Goal: Task Accomplishment & Management: Use online tool/utility

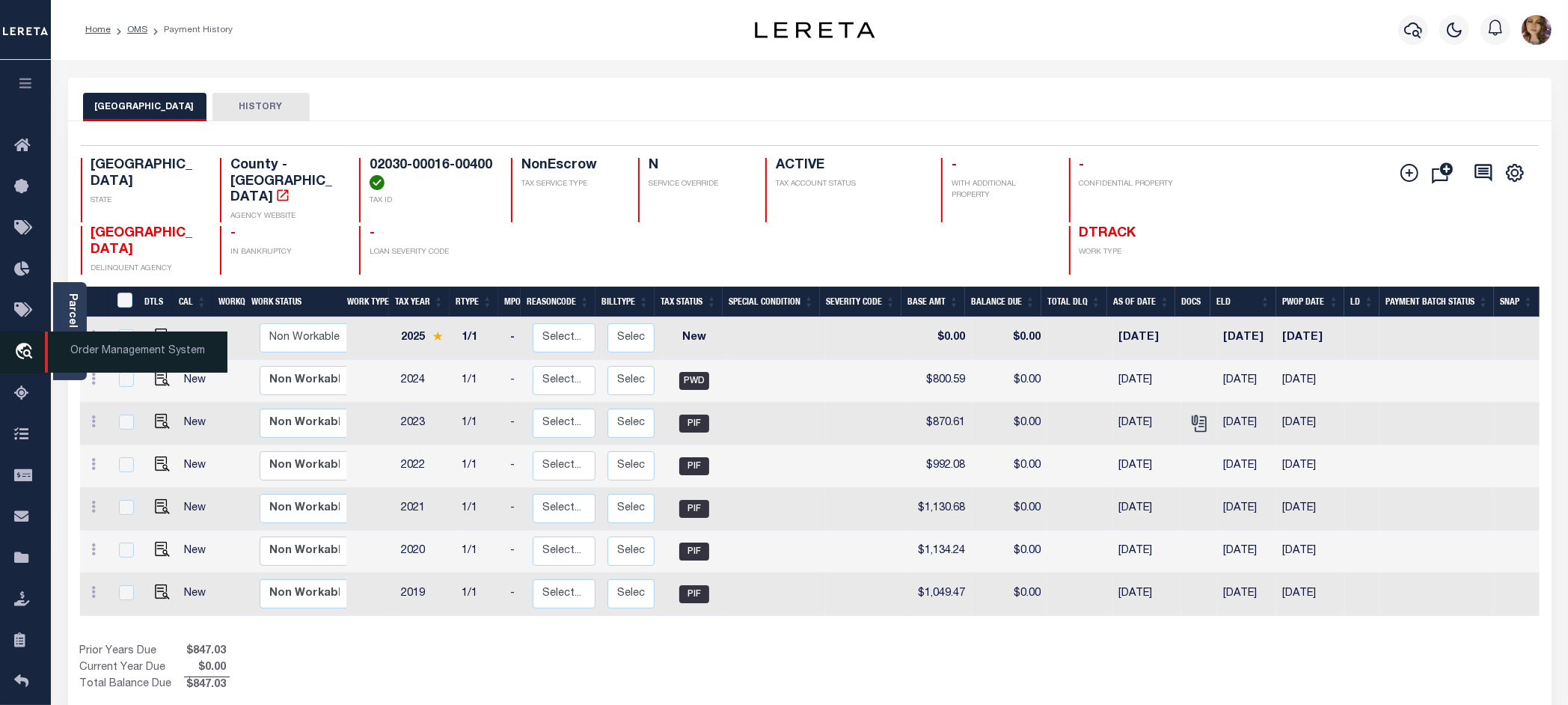
click at [100, 349] on span "Order Management System" at bounding box center [135, 352] width 183 height 42
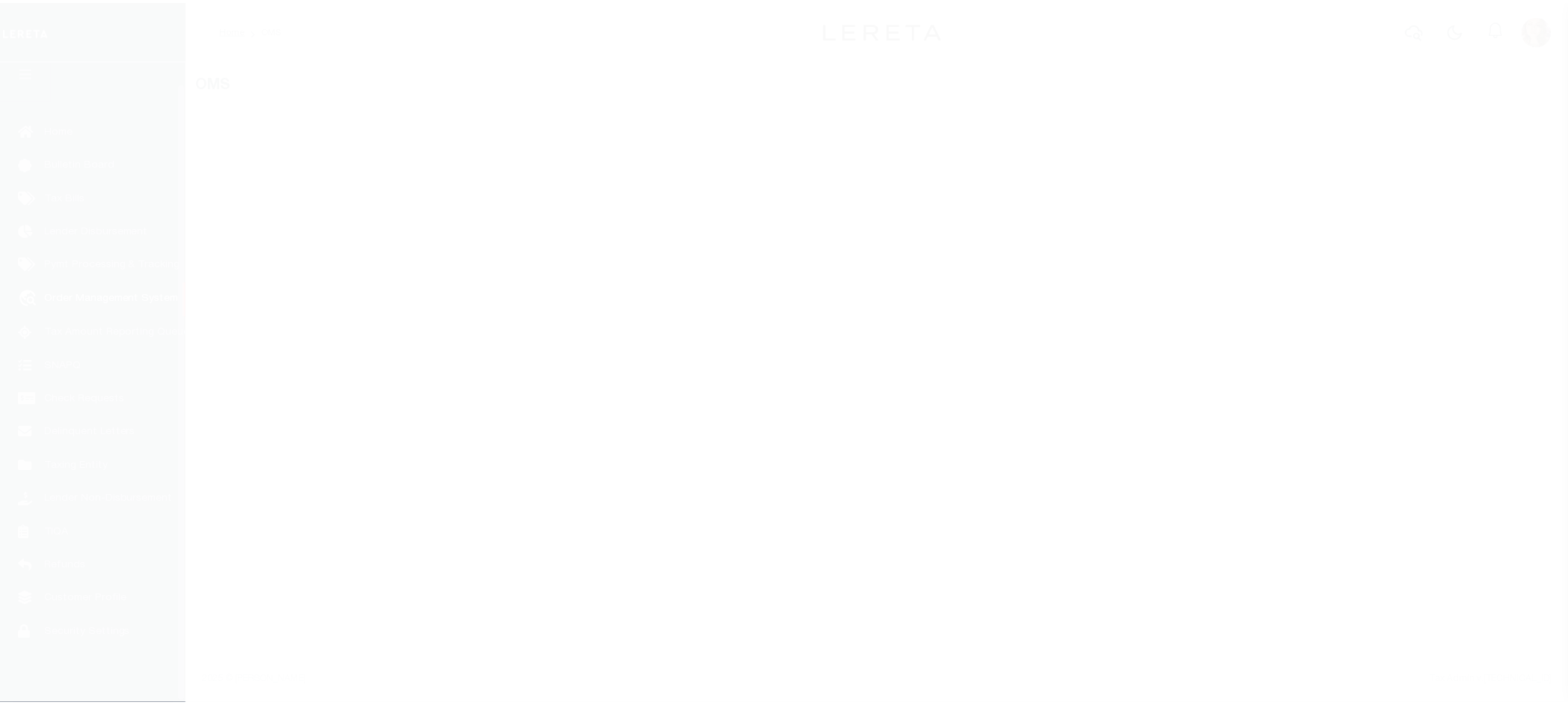
scroll to position [23, 0]
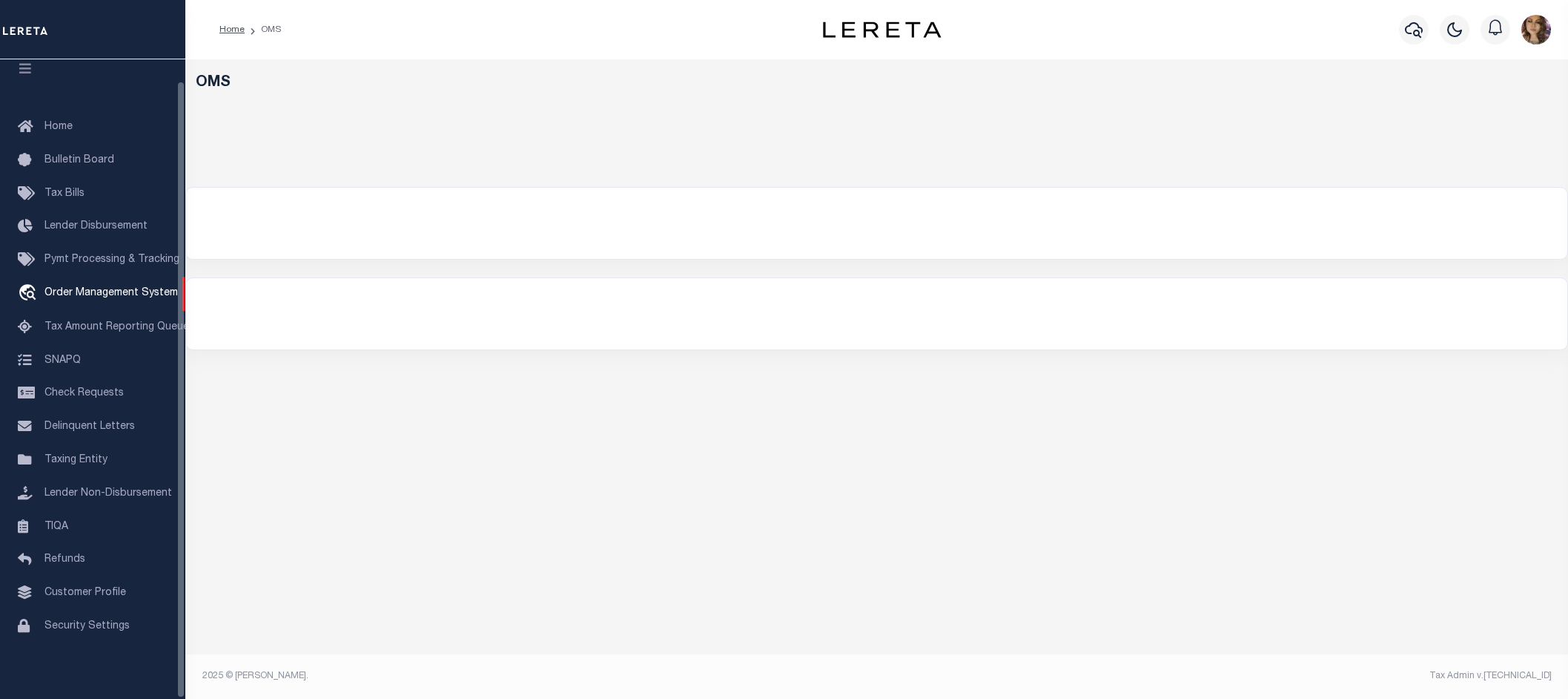
select select "200"
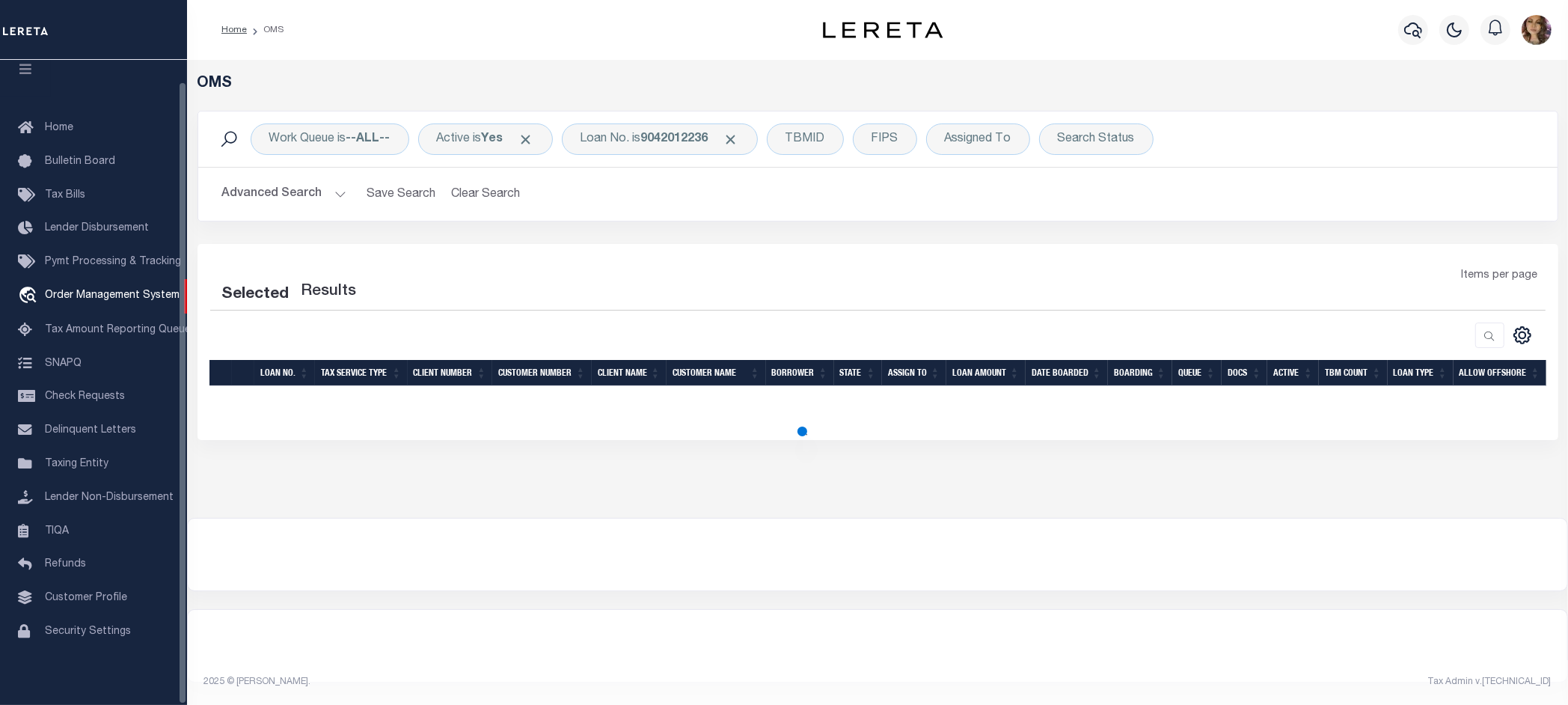
select select "200"
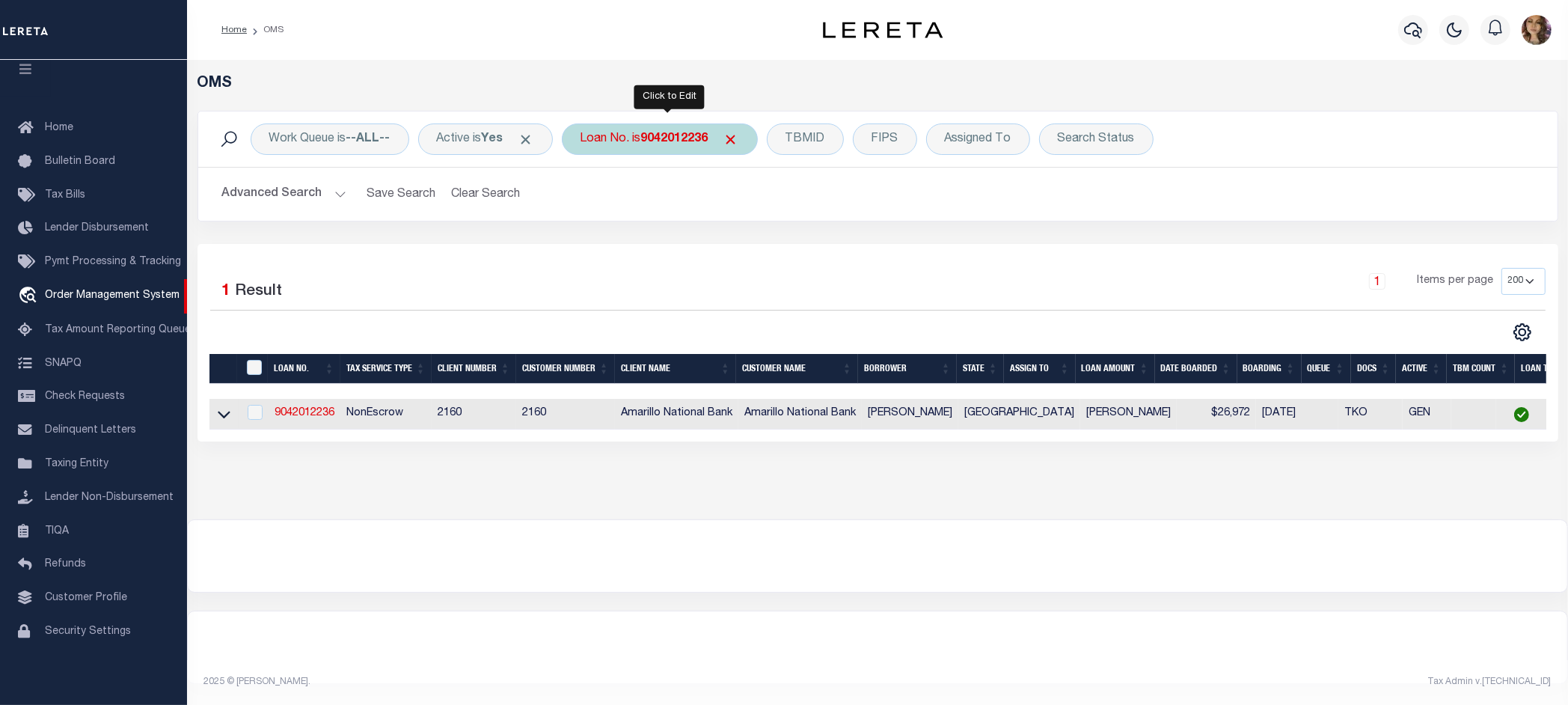
click at [653, 144] on b "9042012236" at bounding box center [675, 139] width 68 height 12
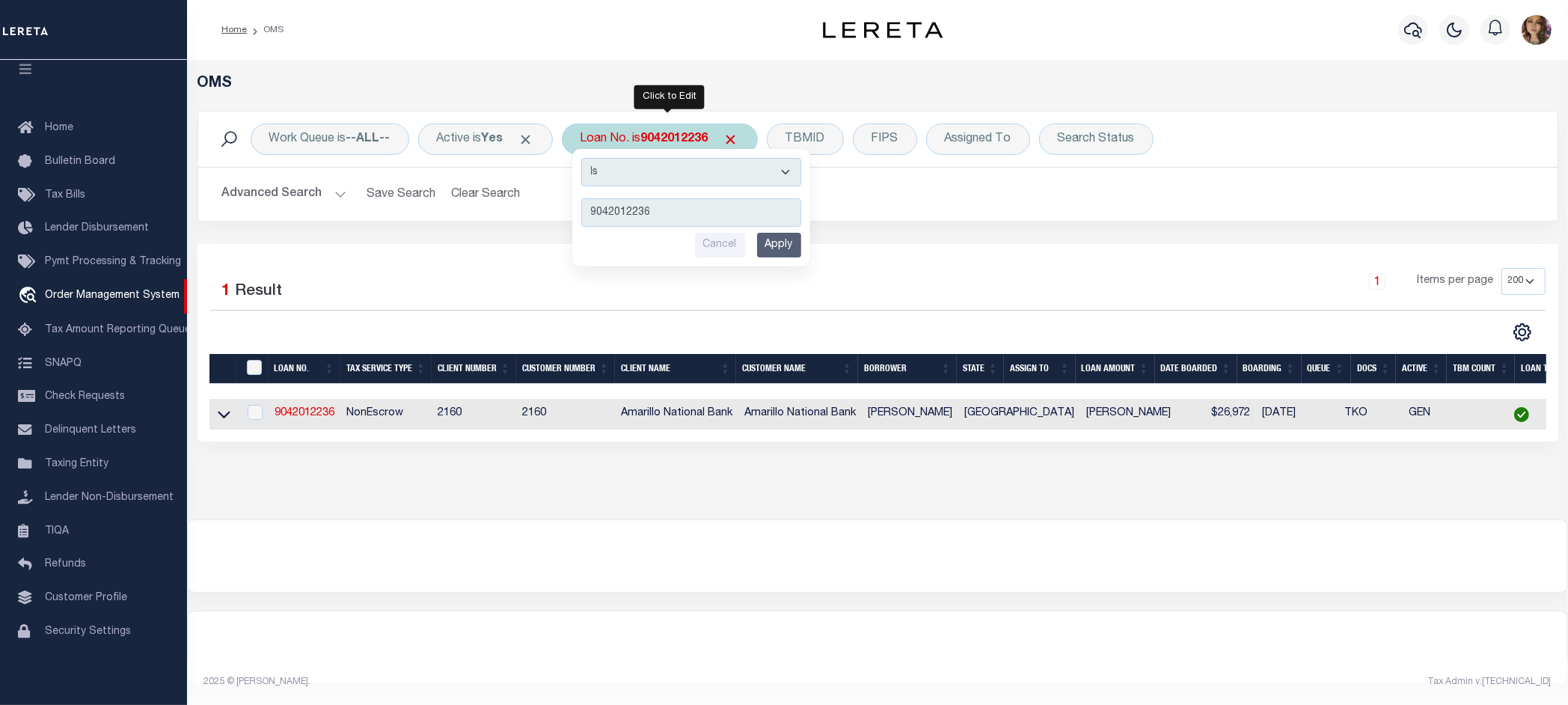
type input "11334864"
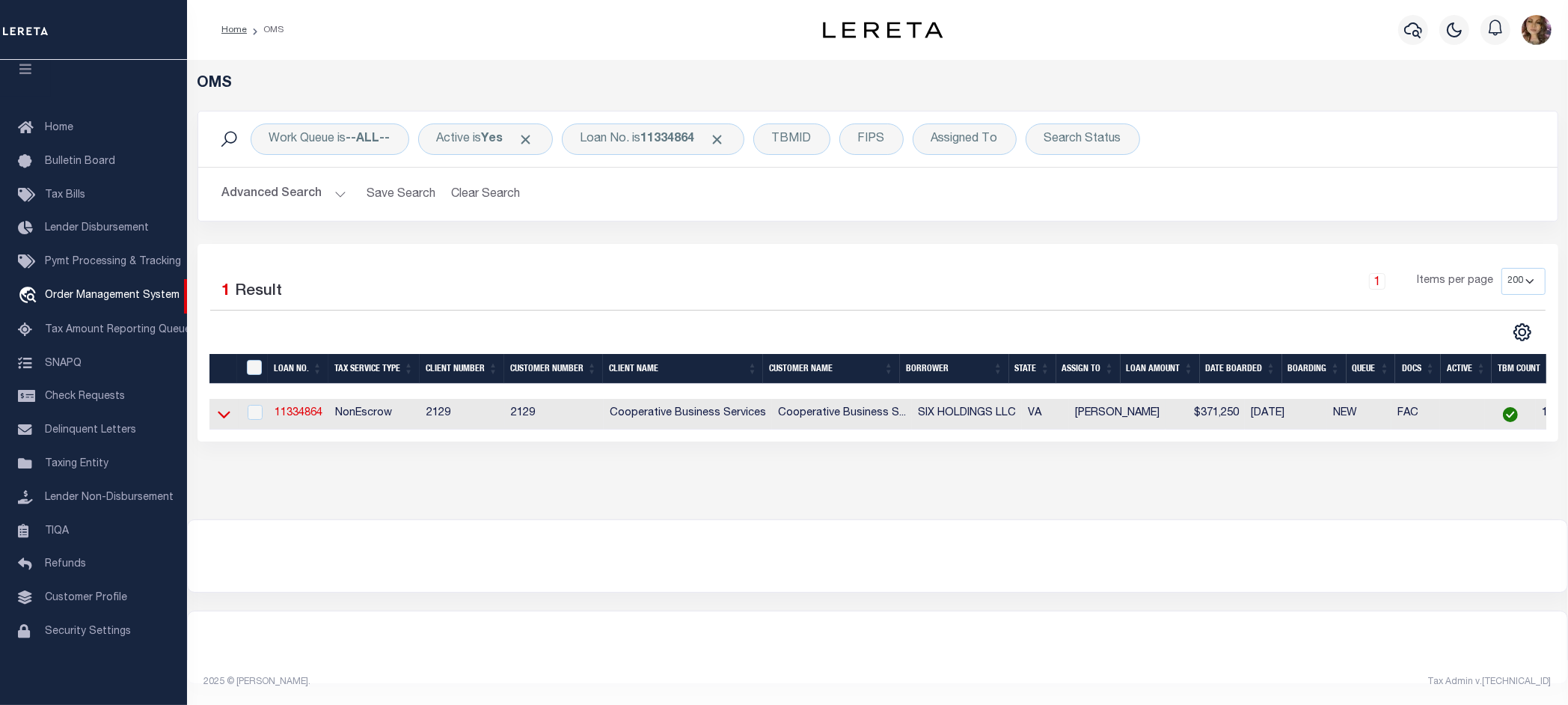
click at [220, 420] on icon at bounding box center [223, 414] width 13 height 15
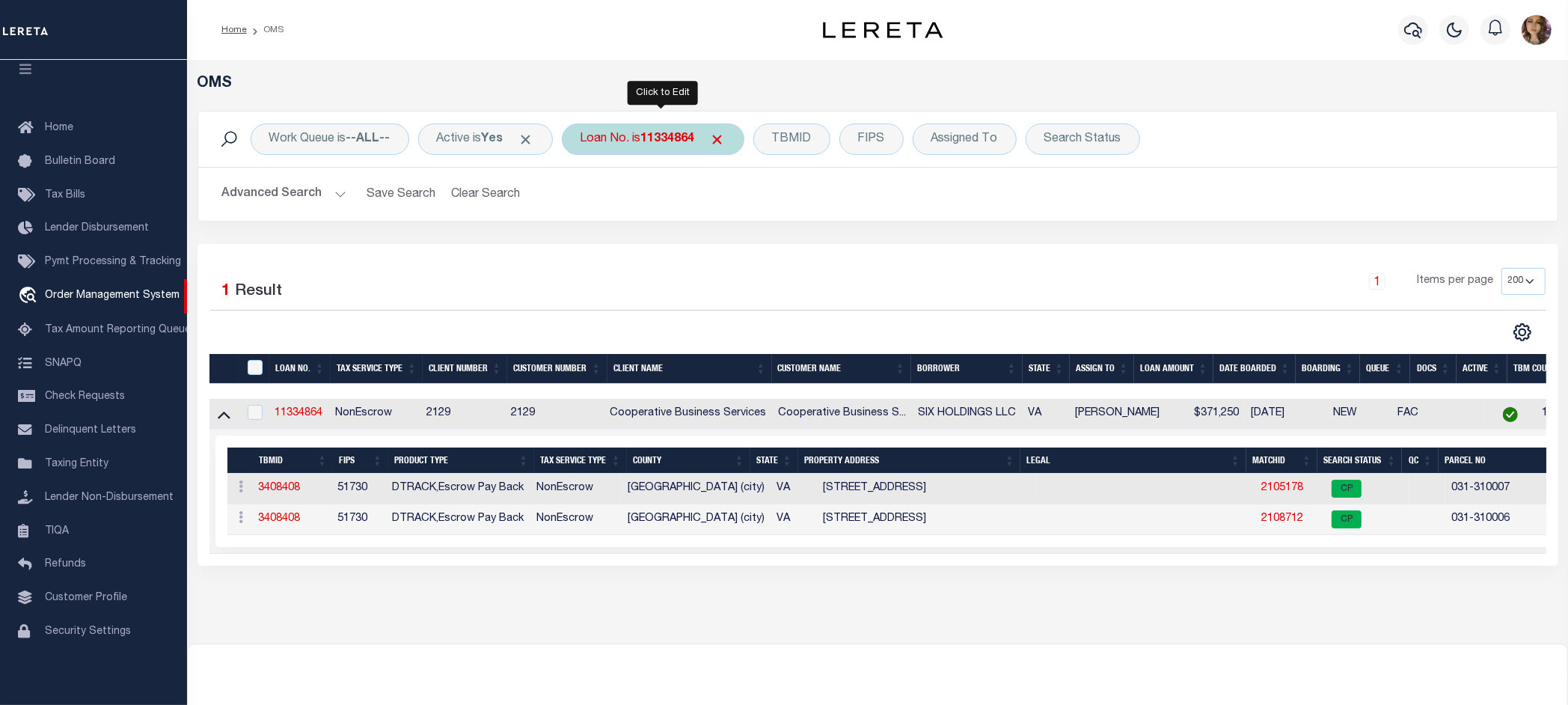
click at [660, 147] on div "Loan No. is 11334864" at bounding box center [653, 139] width 183 height 31
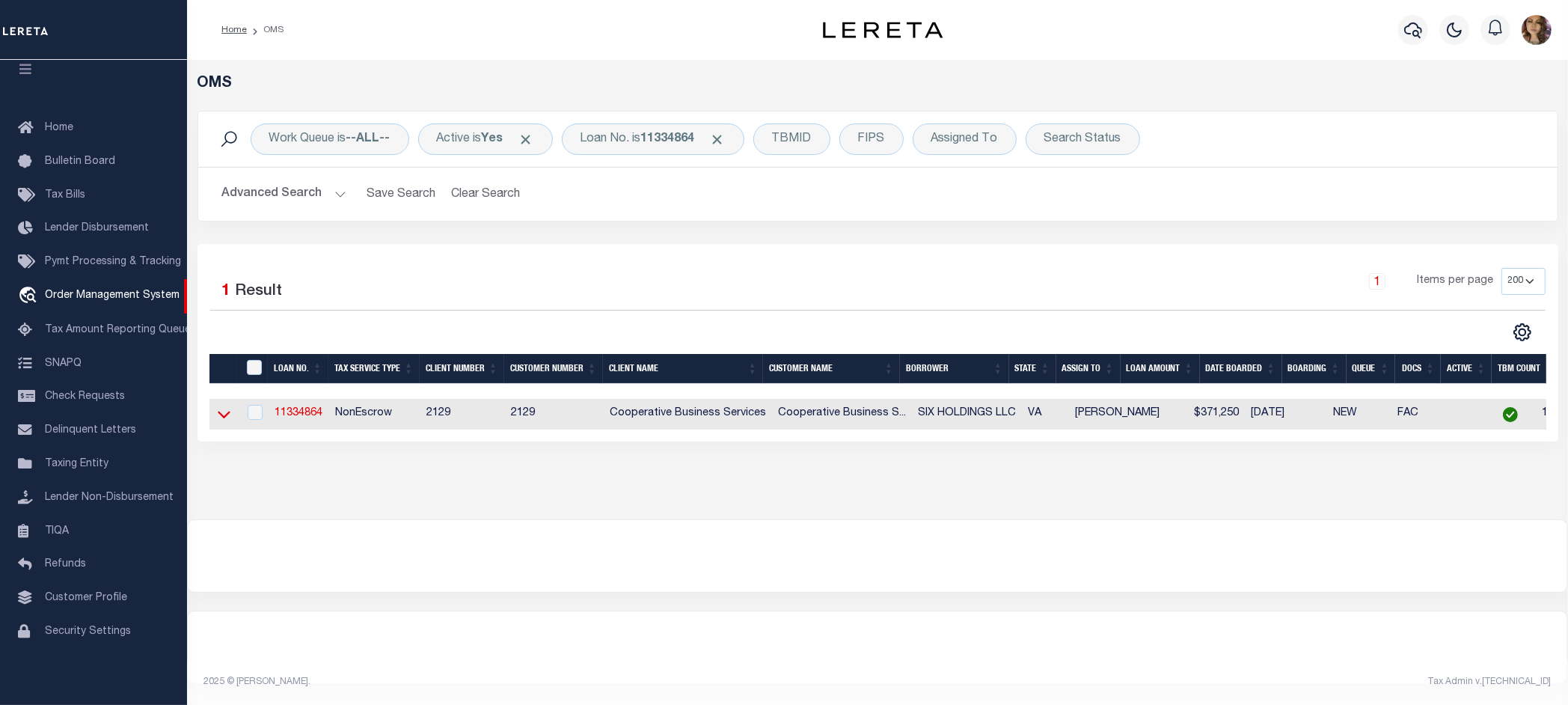
click at [222, 418] on icon at bounding box center [223, 414] width 13 height 15
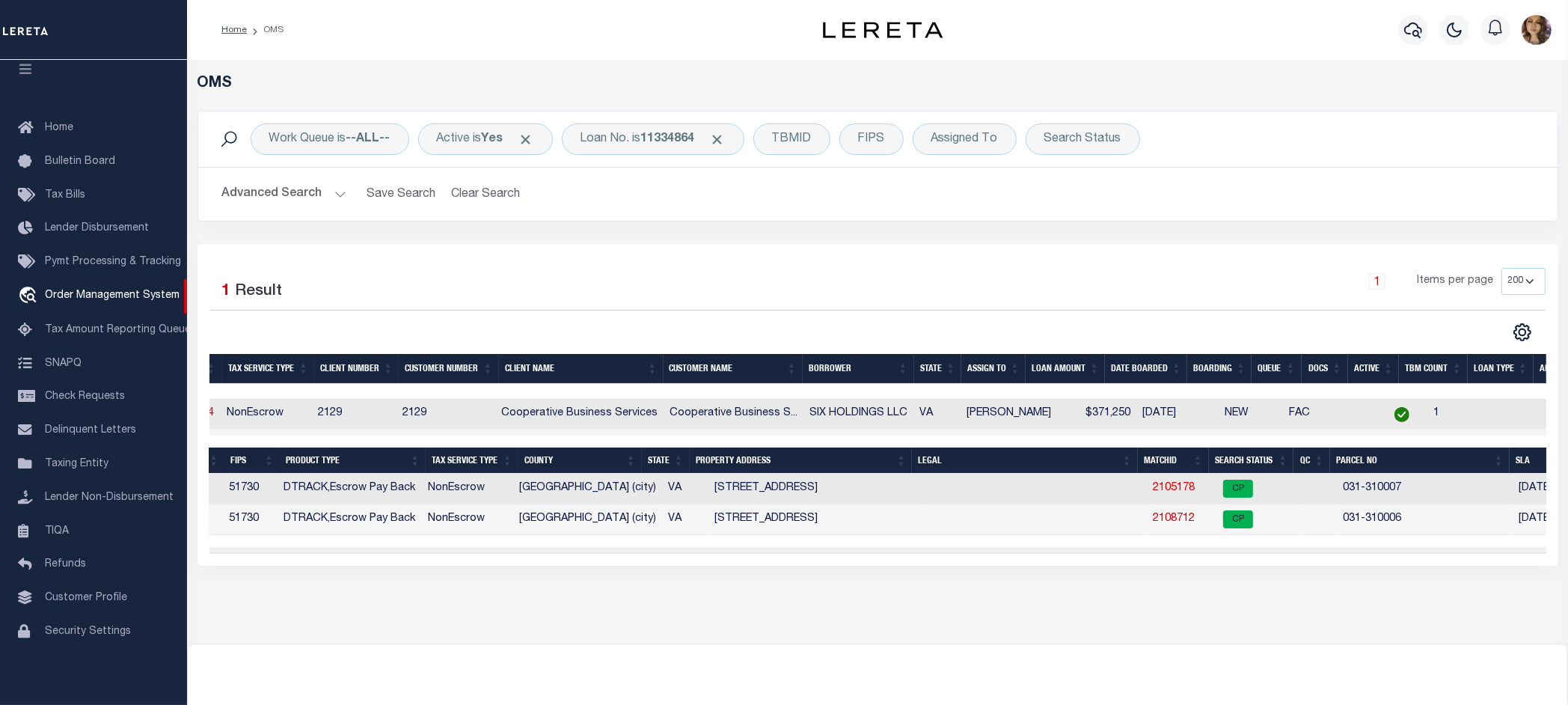
scroll to position [0, 0]
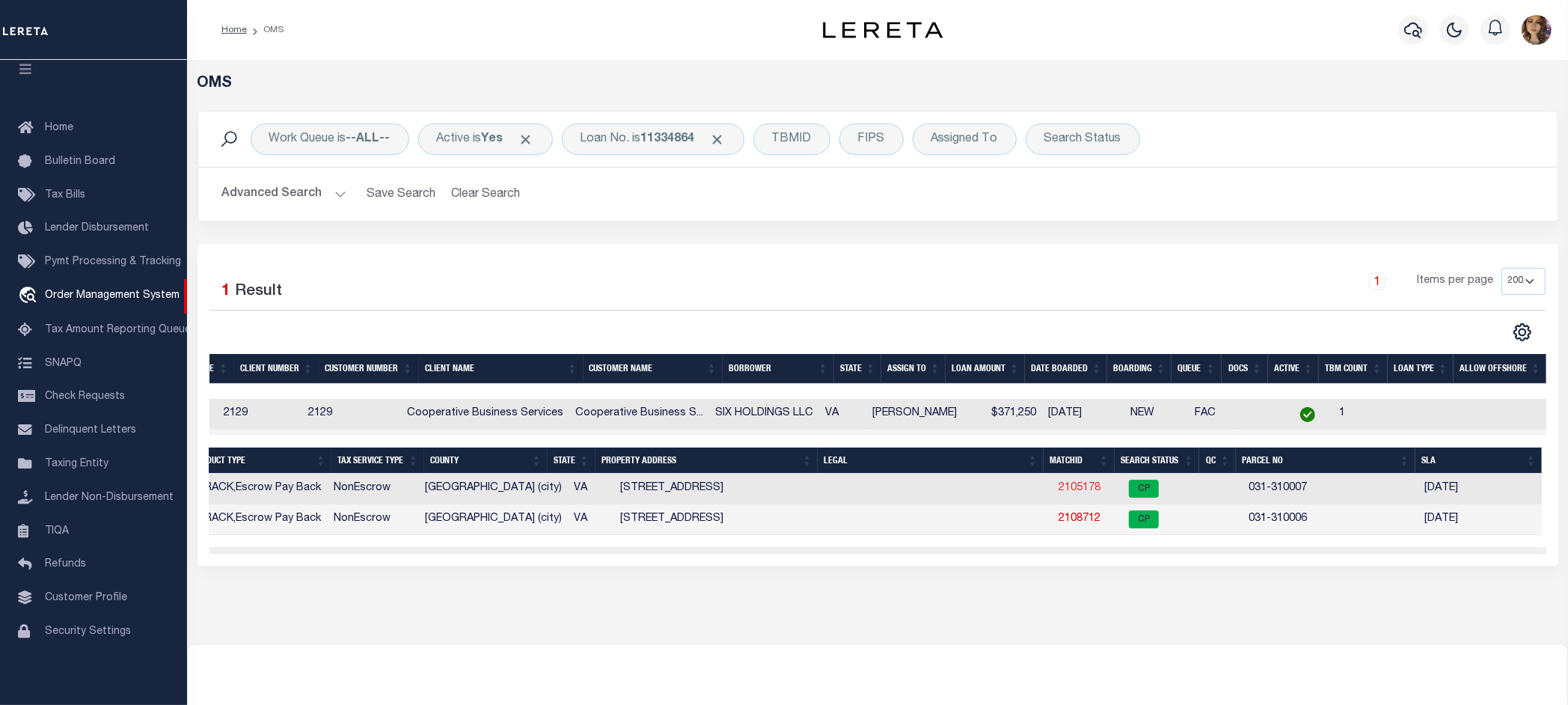
click at [1059, 493] on link "2105178" at bounding box center [1080, 487] width 42 height 11
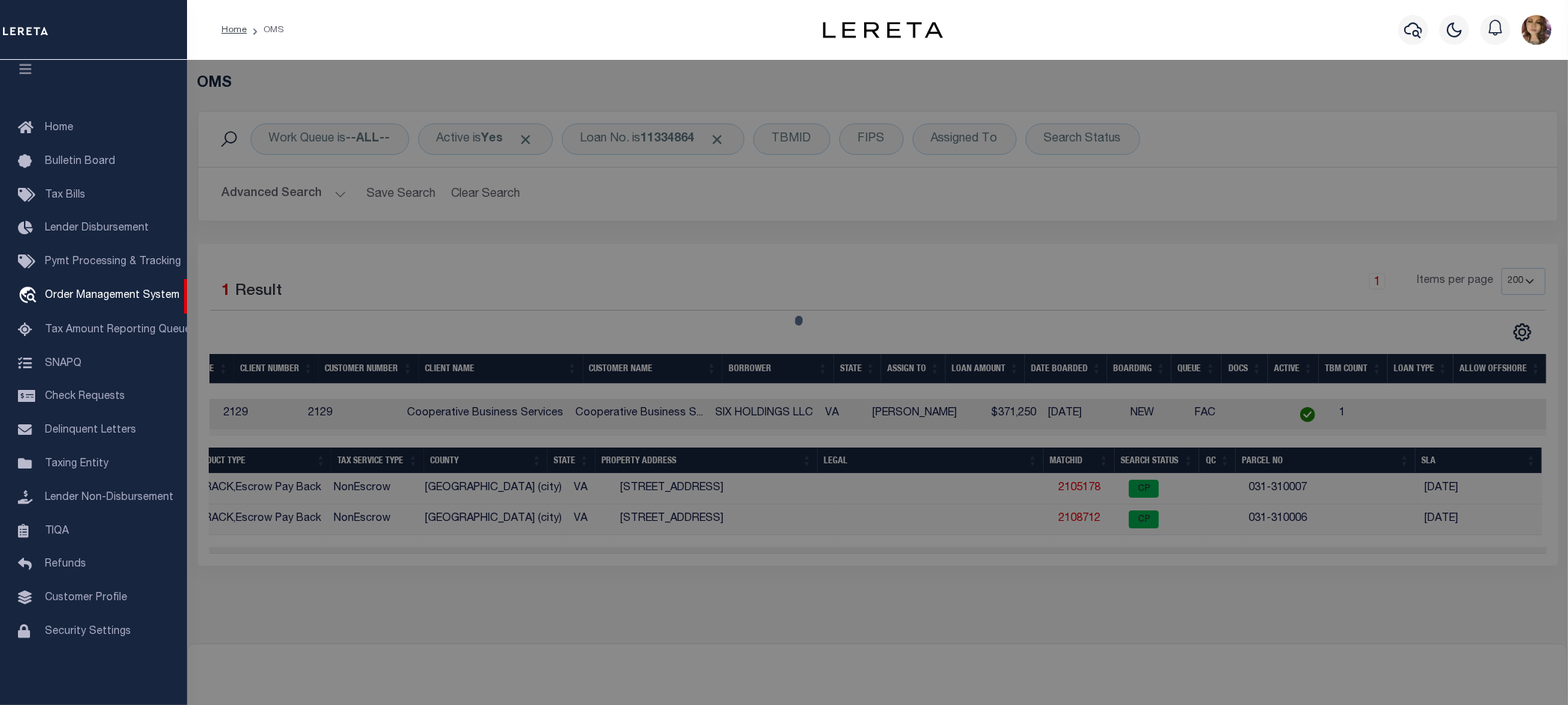
checkbox input "false"
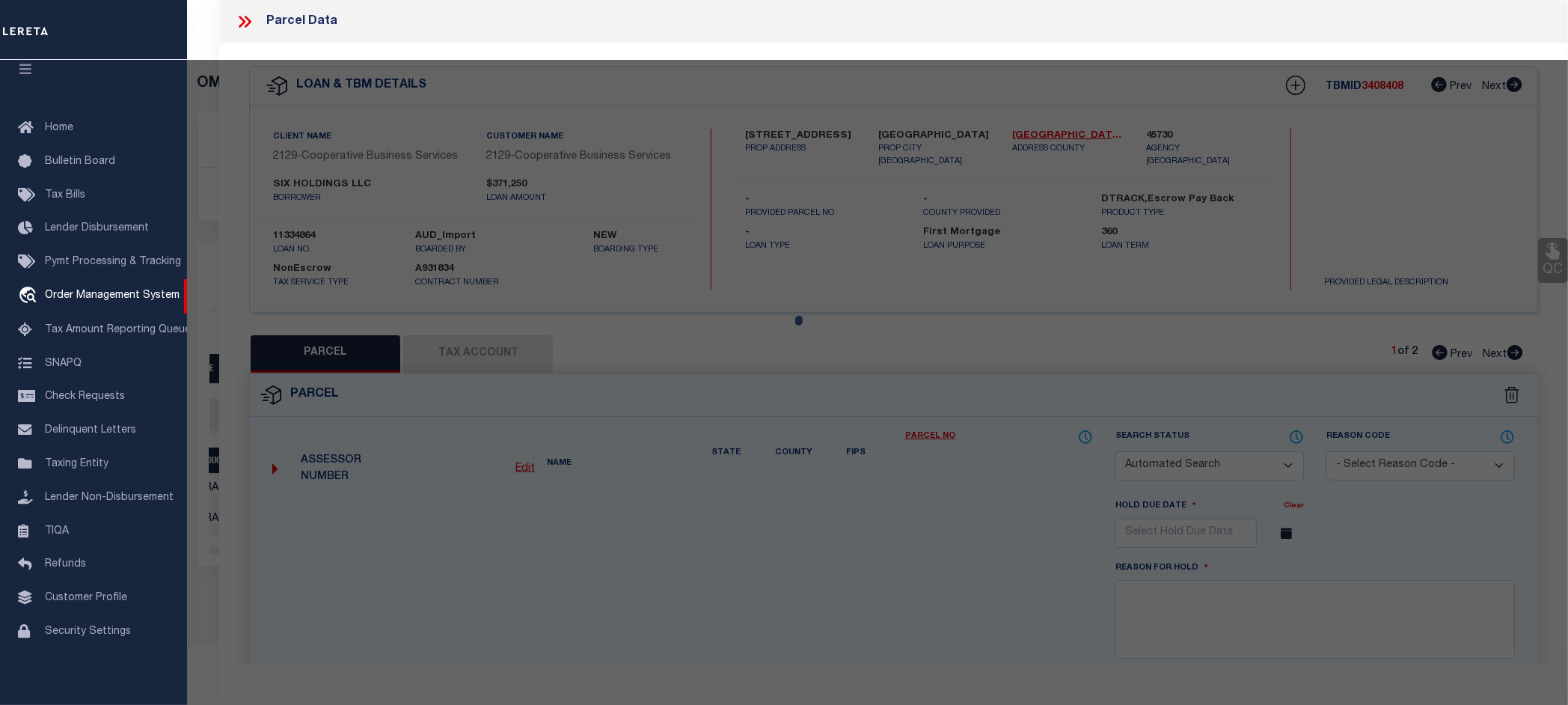
select select "CP"
type input "SIX HOLDINGS LLC"
select select
type input "850 S SYCAMORE ST"
checkbox input "false"
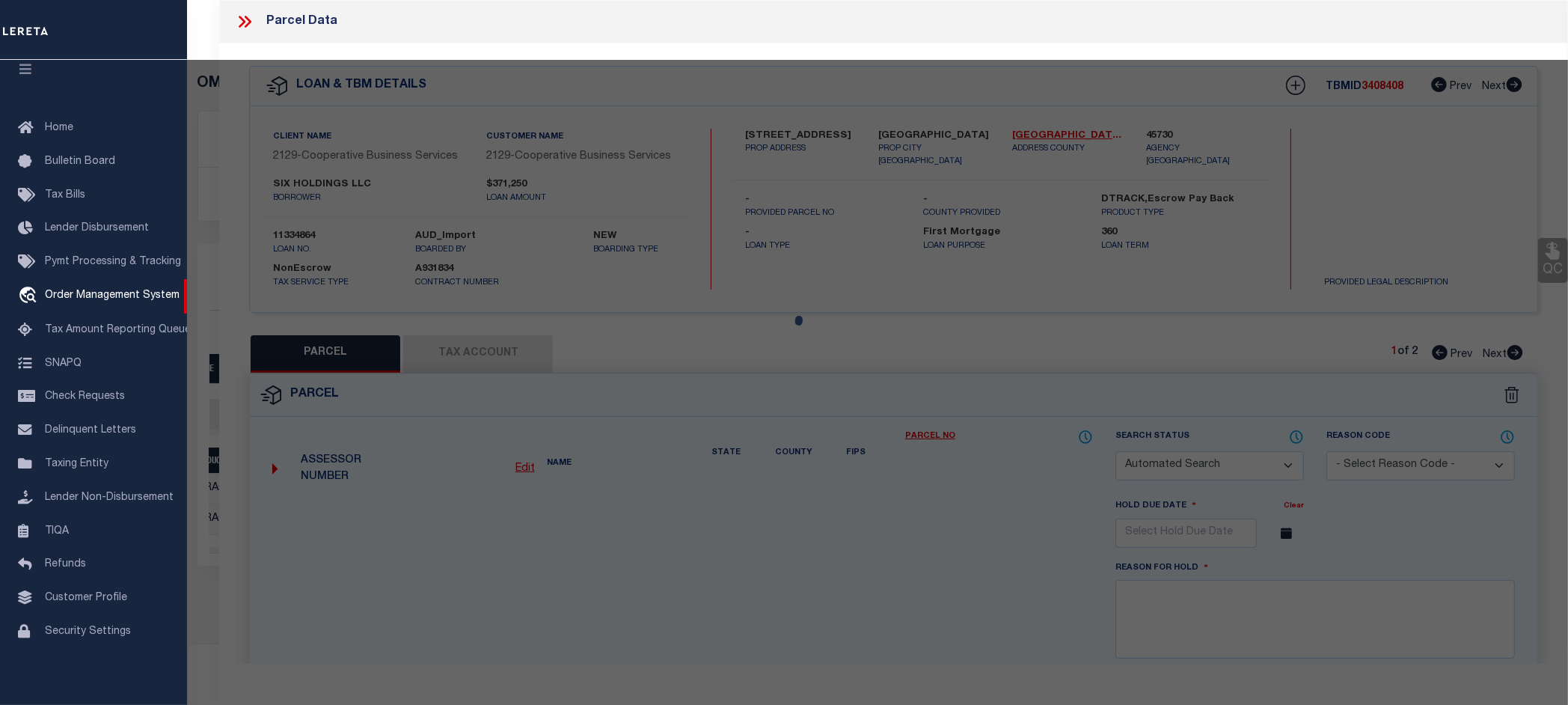
type input "PETERSBURG, VA 23803"
type textarea "850 S SYCAMORE ST 125-110X125"
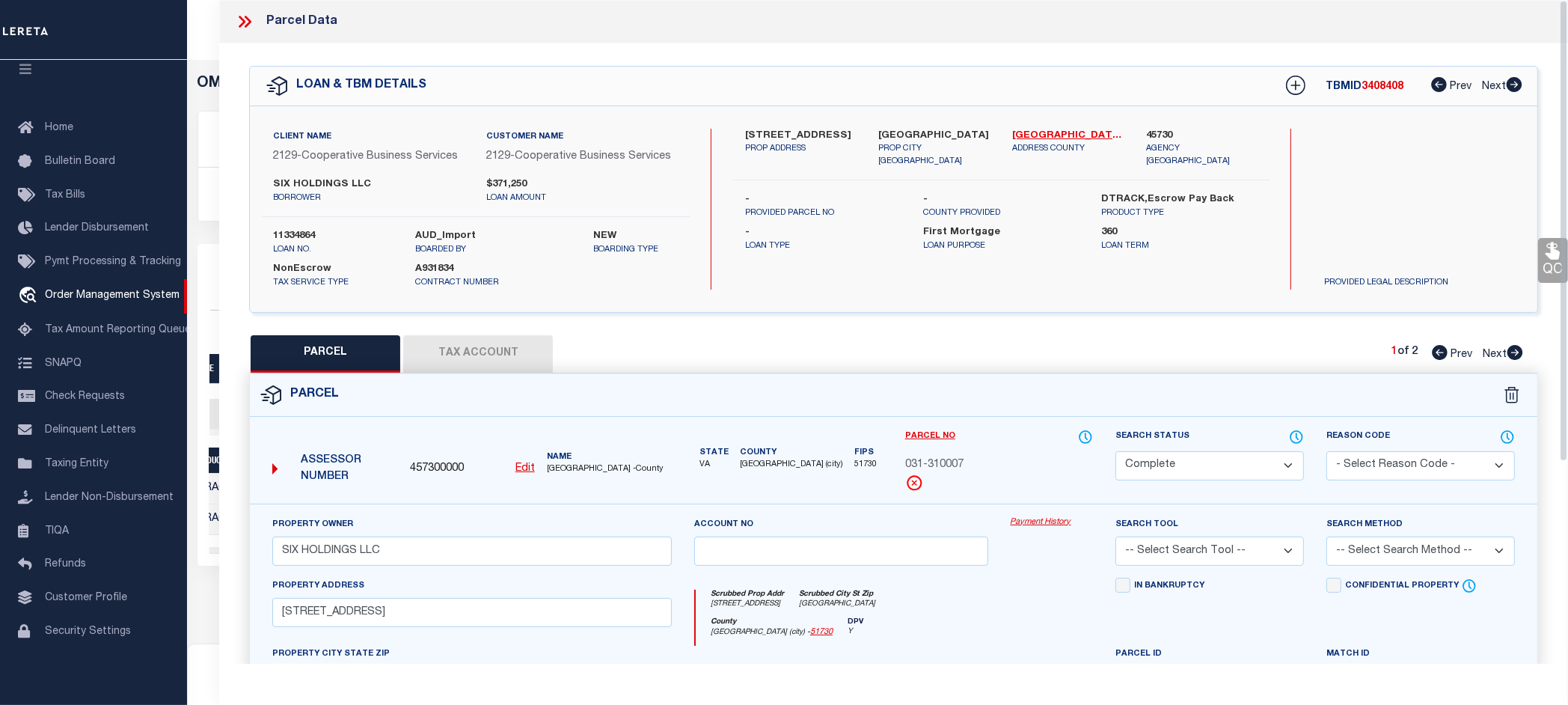
click at [1026, 521] on link "Payment History" at bounding box center [1052, 522] width 83 height 13
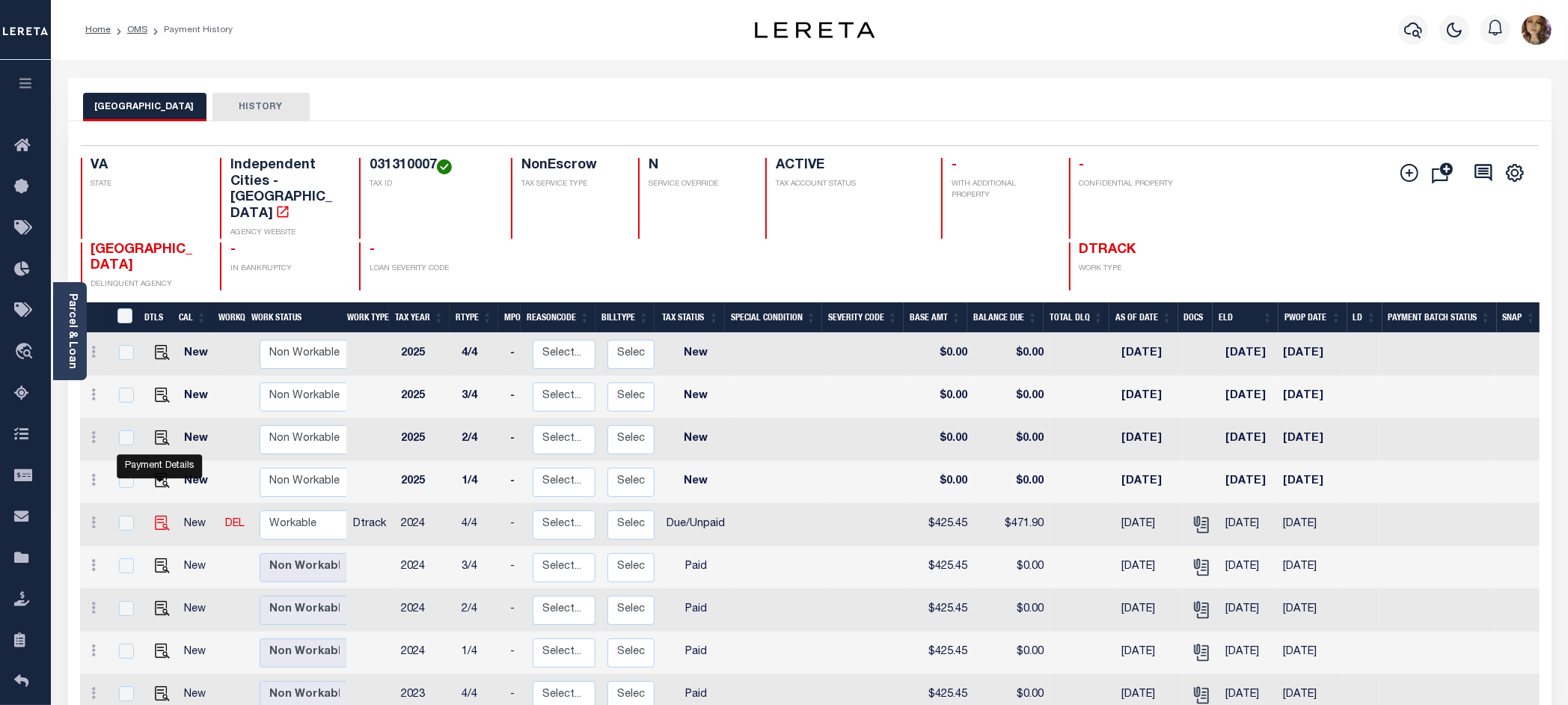
click at [159, 515] on img "" at bounding box center [162, 522] width 15 height 15
checkbox input "true"
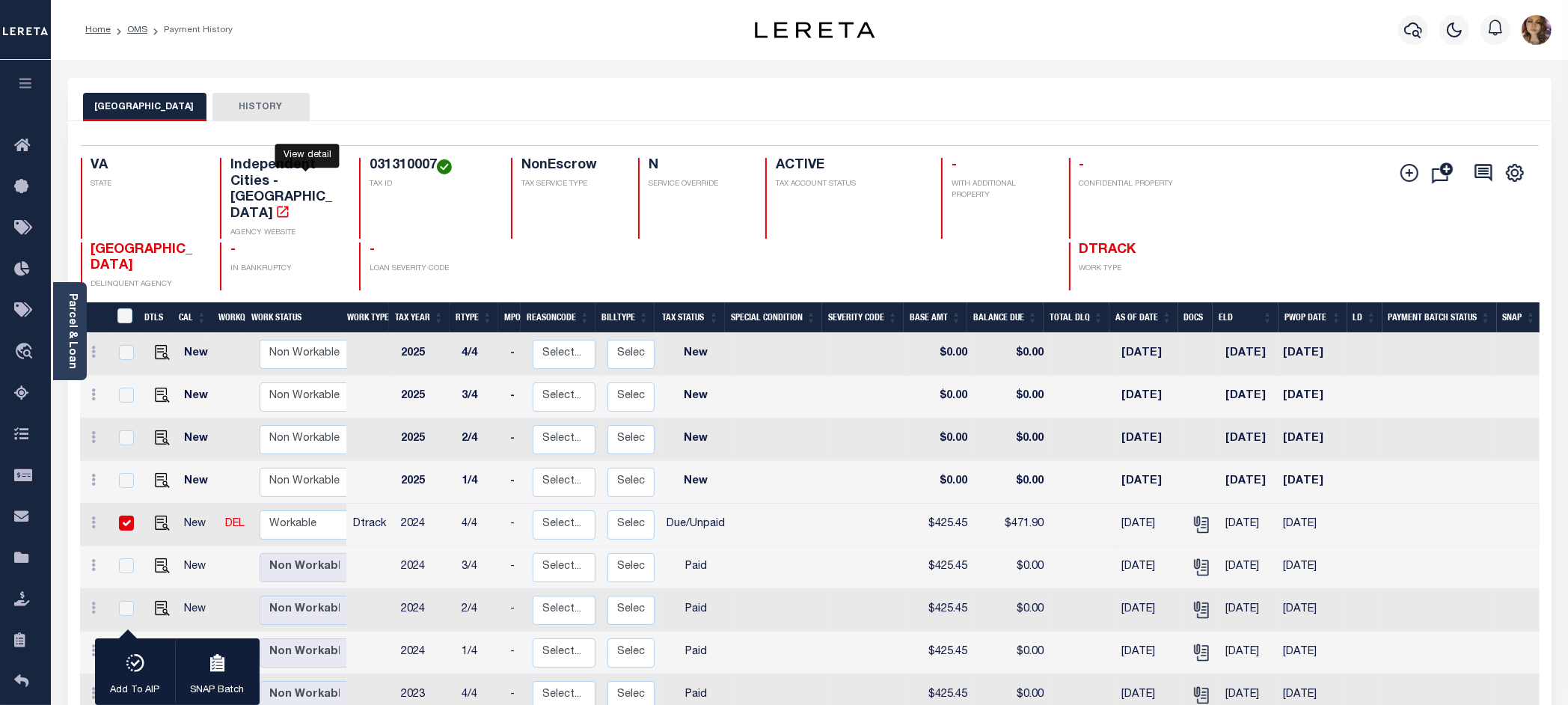
click at [288, 206] on icon "" at bounding box center [282, 212] width 12 height 12
click at [70, 310] on link "Parcel & Loan" at bounding box center [72, 331] width 11 height 75
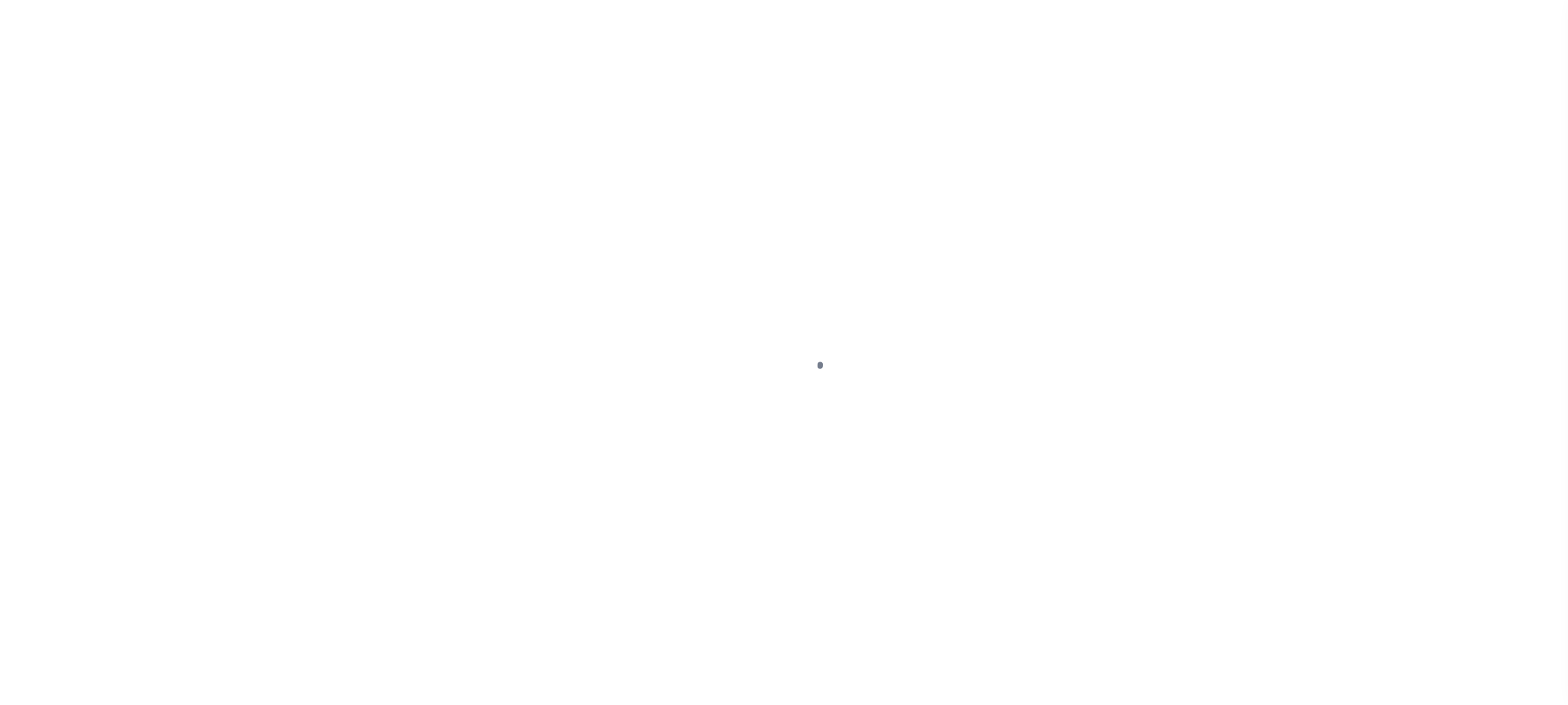
select select "DUE"
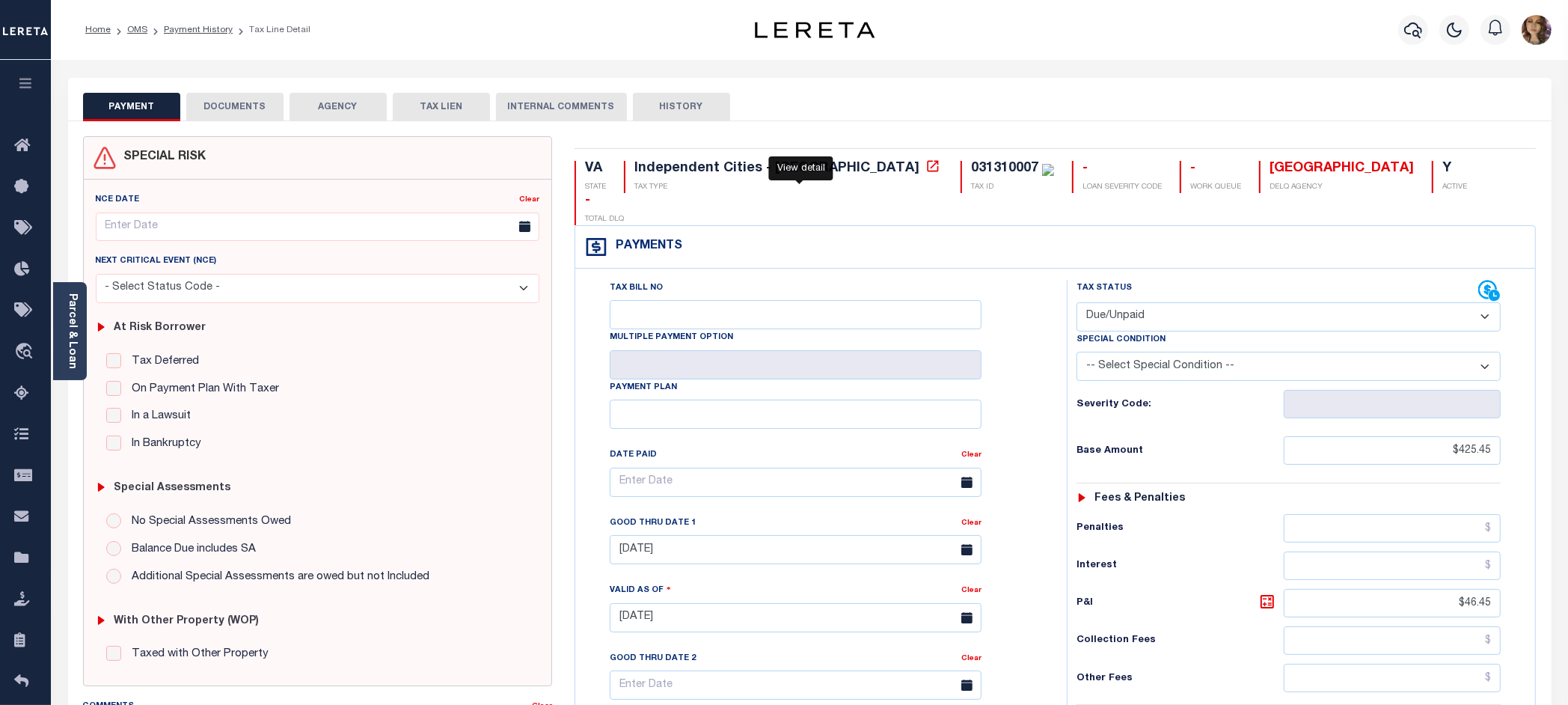
click at [928, 170] on icon at bounding box center [933, 166] width 12 height 12
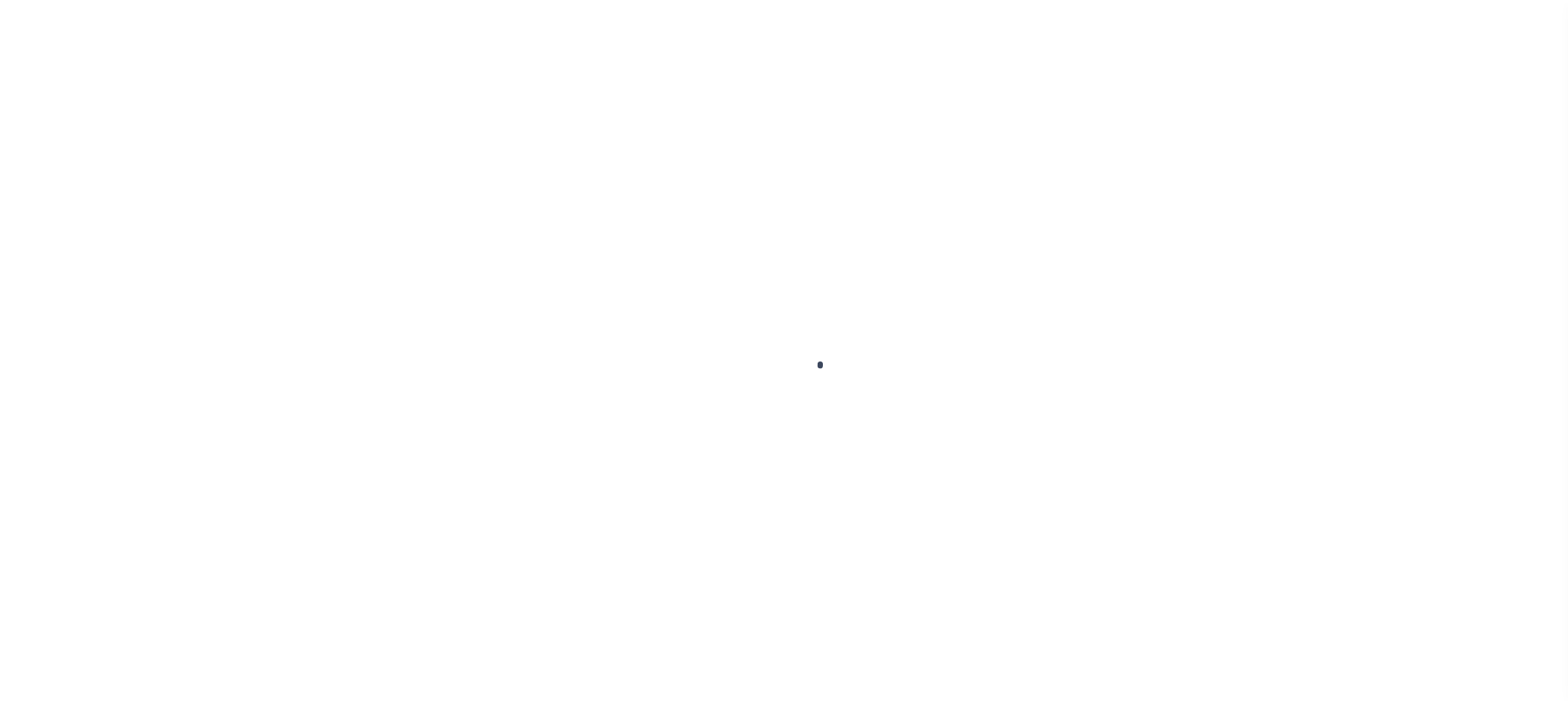
scroll to position [23, 0]
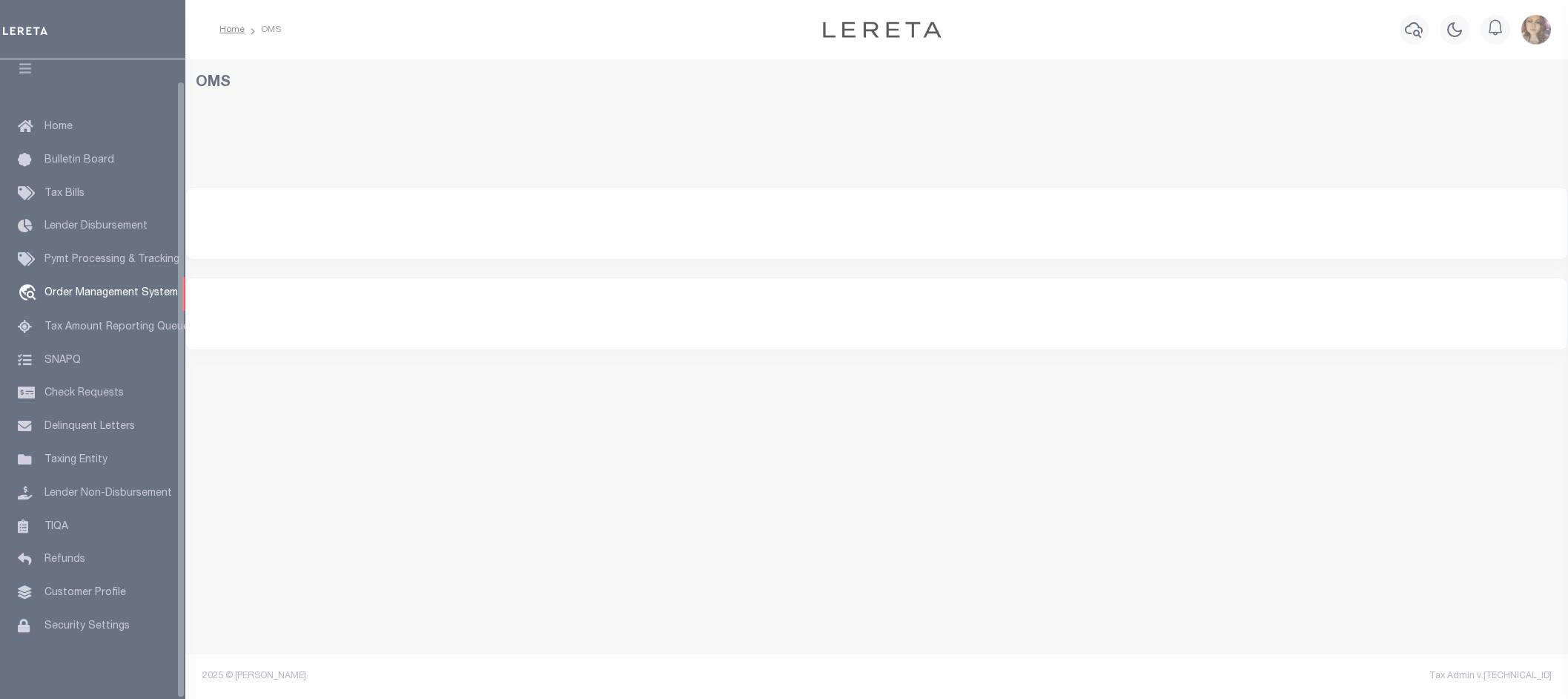
select select "200"
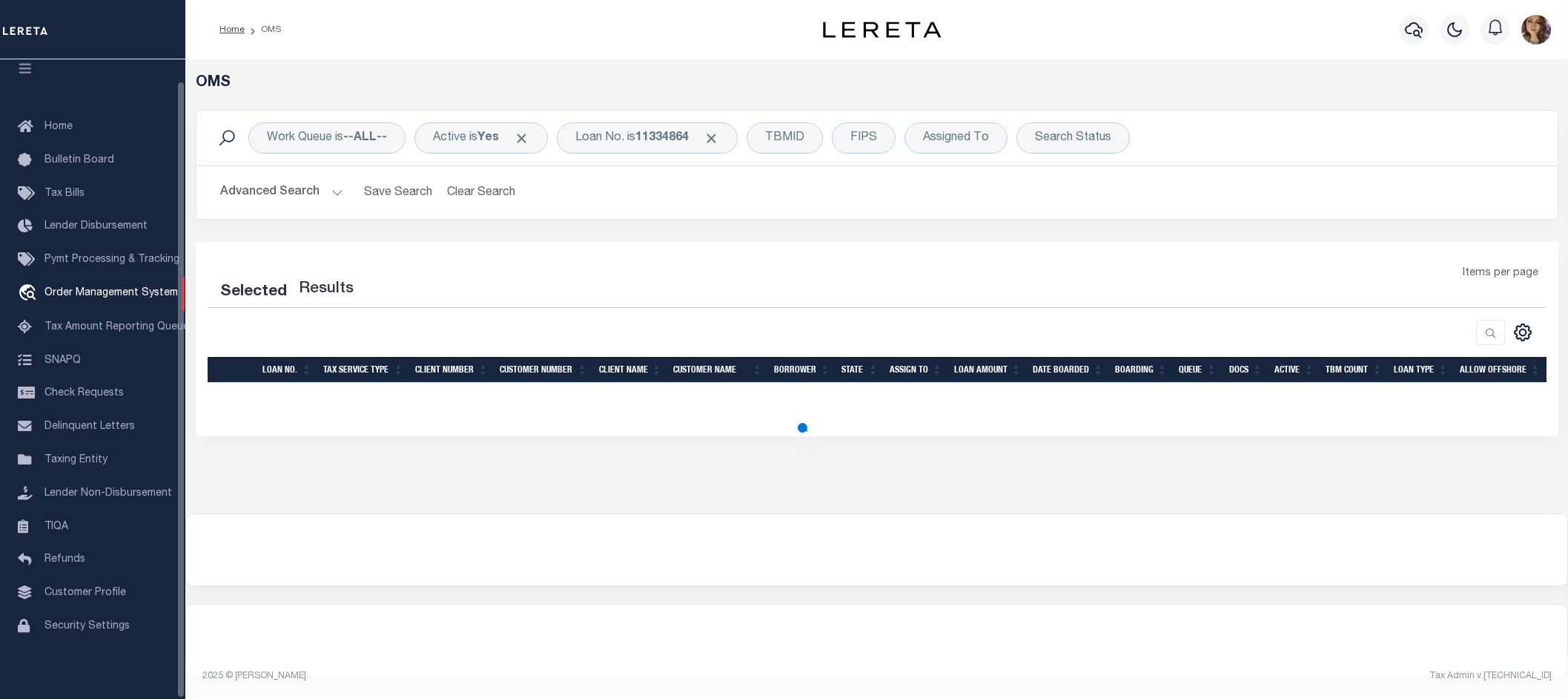
select select "200"
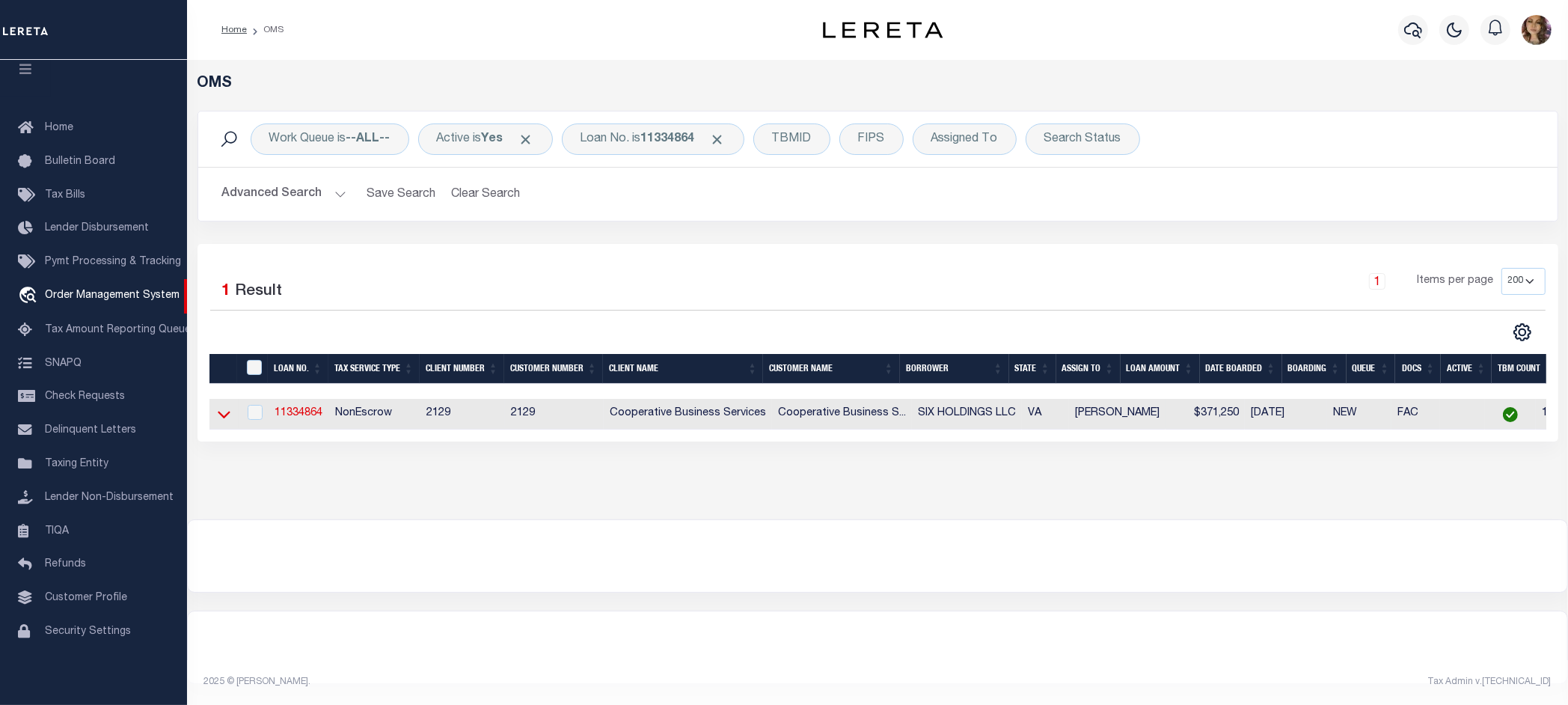
click at [222, 419] on icon at bounding box center [223, 415] width 13 height 8
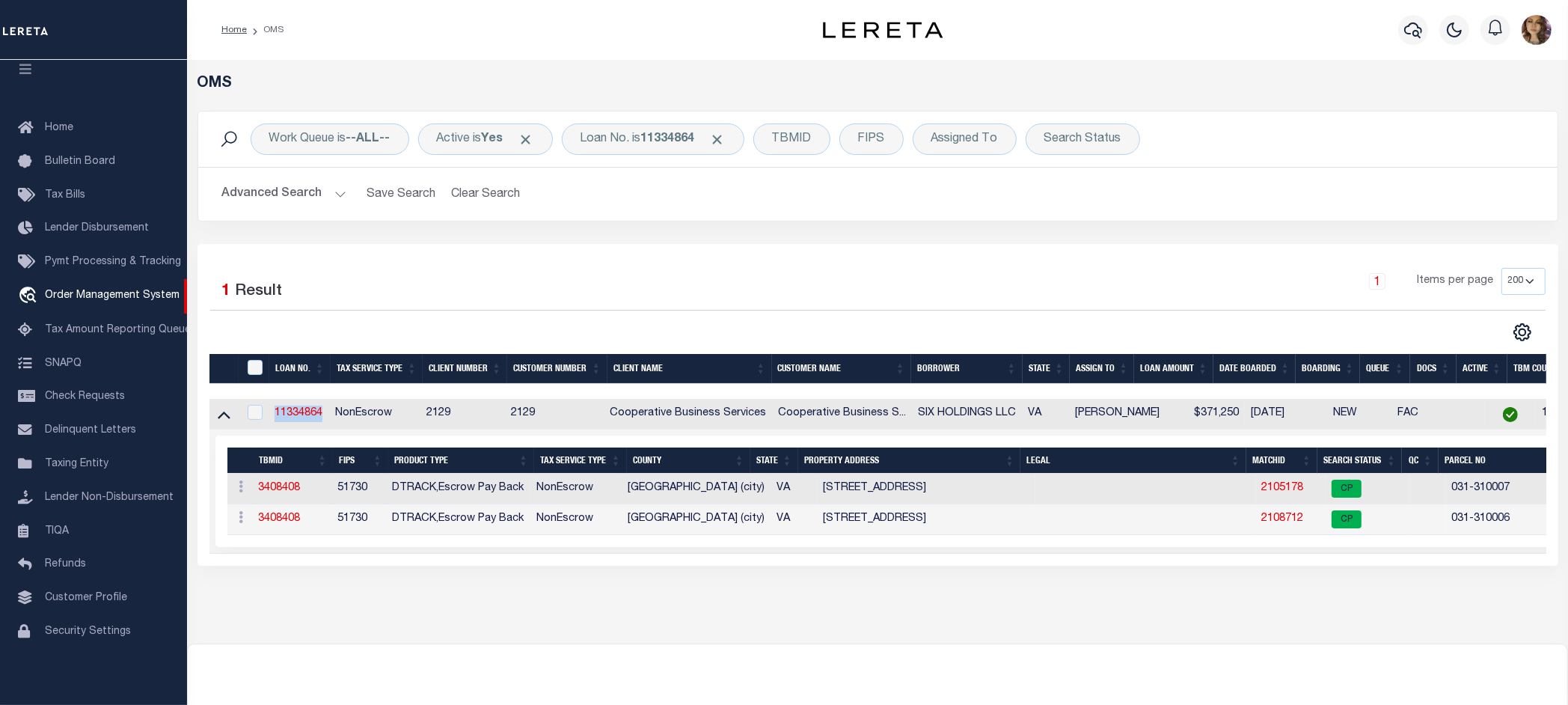
drag, startPoint x: 328, startPoint y: 417, endPoint x: 275, endPoint y: 420, distance: 53.1
click at [275, 420] on td "11334864" at bounding box center [299, 414] width 61 height 31
checkbox input "true"
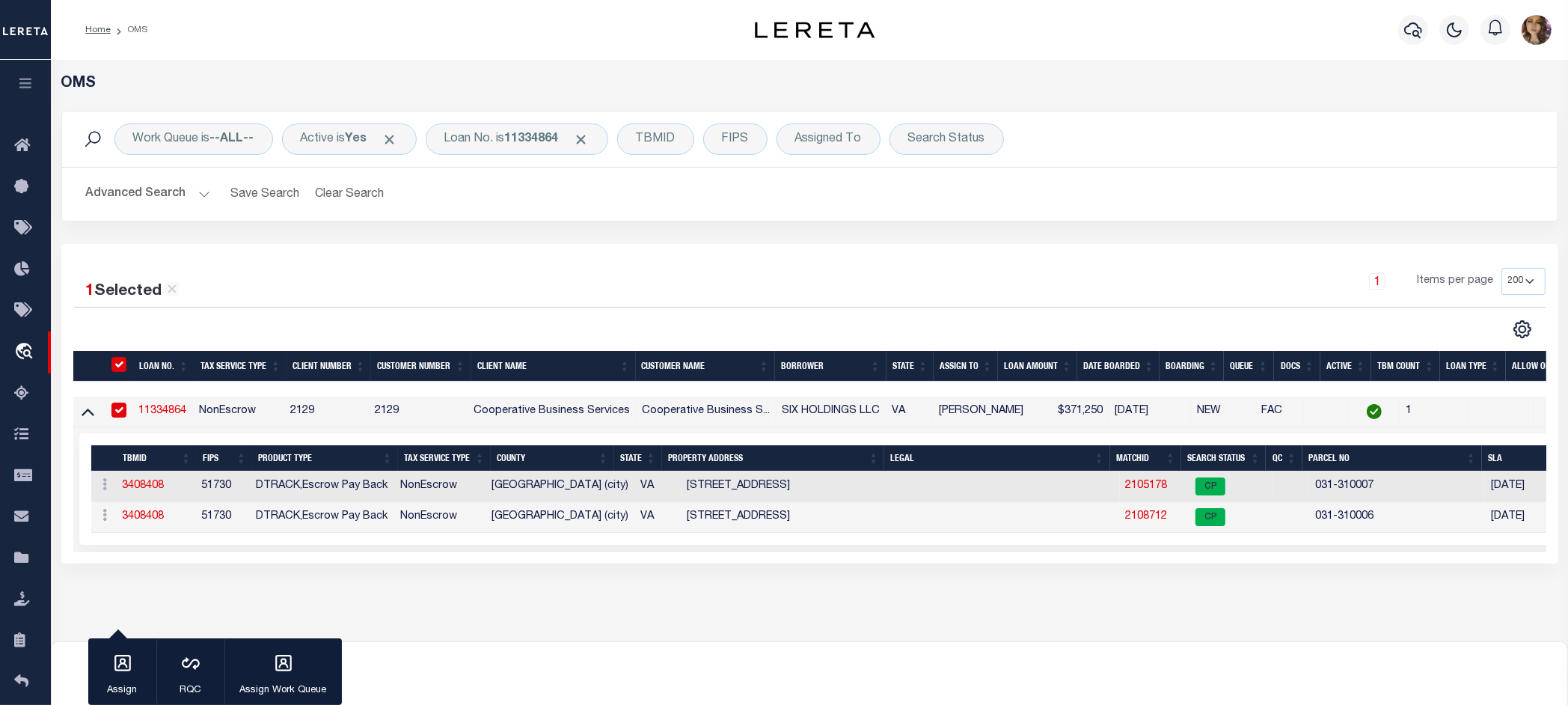
drag, startPoint x: 278, startPoint y: 419, endPoint x: 146, endPoint y: 432, distance: 132.6
click at [146, 432] on td "Selected 2 Results Items per page" at bounding box center [850, 489] width 1553 height 124
click at [1138, 484] on link "2105178" at bounding box center [1146, 485] width 42 height 11
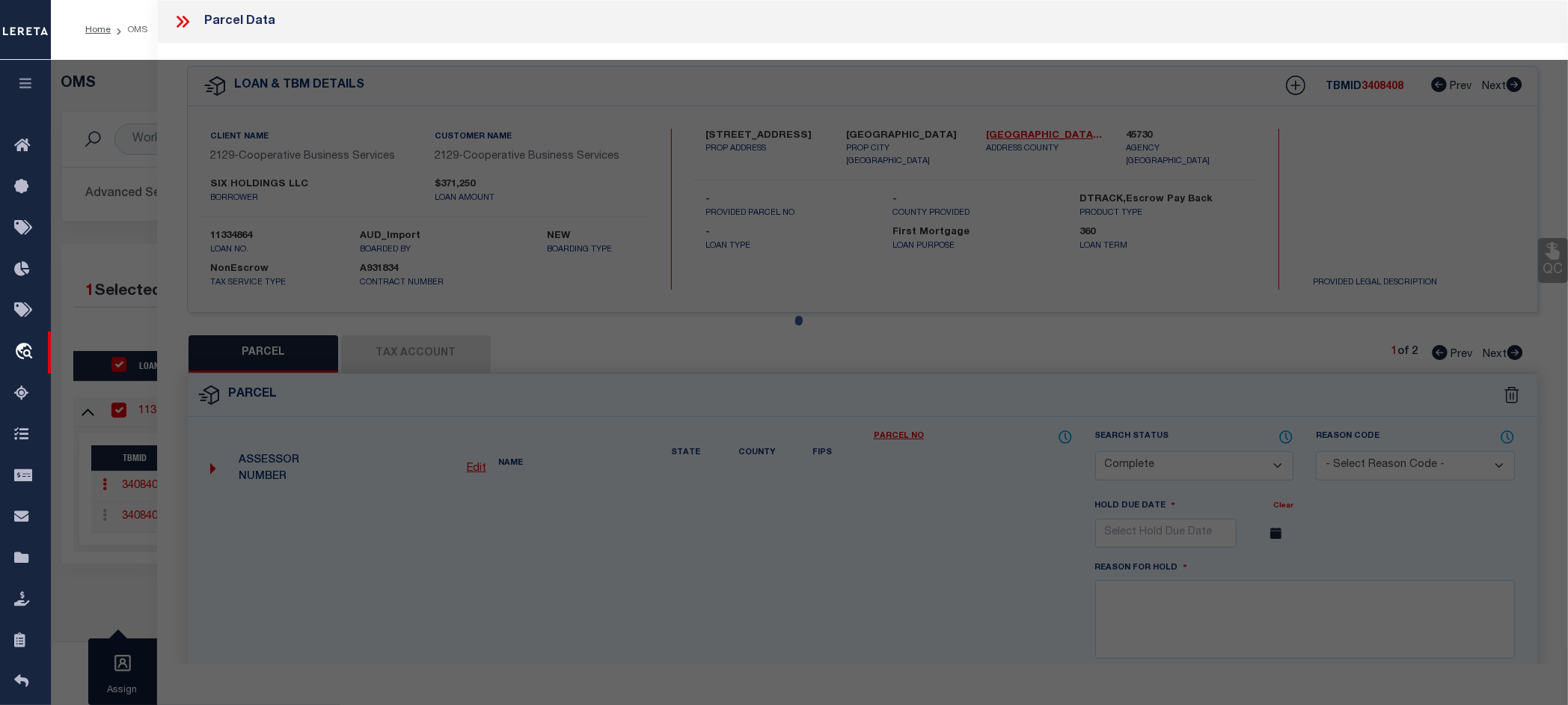
select select "AS"
checkbox input "false"
select select "CP"
type input "SIX HOLDINGS LLC"
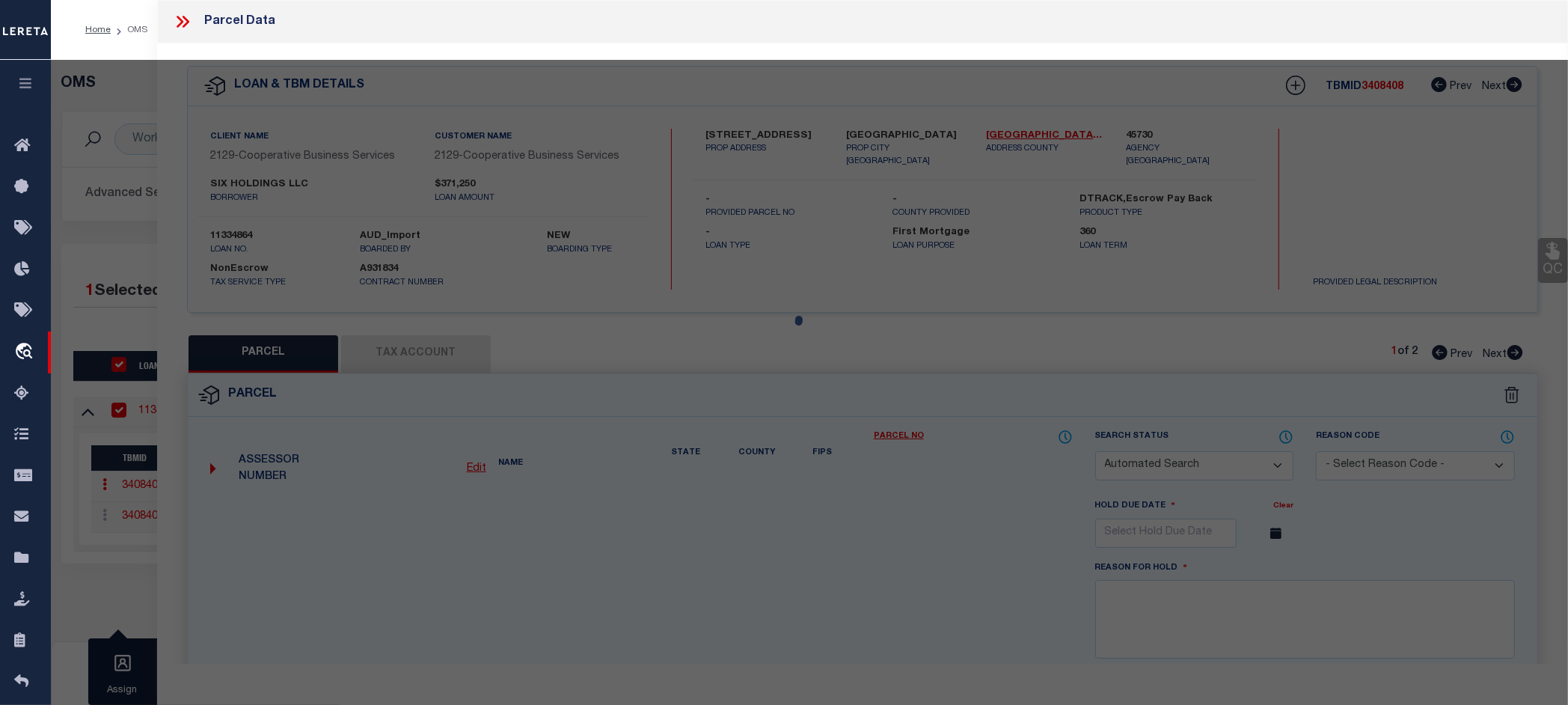
select select
type input "850 S SYCAMORE ST"
checkbox input "false"
type input "PETERSBURG, VA 23803"
type textarea "850 S SYCAMORE ST 125-110X125"
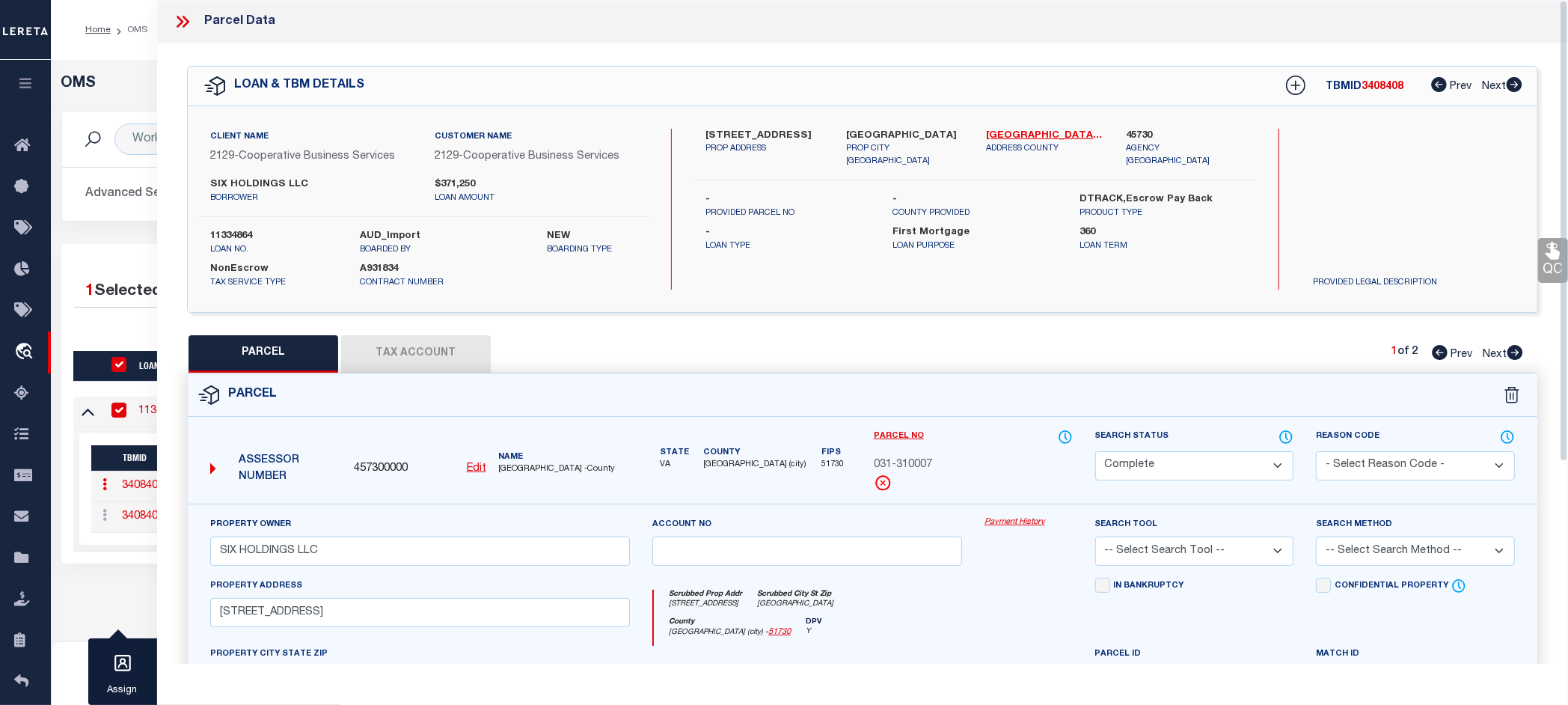
click at [1018, 520] on link "Payment History" at bounding box center [1028, 522] width 88 height 13
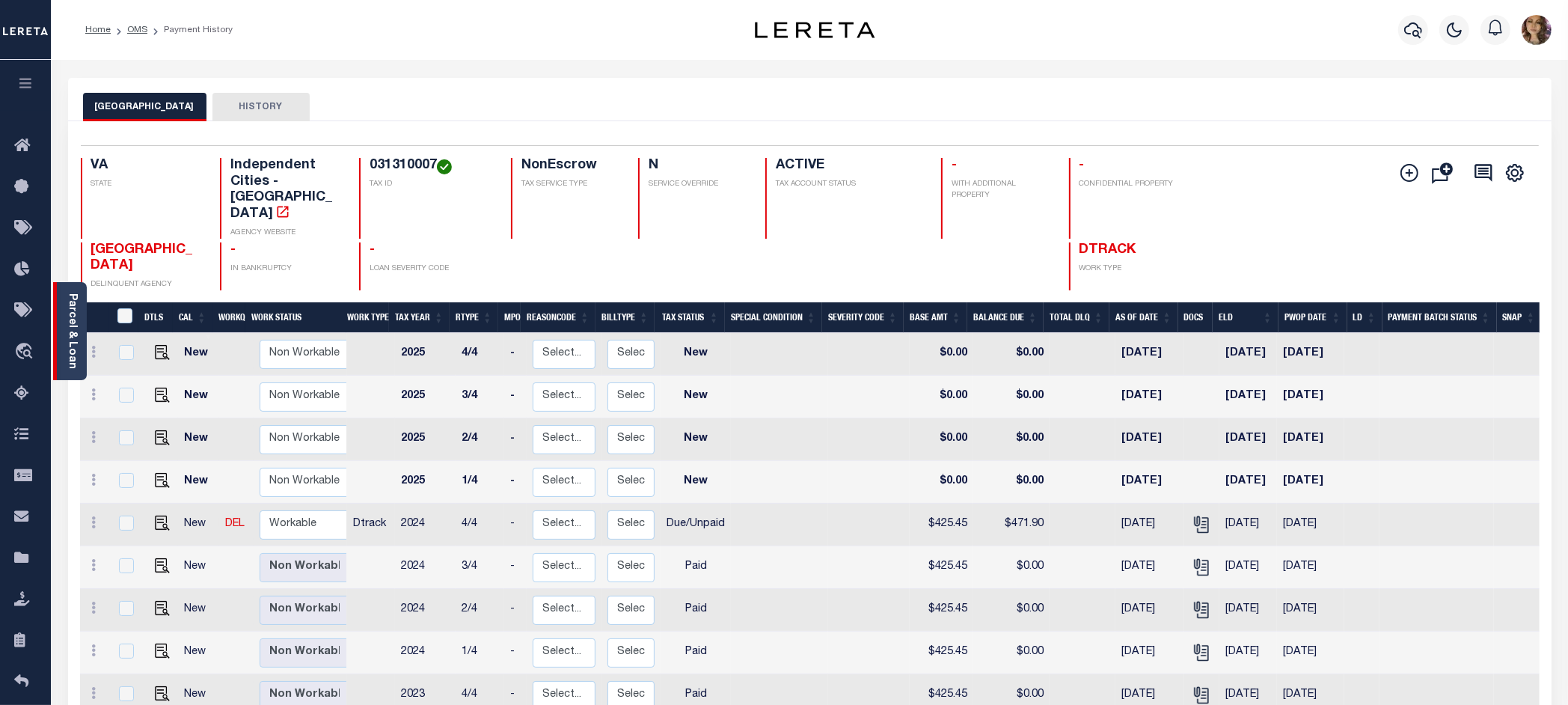
click at [73, 308] on link "Parcel & Loan" at bounding box center [72, 331] width 11 height 75
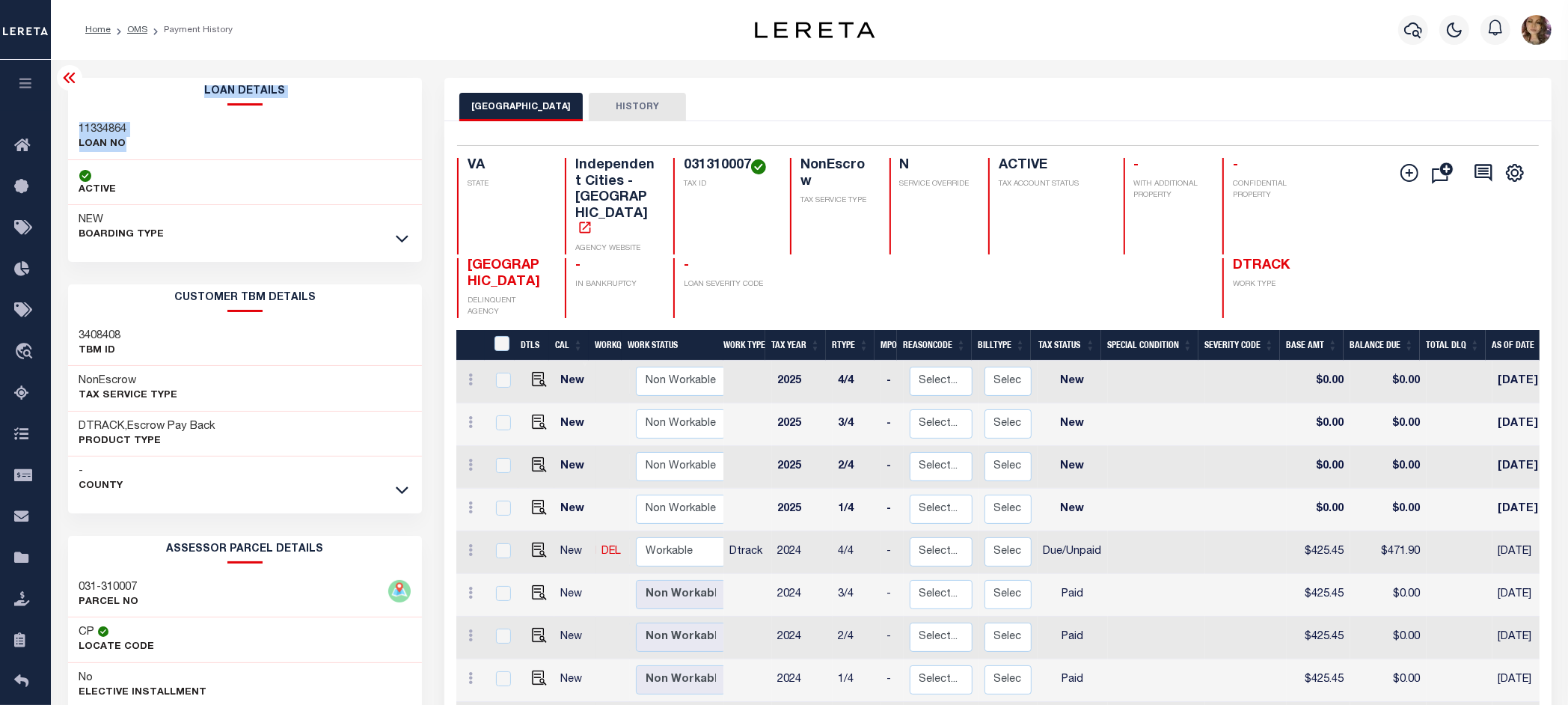
drag, startPoint x: 172, startPoint y: 139, endPoint x: 50, endPoint y: 124, distance: 122.9
click at [50, 124] on div "Home OMS Payment History" at bounding box center [784, 461] width 1568 height 923
click at [173, 137] on div "11334864 LOAN NO" at bounding box center [245, 136] width 354 height 45
drag, startPoint x: 138, startPoint y: 118, endPoint x: 80, endPoint y: 125, distance: 58.4
click at [80, 125] on div "11334864 LOAN NO" at bounding box center [245, 136] width 354 height 45
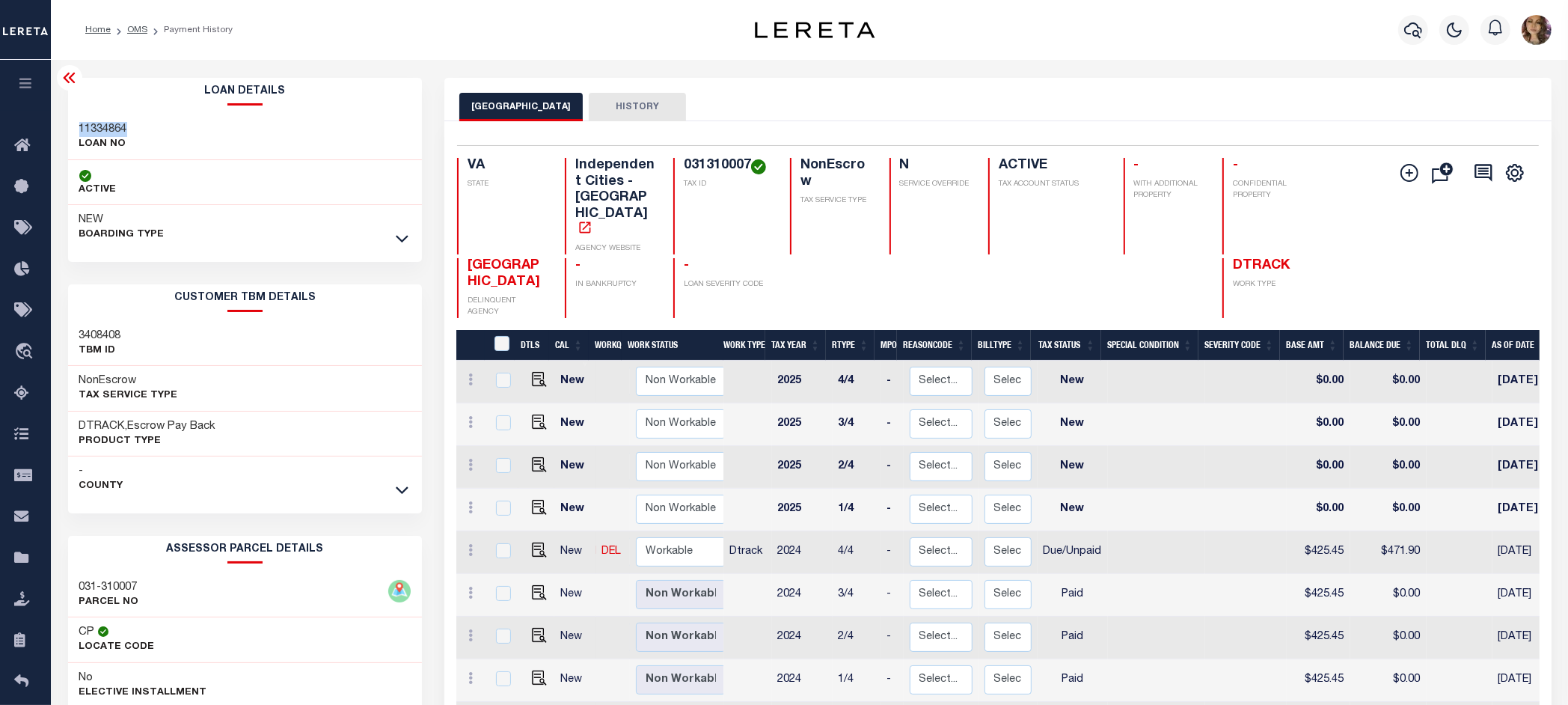
copy h3 "11334864"
click at [1182, 531] on td at bounding box center [1156, 552] width 98 height 43
checkbox input "true"
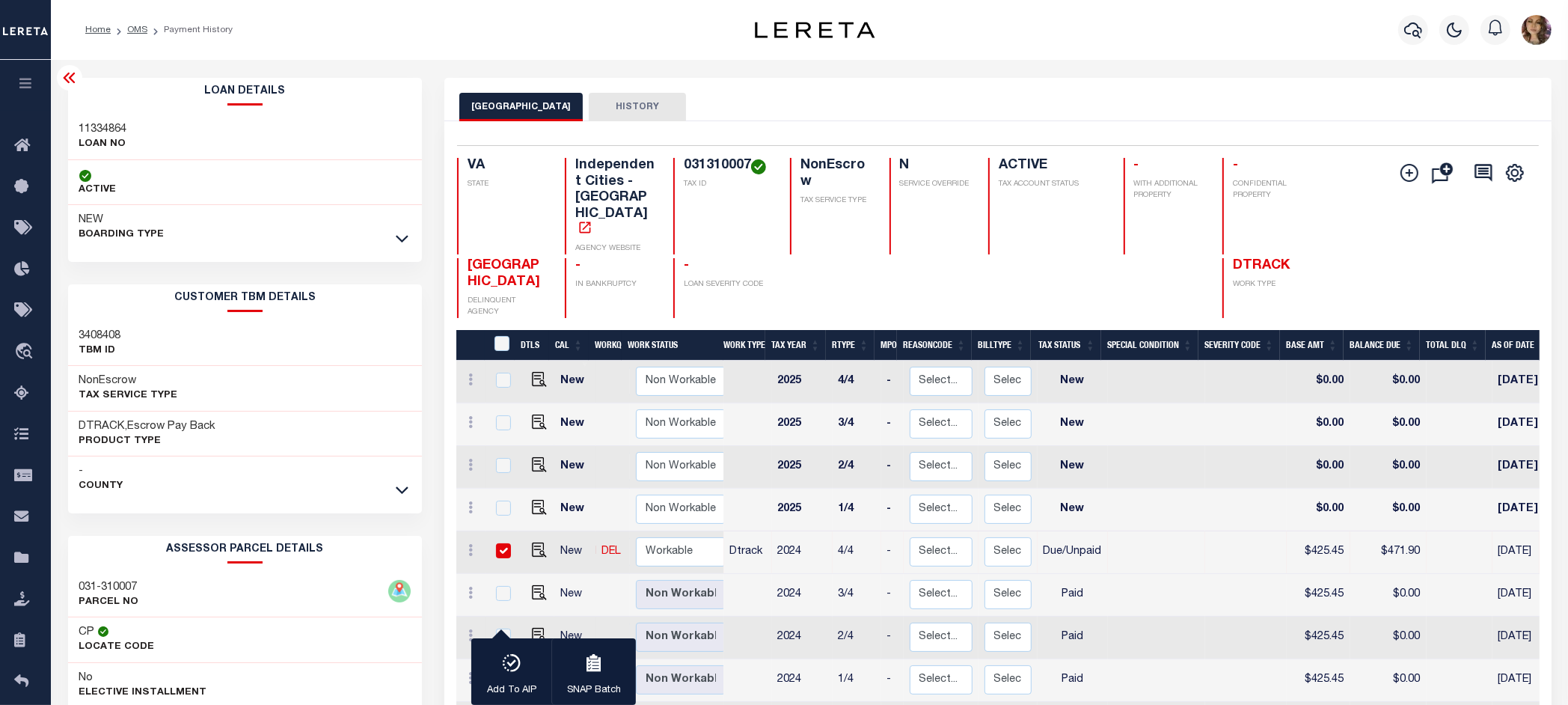
click at [72, 75] on icon at bounding box center [69, 77] width 12 height 11
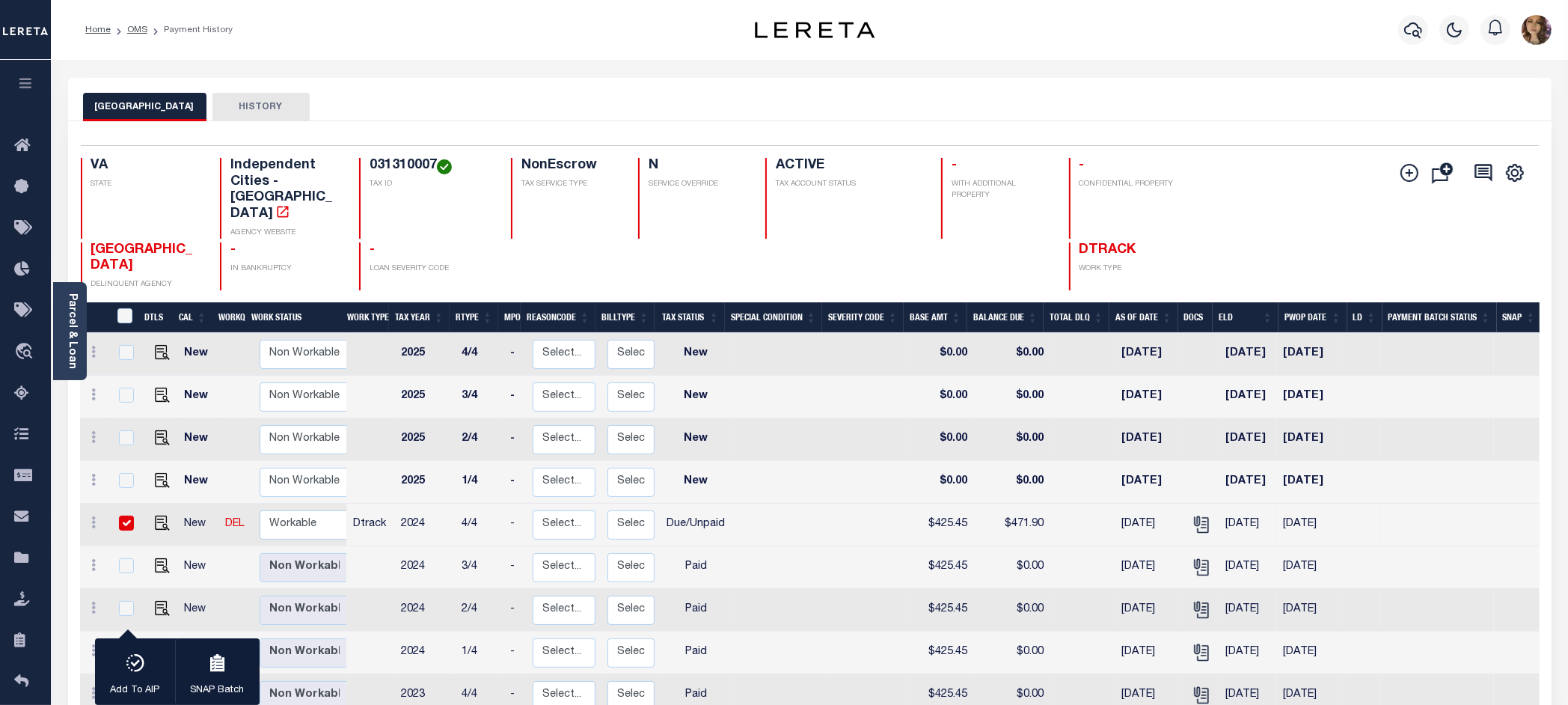
drag, startPoint x: 118, startPoint y: 352, endPoint x: 324, endPoint y: 352, distance: 206.0
click span "Order Management System"
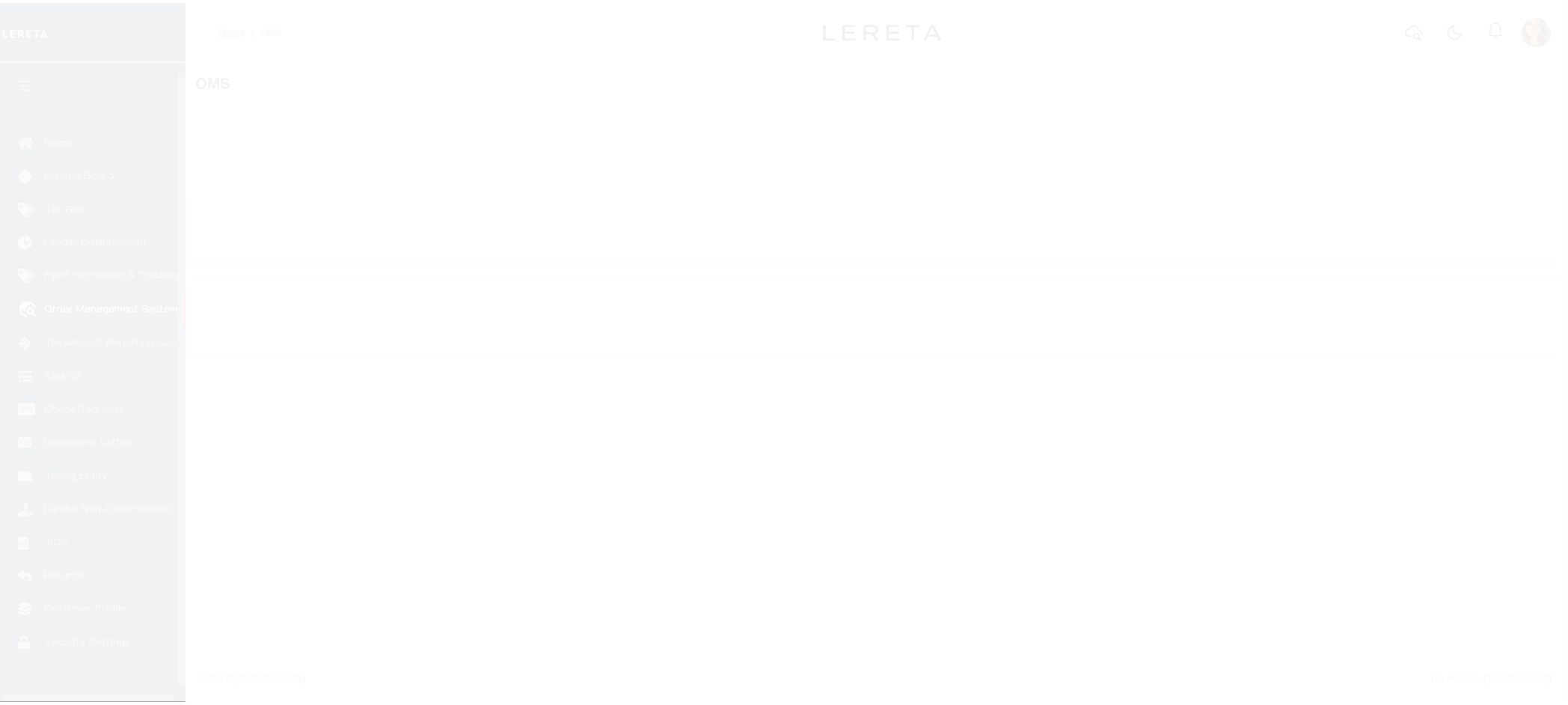
scroll to position [23, 0]
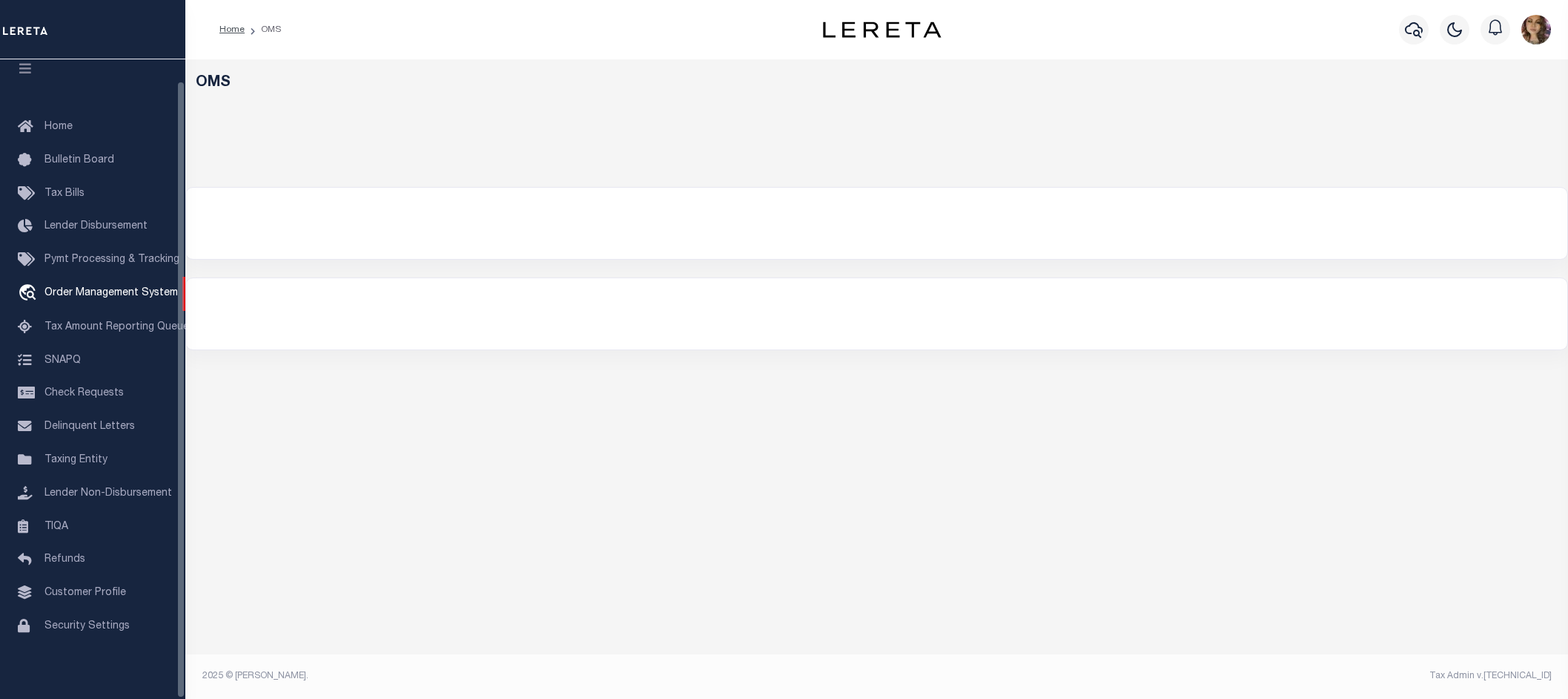
select select "200"
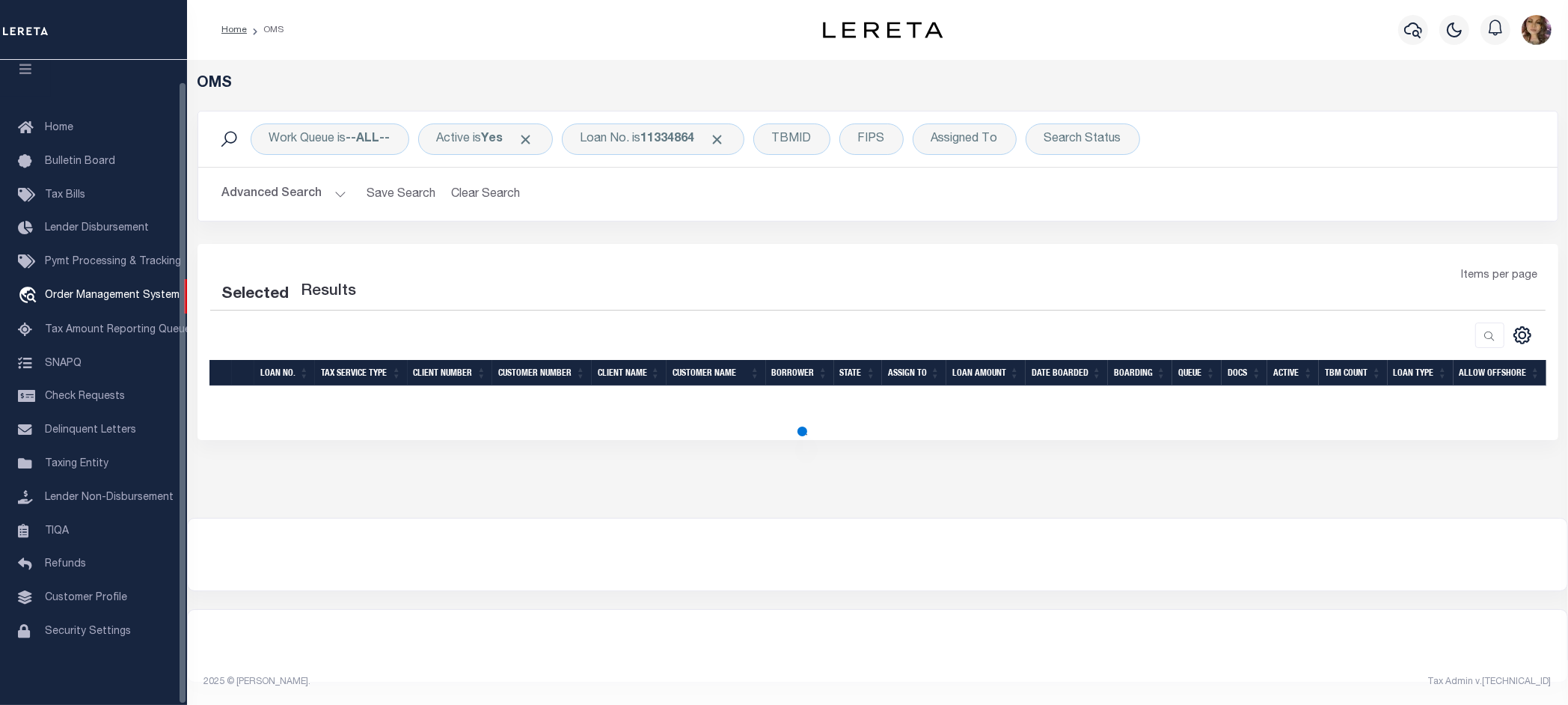
select select "200"
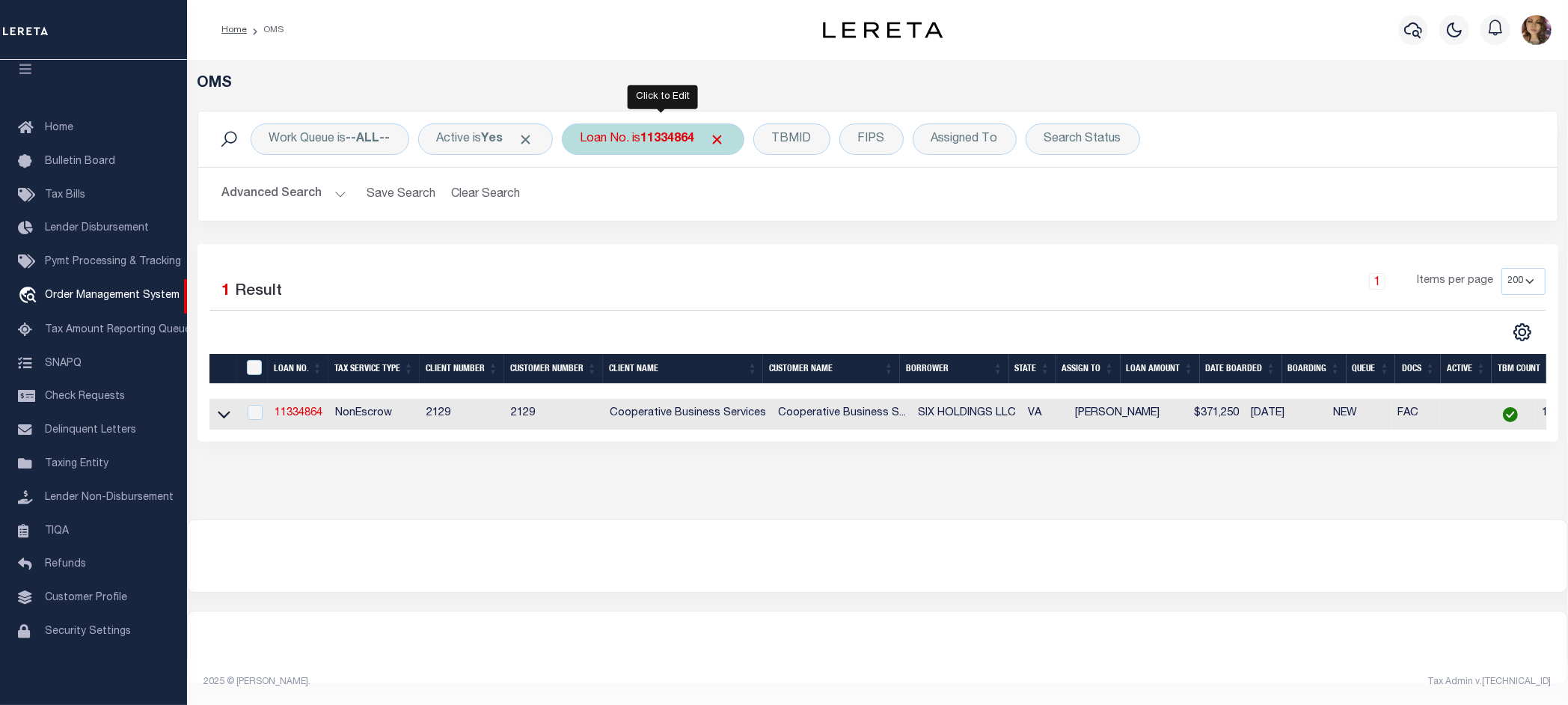
click at [644, 140] on div "Loan No. is 11334864" at bounding box center [653, 139] width 183 height 31
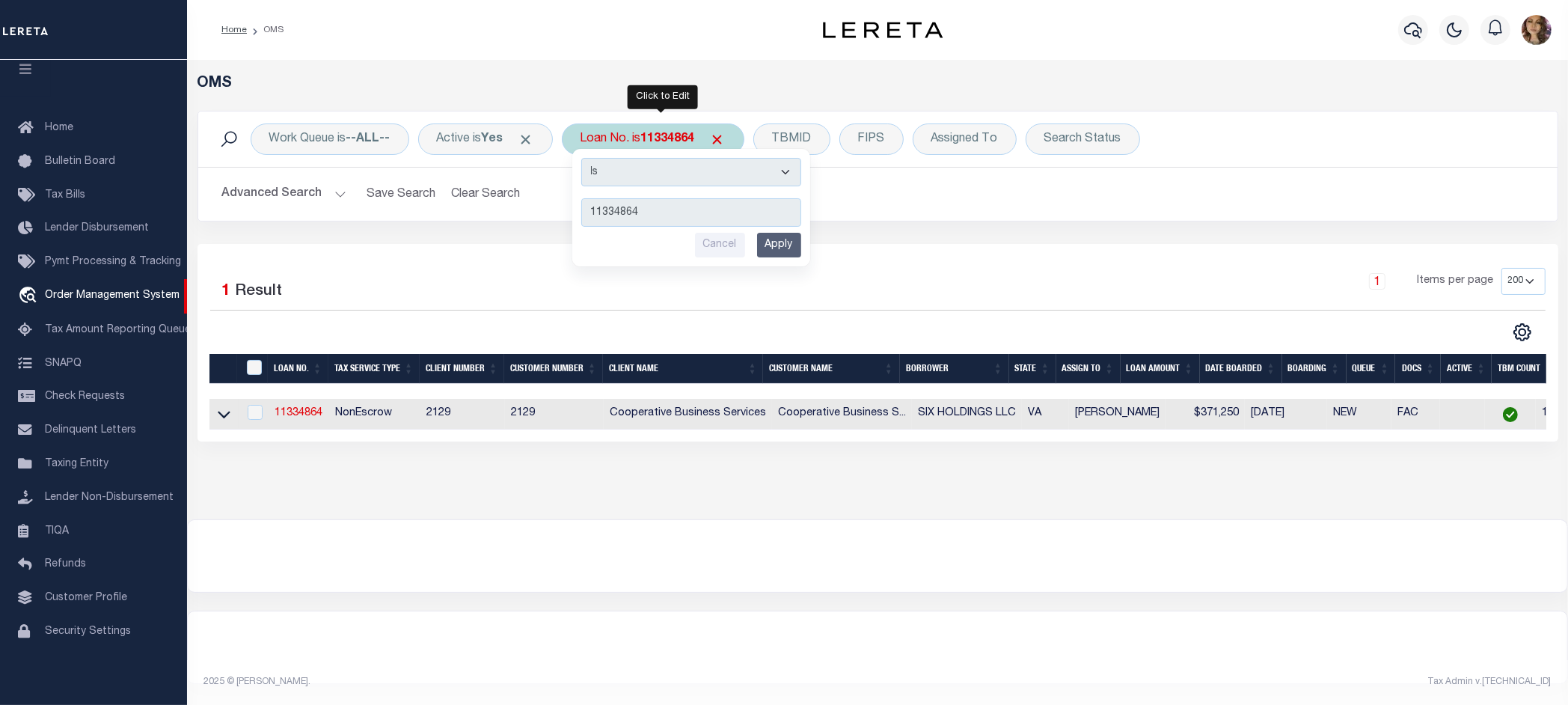
type input "7318070890-00001"
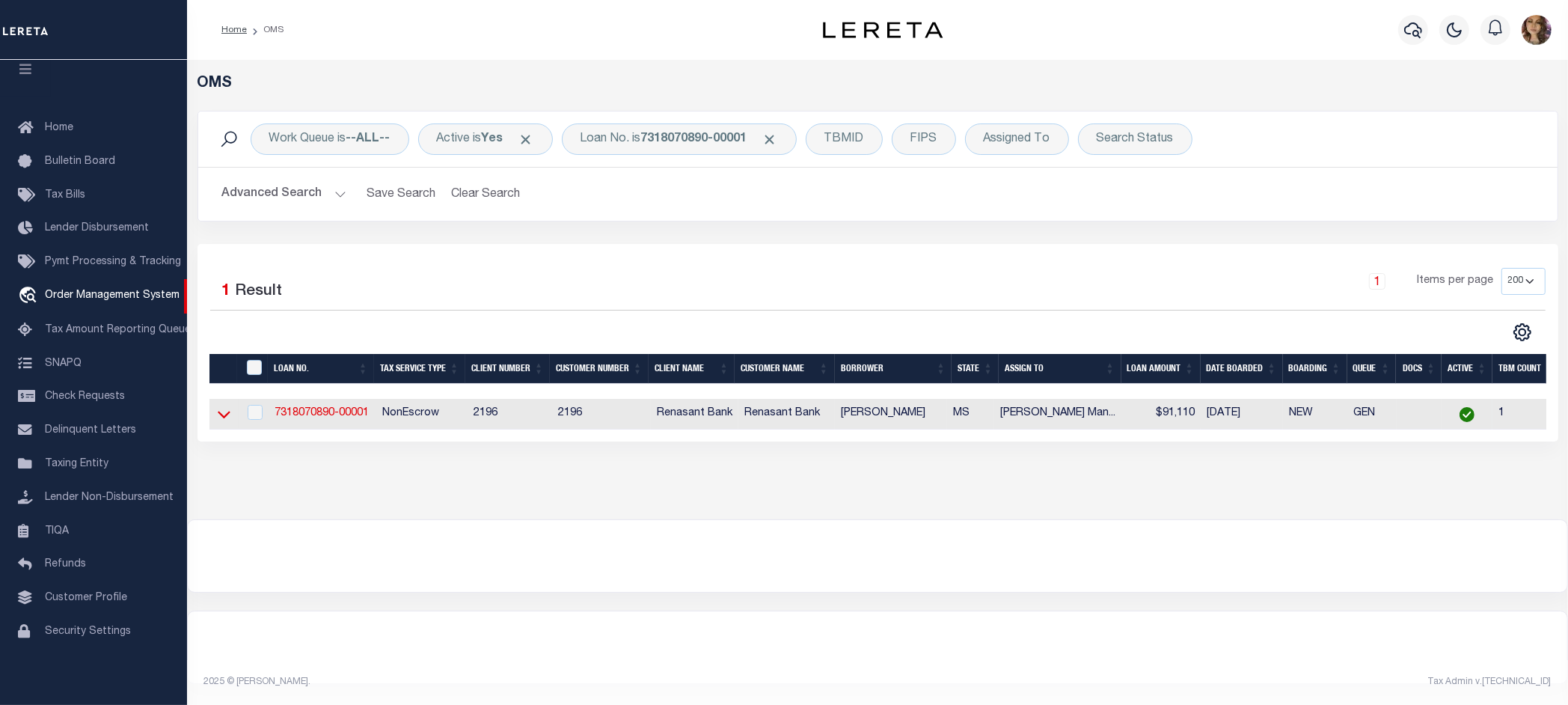
click at [222, 416] on icon at bounding box center [223, 414] width 13 height 15
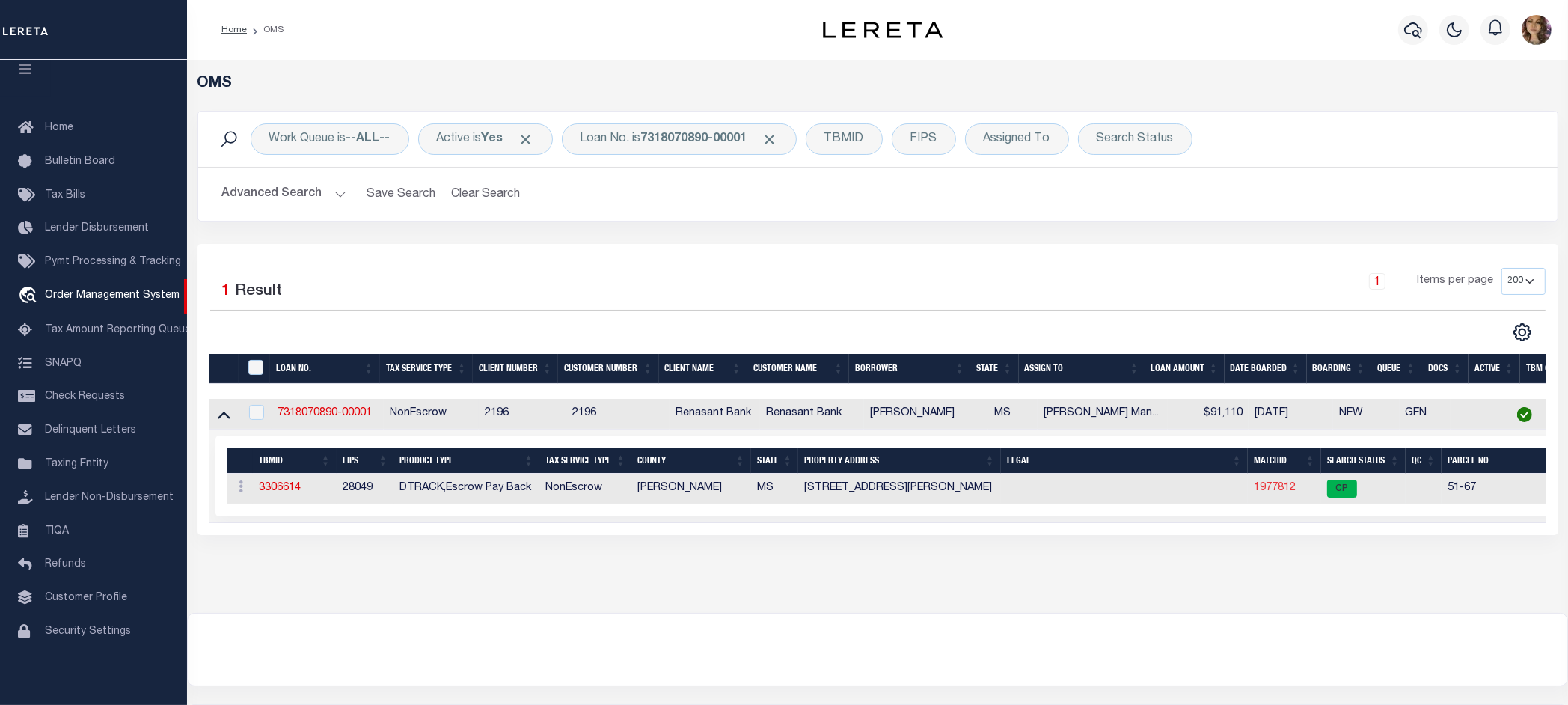
click at [1287, 493] on link "1977812" at bounding box center [1274, 487] width 42 height 11
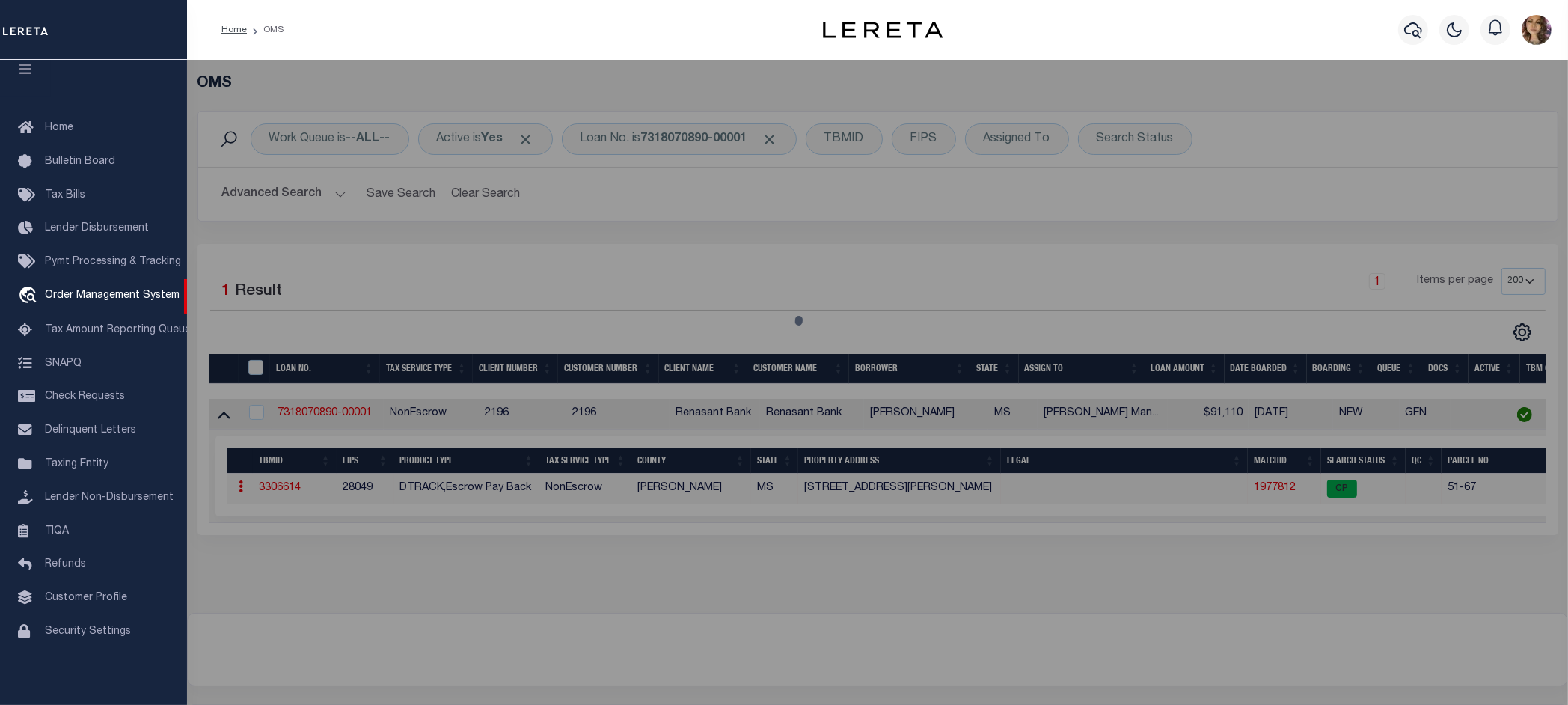
checkbox input "false"
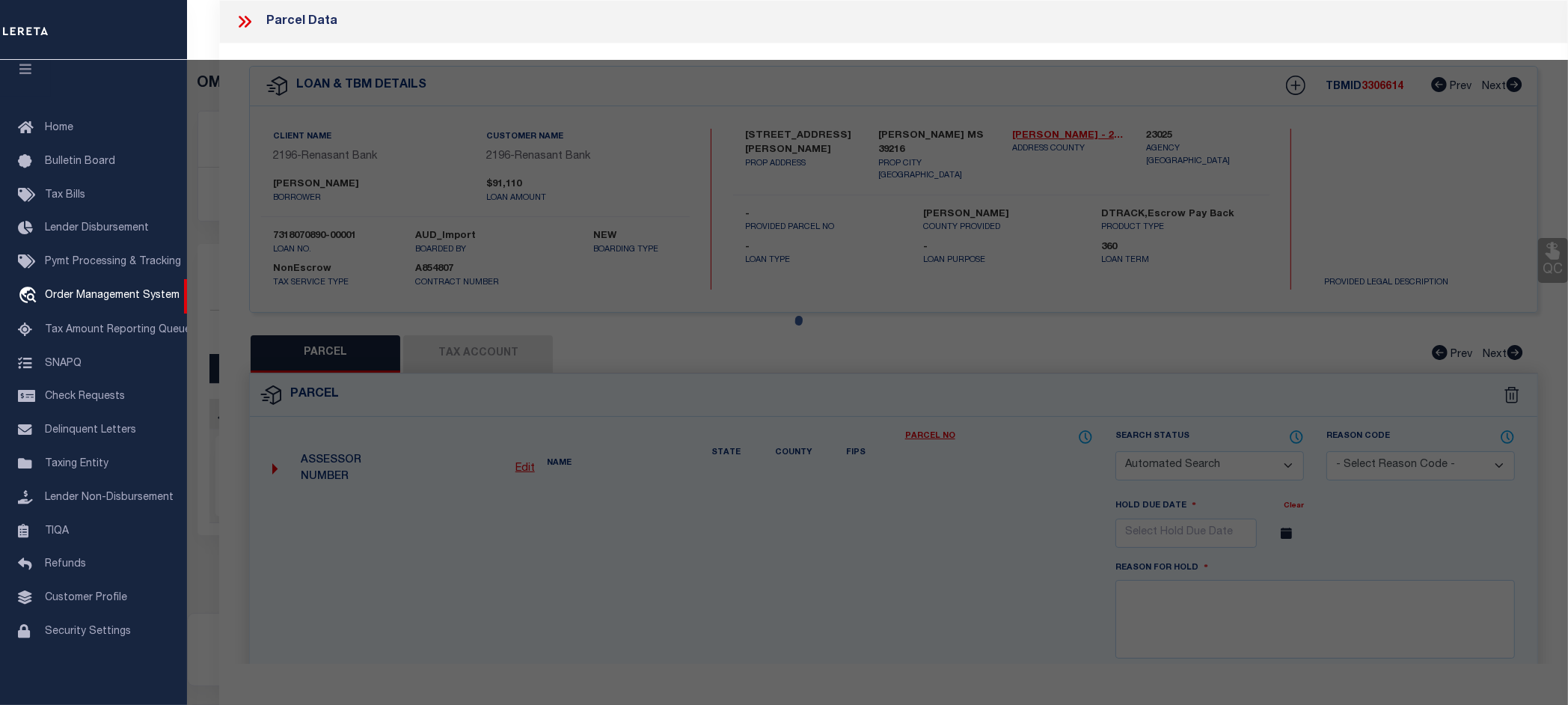
select select "CP"
type input "[PERSON_NAME]"
select select "AGW"
select select "ADD"
type input "[STREET_ADDRESS][PERSON_NAME]"
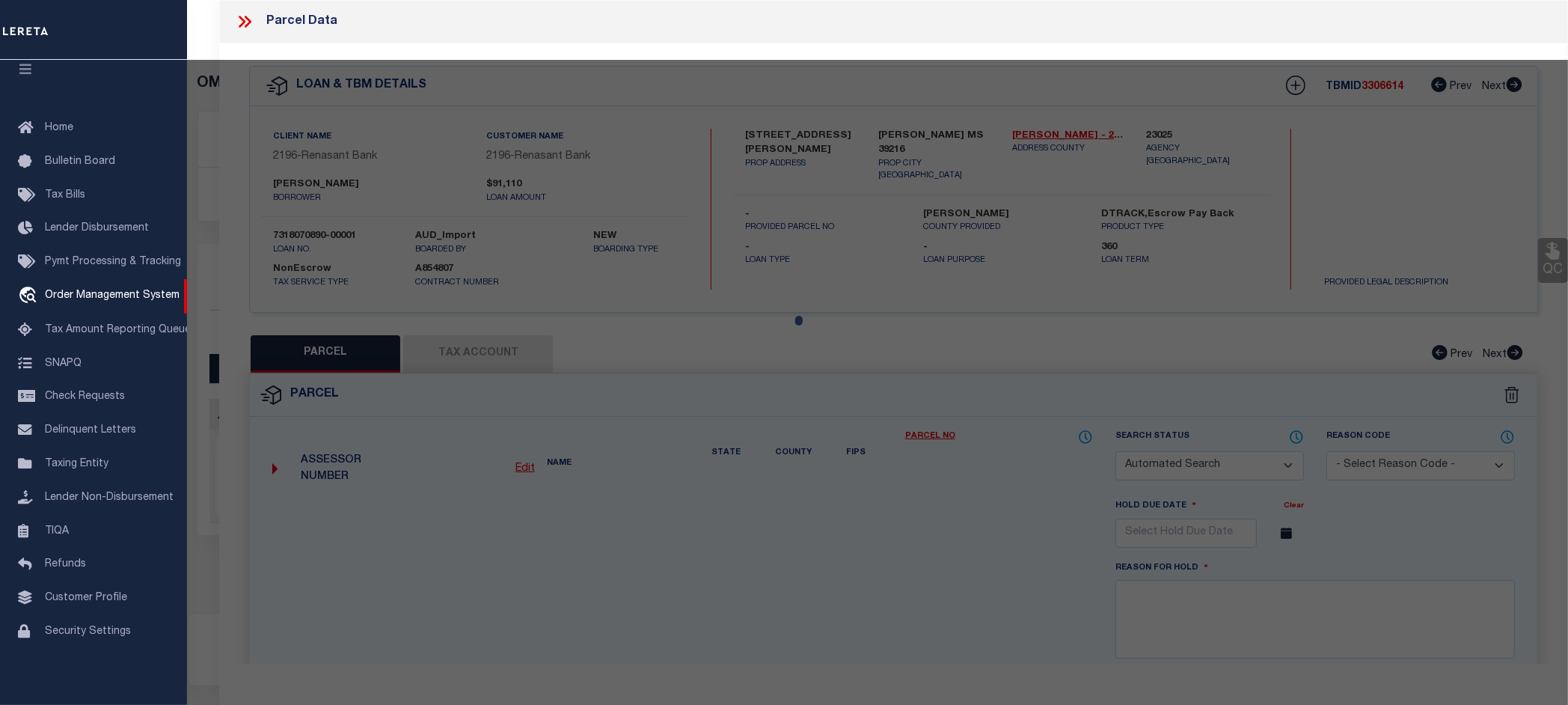
type input "[PERSON_NAME] MS 39216"
type textarea "acres_gis 0.14"
type textarea "[DATE] update tax ID from 51-67 to 00510067000."
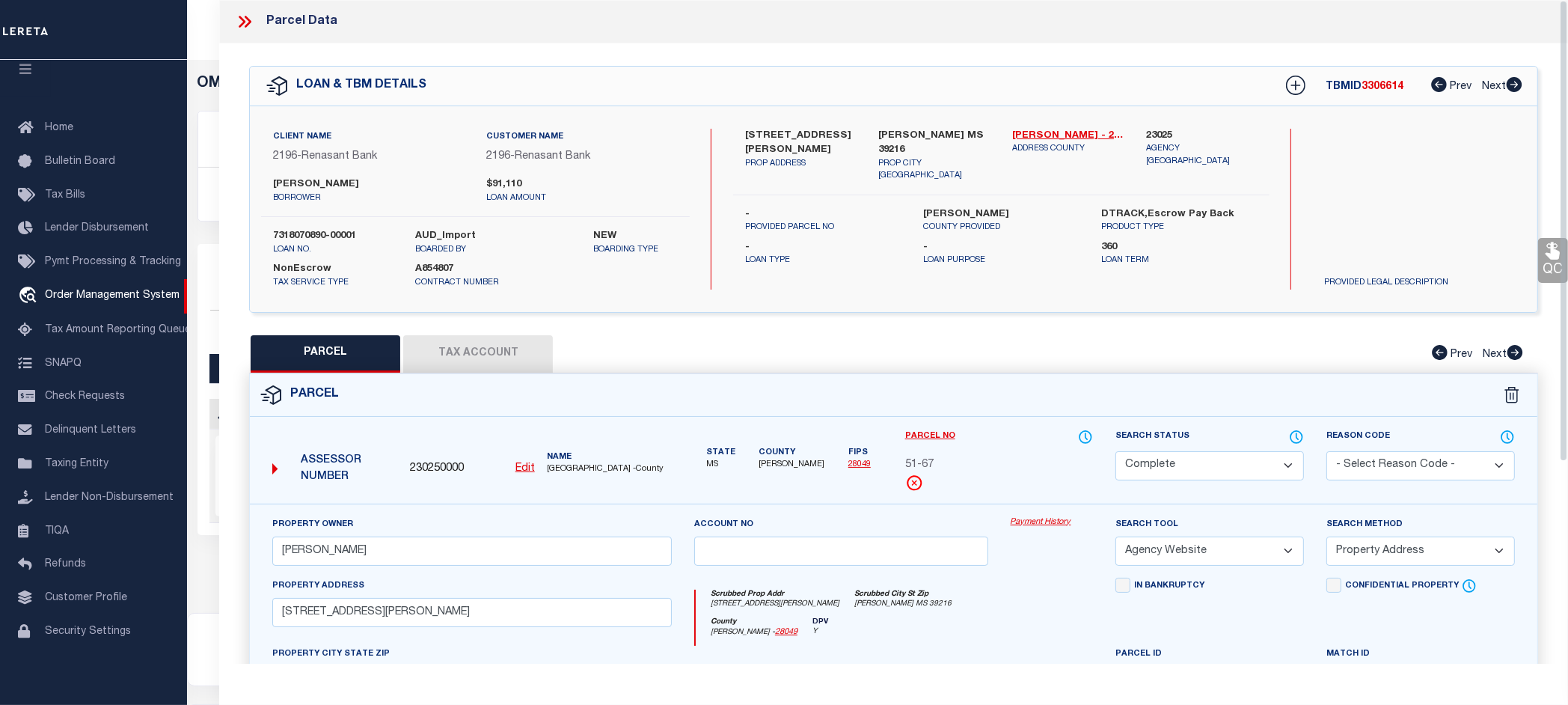
click at [1036, 520] on link "Payment History" at bounding box center [1052, 522] width 83 height 13
click at [481, 348] on button "Tax Account" at bounding box center [478, 354] width 150 height 38
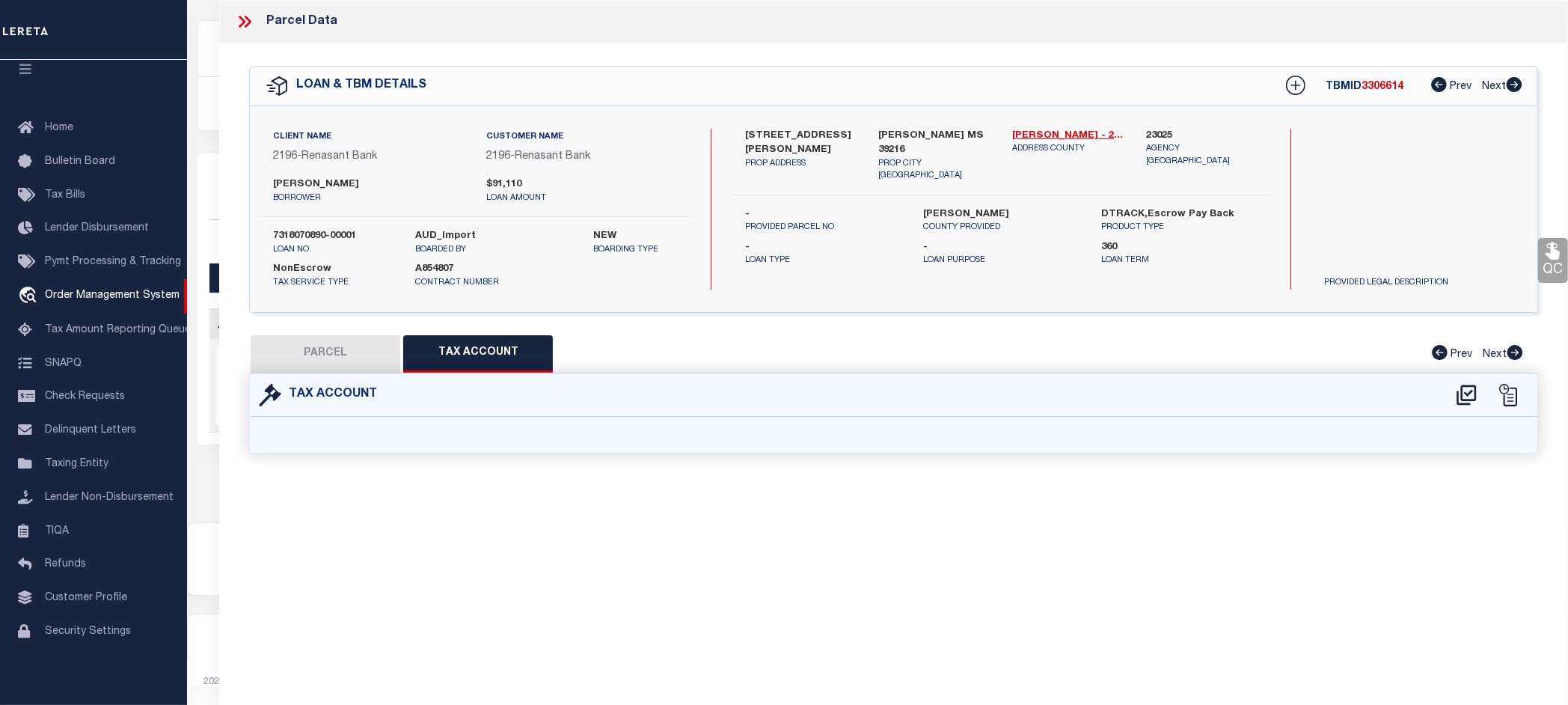
select select "100"
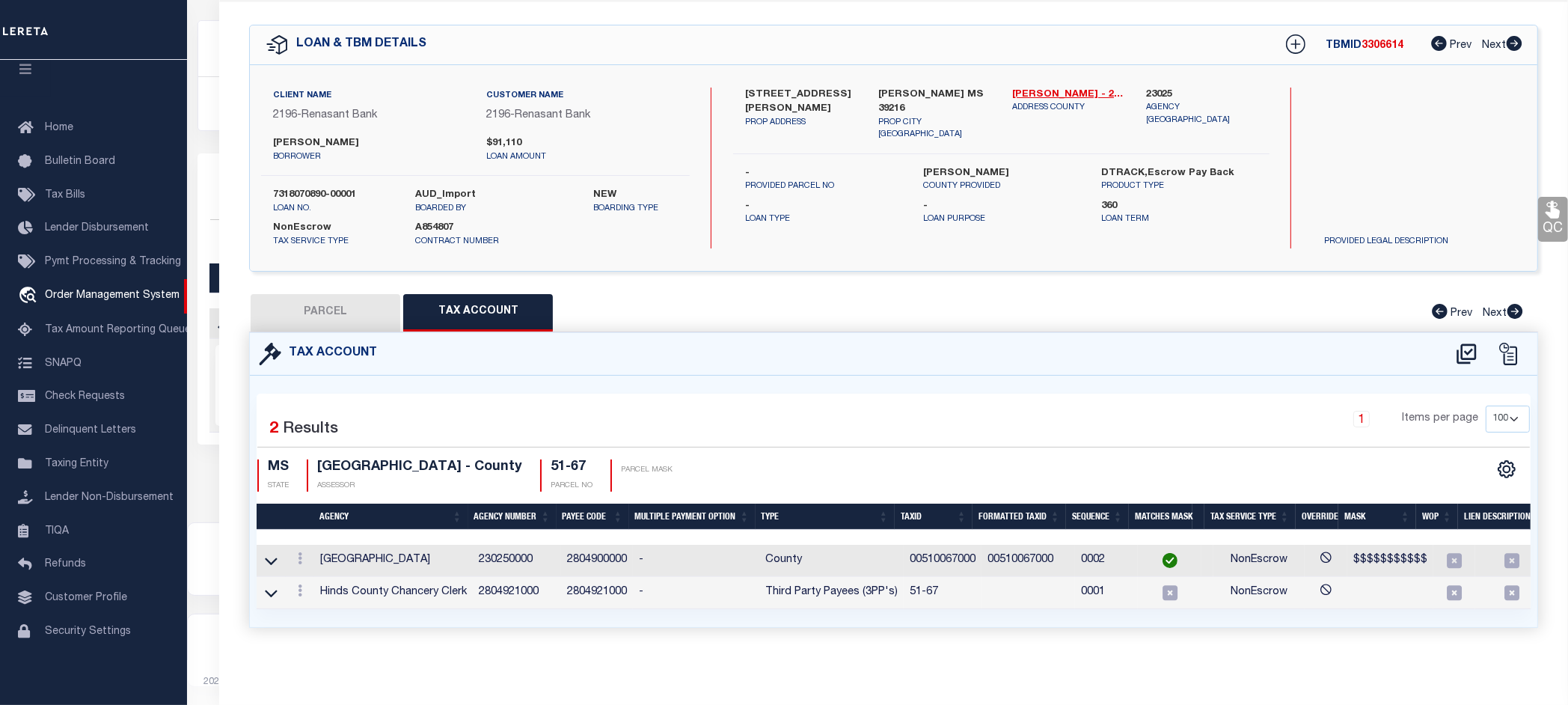
click at [325, 298] on button "PARCEL" at bounding box center [325, 312] width 150 height 38
select select "AS"
select select
checkbox input "false"
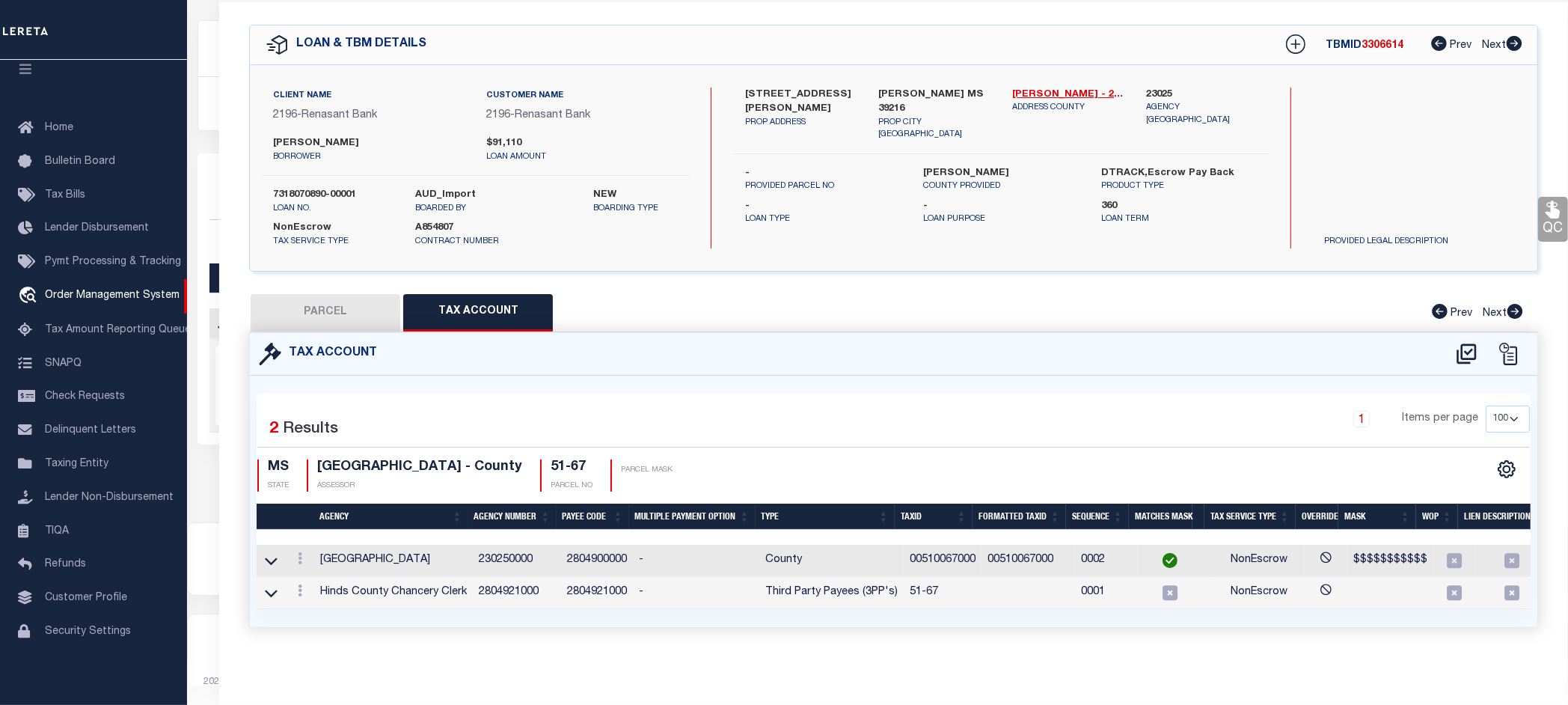
checkbox input "false"
select select "CP"
type input "CALLOWAY ROBERT A"
select select "AGW"
select select "ADD"
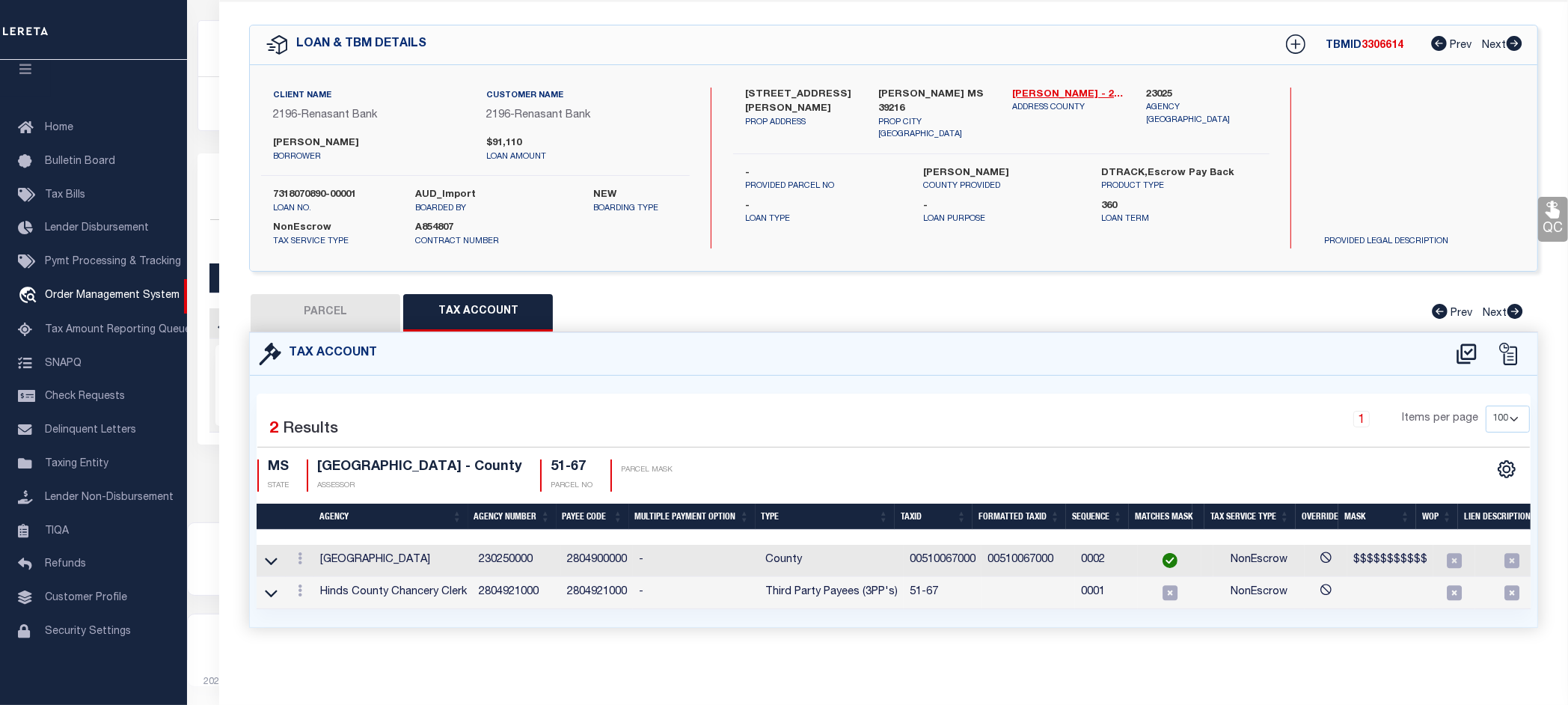
type input "[STREET_ADDRESS][PERSON_NAME]"
type input "[PERSON_NAME] MS 39216"
type textarea "acres_gis 0.14"
type textarea "9/2/25 update tax ID from 51-67 to 00510067000."
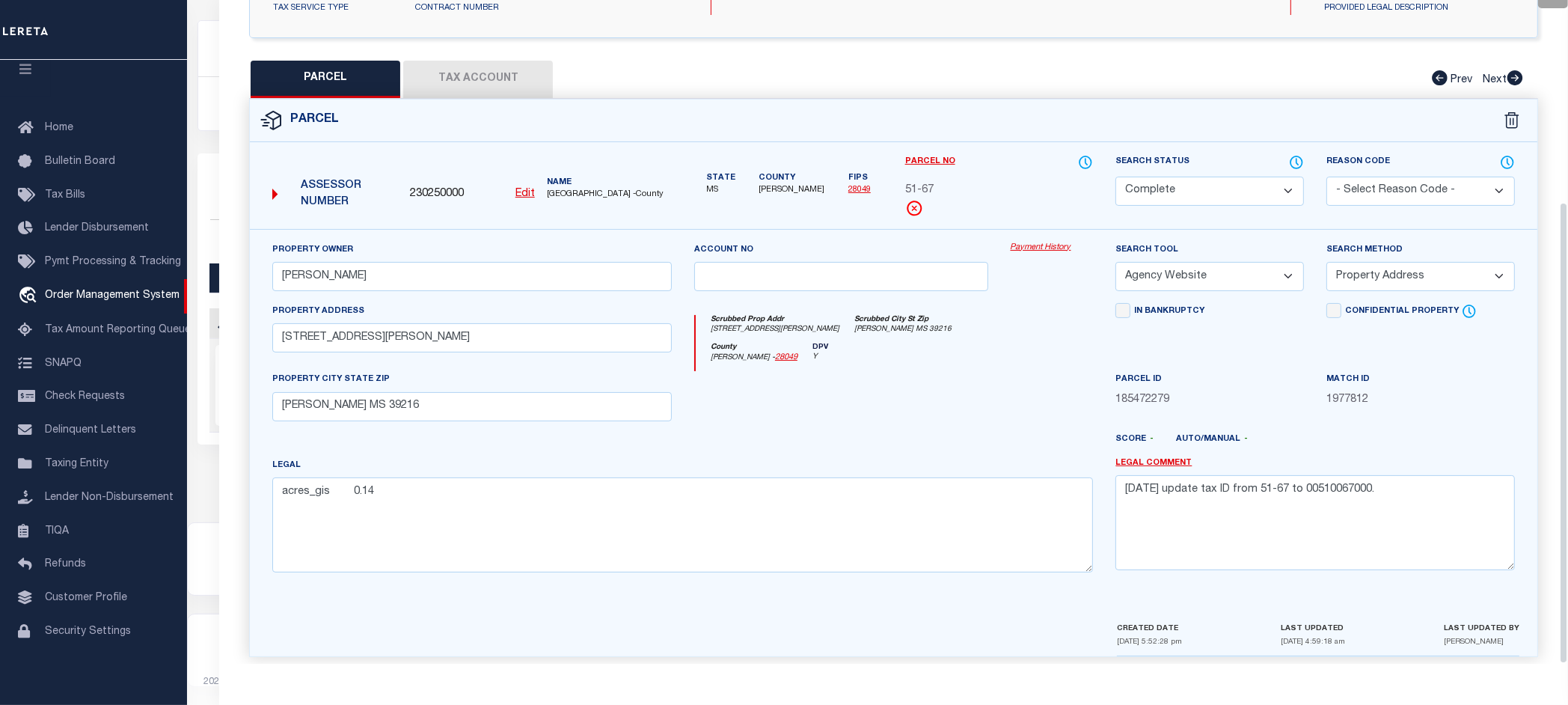
scroll to position [289, 0]
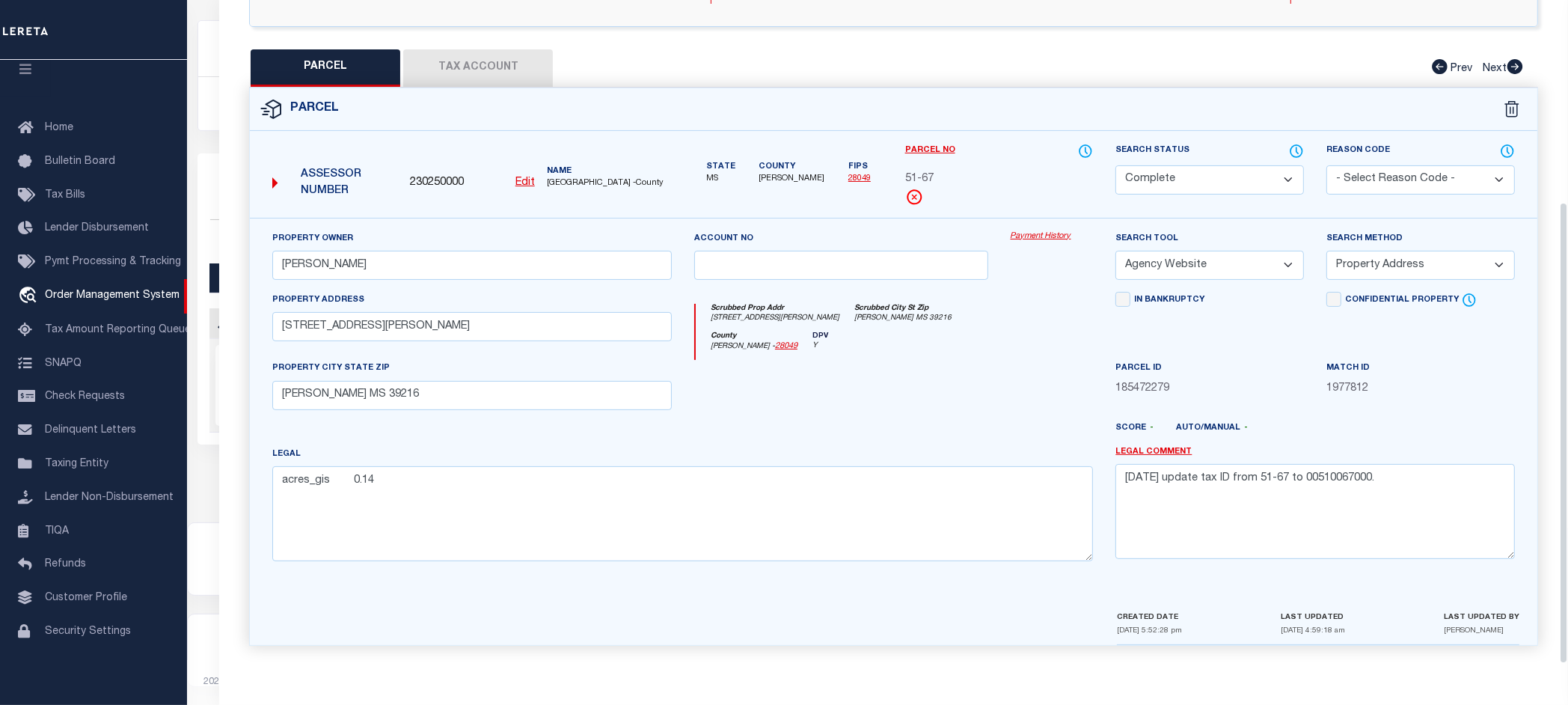
click at [990, 600] on div "Property Owner CALLOWAY ROBERT A Account no Payment History Search Tool -- Sele…" at bounding box center [893, 413] width 1287 height 392
click at [982, 394] on div at bounding box center [841, 390] width 316 height 61
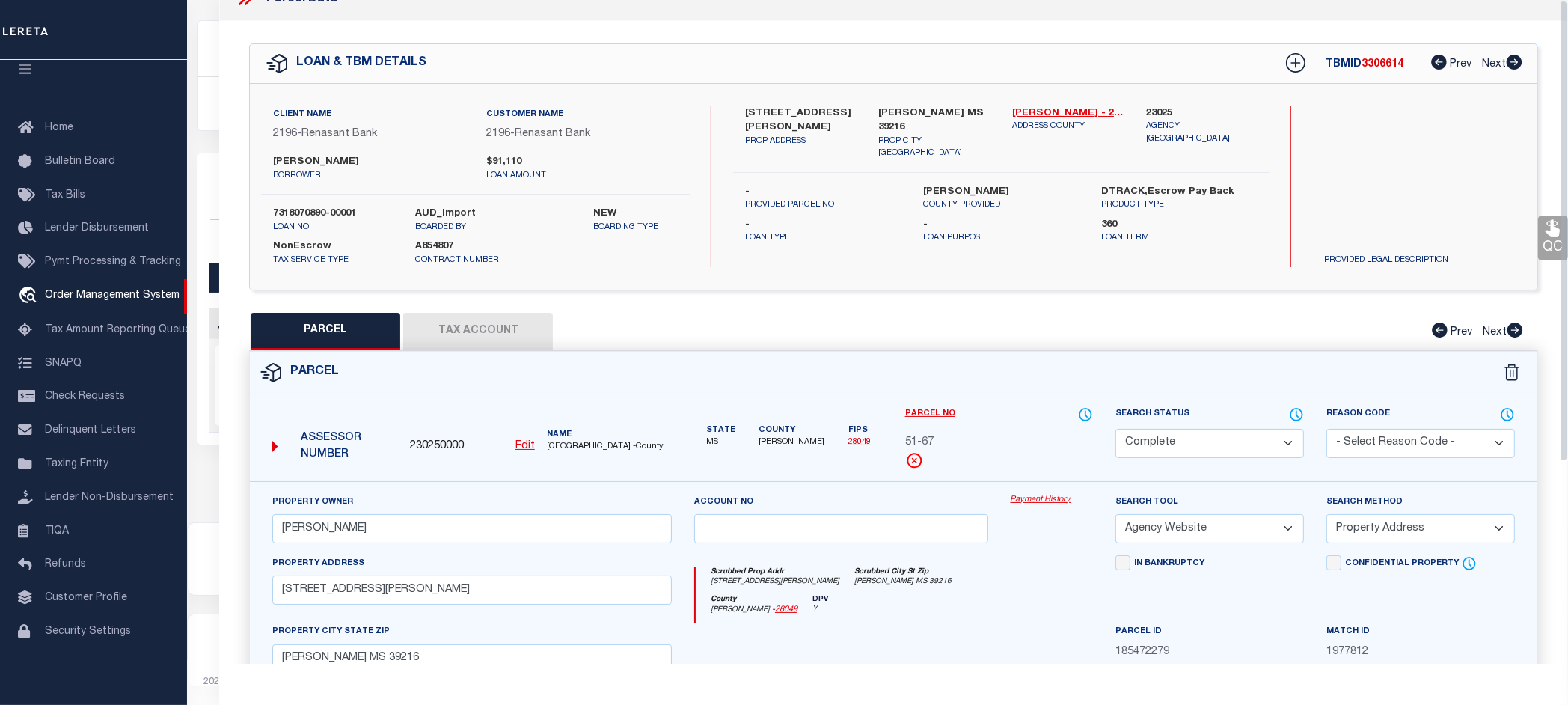
scroll to position [0, 0]
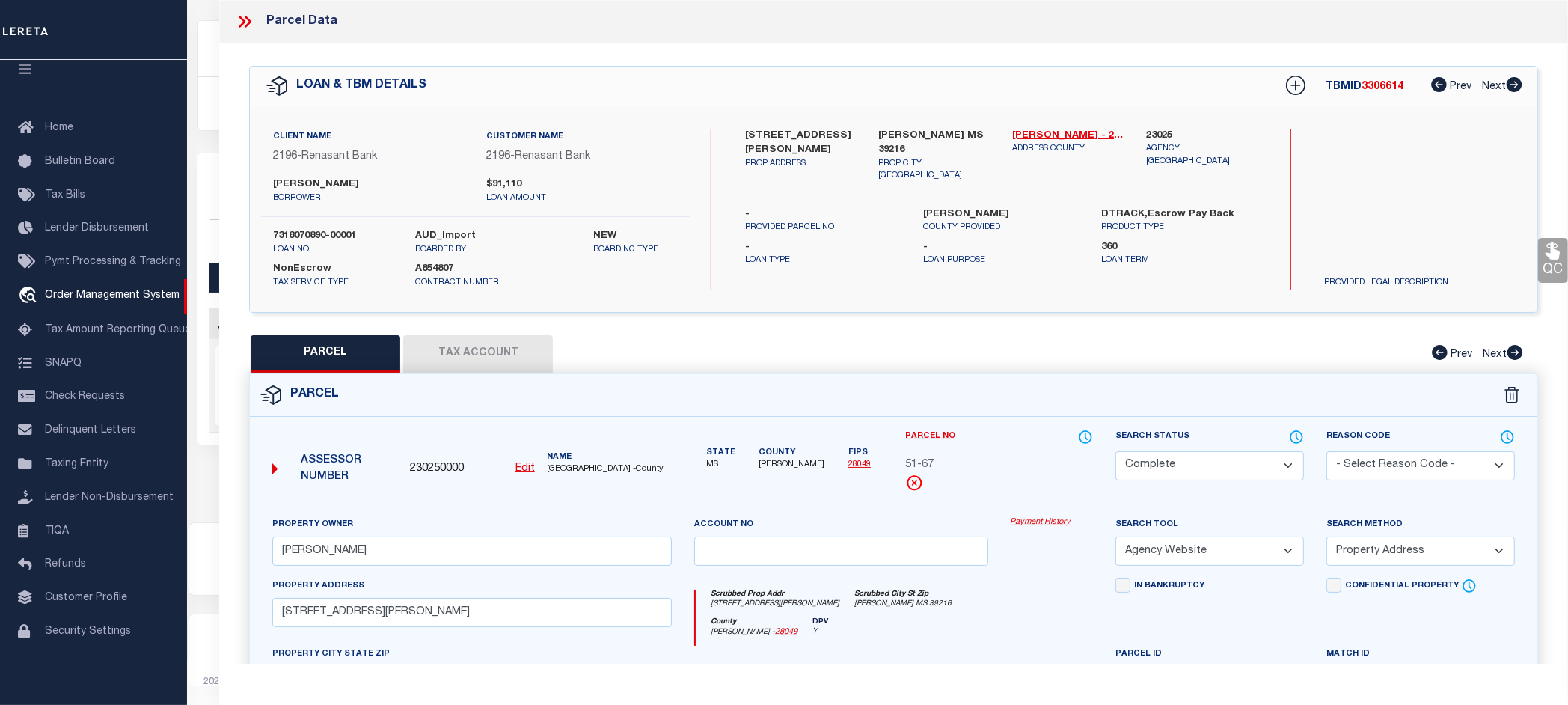
click at [249, 21] on icon at bounding box center [245, 21] width 19 height 19
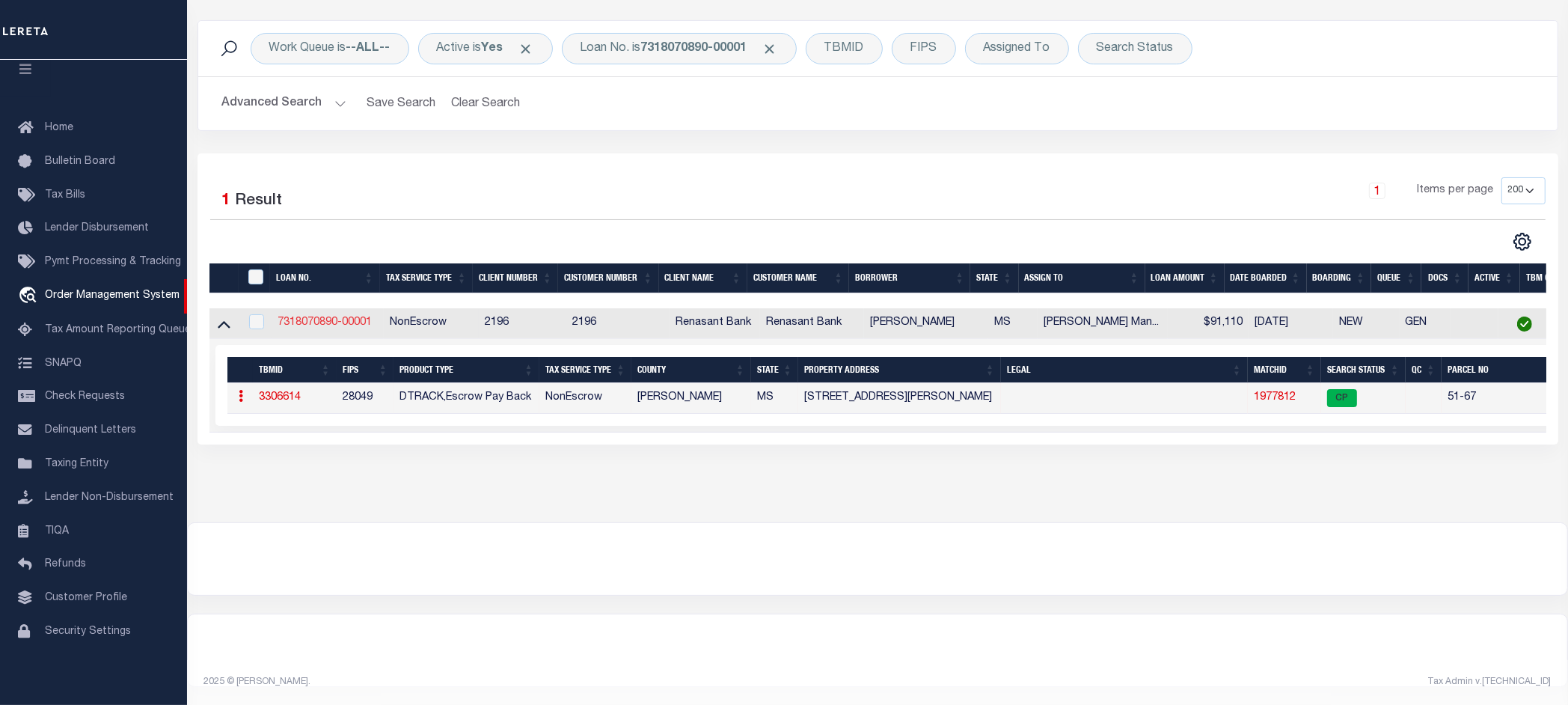
click at [329, 317] on link "7318070890-00001" at bounding box center [324, 322] width 94 height 11
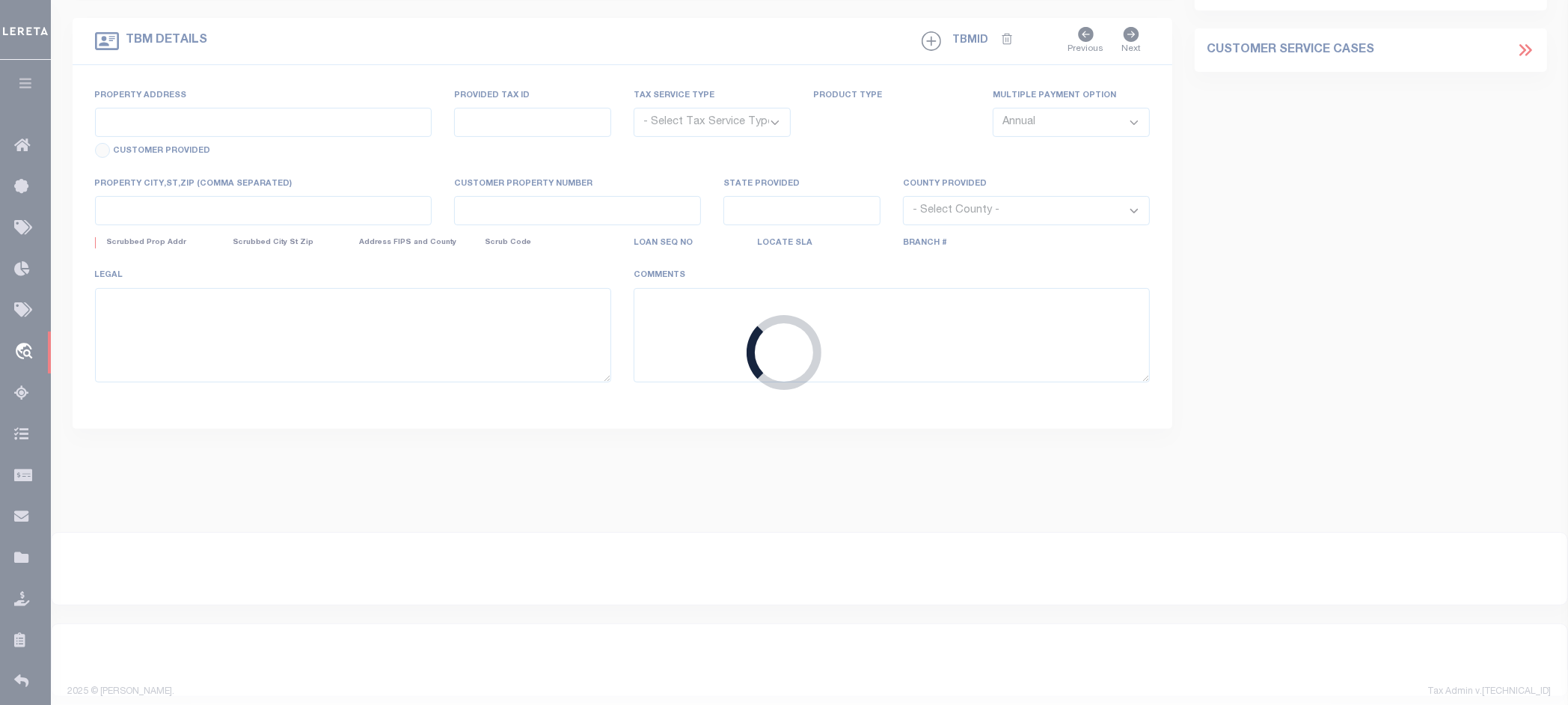
type input "7318070890-00001"
type input "[PERSON_NAME]"
select select
select select "NonEscrow"
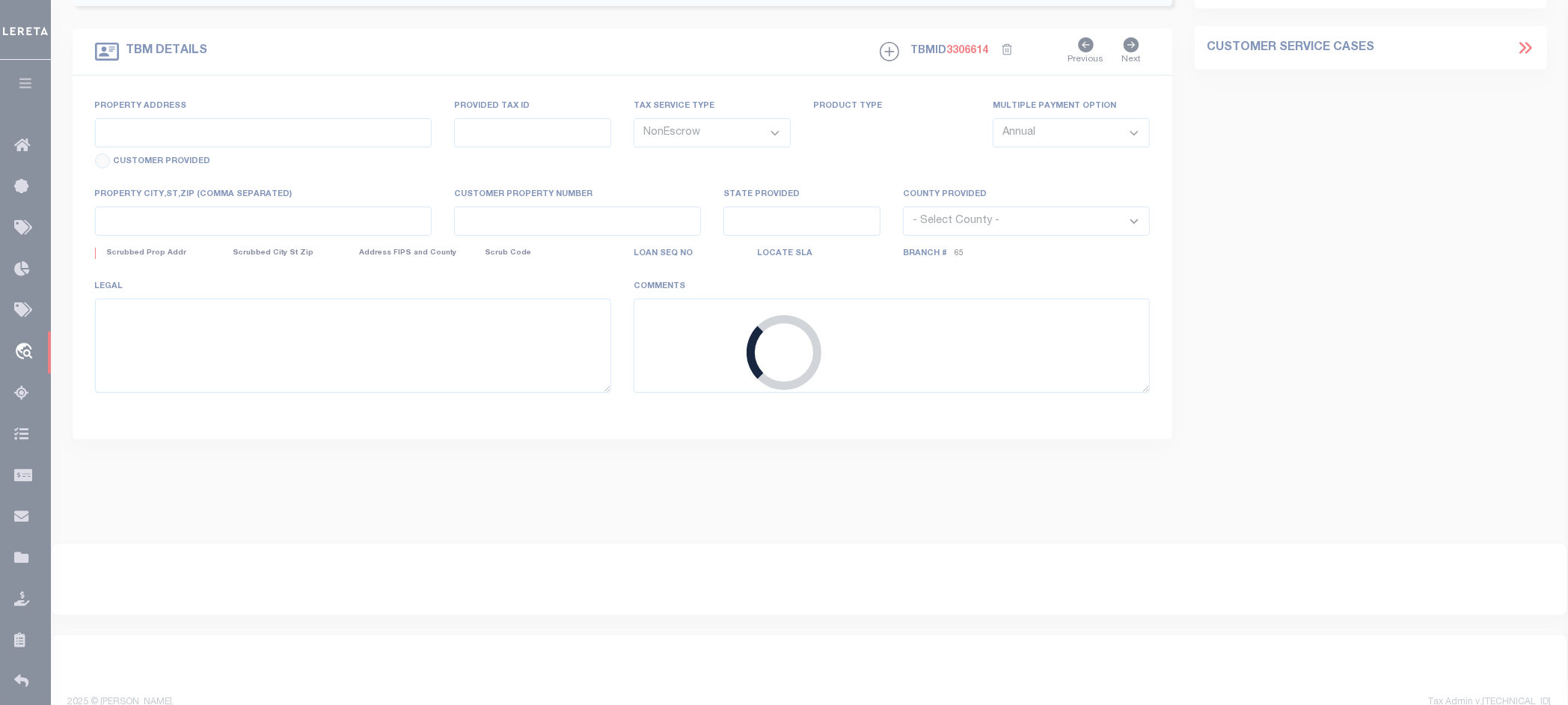
select select "5091"
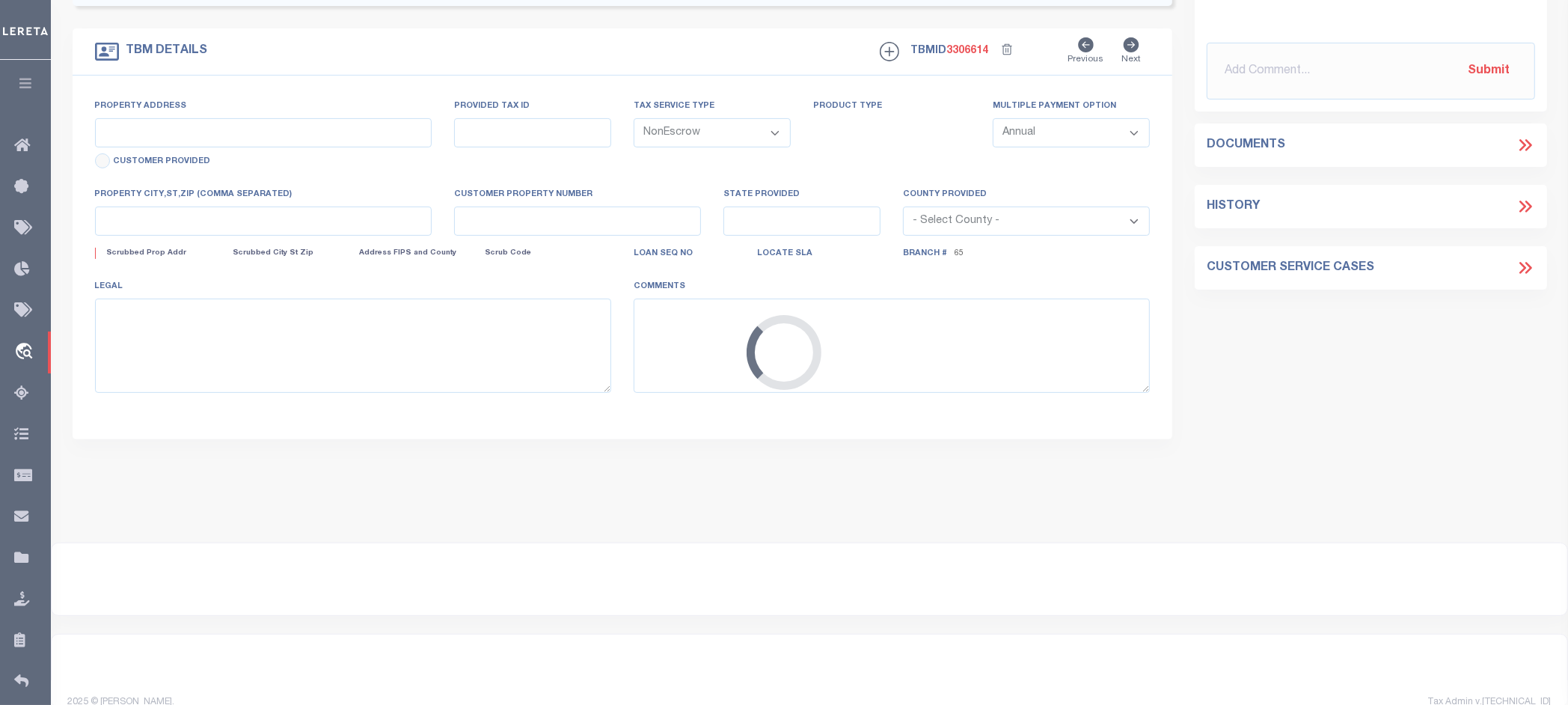
type input "303 MITCHELL AVE"
select select
type input "JACKSON MS 39216"
type input "MS"
select select
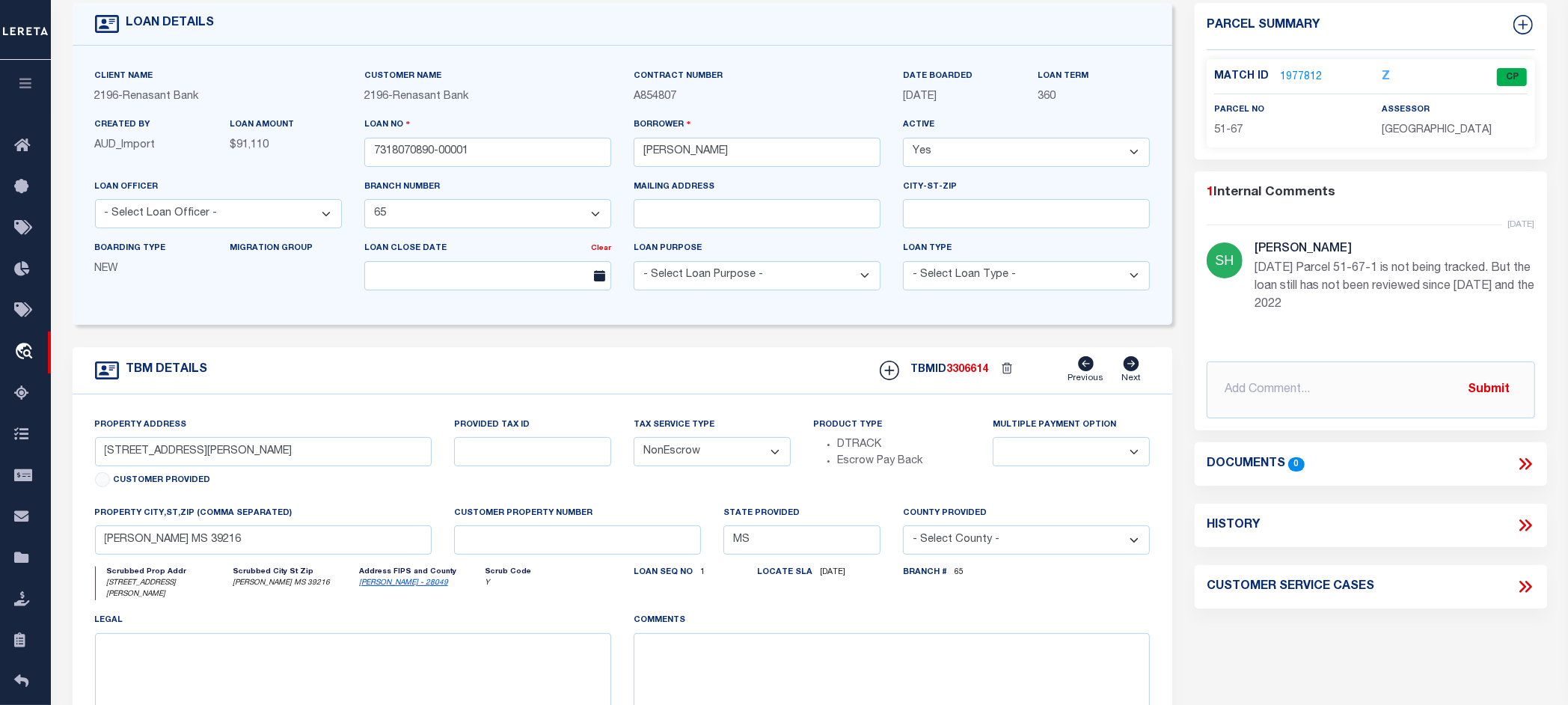
scroll to position [94, 0]
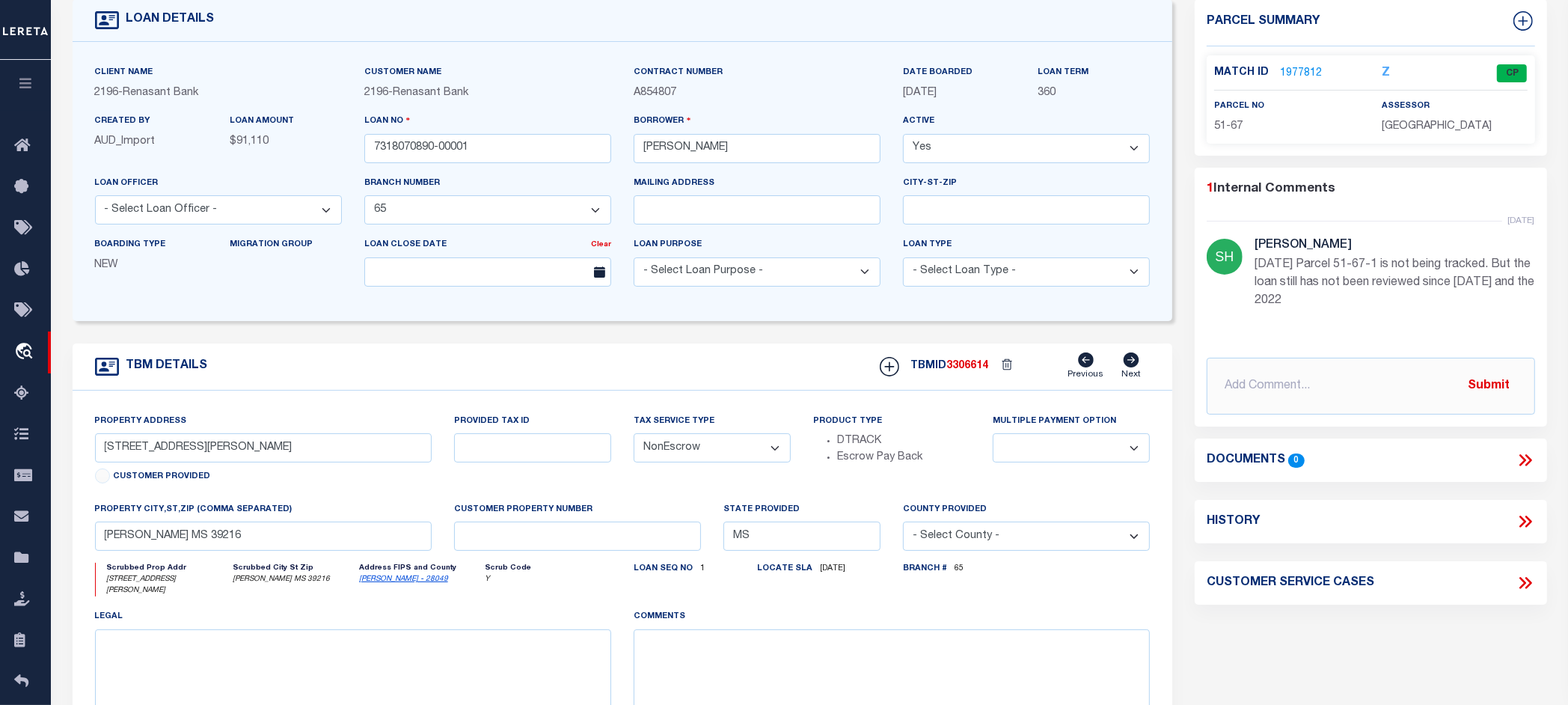
click at [1527, 520] on icon at bounding box center [1525, 521] width 19 height 19
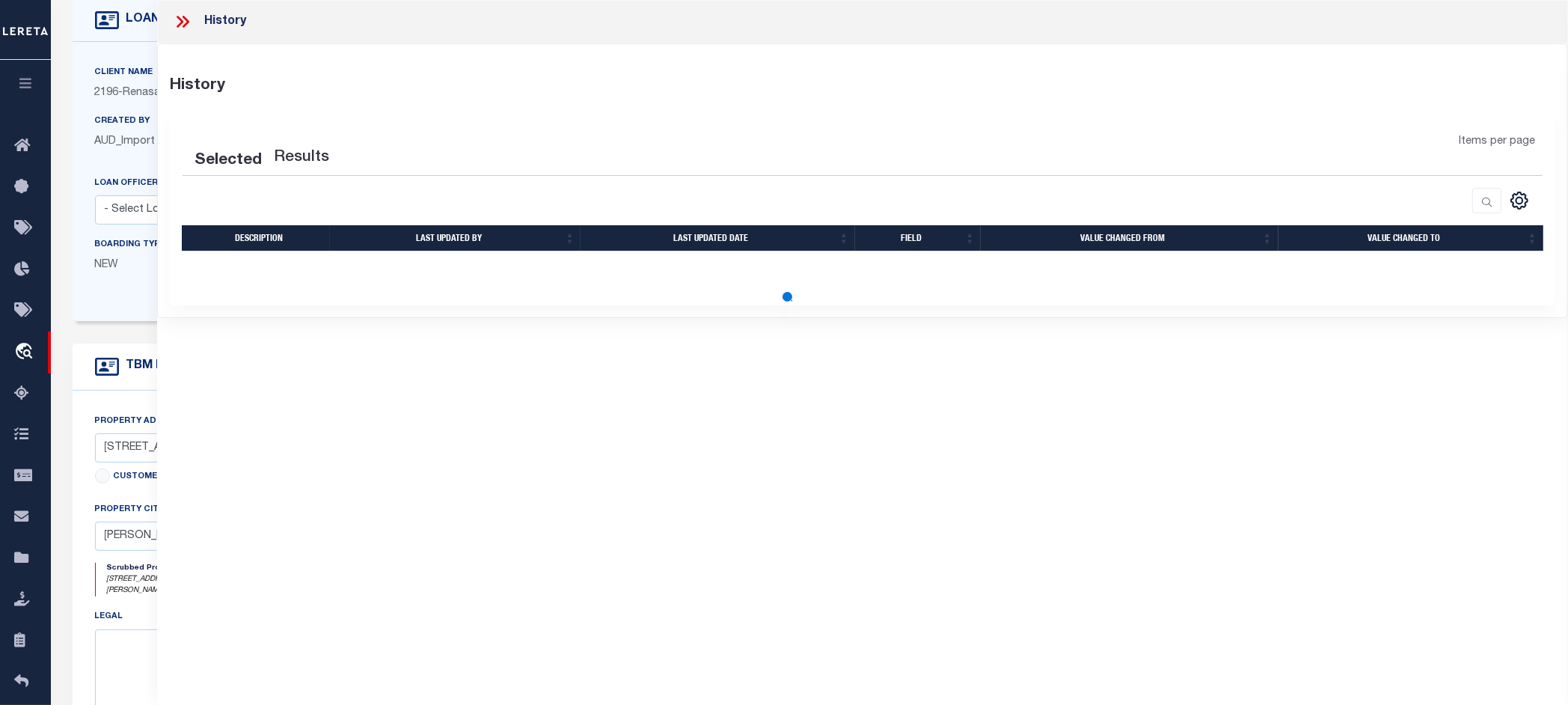
select select "100"
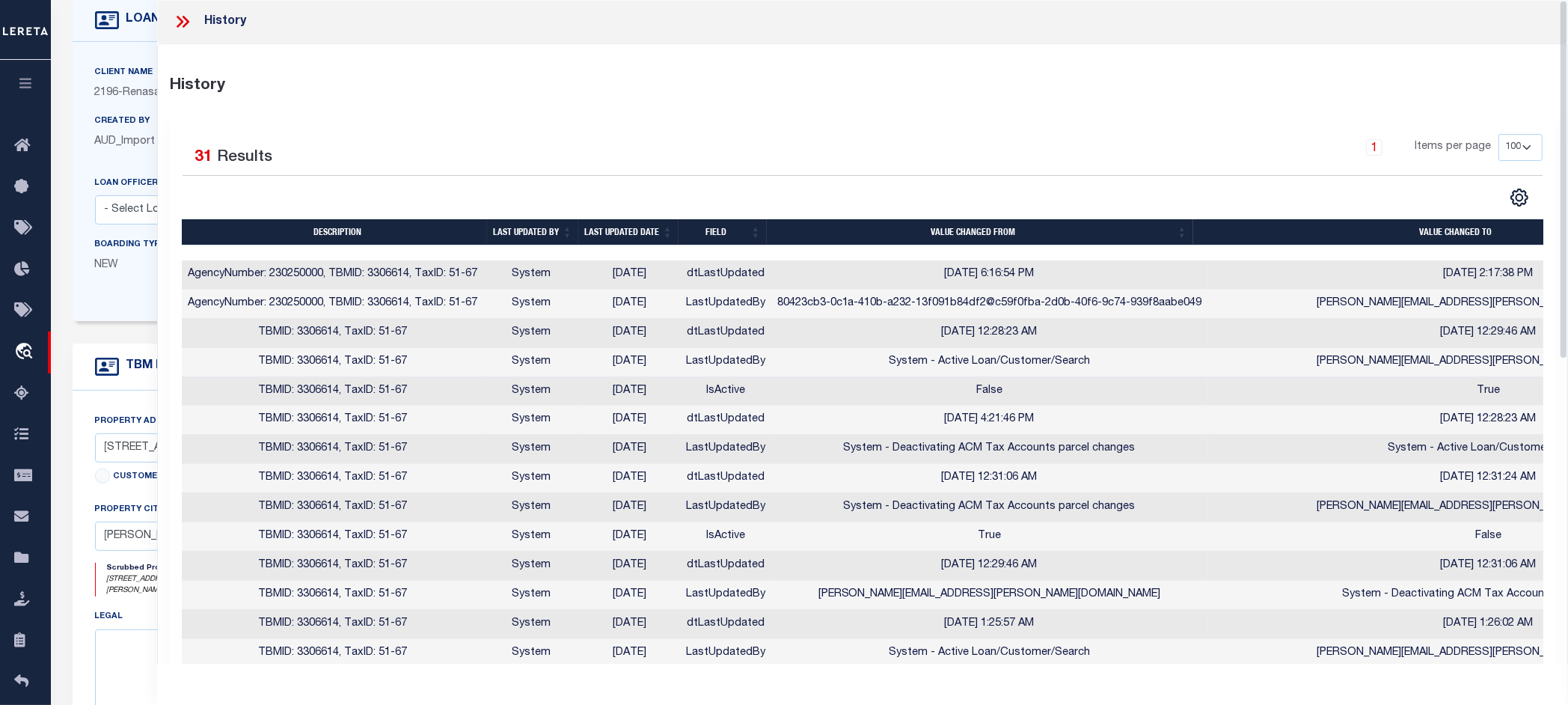
click at [778, 170] on div "1 Items per page 25 50 100" at bounding box center [1035, 153] width 1015 height 39
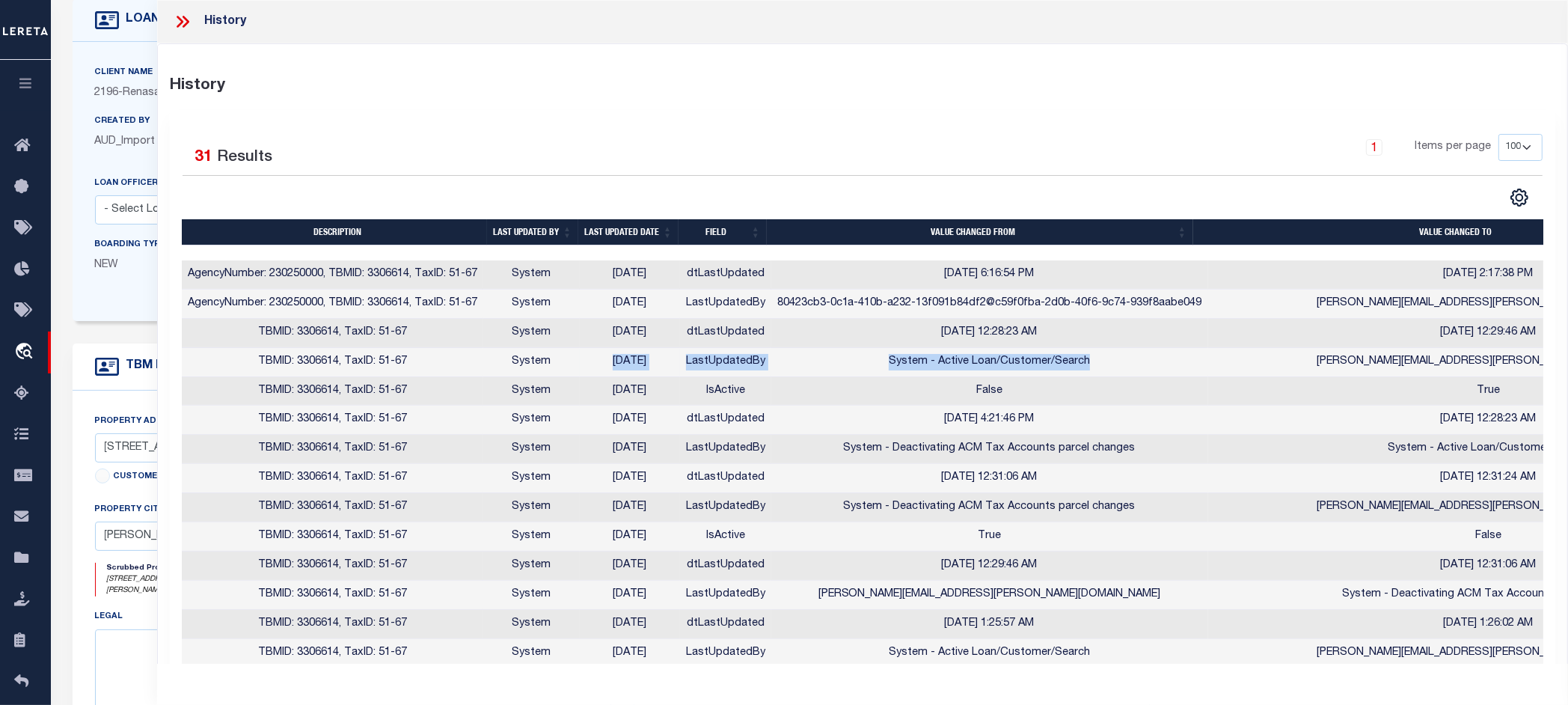
drag, startPoint x: 1085, startPoint y: 361, endPoint x: 577, endPoint y: 367, distance: 508.0
click at [577, 367] on tr "TBMID: 3306614, TaxID: 51-67 System 07/14/2025 LastUpdatedBy System - Active Lo…" at bounding box center [975, 363] width 1587 height 29
click at [1034, 104] on div "History Selected 31 Results 1 Items per page 25 50 100" at bounding box center [862, 615] width 1409 height 1142
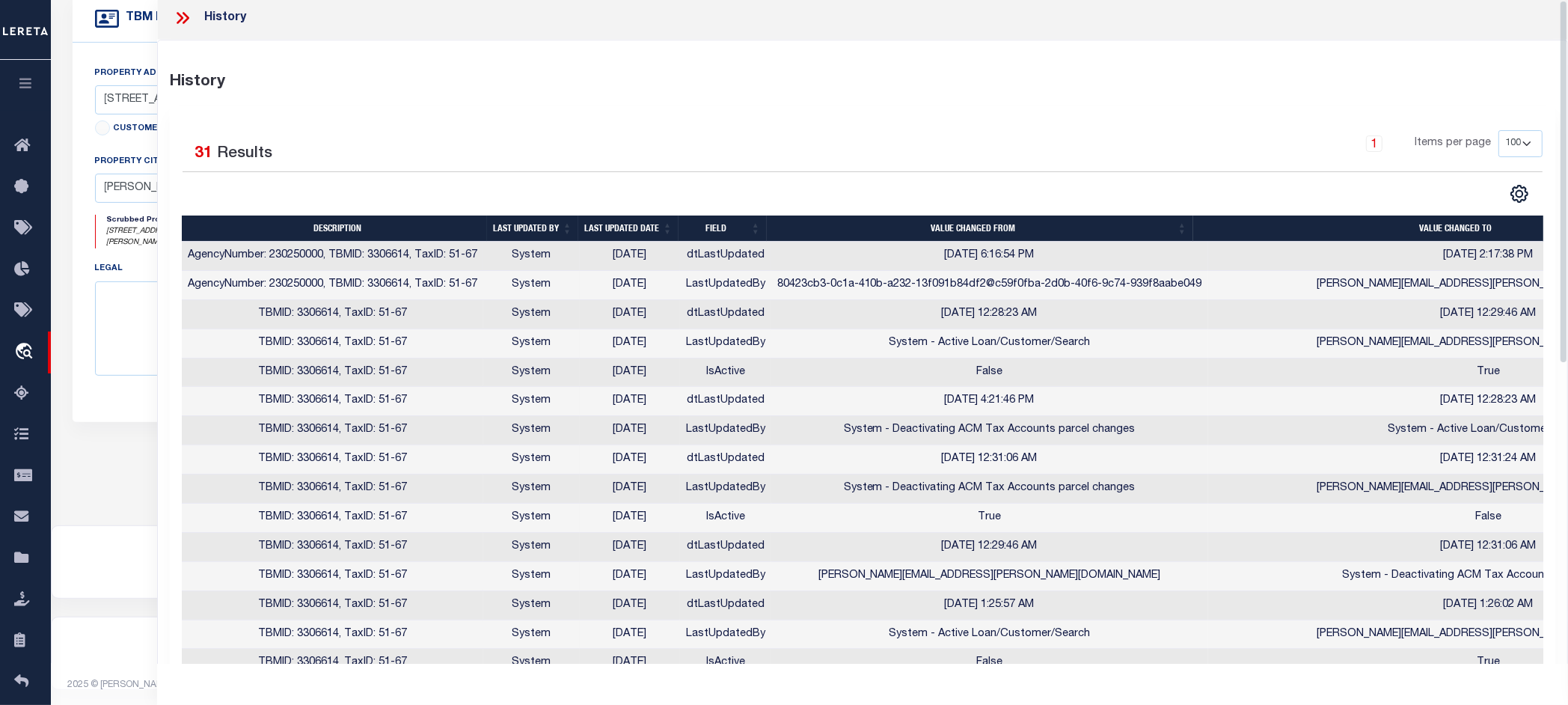
scroll to position [0, 0]
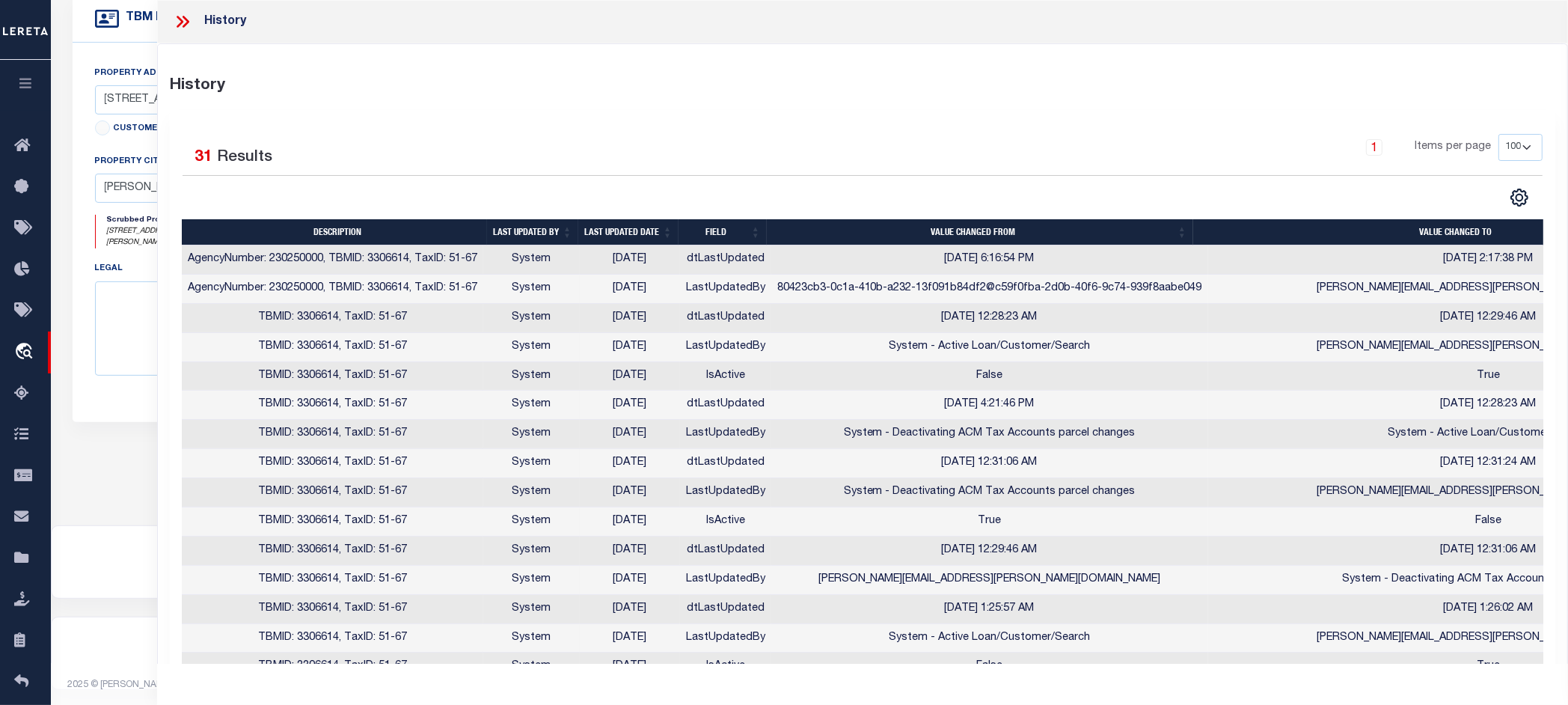
click at [184, 18] on icon at bounding box center [186, 21] width 7 height 12
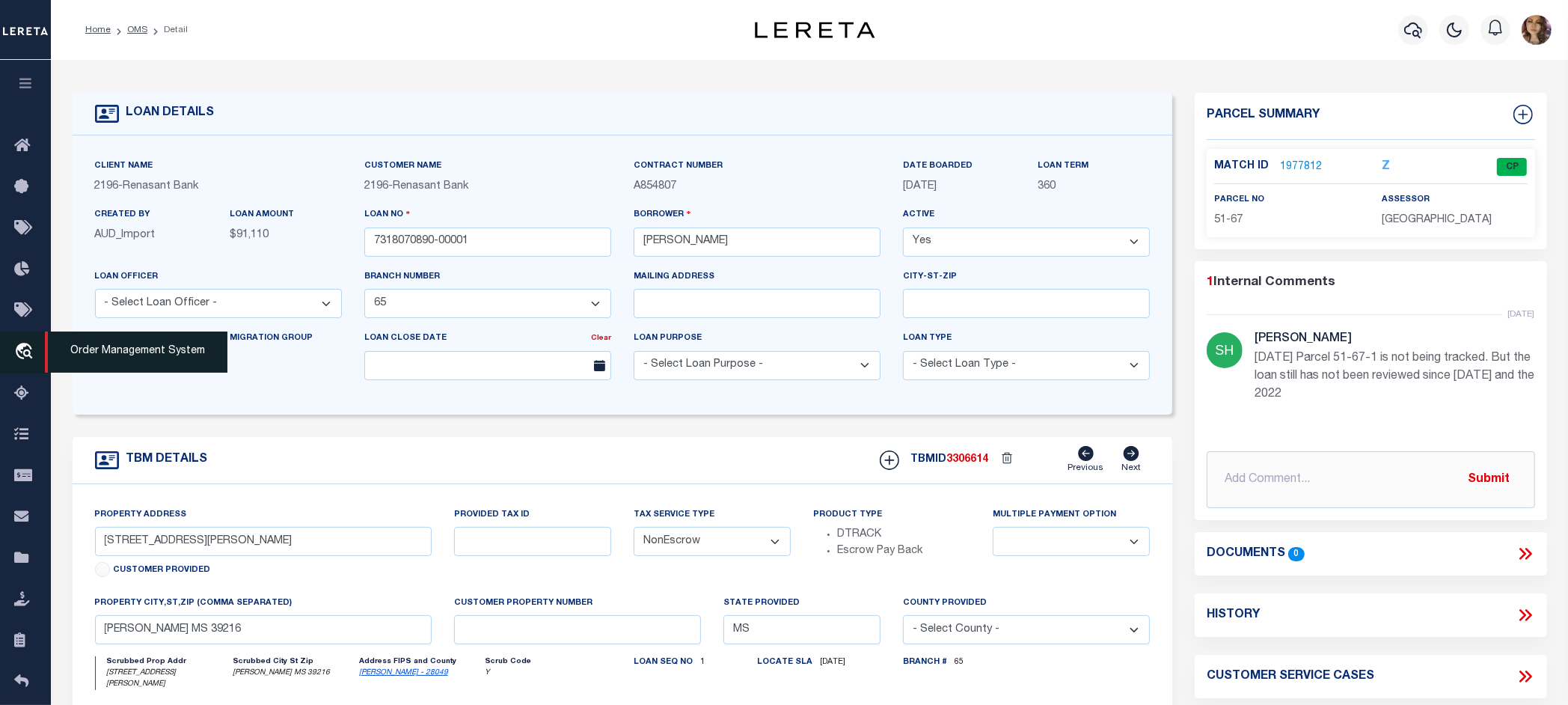
click at [108, 360] on span "Order Management System" at bounding box center [135, 352] width 183 height 42
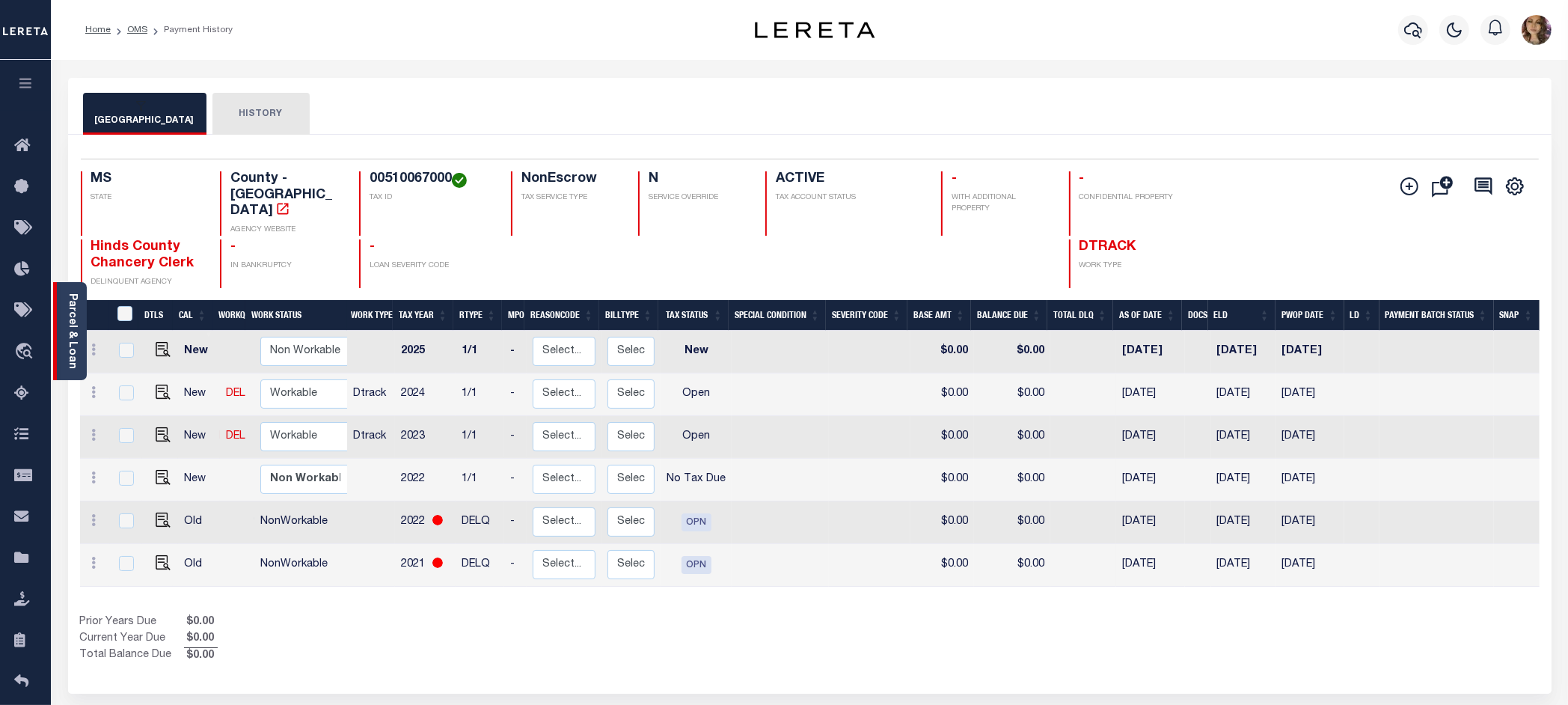
click at [76, 311] on link "Parcel & Loan" at bounding box center [72, 331] width 11 height 75
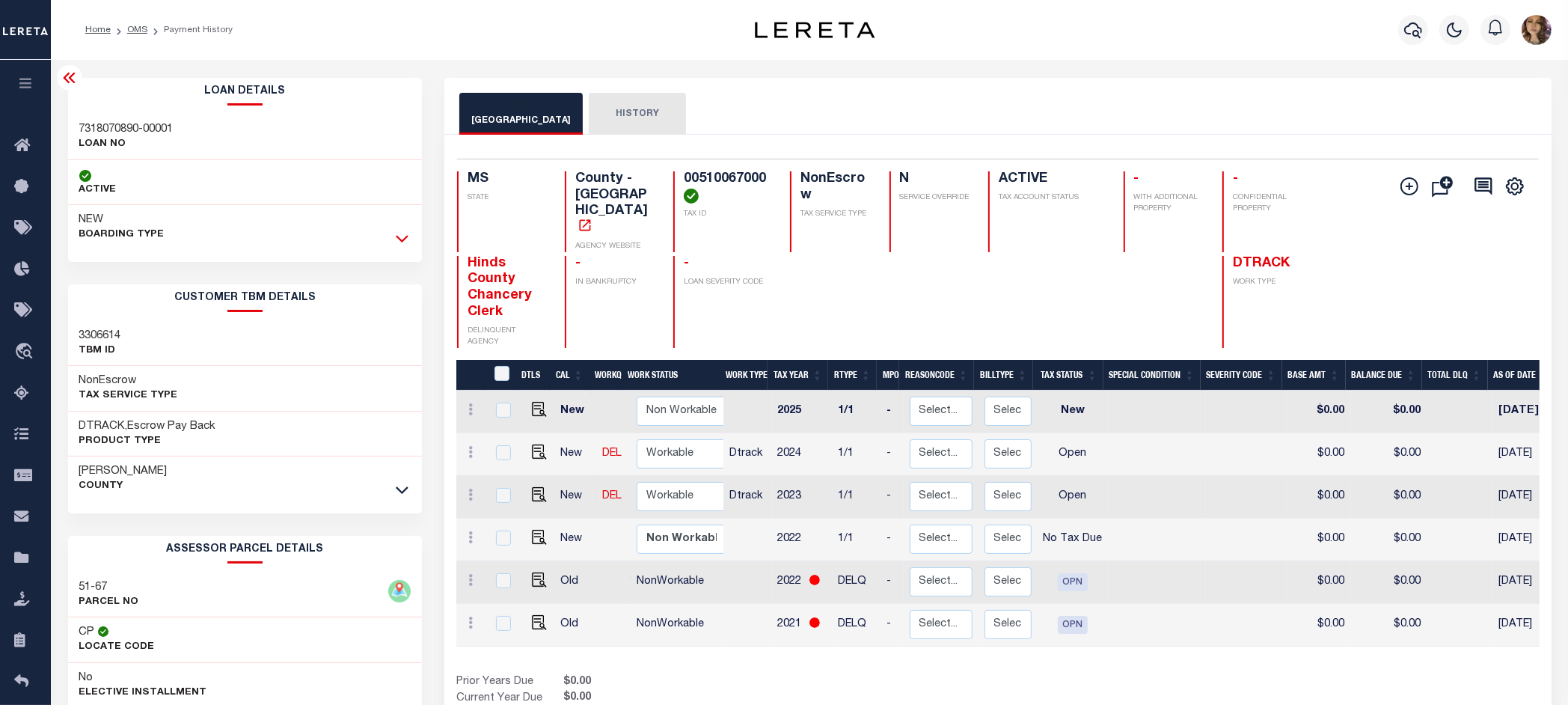
click at [402, 234] on icon at bounding box center [401, 238] width 13 height 15
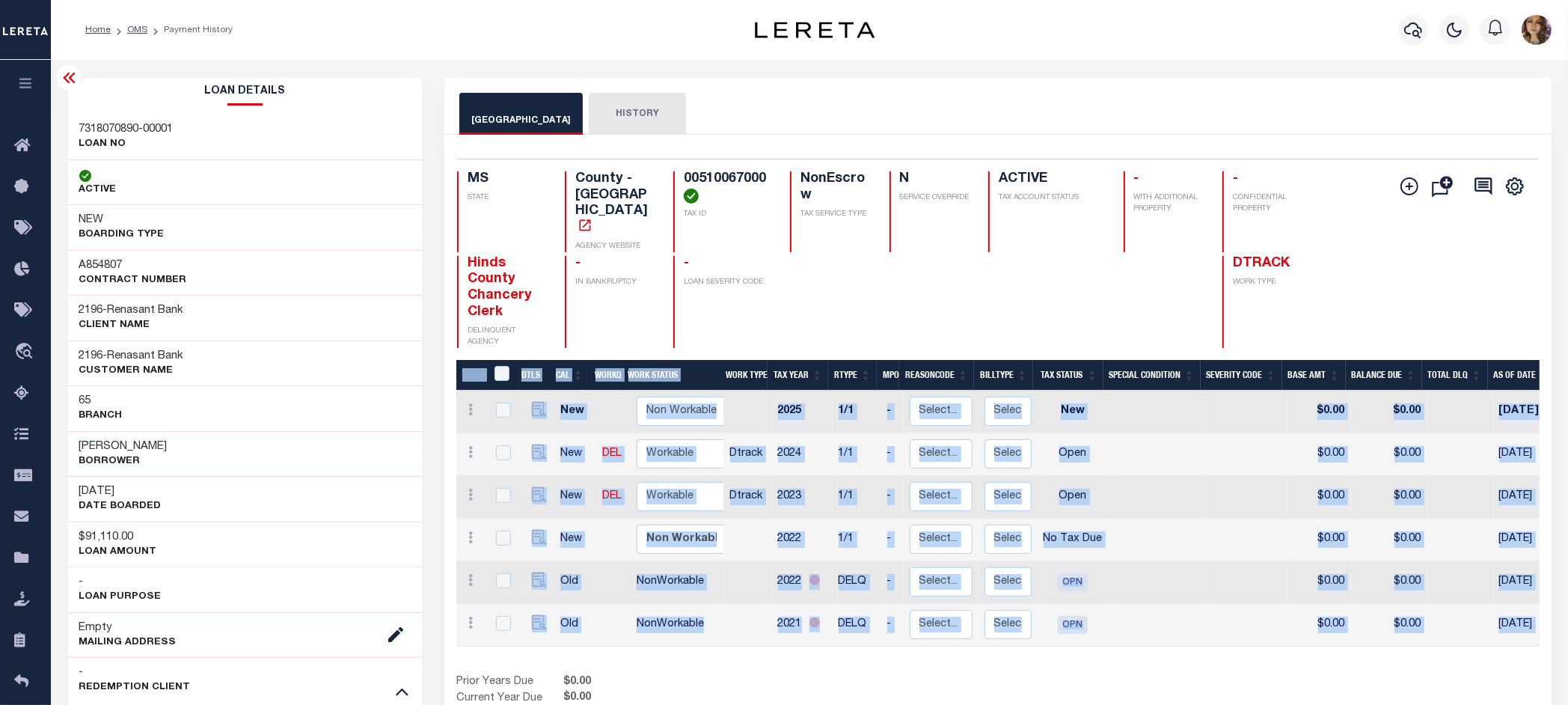
drag, startPoint x: 853, startPoint y: 615, endPoint x: 906, endPoint y: 614, distance: 53.0
click at [906, 614] on div "DTLS CAL WorkQ Work Status Work Type Tax Year RType MPO ReasonCode BillType Tax…" at bounding box center [998, 542] width 1083 height 365
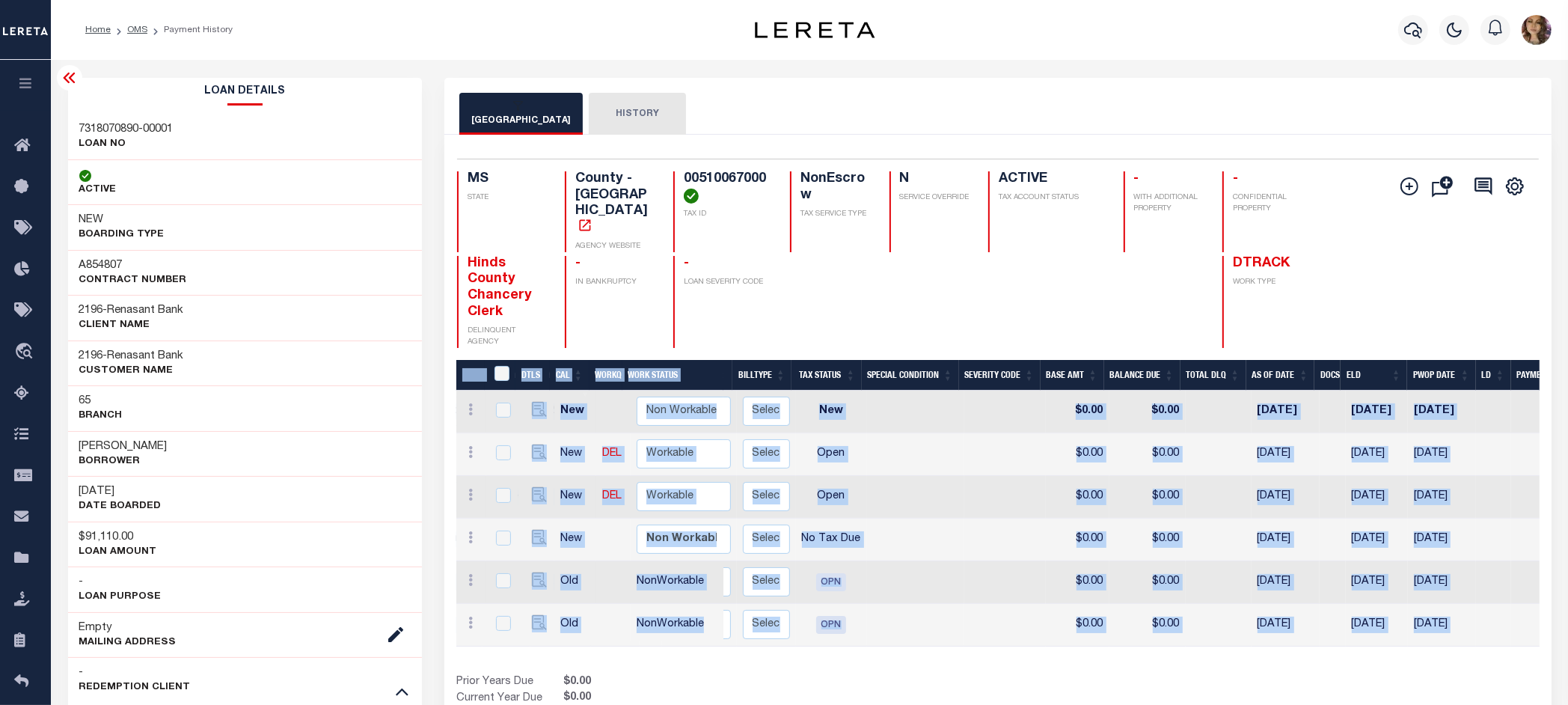
scroll to position [0, 243]
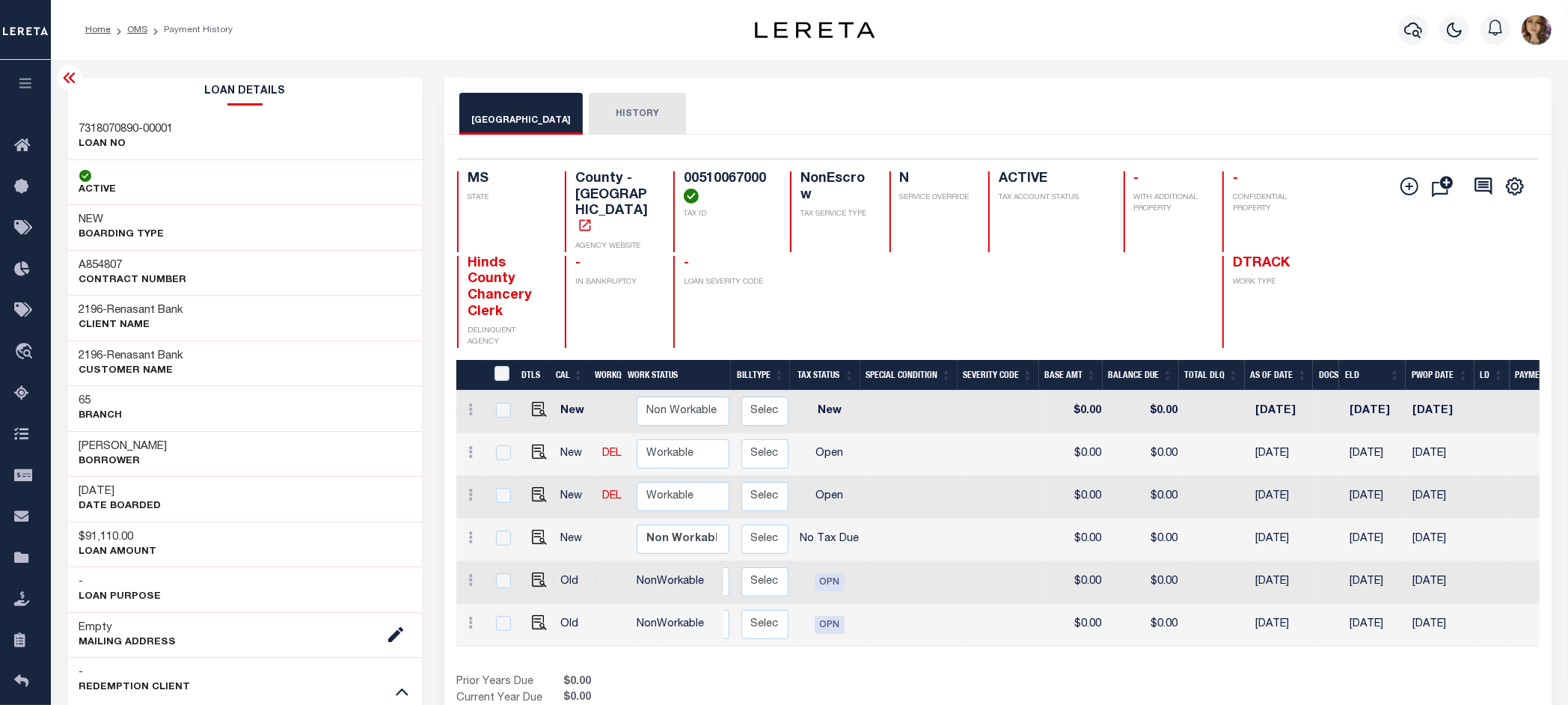
click at [1394, 250] on div "Add Installment Line [GEOGRAPHIC_DATA] Request Check" at bounding box center [1458, 259] width 139 height 177
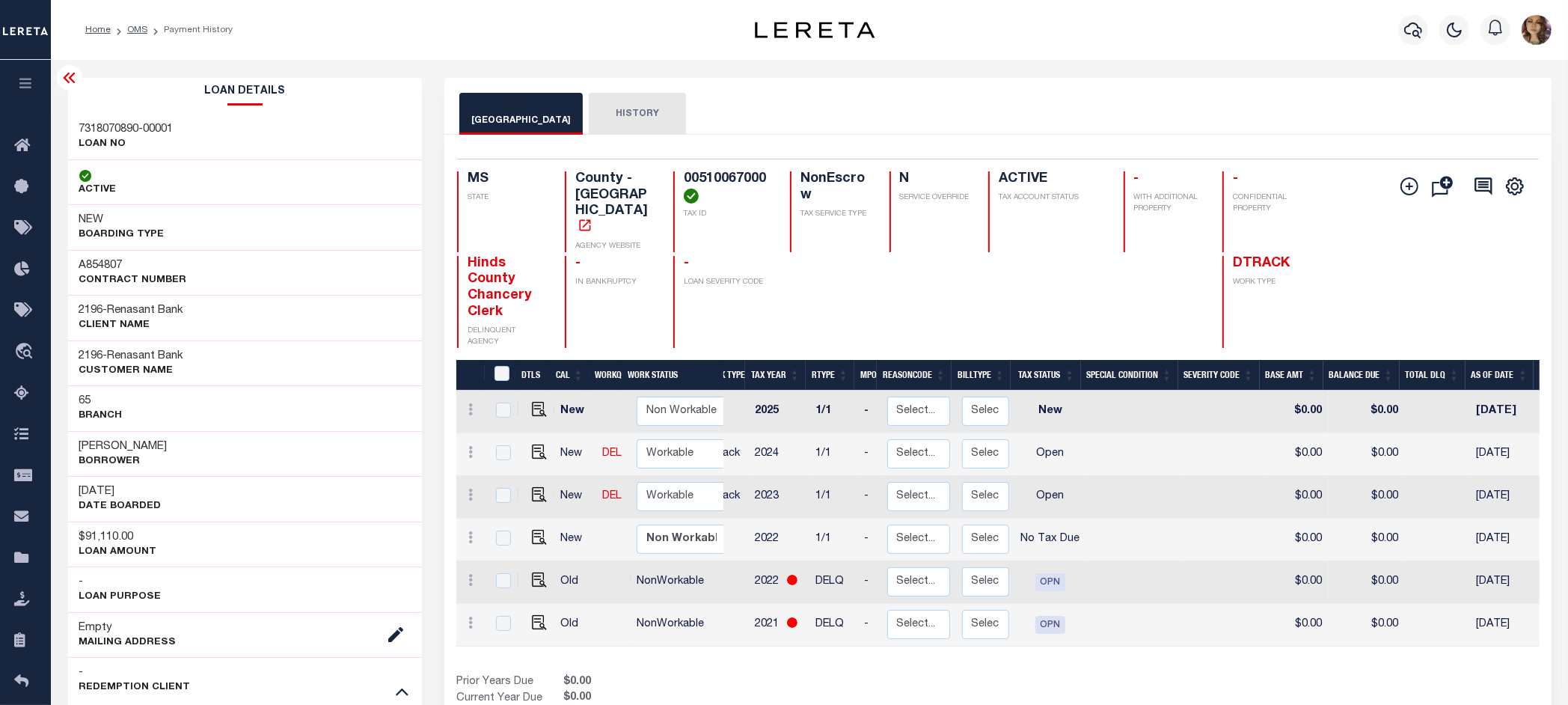
scroll to position [0, 0]
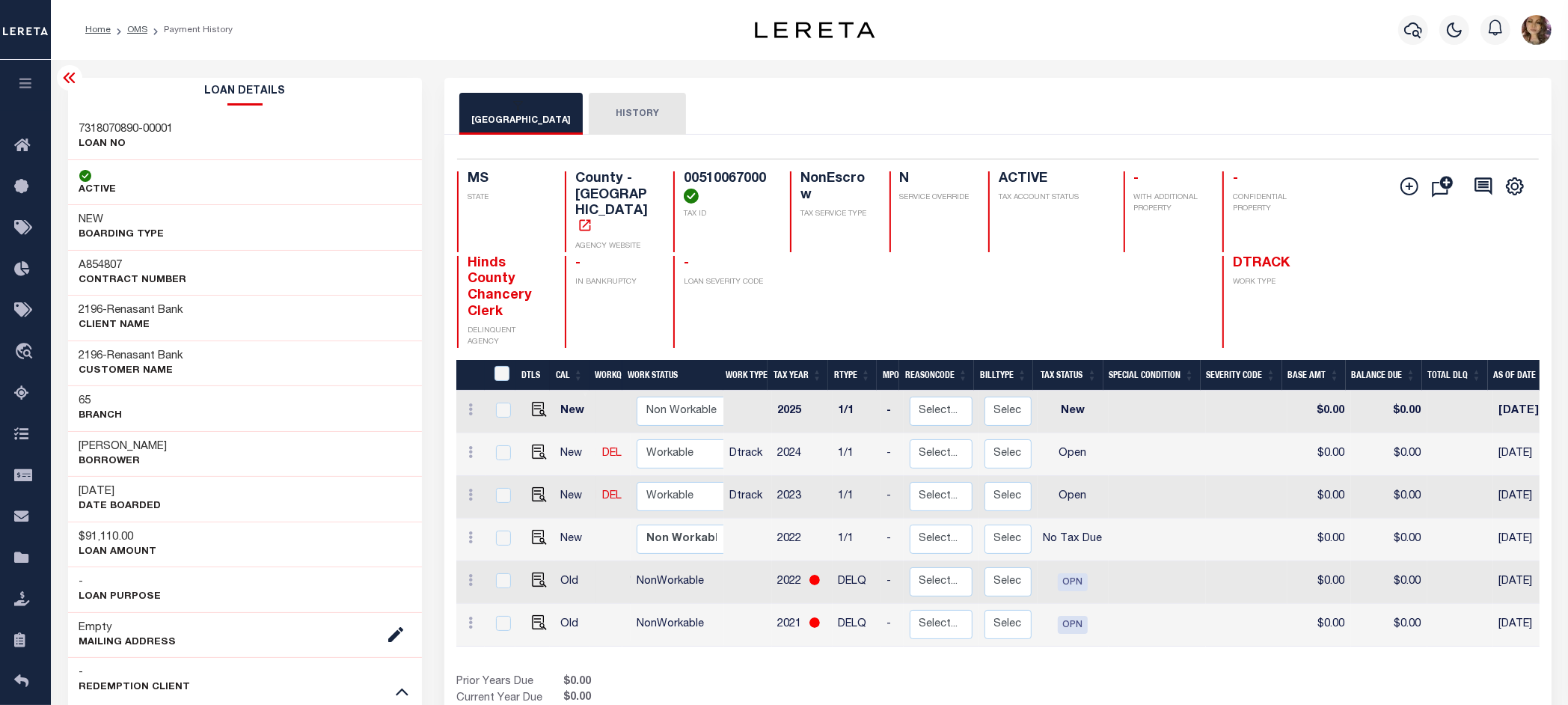
click at [871, 674] on div "Prior Years Due $0.00 Current Year Due $0.00 Total Balance Due $0.00" at bounding box center [727, 699] width 542 height 50
click at [68, 76] on icon at bounding box center [70, 77] width 18 height 18
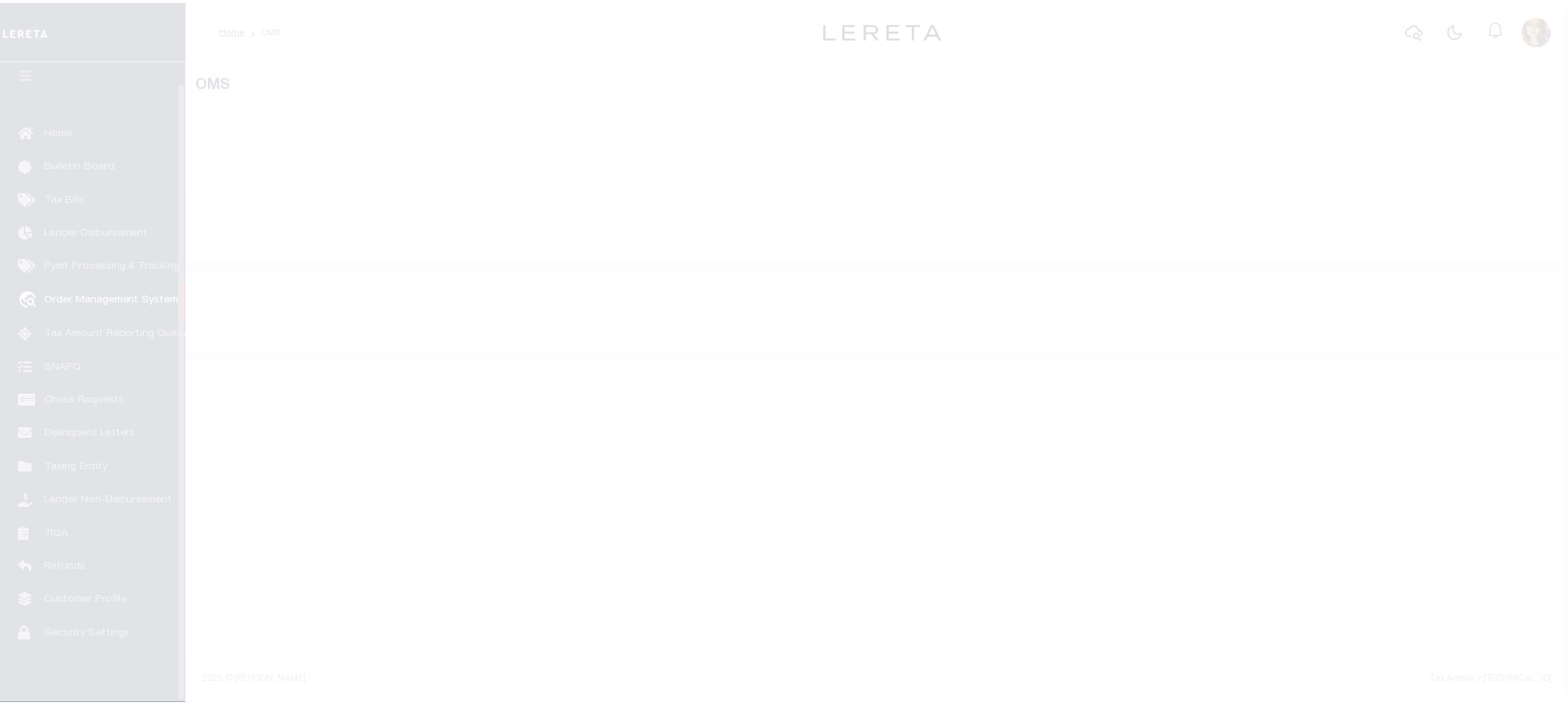
scroll to position [23, 0]
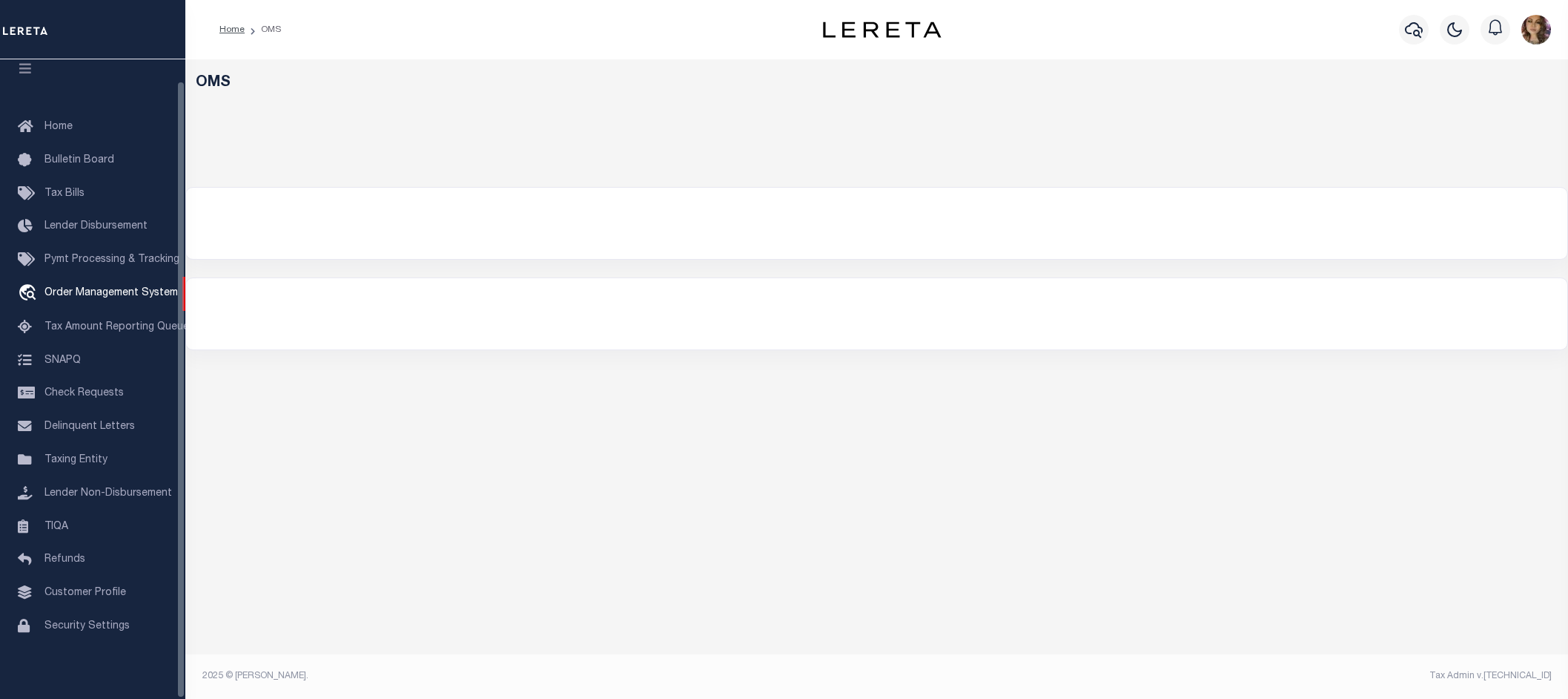
select select "200"
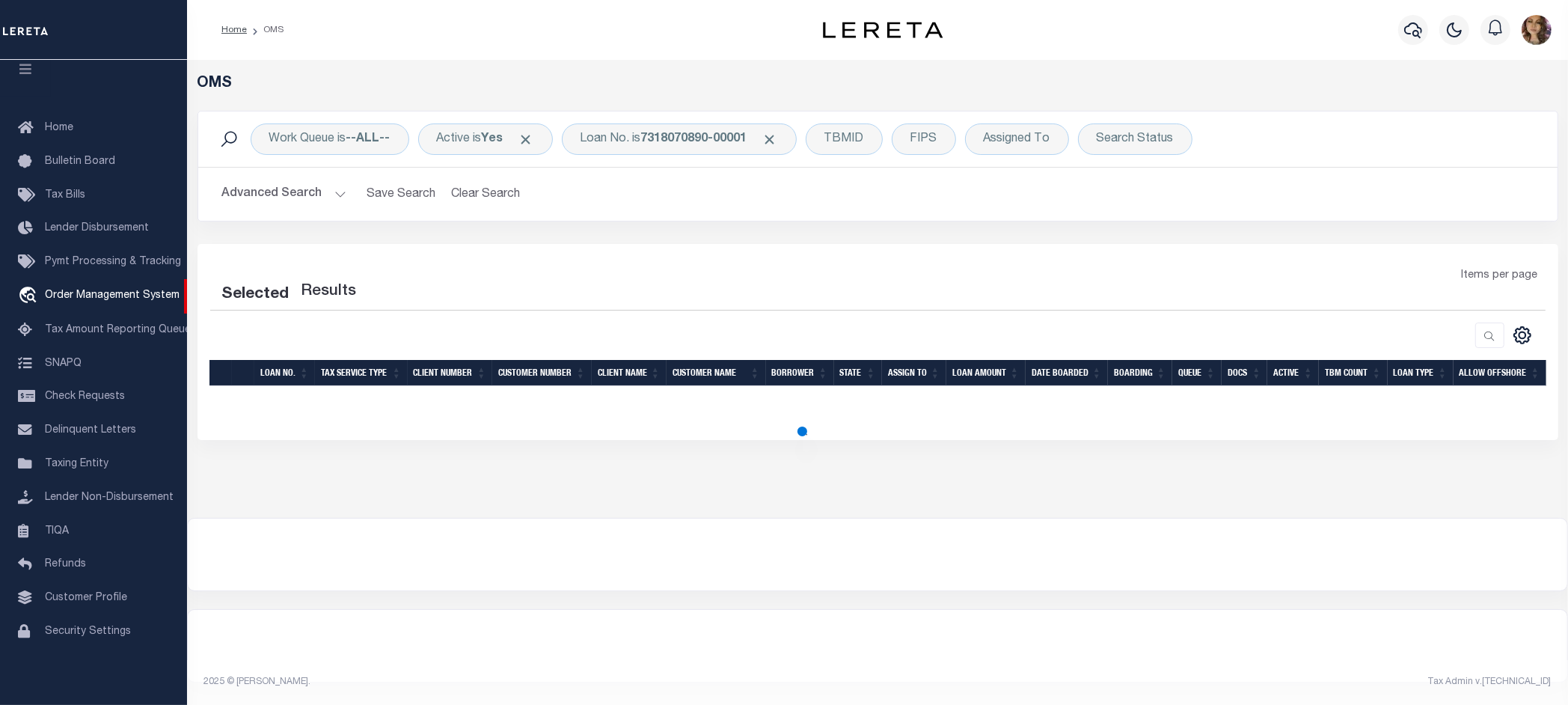
select select "200"
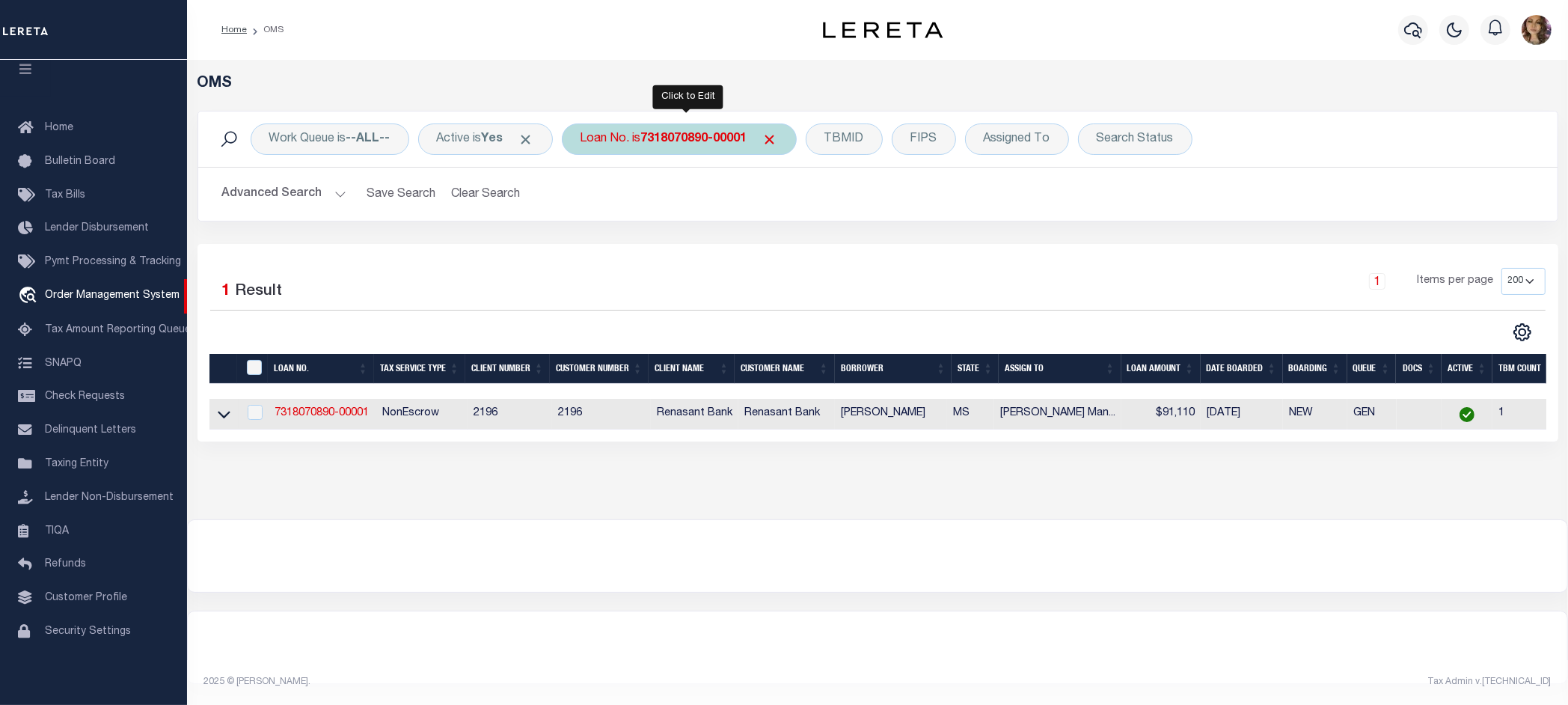
click at [672, 144] on b "7318070890-00001" at bounding box center [695, 139] width 106 height 12
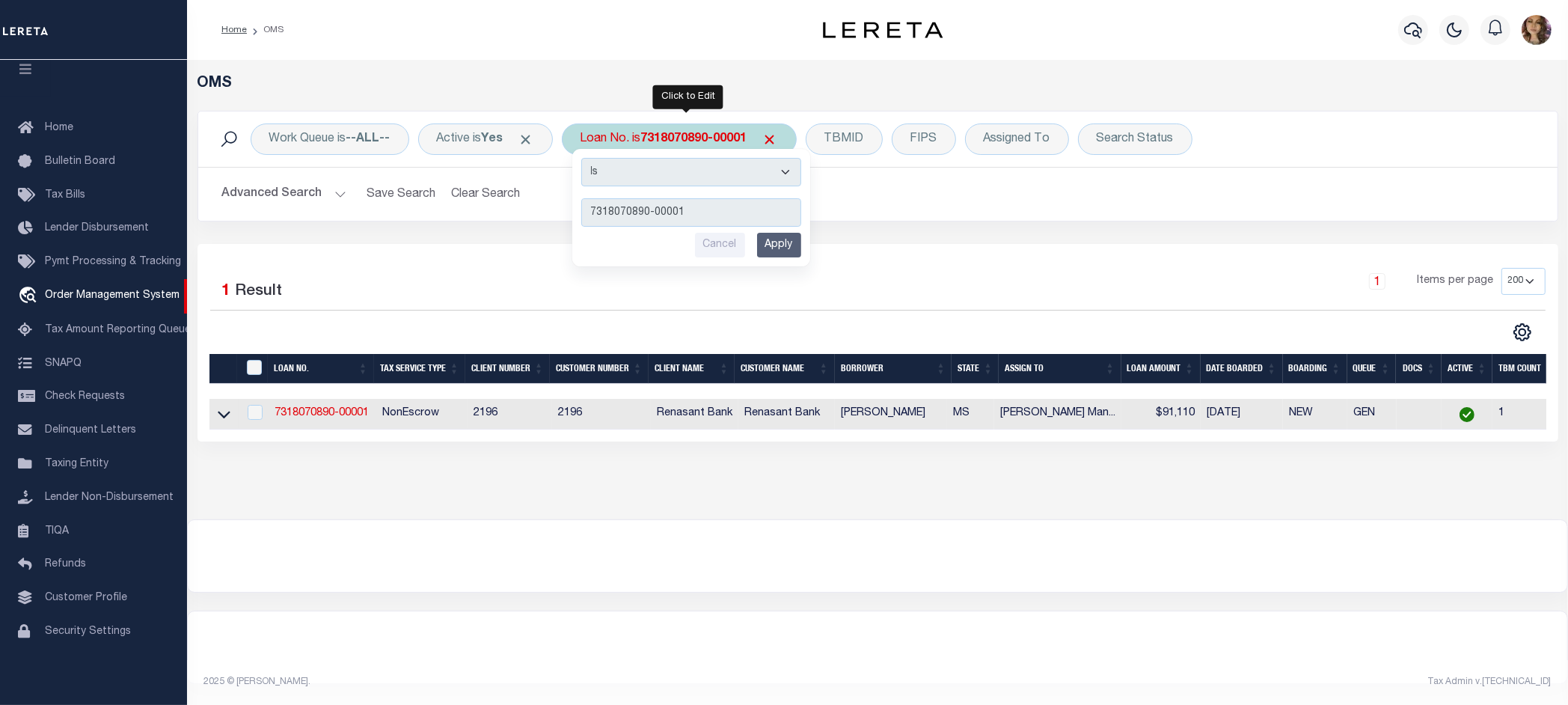
type input "604278000"
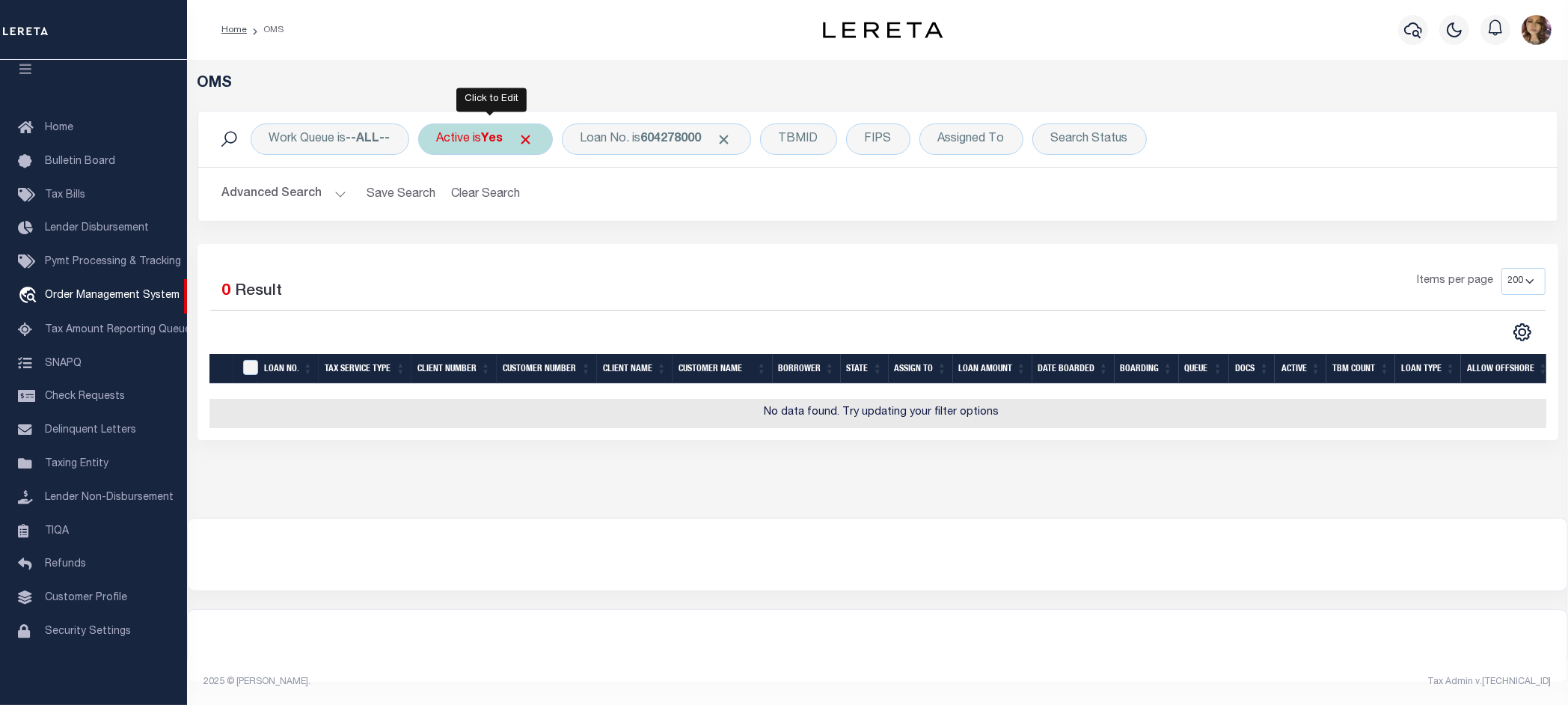
click at [480, 147] on div "Active is Yes" at bounding box center [485, 139] width 134 height 31
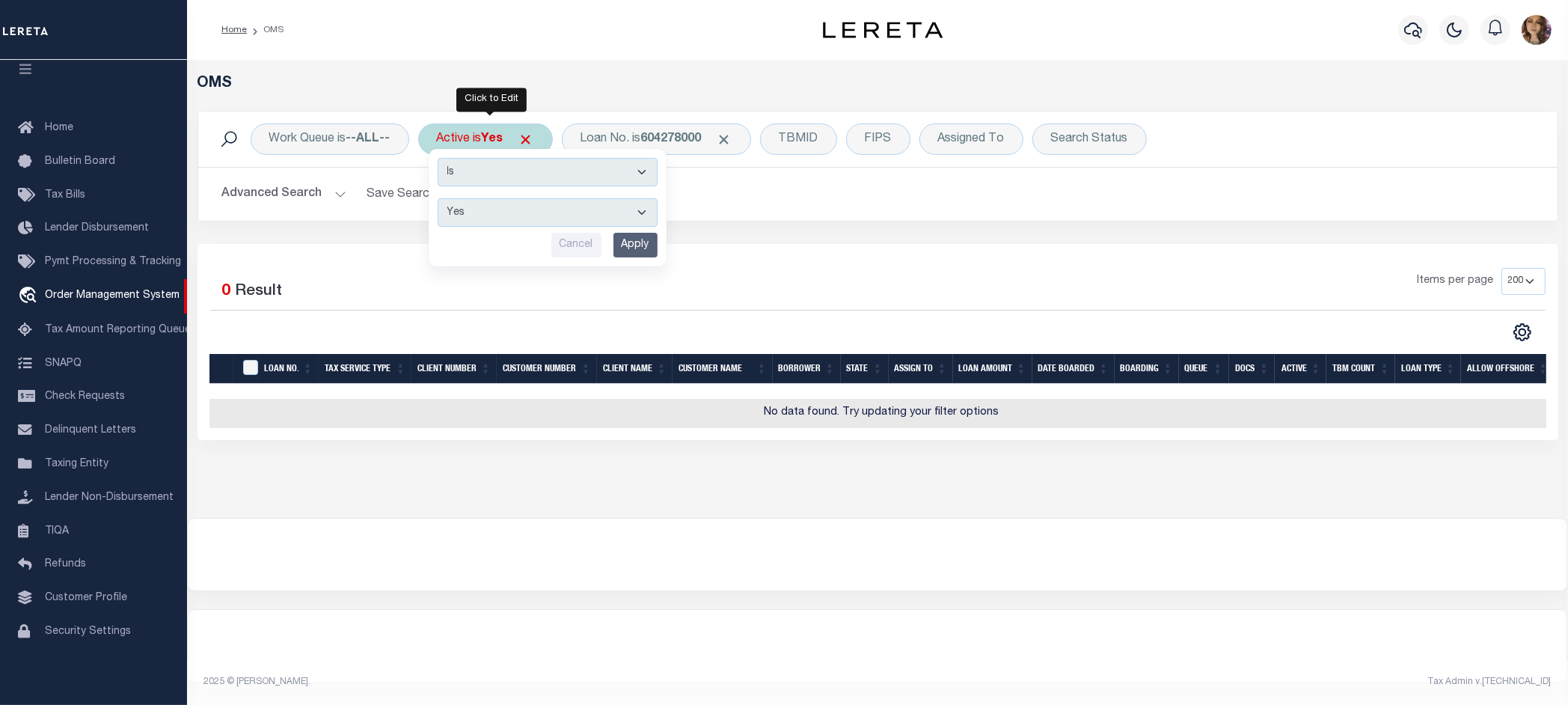
click at [495, 210] on select "Yes No" at bounding box center [547, 212] width 220 height 28
select select "false"
click at [441, 199] on select "Yes No" at bounding box center [547, 212] width 220 height 28
click at [643, 250] on input "Apply" at bounding box center [636, 246] width 44 height 25
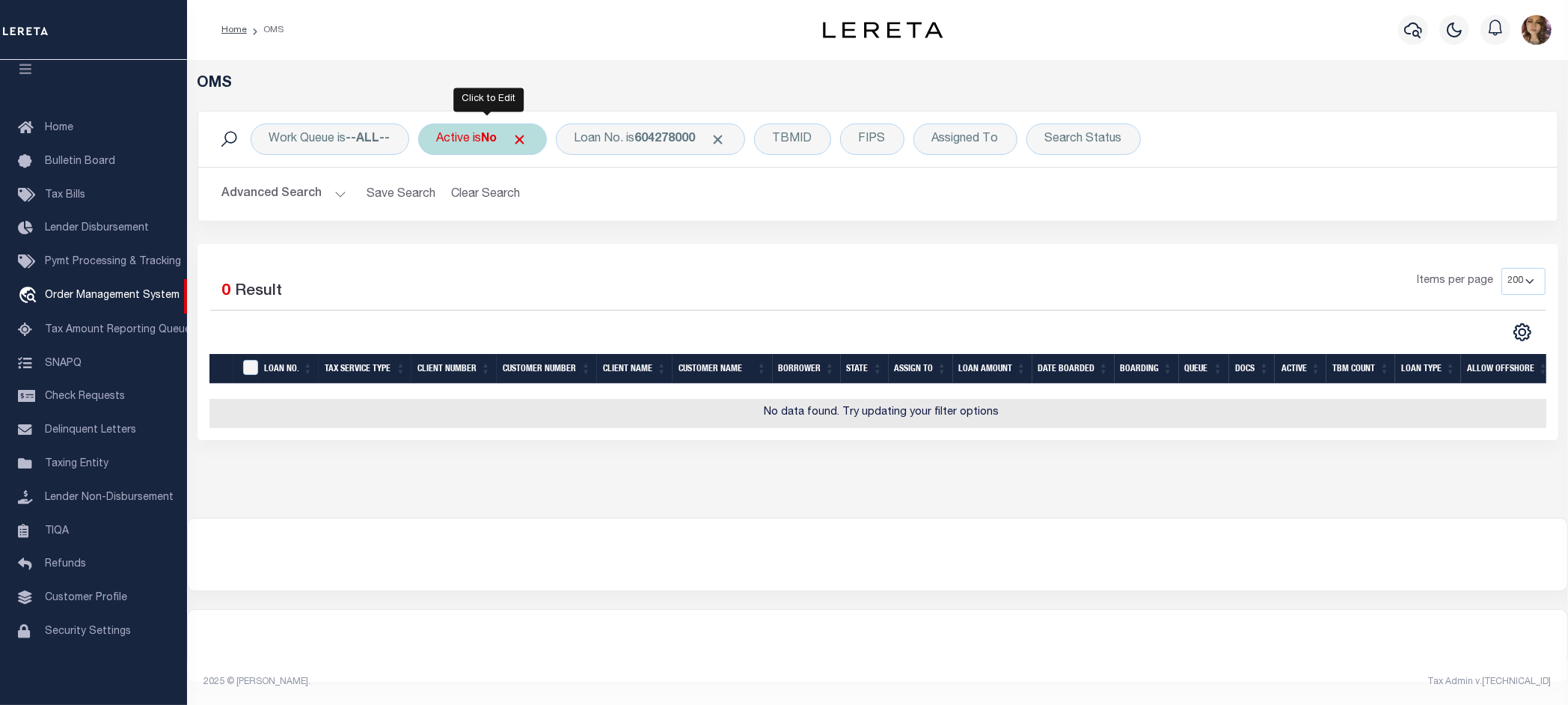
click at [474, 132] on div "Active is No" at bounding box center [482, 139] width 129 height 31
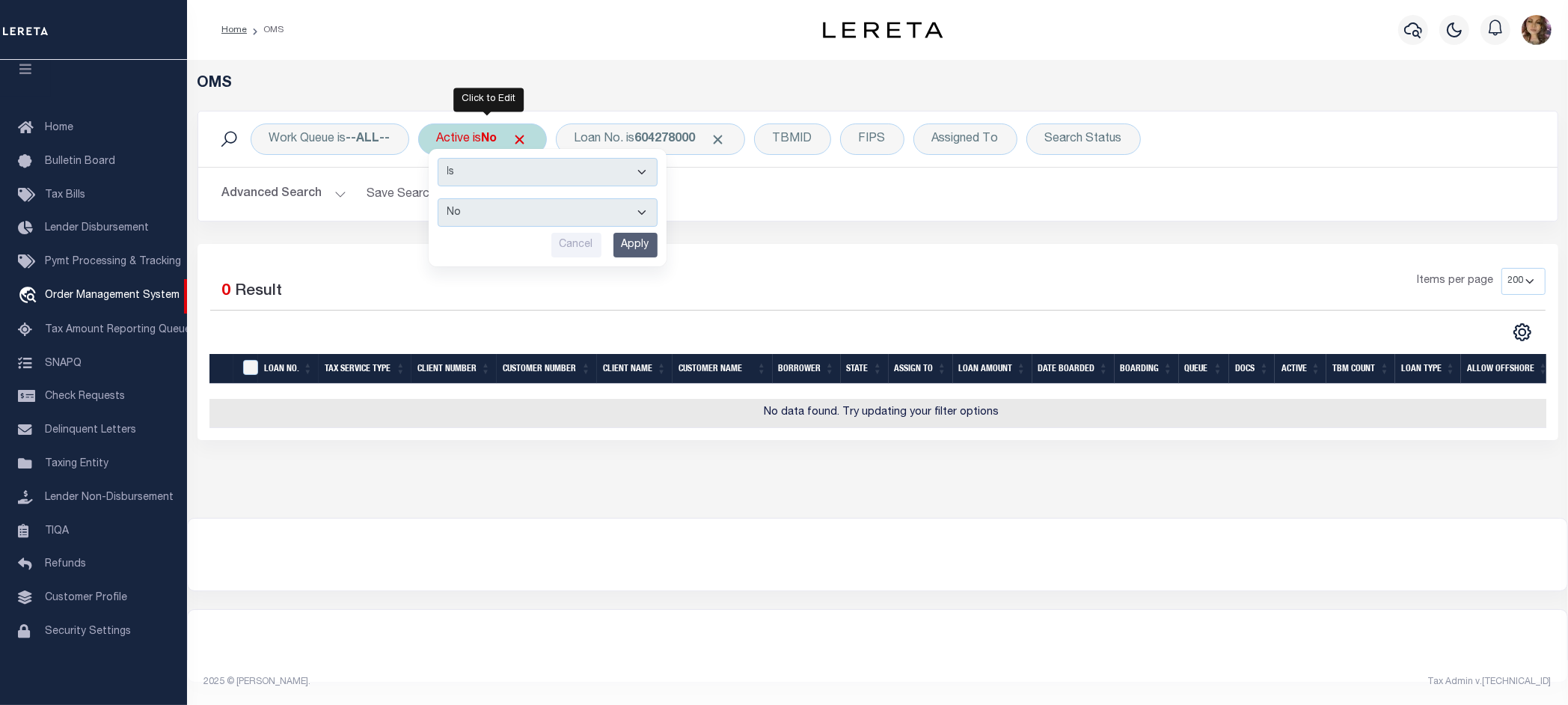
click at [509, 208] on select "Yes No" at bounding box center [547, 212] width 220 height 28
select select "true"
click at [441, 199] on select "Yes No" at bounding box center [547, 212] width 220 height 28
click at [651, 244] on input "Apply" at bounding box center [636, 246] width 44 height 25
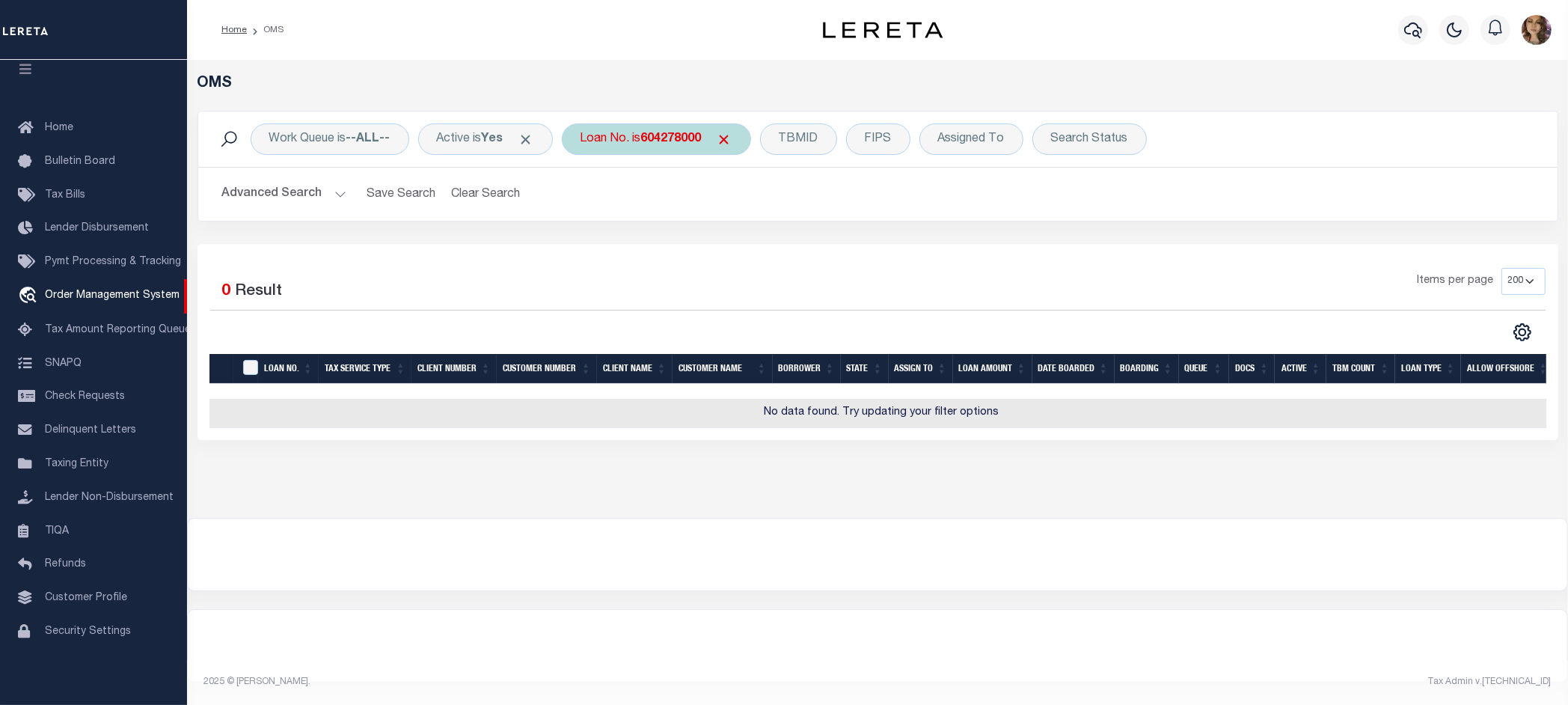
click at [641, 142] on div "Loan No. is 604278000" at bounding box center [657, 139] width 190 height 31
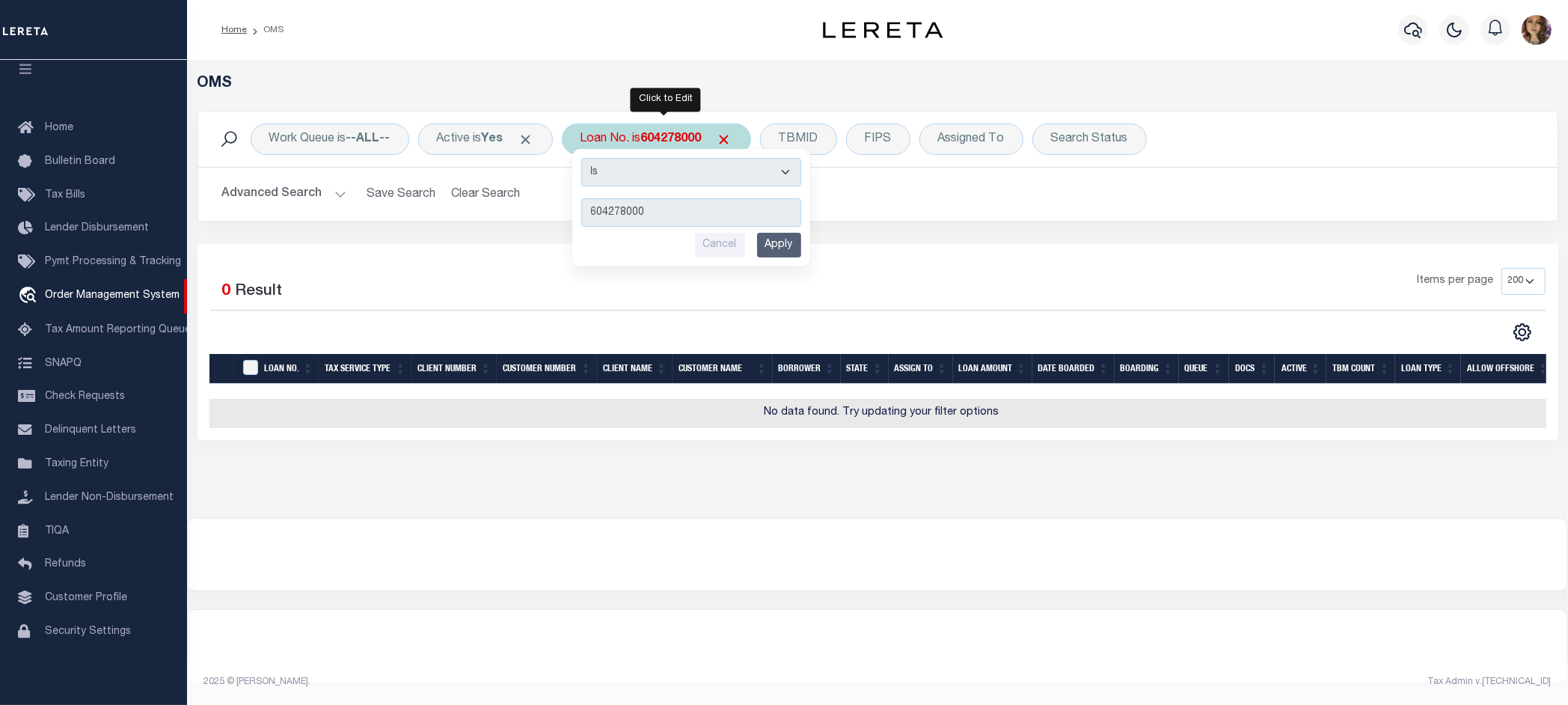
type input "15414"
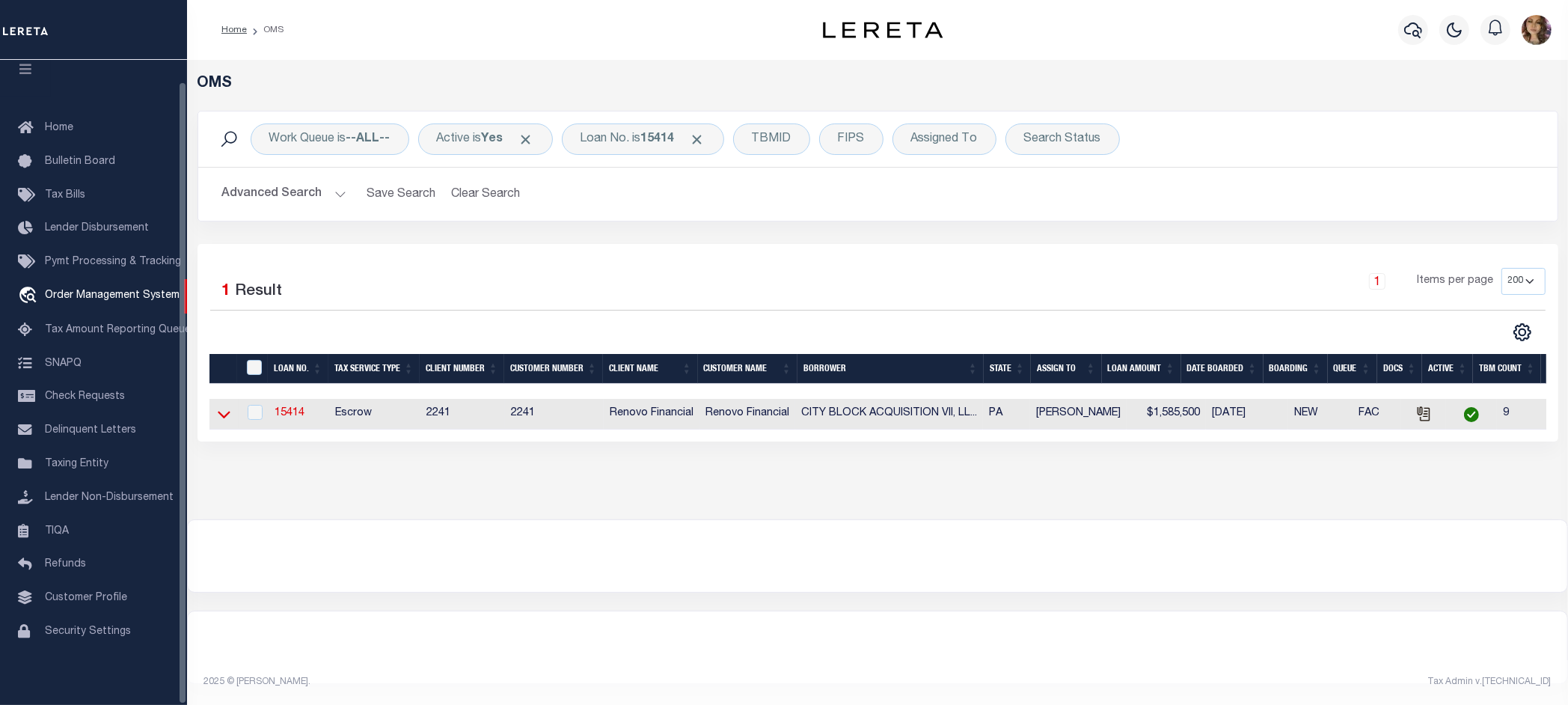
click at [222, 419] on icon at bounding box center [223, 415] width 13 height 8
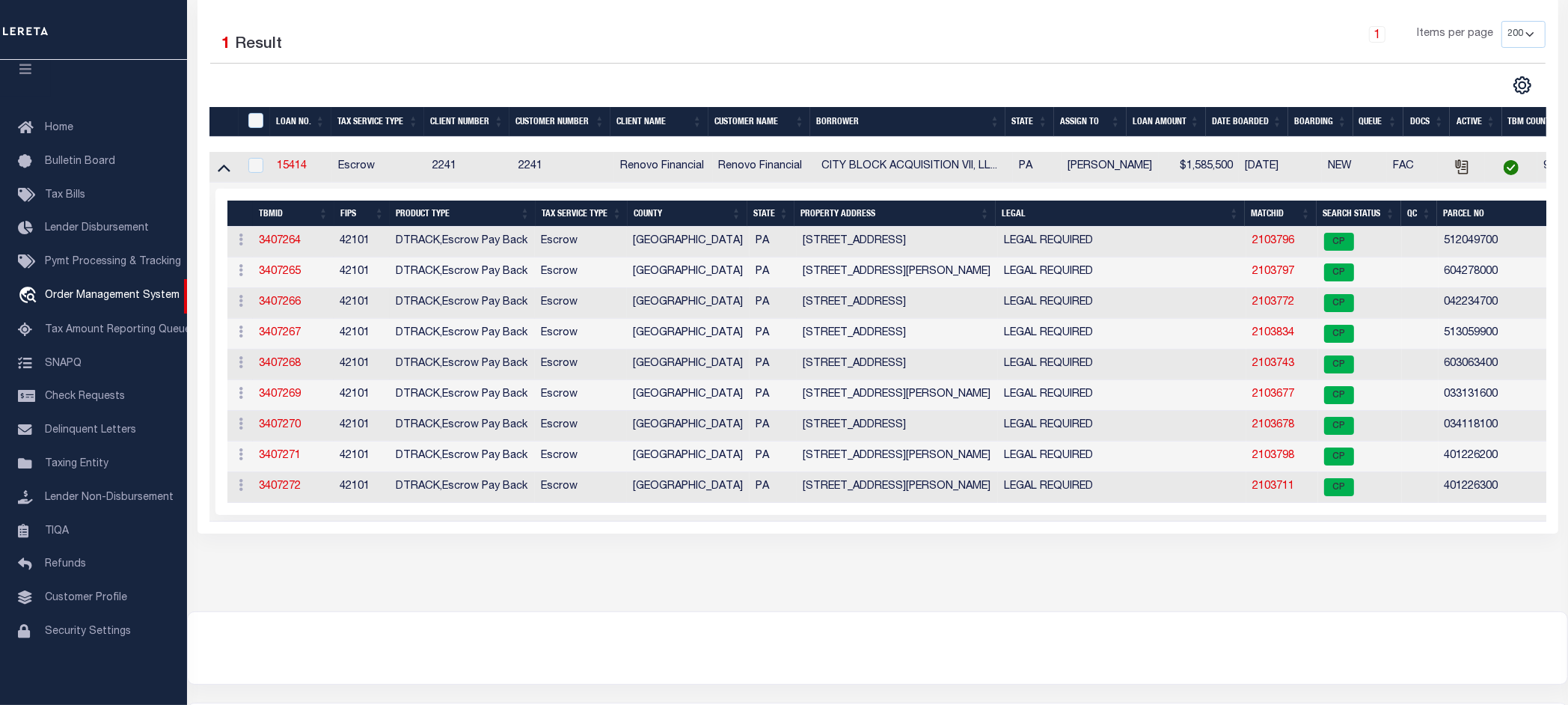
scroll to position [280, 0]
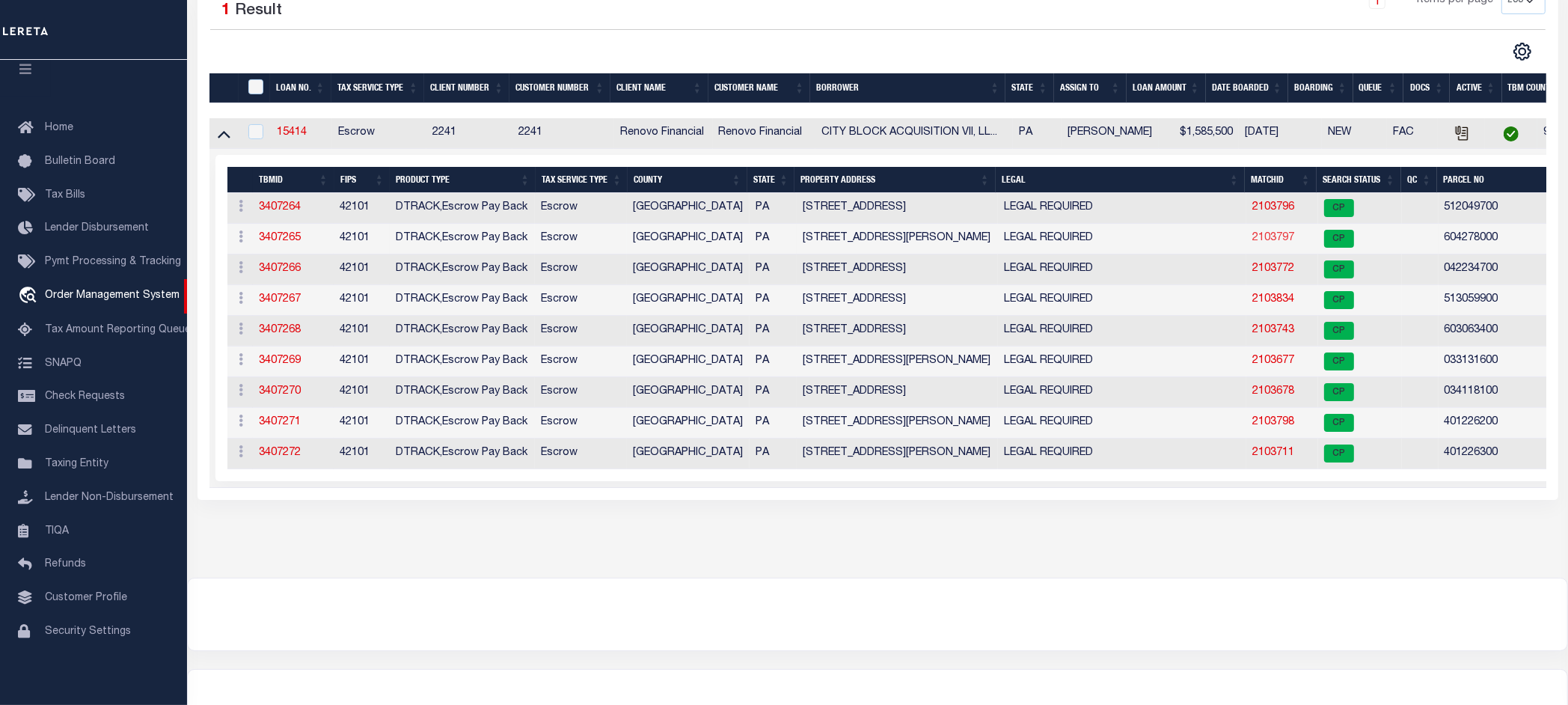
click at [1278, 241] on link "2103797" at bounding box center [1273, 238] width 42 height 11
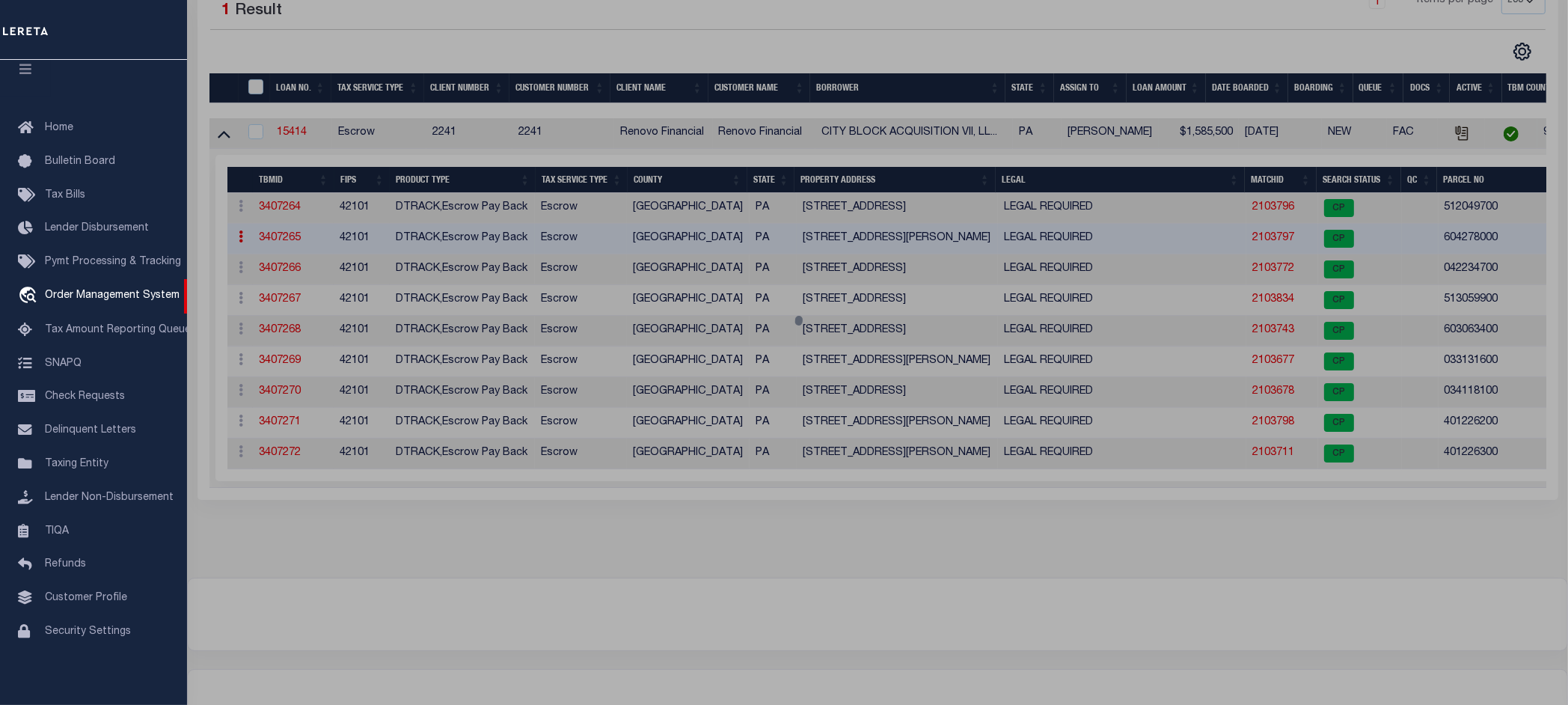
checkbox input "false"
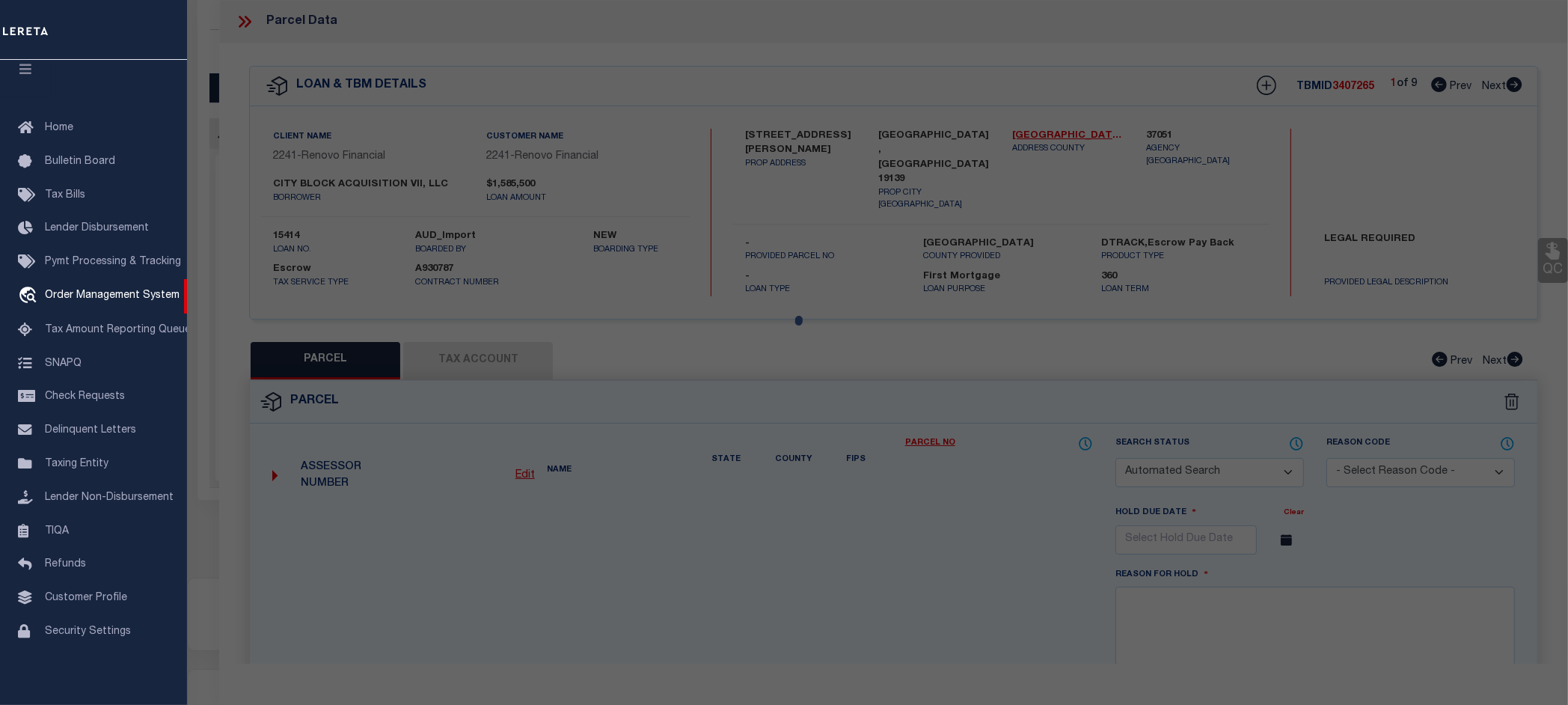
select select "CP"
type input "CITY BLOCK ACQUISITION IX LLC"
select select "AGW"
select select
type input "[STREET_ADDRESS][PERSON_NAME]"
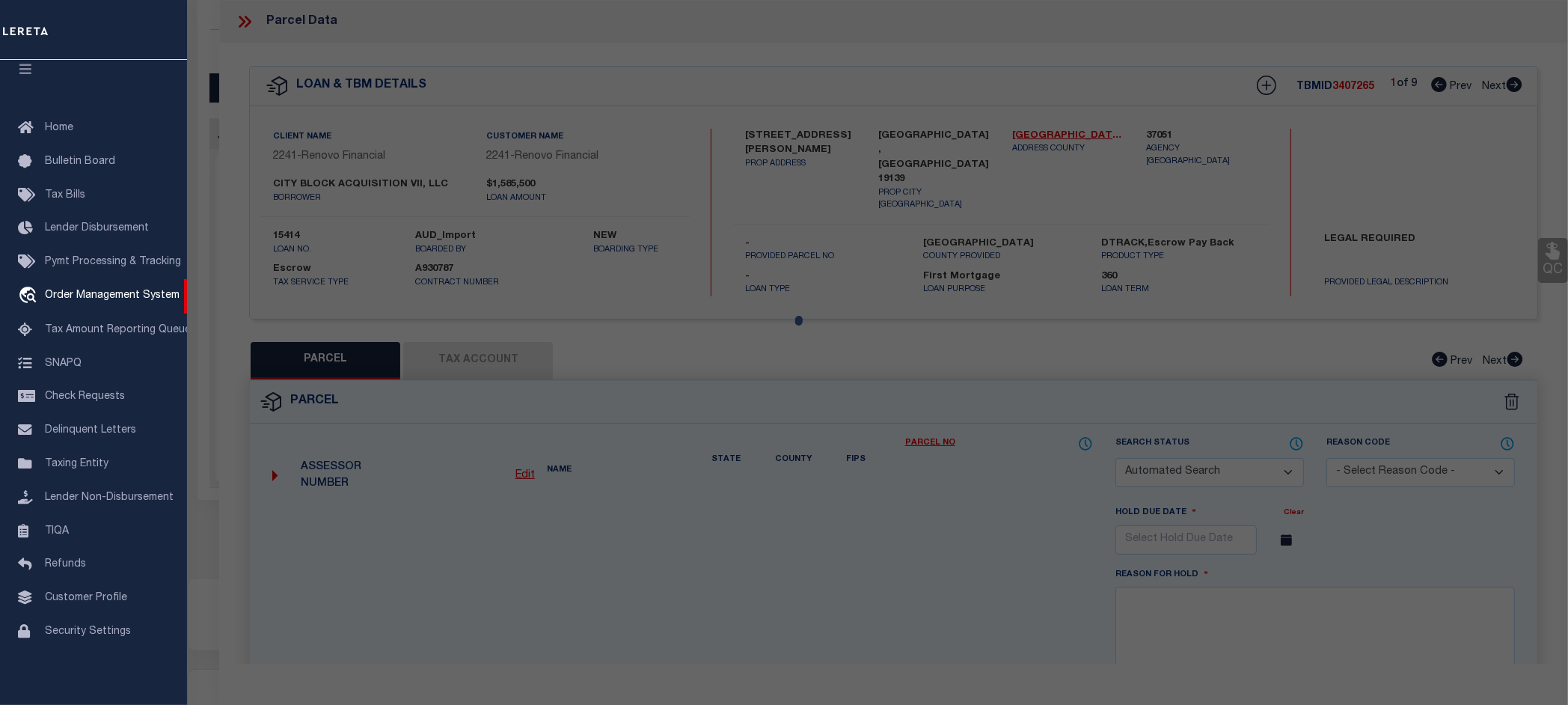
type textarea "ROW PORCH FRONT"
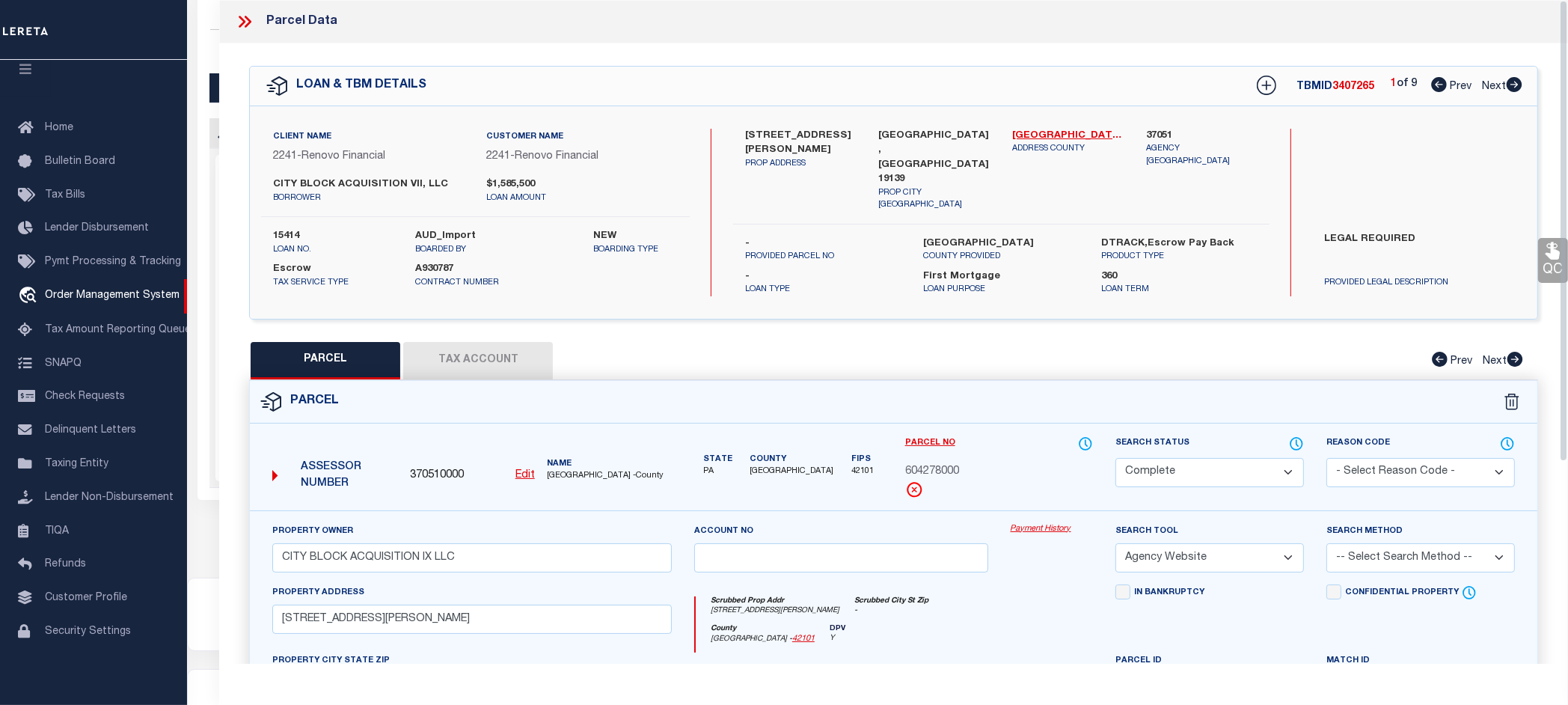
click at [1042, 523] on link "Payment History" at bounding box center [1052, 529] width 83 height 13
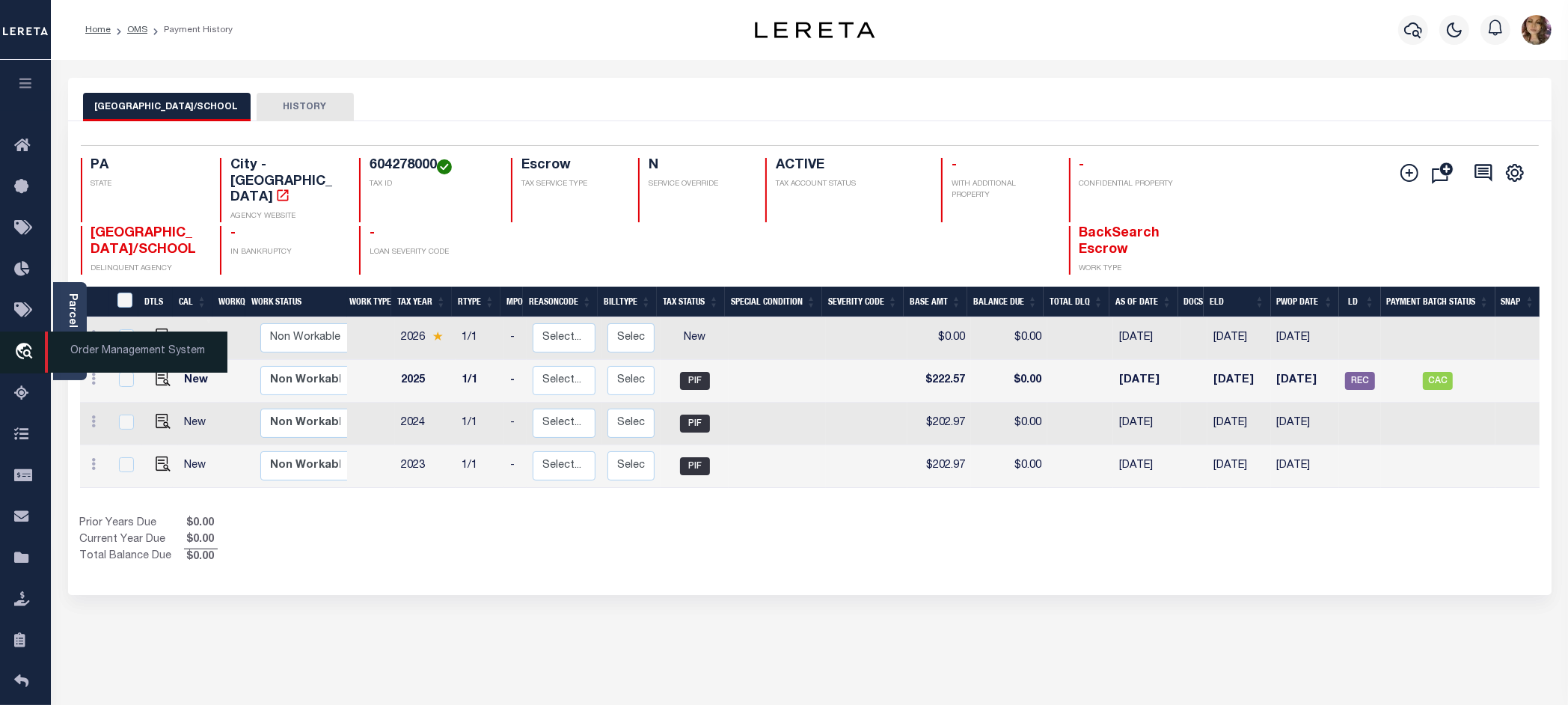
click at [110, 353] on span "Order Management System" at bounding box center [135, 352] width 183 height 42
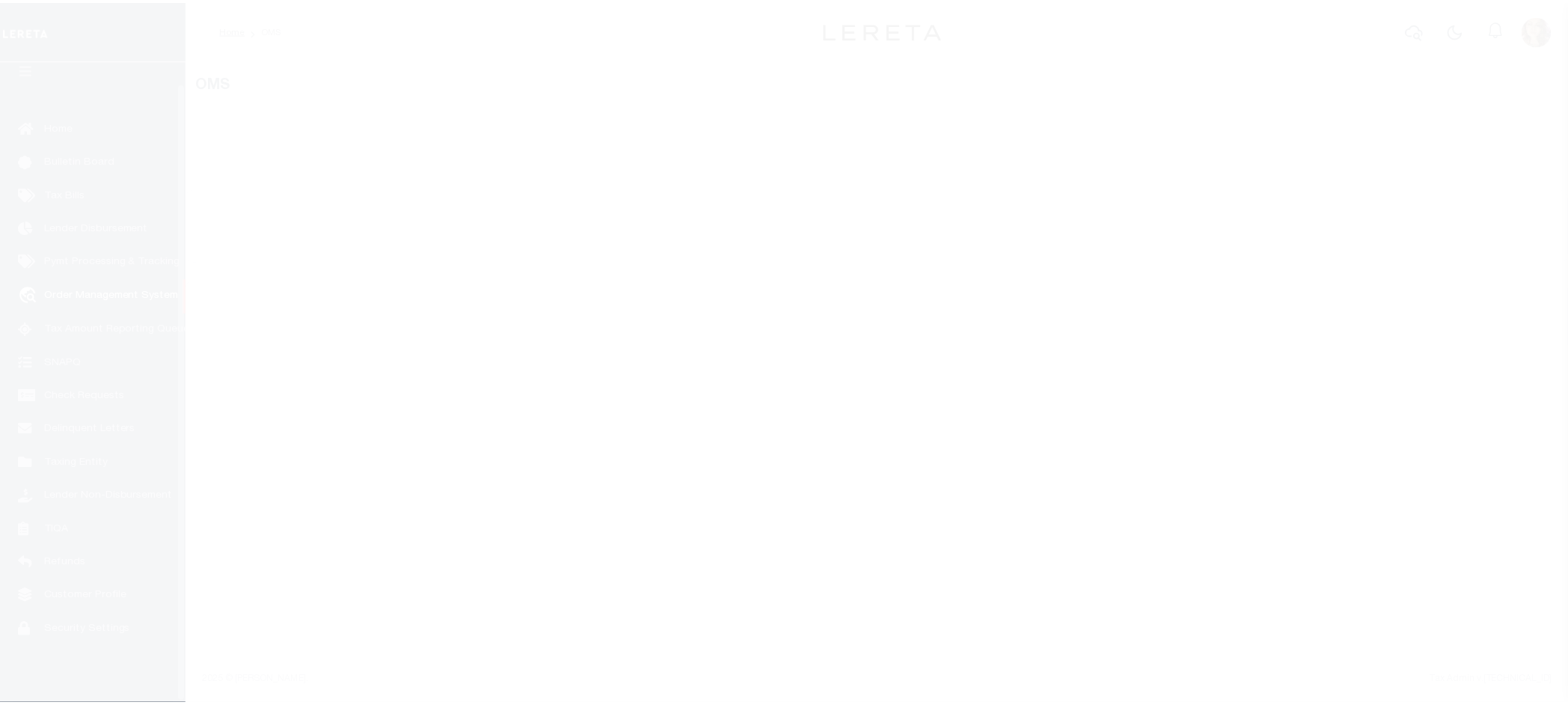
scroll to position [23, 0]
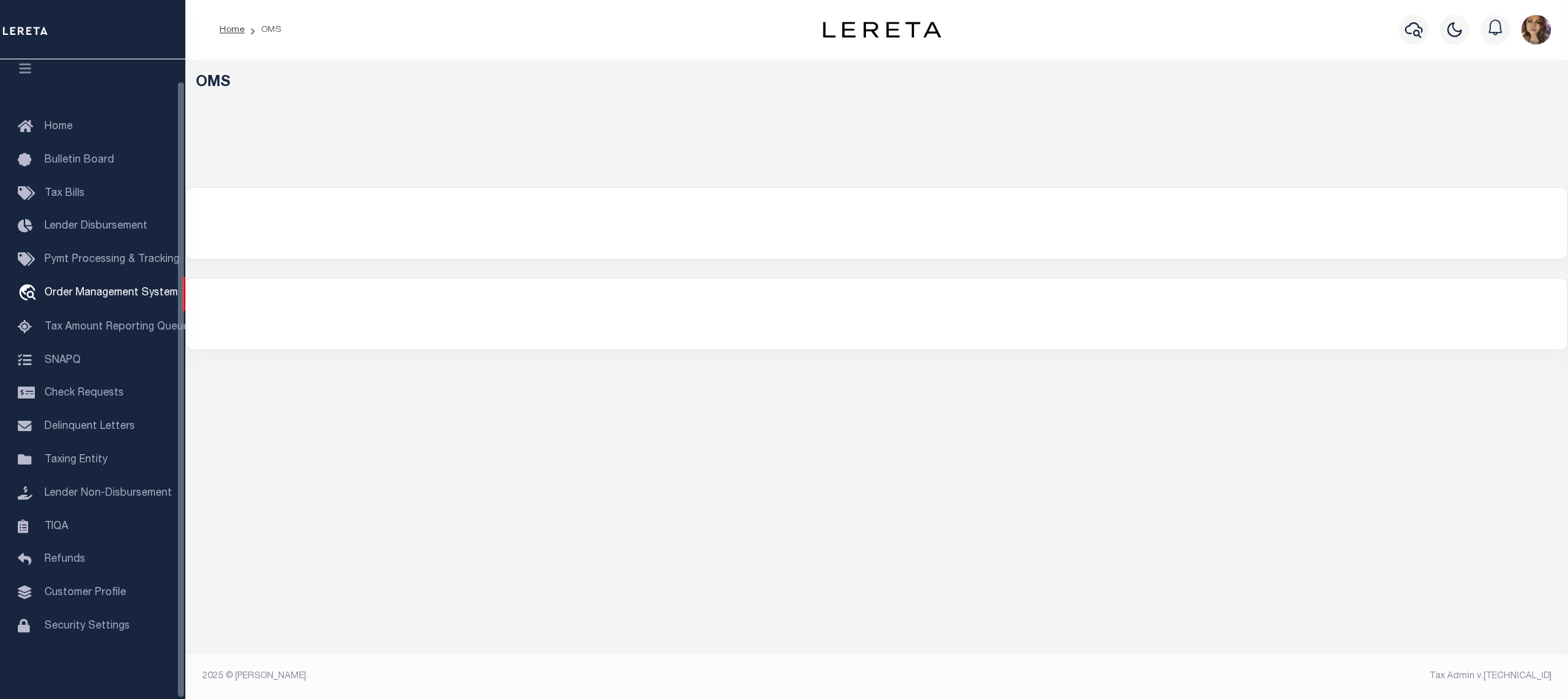
select select "200"
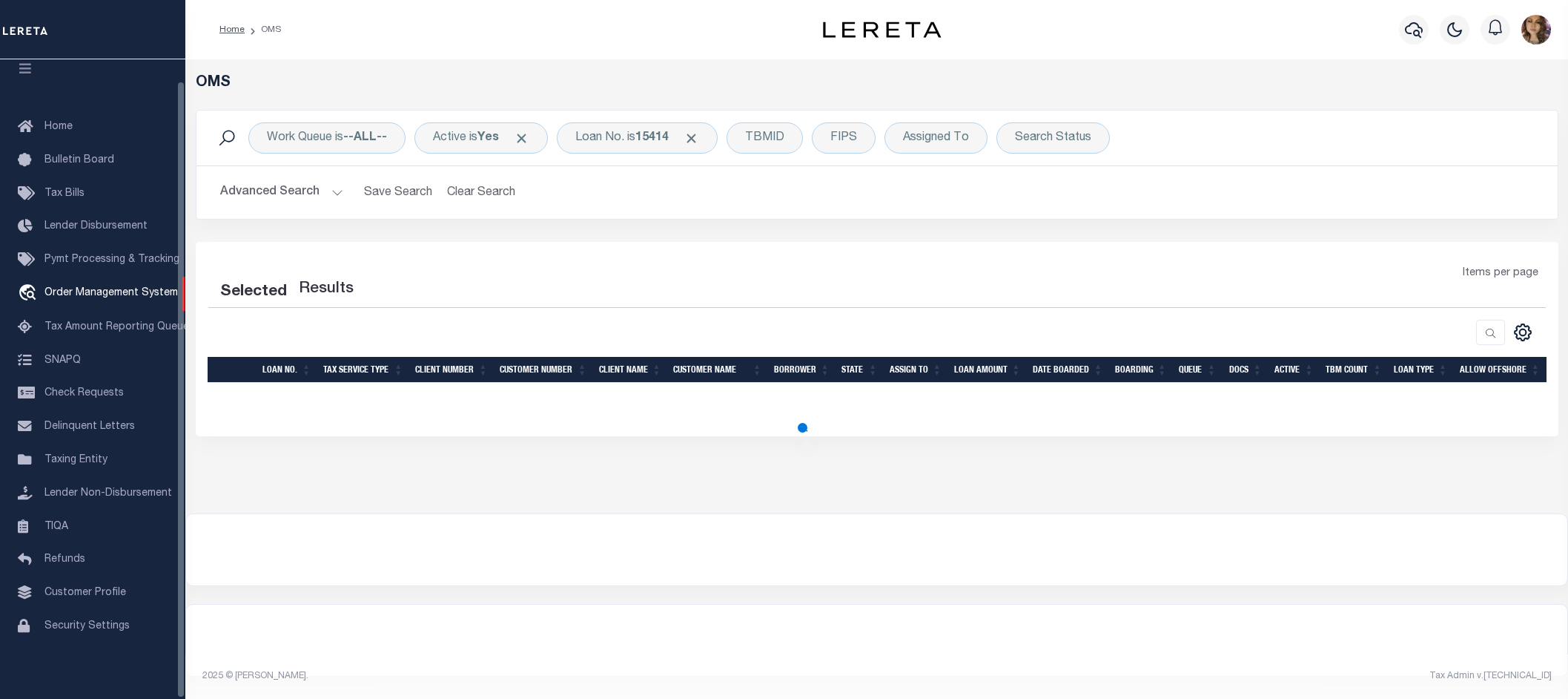
select select "200"
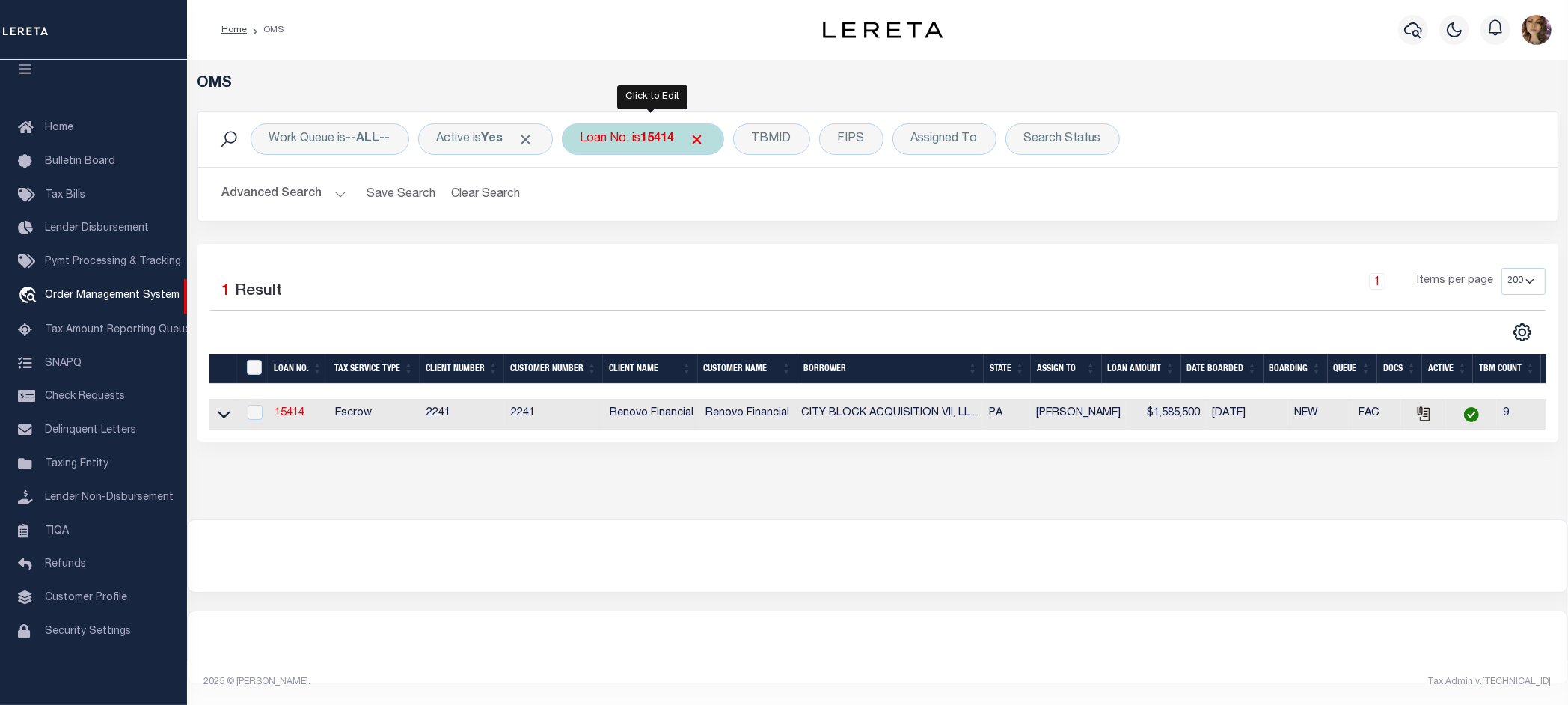
click at [634, 142] on div "Loan No. is 15414" at bounding box center [643, 139] width 163 height 31
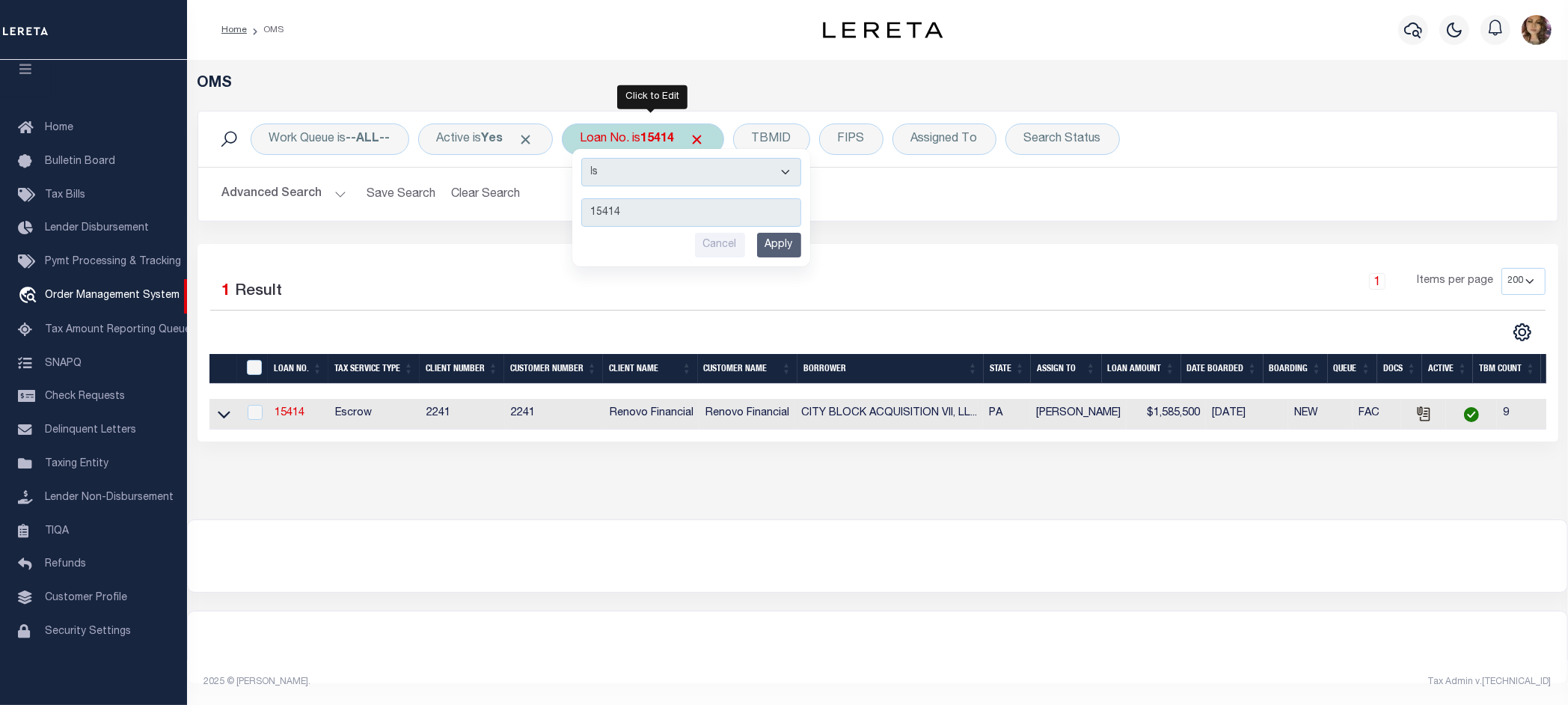
type input "104409201"
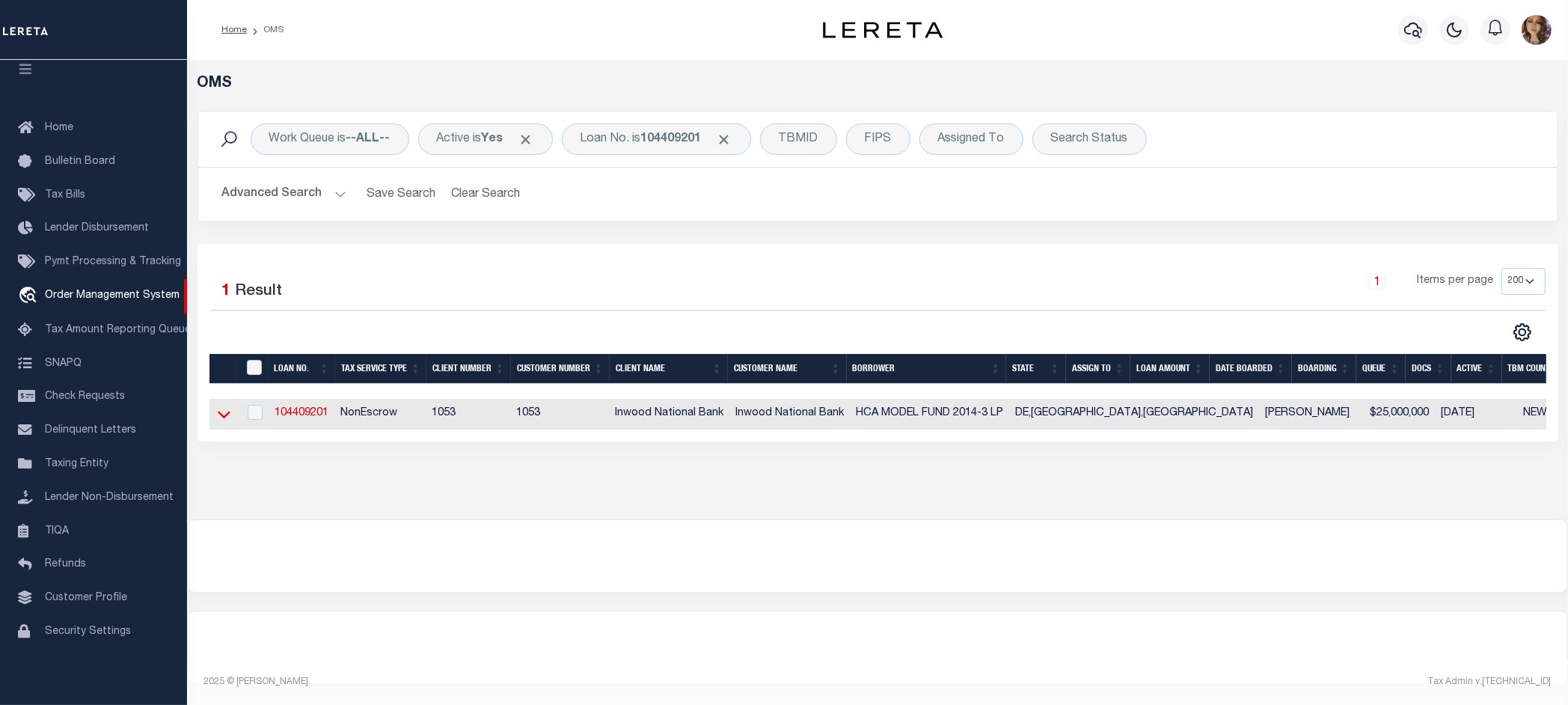
click at [218, 418] on icon at bounding box center [223, 414] width 13 height 15
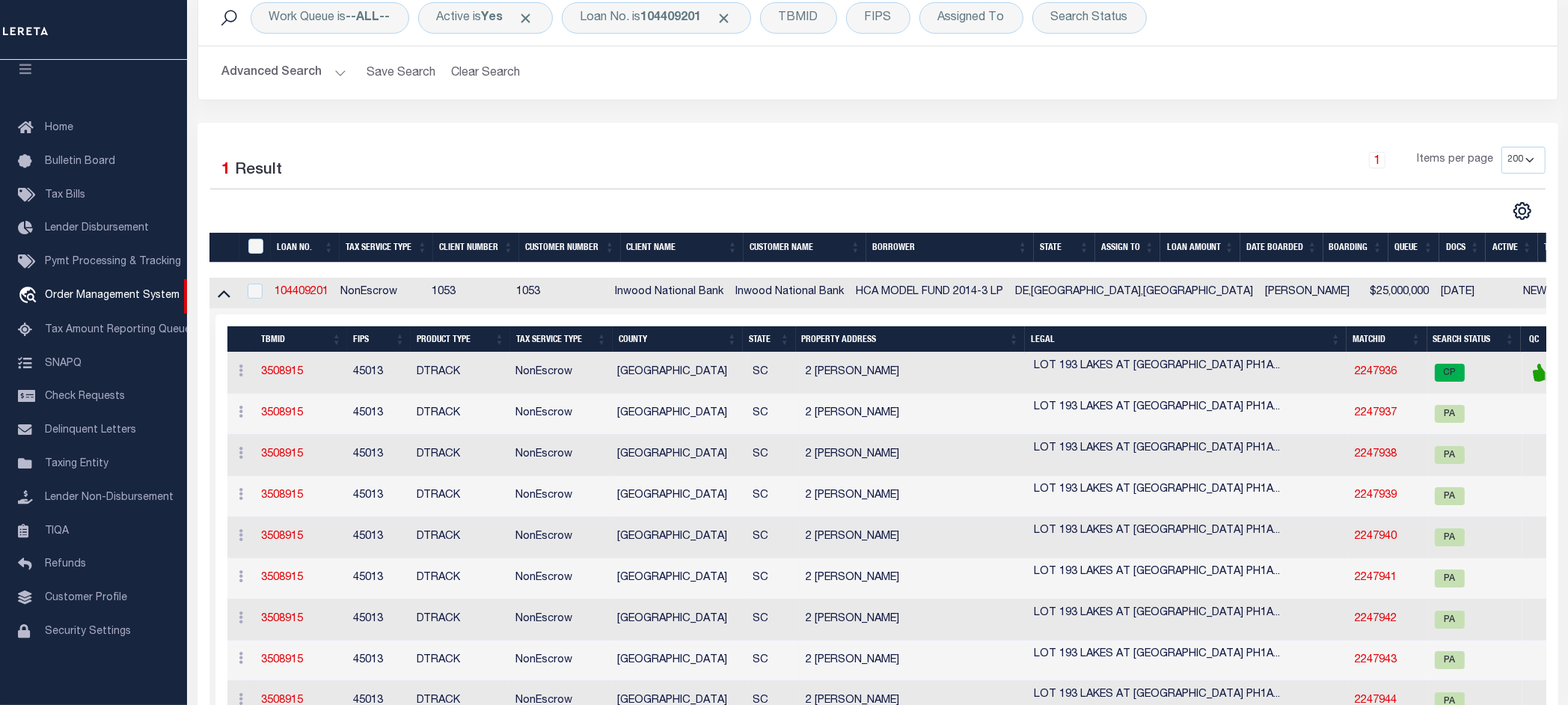
scroll to position [280, 0]
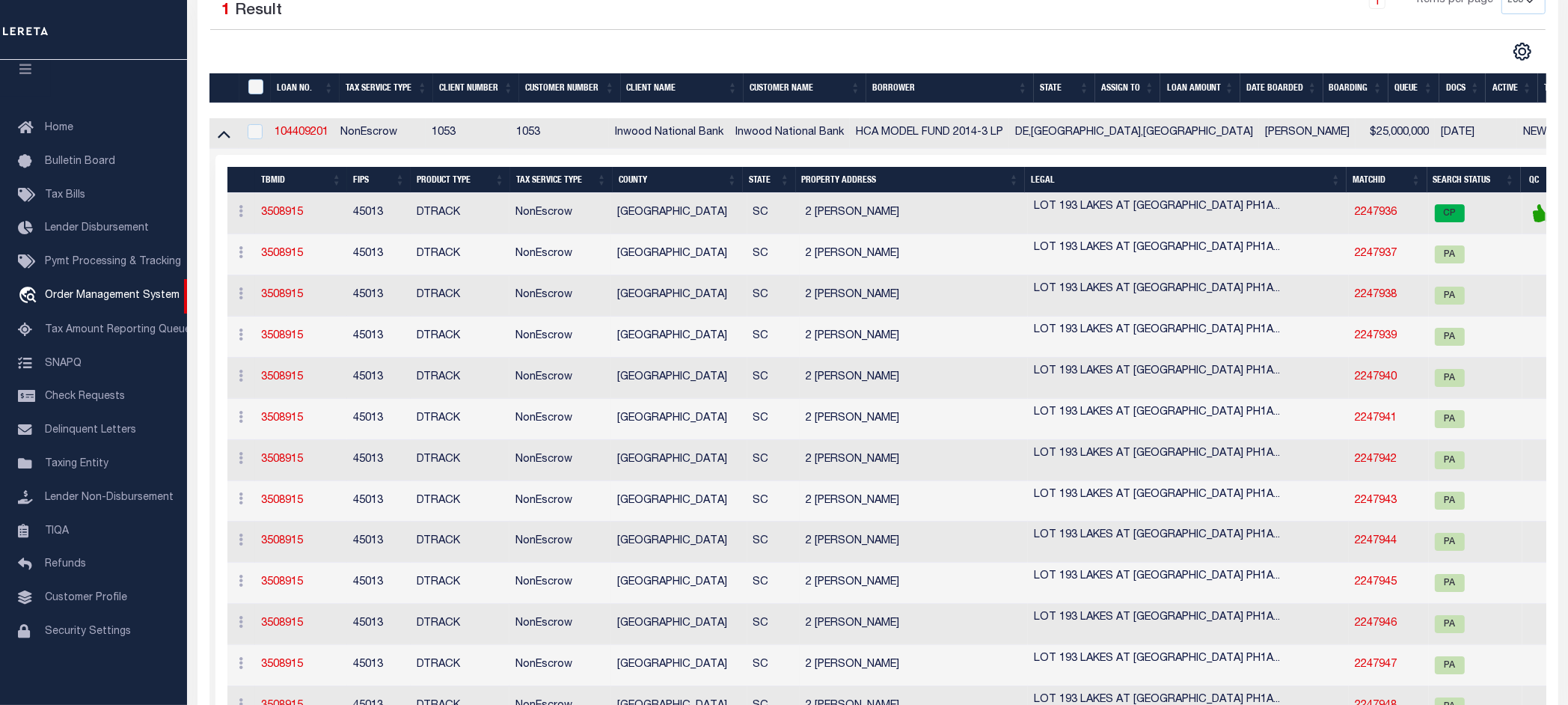
click at [862, 42] on div "Selected 1 Result 1 Items per page 10 25 50 100 200" at bounding box center [877, 24] width 1359 height 74
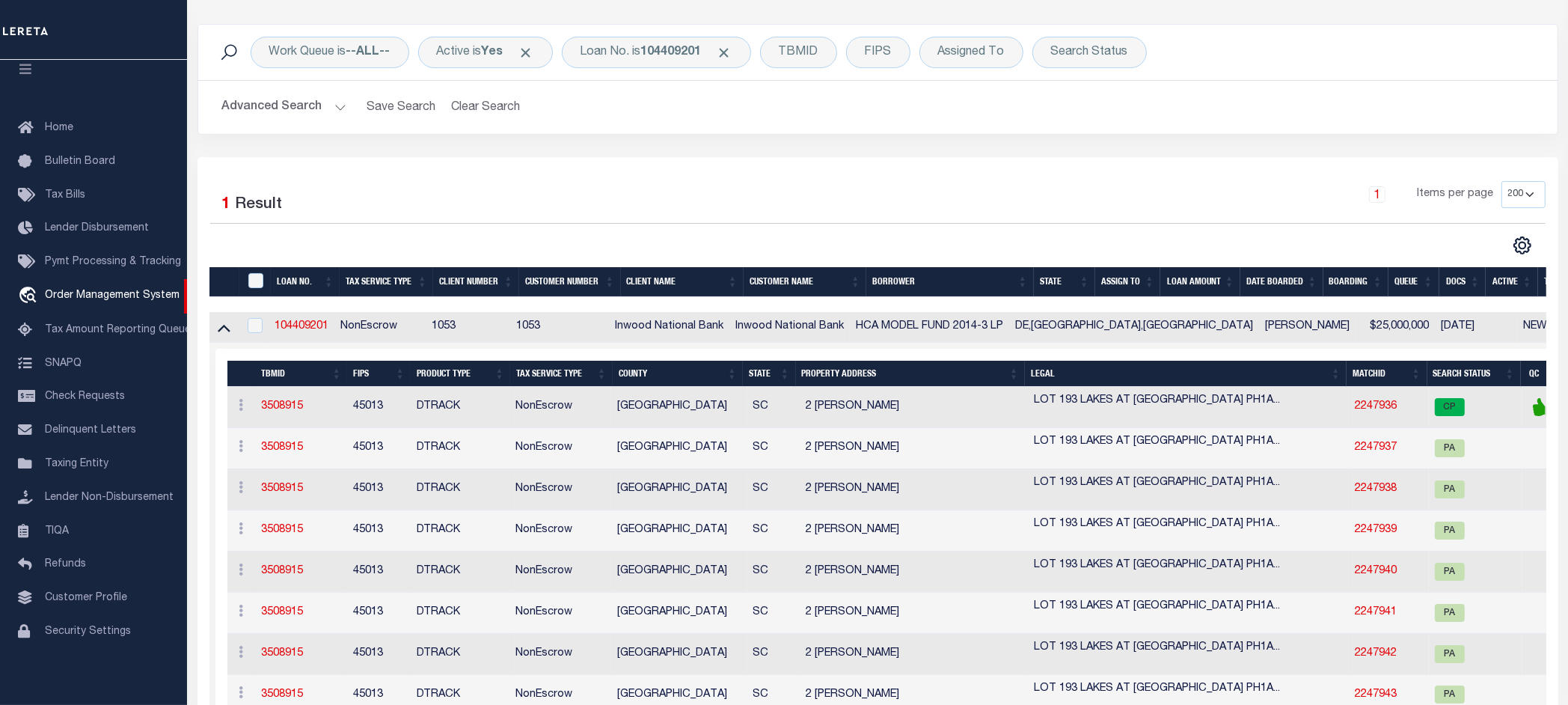
scroll to position [0, 0]
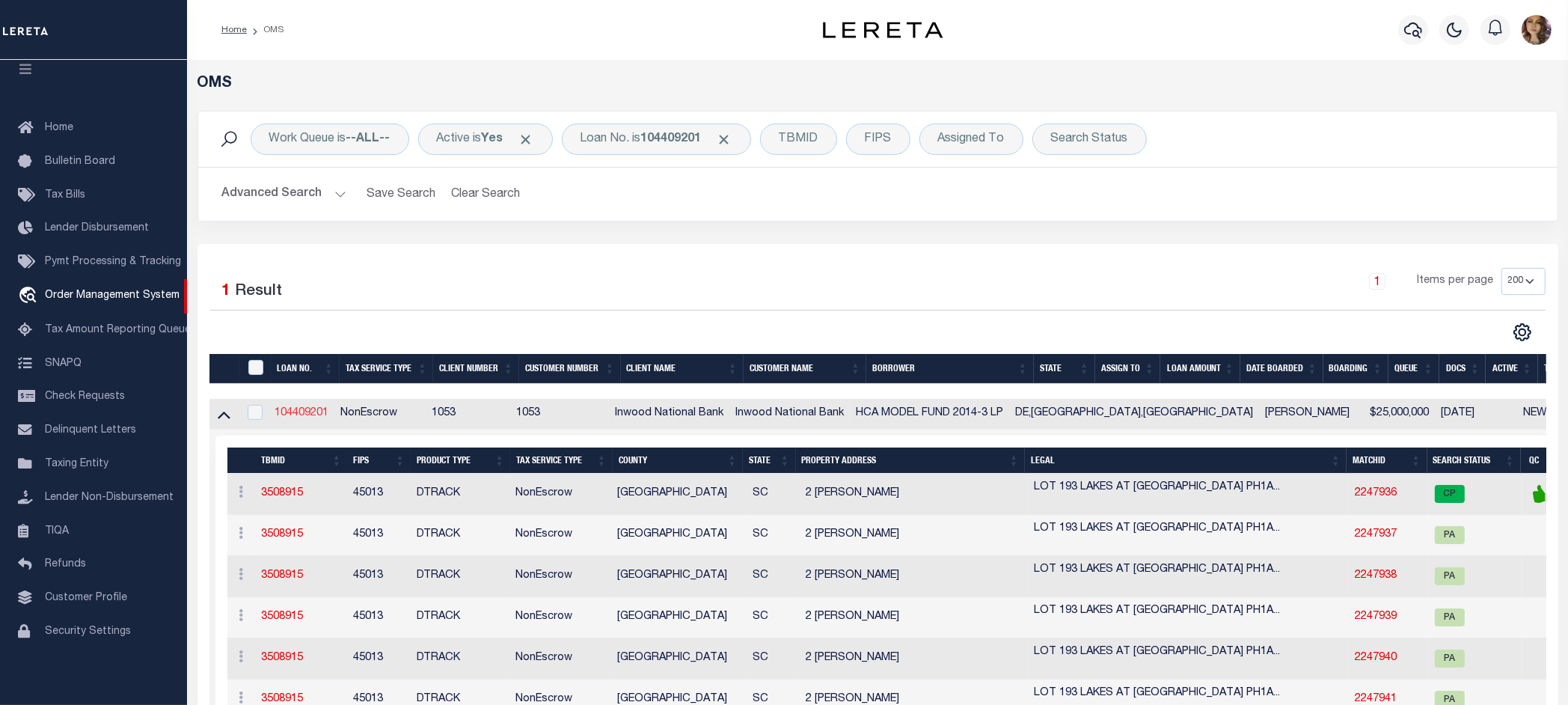
click at [309, 418] on link "104409201" at bounding box center [302, 413] width 54 height 11
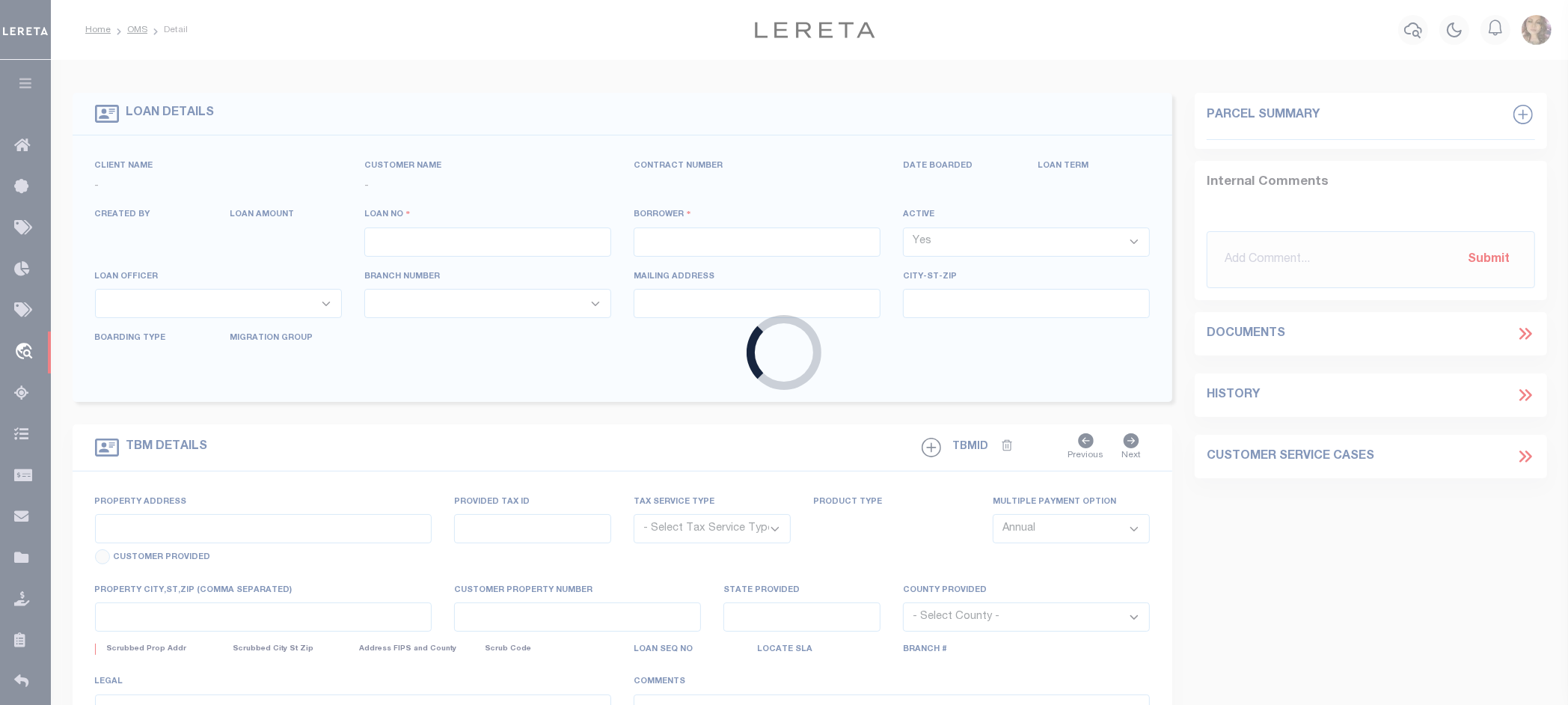
type input "104409201"
type input "HCA MODEL FUND 2014-3 LP"
select select
type input "[DATE]"
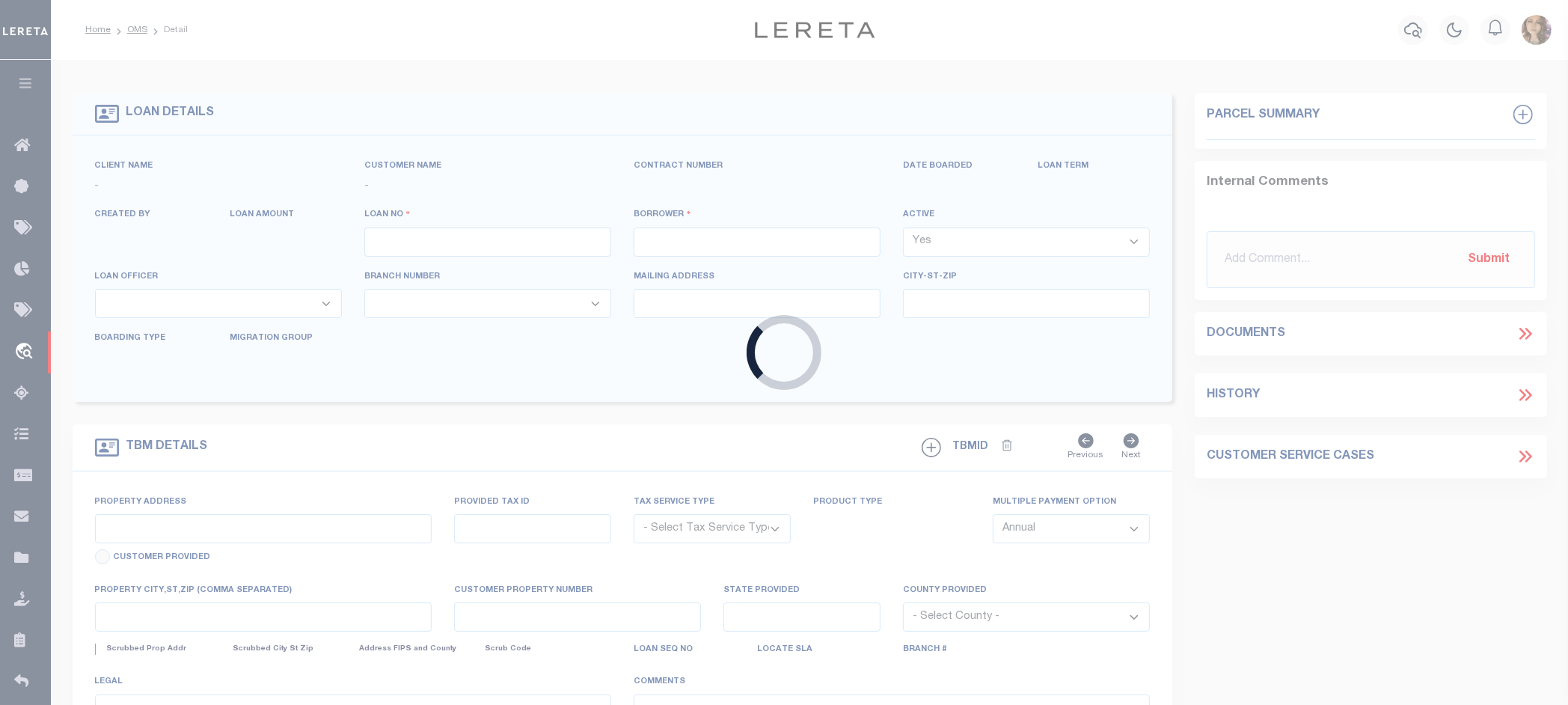
select select "20"
select select "NonEscrow"
select select "14140"
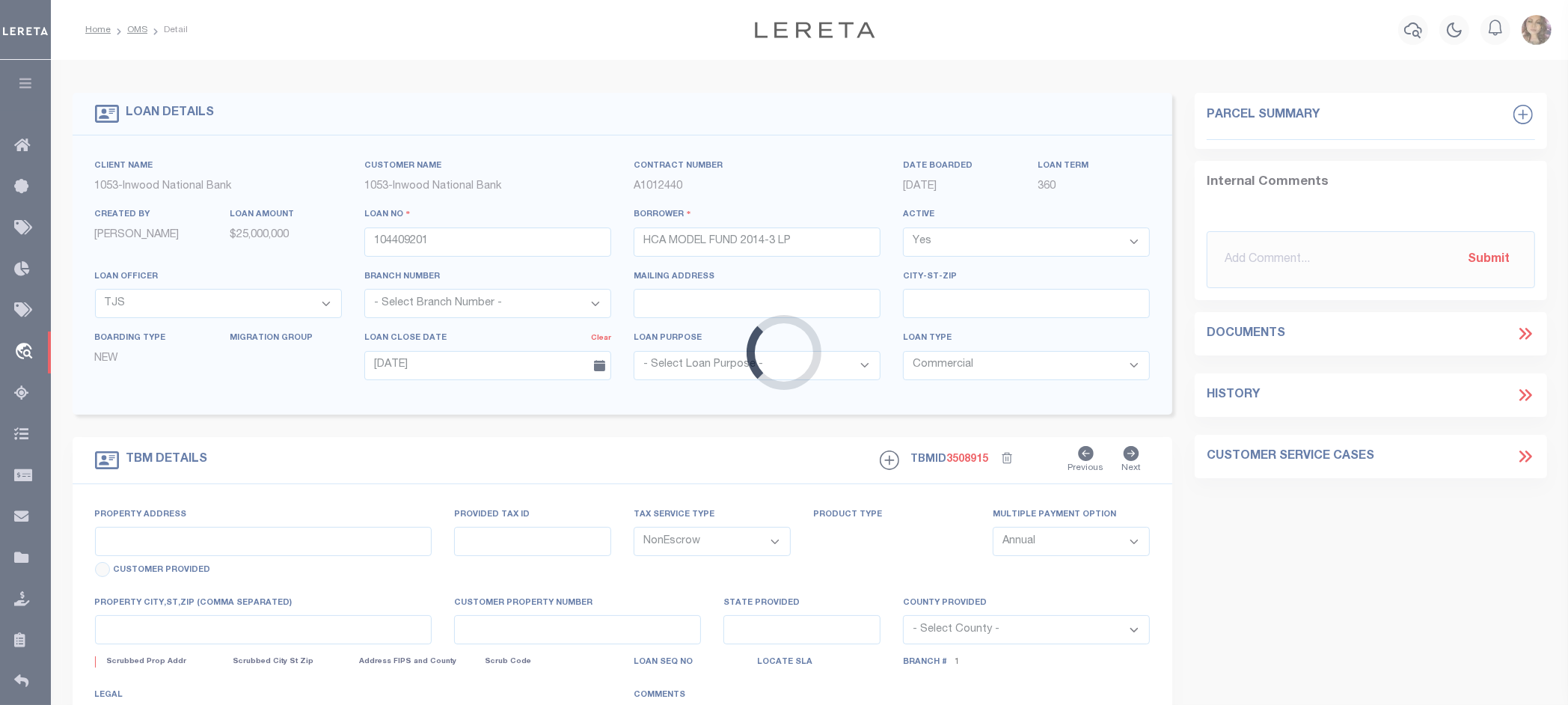
select select "91"
type input "2 [PERSON_NAME]"
type input "R61004400001490000"
select select
type input "BLUFFTON SC 29910-4561"
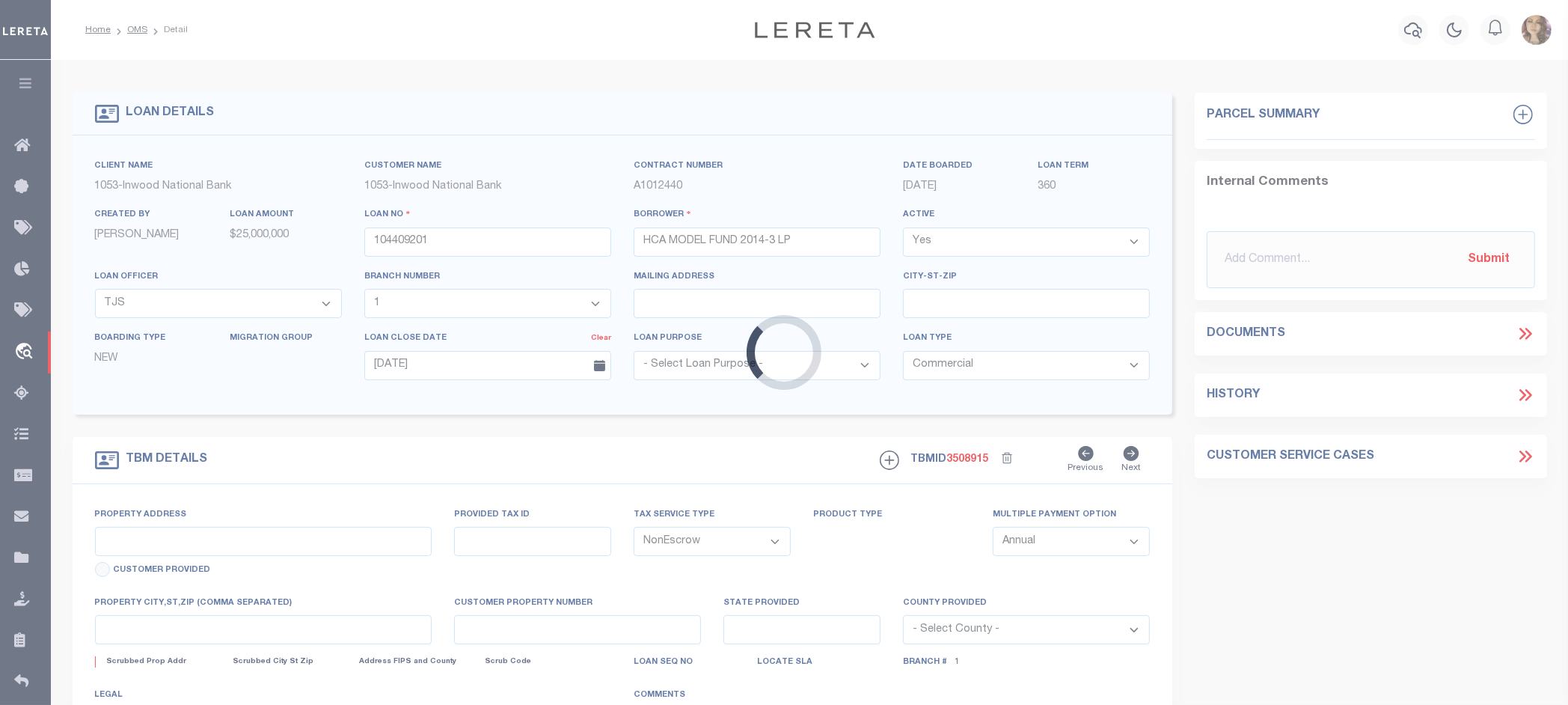
type input "SC"
select select
type textarea "LOT 193 LAKES AT [GEOGRAPHIC_DATA] PH1A POR OF PARCEL 9D-2 PB154 PG169"
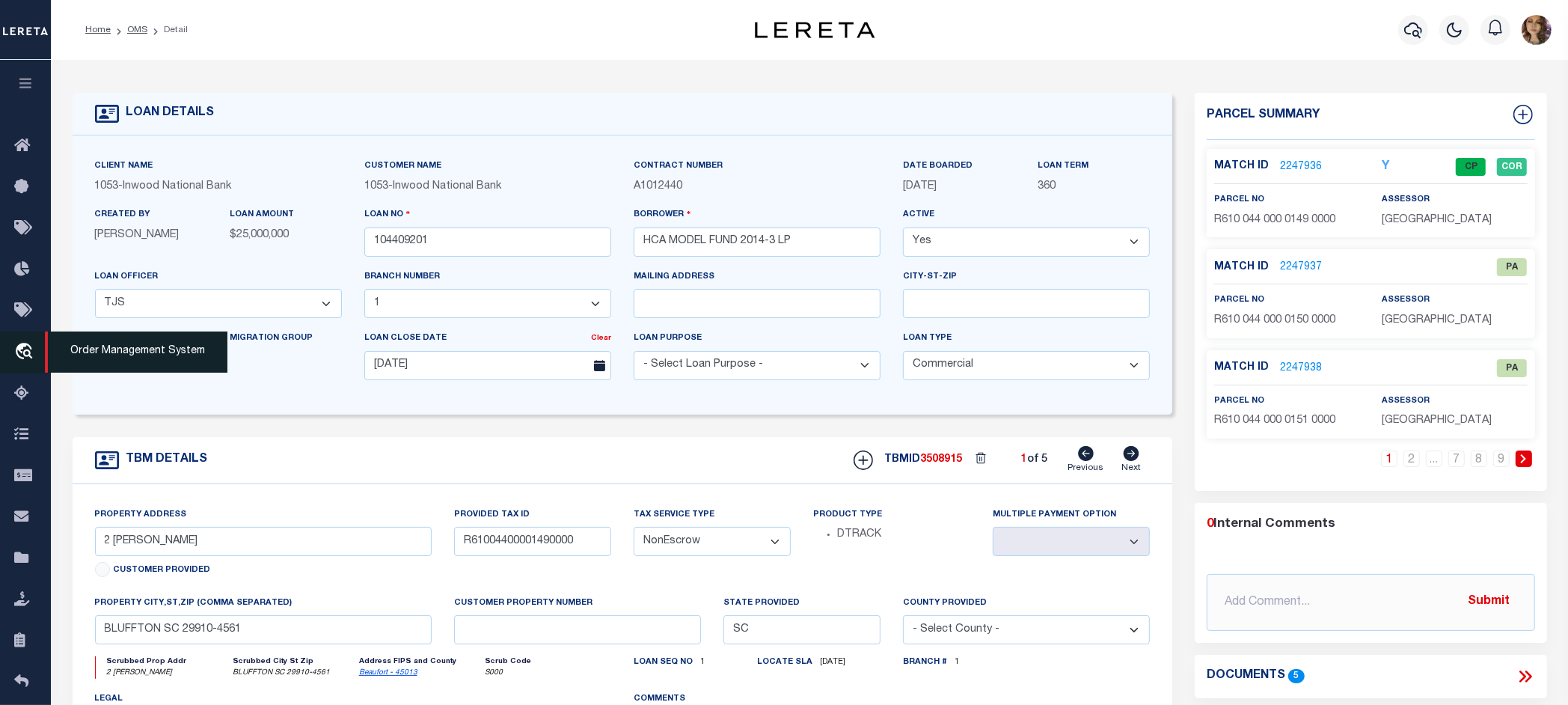
click at [100, 359] on span "Order Management System" at bounding box center [135, 352] width 183 height 42
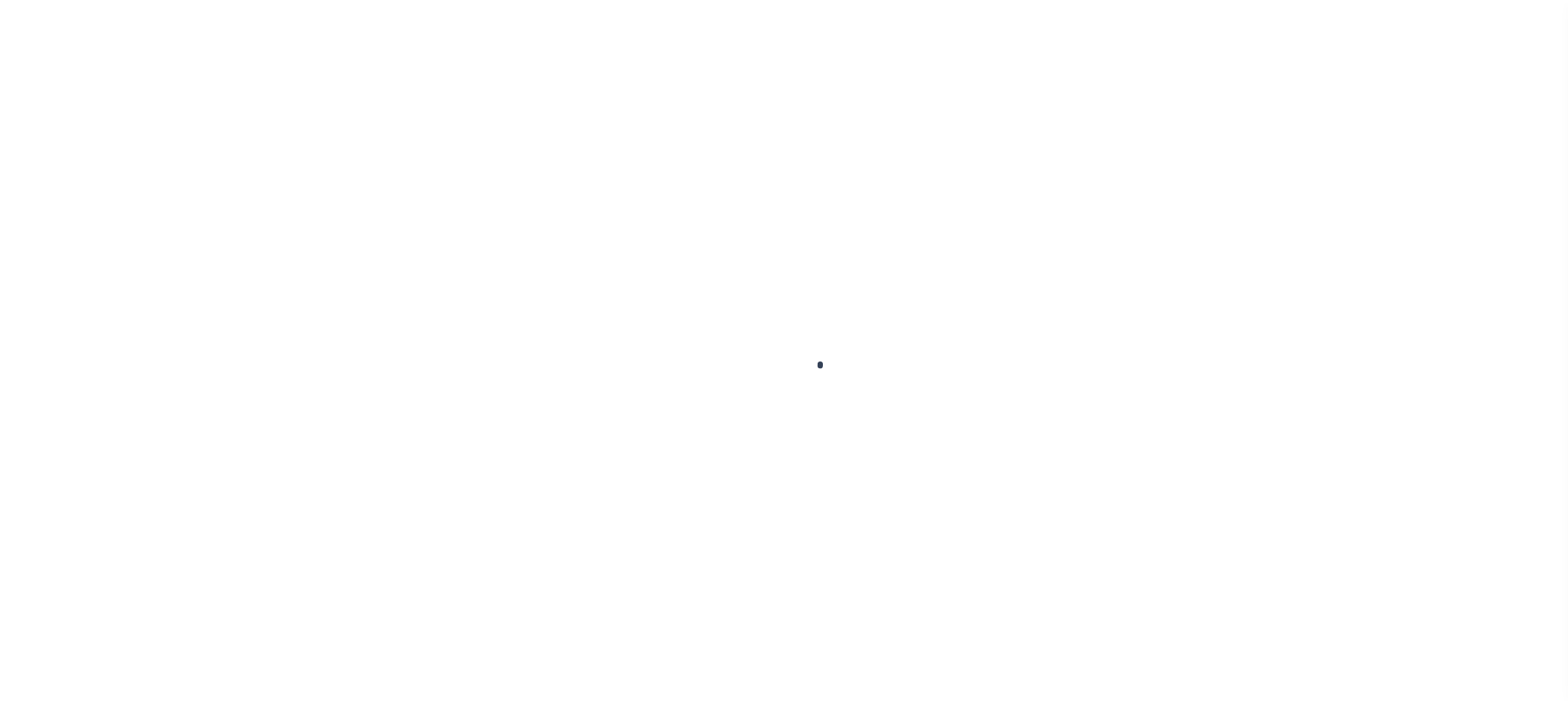
scroll to position [23, 0]
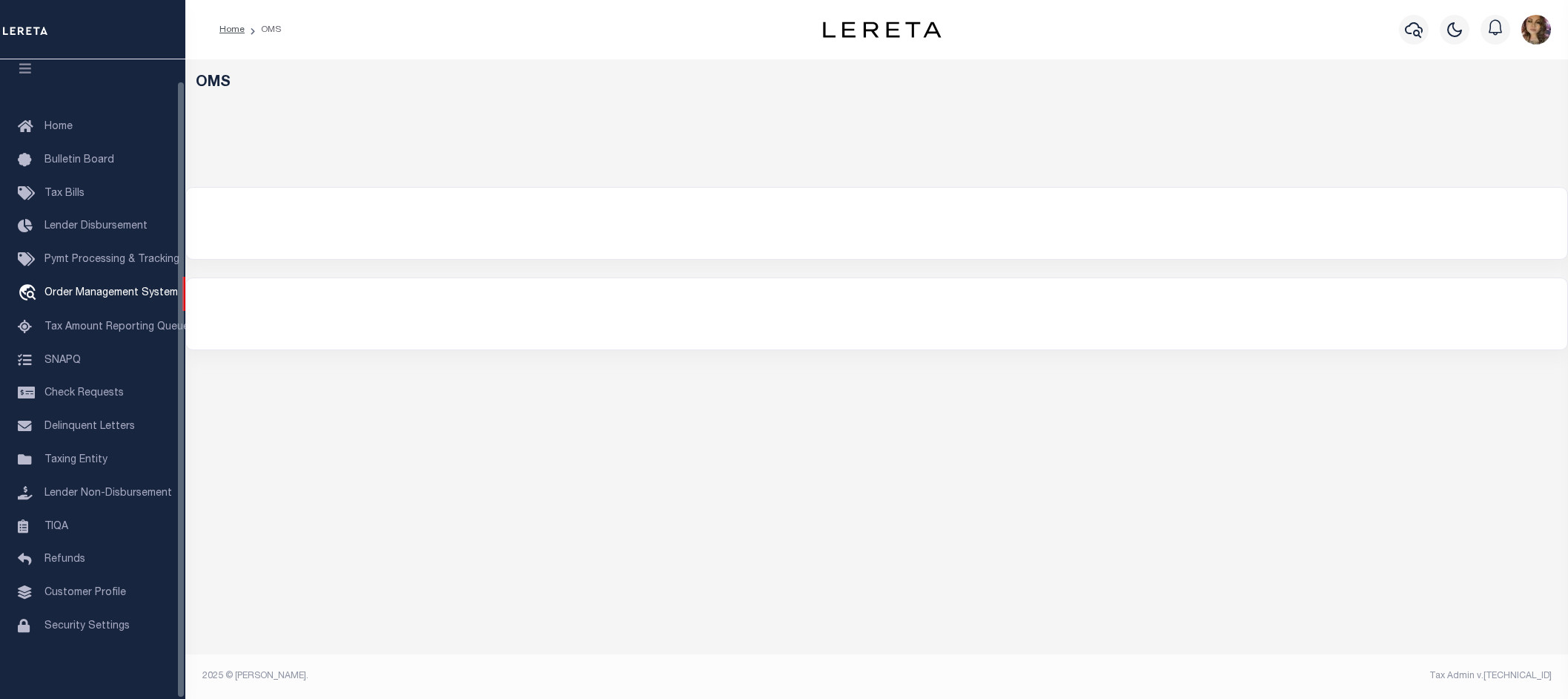
select select "200"
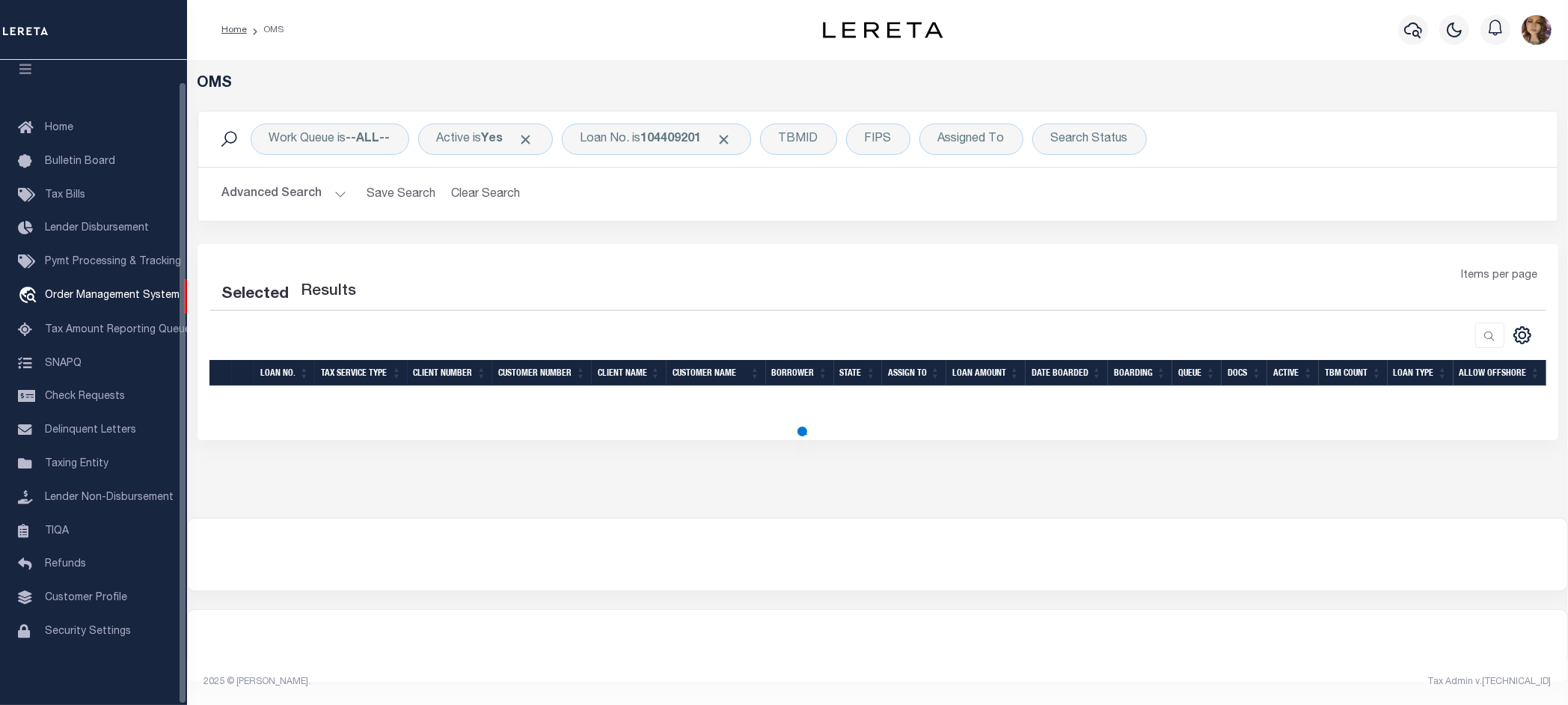
select select "200"
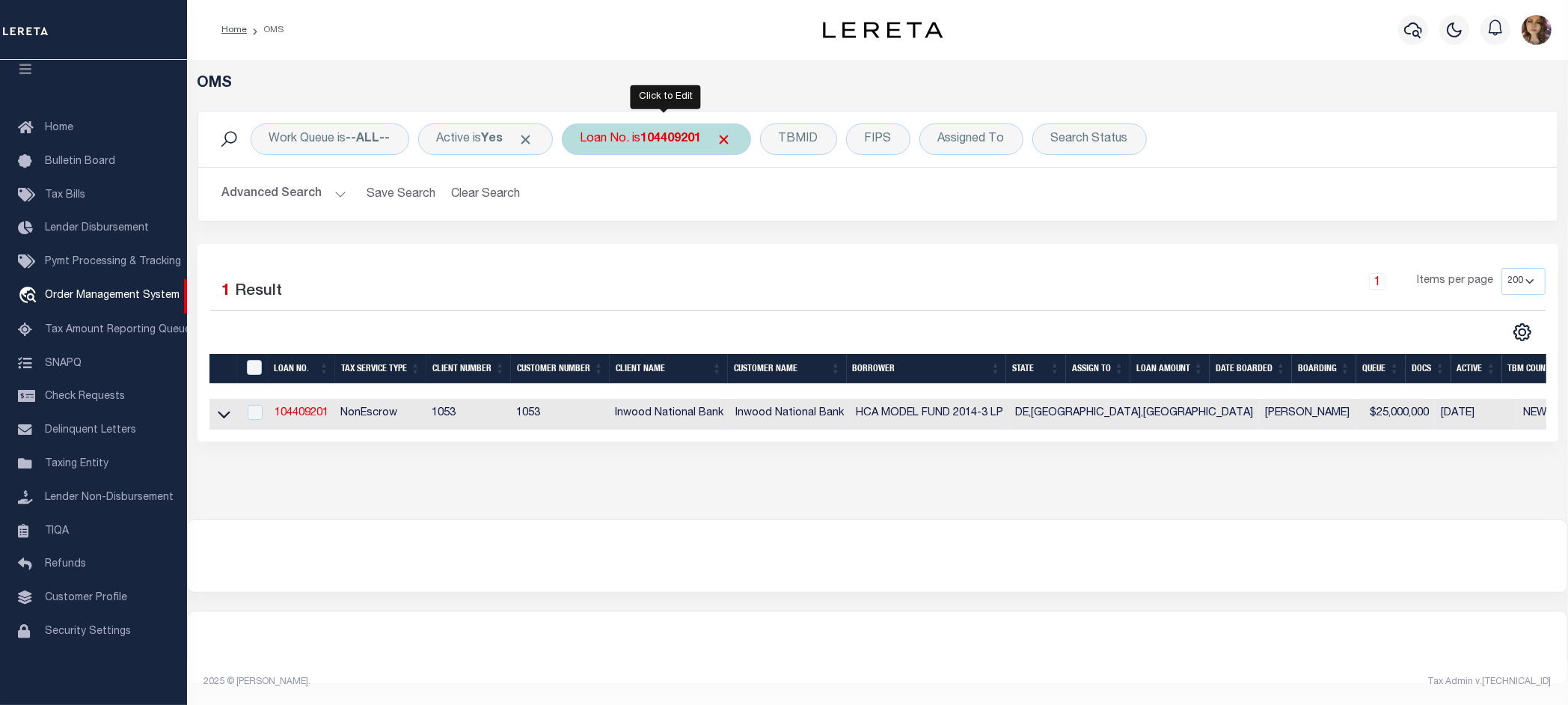
click at [699, 147] on div "Loan No. is 104409201" at bounding box center [657, 139] width 190 height 31
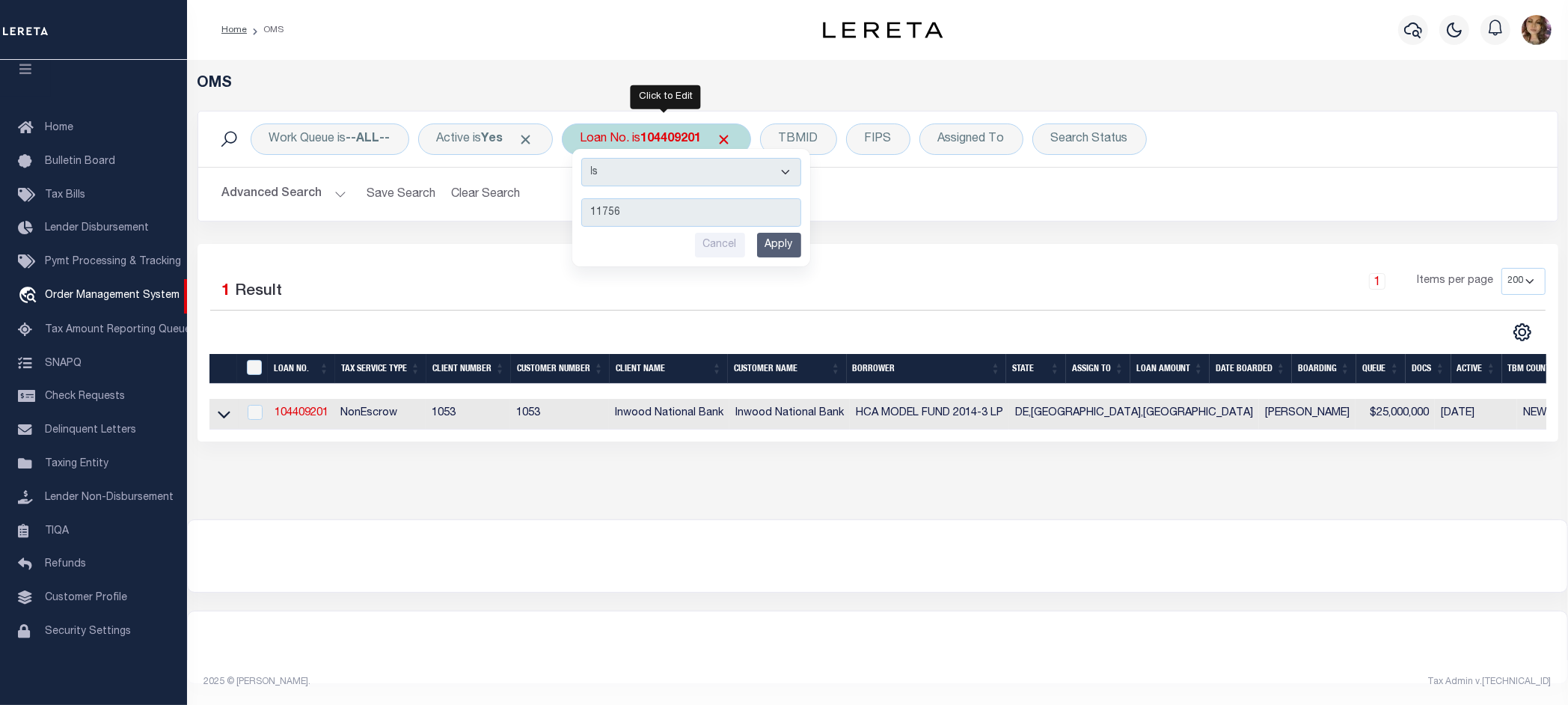
type input "117567"
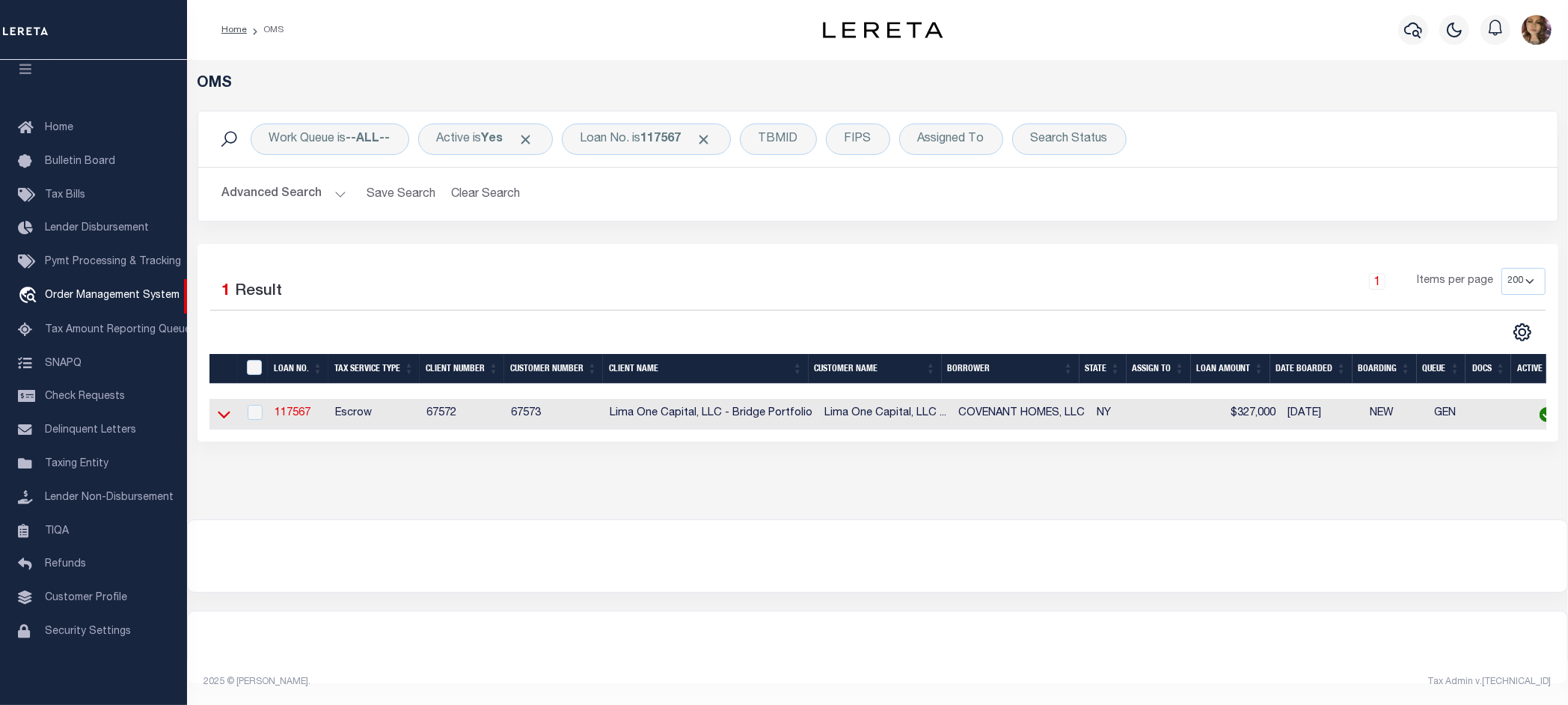
click at [219, 417] on icon at bounding box center [223, 415] width 13 height 8
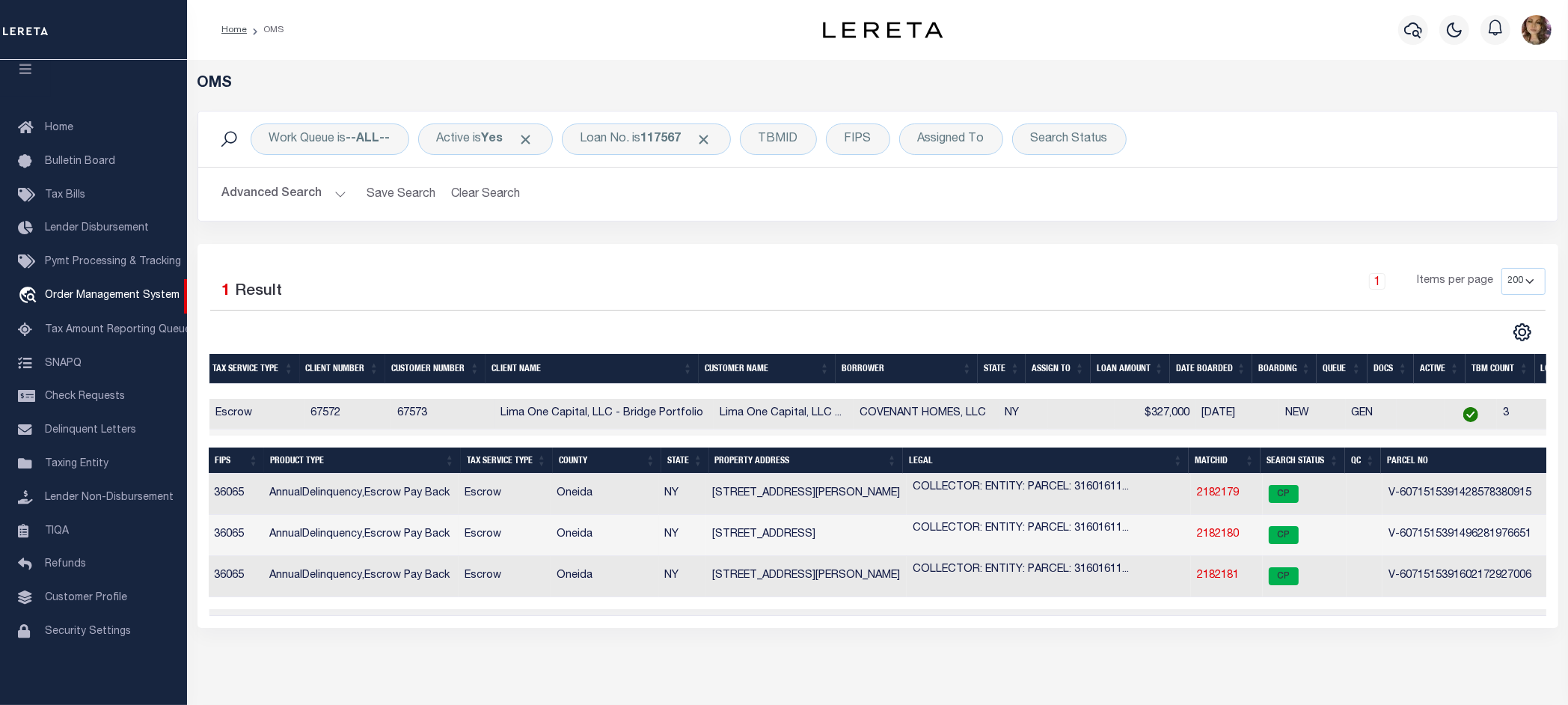
scroll to position [0, 0]
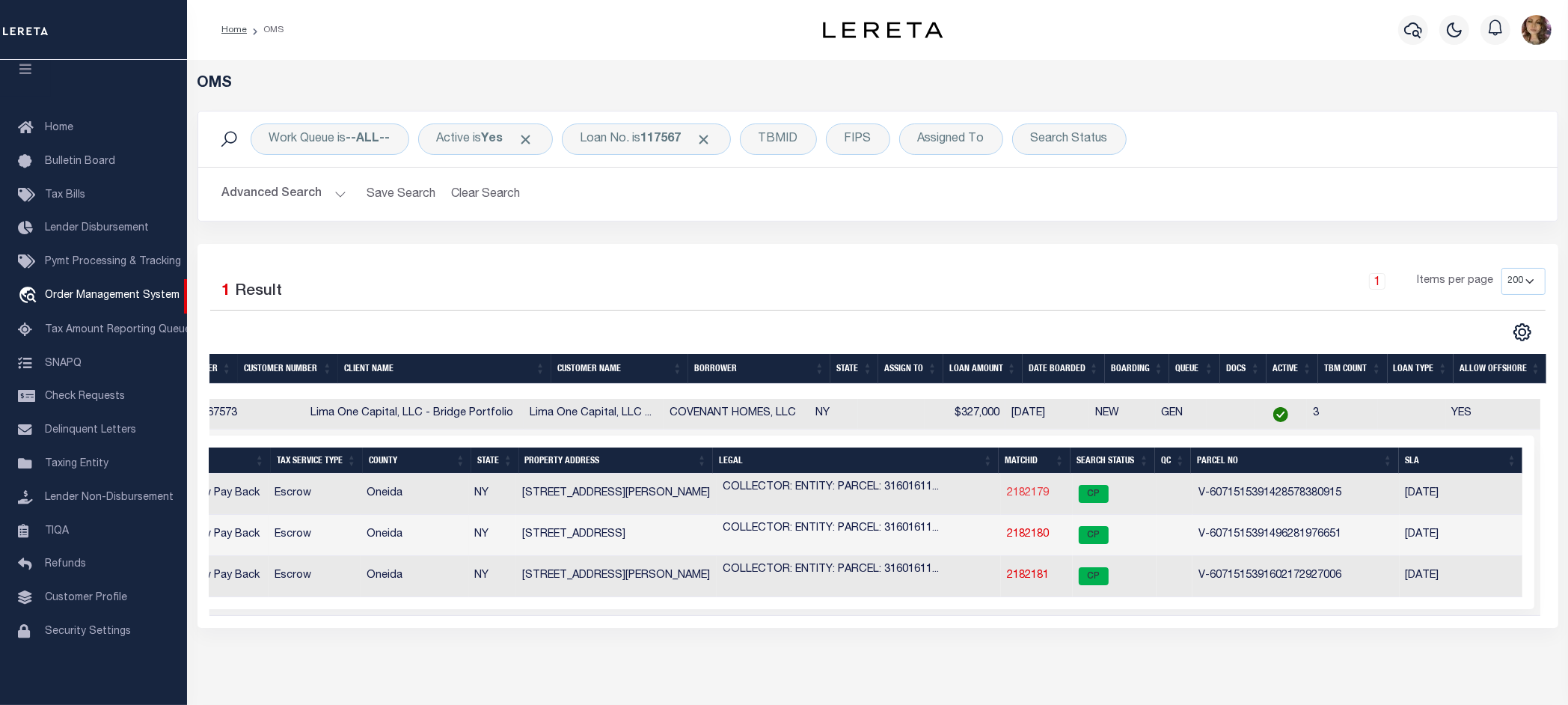
click at [1025, 493] on link "2182179" at bounding box center [1027, 492] width 42 height 11
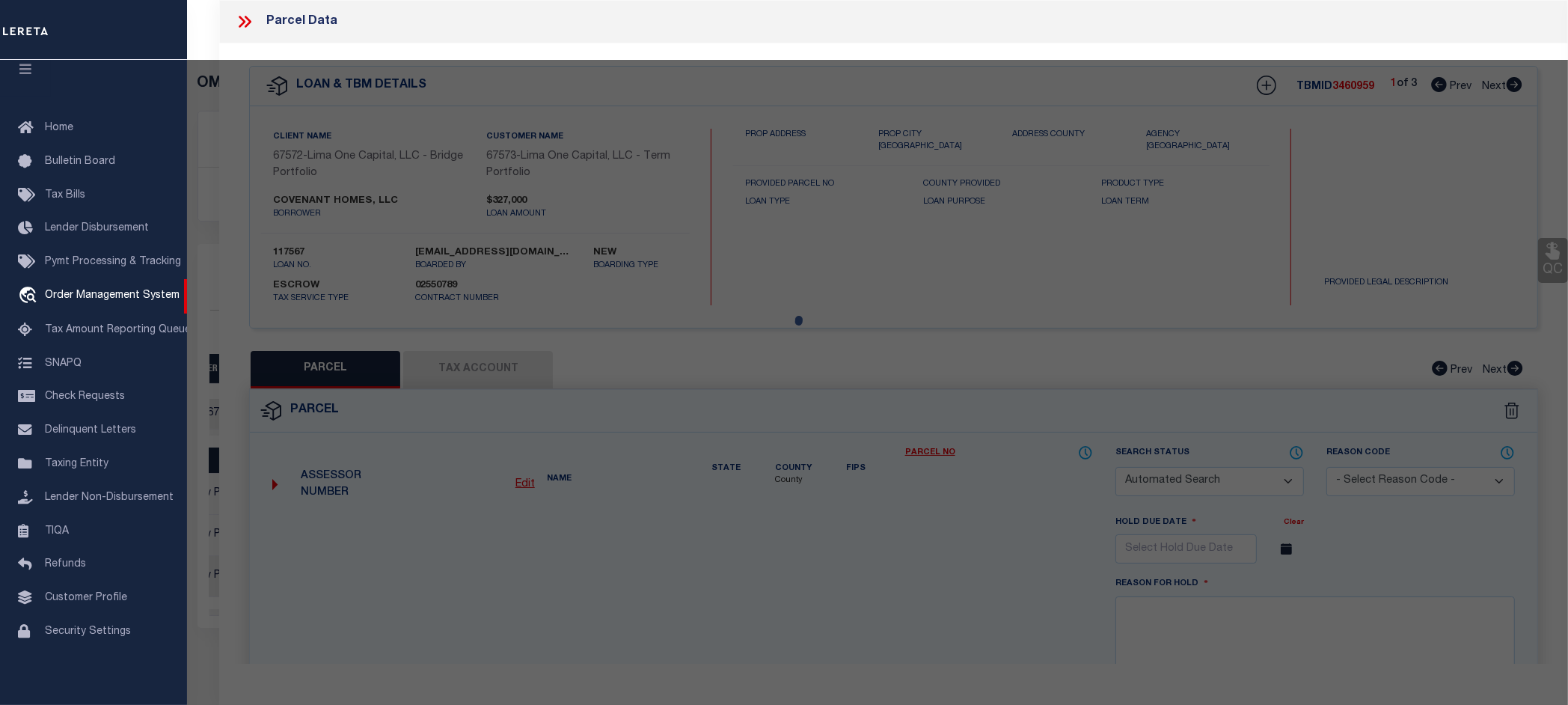
checkbox input "false"
select select "CP"
select select "AGW"
select select
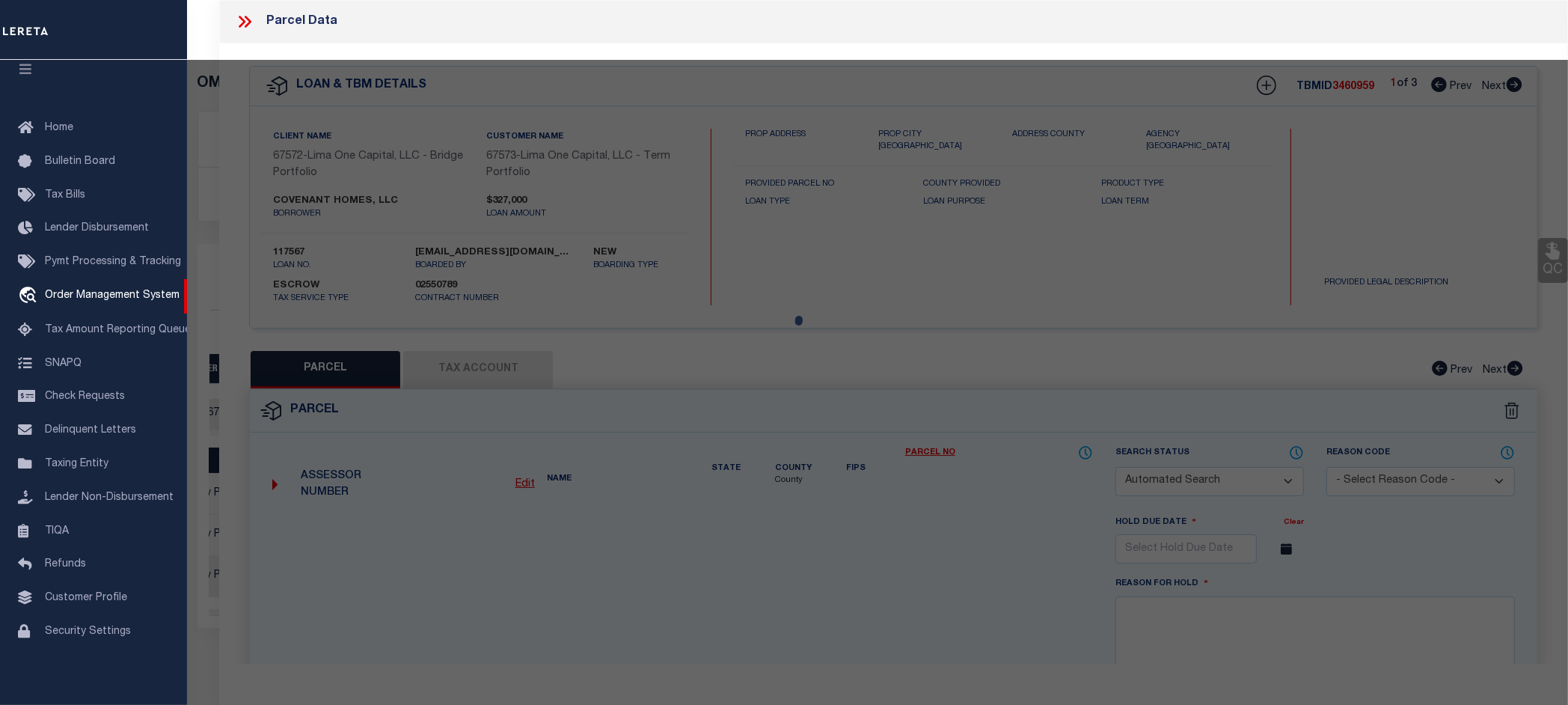
type input "8609 AITKEN AVENUE"
checkbox input "false"
type input "WHITESBORO NY 13492"
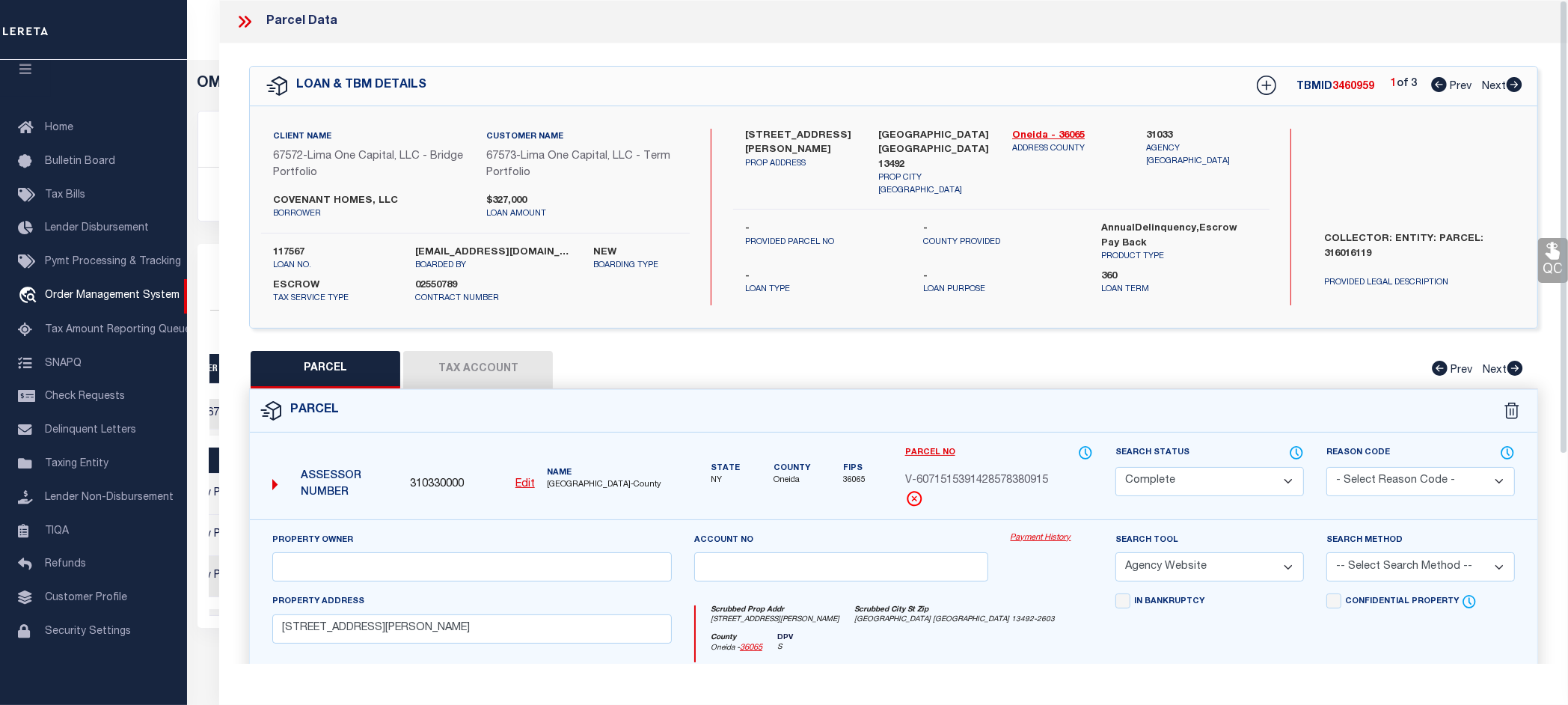
click at [1042, 533] on link "Payment History" at bounding box center [1052, 538] width 83 height 13
click at [248, 24] on icon at bounding box center [248, 21] width 7 height 12
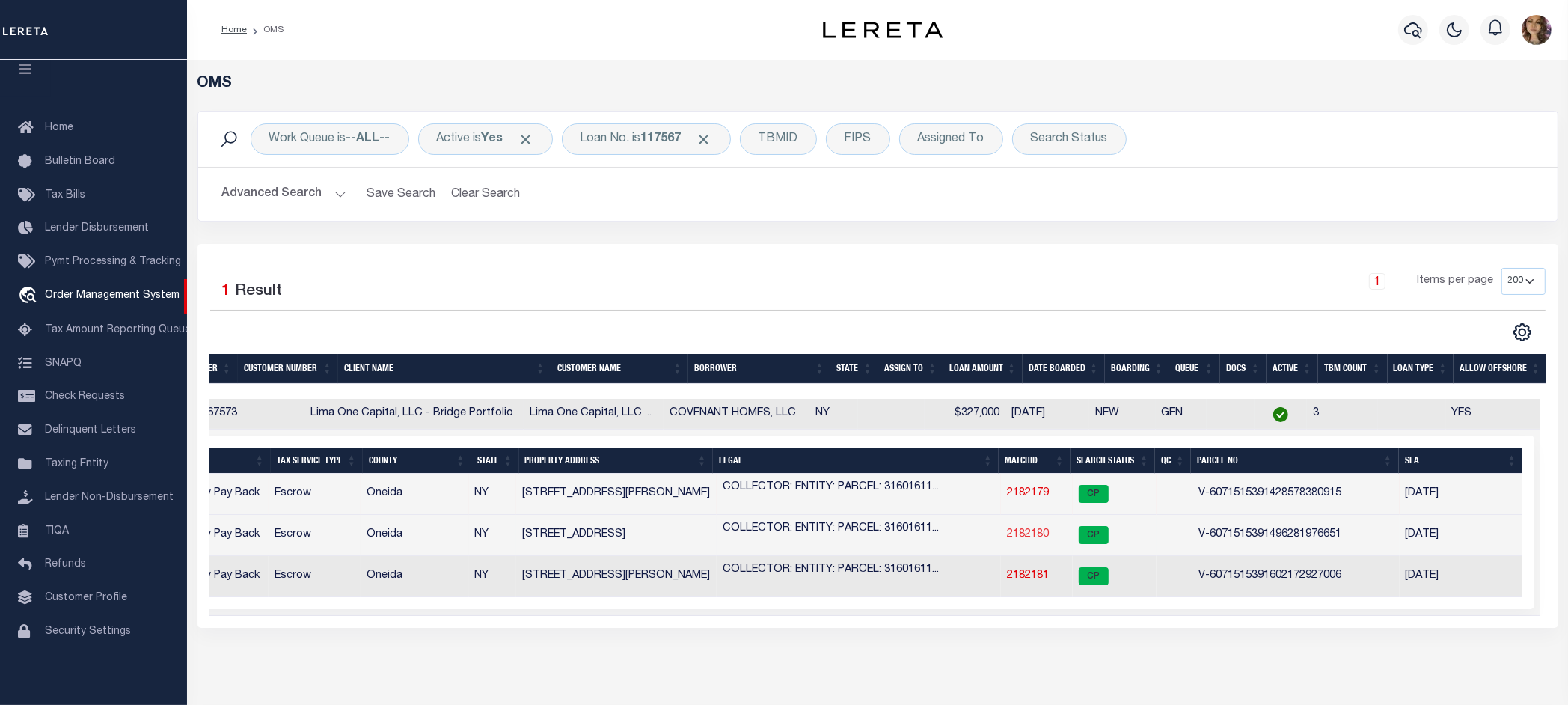
click at [1022, 536] on link "2182180" at bounding box center [1027, 534] width 42 height 11
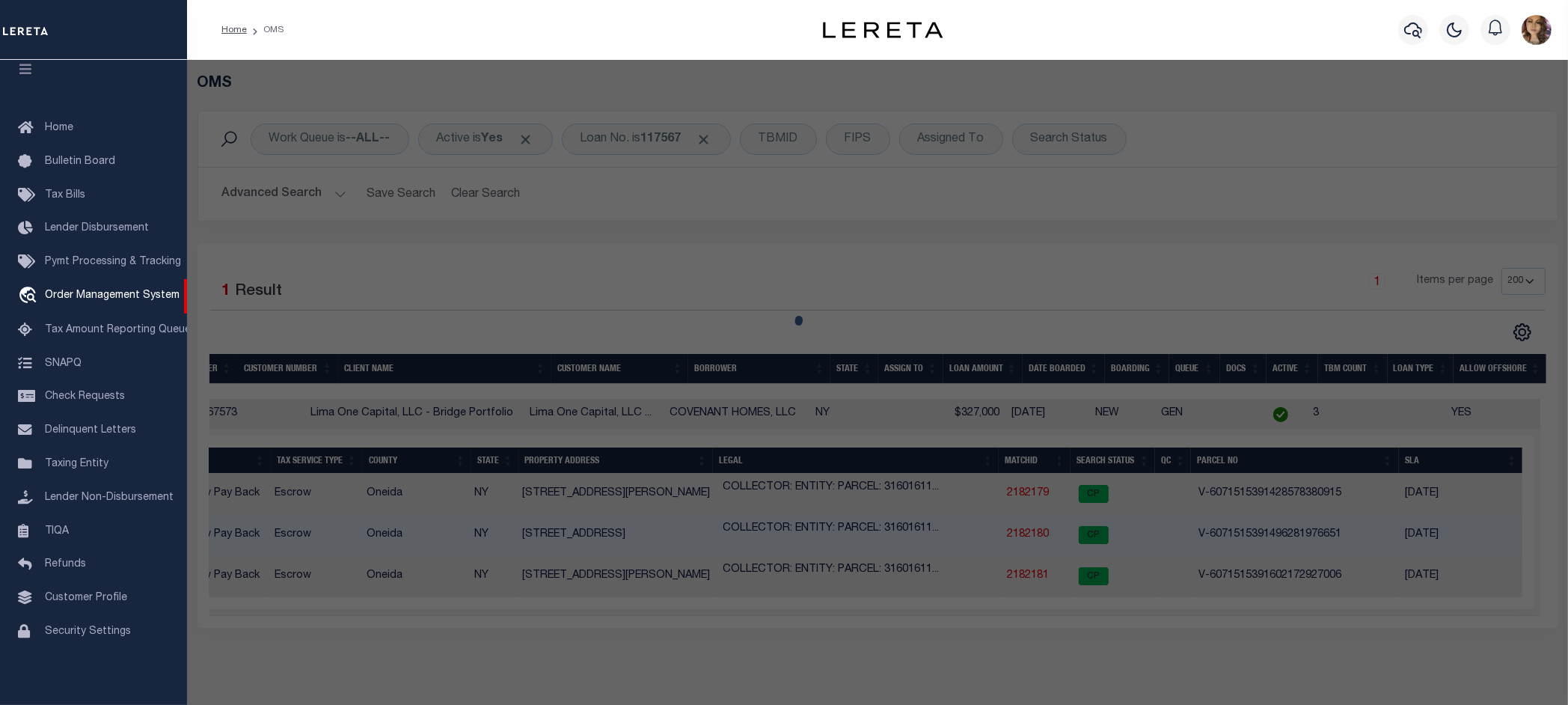
select select "AS"
select select
checkbox input "false"
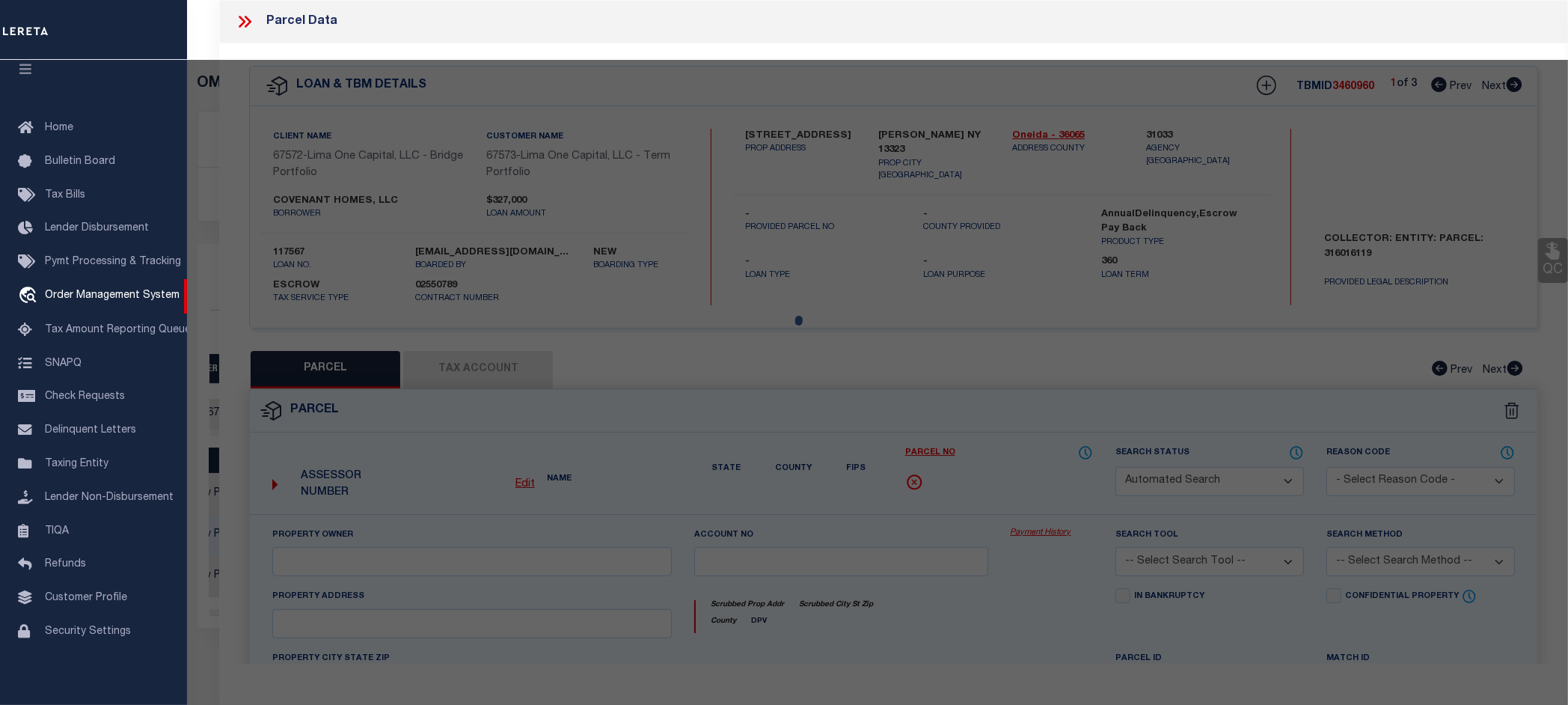
select select "CP"
select select "AGW"
select select
type input "51 ELM STREET"
checkbox input "false"
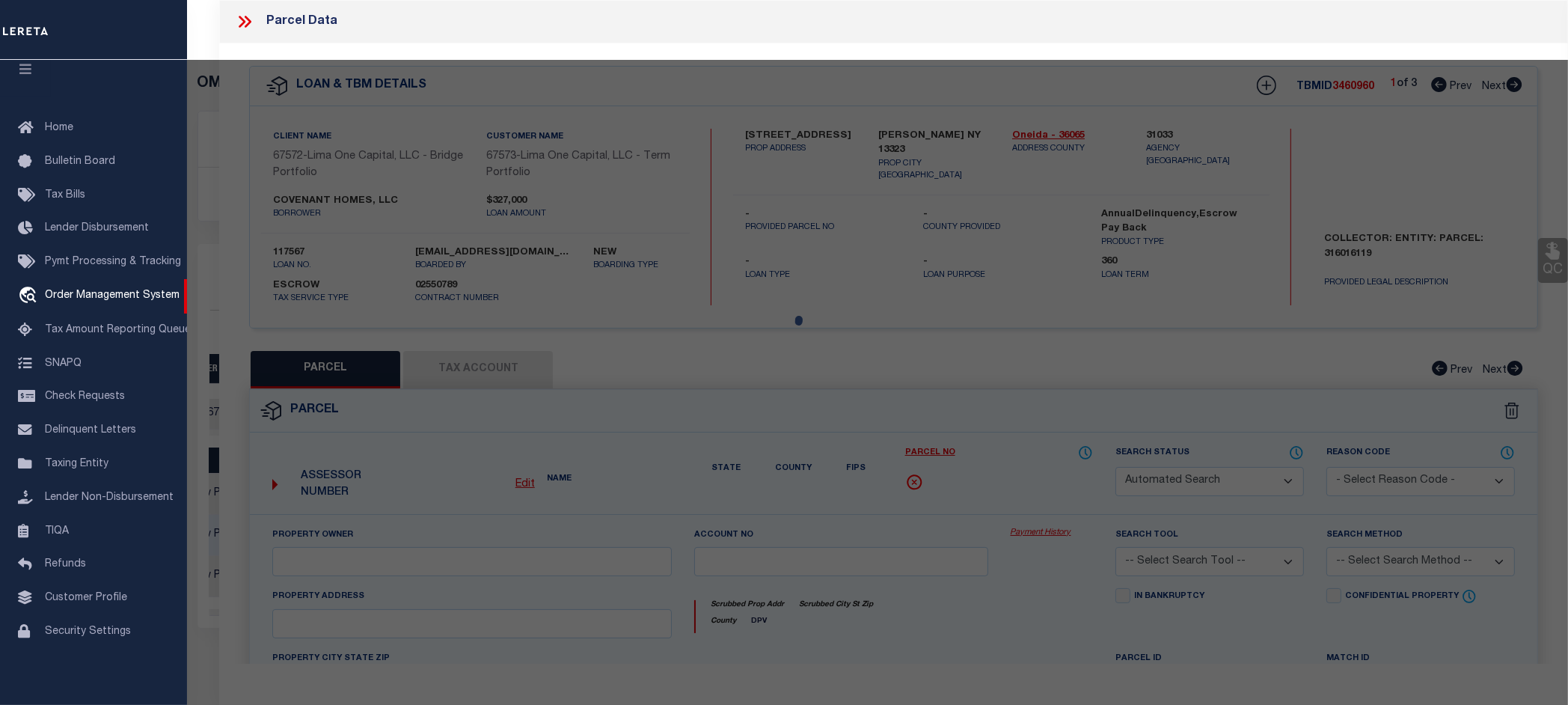
type input "CLINTON NY 13323"
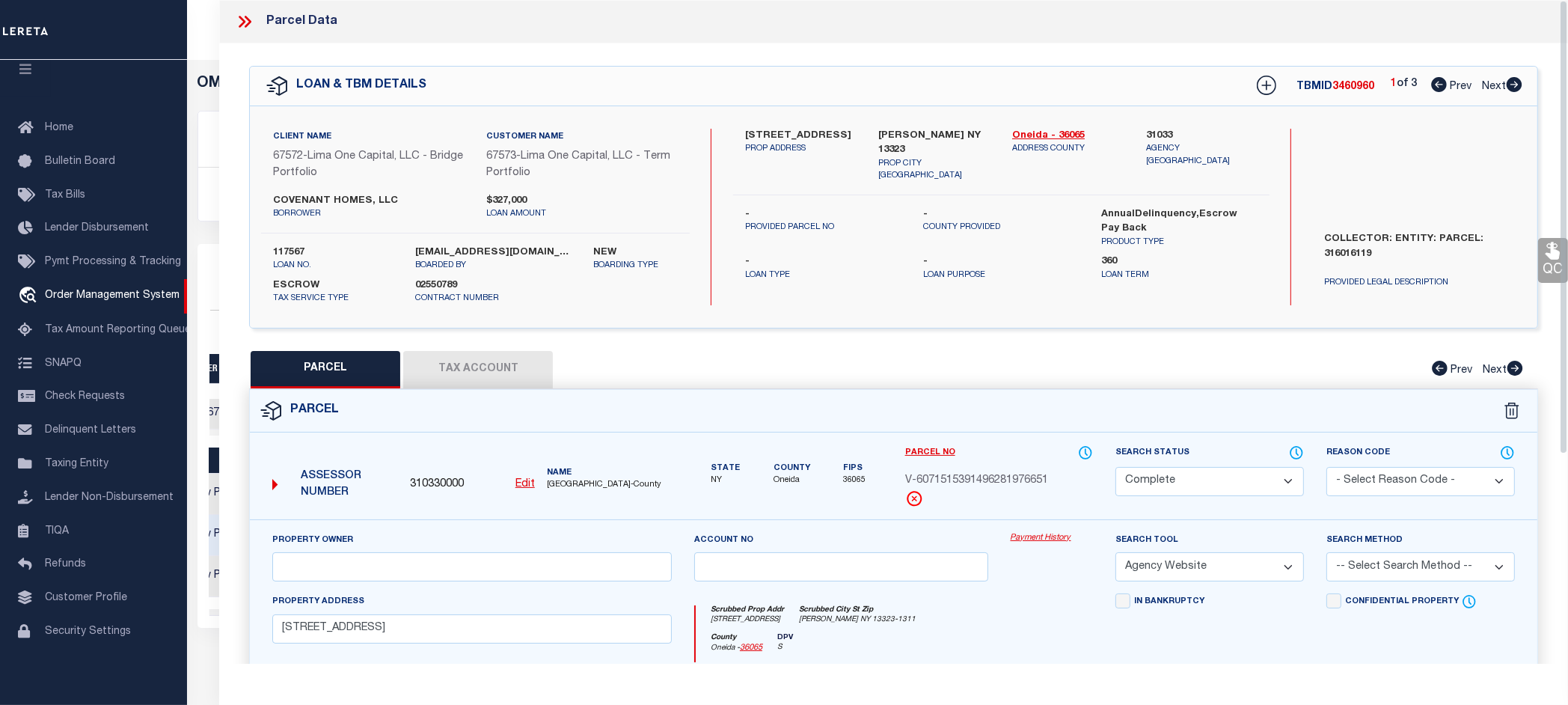
click at [1040, 540] on link "Payment History" at bounding box center [1052, 538] width 83 height 13
click at [247, 16] on icon at bounding box center [248, 21] width 7 height 12
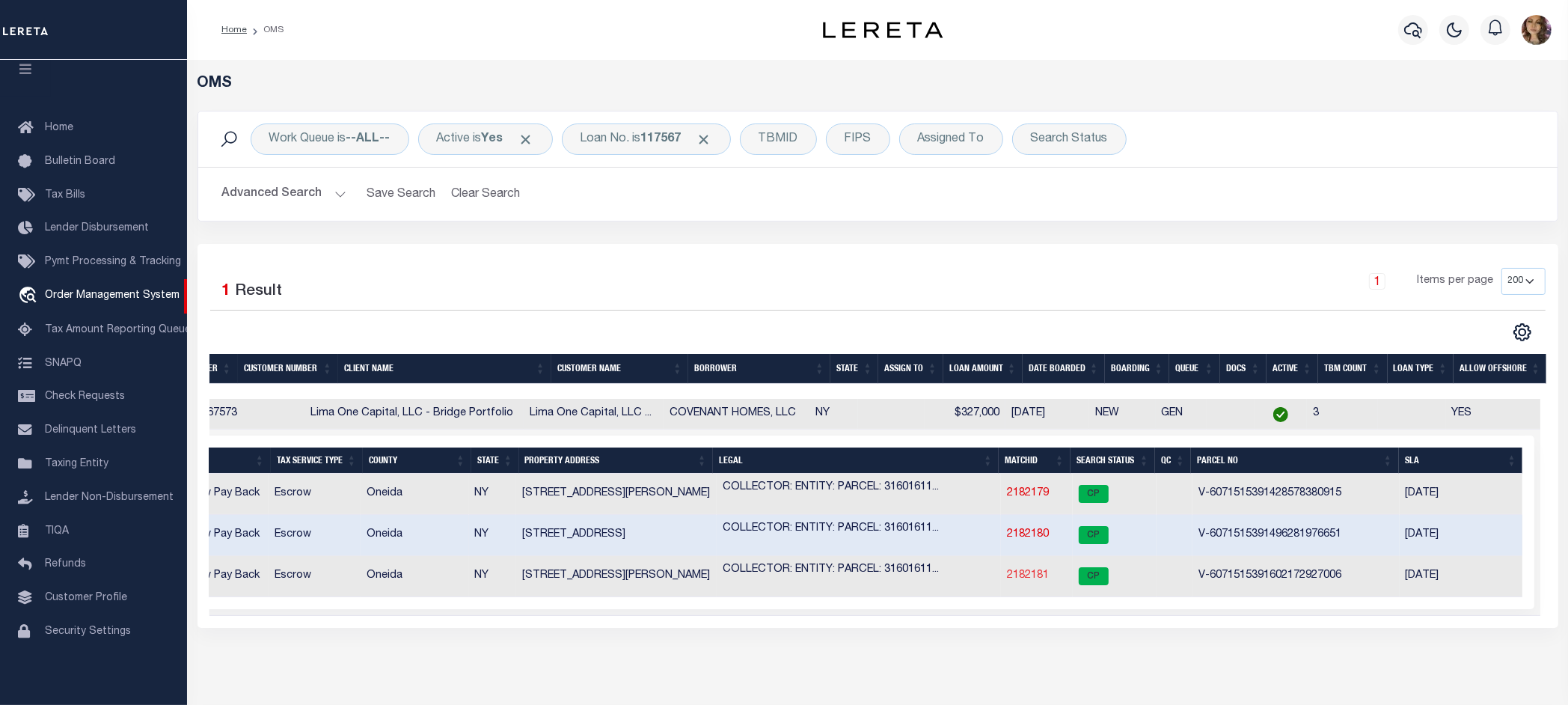
click at [1023, 574] on link "2182181" at bounding box center [1027, 574] width 42 height 11
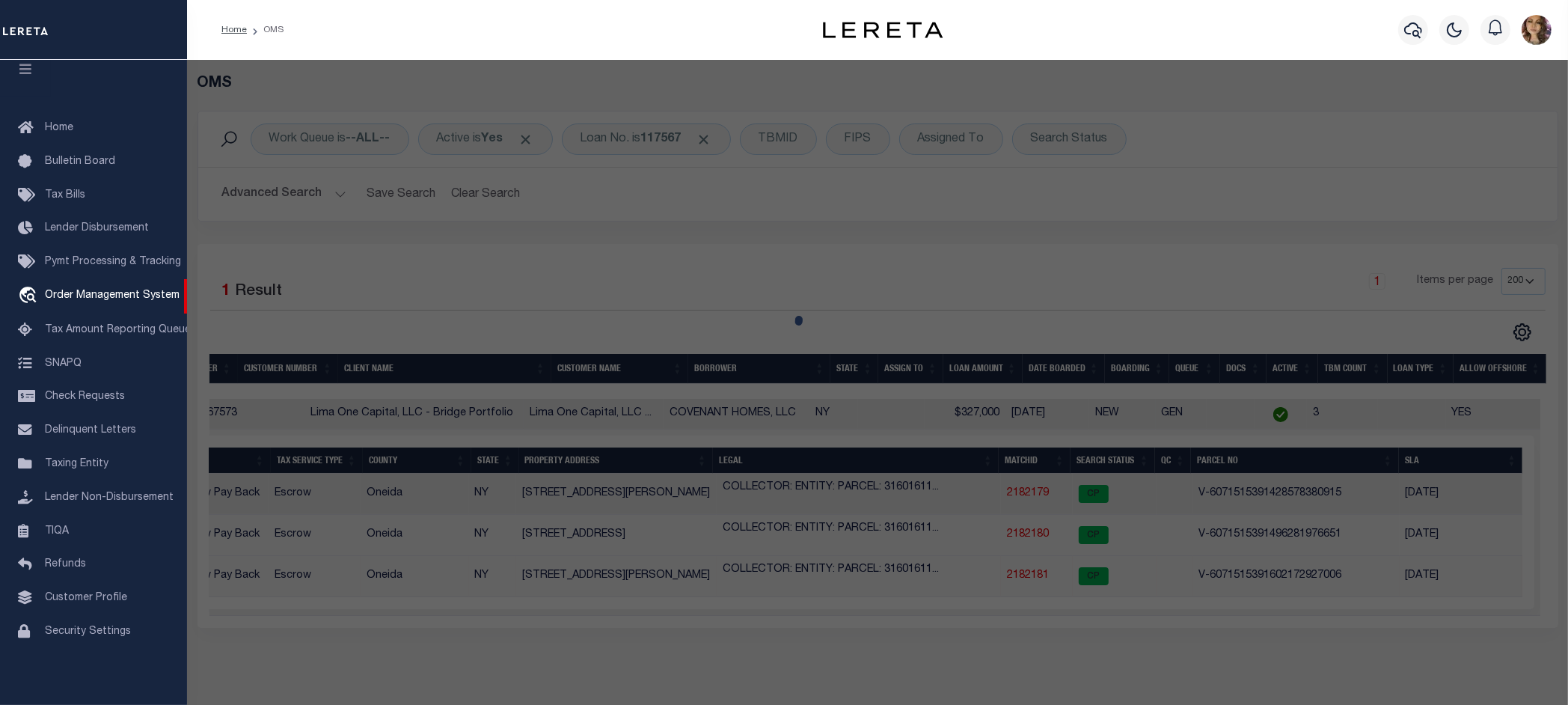
select select "AS"
select select
checkbox input "false"
select select "CP"
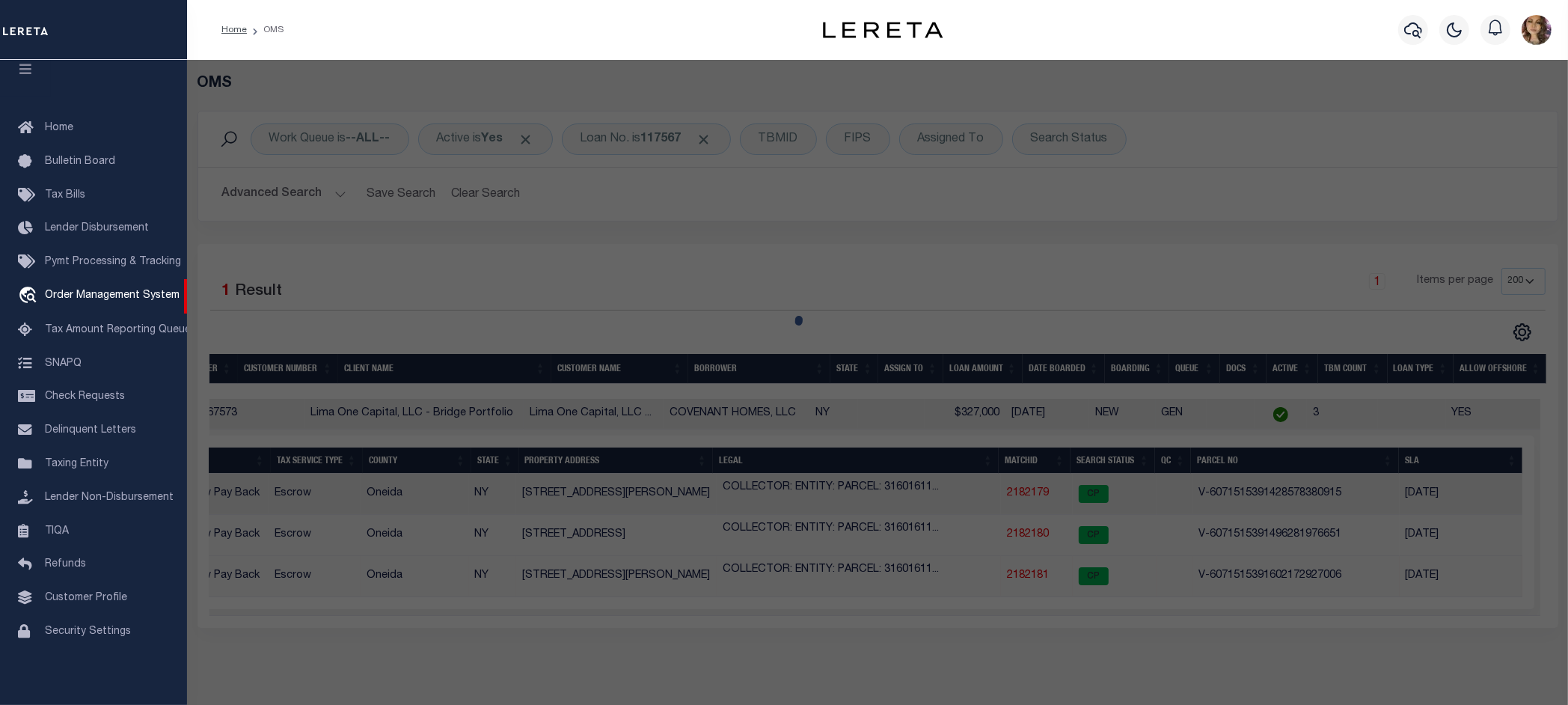
select select "AGW"
select select
type input "153 SANFORD AVENUE"
checkbox input "false"
type input "CLINTON NY 13323"
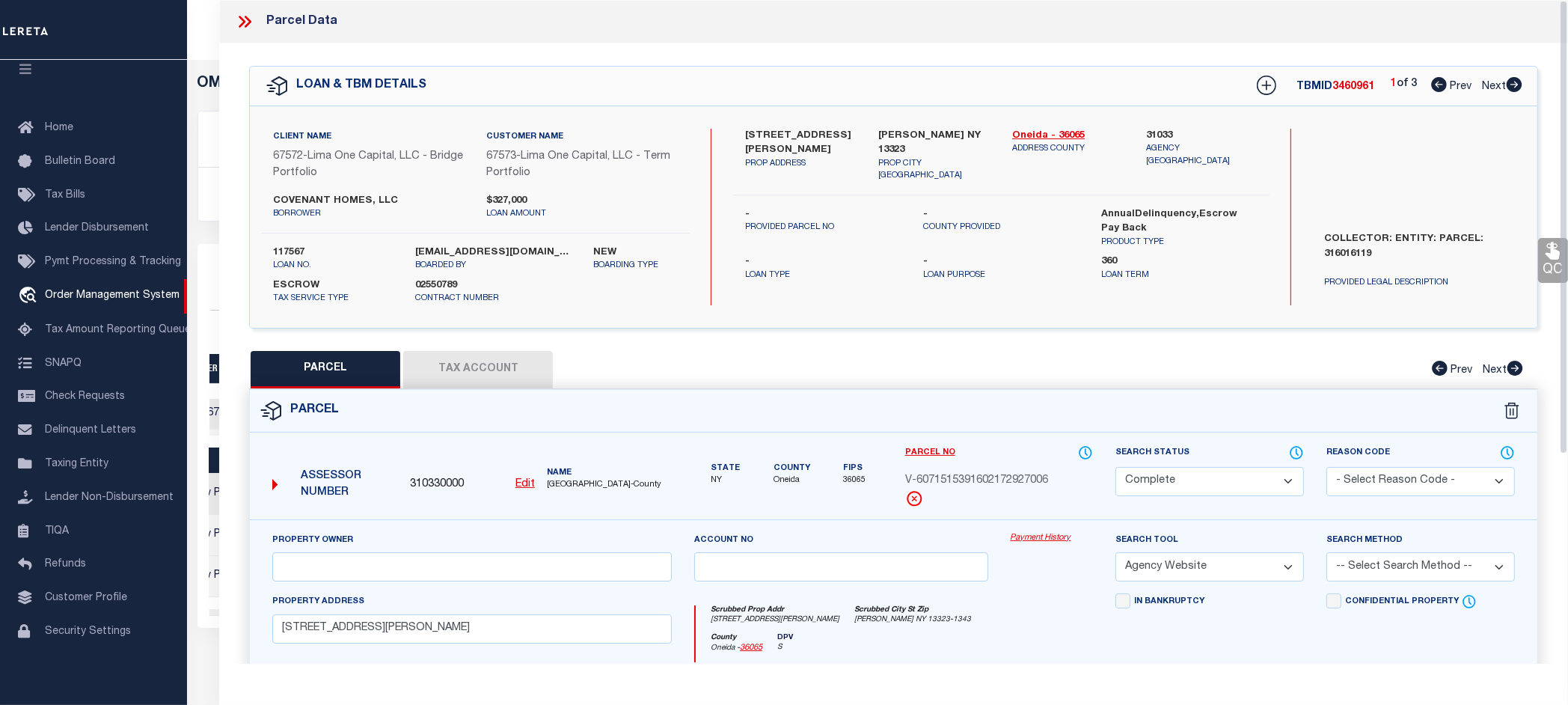
click at [1038, 537] on link "Payment History" at bounding box center [1052, 538] width 83 height 13
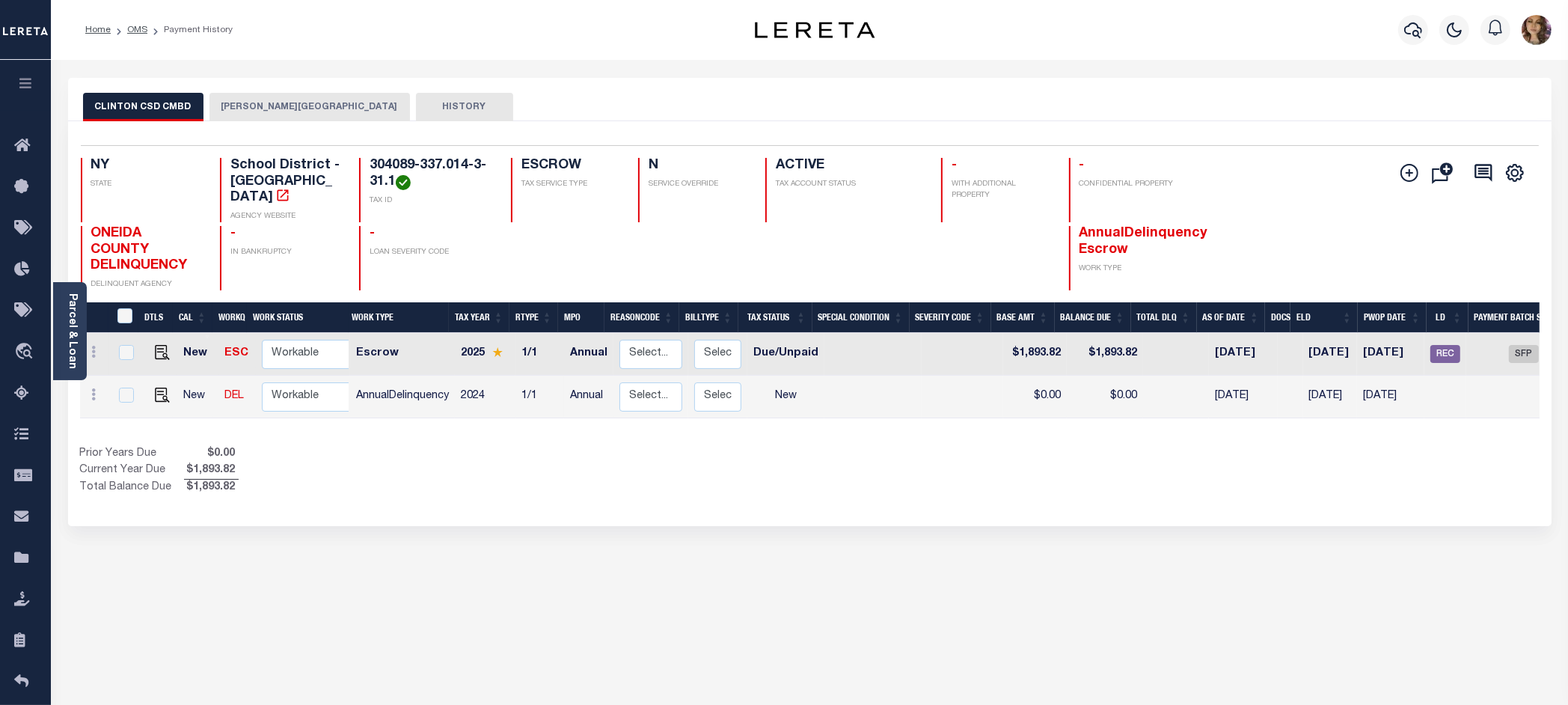
click at [289, 109] on button "[PERSON_NAME][GEOGRAPHIC_DATA]" at bounding box center [310, 106] width 200 height 28
click at [266, 106] on button "[PERSON_NAME][GEOGRAPHIC_DATA]" at bounding box center [310, 106] width 200 height 28
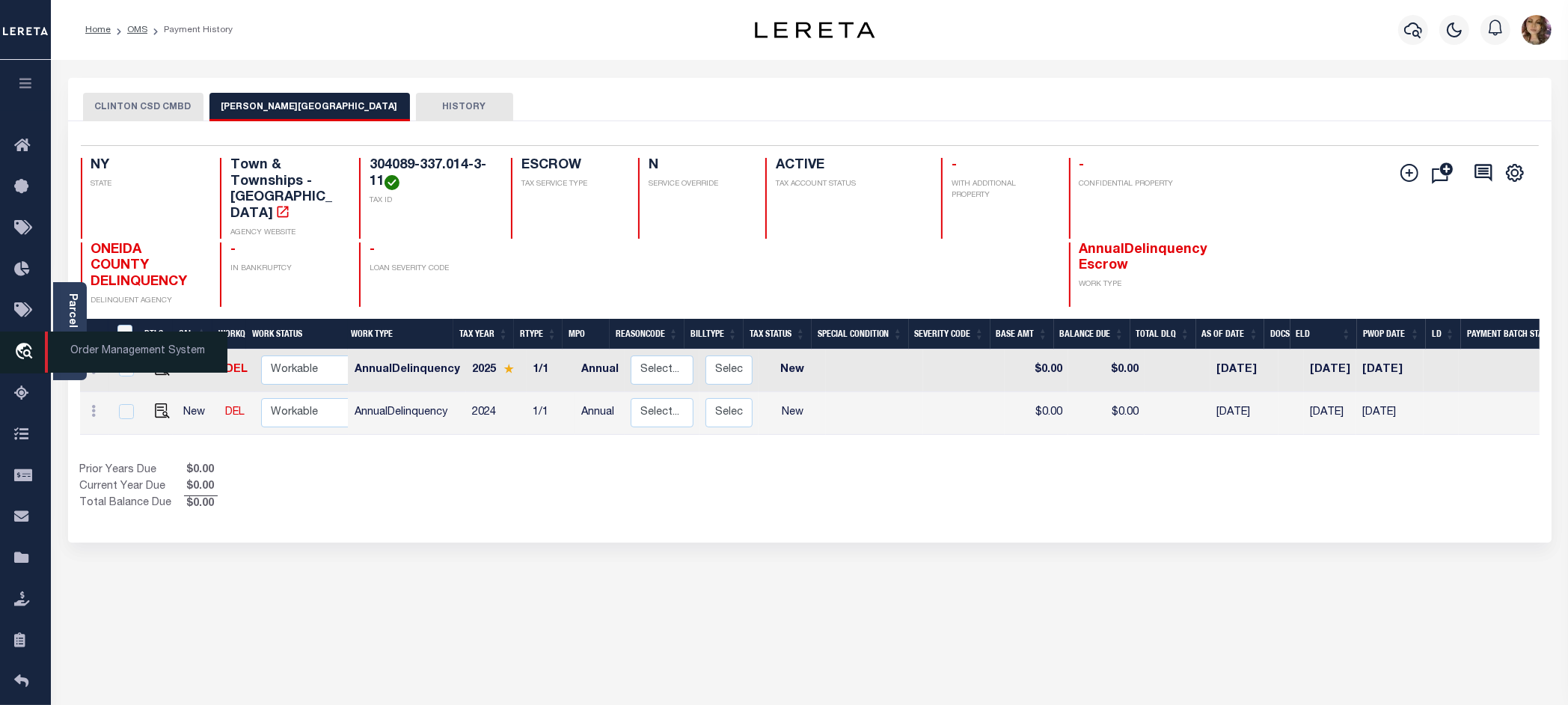
click at [87, 348] on span "Order Management System" at bounding box center [135, 352] width 183 height 42
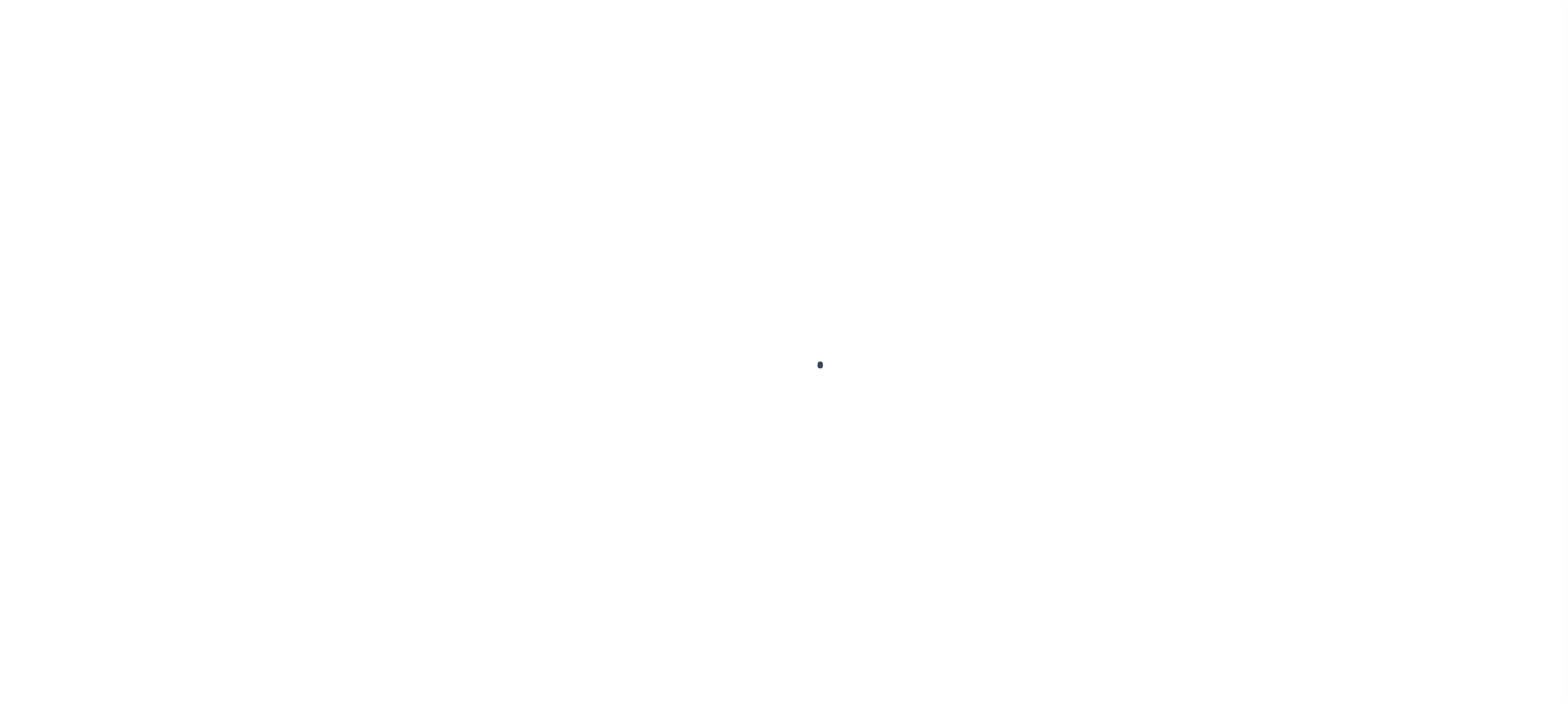
scroll to position [23, 0]
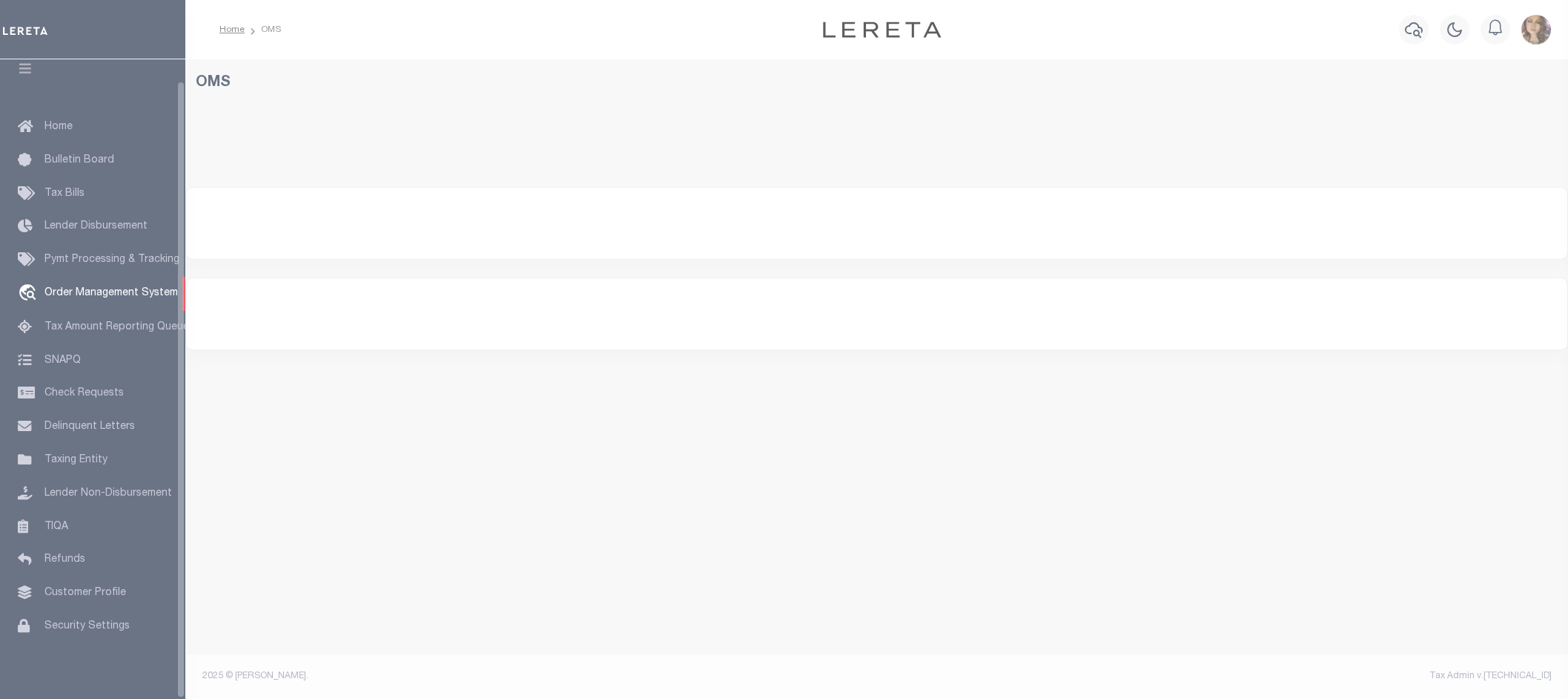
select select "200"
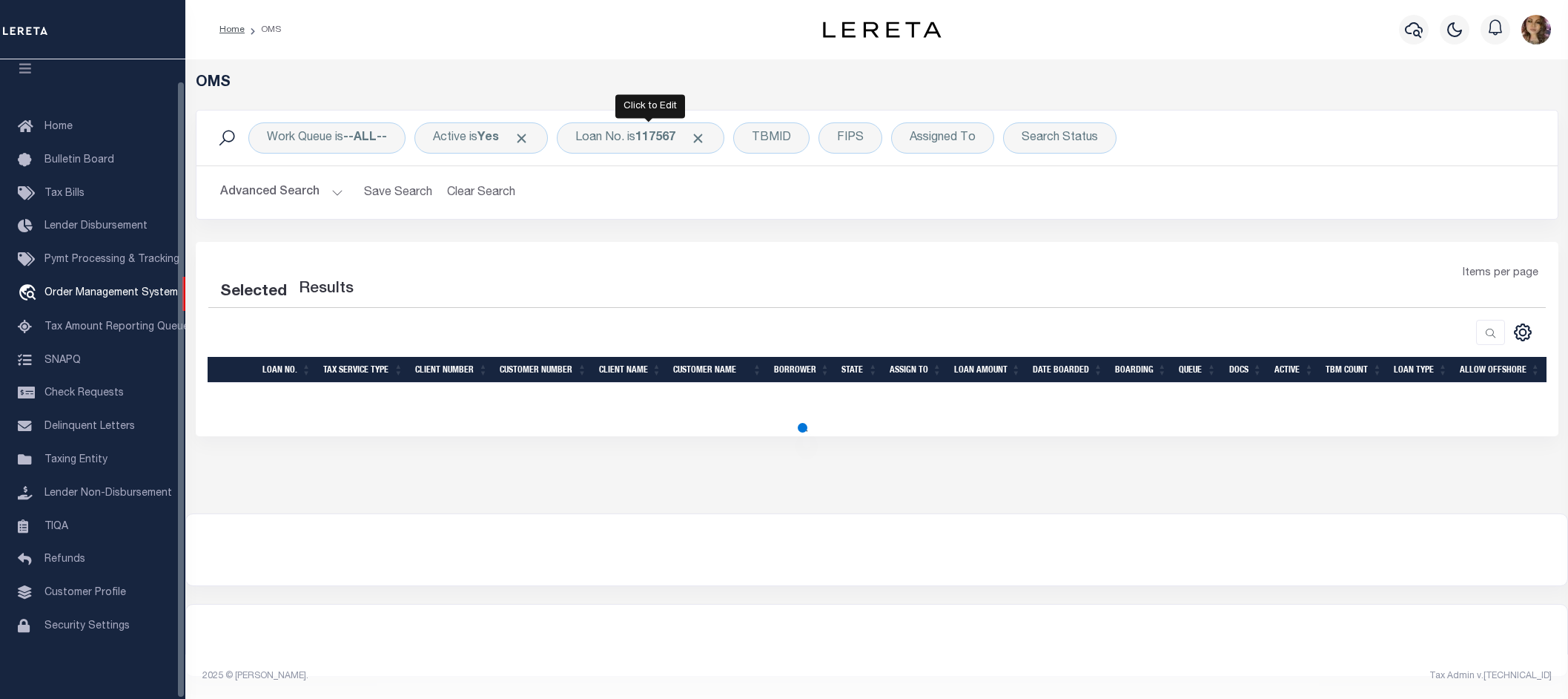
select select "200"
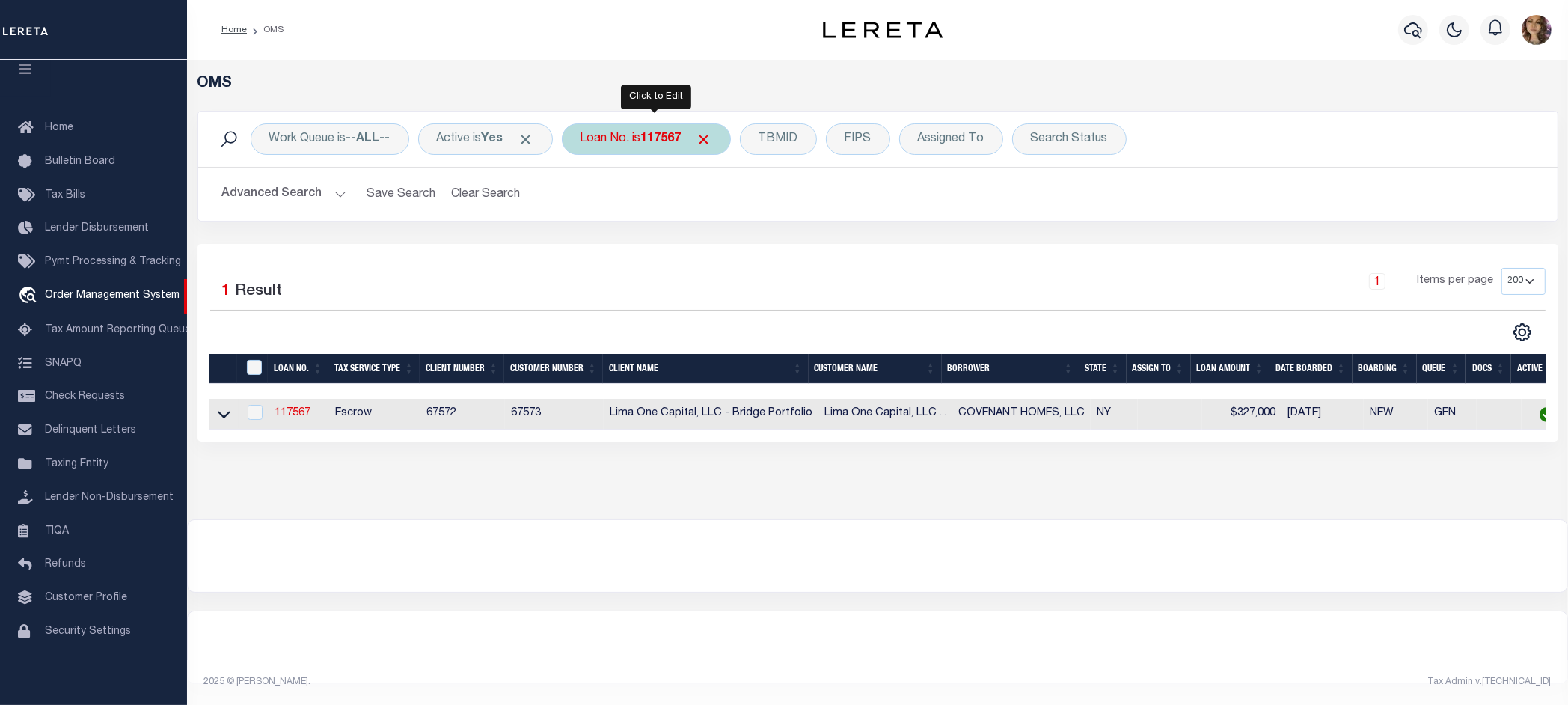
click at [631, 143] on div "Loan No. is 117567" at bounding box center [646, 139] width 169 height 31
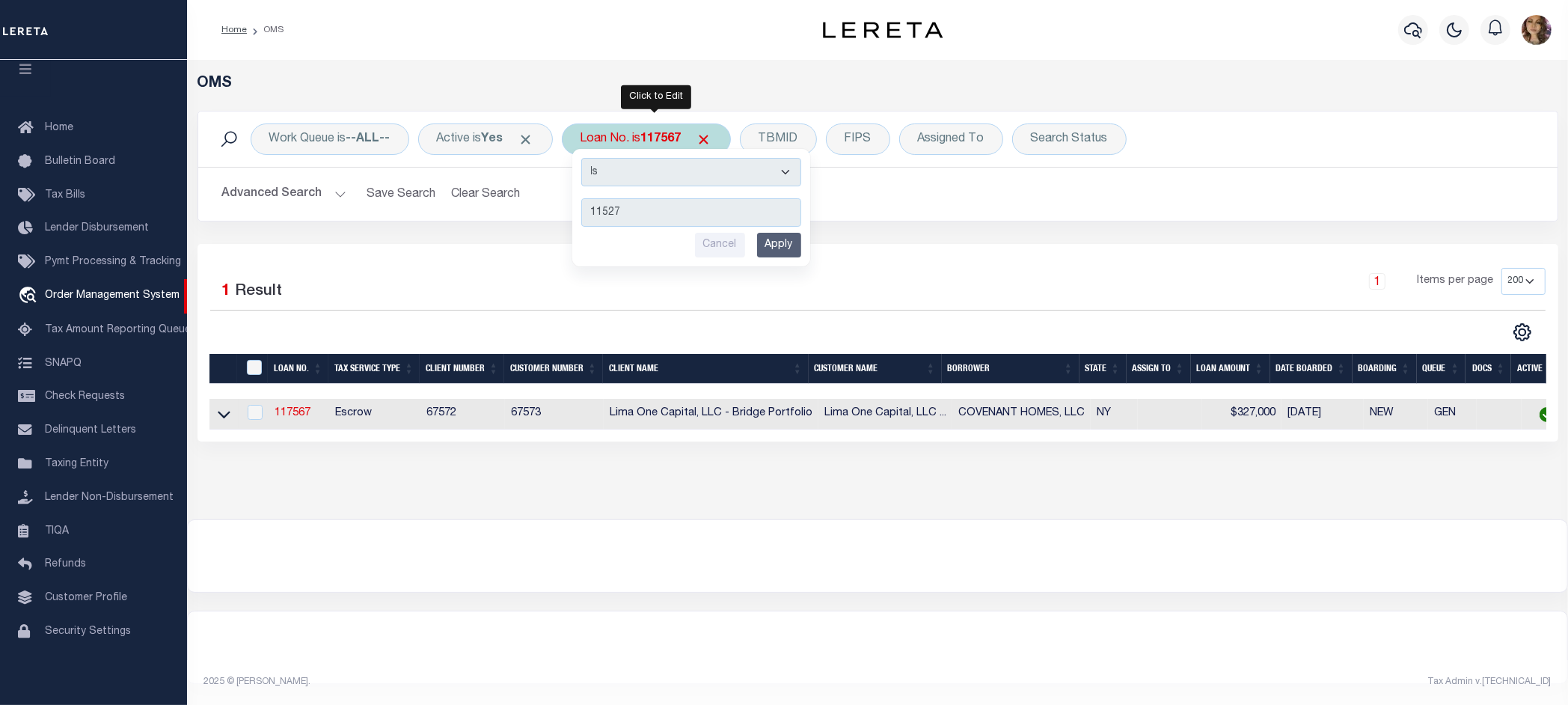
type input "115270"
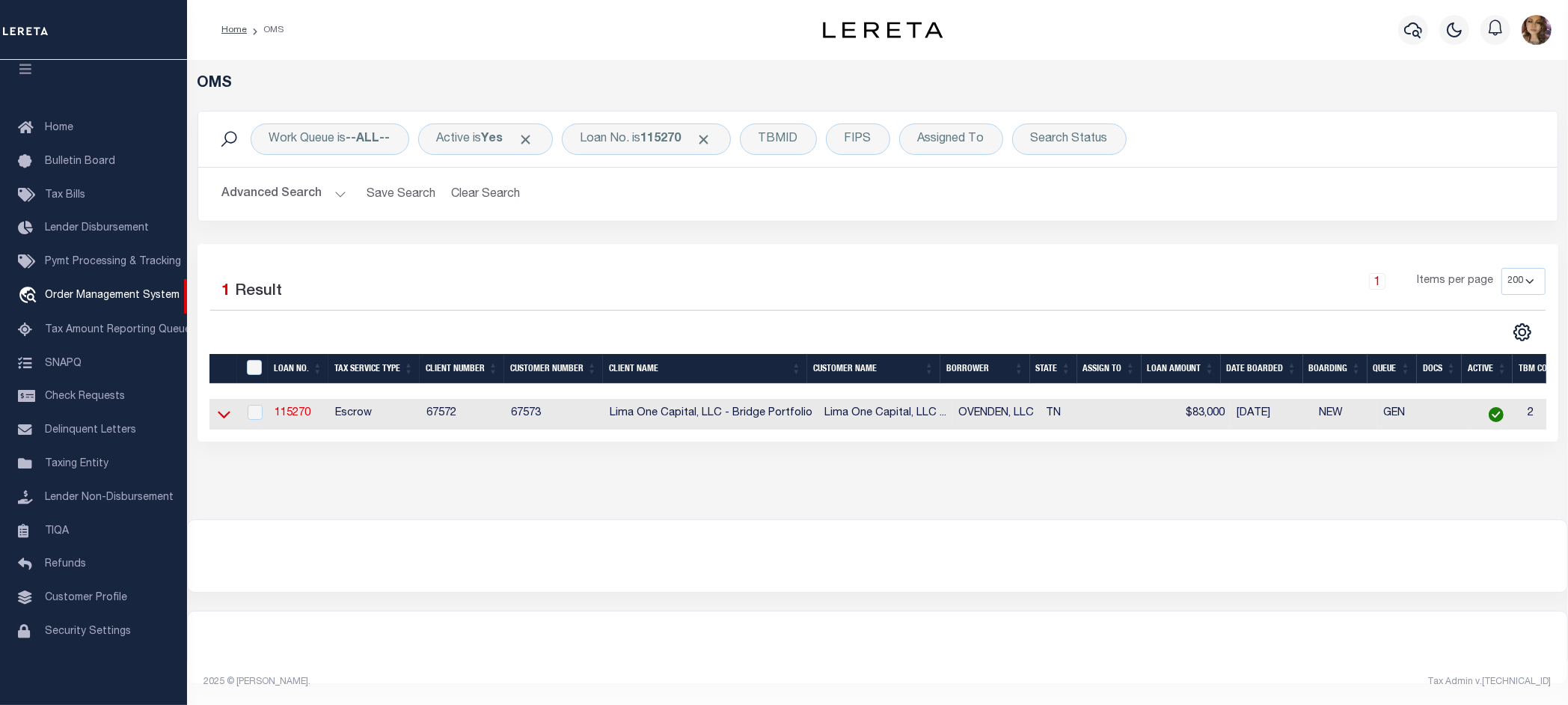
click at [219, 419] on icon at bounding box center [223, 414] width 13 height 15
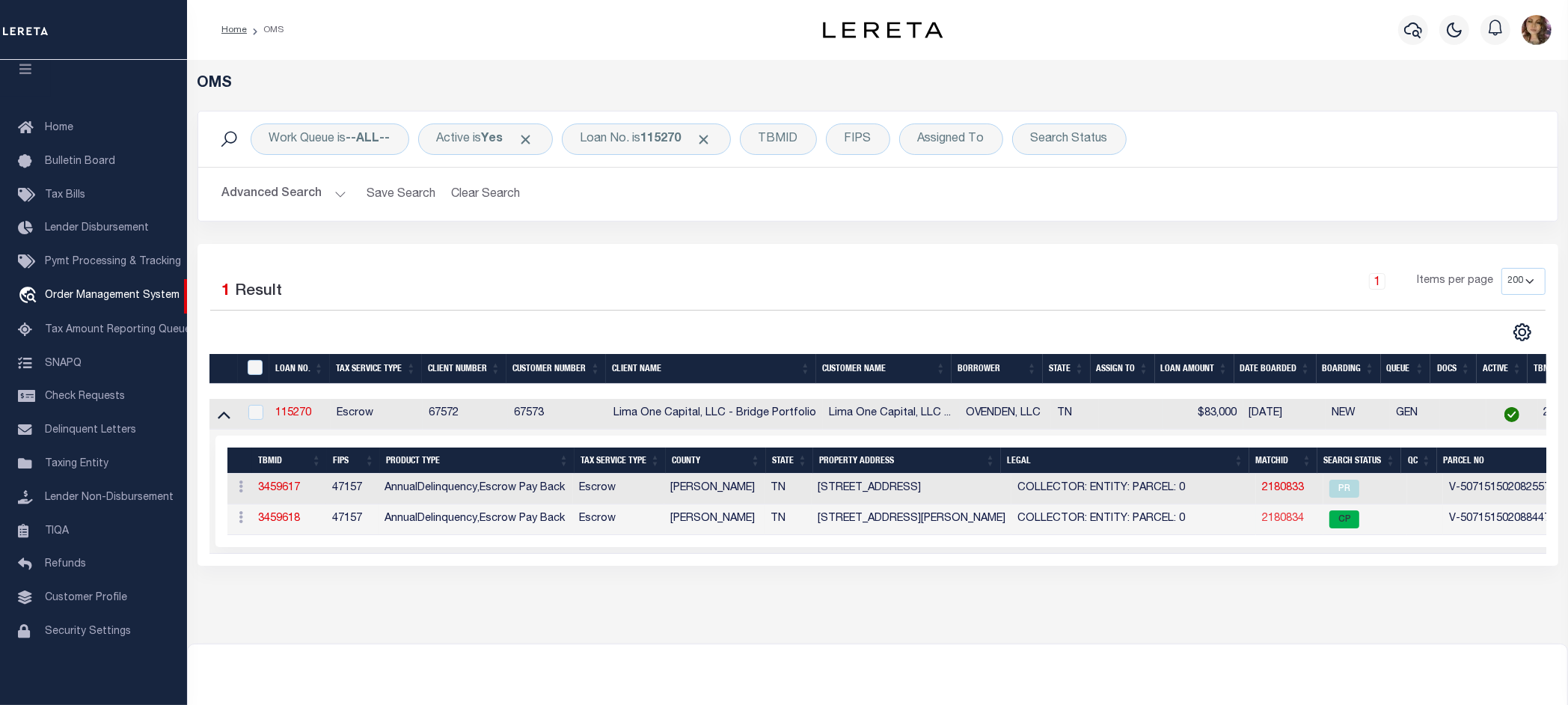
click at [1277, 518] on link "2180834" at bounding box center [1283, 518] width 42 height 11
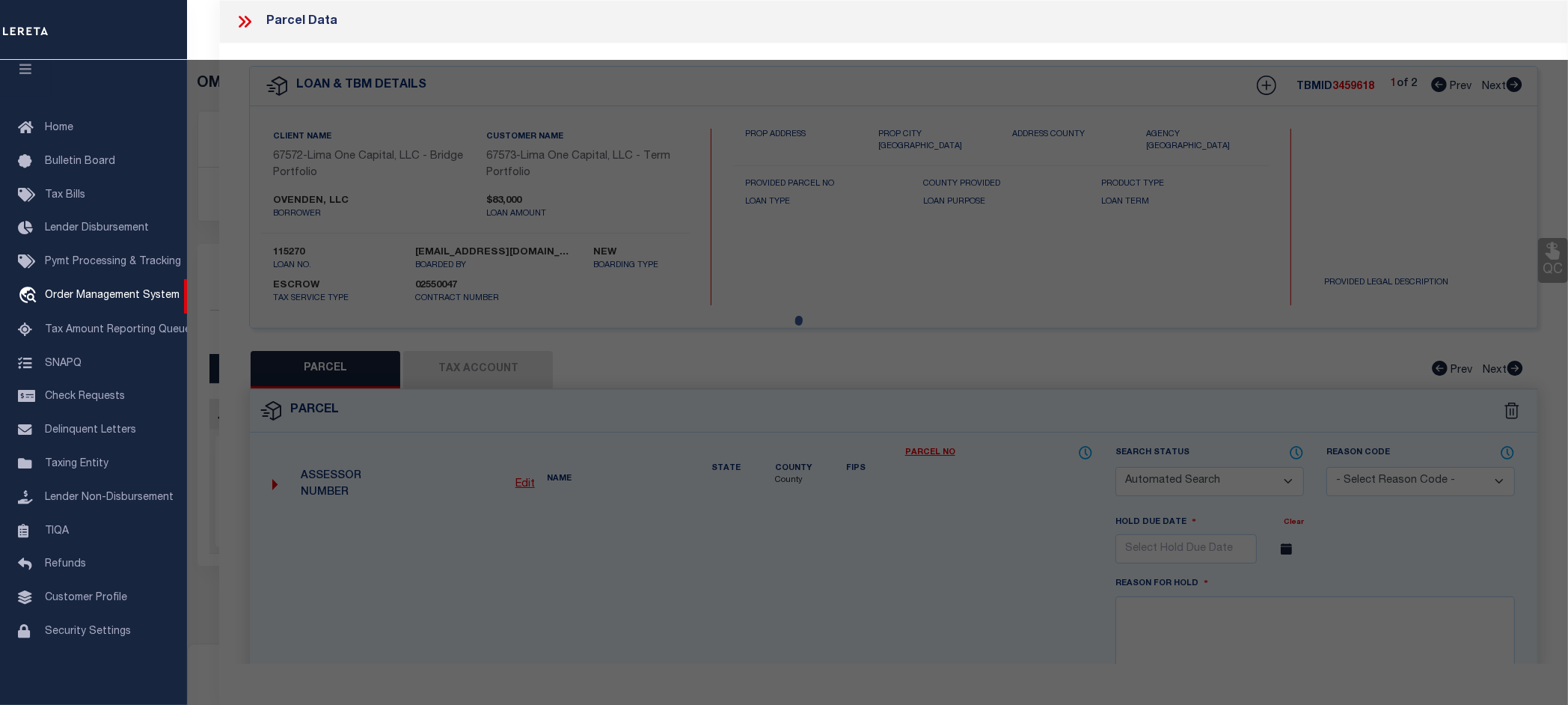
checkbox input "false"
select select "CP"
select select "AGW"
select select
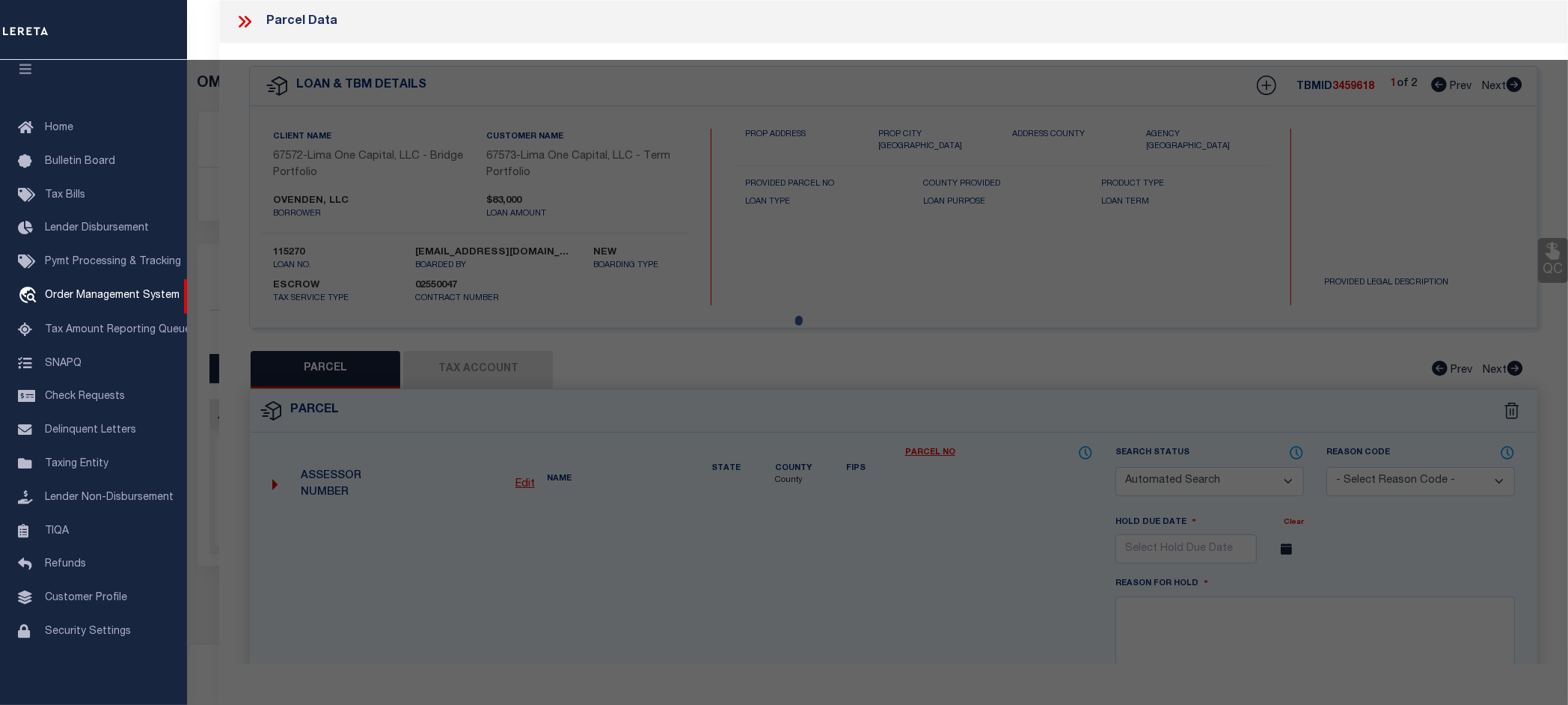
type input "2463 BREWSTER AVENUE"
checkbox input "false"
type input "MEMPHIS [GEOGRAPHIC_DATA] 38127"
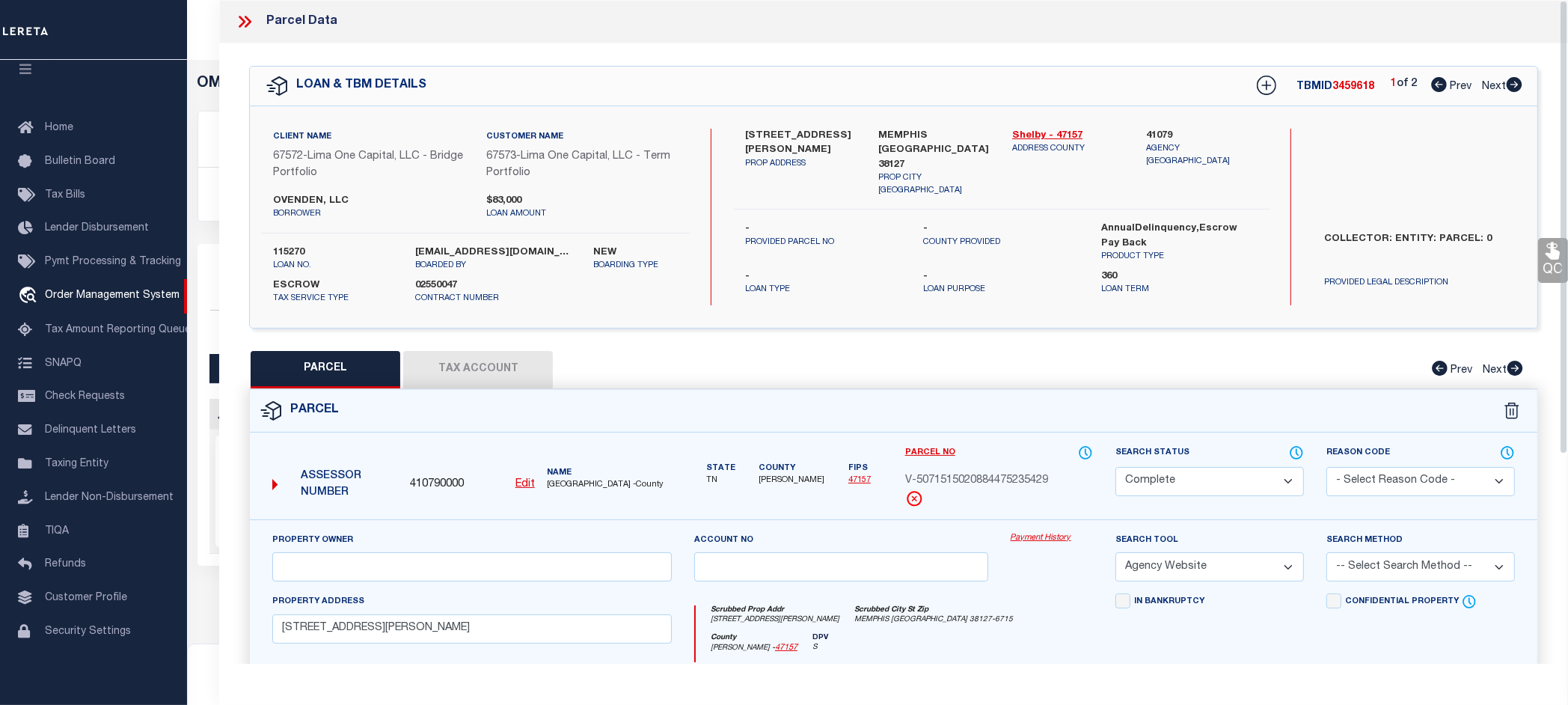
click at [1058, 540] on link "Payment History" at bounding box center [1052, 538] width 83 height 13
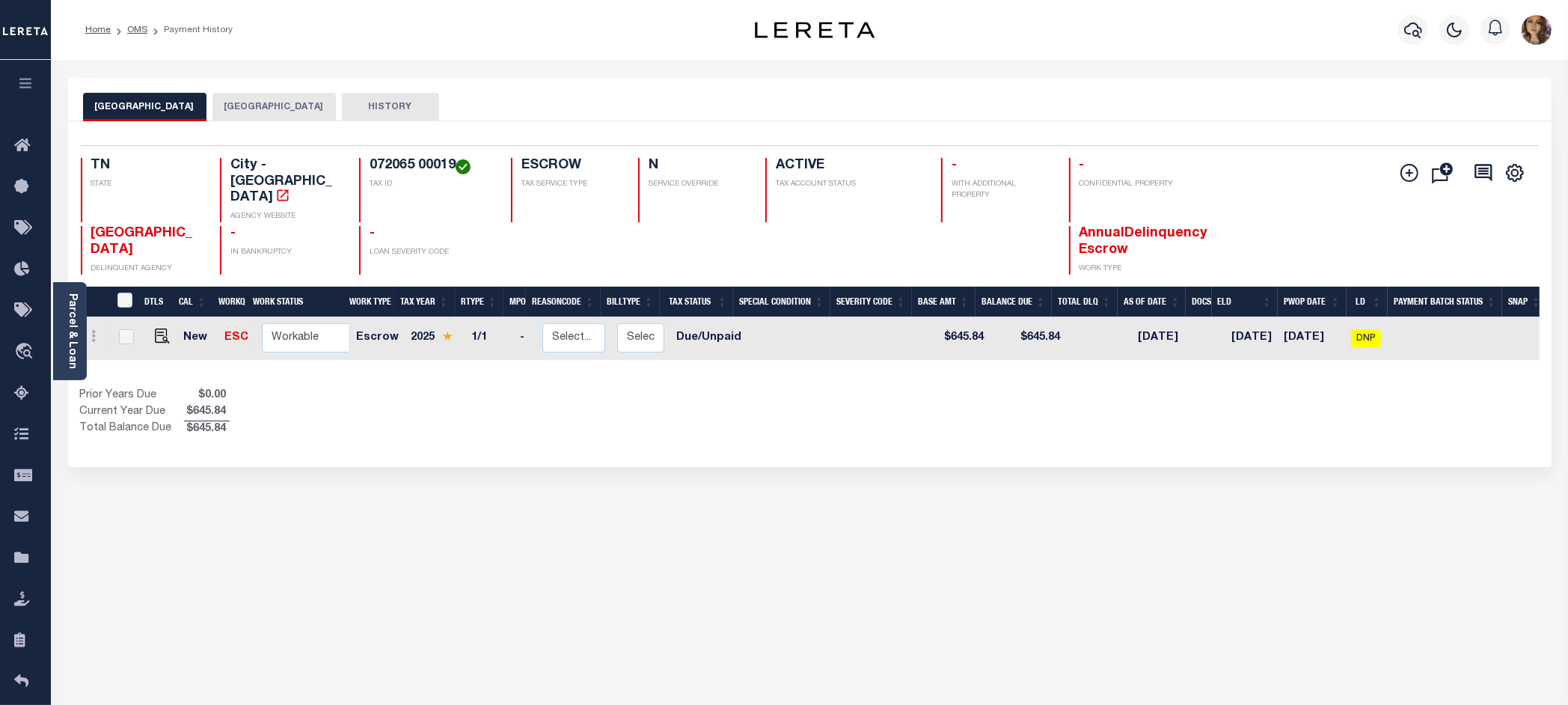
click at [252, 101] on button "[GEOGRAPHIC_DATA]" at bounding box center [275, 106] width 124 height 28
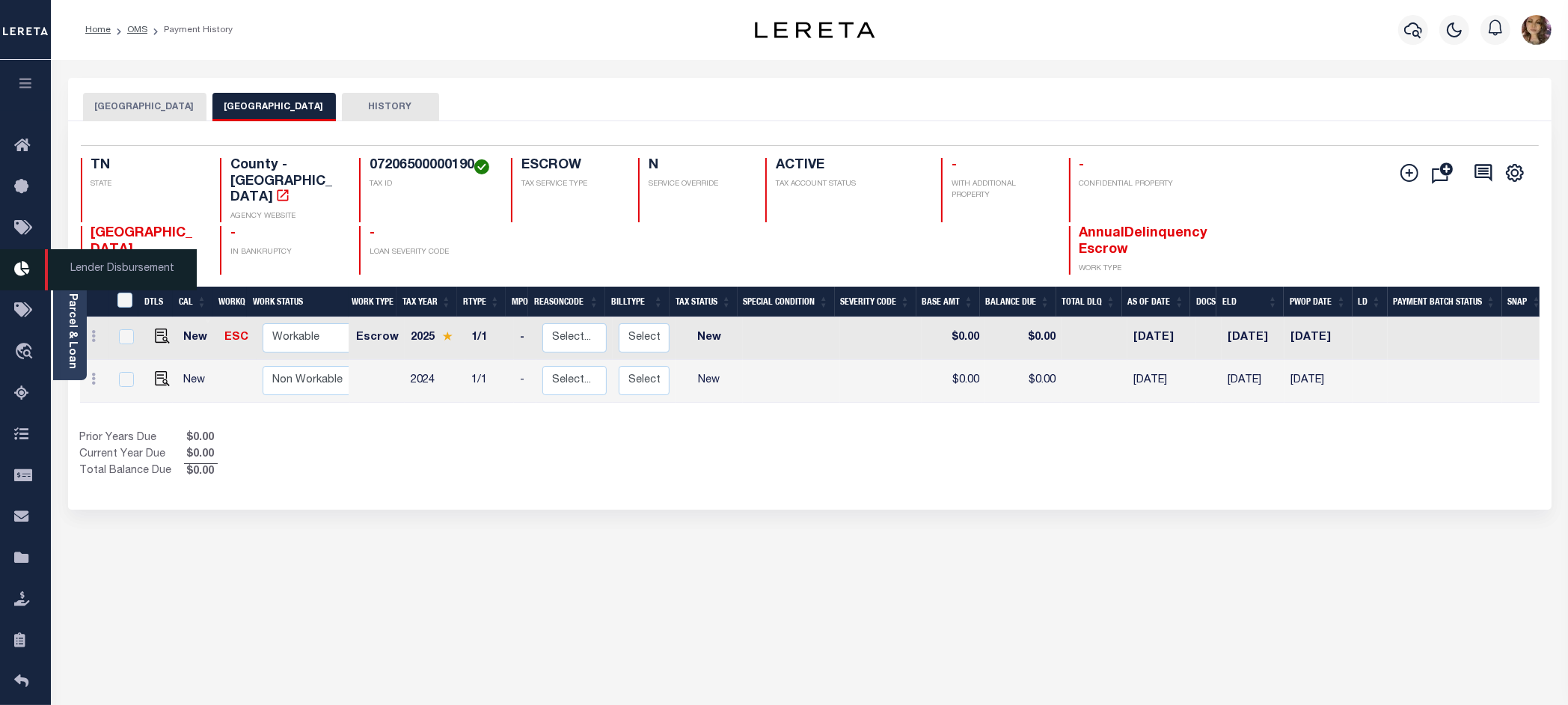
click at [24, 271] on icon at bounding box center [26, 269] width 24 height 18
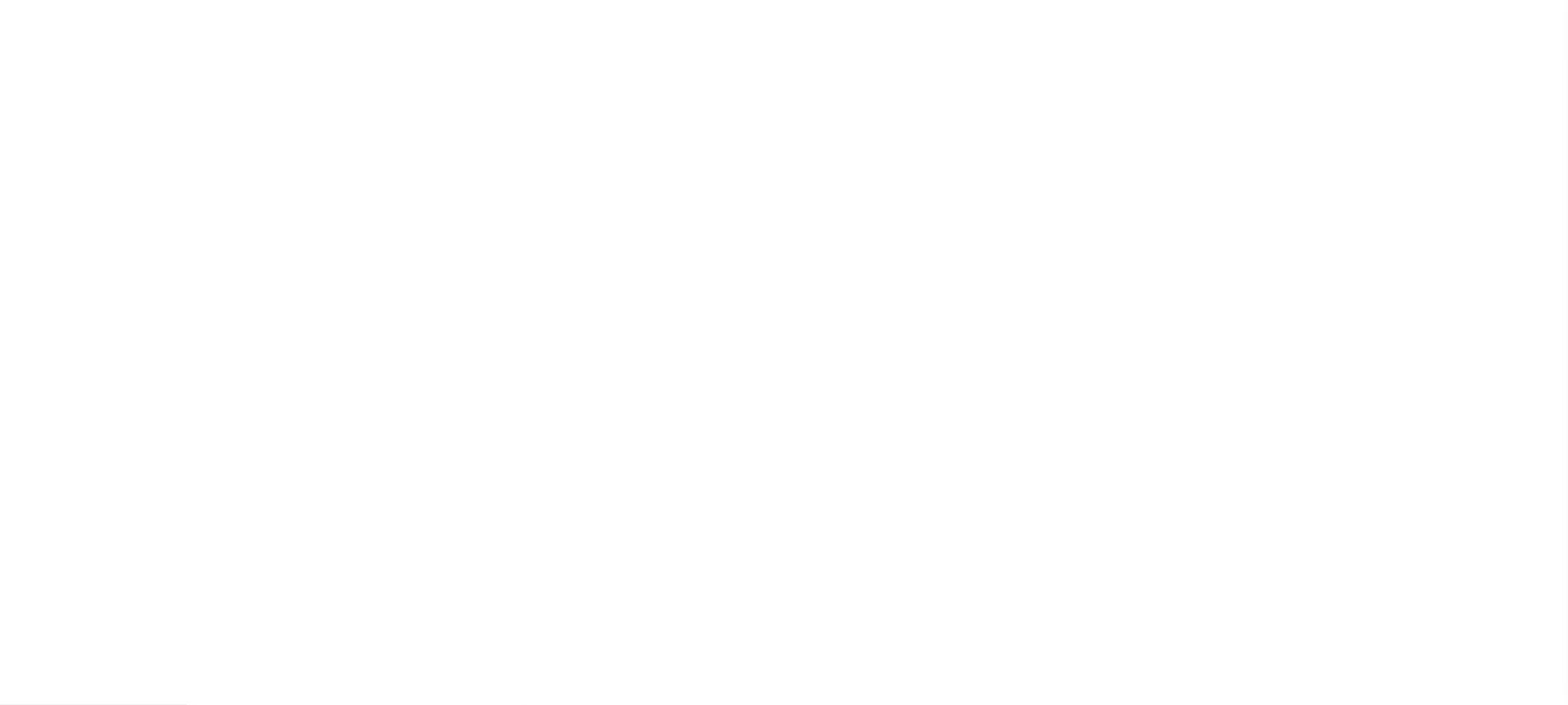
scroll to position [23, 0]
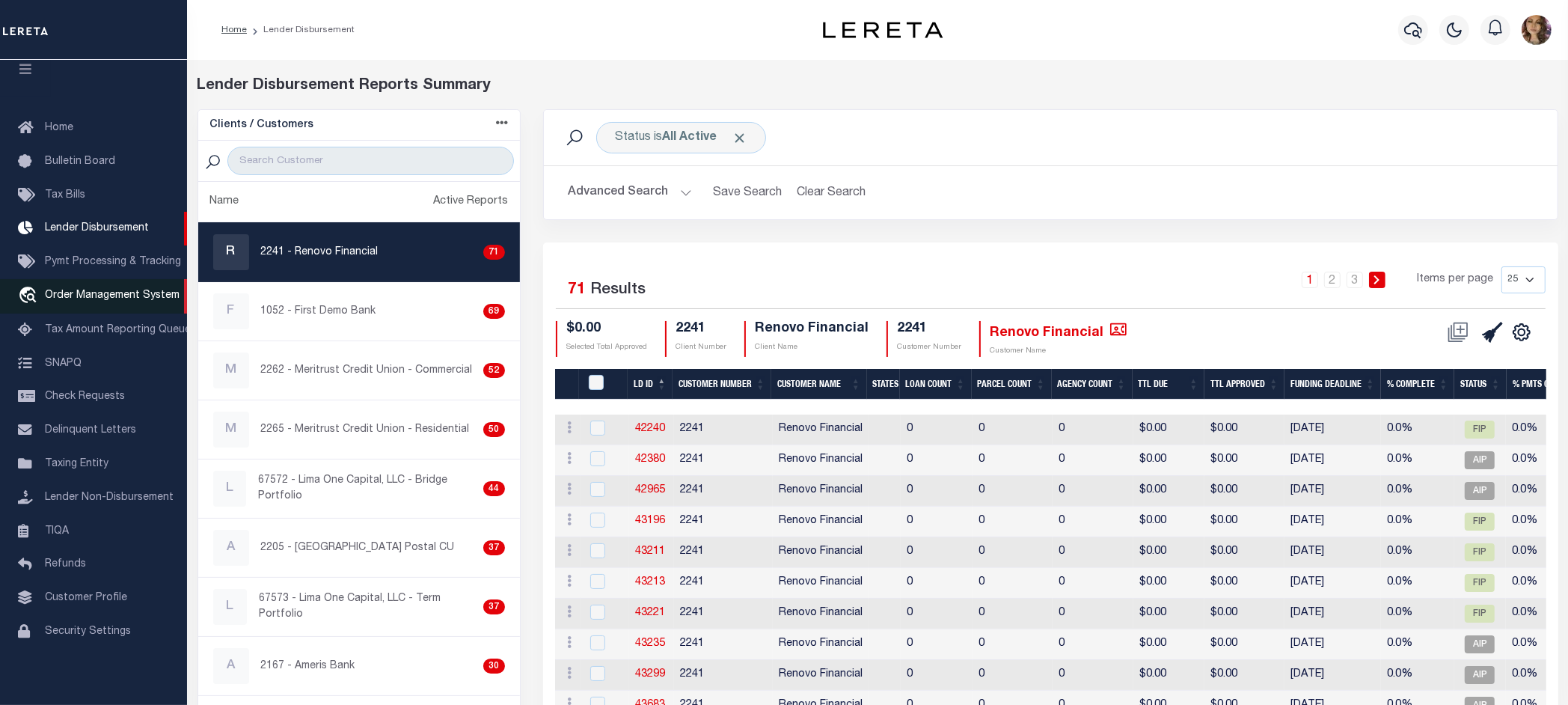
click at [96, 290] on span "Order Management System" at bounding box center [111, 295] width 134 height 11
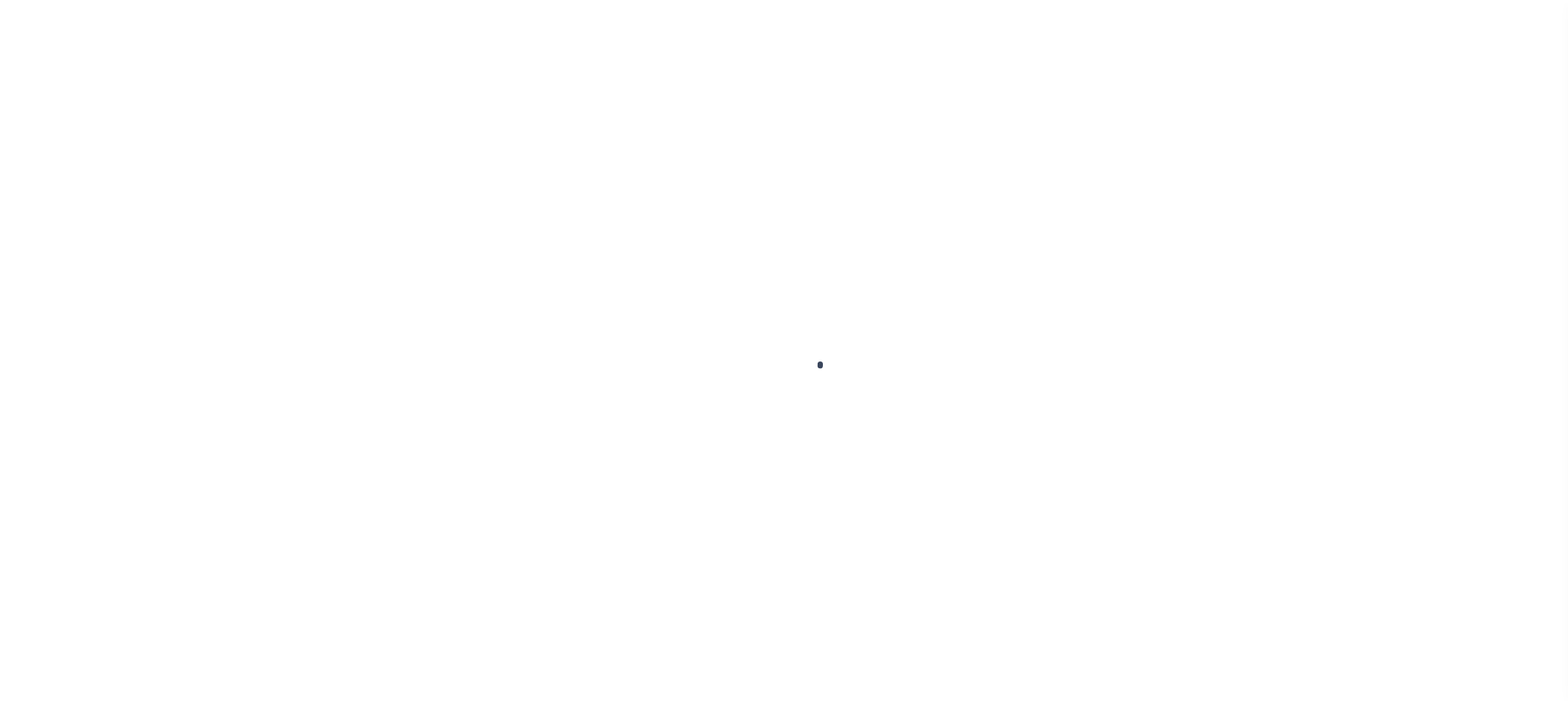
scroll to position [23, 0]
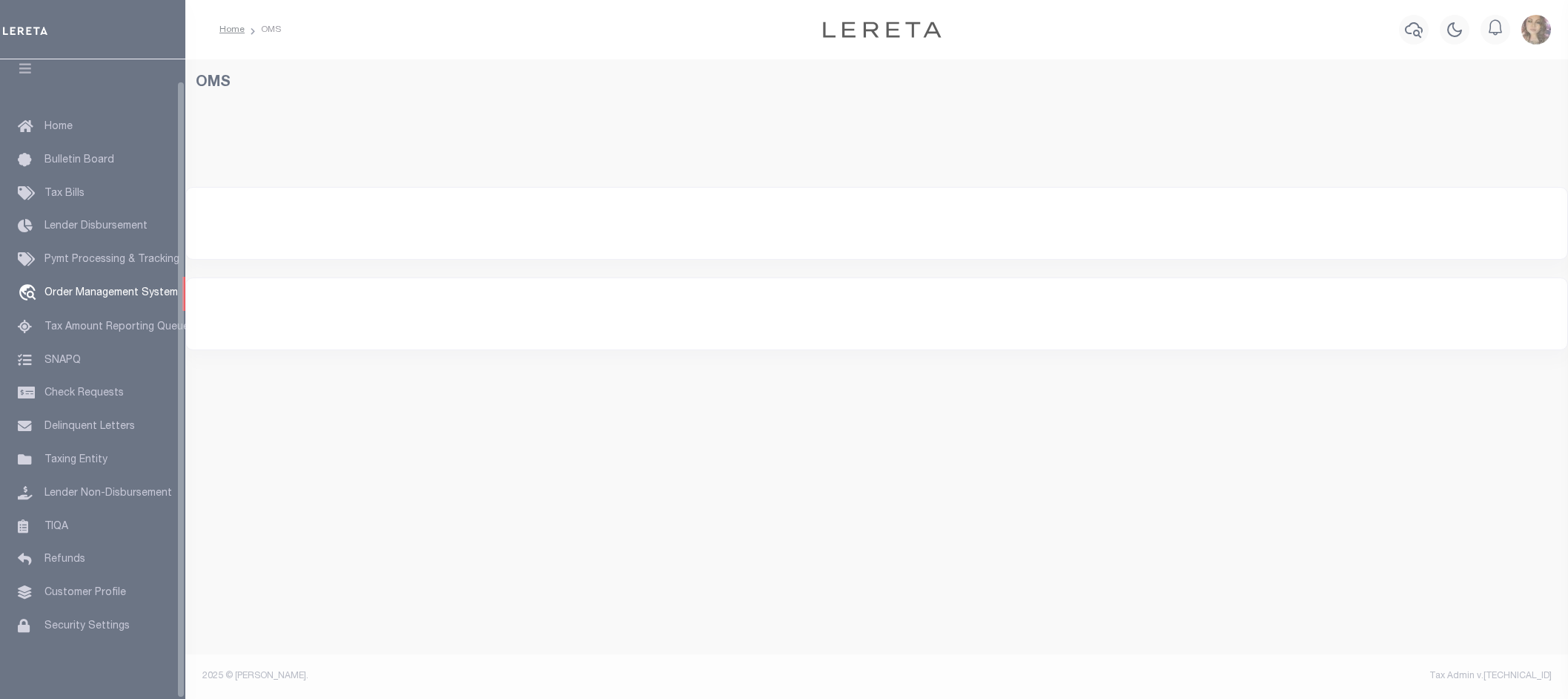
select select "200"
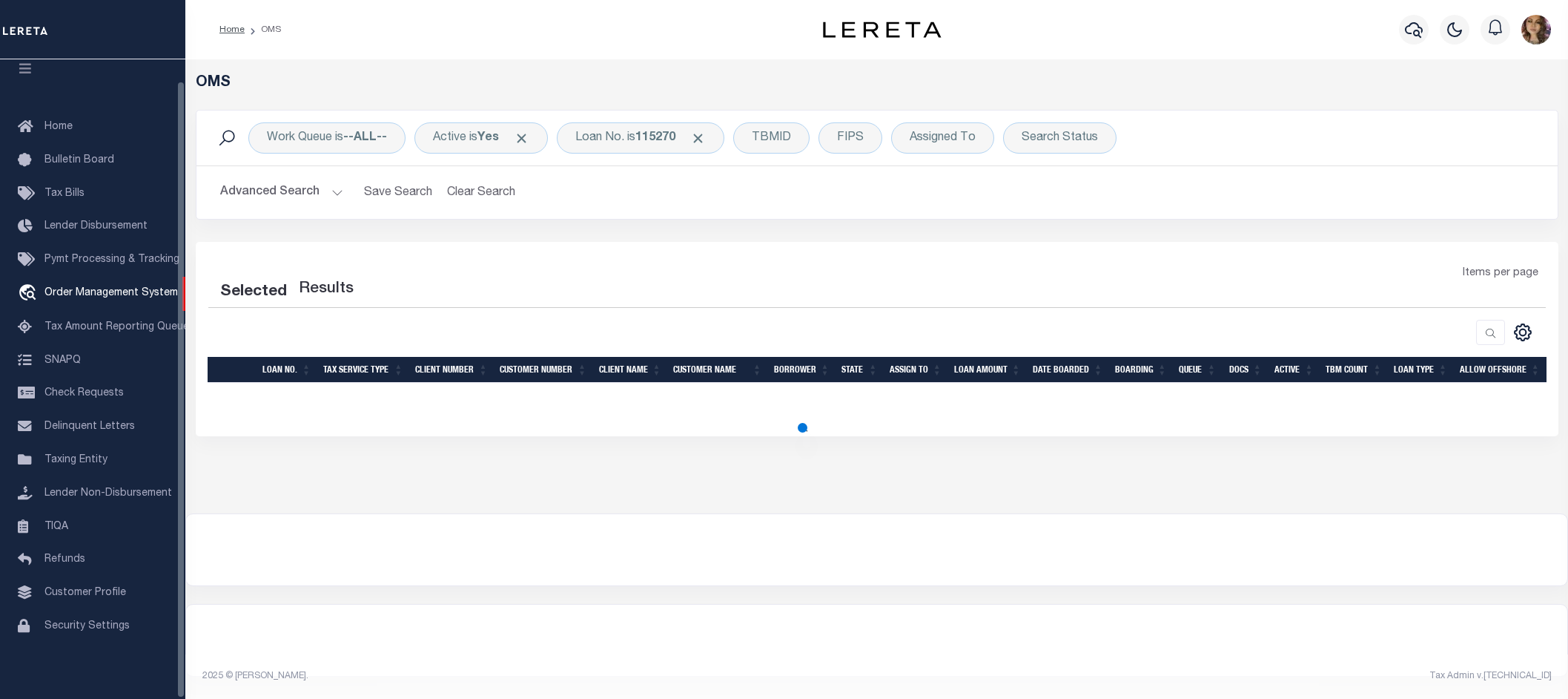
select select "200"
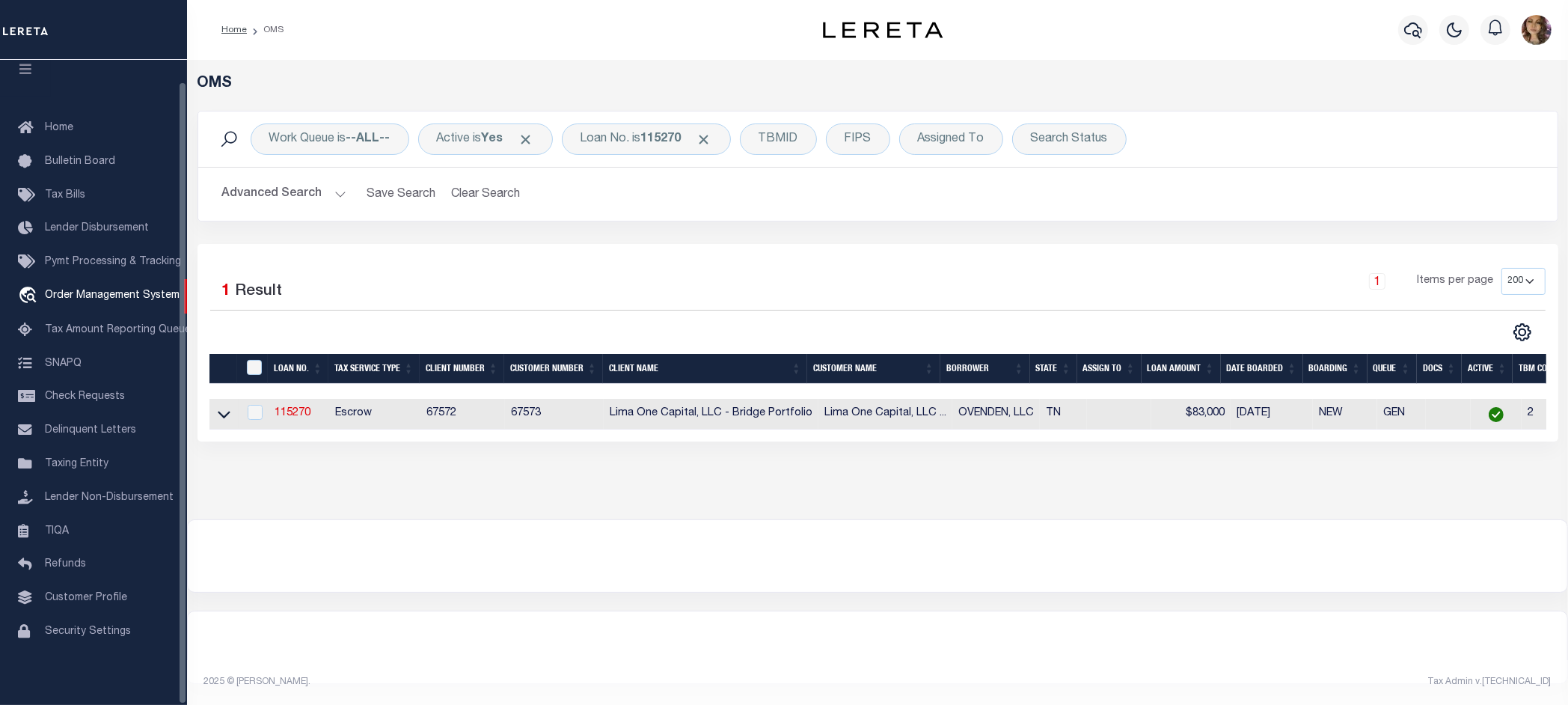
scroll to position [10, 0]
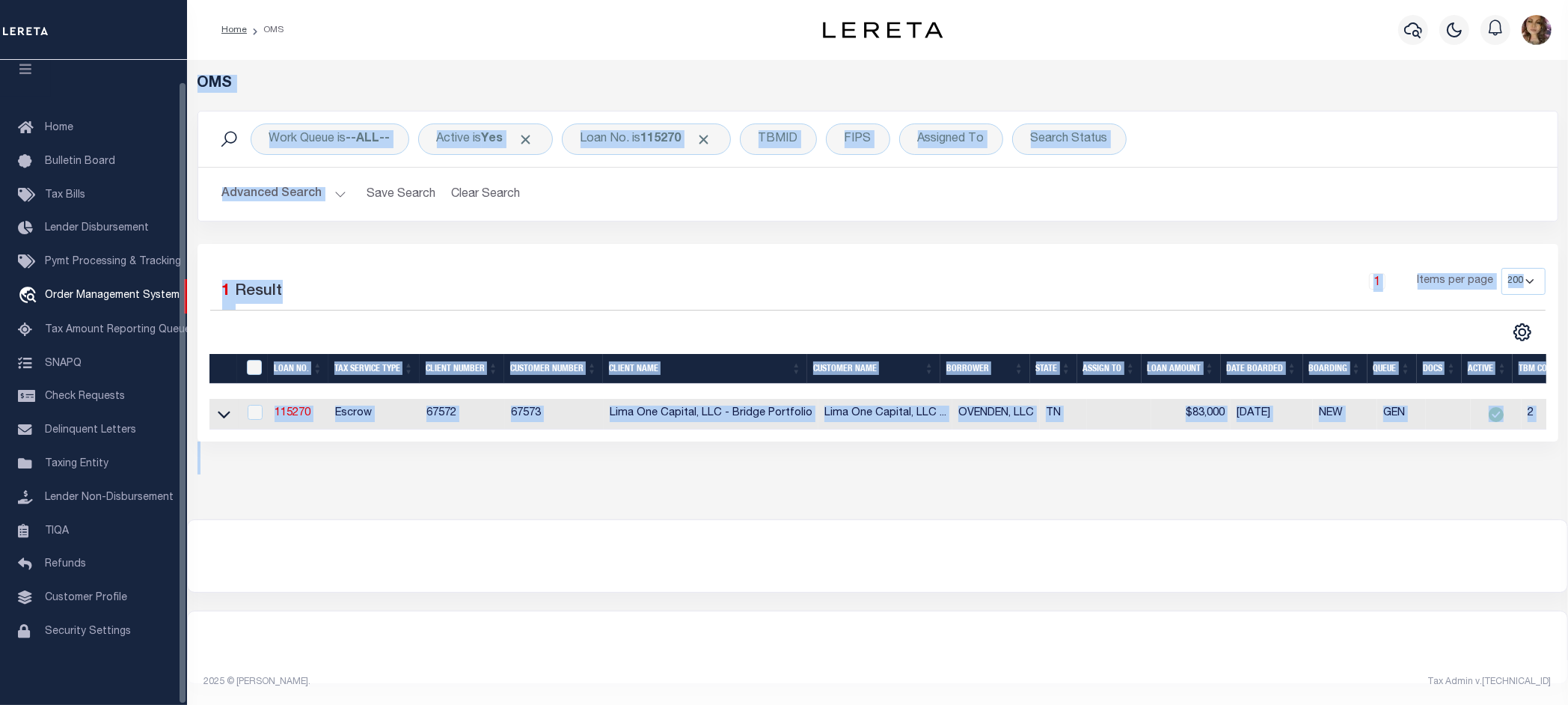
drag, startPoint x: 0, startPoint y: 701, endPoint x: -28, endPoint y: 741, distance: 48.8
click at [0, 704] on html "Home OMS" at bounding box center [784, 352] width 1568 height 705
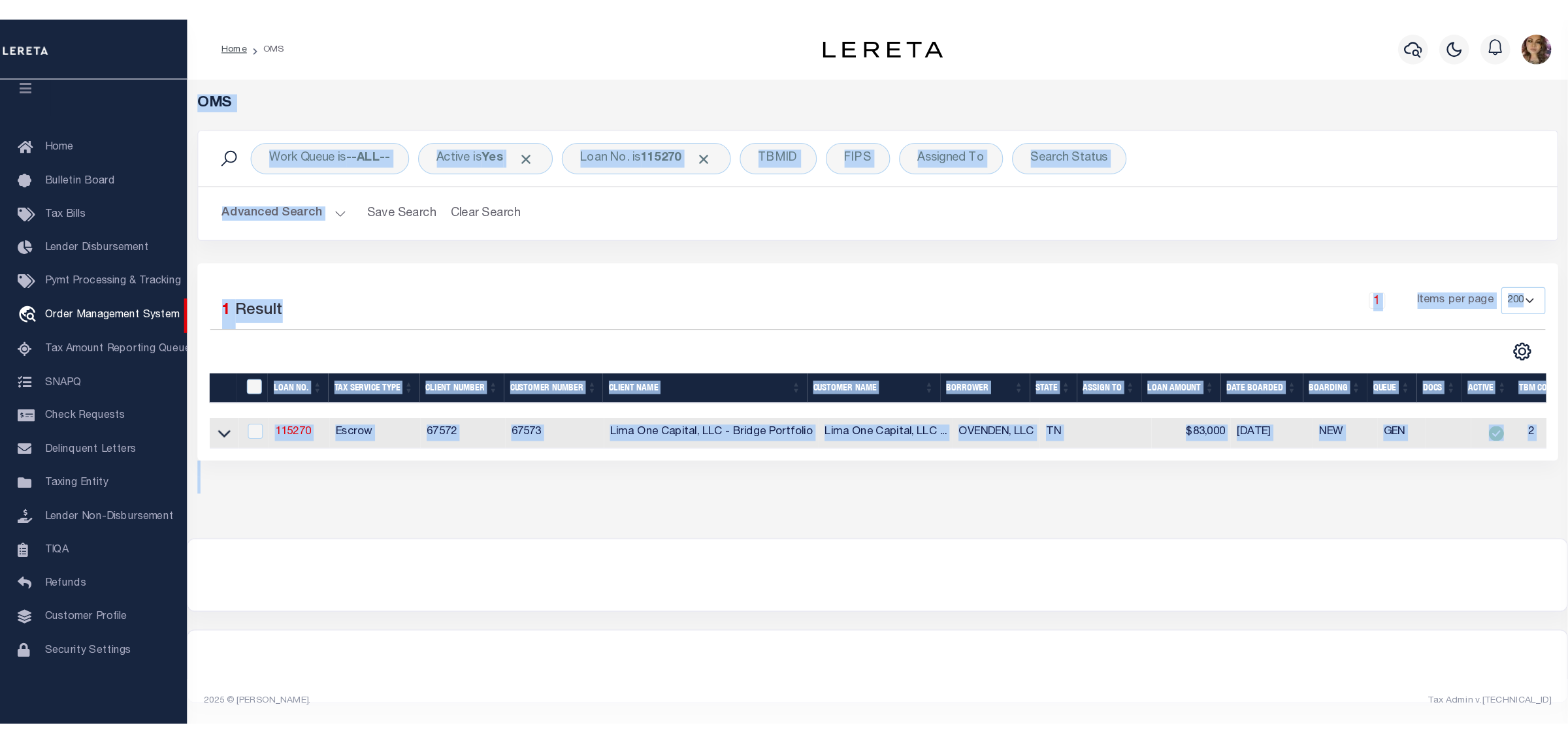
scroll to position [0, 0]
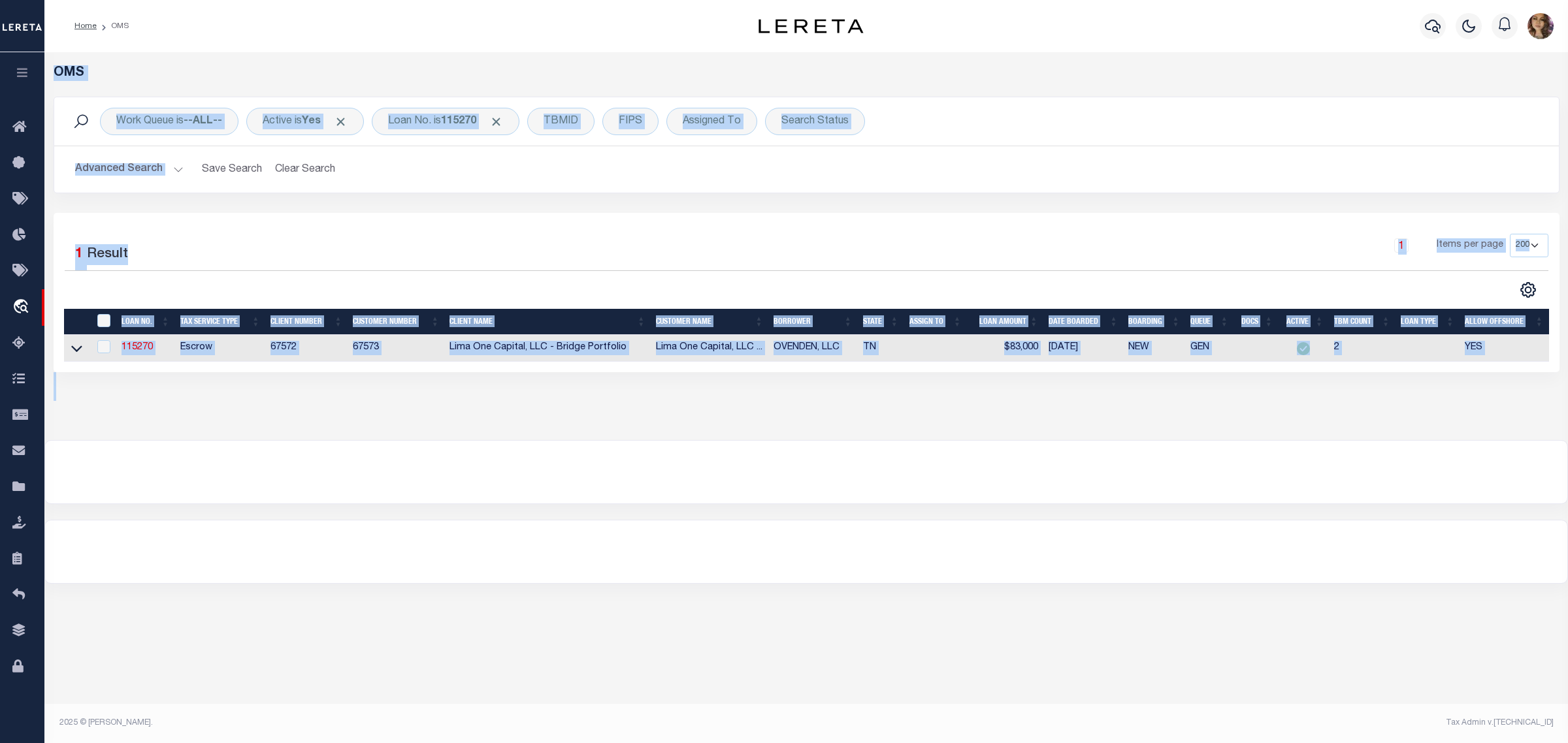
click at [836, 465] on div at bounding box center [806, 472] width 1522 height 62
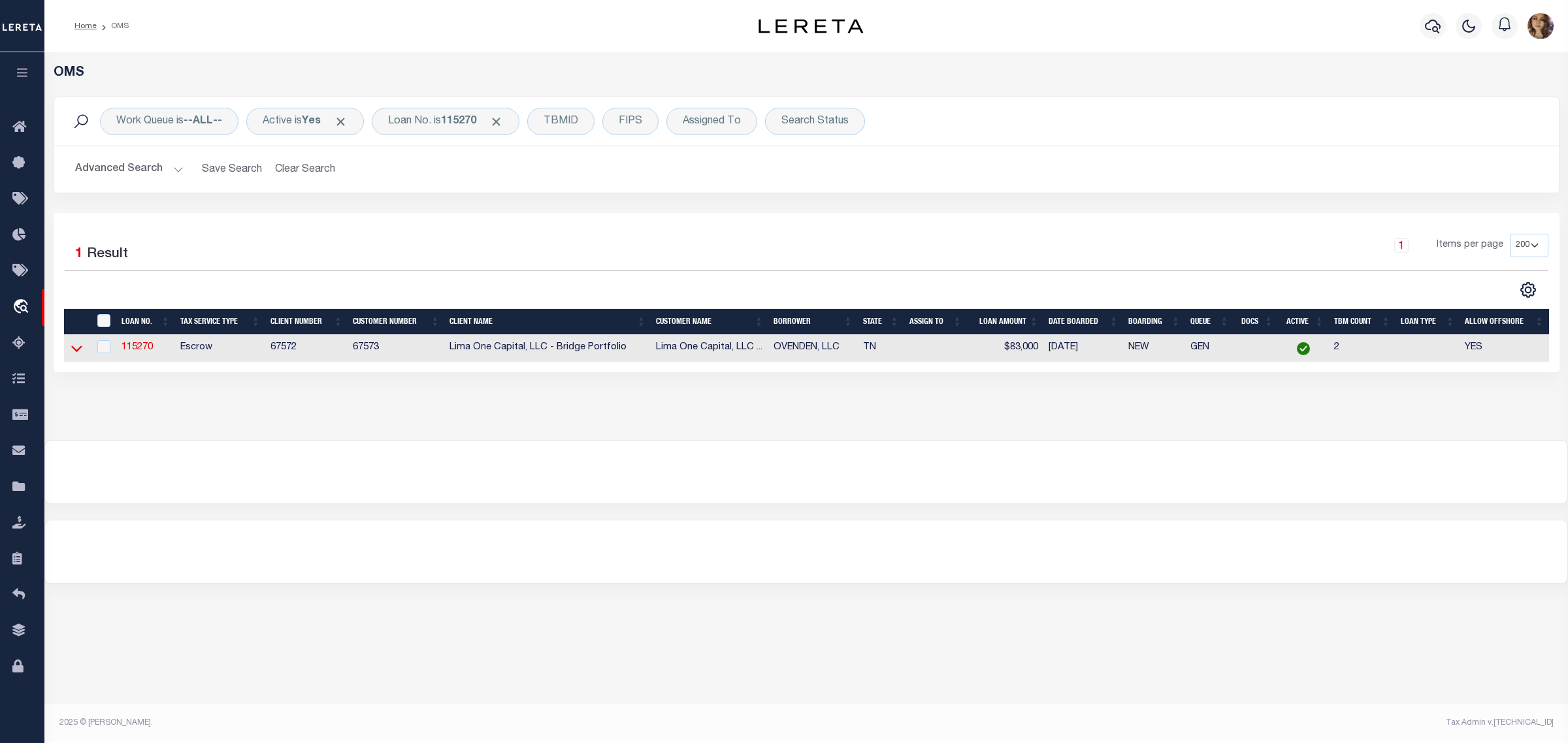
click at [76, 350] on icon at bounding box center [76, 349] width 11 height 14
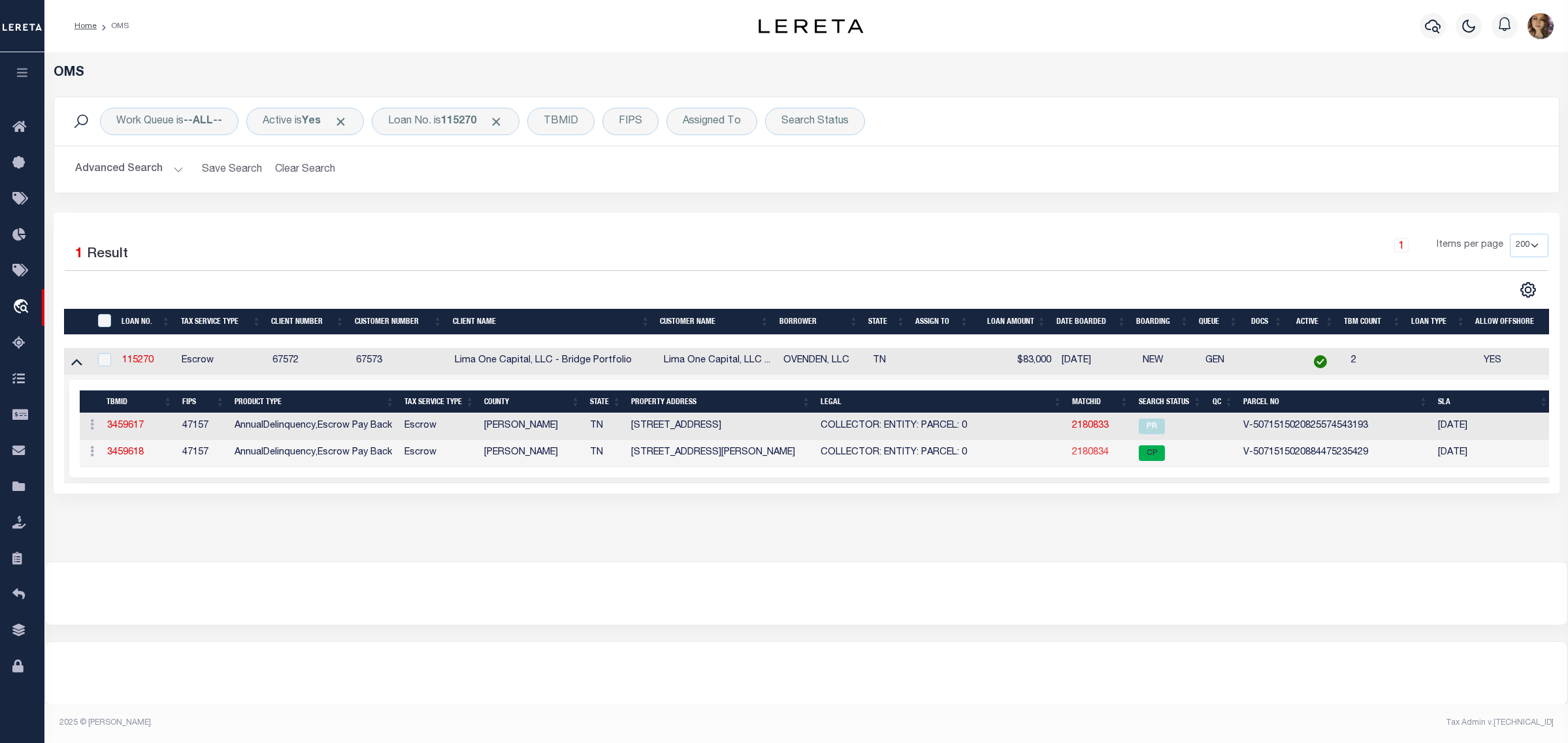
click at [1088, 454] on link "2180834" at bounding box center [1090, 453] width 36 height 9
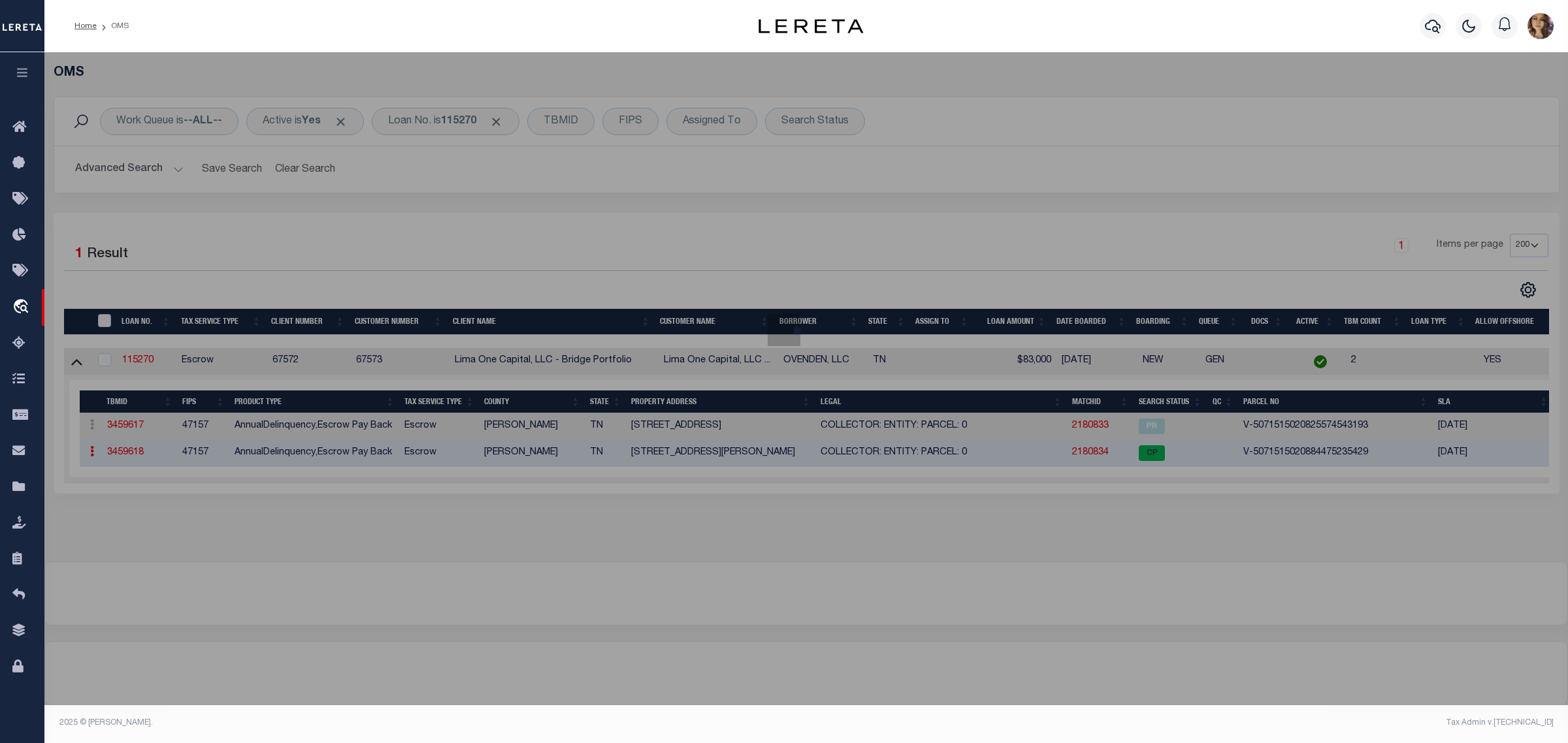
checkbox input "false"
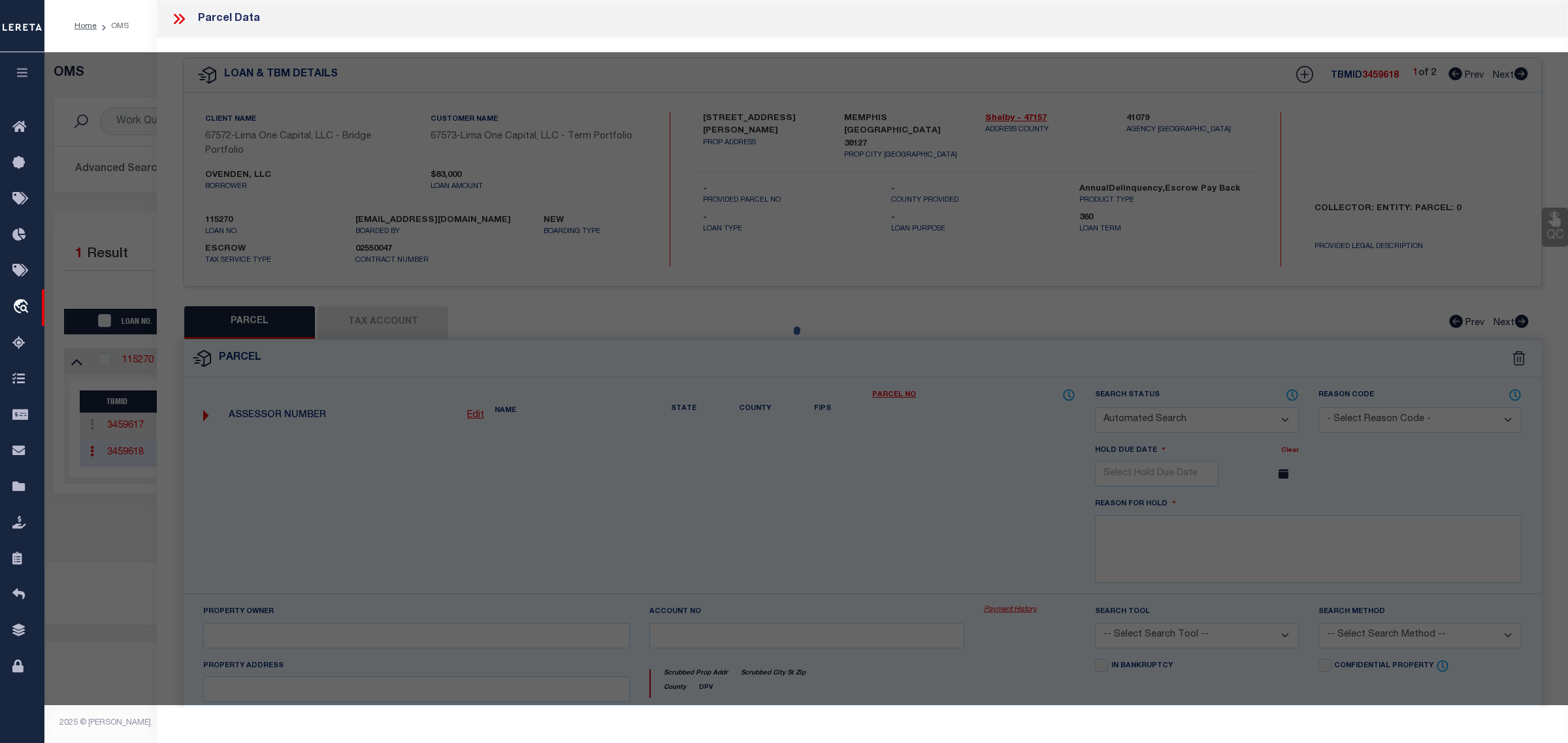
select select "CP"
select select "AGW"
select select
type input "2463 BREWSTER AVENUE"
checkbox input "false"
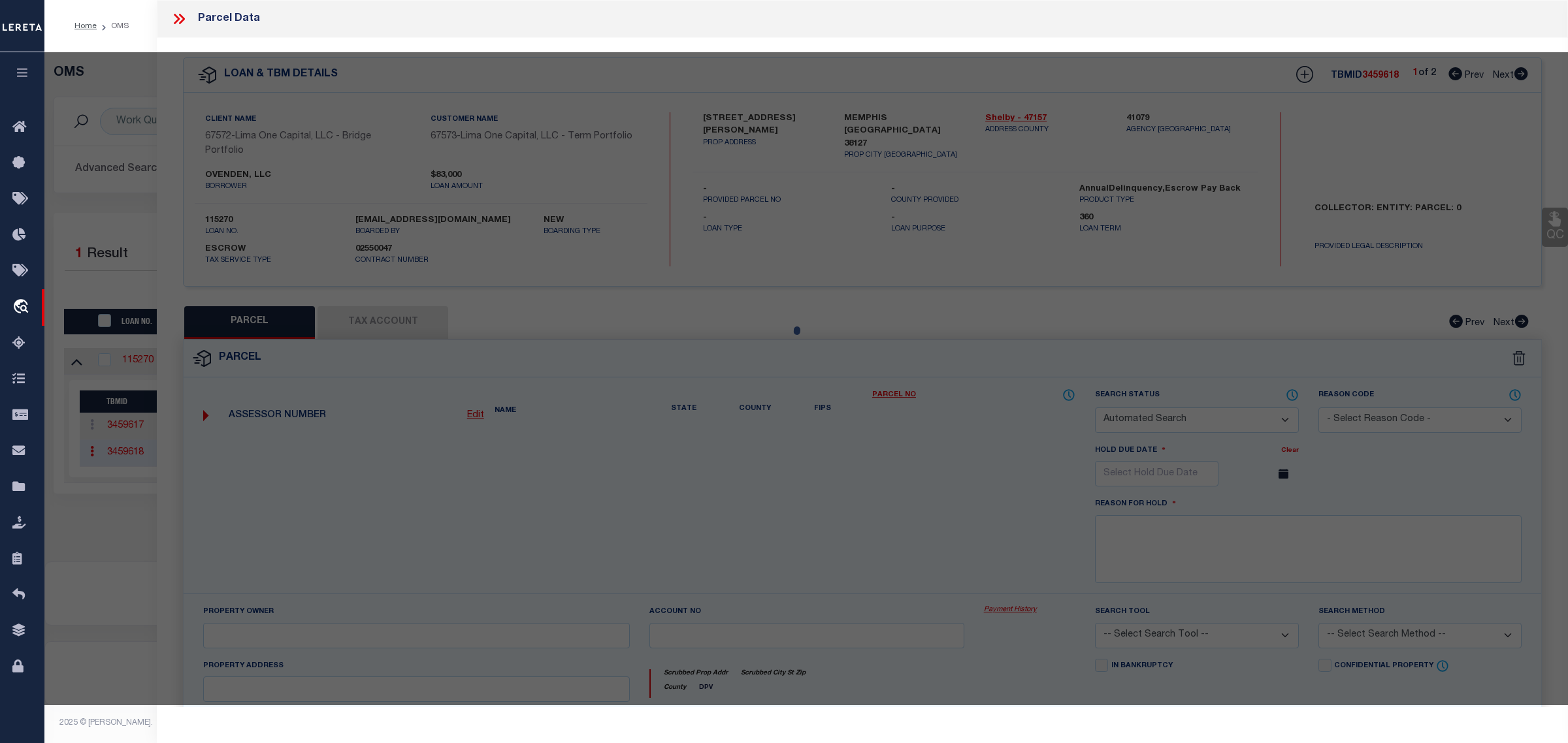
type input "MEMPHIS TN 38127"
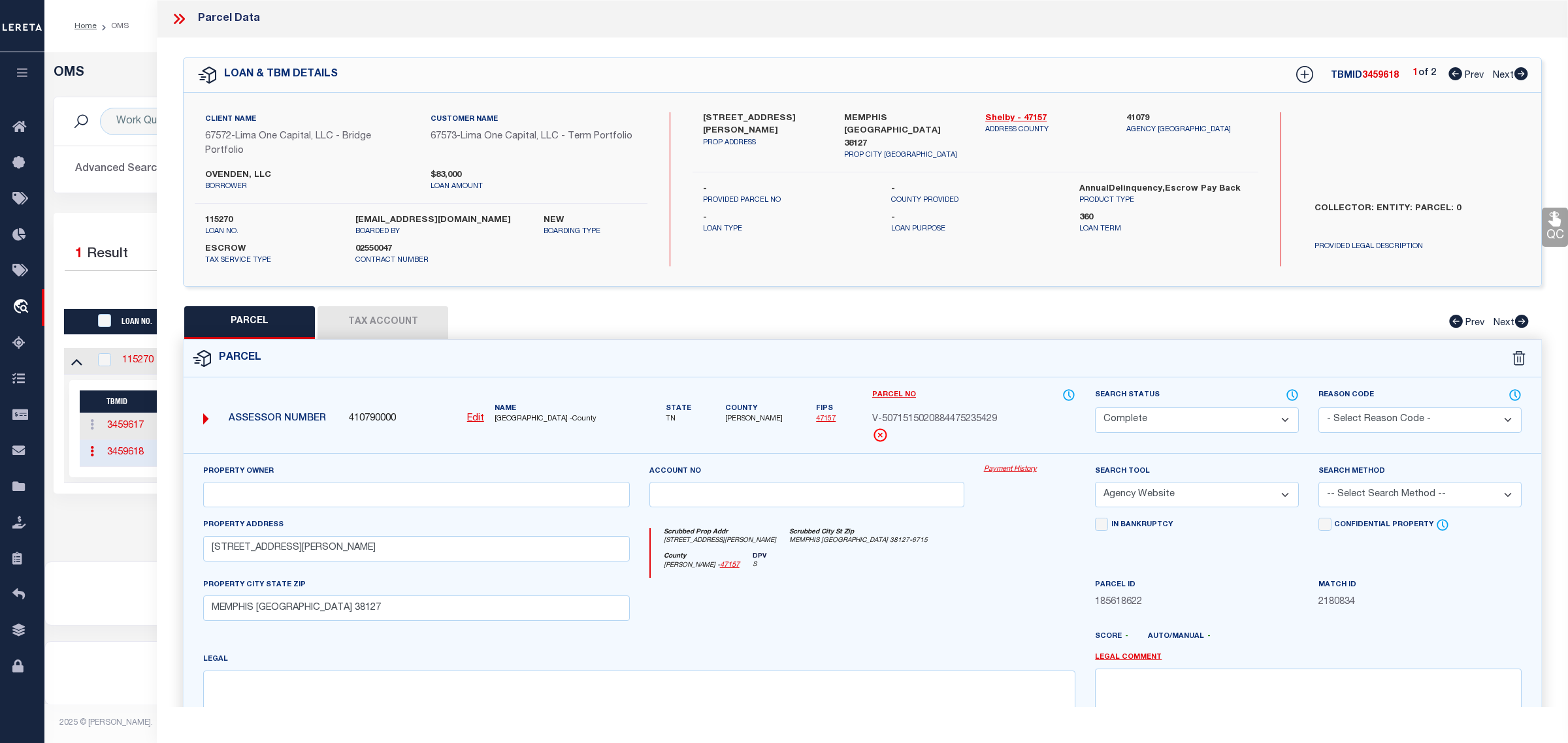
click at [1003, 474] on link "Payment History" at bounding box center [1030, 469] width 92 height 11
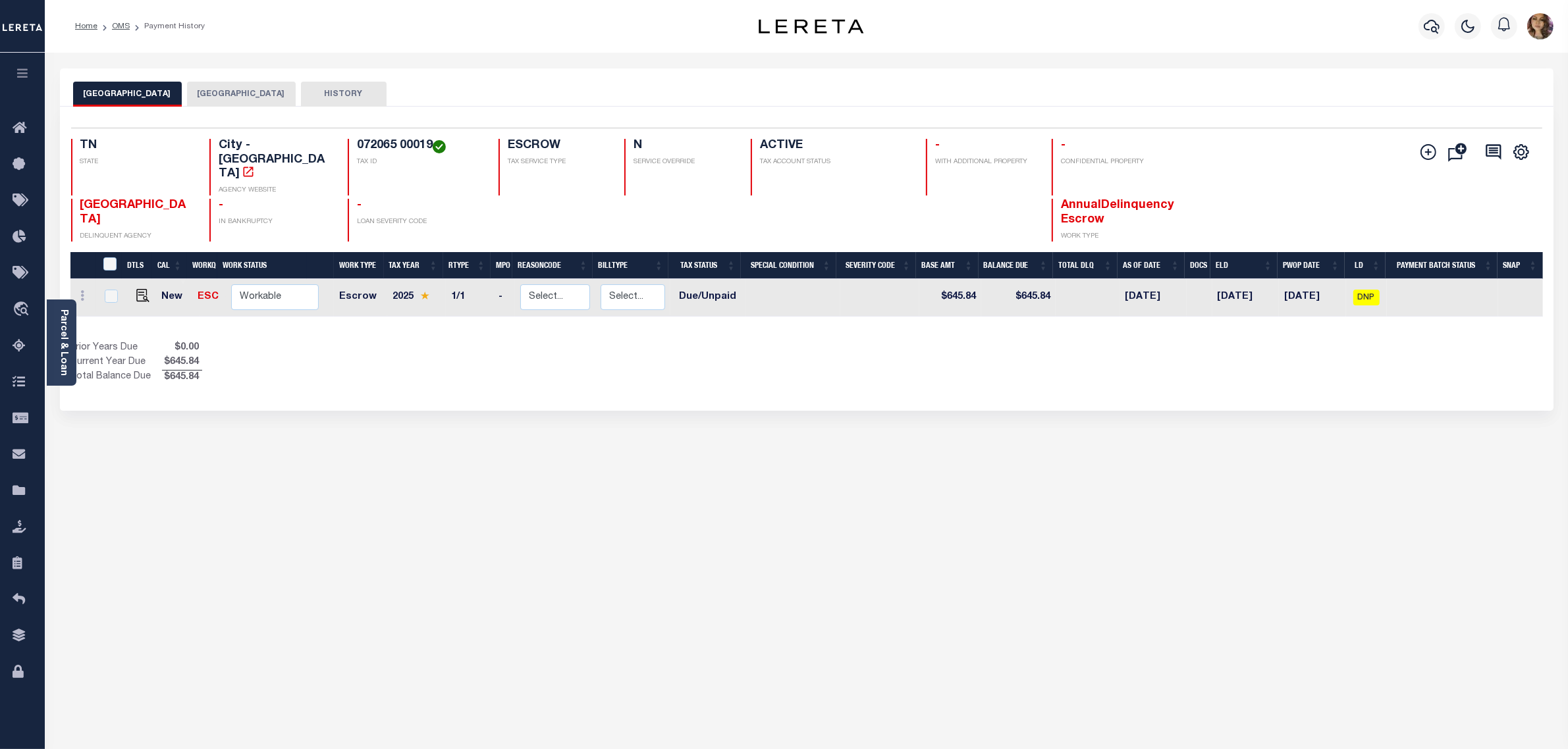
click at [214, 86] on button "[GEOGRAPHIC_DATA]" at bounding box center [242, 94] width 109 height 25
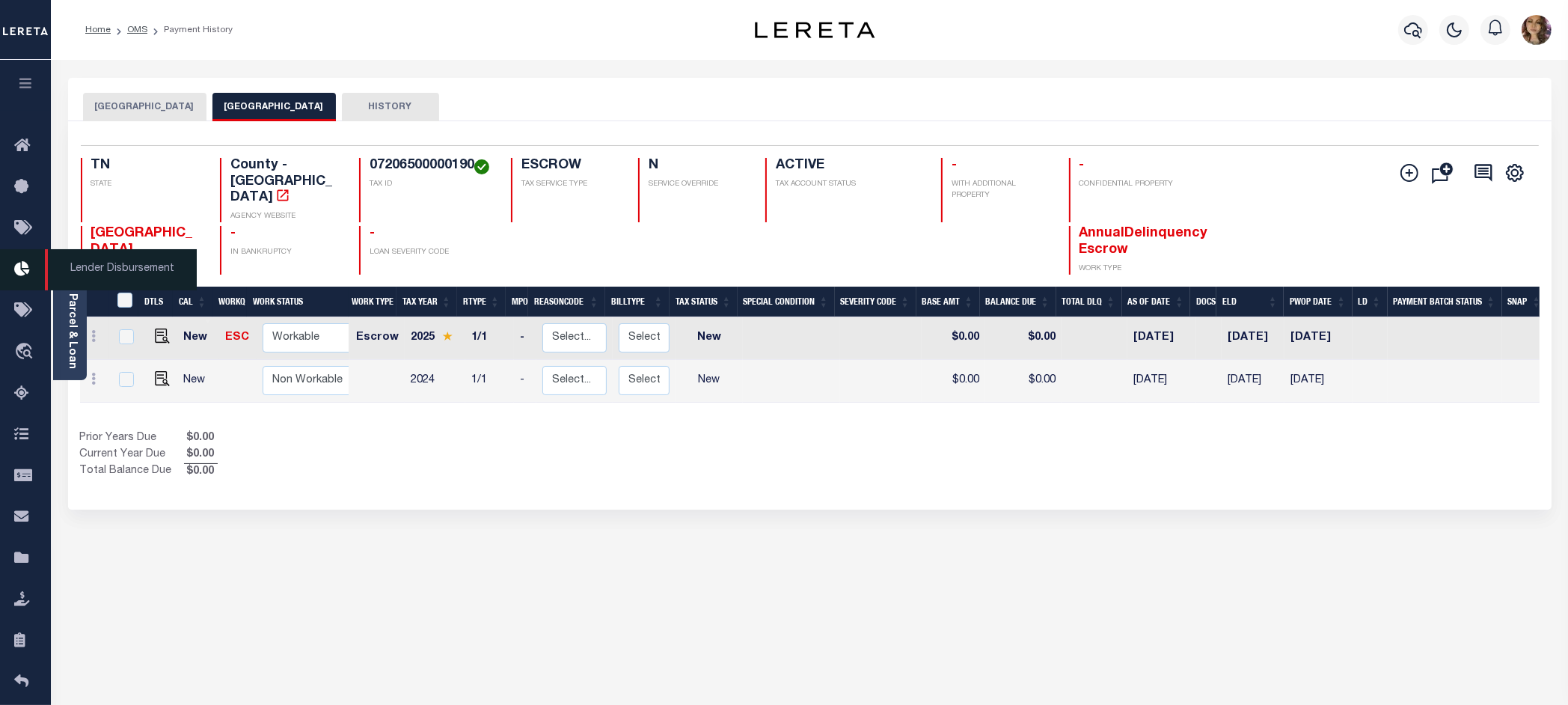
click at [96, 272] on span "Lender Disbursement" at bounding box center [120, 270] width 152 height 42
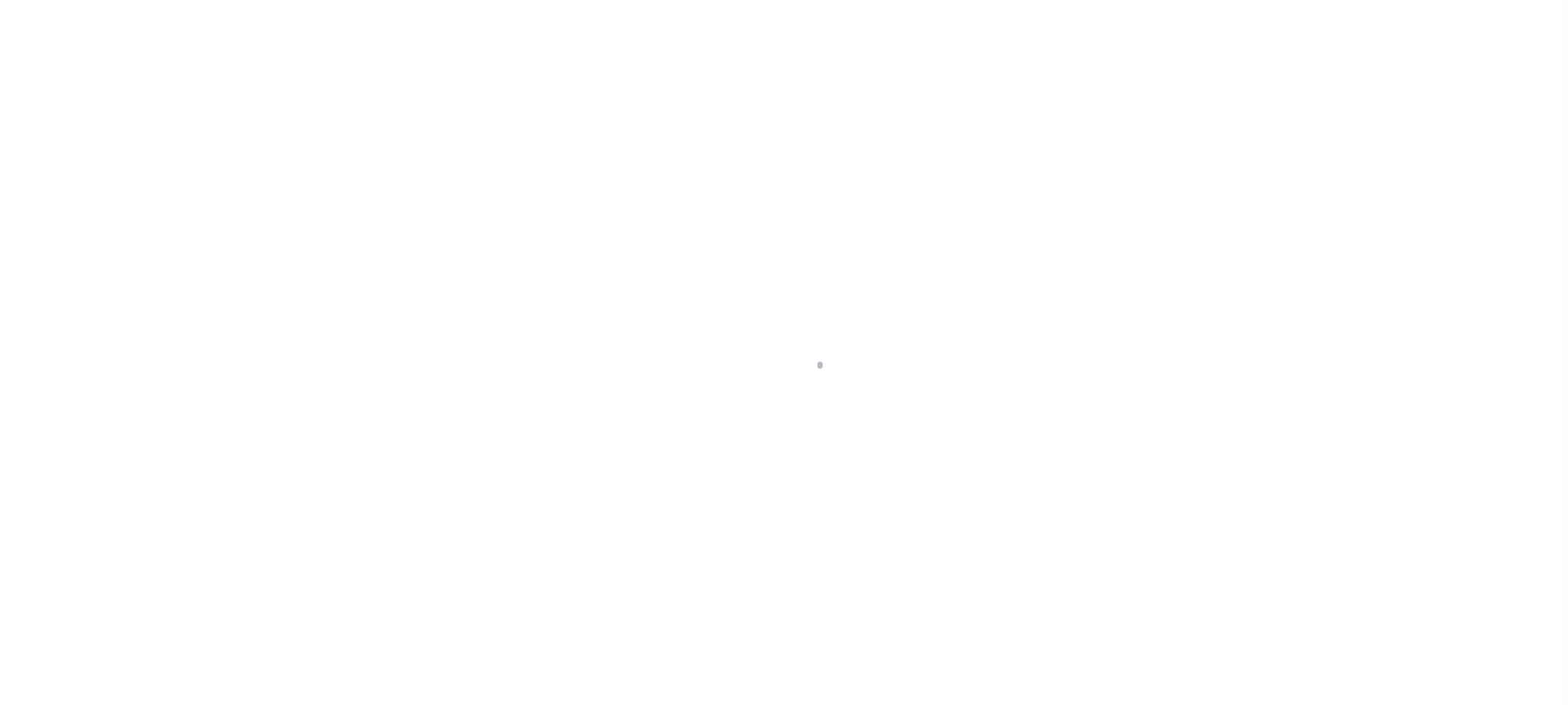
scroll to position [23, 0]
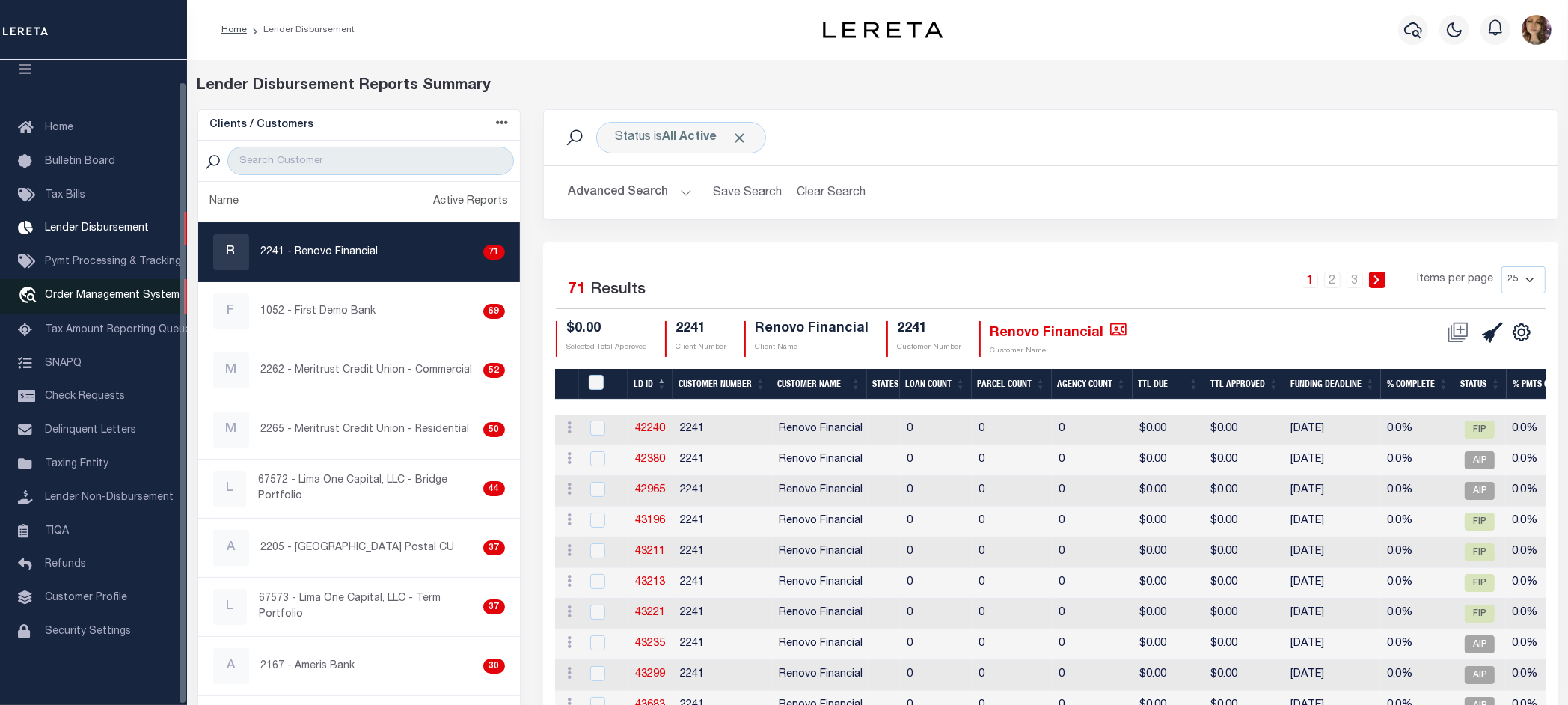
click at [87, 290] on span "Order Management System" at bounding box center [111, 295] width 134 height 11
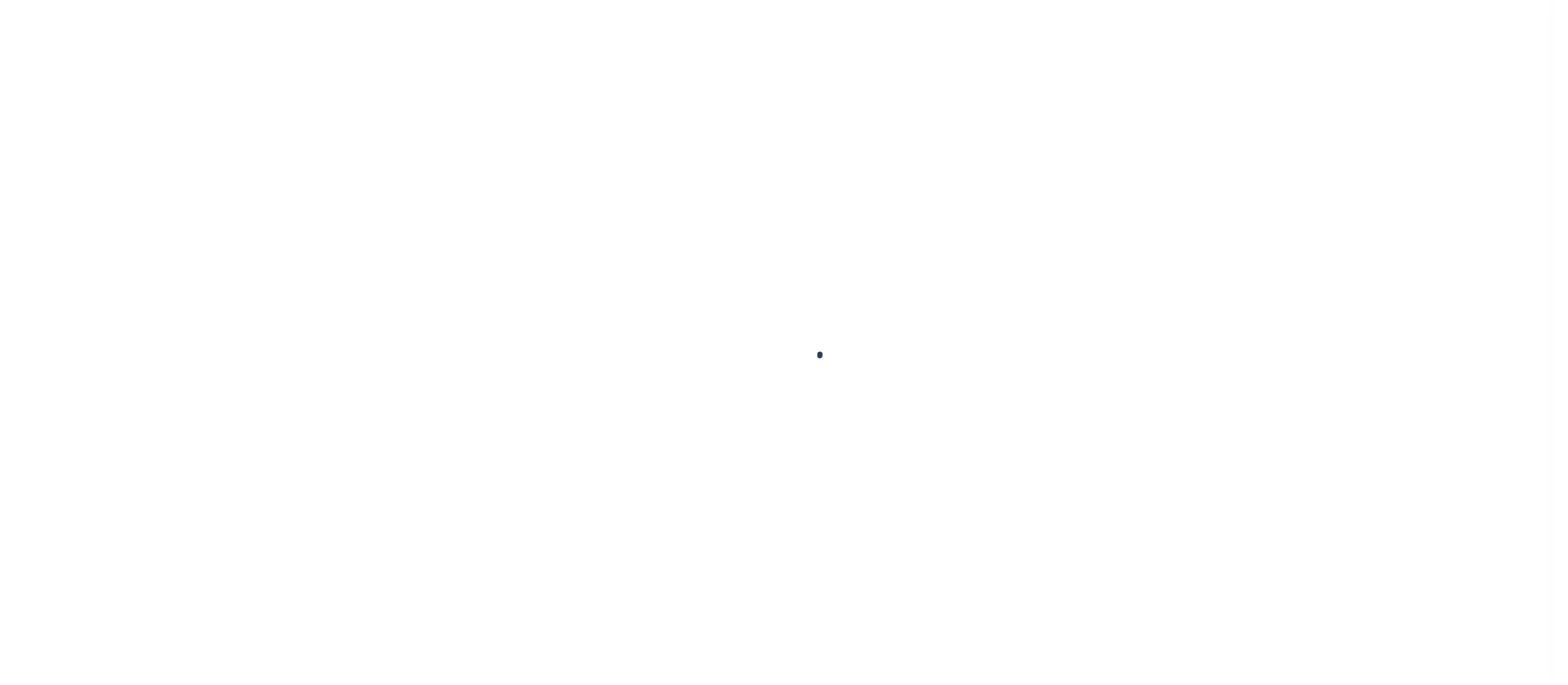
scroll to position [23, 0]
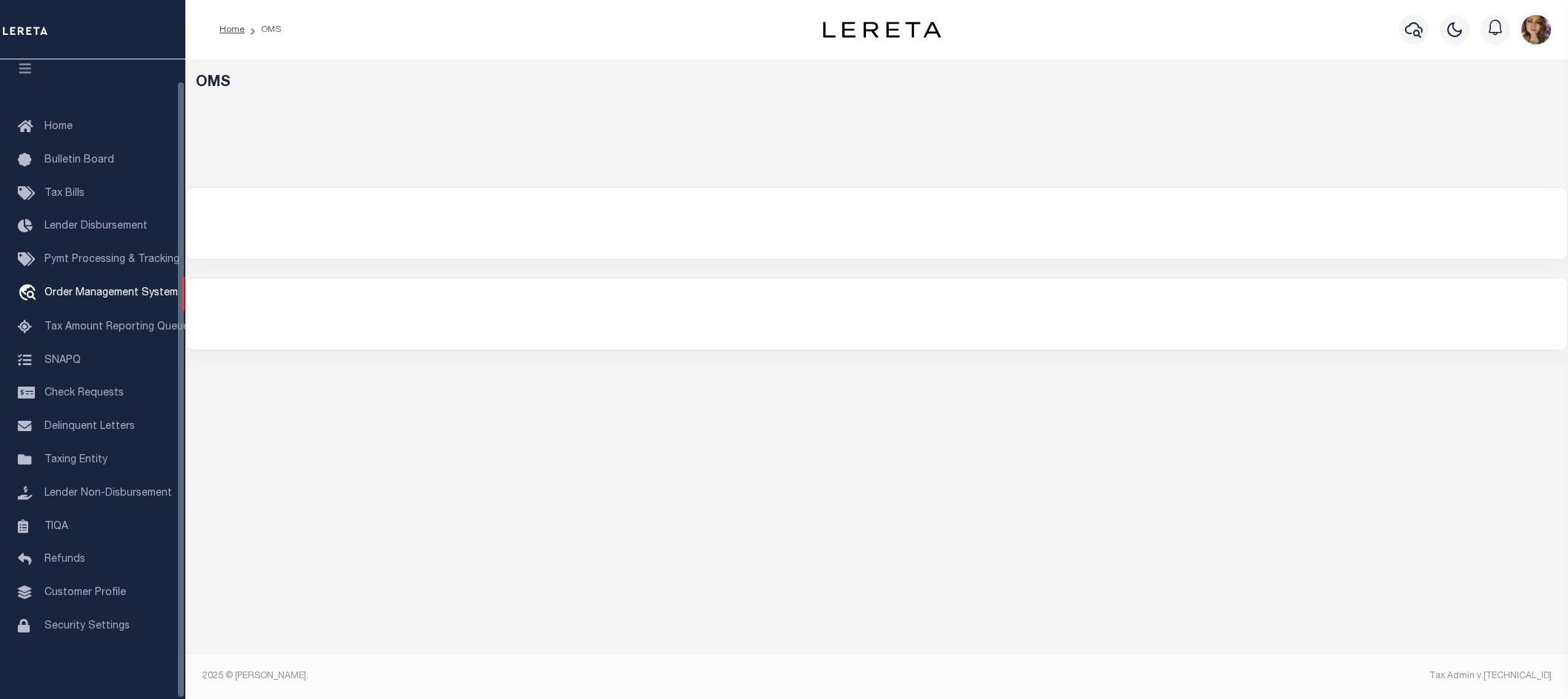
select select "200"
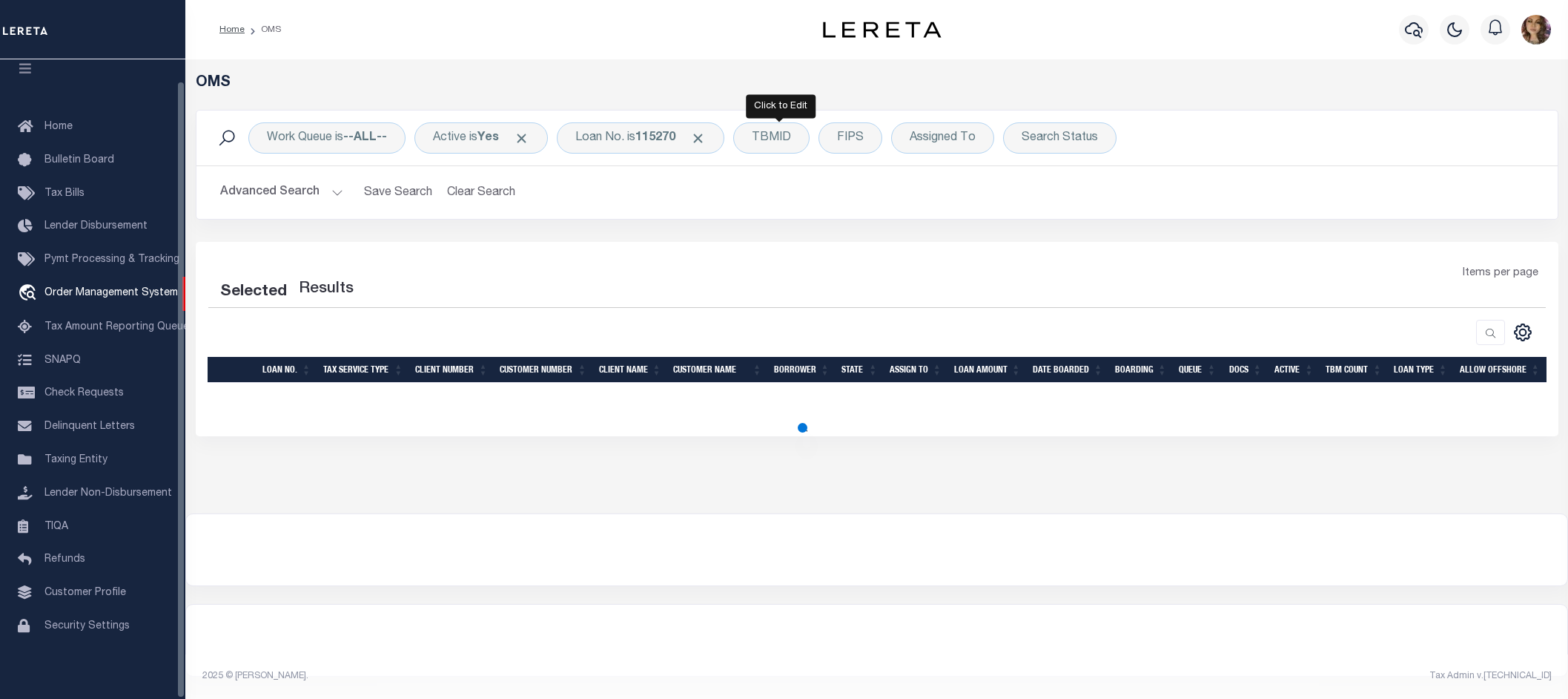
select select "200"
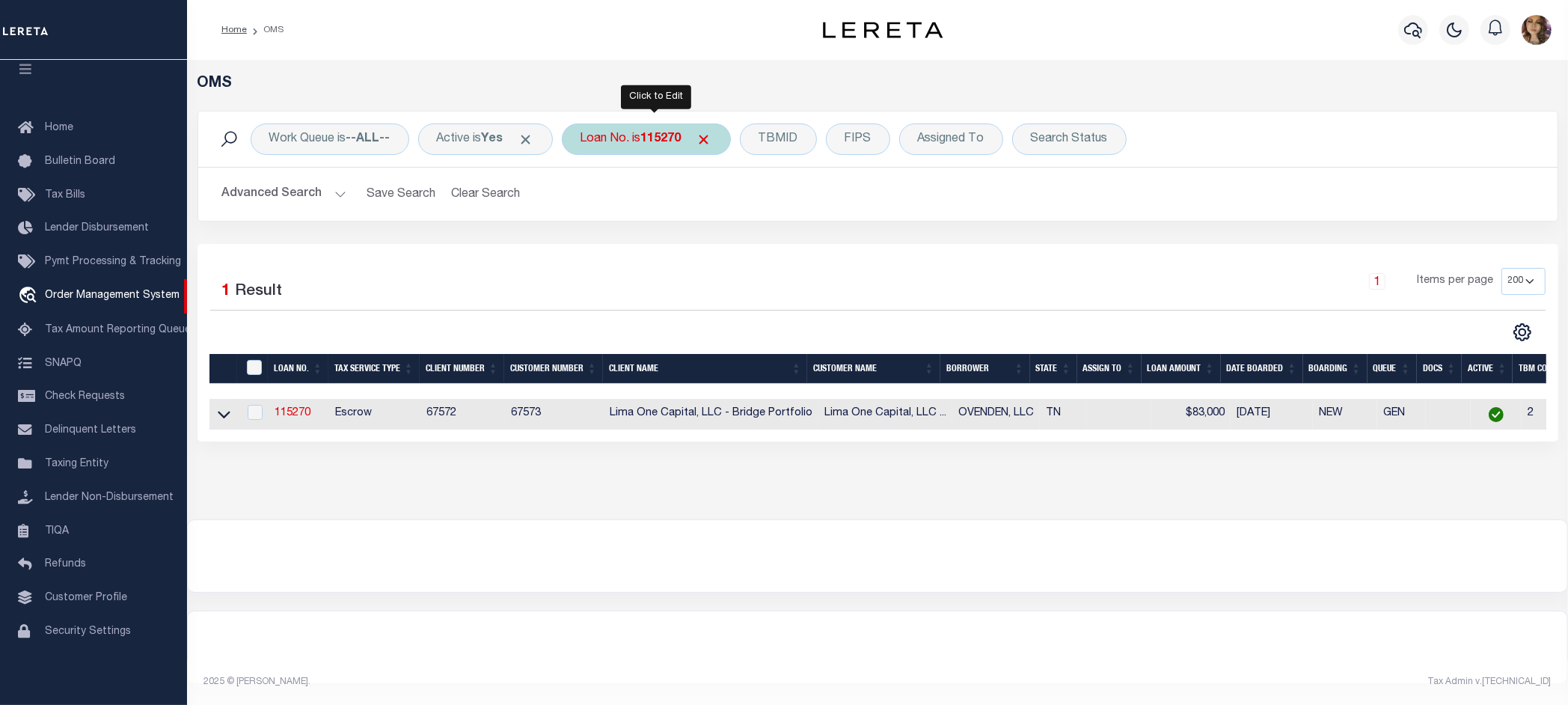
click at [659, 140] on b "115270" at bounding box center [662, 139] width 41 height 12
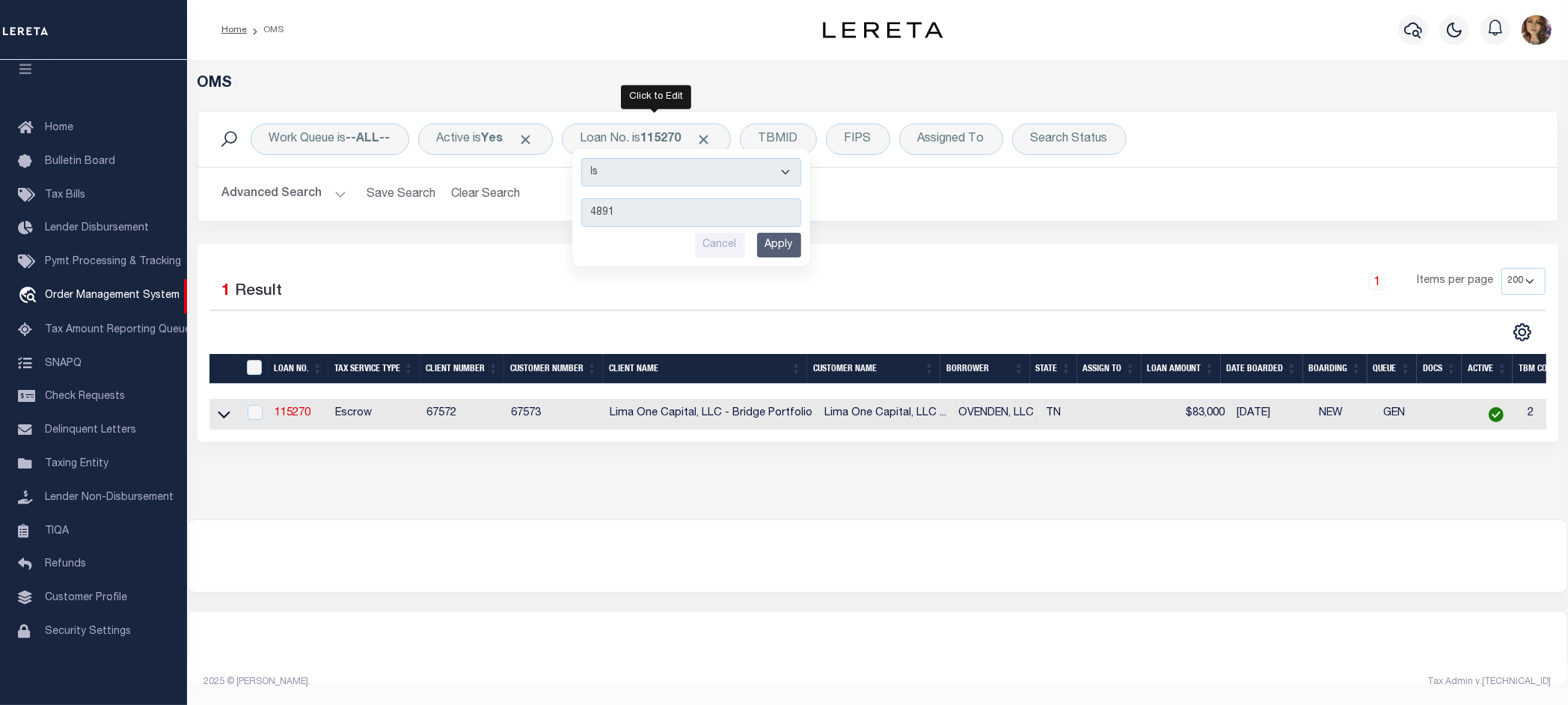
type input "48911"
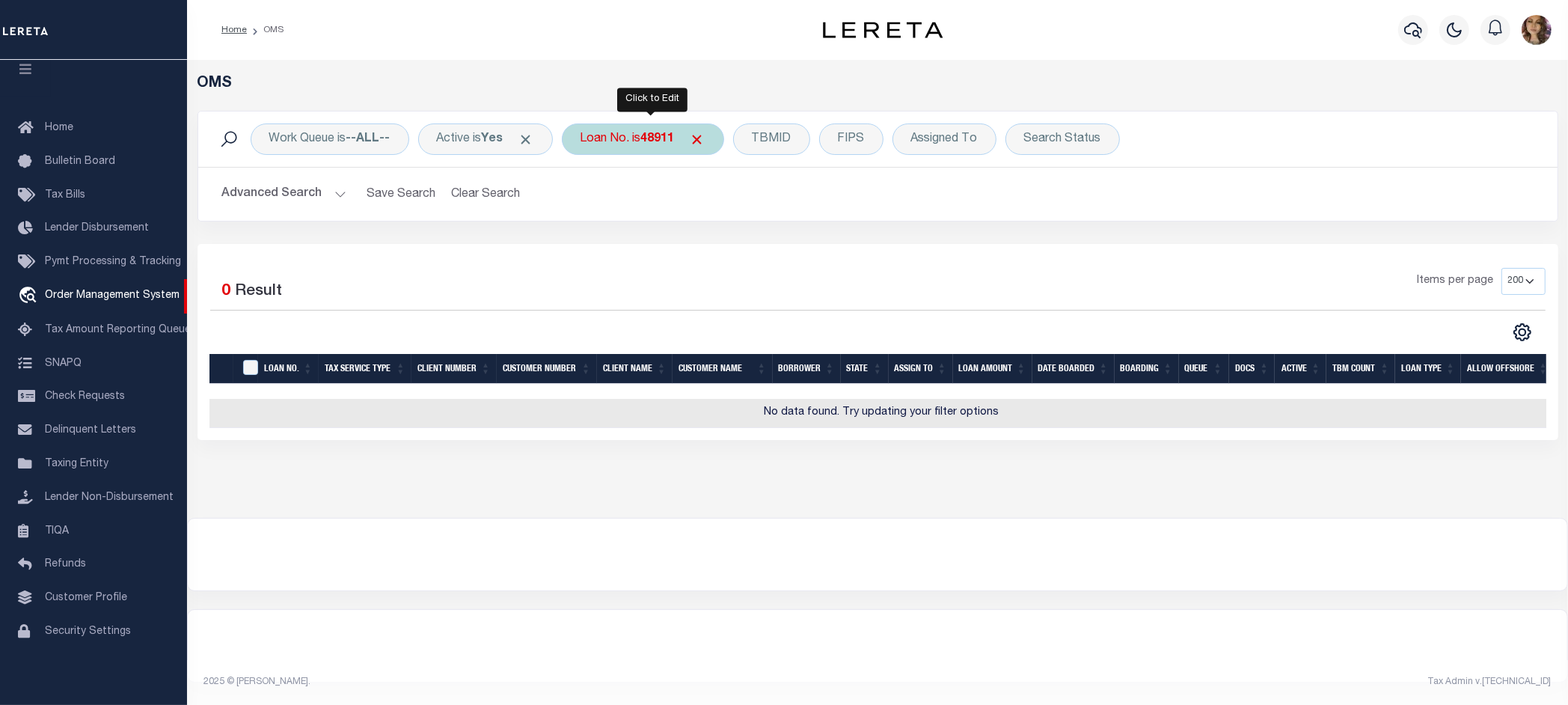
click at [657, 140] on b "48911" at bounding box center [658, 139] width 34 height 12
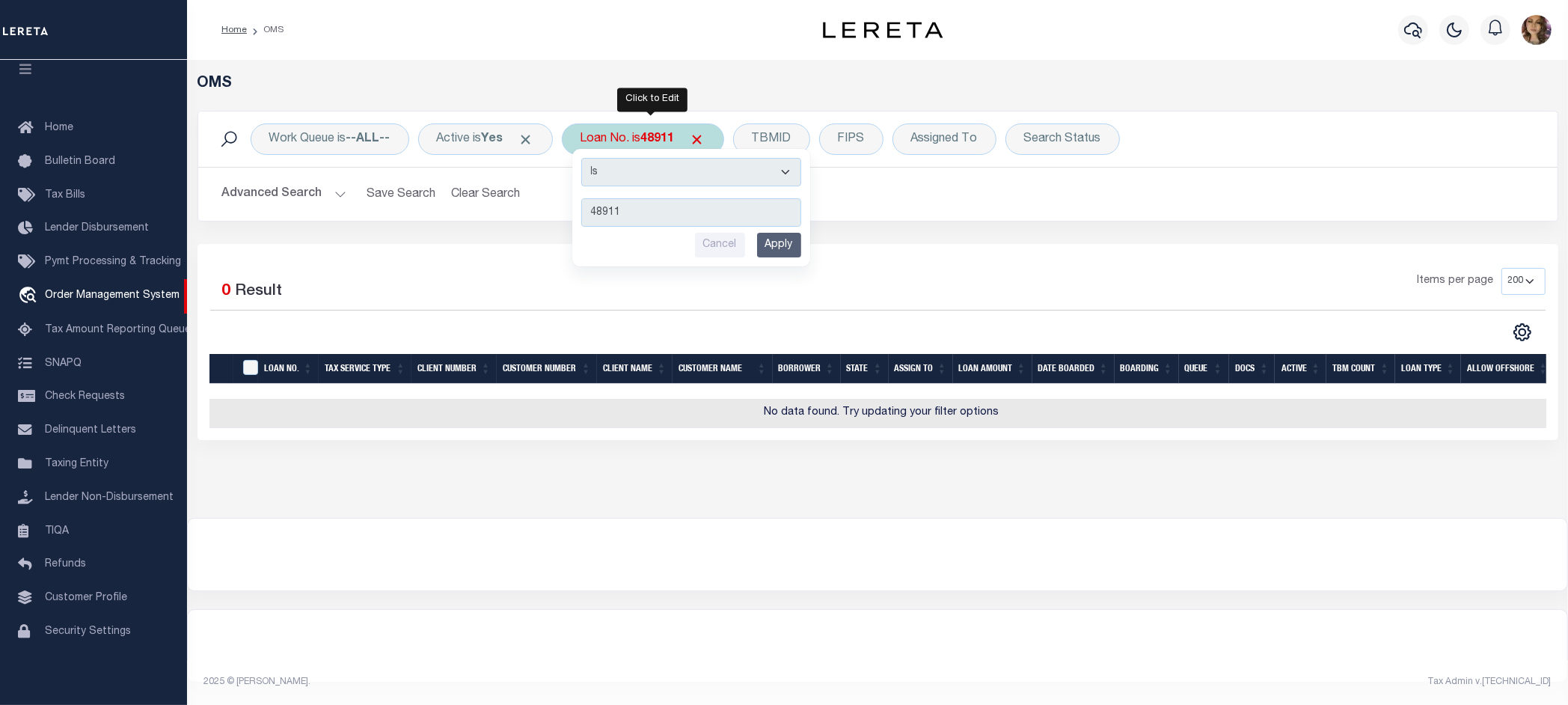
click at [661, 216] on input "48911" at bounding box center [691, 212] width 220 height 28
type input "113178"
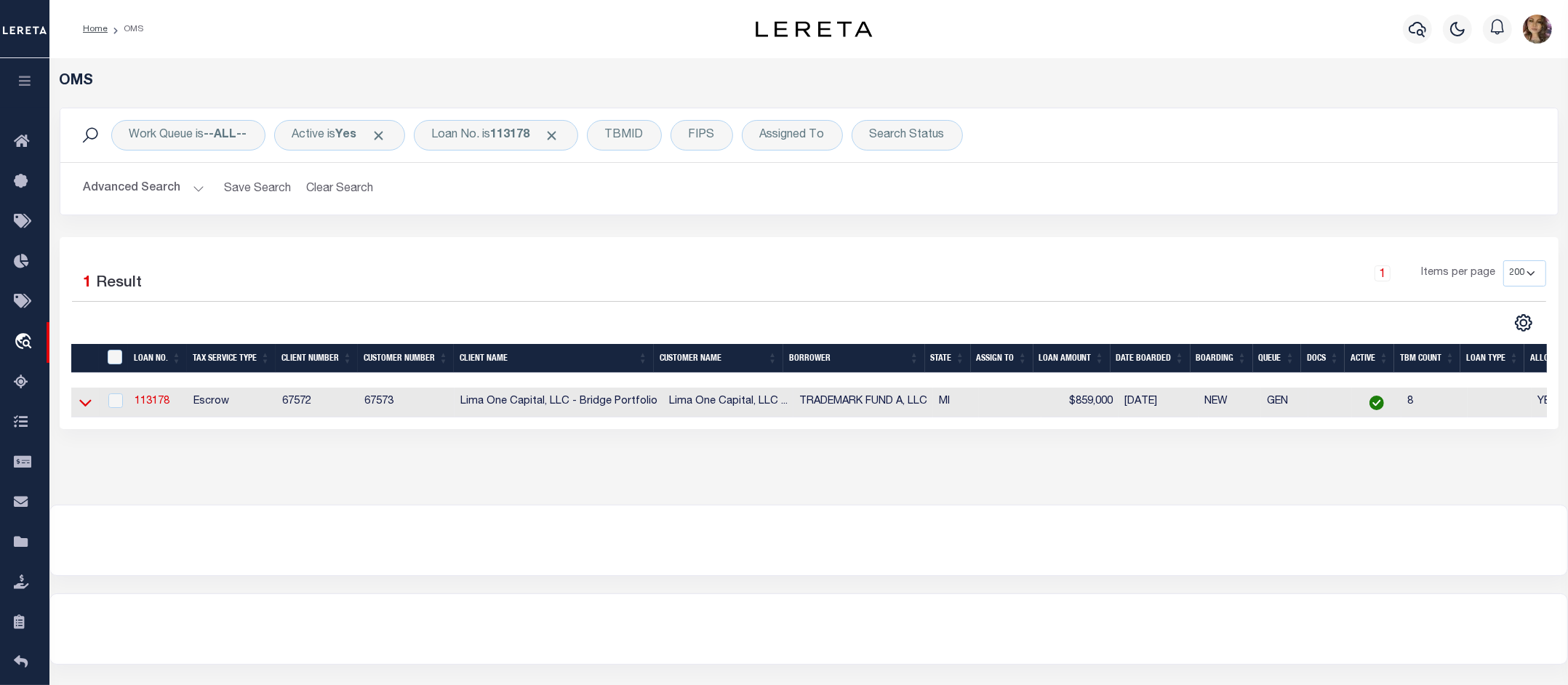
click at [86, 407] on icon at bounding box center [85, 403] width 12 height 8
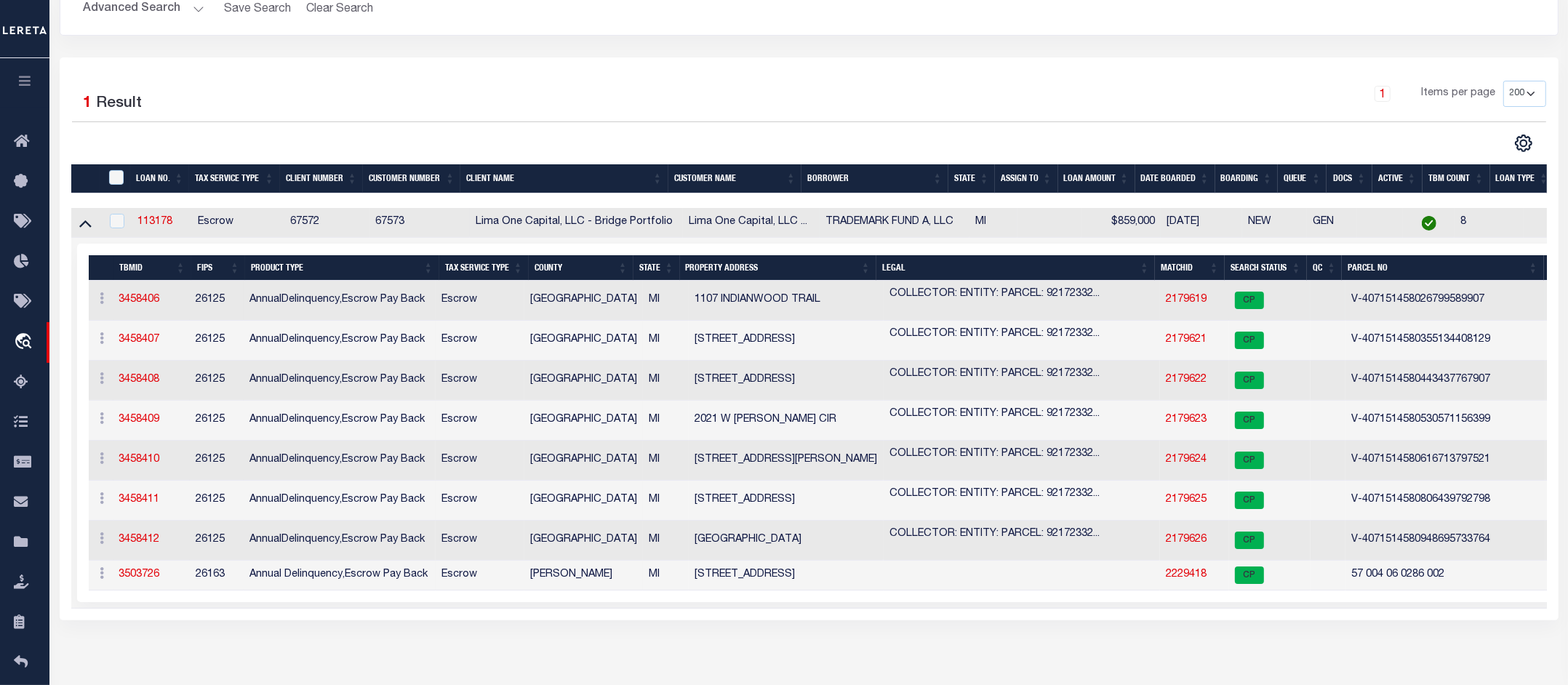
scroll to position [181, 0]
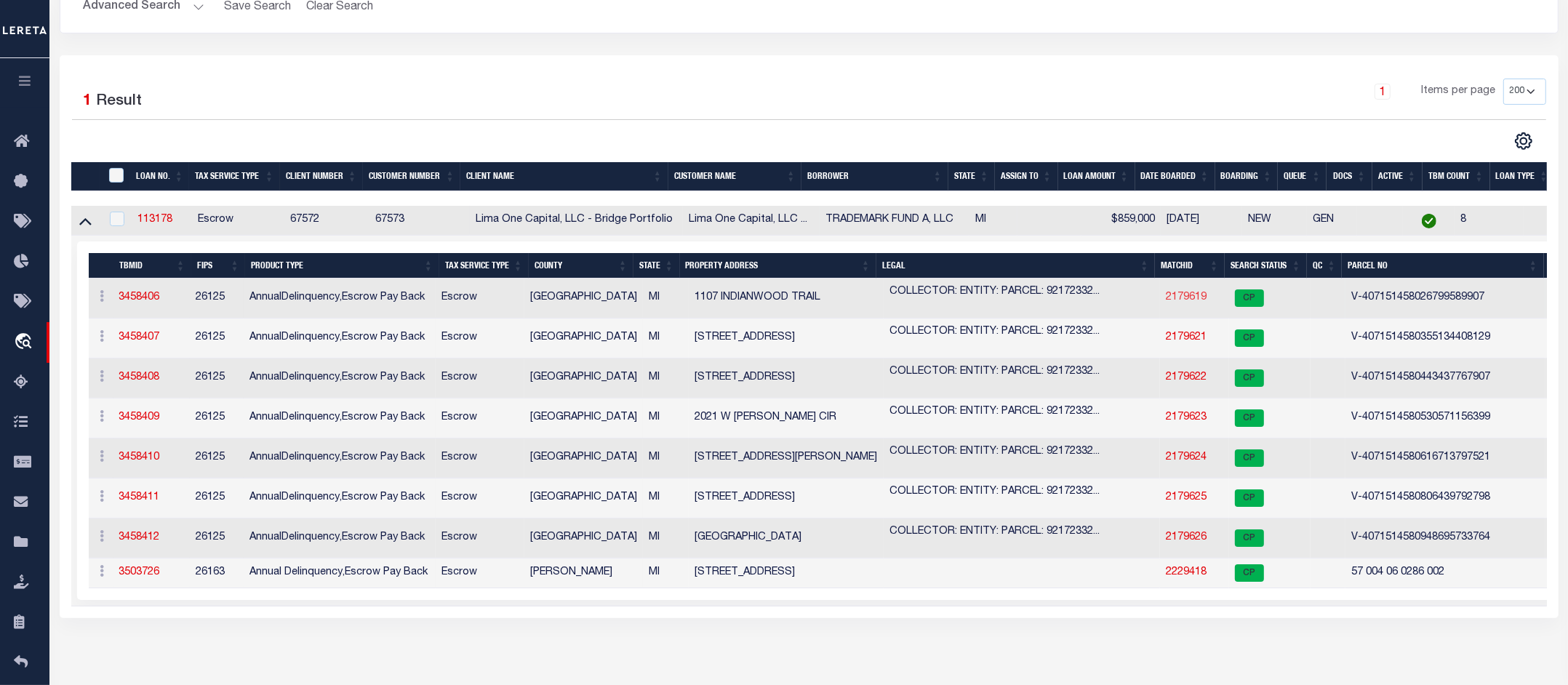
click at [1186, 295] on link "2179619" at bounding box center [1185, 297] width 40 height 10
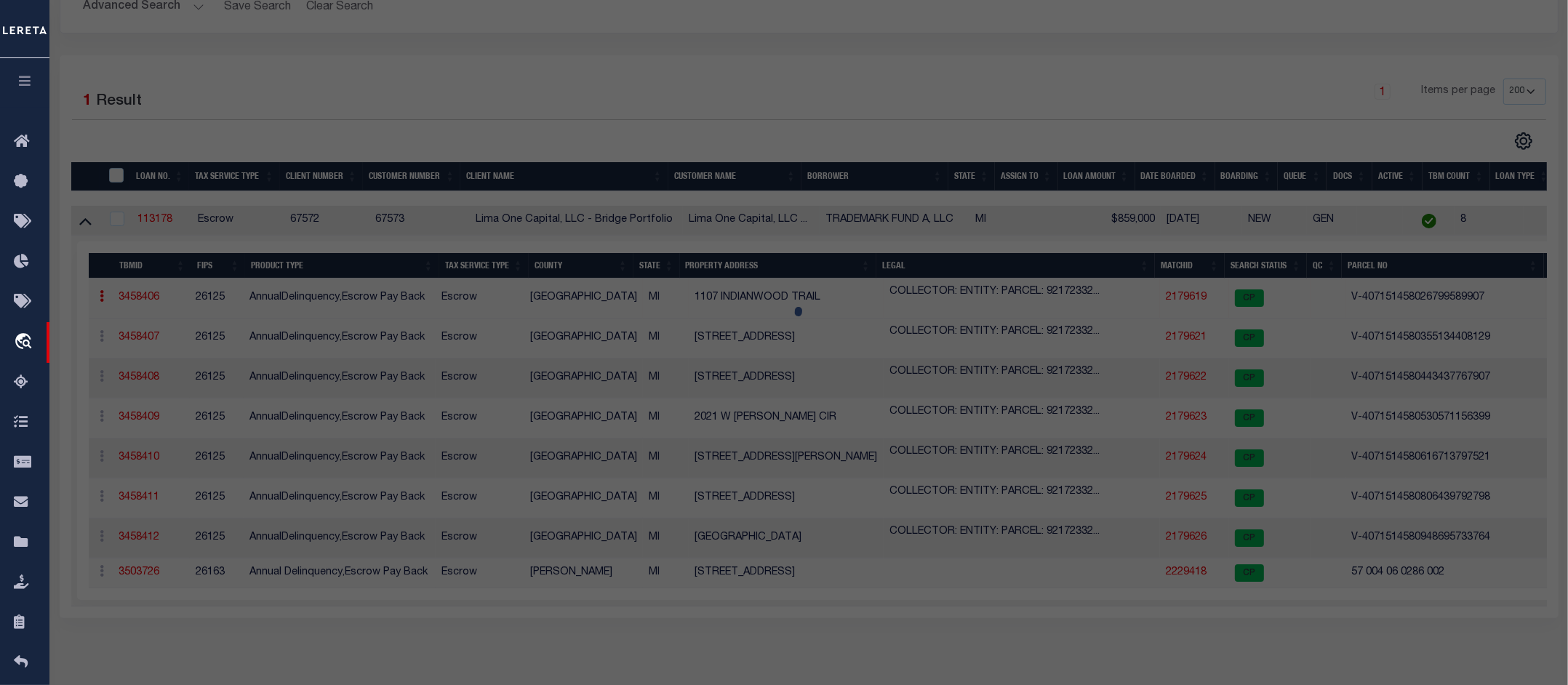
checkbox input "false"
select select "CP"
select select "AGW"
select select
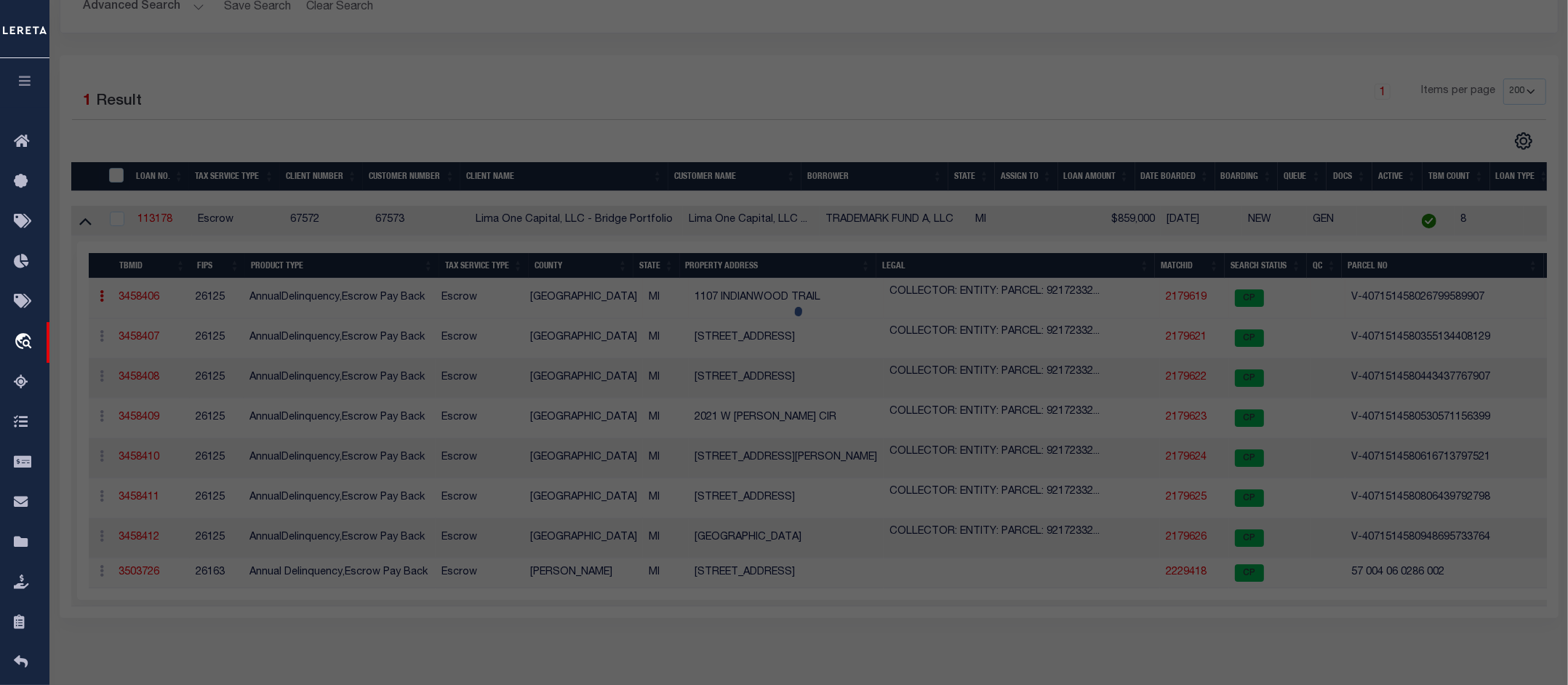
type input "1107 INDIANWOOD TRAIL"
checkbox input "false"
type input "WALLED LAKE MI 48390"
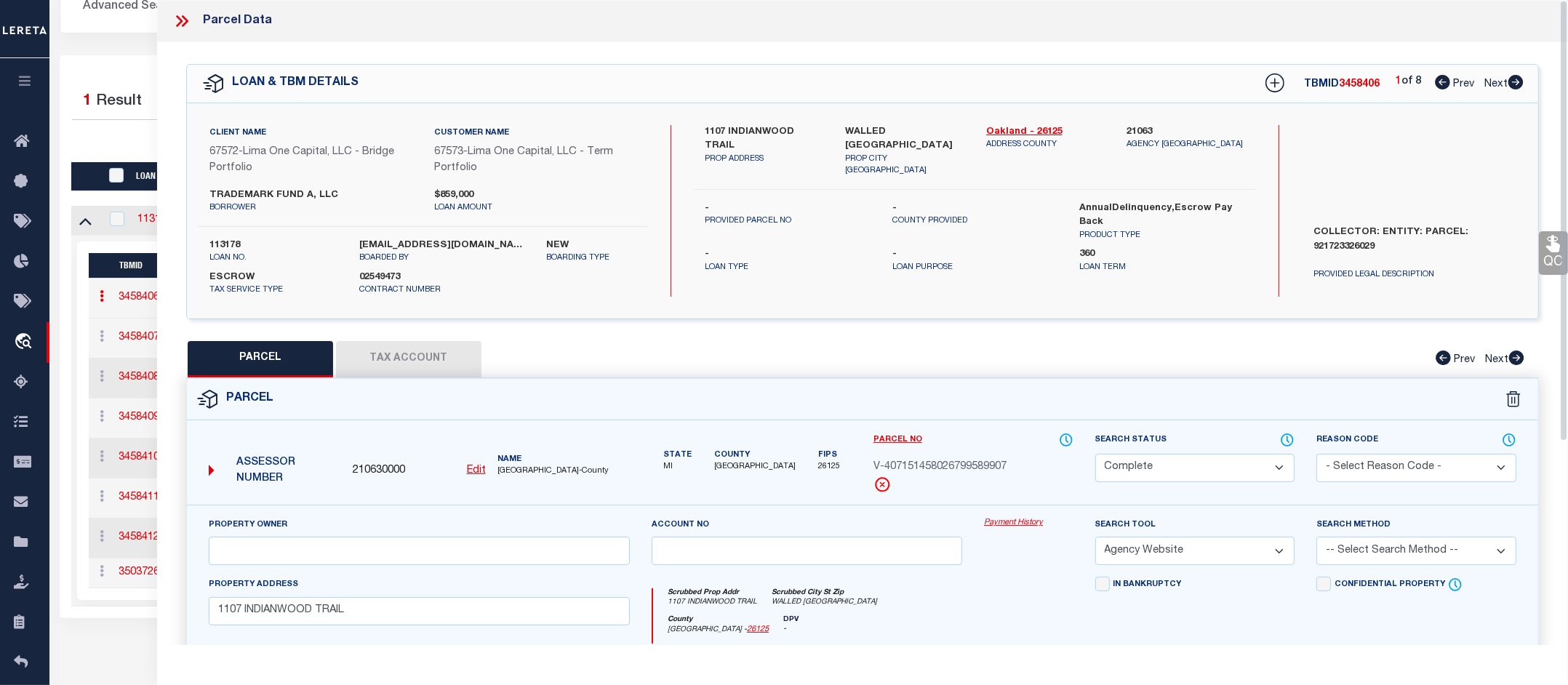
click at [1000, 525] on link "Payment History" at bounding box center [1027, 522] width 88 height 12
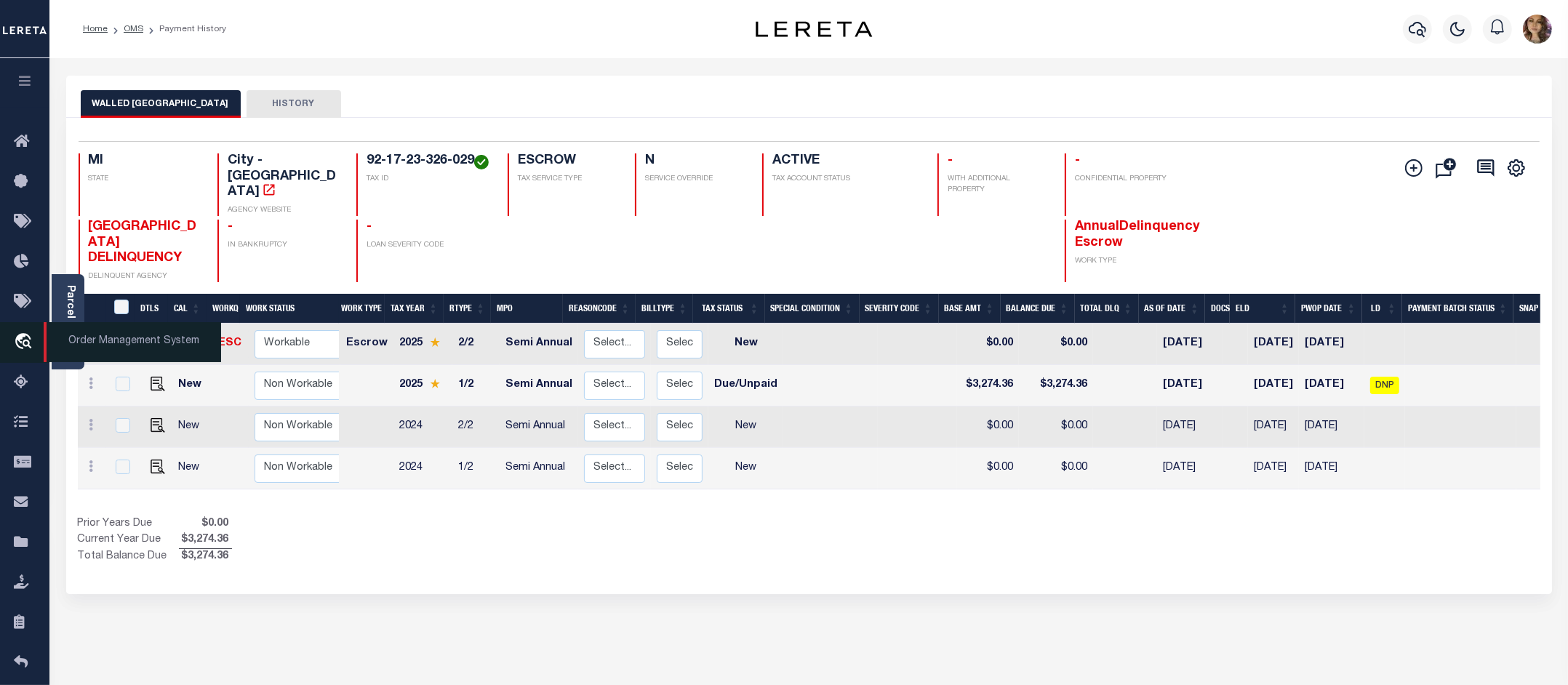
click at [88, 338] on span "Order Management System" at bounding box center [132, 342] width 178 height 40
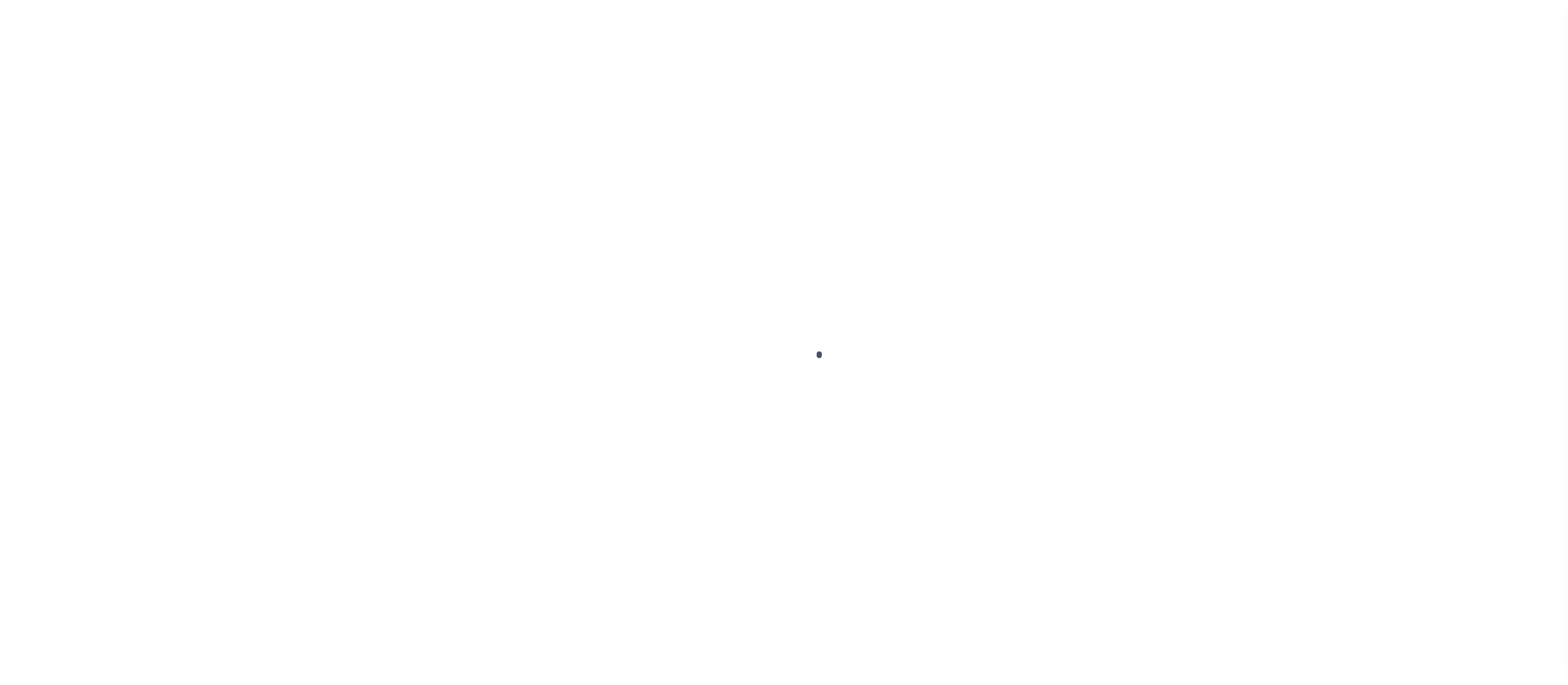
scroll to position [23, 0]
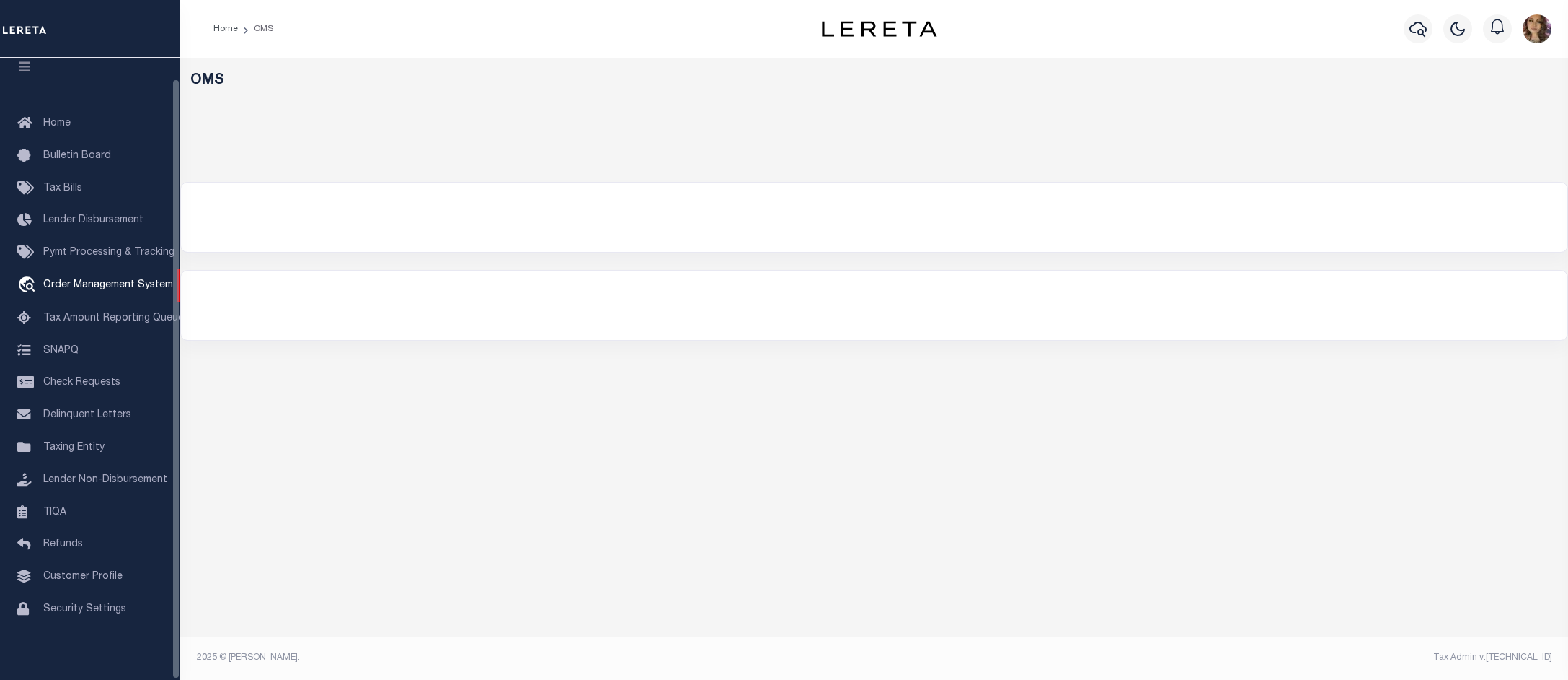
select select "200"
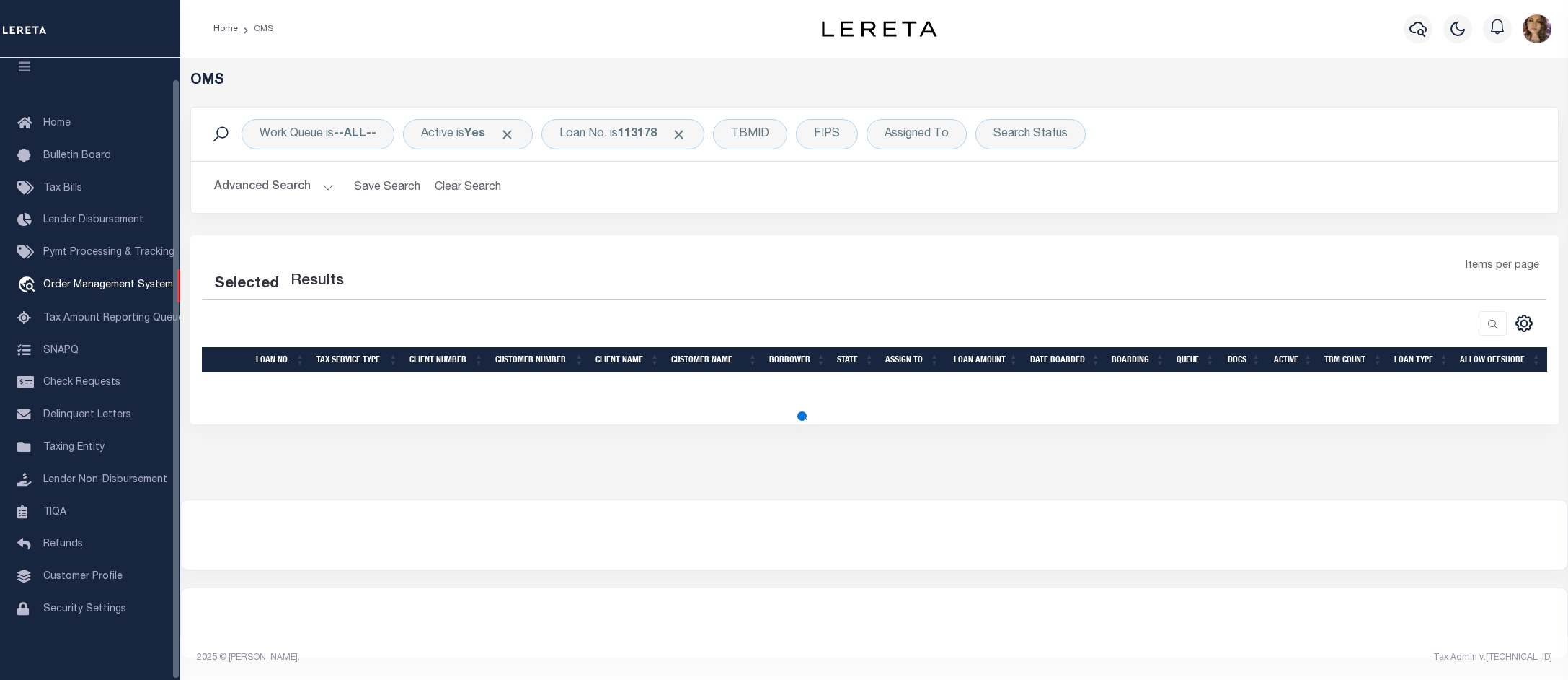
select select "200"
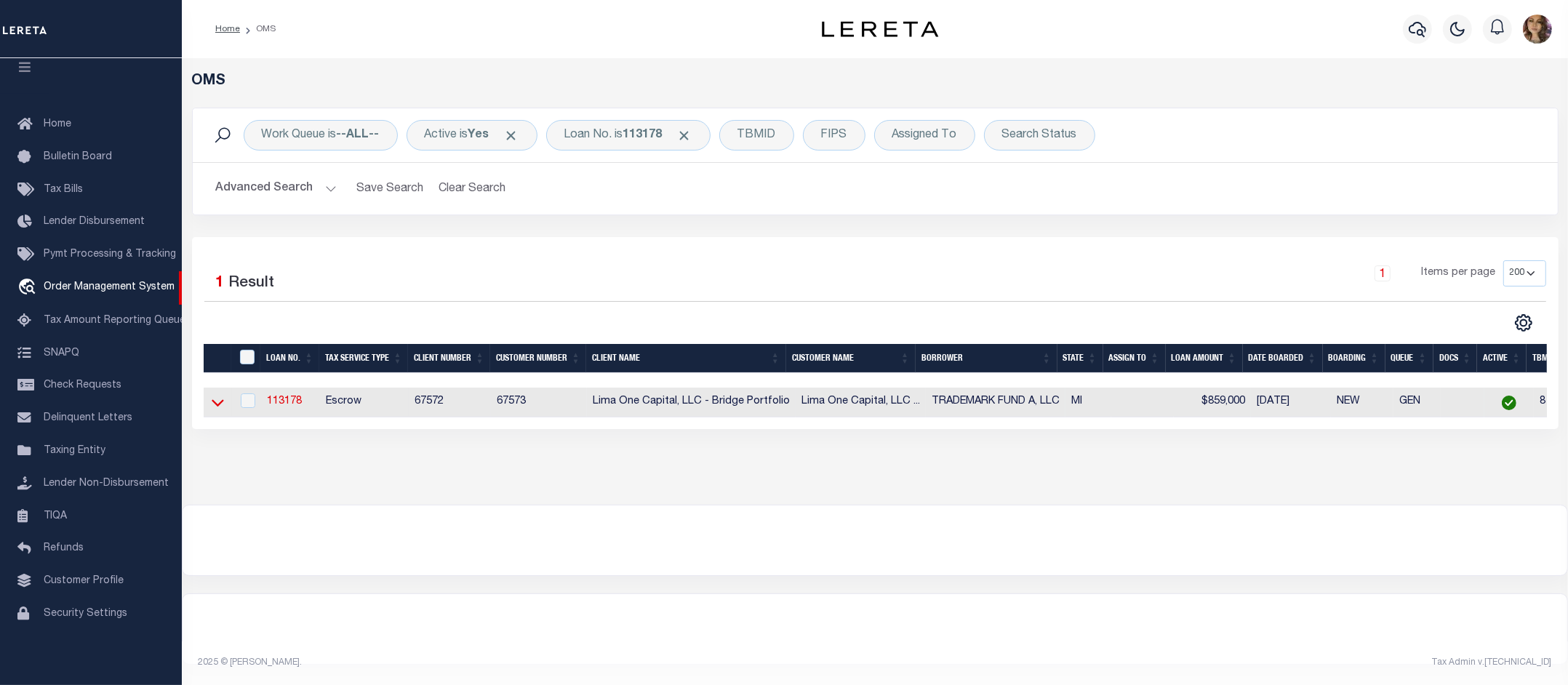
click at [216, 404] on icon at bounding box center [217, 402] width 12 height 15
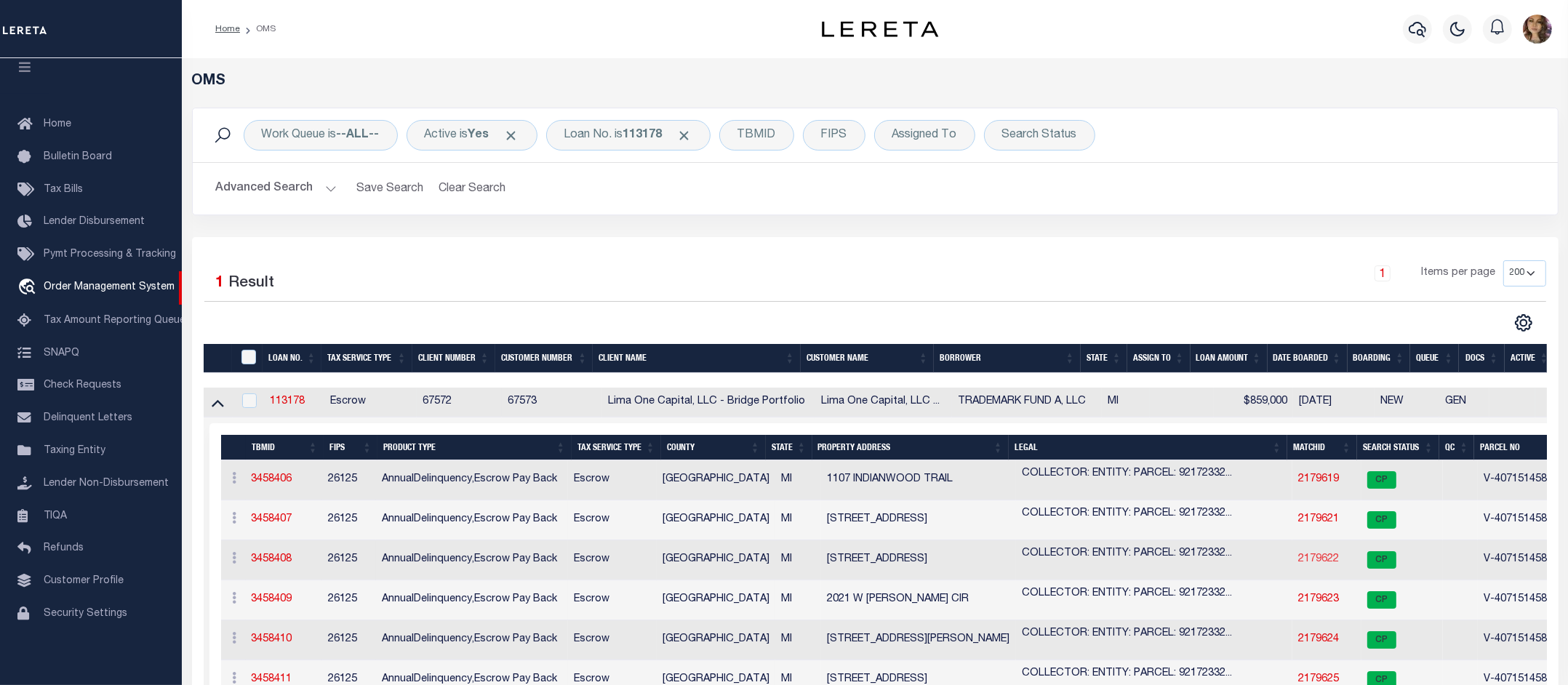
click at [1322, 560] on link "2179622" at bounding box center [1318, 558] width 40 height 10
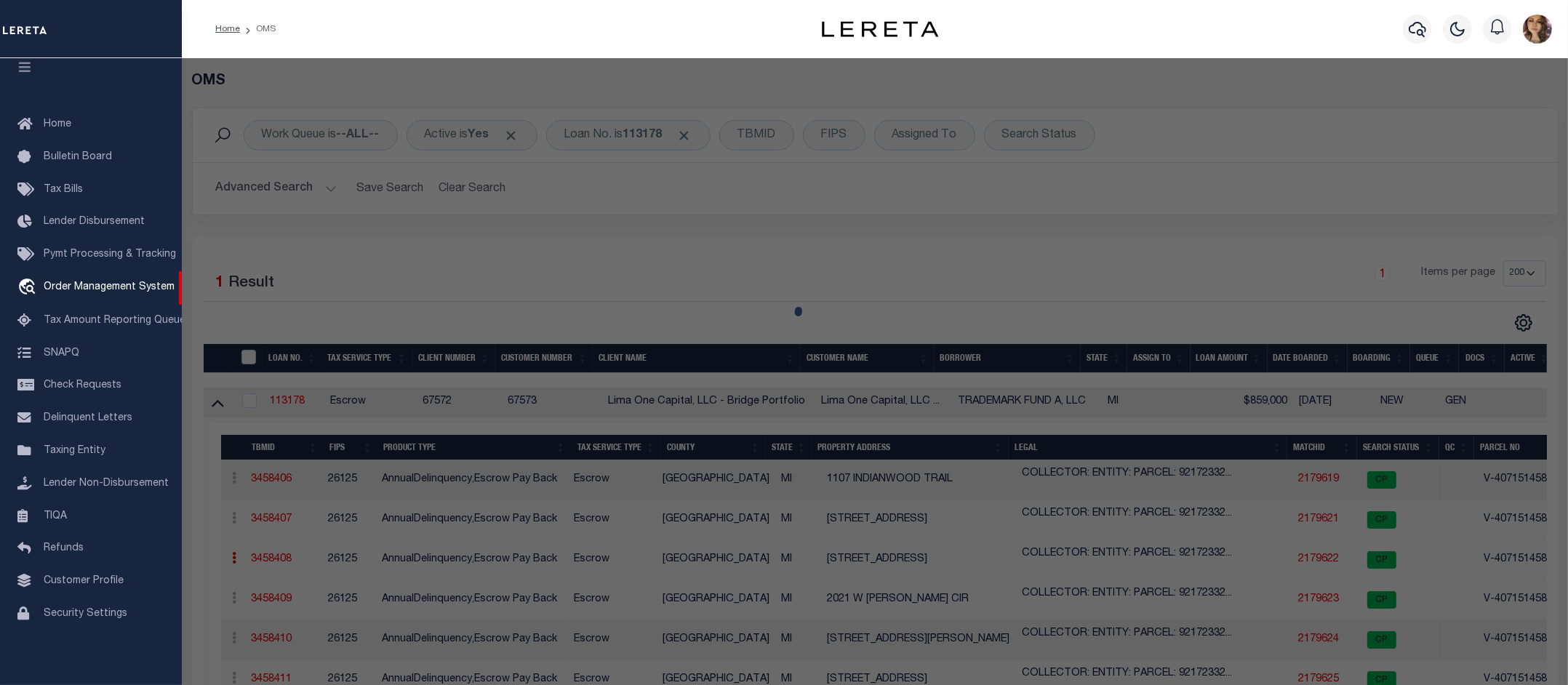
checkbox input "false"
select select "CP"
select select "AGW"
select select
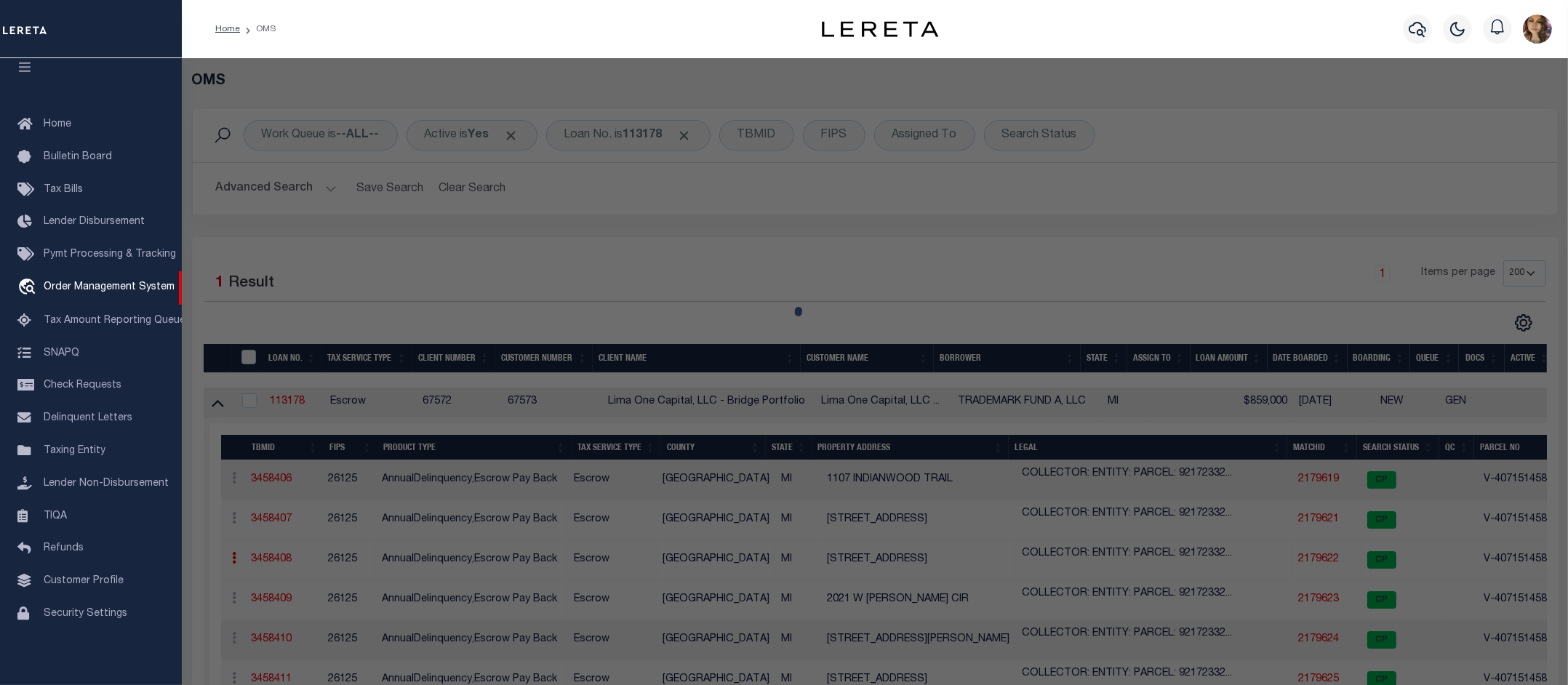
type input "[STREET_ADDRESS]"
checkbox input "false"
type input "CLARKSTON MI 48346"
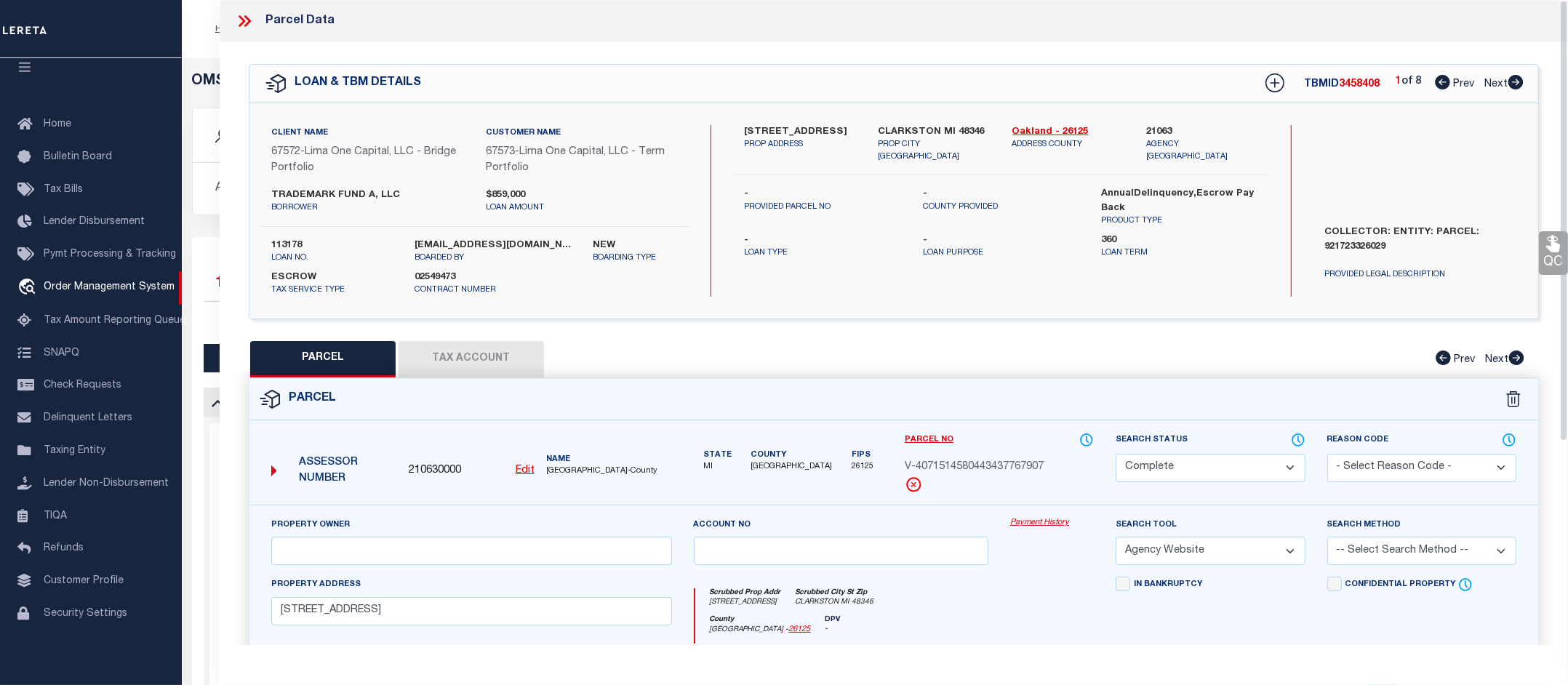
click at [1045, 523] on link "Payment History" at bounding box center [1051, 522] width 84 height 12
click at [251, 20] on icon at bounding box center [244, 21] width 19 height 19
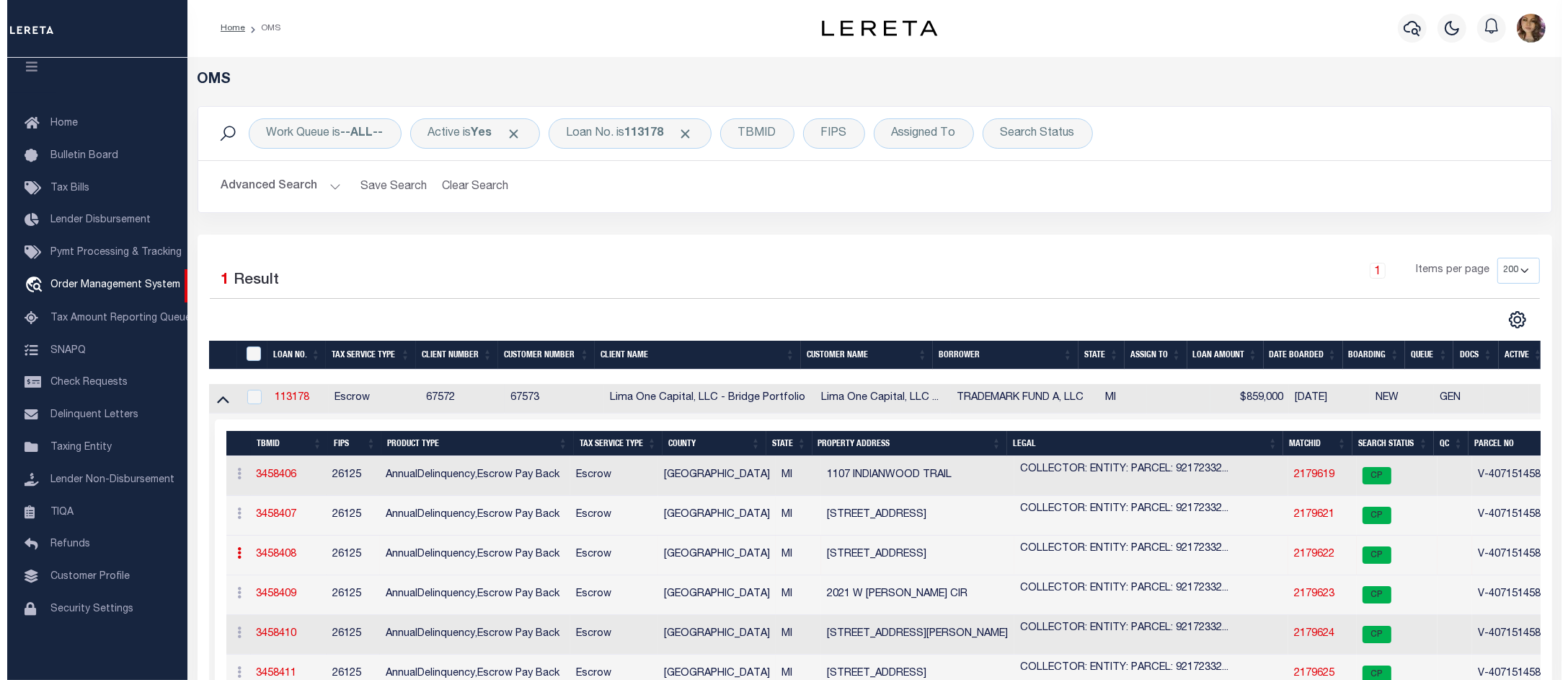
scroll to position [0, 0]
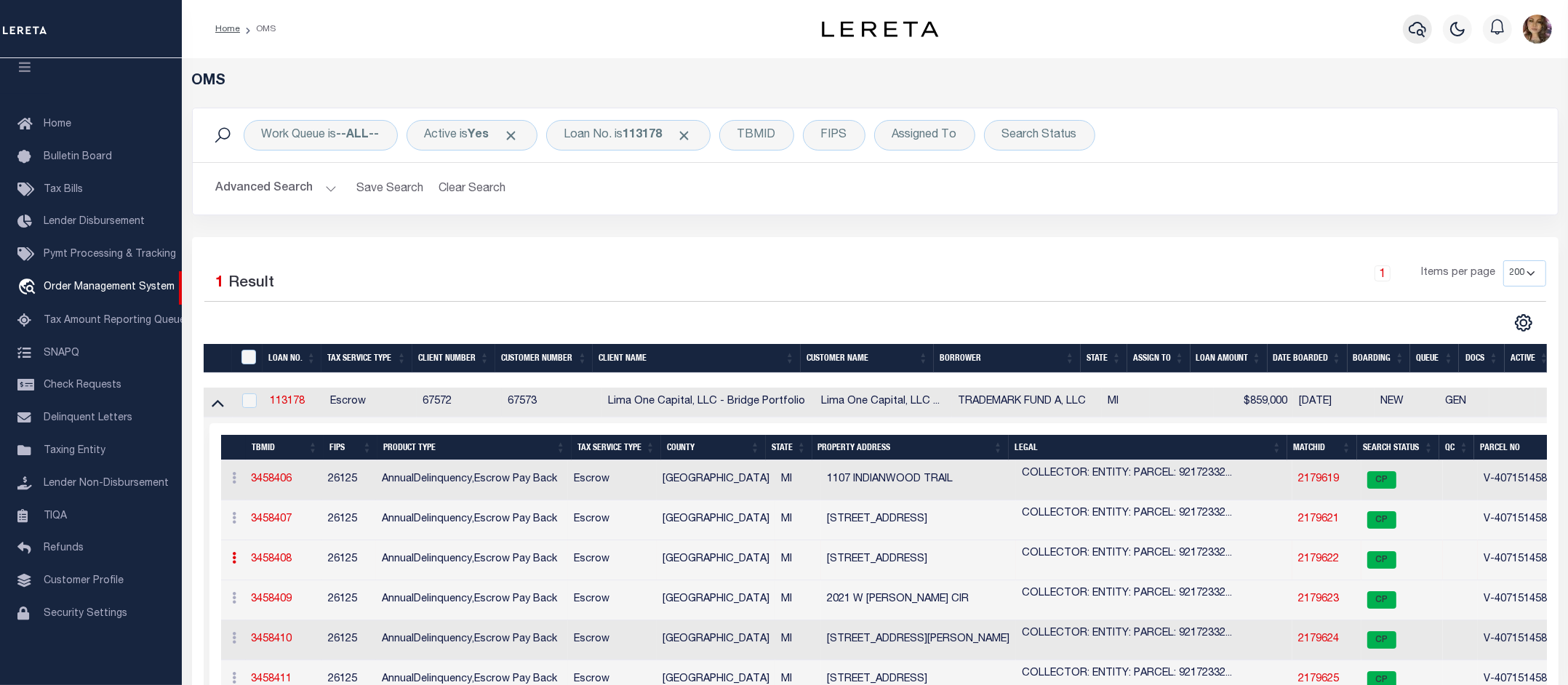
click at [1415, 27] on icon "button" at bounding box center [1417, 29] width 18 height 18
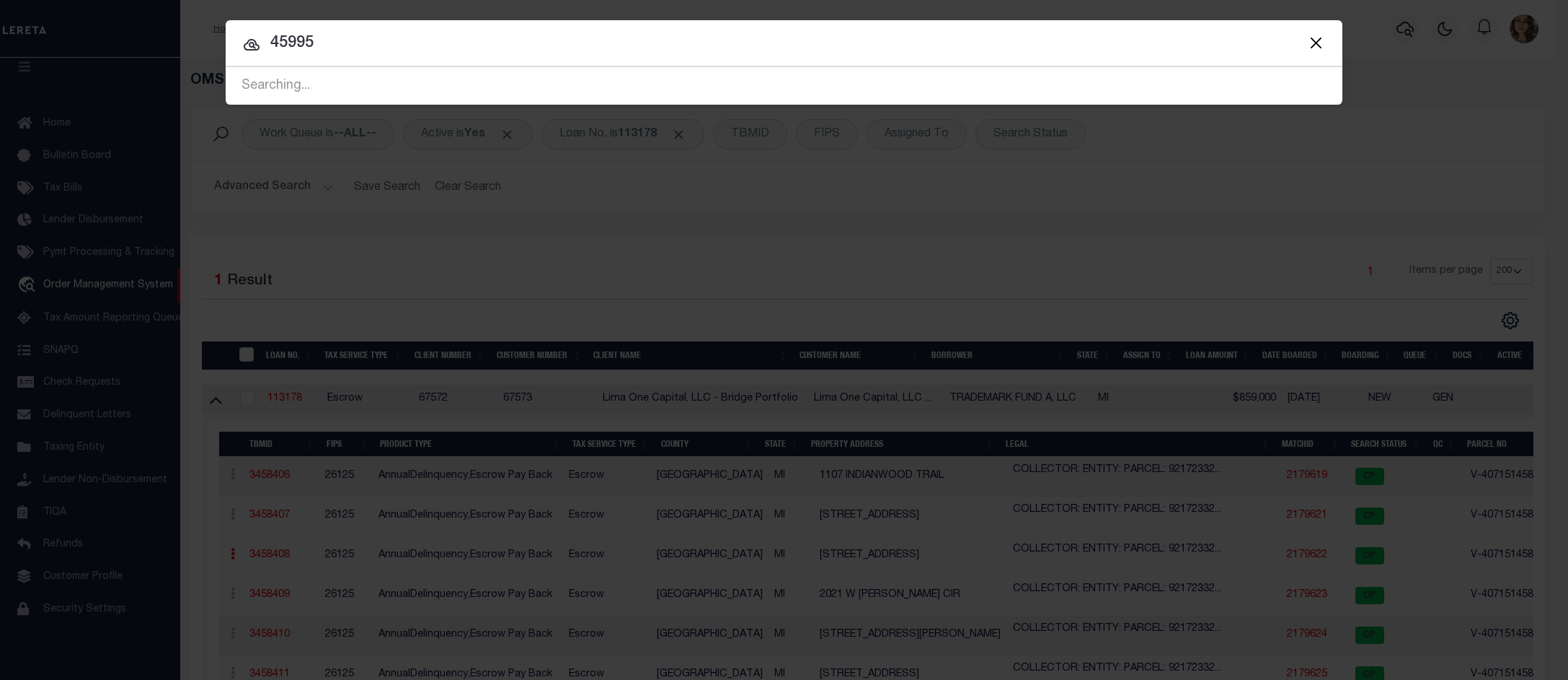
type input "45995"
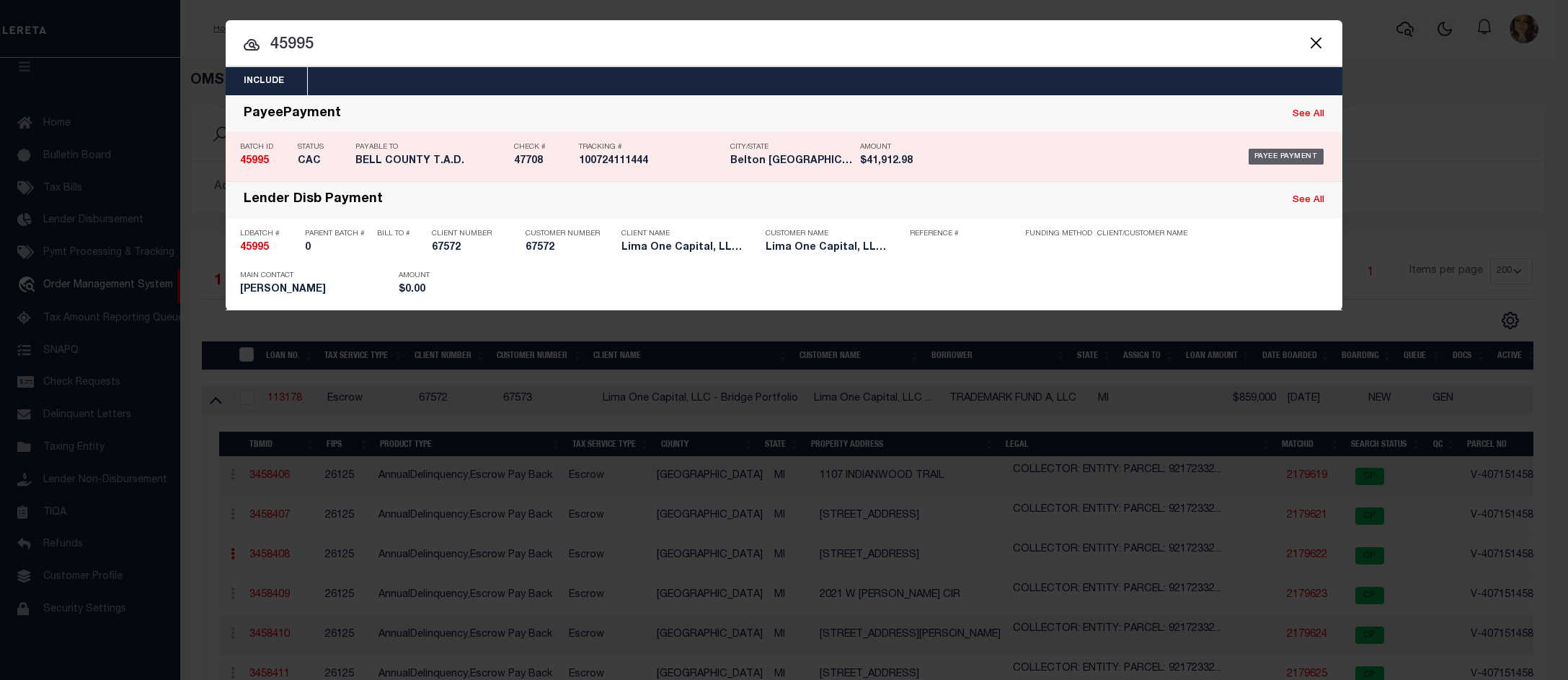
click at [1292, 156] on div "Payee Payment" at bounding box center [1286, 156] width 76 height 16
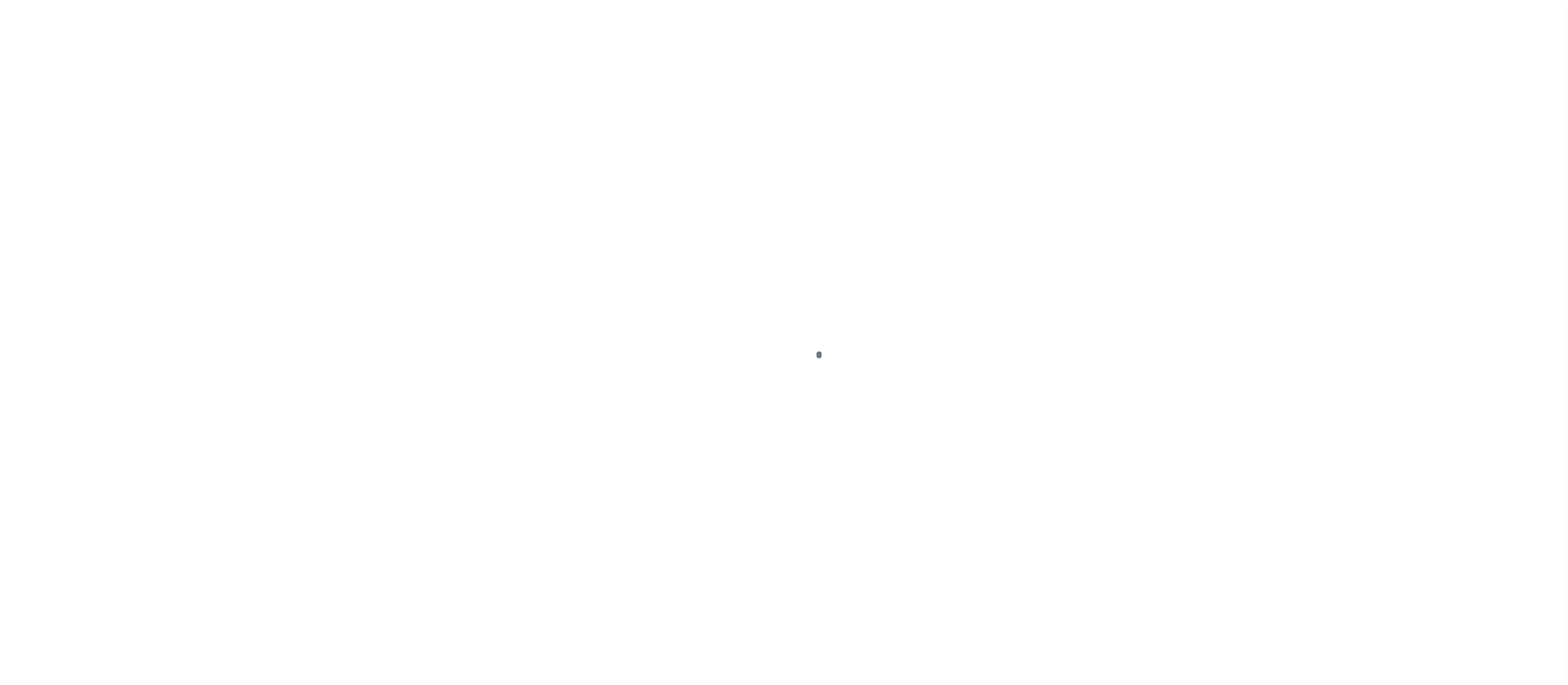
select select "CAC"
type input "[DATE]"
type input "$41,912.98"
select select "CHK"
type input "47708"
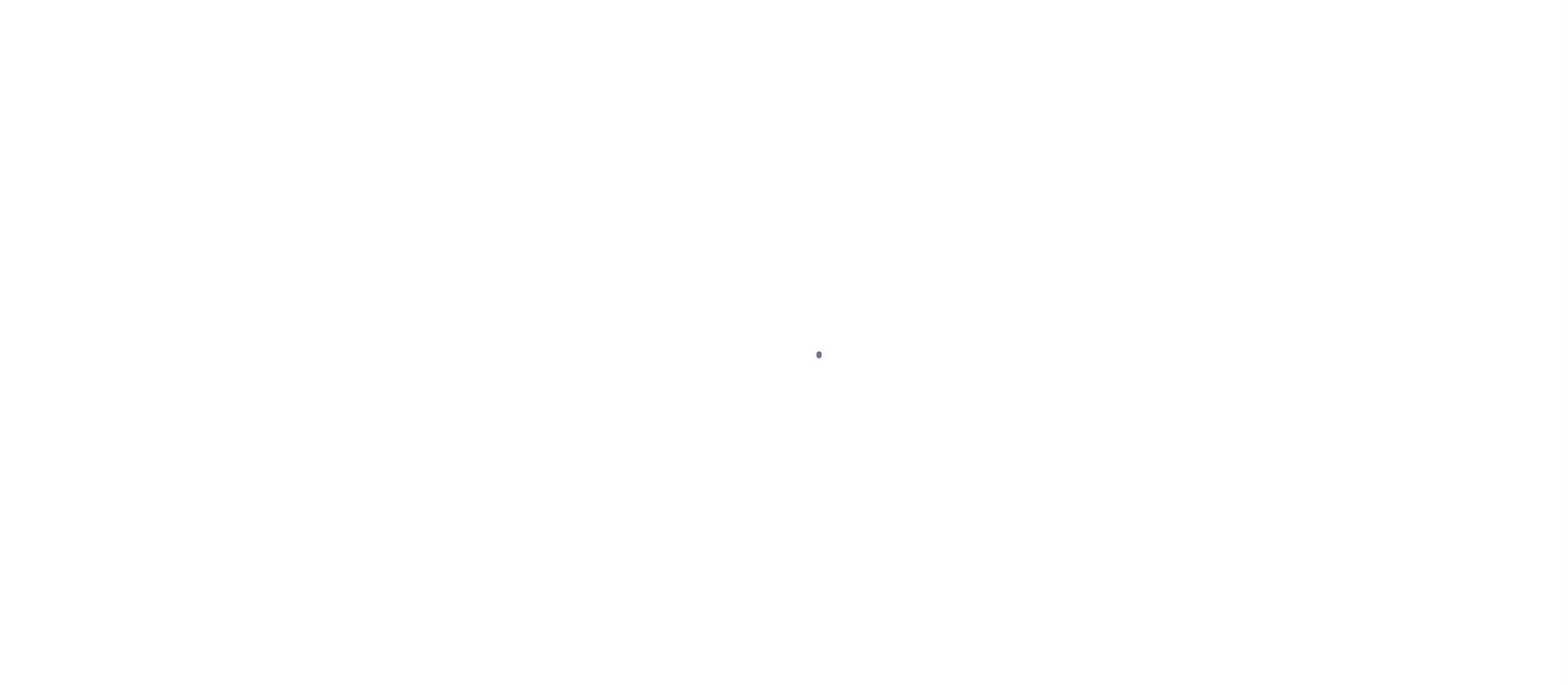
select select "Stacey Curtis"
checkbox input "true"
type input "10/22/2019"
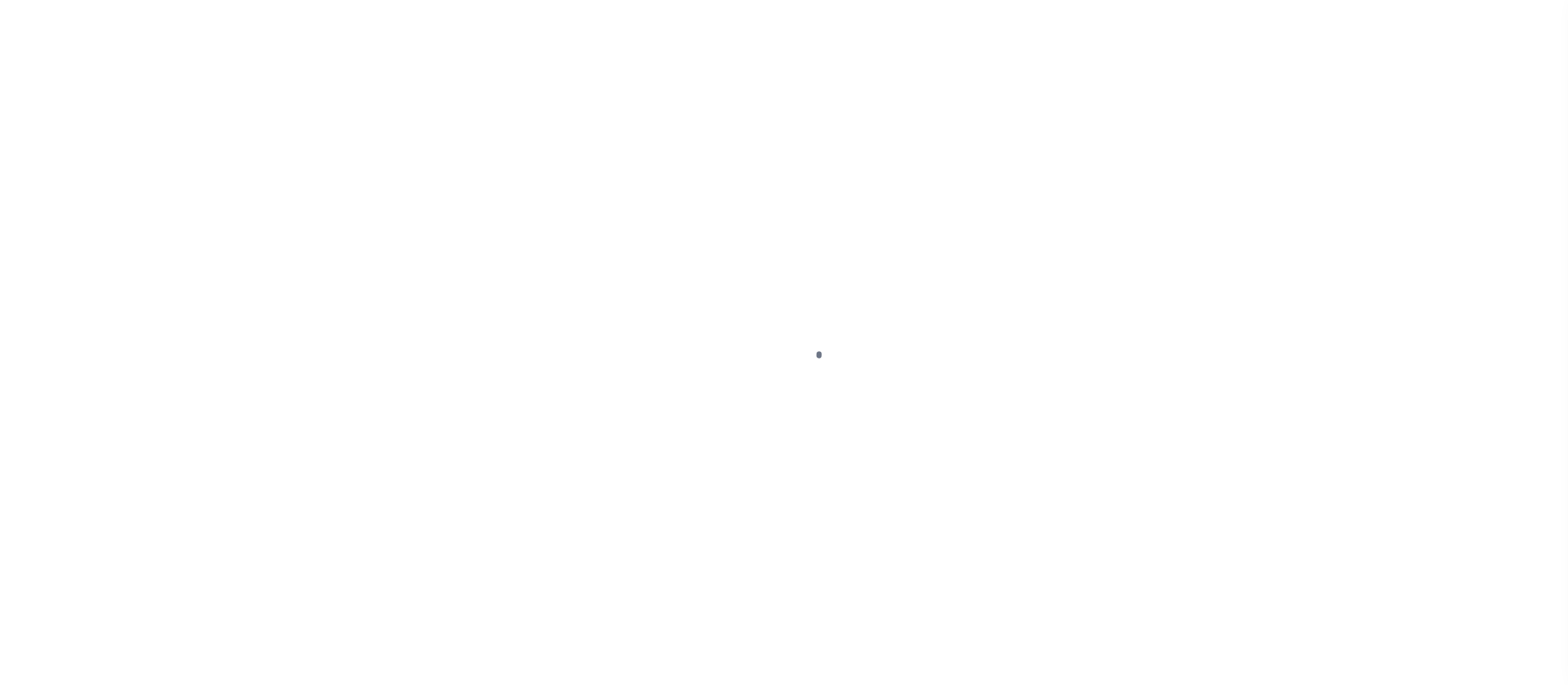
type input "$12.12"
type input "100724111444"
type input "11/1/19 JA"
type input "N"
radio input "true"
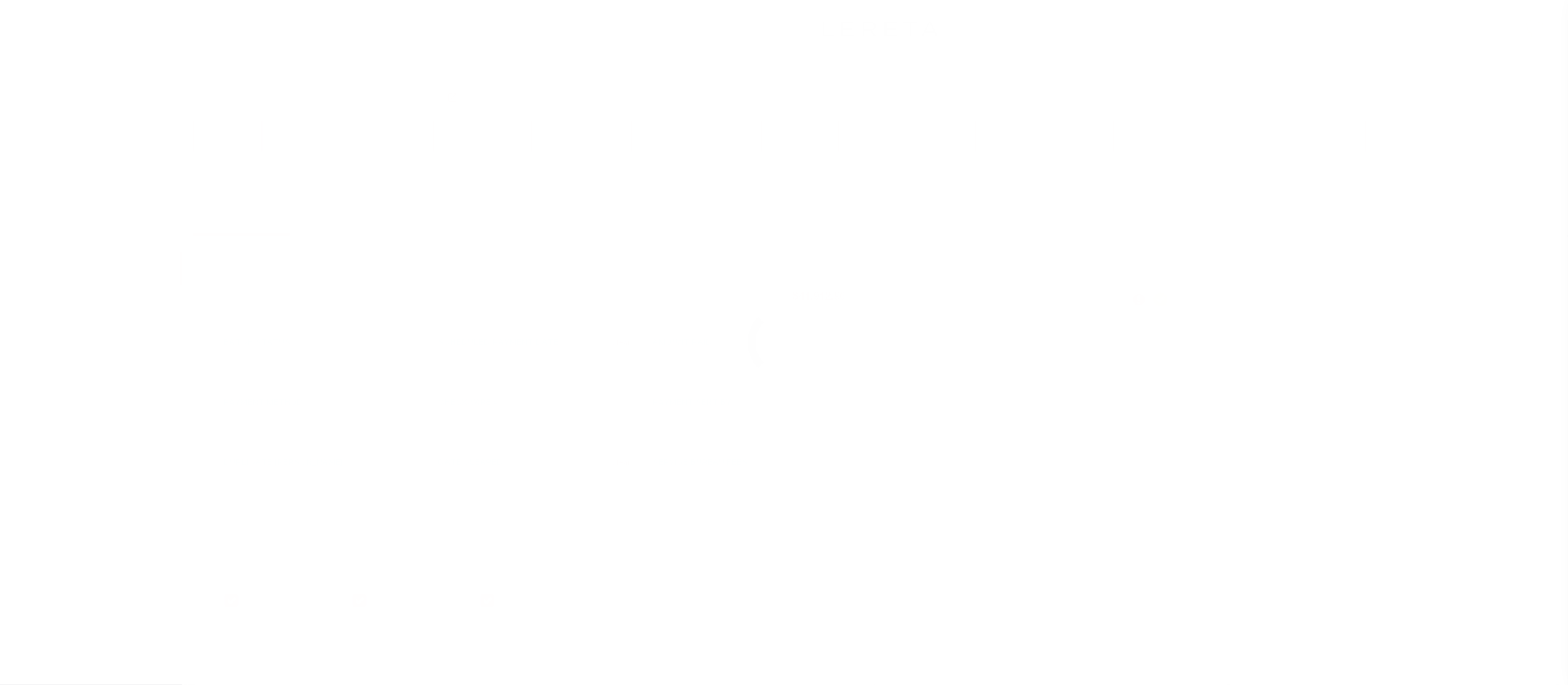
scroll to position [23, 0]
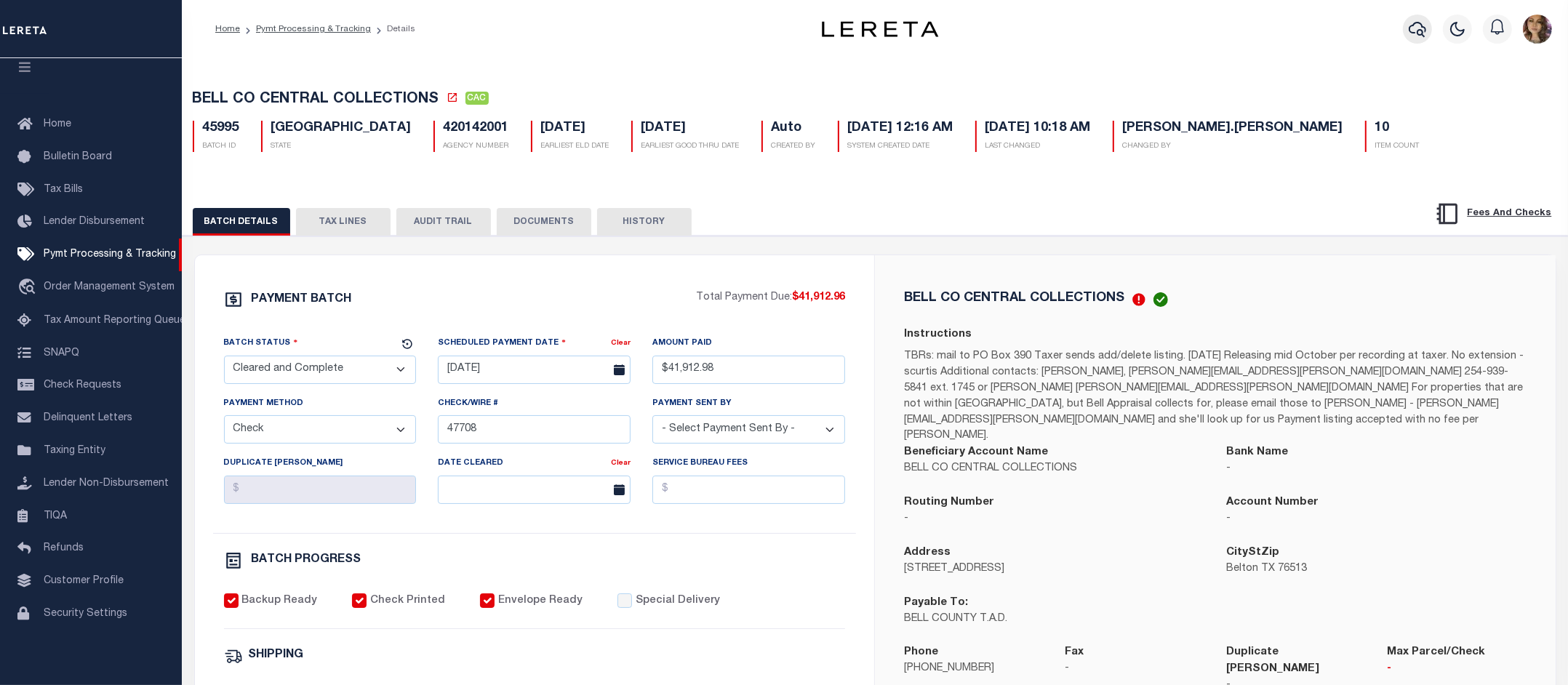
click at [1421, 35] on icon "button" at bounding box center [1417, 29] width 18 height 15
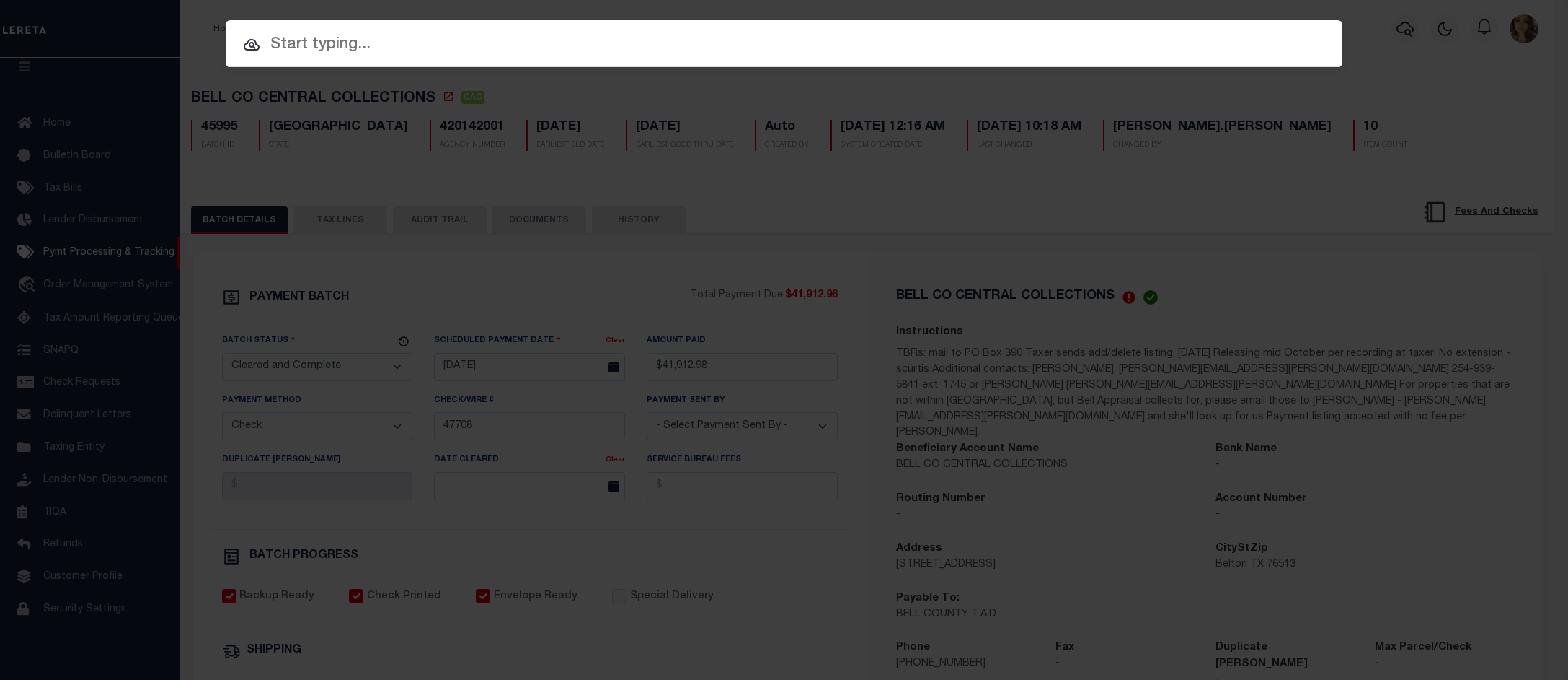
click at [619, 42] on input "text" at bounding box center [784, 45] width 1117 height 25
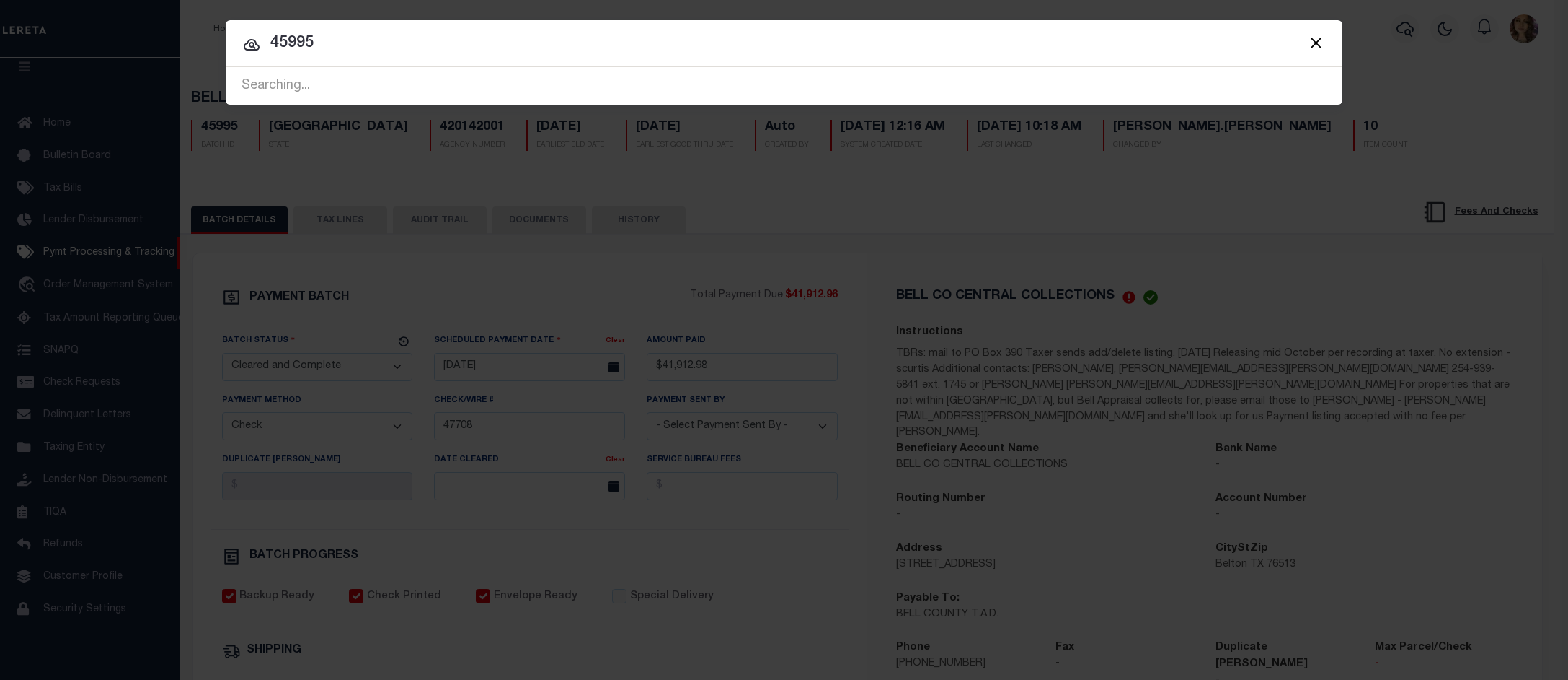
type input "45995"
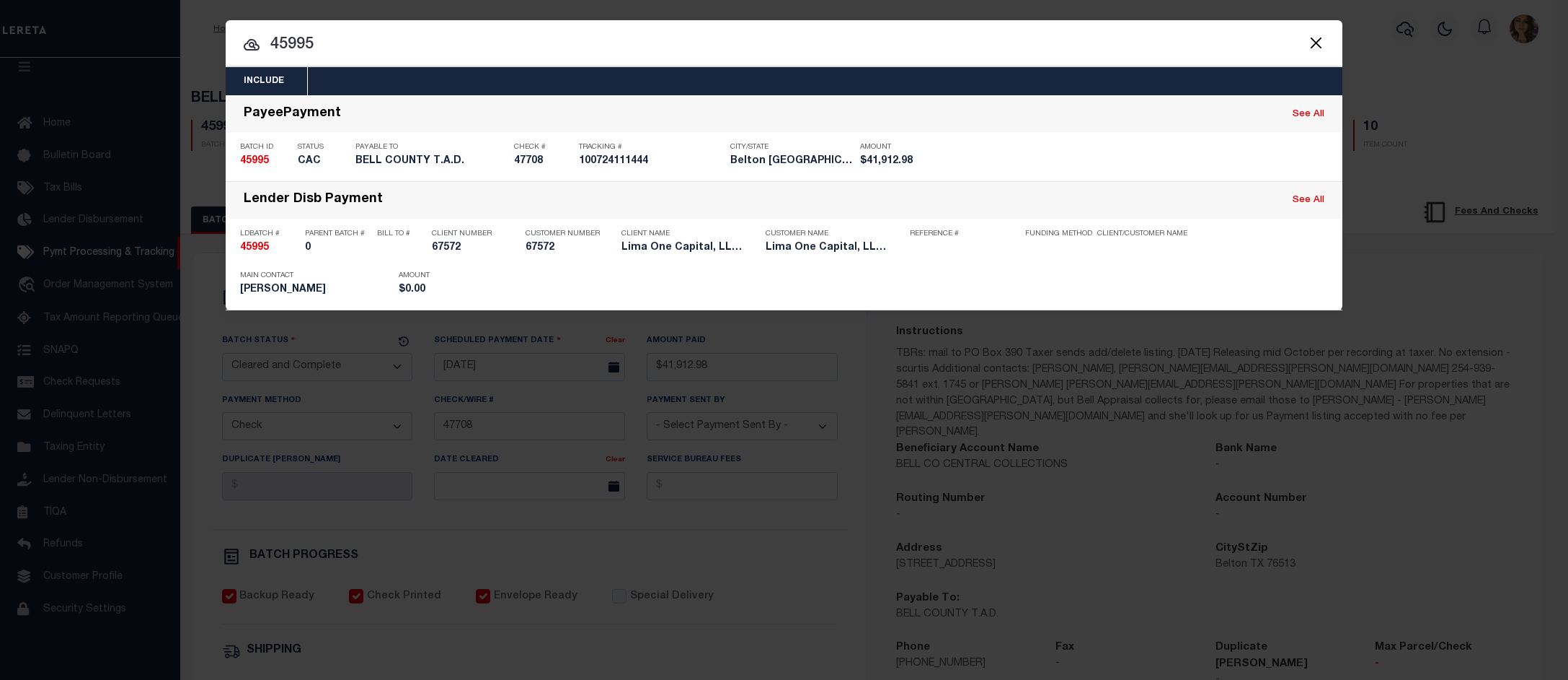
click at [1313, 41] on button "Close" at bounding box center [1316, 43] width 19 height 19
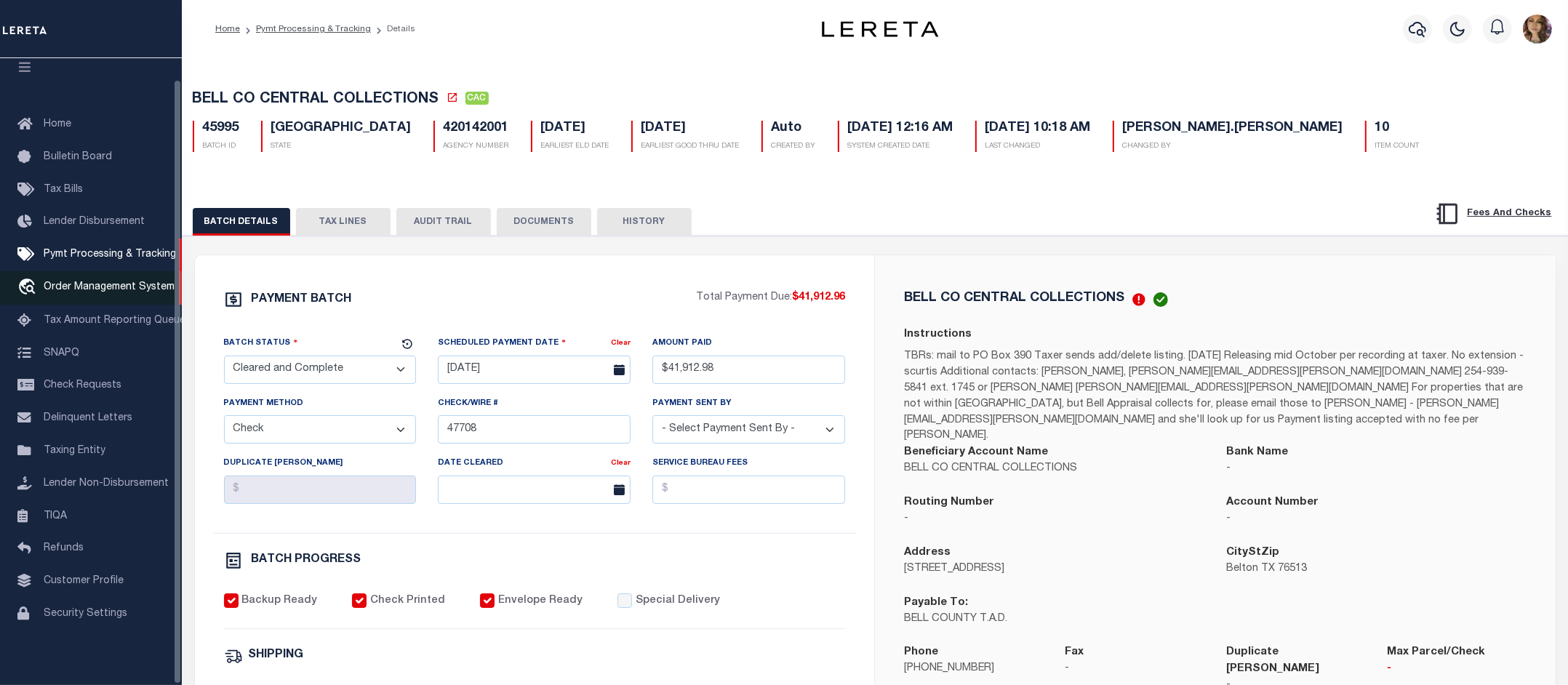
click at [96, 282] on span "Order Management System" at bounding box center [108, 287] width 131 height 10
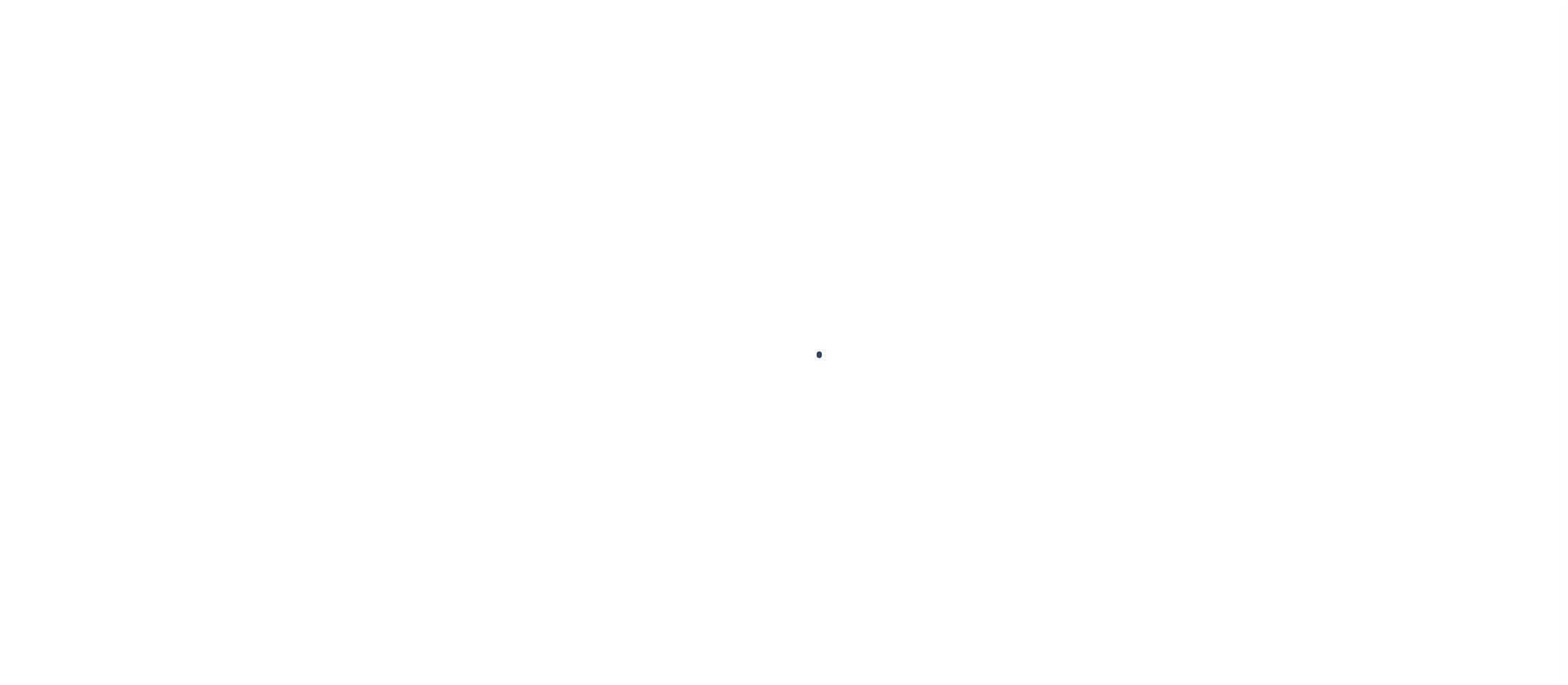
scroll to position [23, 0]
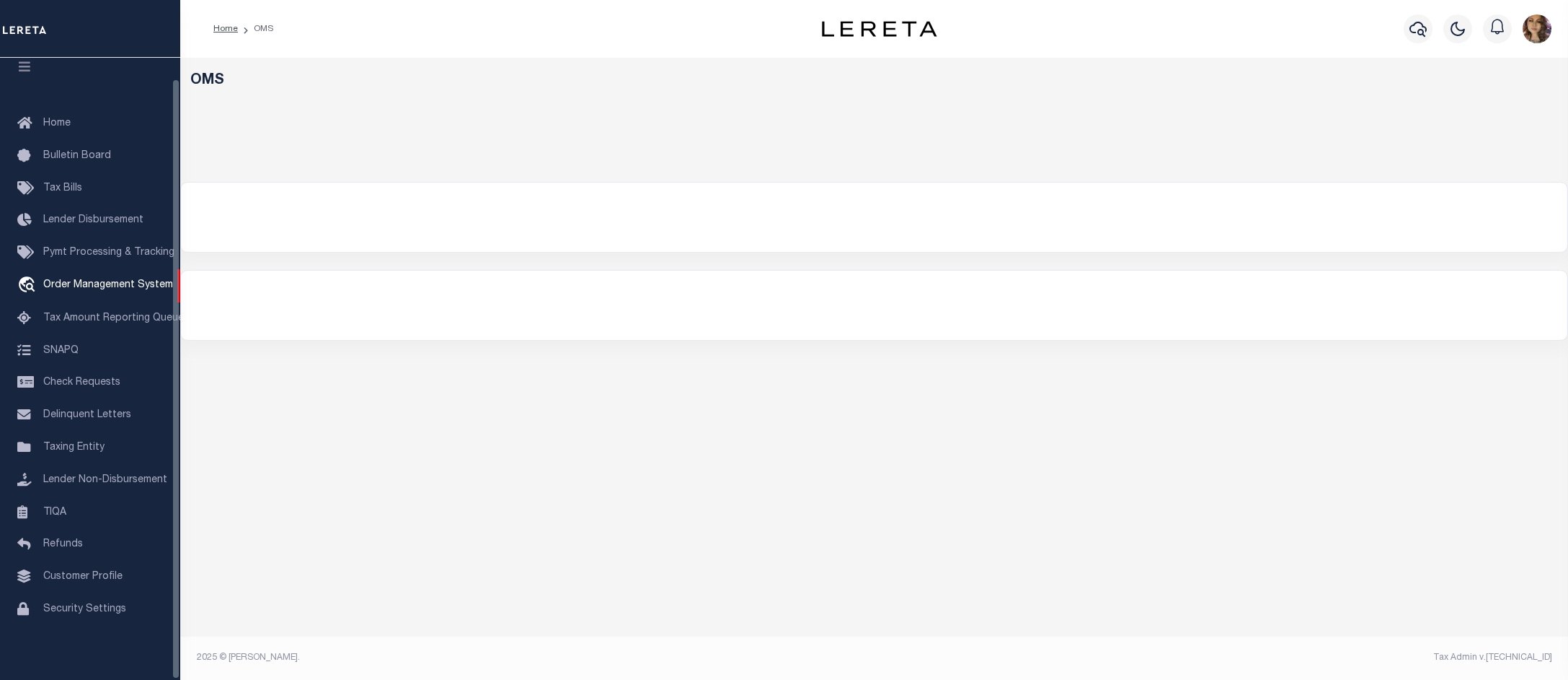
select select "200"
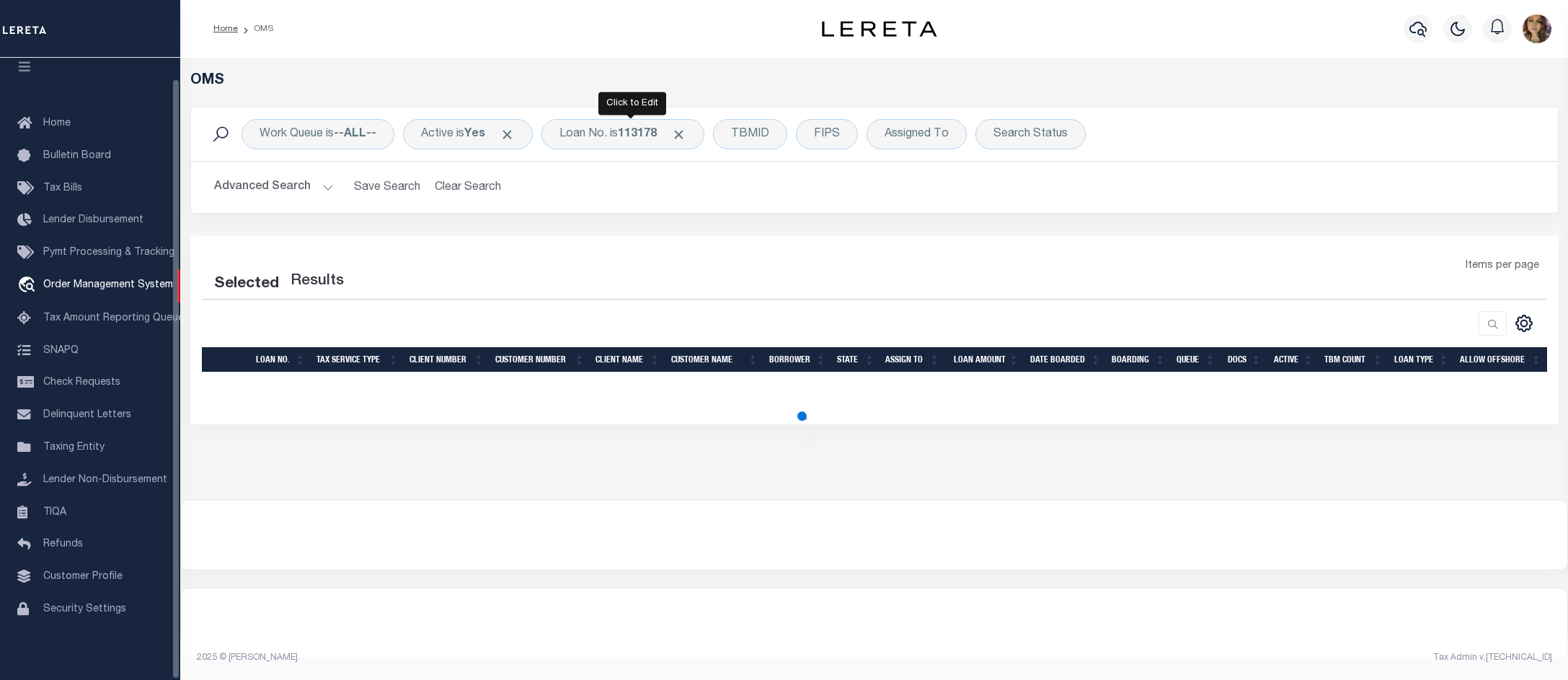
select select "200"
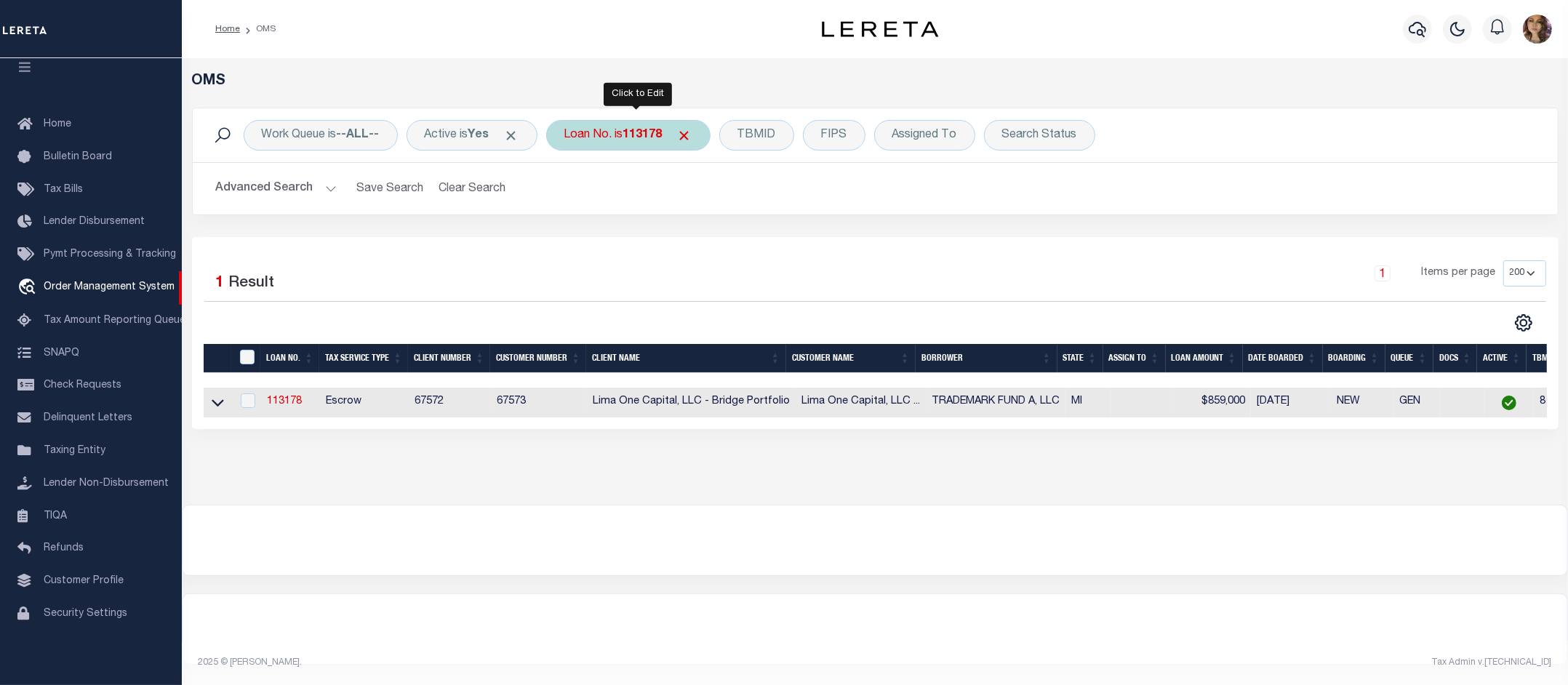
click at [618, 136] on div "Loan No. is 113178" at bounding box center [628, 135] width 165 height 30
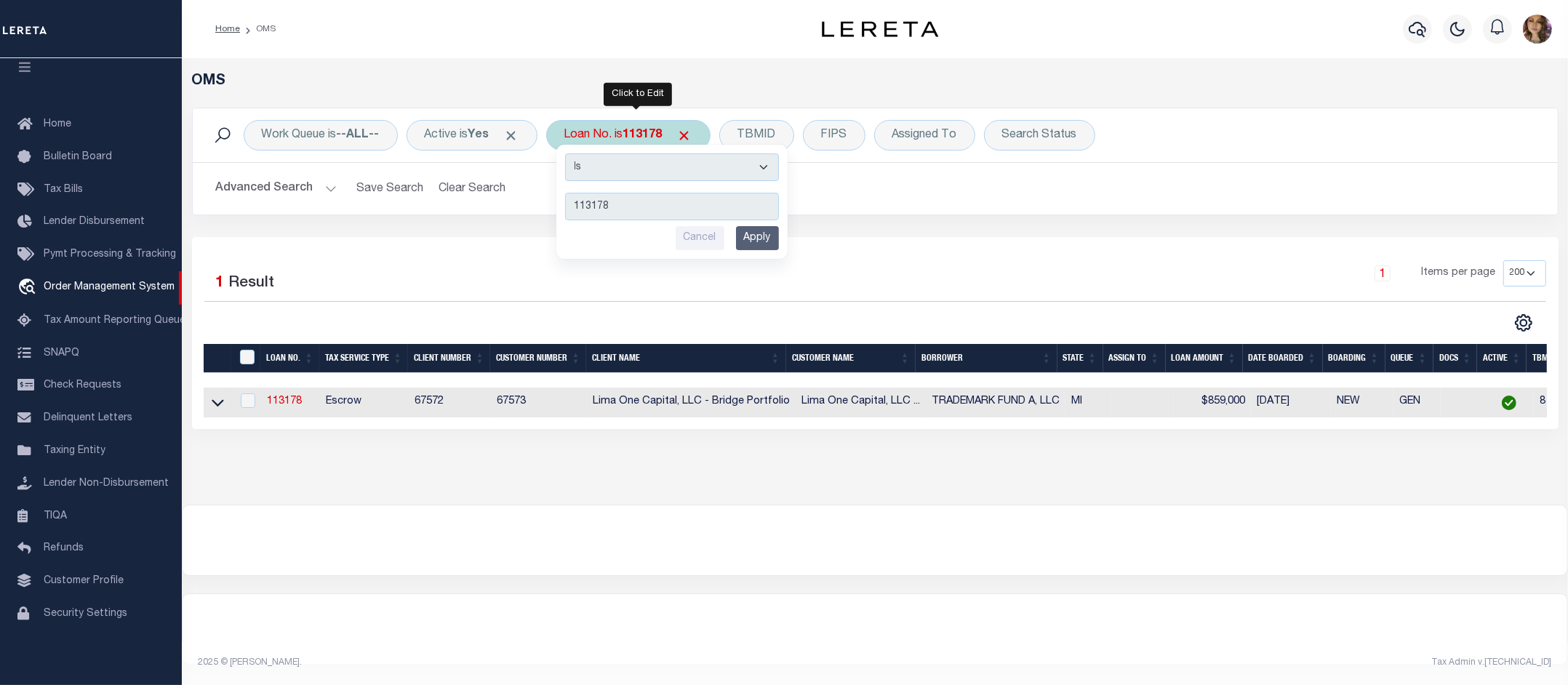
type input "120143"
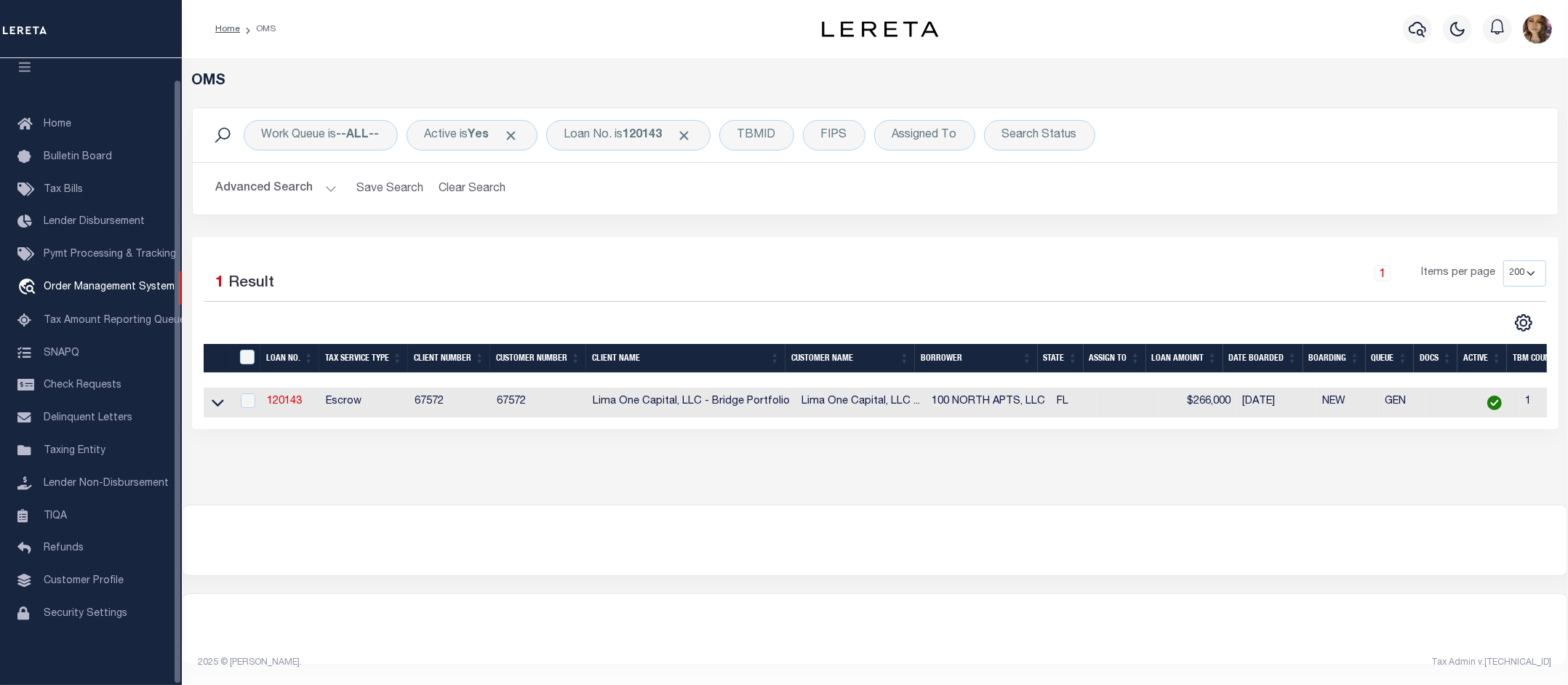
drag, startPoint x: 215, startPoint y: 406, endPoint x: 1125, endPoint y: 578, distance: 926.1
click at [215, 406] on icon at bounding box center [217, 403] width 12 height 8
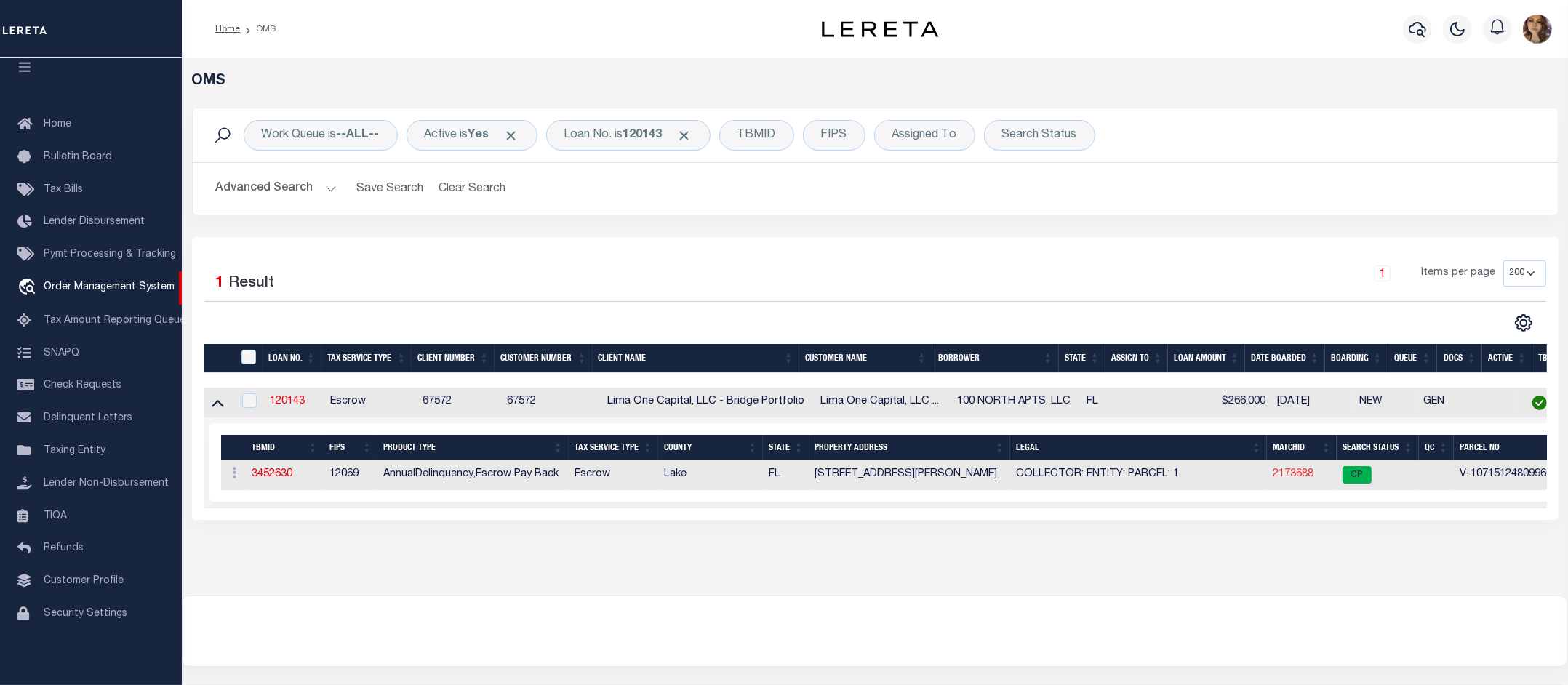
click at [1285, 476] on link "2173688" at bounding box center [1293, 474] width 40 height 10
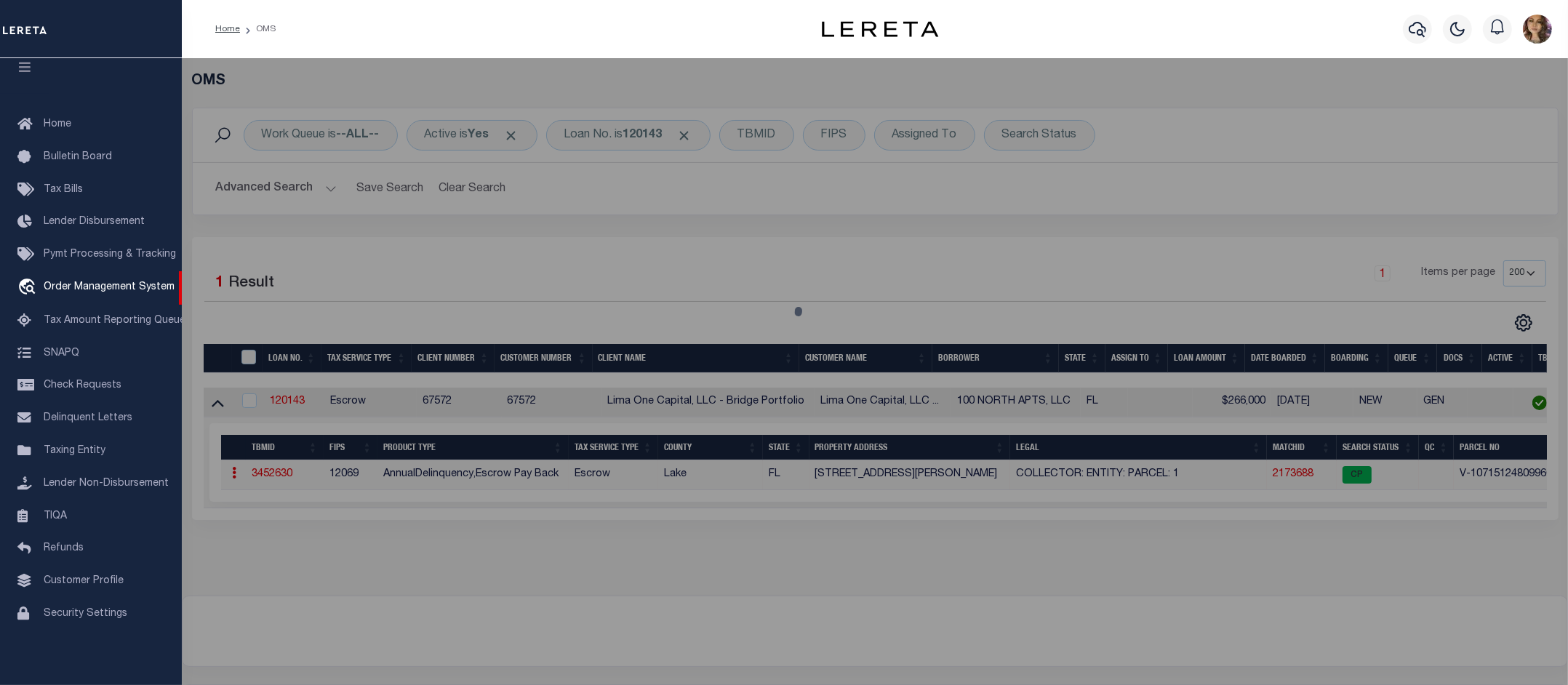
checkbox input "false"
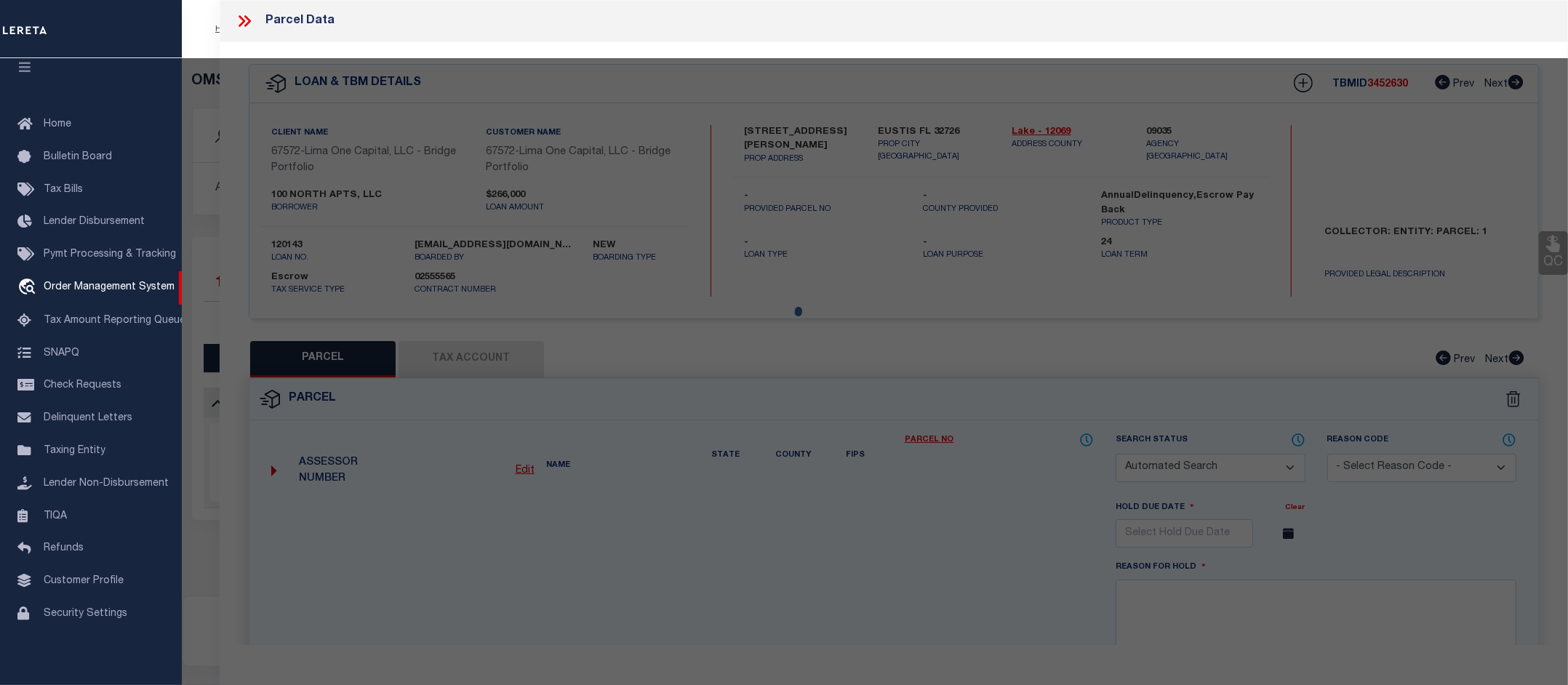
select select "CP"
select select "AGW"
select select
type input "[STREET_ADDRESS][PERSON_NAME]"
checkbox input "false"
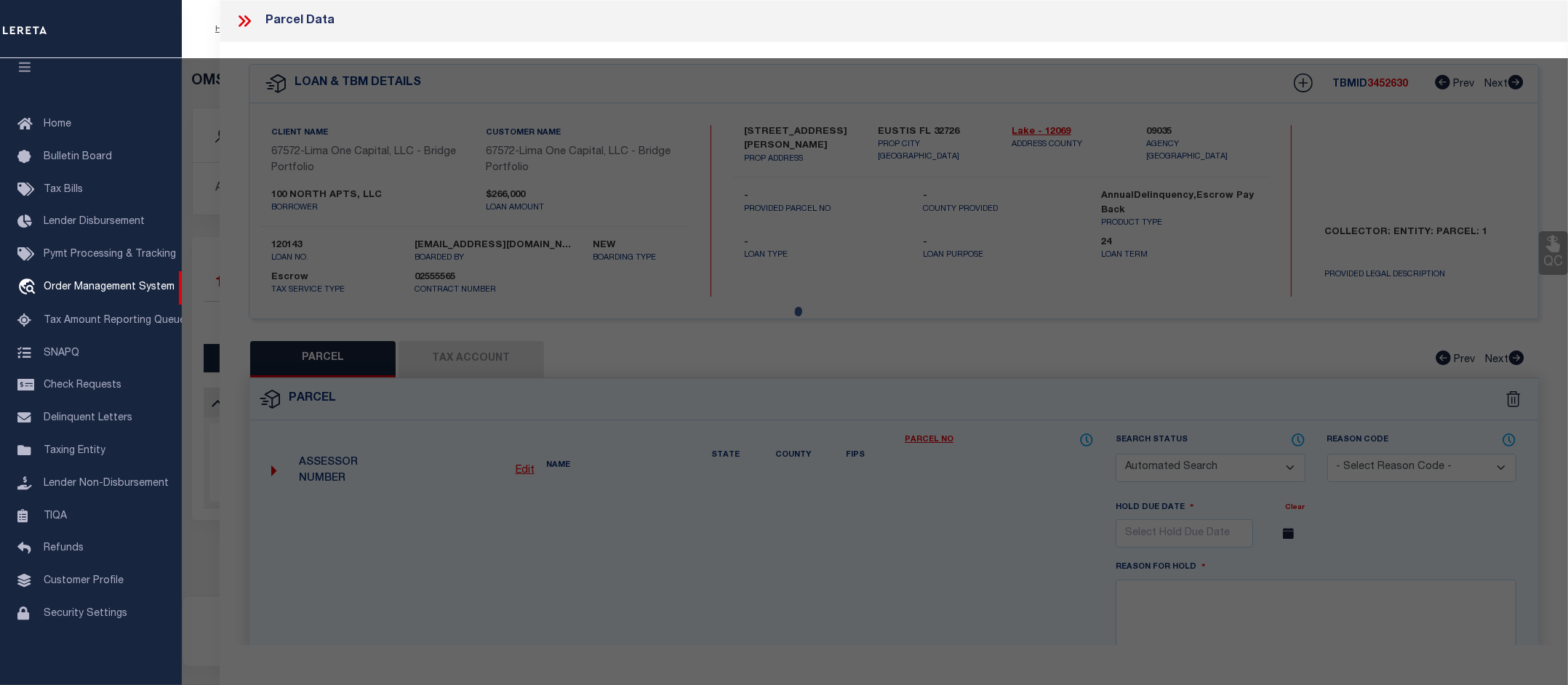
type input "EUSTIS FL 32726"
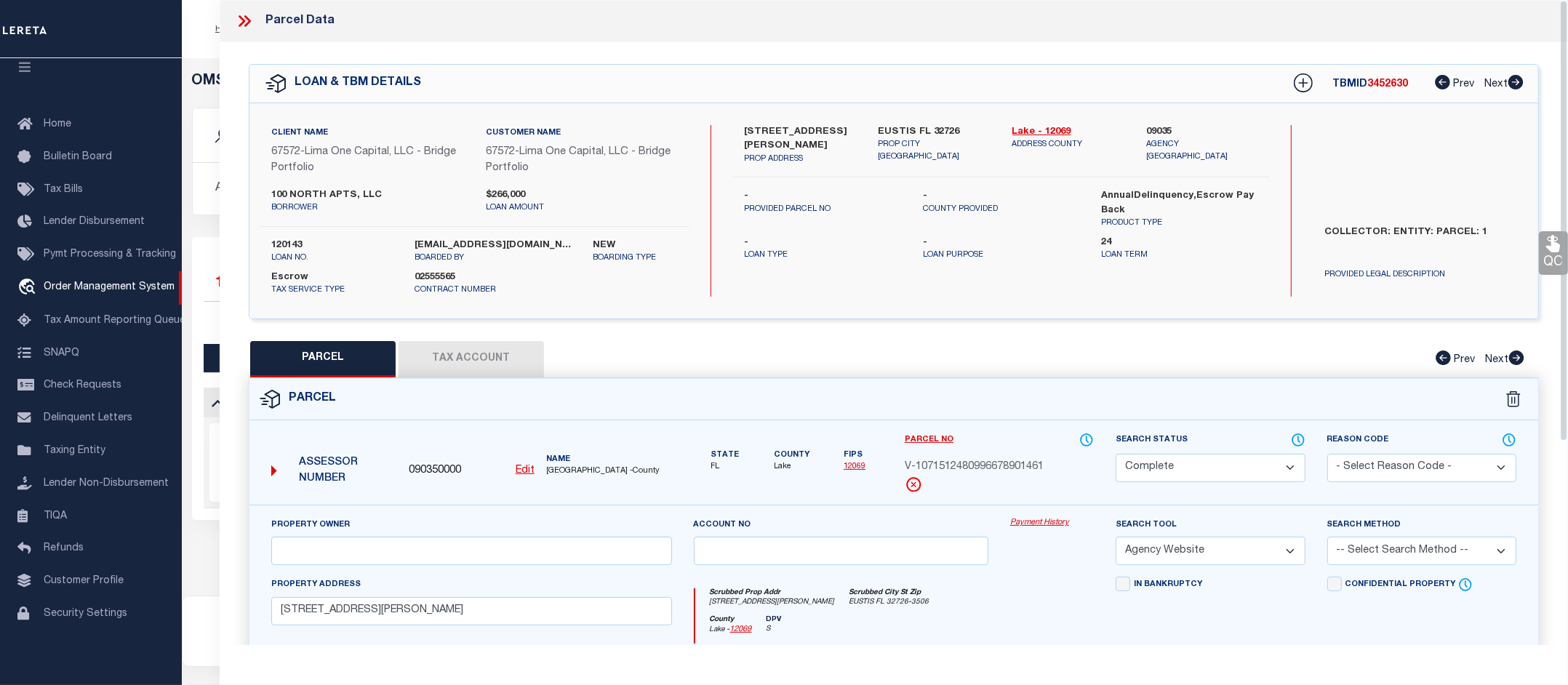
click at [1043, 522] on link "Payment History" at bounding box center [1051, 522] width 84 height 12
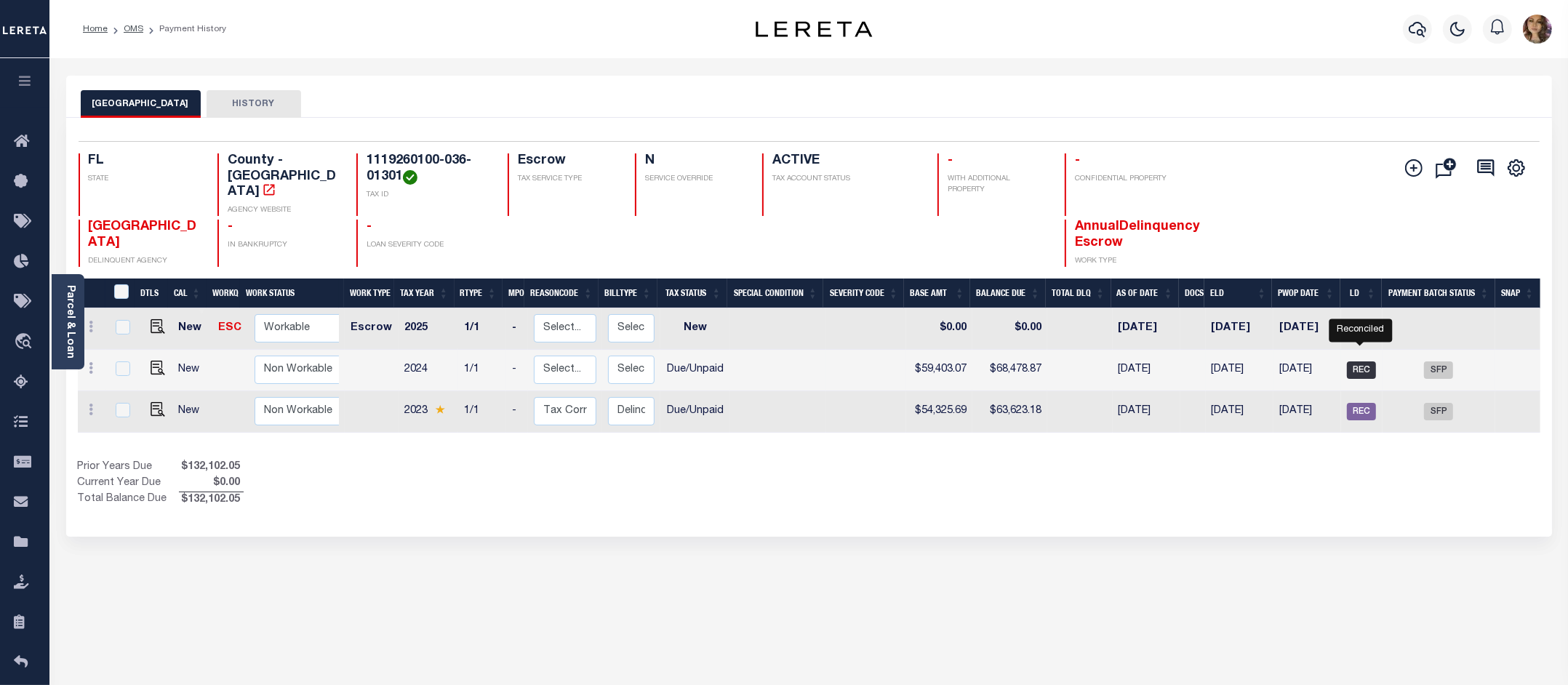
click at [1361, 361] on span "REC" at bounding box center [1360, 369] width 29 height 18
checkbox input "true"
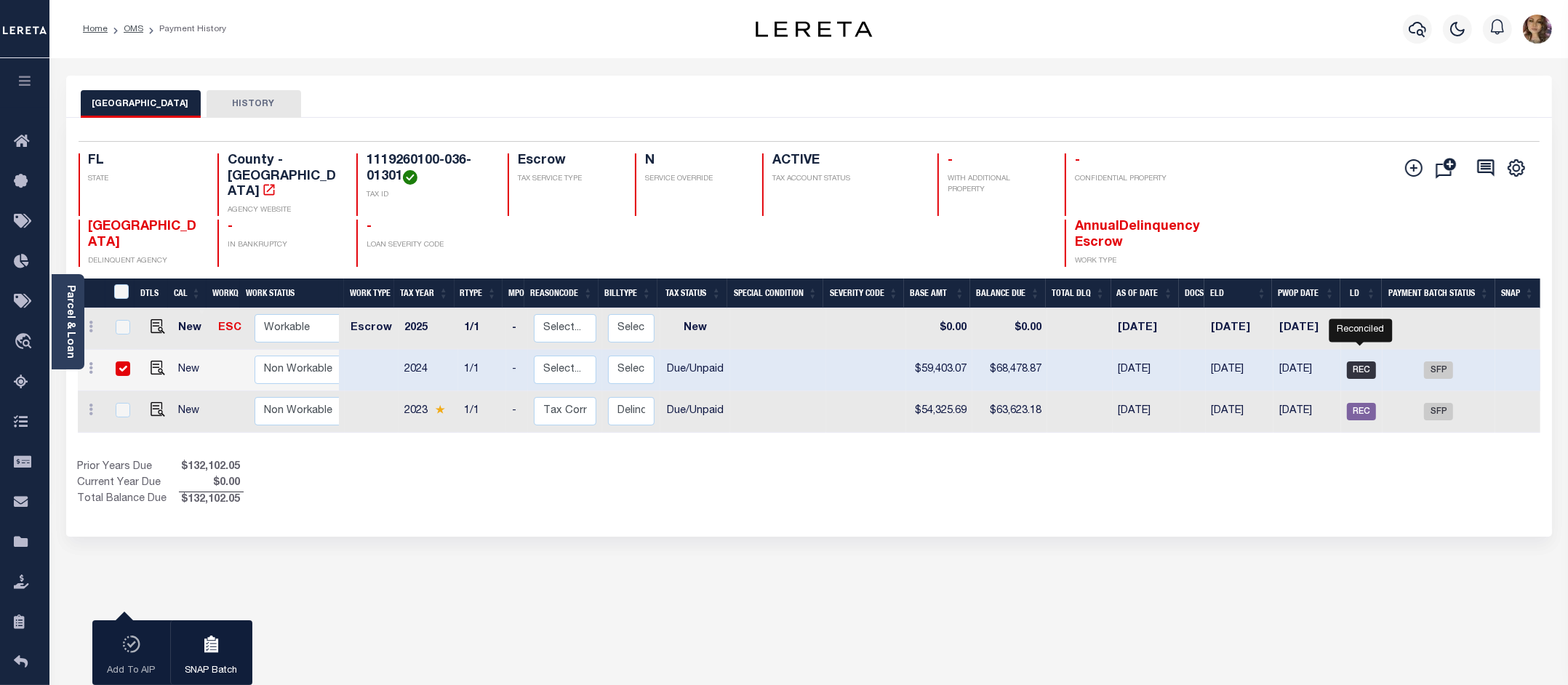
click at [1353, 361] on span "REC" at bounding box center [1360, 369] width 29 height 18
checkbox input "false"
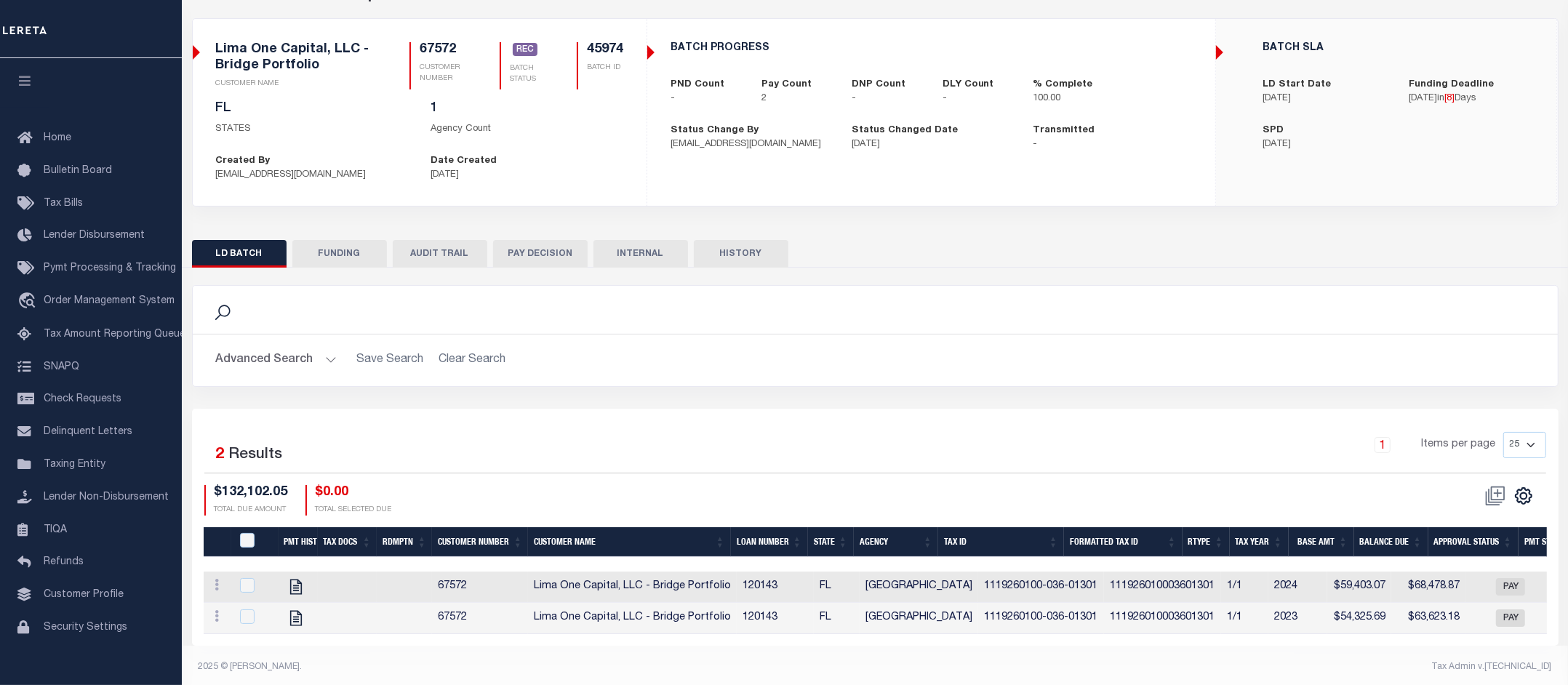
scroll to position [91, 0]
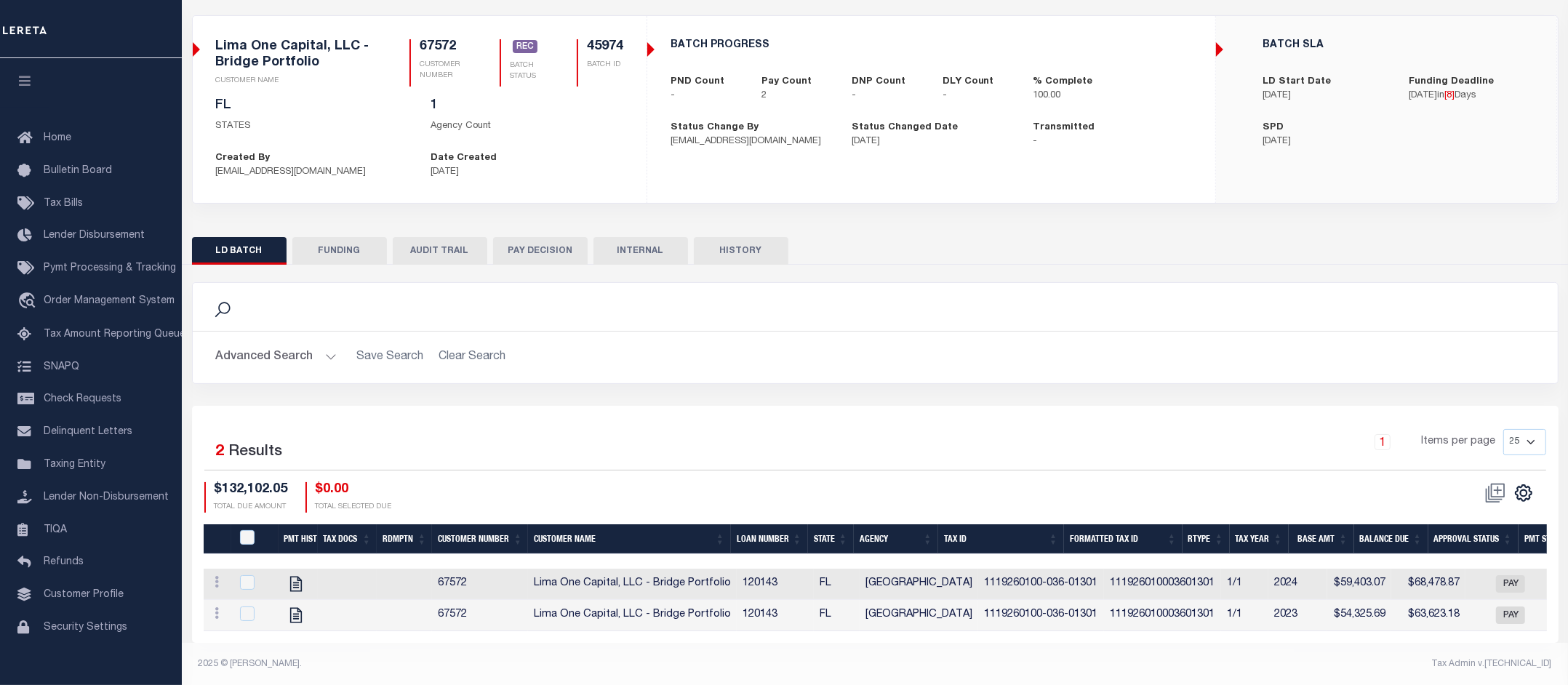
drag, startPoint x: 725, startPoint y: 645, endPoint x: 823, endPoint y: 653, distance: 98.3
click at [823, 643] on div "Selected 2 Results 1 Items per page 25 50 100 200 $132,102.05" at bounding box center [874, 524] width 1366 height 237
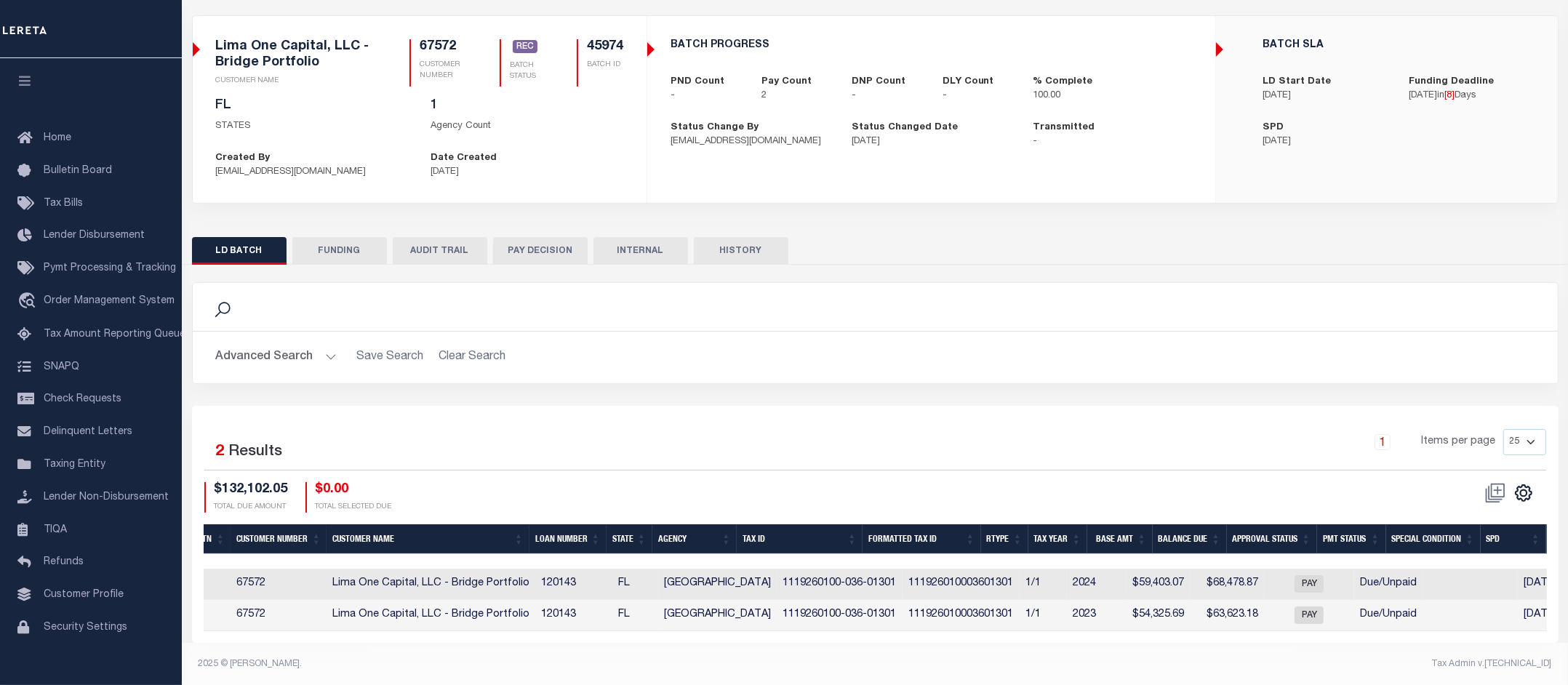
scroll to position [0, 0]
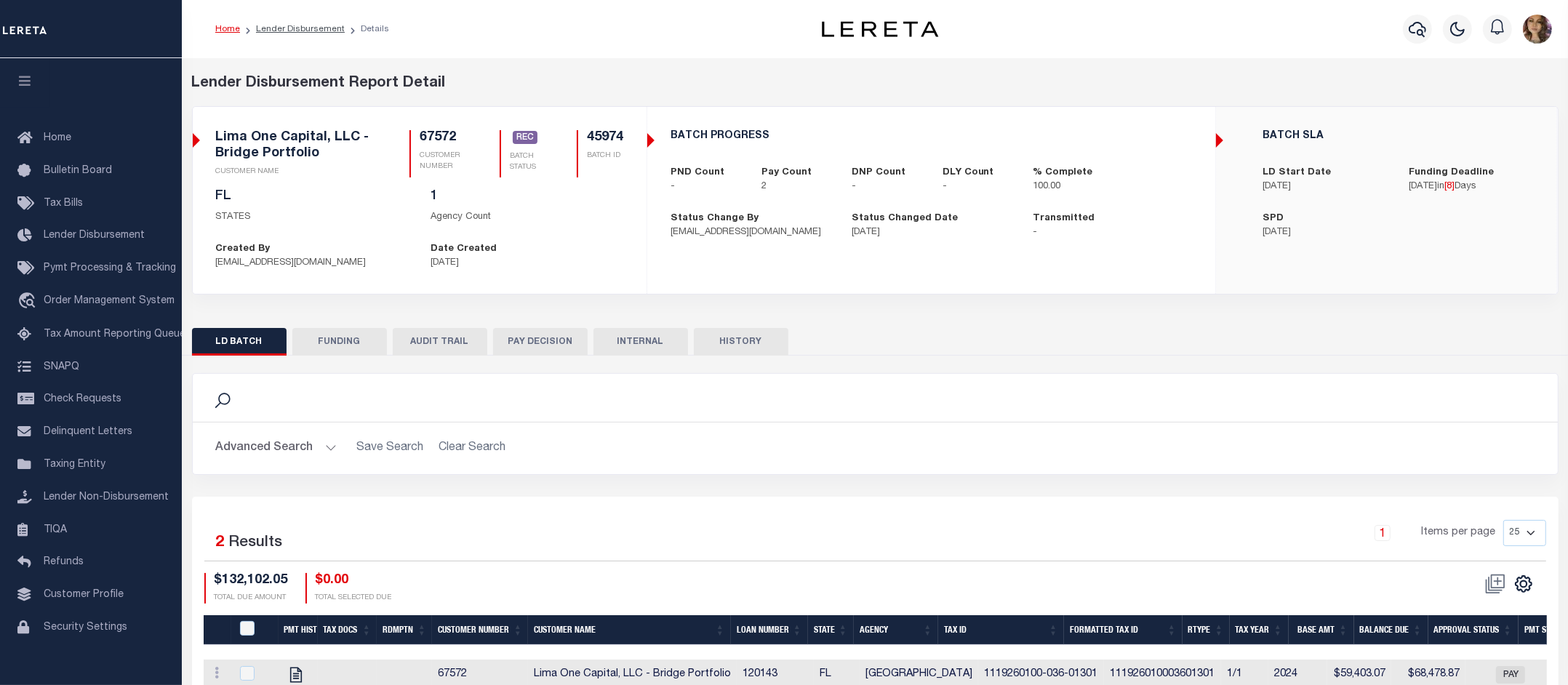
drag, startPoint x: 918, startPoint y: 237, endPoint x: 826, endPoint y: 229, distance: 92.3
click at [826, 229] on div "BATCH PROGRESS PND Count - Pay Count 2 DNP Count - DLY Count - % Complete 100.0…" at bounding box center [931, 185] width 567 height 133
click at [808, 270] on div "BATCH PROGRESS PND Count - Pay Count 2 DNP Count - DLY Count - % Complete 100.00" at bounding box center [931, 200] width 569 height 187
drag, startPoint x: 212, startPoint y: 252, endPoint x: 268, endPoint y: 264, distance: 57.3
click at [268, 264] on div "Created By ALittle@lereta.net" at bounding box center [312, 257] width 214 height 28
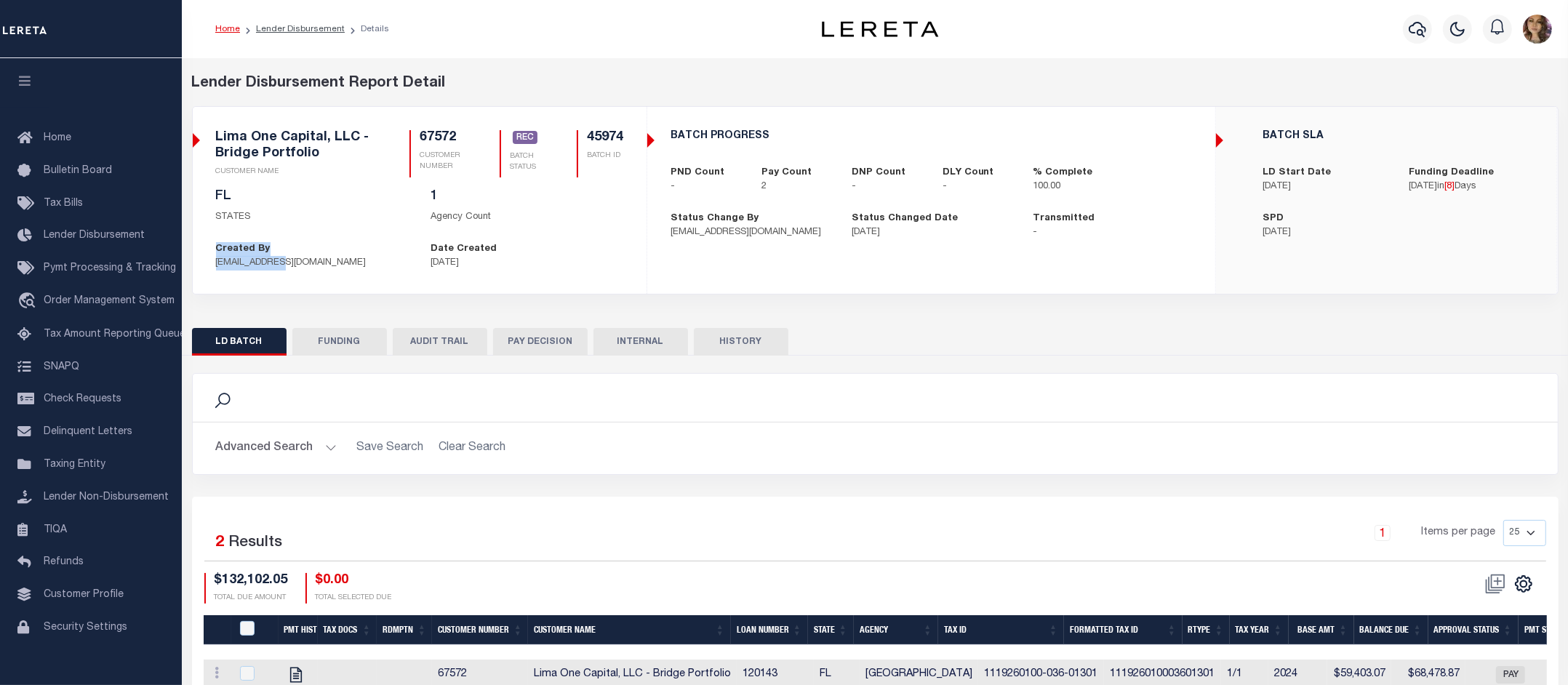
drag, startPoint x: 430, startPoint y: 259, endPoint x: 488, endPoint y: 259, distance: 58.0
click at [488, 259] on p "09/04/2025" at bounding box center [526, 262] width 193 height 14
drag, startPoint x: 586, startPoint y: 142, endPoint x: 621, endPoint y: 138, distance: 35.2
click at [621, 138] on h5 "45974" at bounding box center [604, 137] width 37 height 16
drag, startPoint x: 667, startPoint y: 233, endPoint x: 790, endPoint y: 237, distance: 123.1
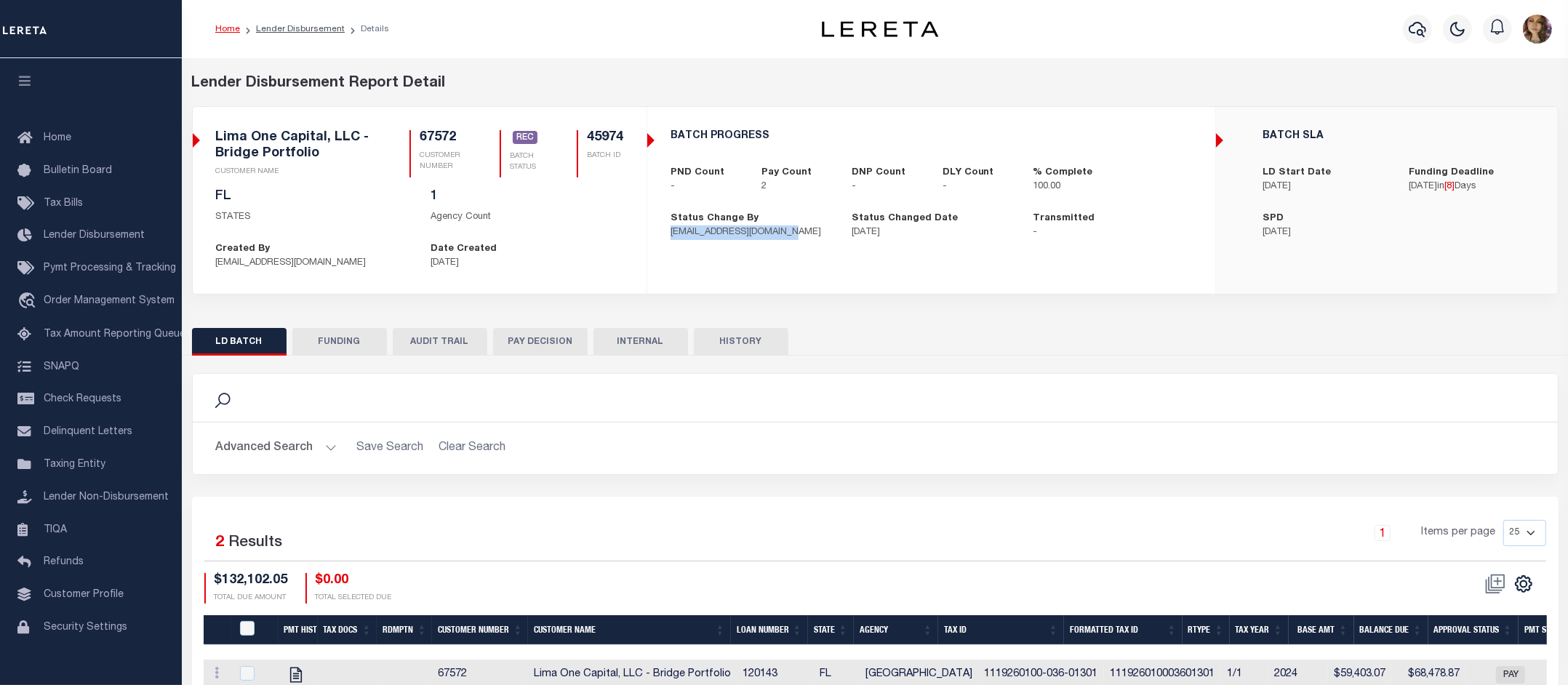
click at [790, 237] on div "Status Change By smoua@limaonecapital.com" at bounding box center [750, 226] width 181 height 28
drag, startPoint x: 894, startPoint y: 231, endPoint x: 948, endPoint y: 231, distance: 54.0
click at [948, 231] on p "09/08/2025" at bounding box center [931, 232] width 159 height 14
click at [105, 305] on span "Order Management System" at bounding box center [108, 301] width 131 height 10
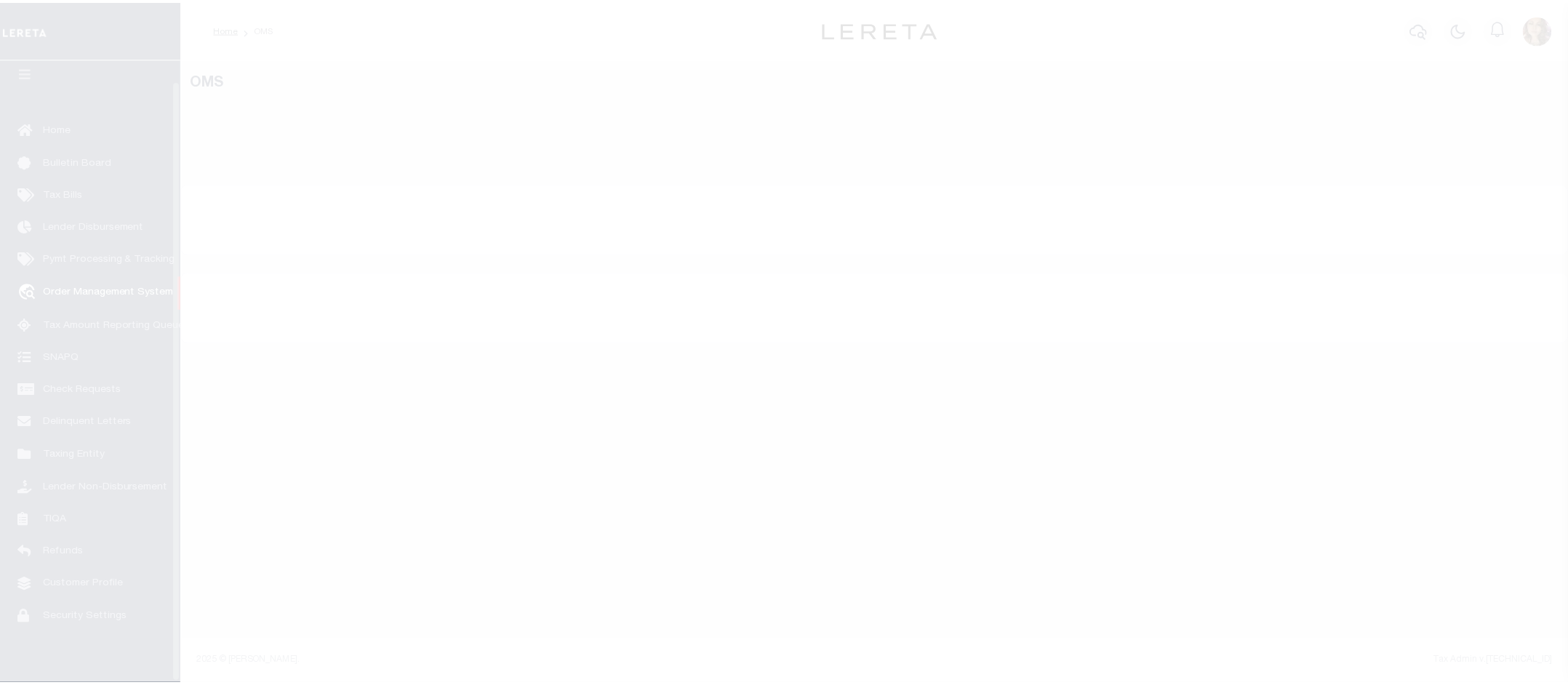
scroll to position [23, 0]
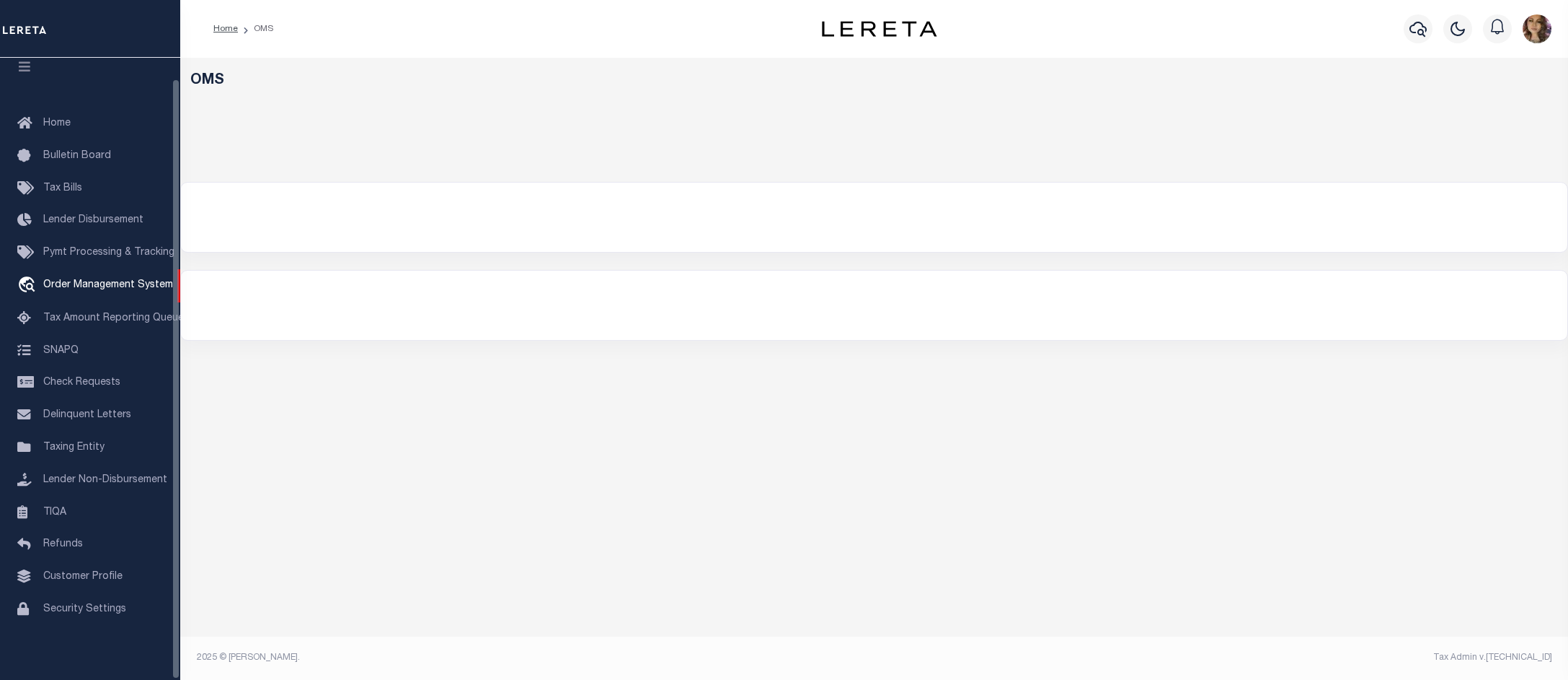
select select "200"
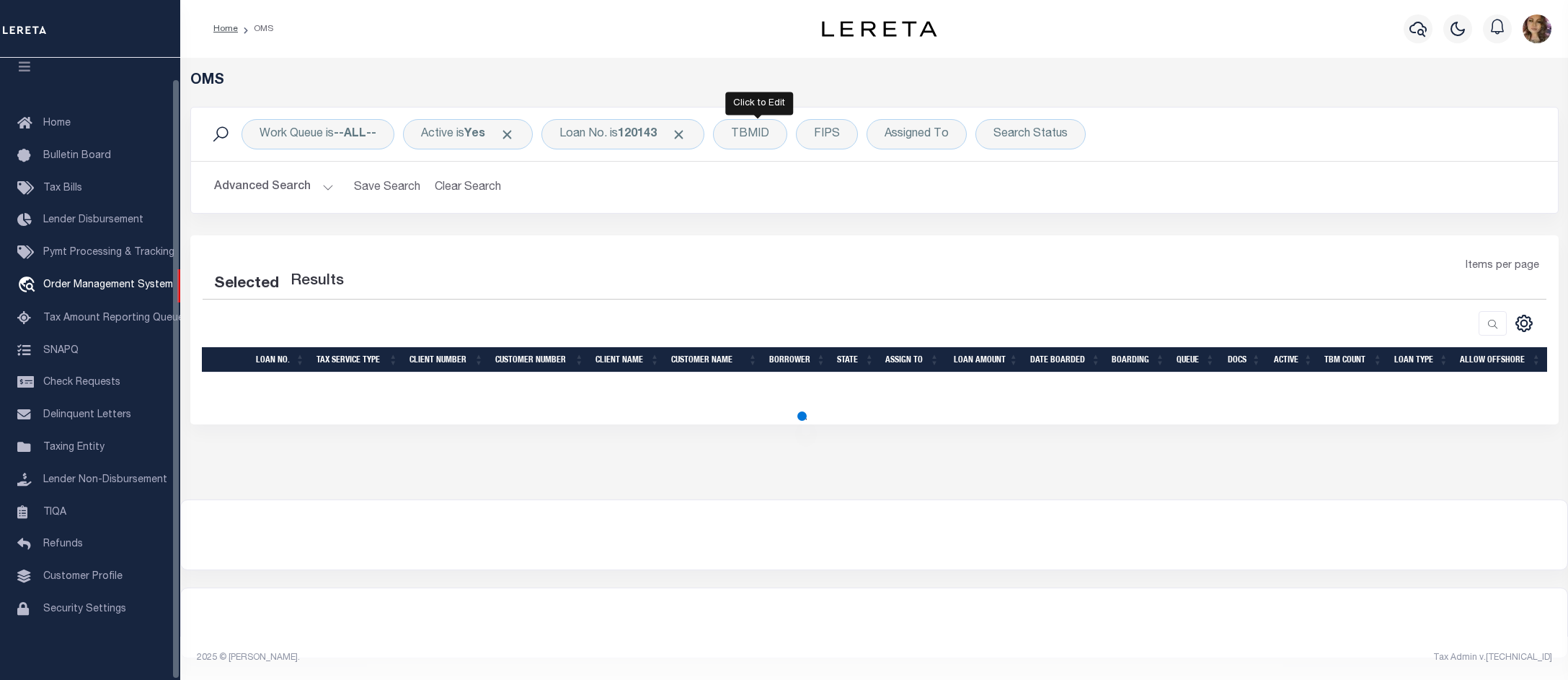
select select "200"
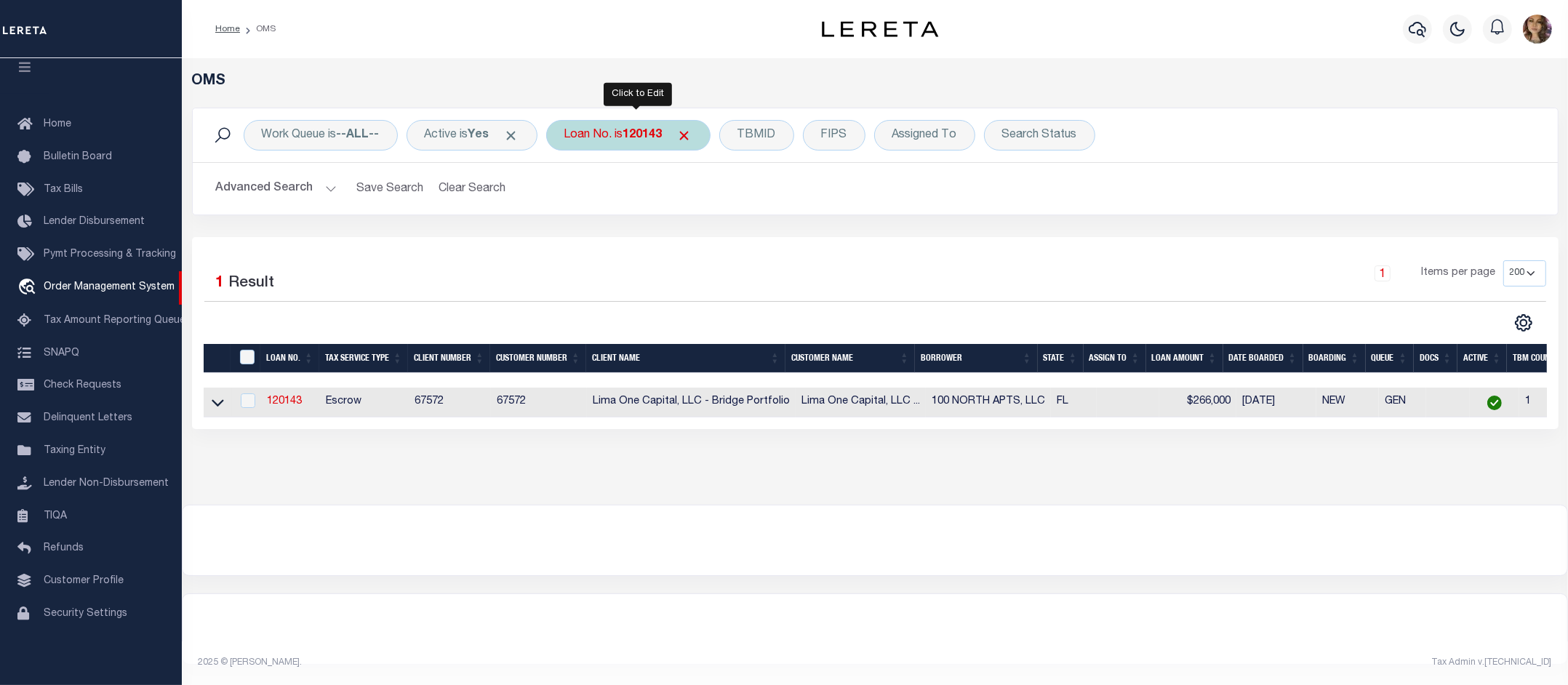
click at [615, 140] on div "Loan No. is 120143" at bounding box center [628, 135] width 165 height 30
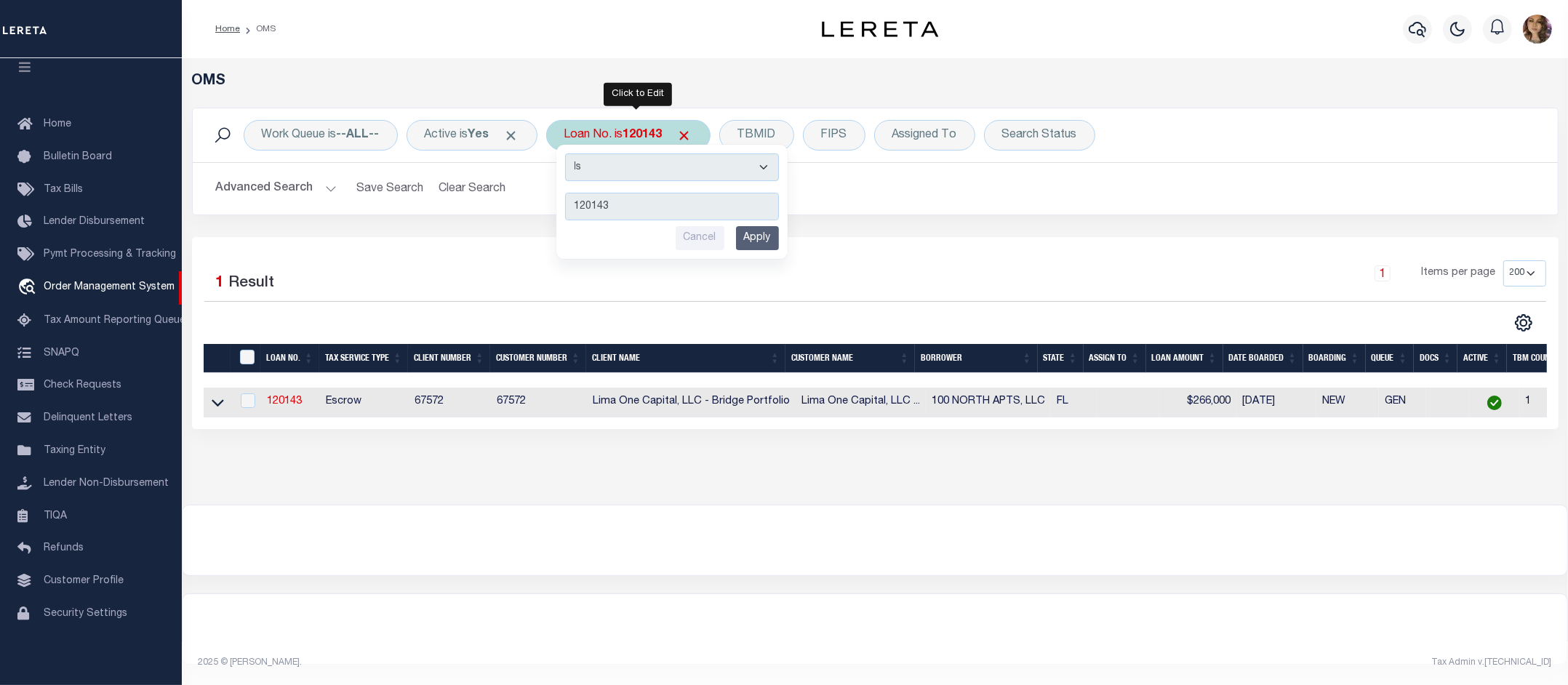
type input "40003096"
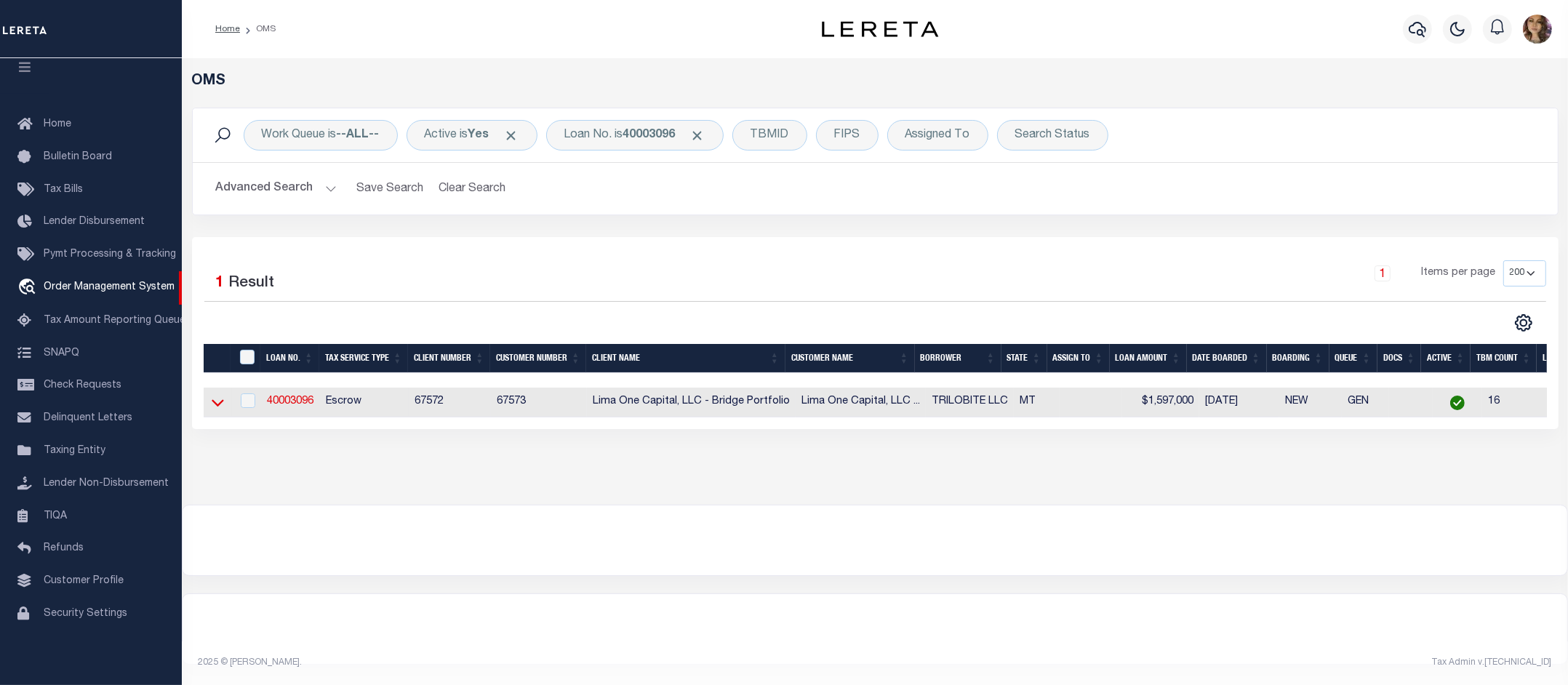
click at [216, 407] on icon at bounding box center [217, 403] width 12 height 8
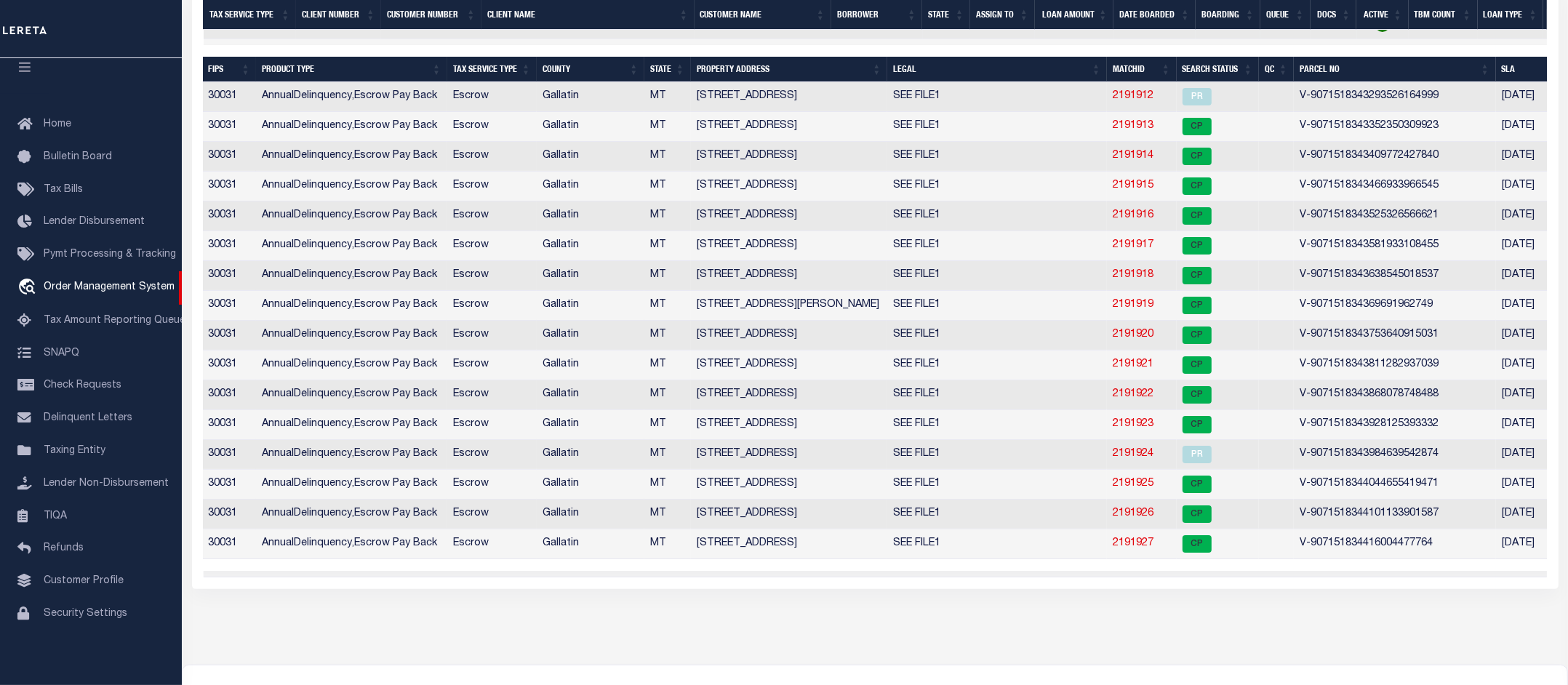
scroll to position [0, 0]
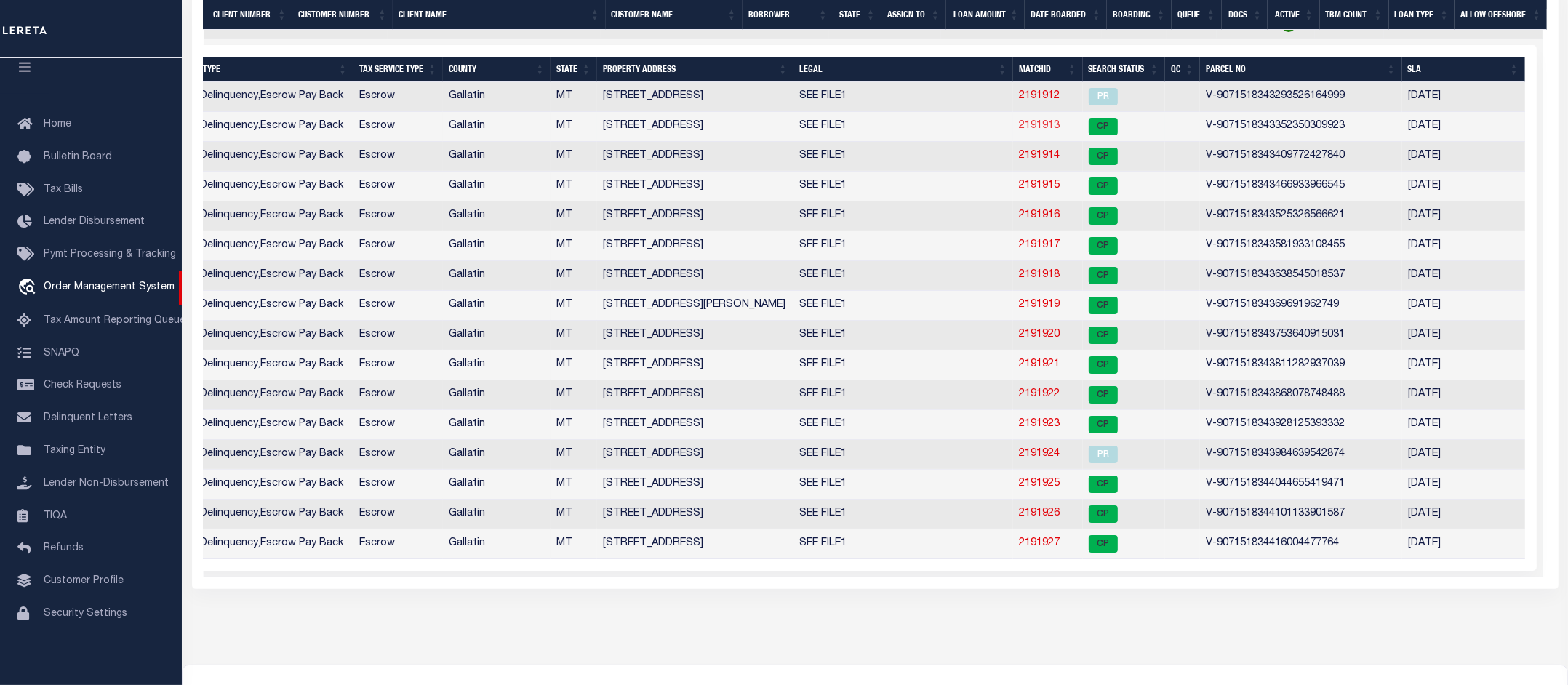
click at [1032, 131] on link "2191913" at bounding box center [1039, 125] width 40 height 10
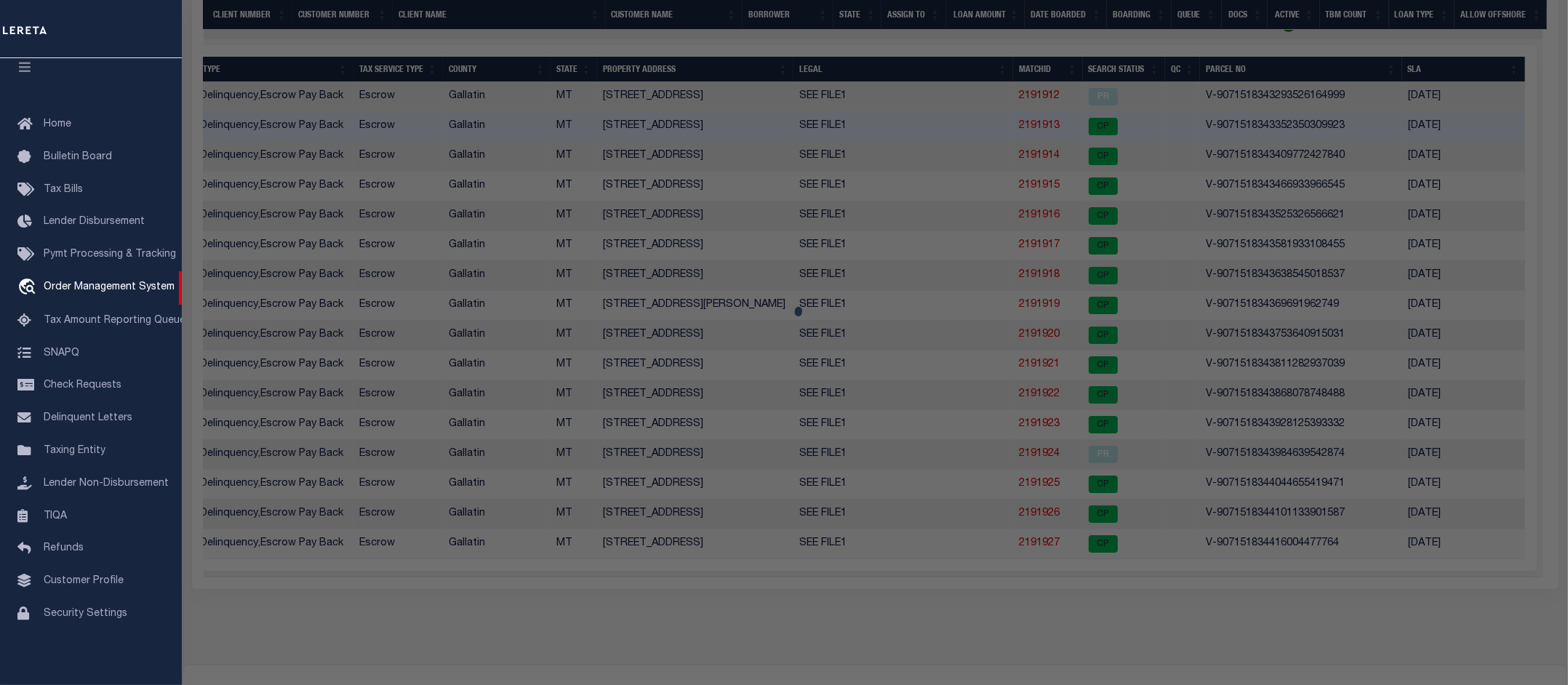
checkbox input "false"
select select "CP"
select select "AGW"
select select
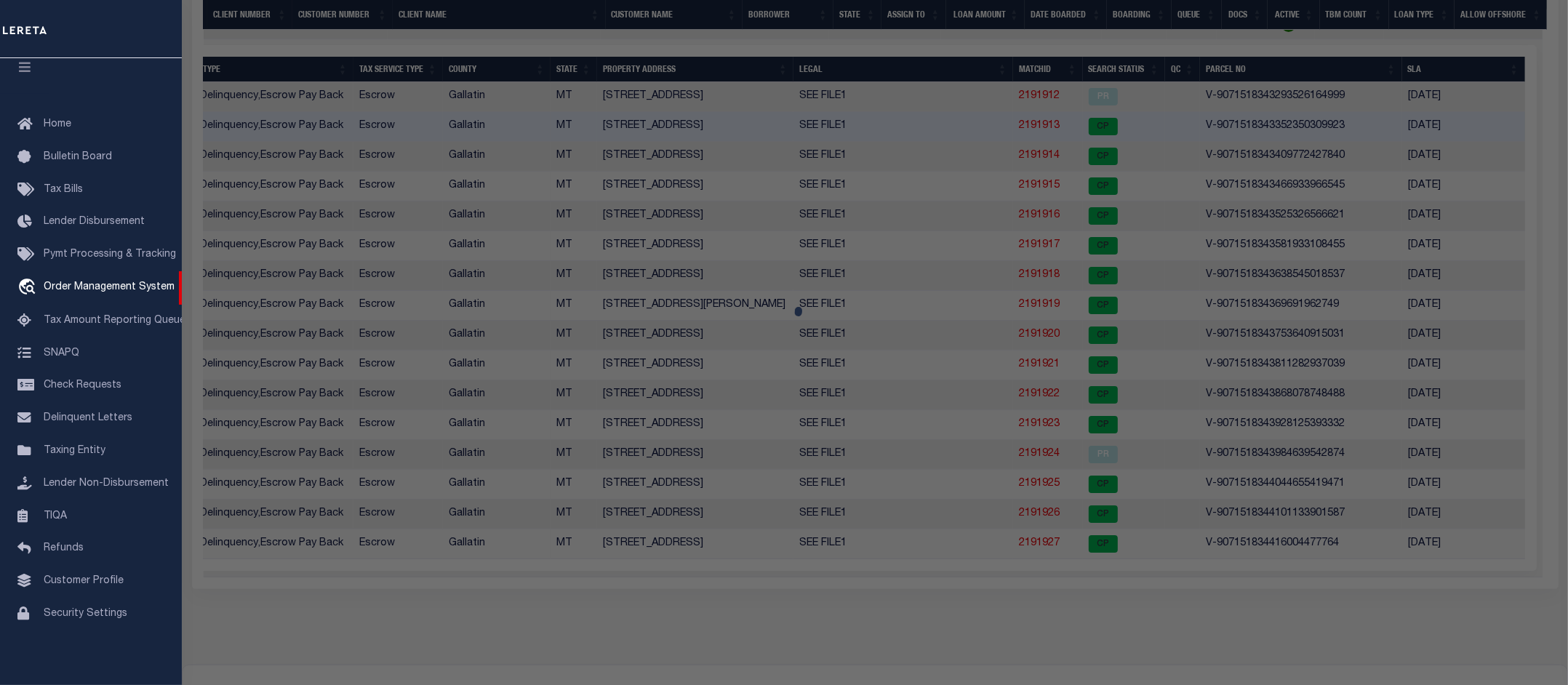
type input "118 8TH AVE"
checkbox input "false"
type input "CUT BANK MT 59427"
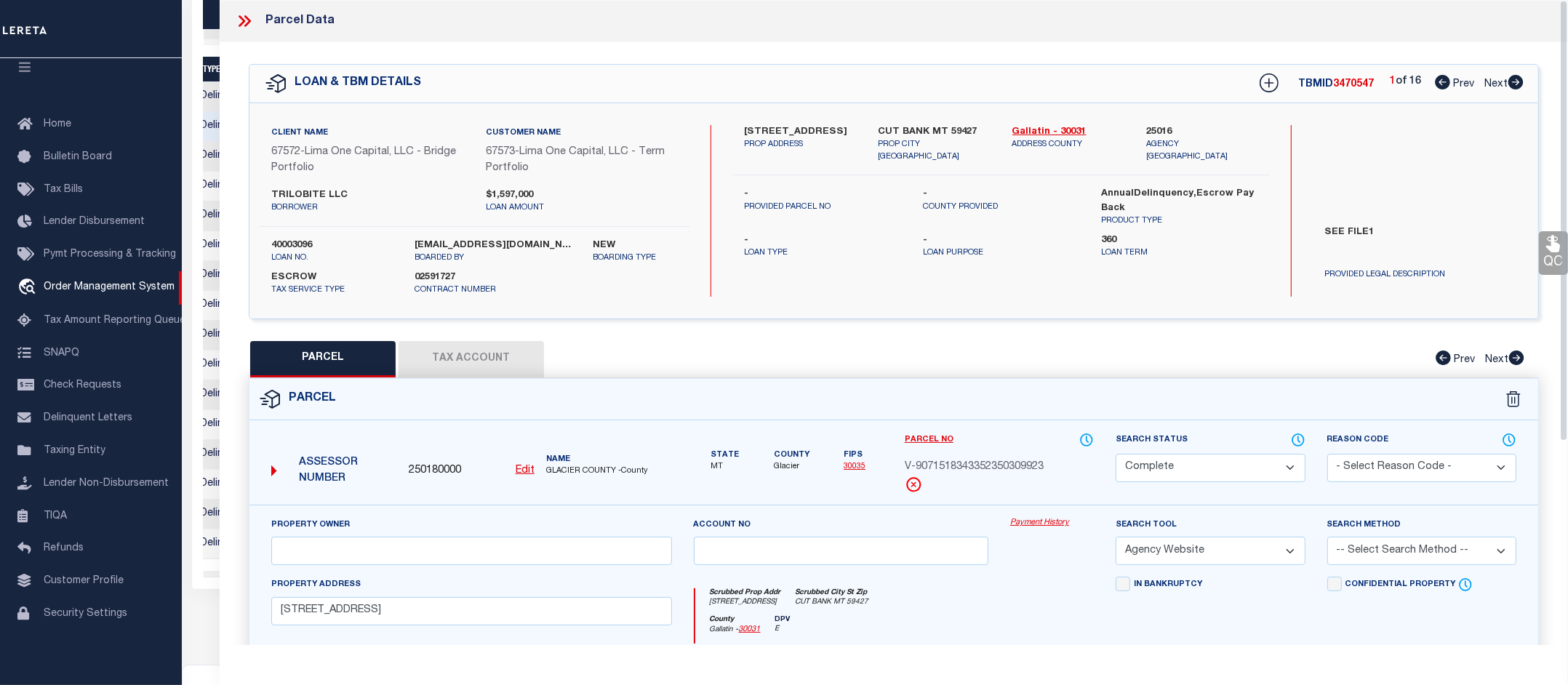
scroll to position [0, 211]
click at [1044, 521] on link "Payment History" at bounding box center [1051, 522] width 84 height 12
click at [248, 21] on icon at bounding box center [244, 21] width 19 height 19
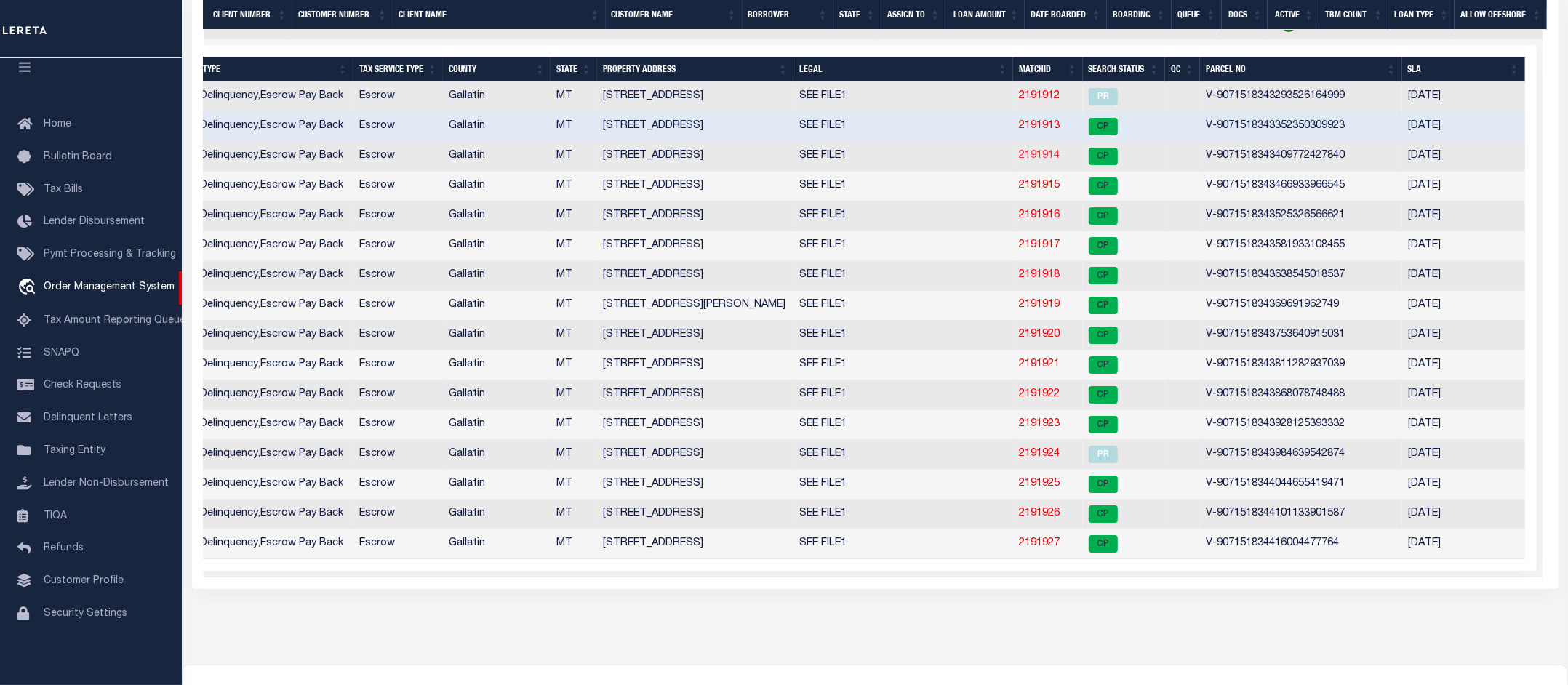
click at [1034, 161] on link "2191914" at bounding box center [1039, 155] width 40 height 10
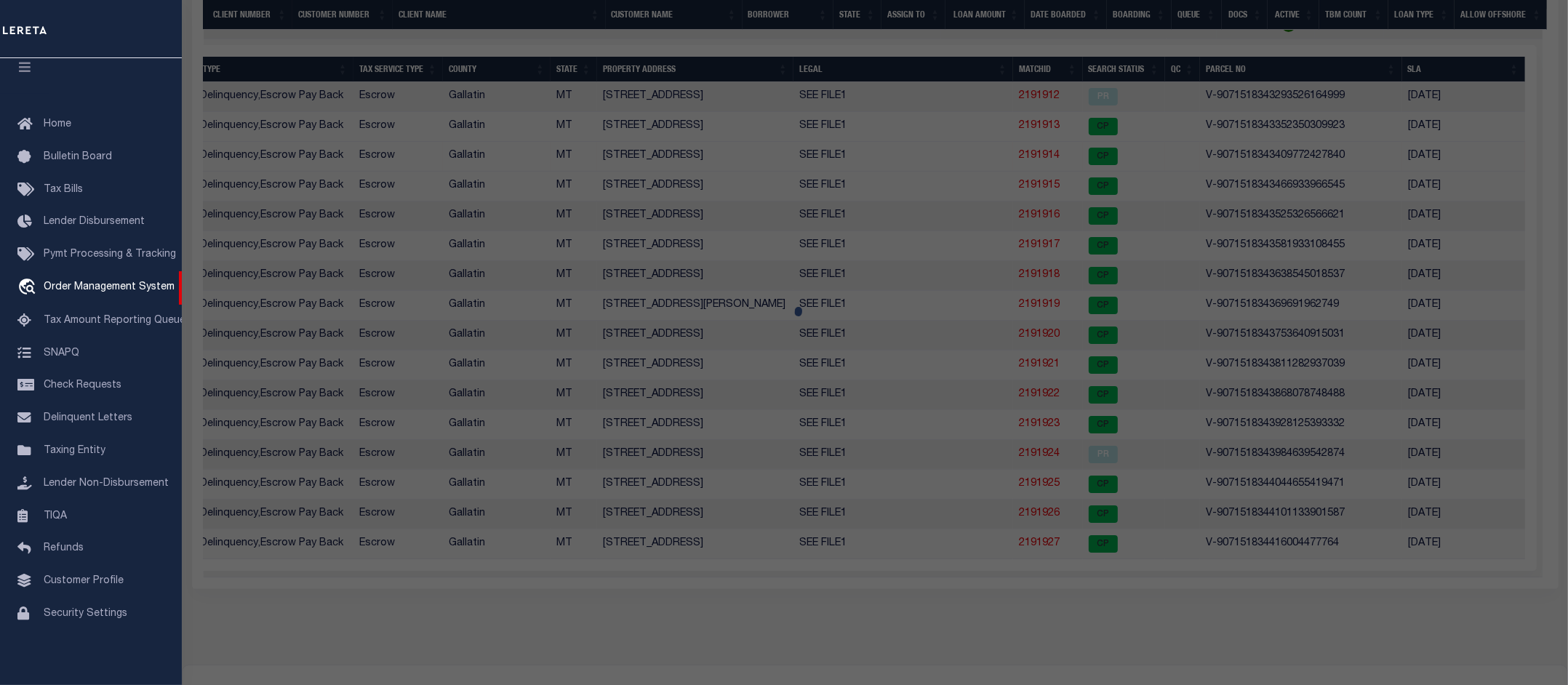
select select "AS"
select select
checkbox input "false"
select select "CP"
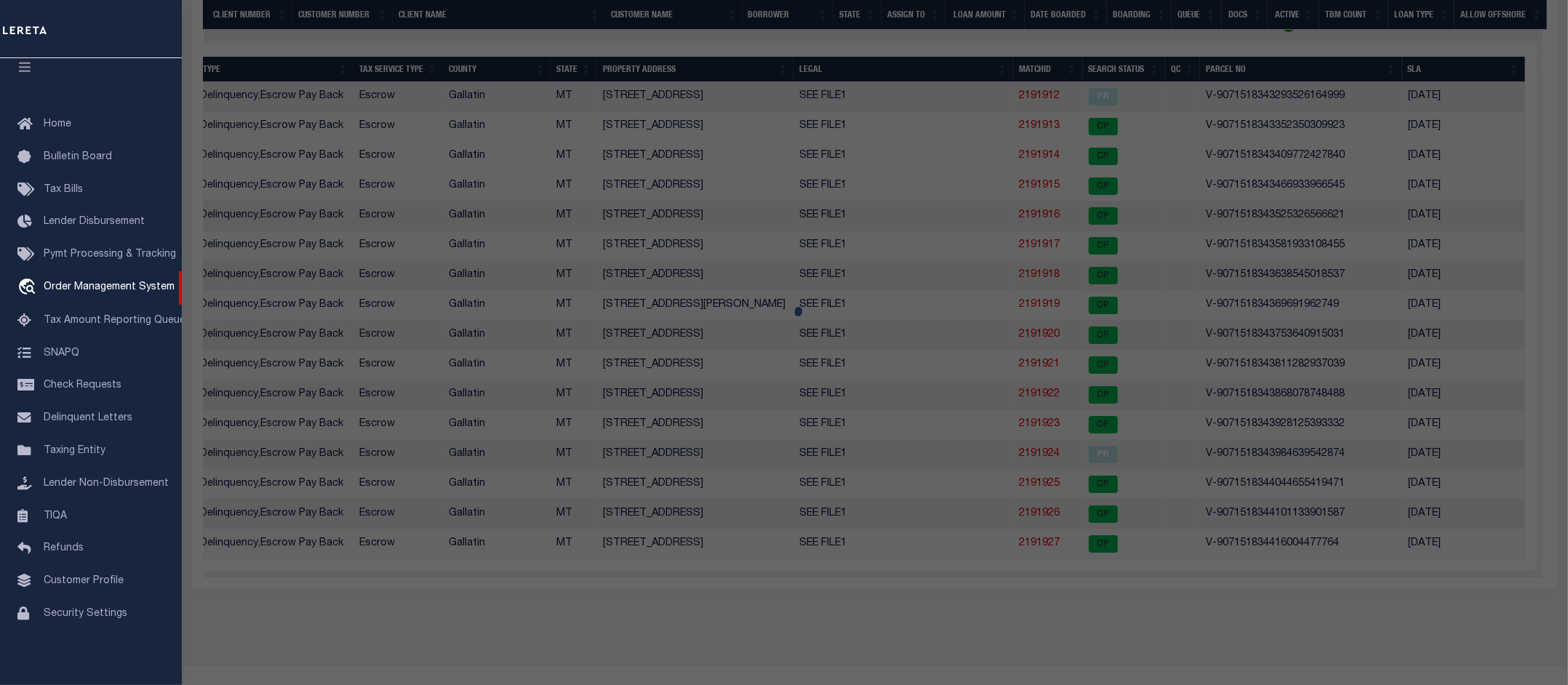
select select "AGW"
select select
type input "535 1ST ST"
checkbox input "false"
type input "SHELBY MT 59474"
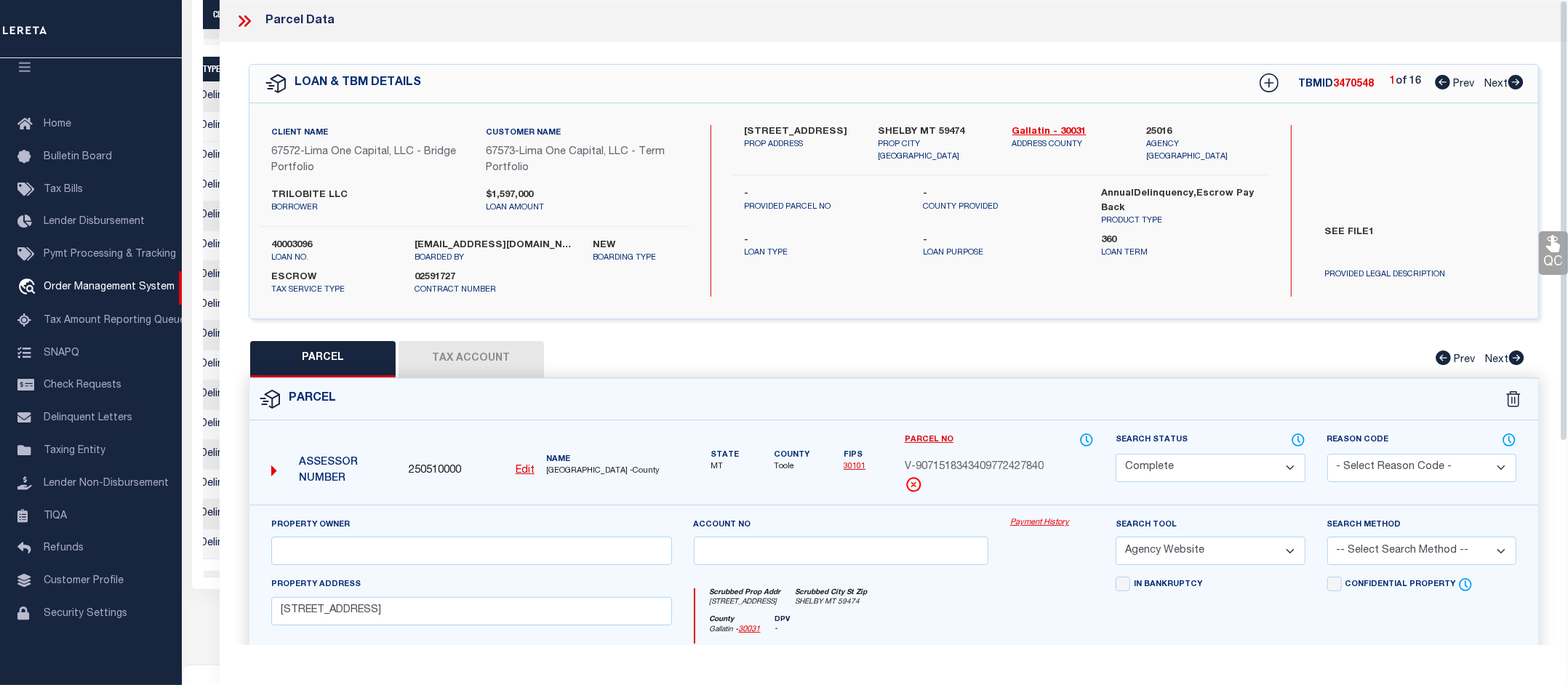
click at [1056, 522] on link "Payment History" at bounding box center [1051, 522] width 84 height 12
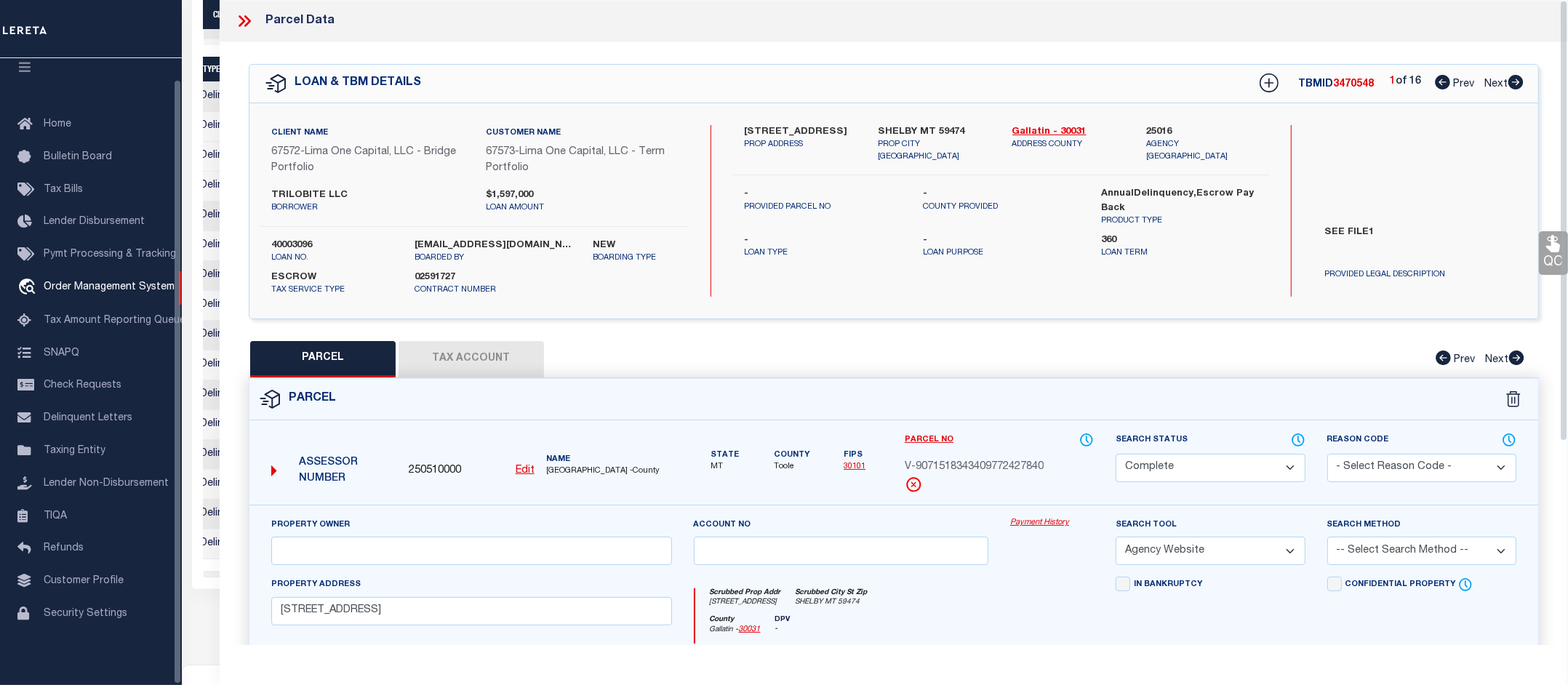
click at [247, 26] on icon at bounding box center [244, 21] width 19 height 19
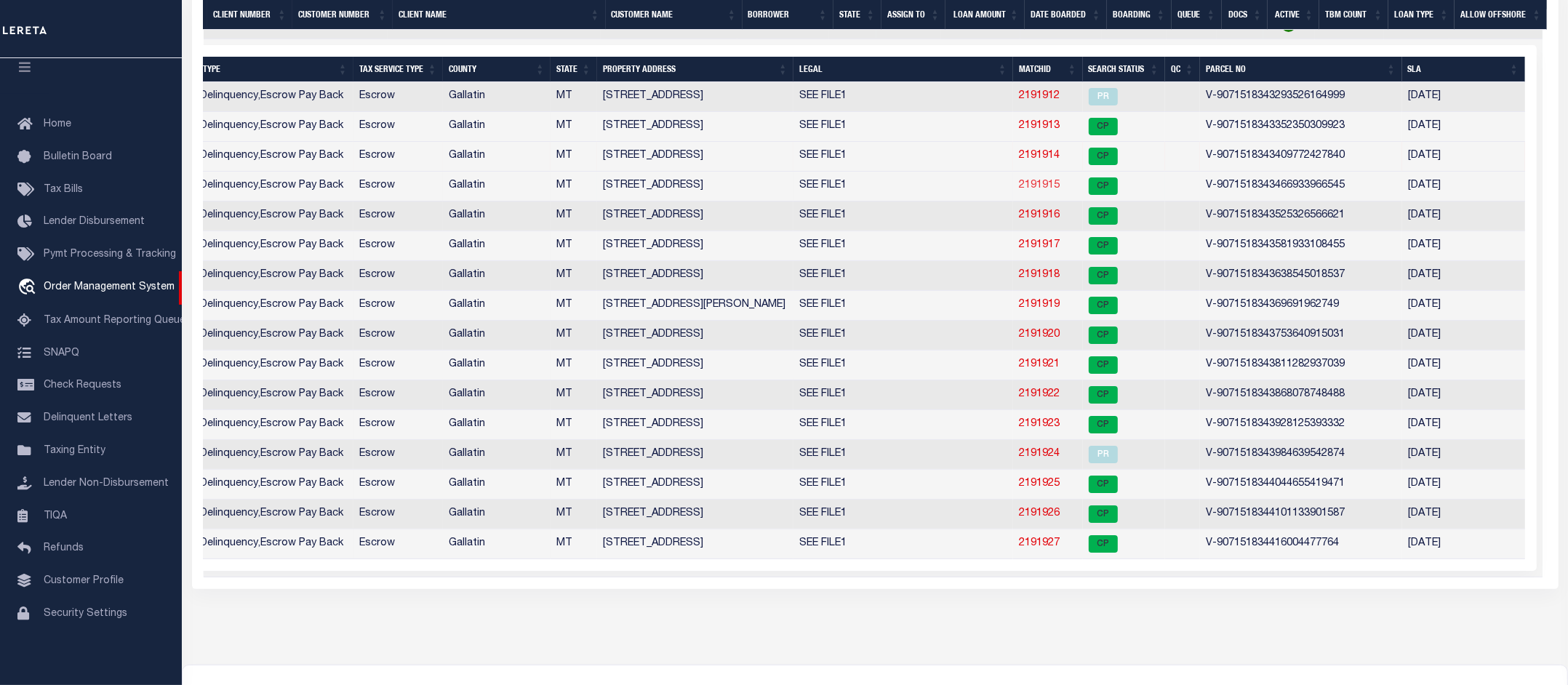
click at [1049, 190] on link "2191915" at bounding box center [1039, 185] width 40 height 10
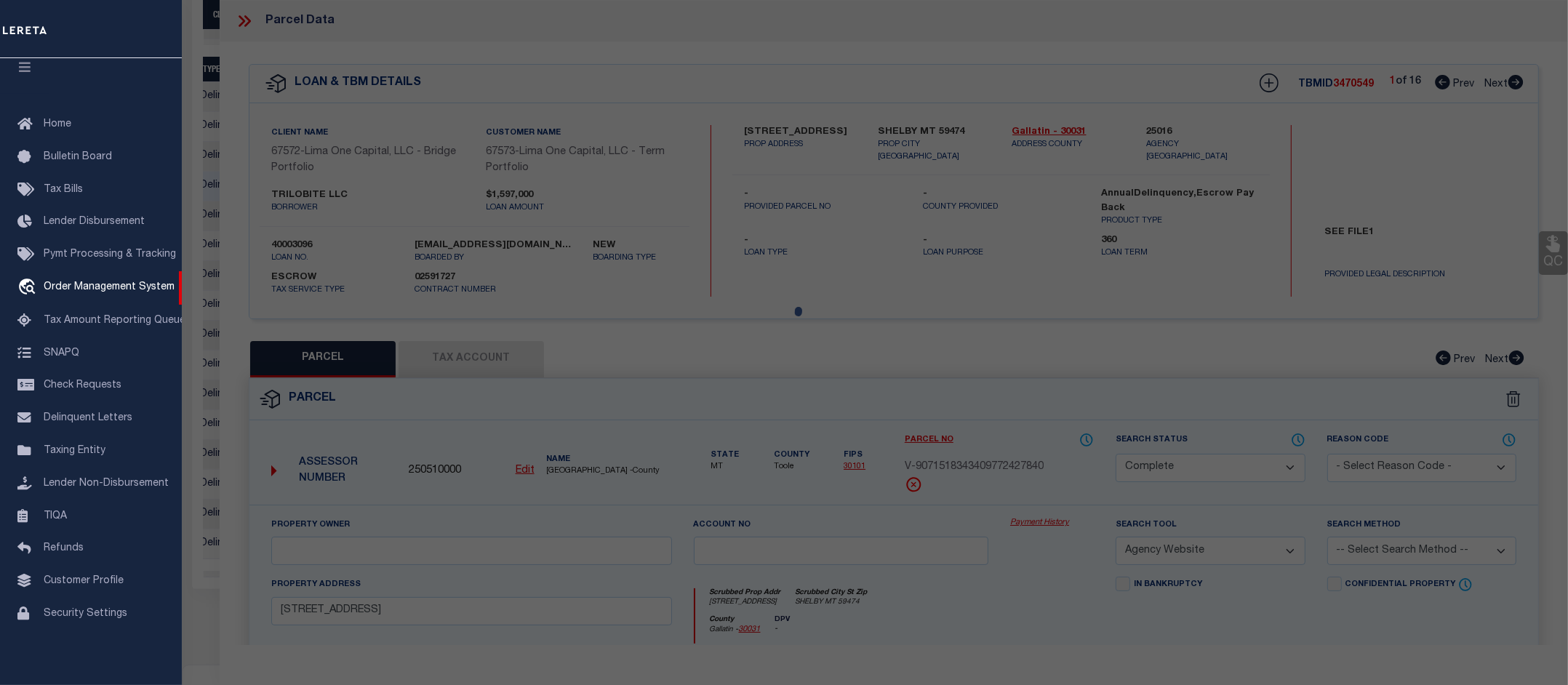
select select "AS"
select select
checkbox input "false"
select select "CP"
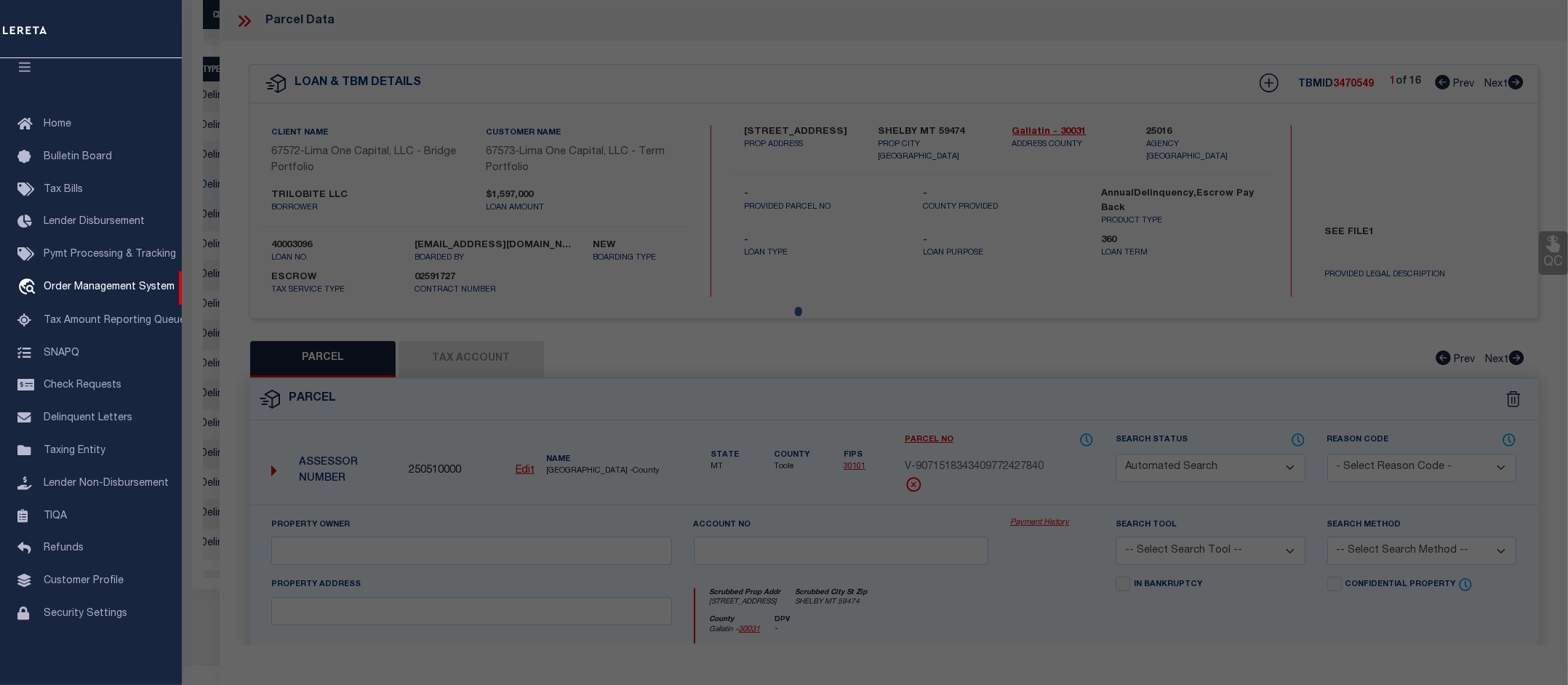
select select "AGW"
select select
type input "318 SE 1ST ST"
checkbox input "false"
type input "SHELBY MT 59474"
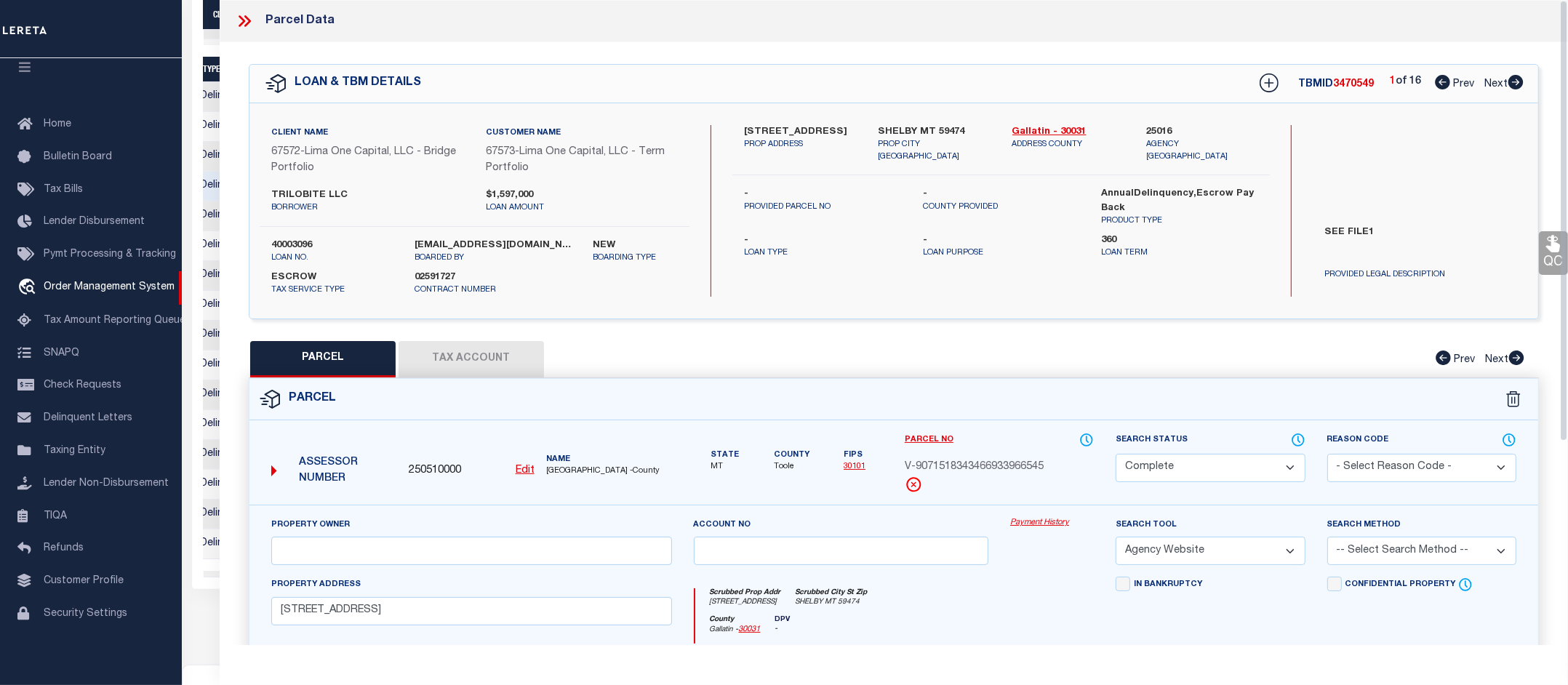
click at [1047, 522] on link "Payment History" at bounding box center [1051, 522] width 84 height 12
click at [245, 19] on icon at bounding box center [244, 21] width 19 height 19
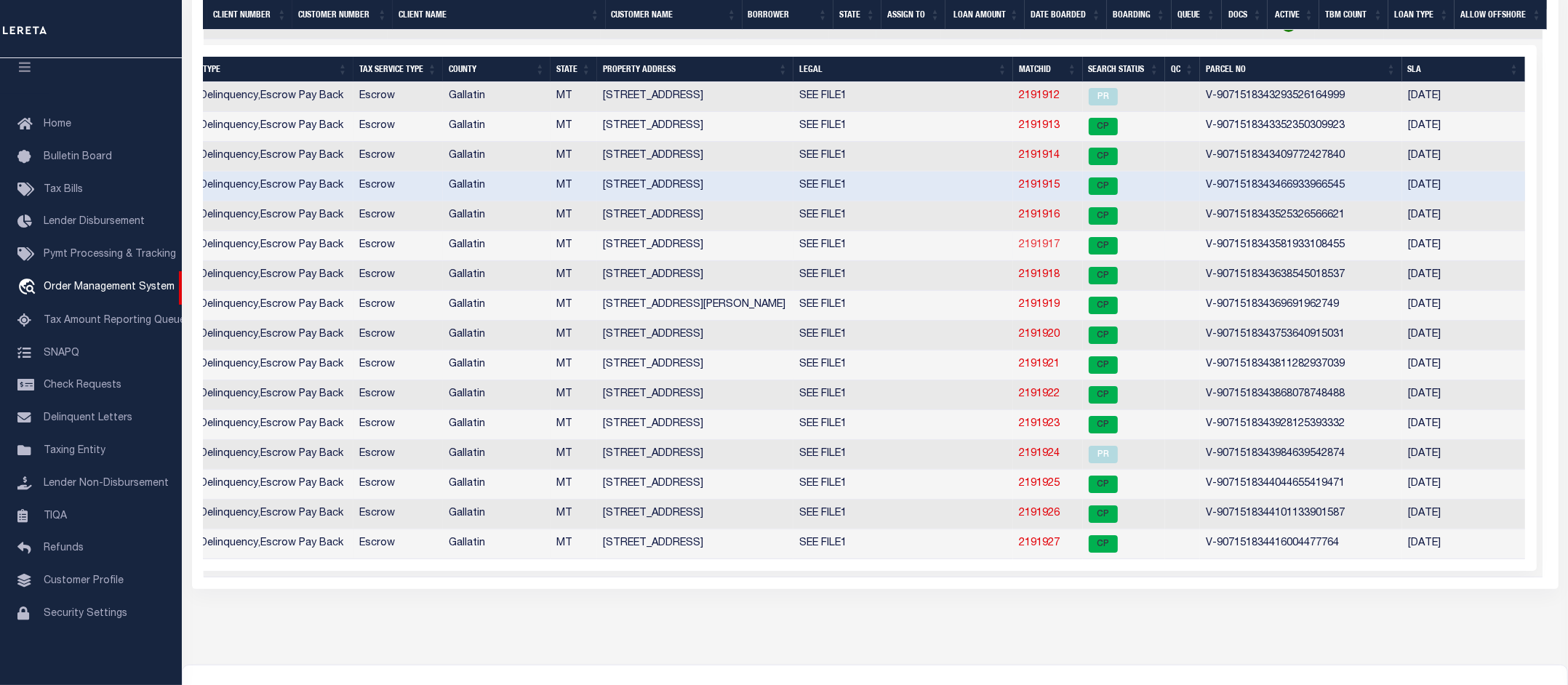
click at [1040, 250] on link "2191917" at bounding box center [1039, 244] width 40 height 10
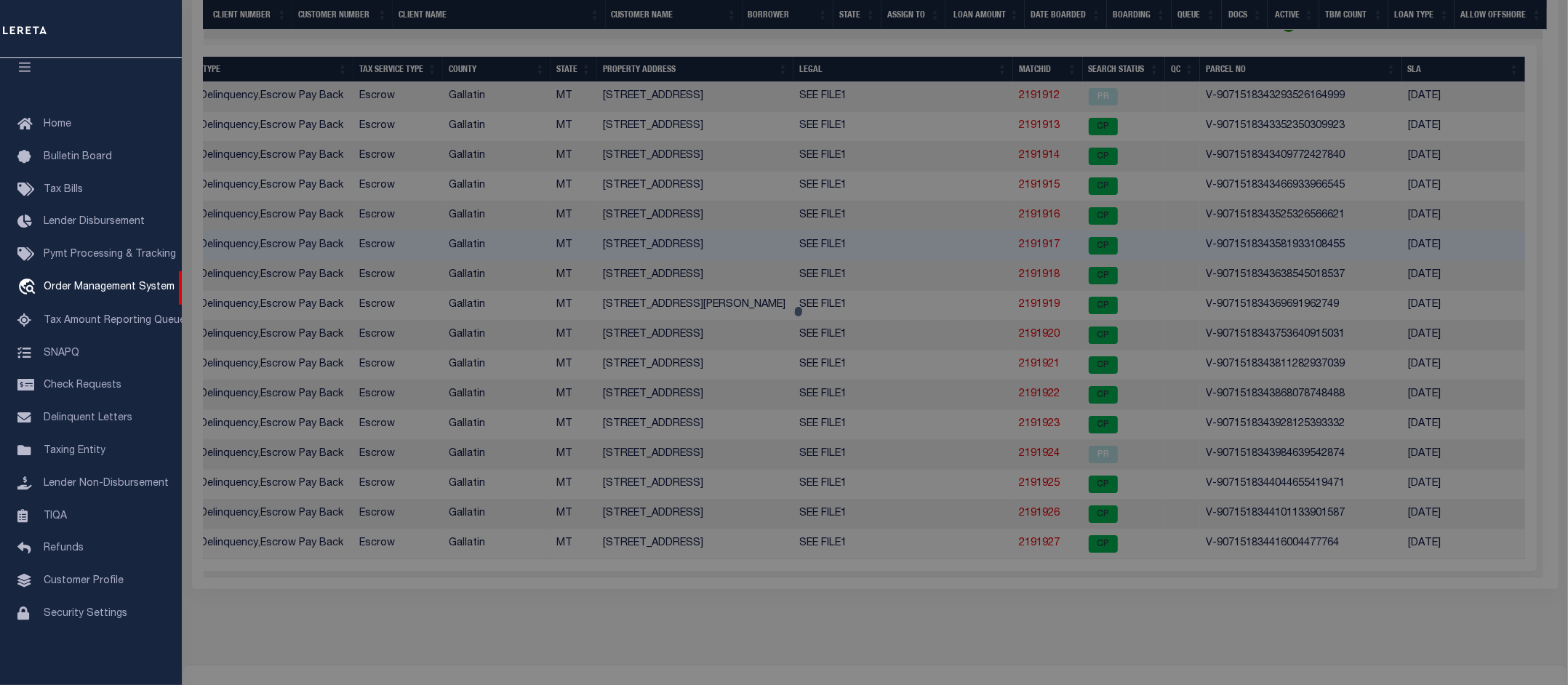
select select "AS"
select select
checkbox input "false"
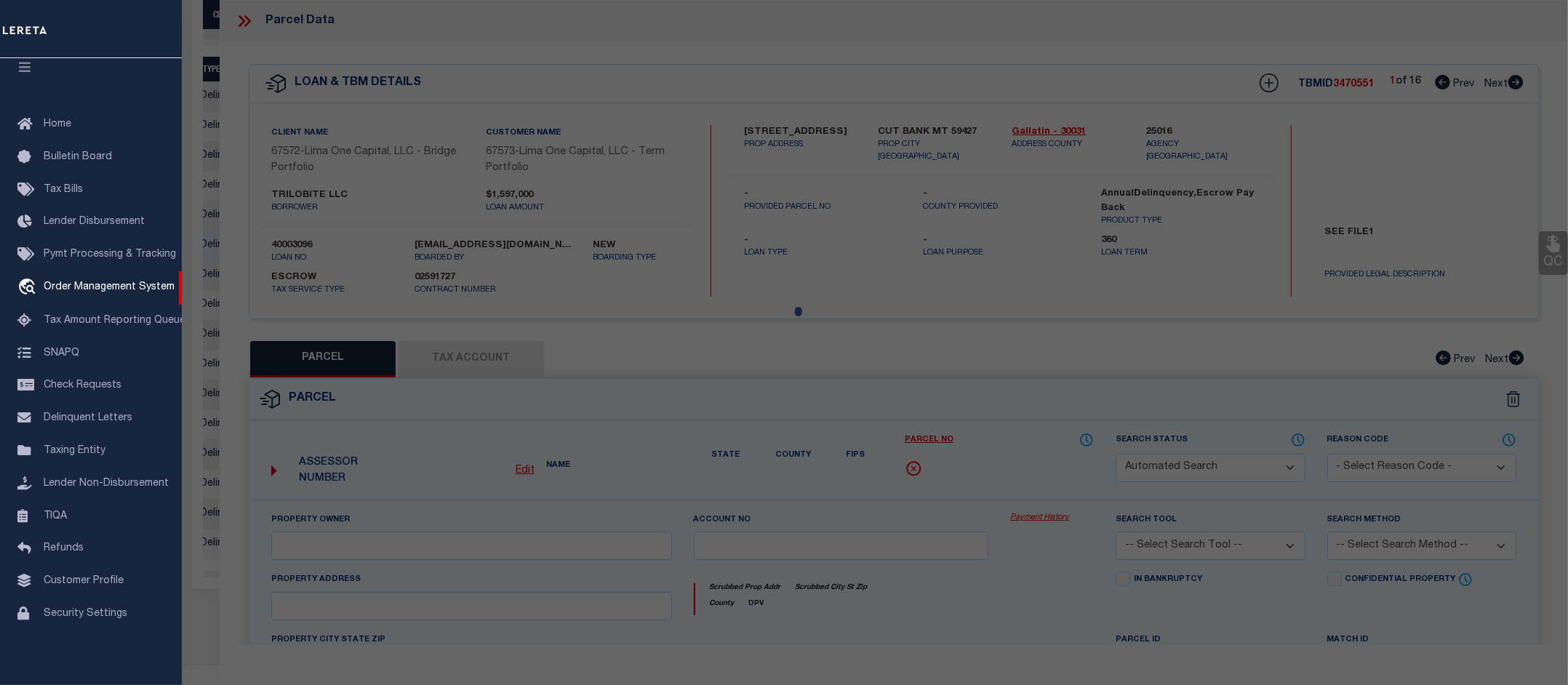
select select "CP"
select select "AGW"
select select
type input "314 3RD ST"
checkbox input "false"
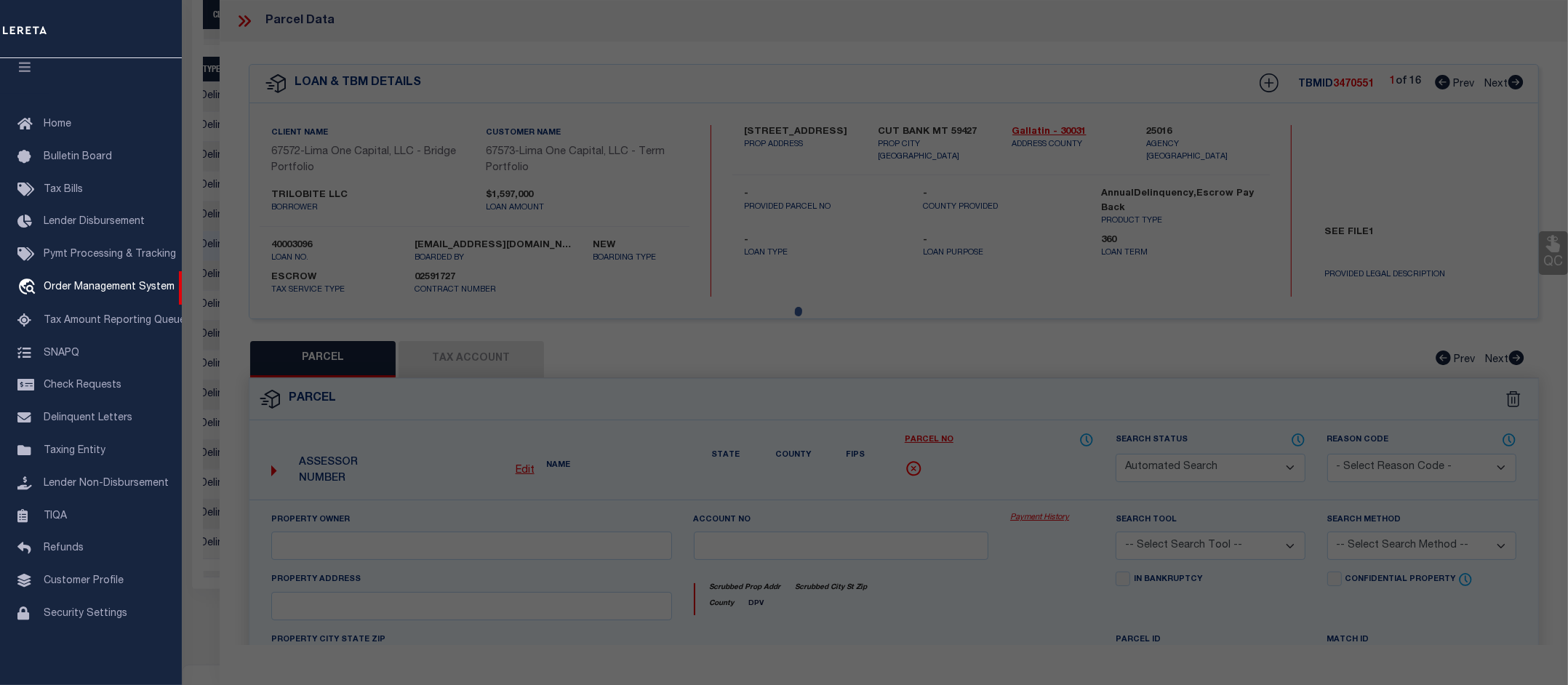
type input "CUT BANK MT 59427"
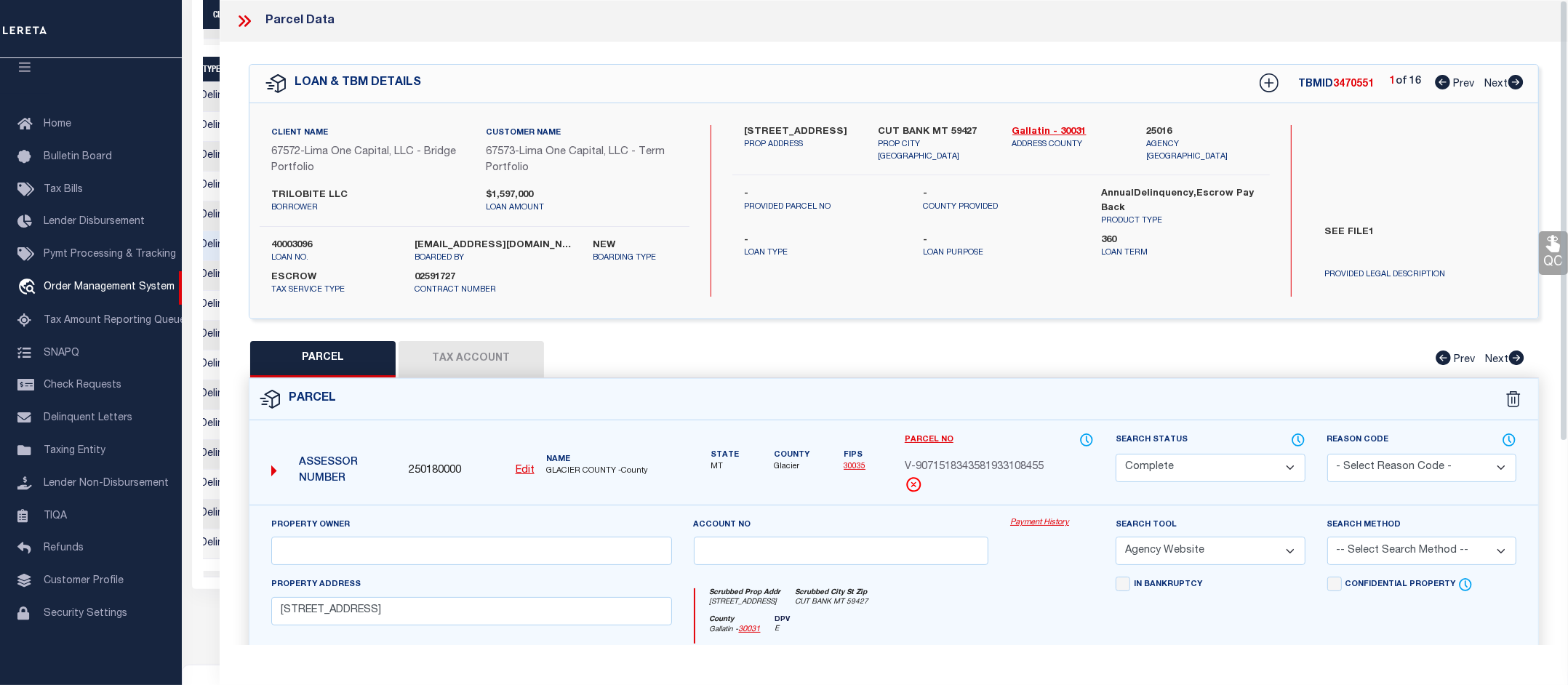
click at [1056, 513] on div "Property Owner Account no Payment History Search Tool -- Select Search Tool -- …" at bounding box center [893, 694] width 1289 height 381
click at [1052, 521] on link "Payment History" at bounding box center [1051, 522] width 84 height 12
click at [243, 21] on icon at bounding box center [242, 21] width 7 height 11
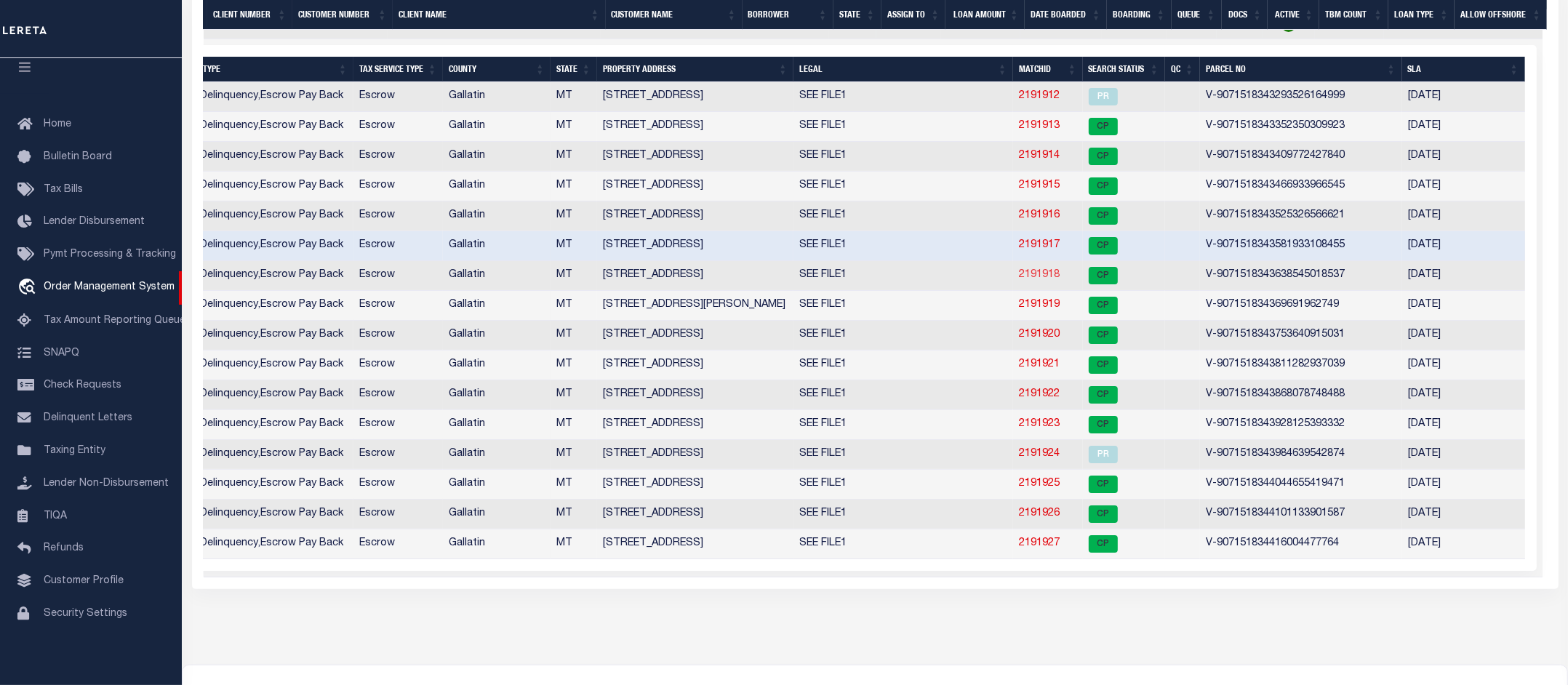
click at [1044, 280] on link "2191918" at bounding box center [1039, 274] width 40 height 10
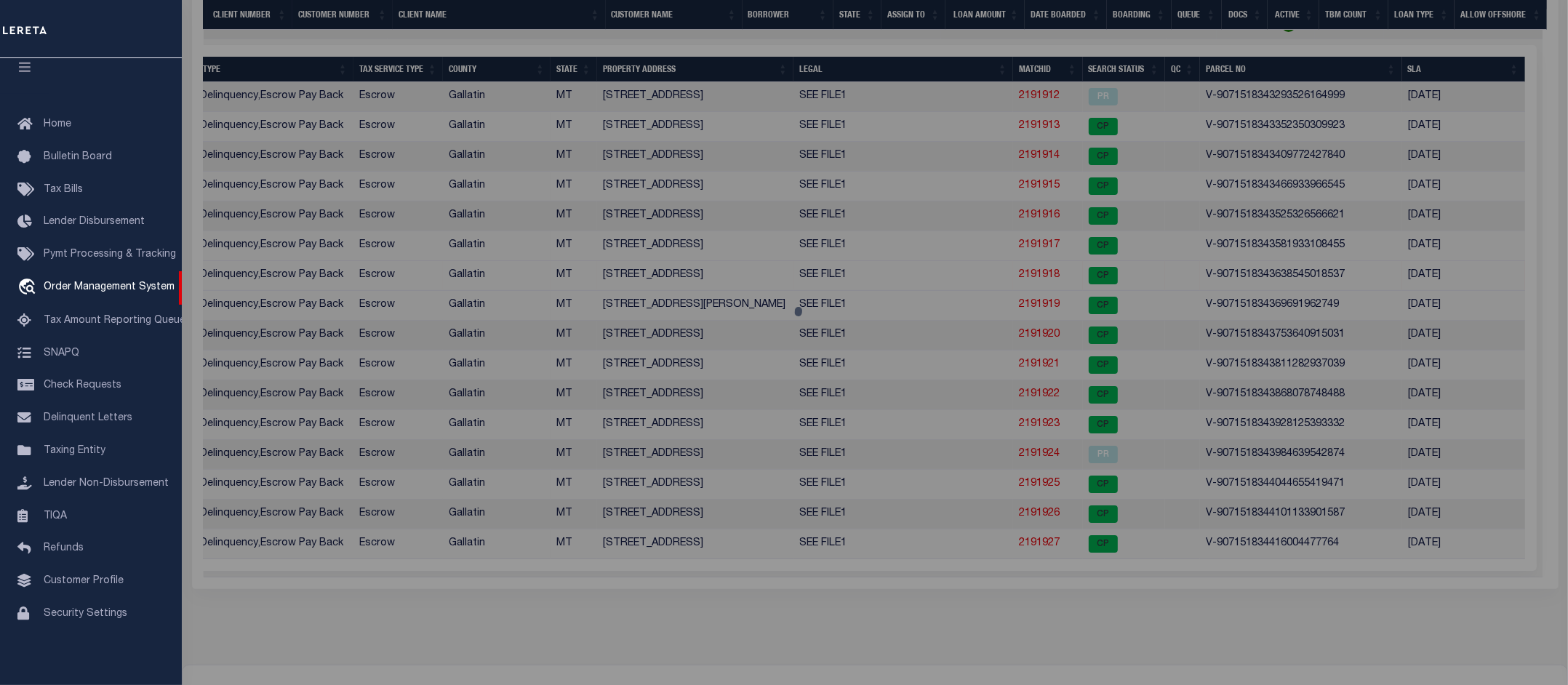
select select "AS"
select select
checkbox input "false"
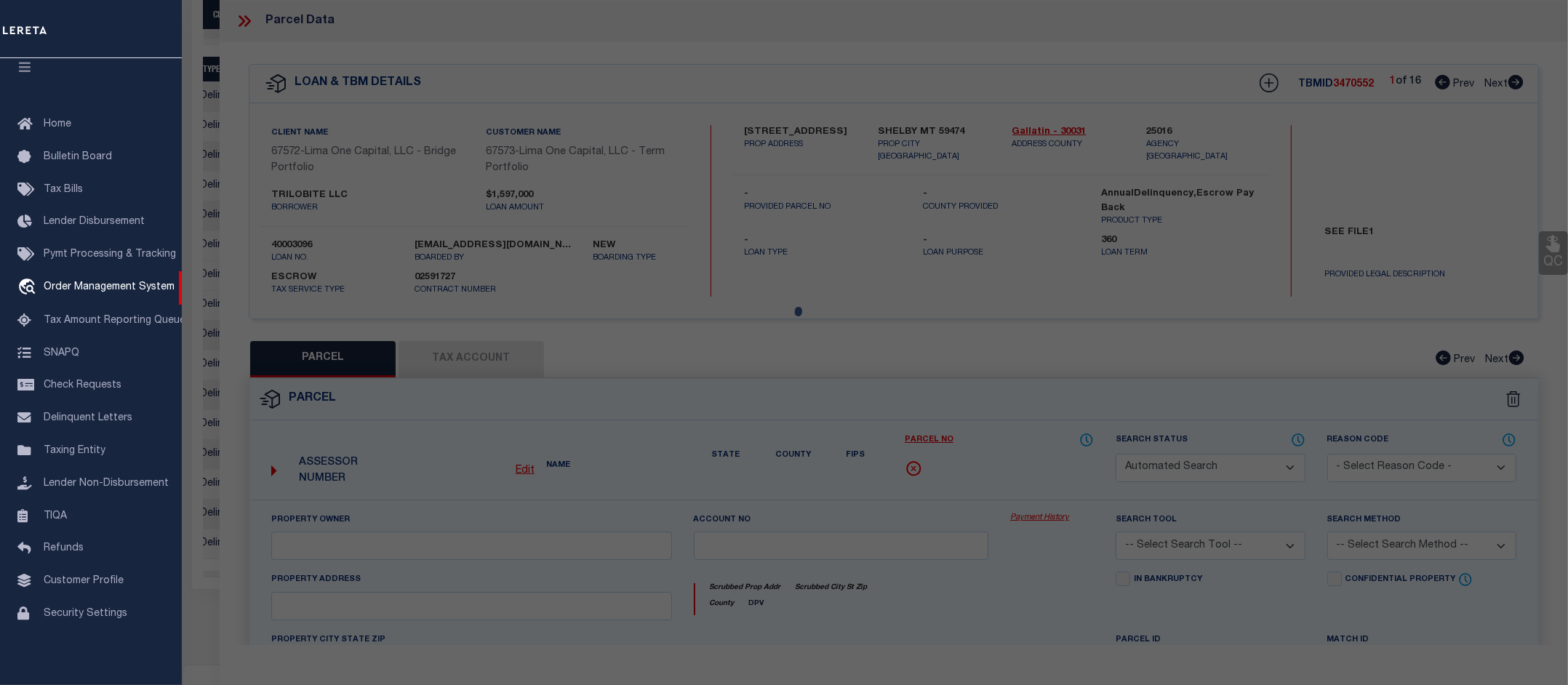
select select "CP"
select select "AGW"
select select
type input "135 7TH AVE"
checkbox input "false"
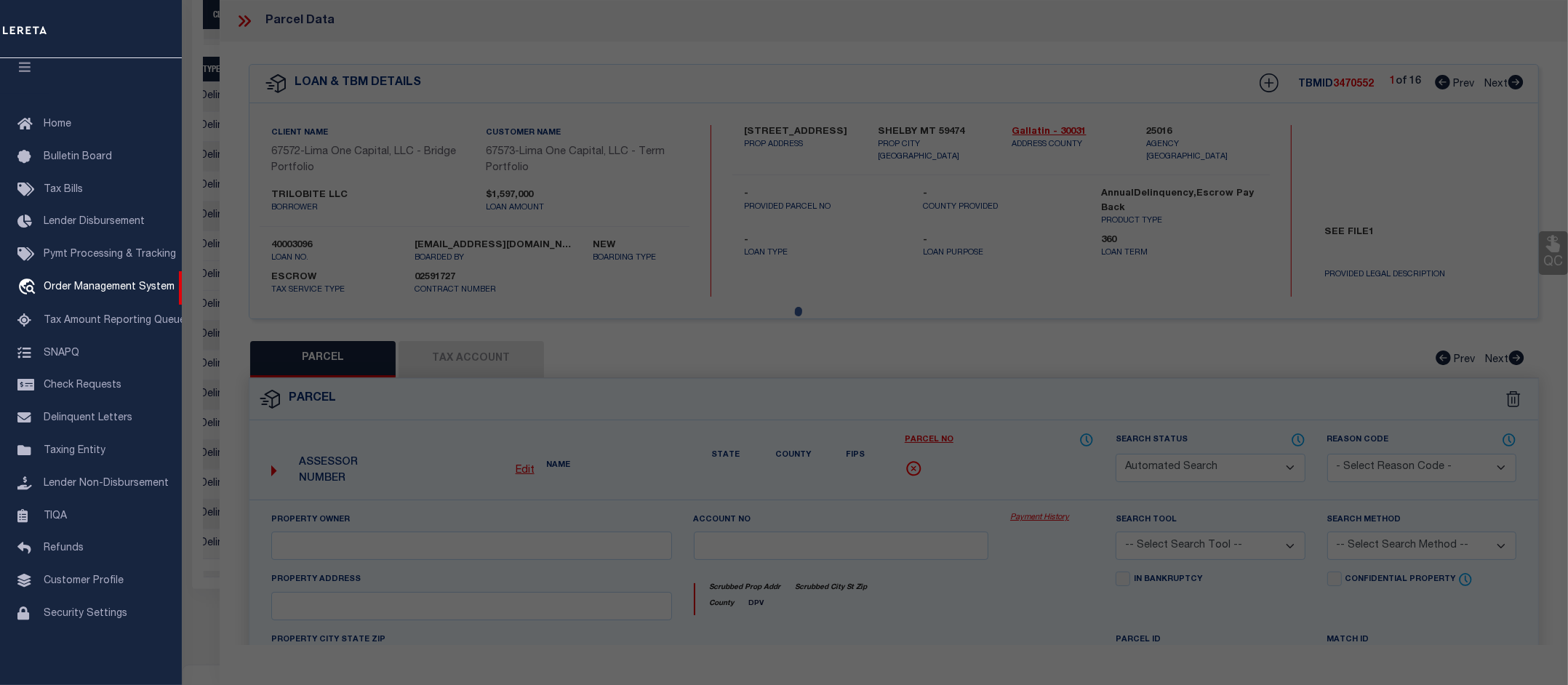
type input "SHELBY MT 59474"
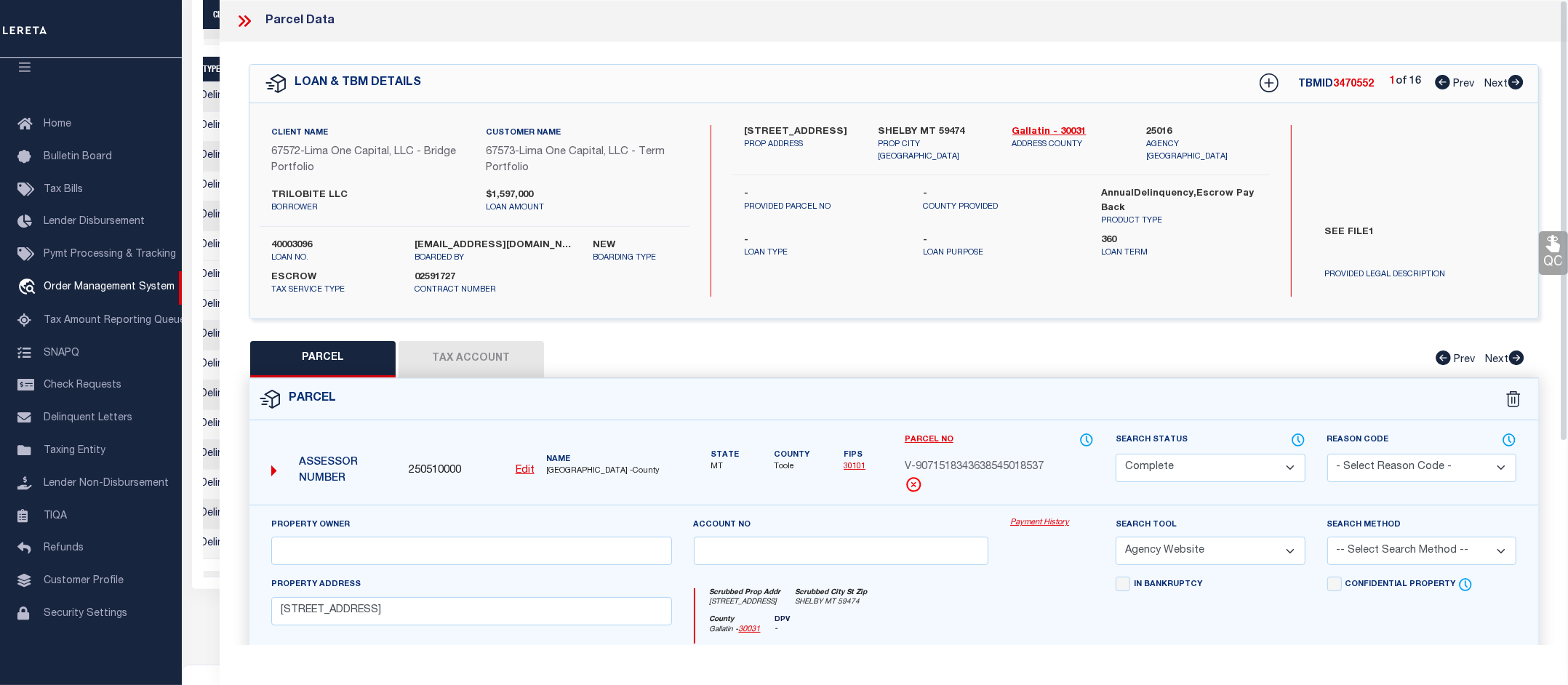
click at [248, 17] on icon at bounding box center [244, 21] width 19 height 19
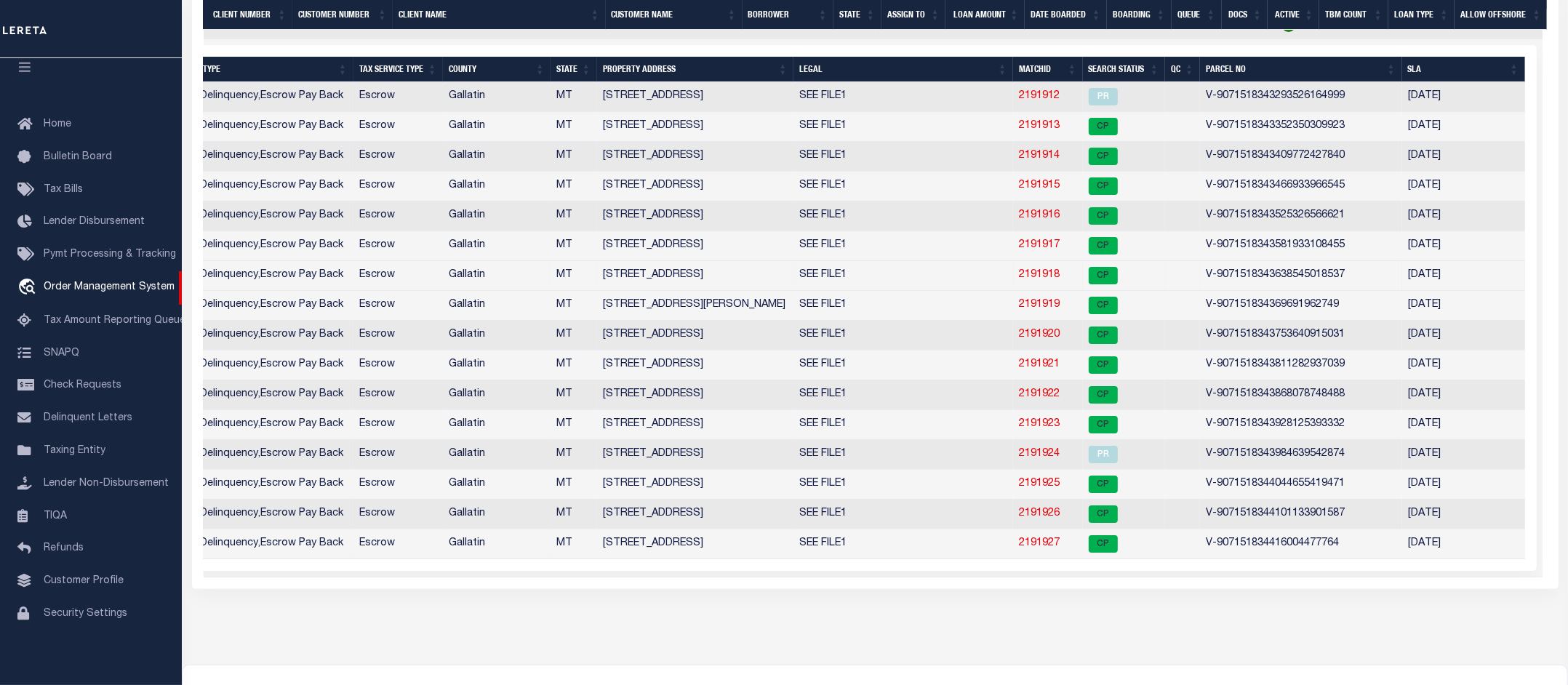
click at [1040, 280] on link "2191918" at bounding box center [1039, 274] width 40 height 10
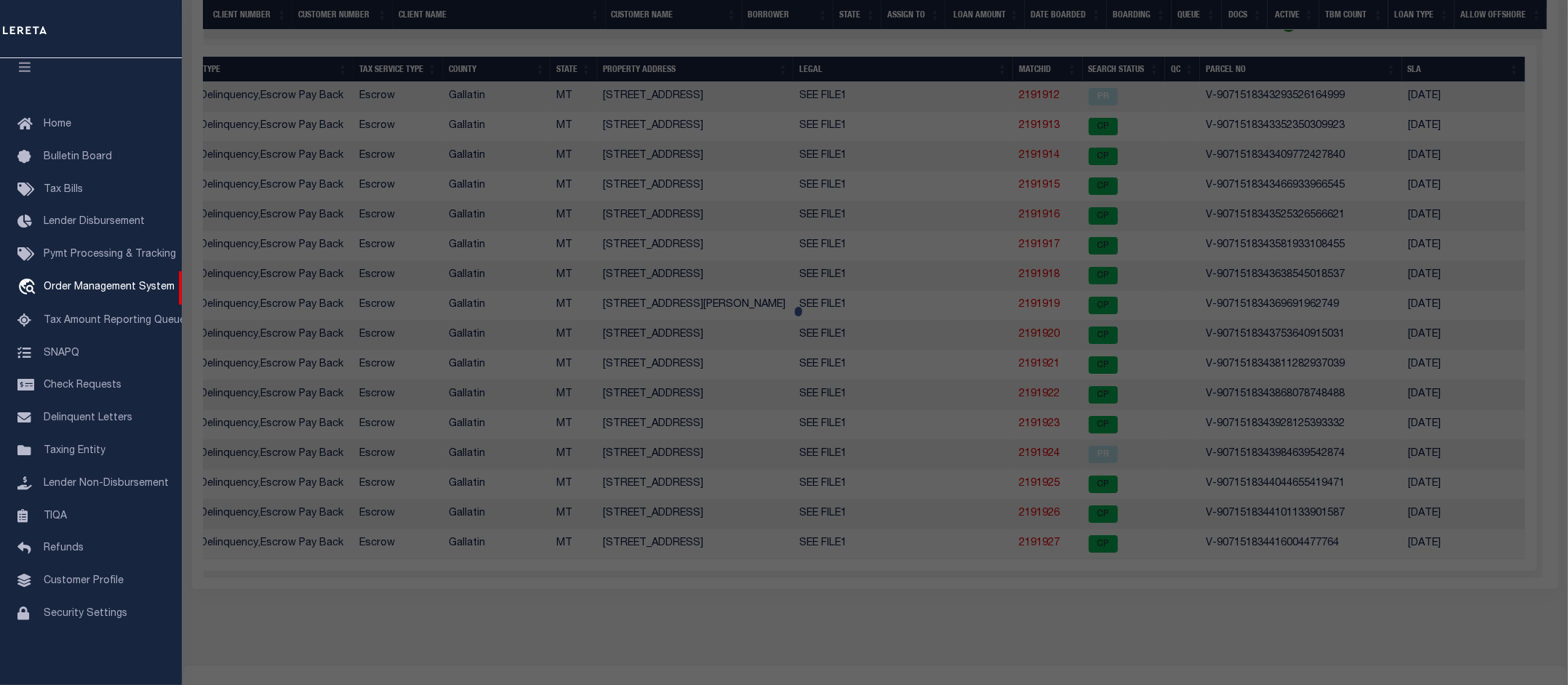
select select "AS"
select select
checkbox input "false"
select select "CP"
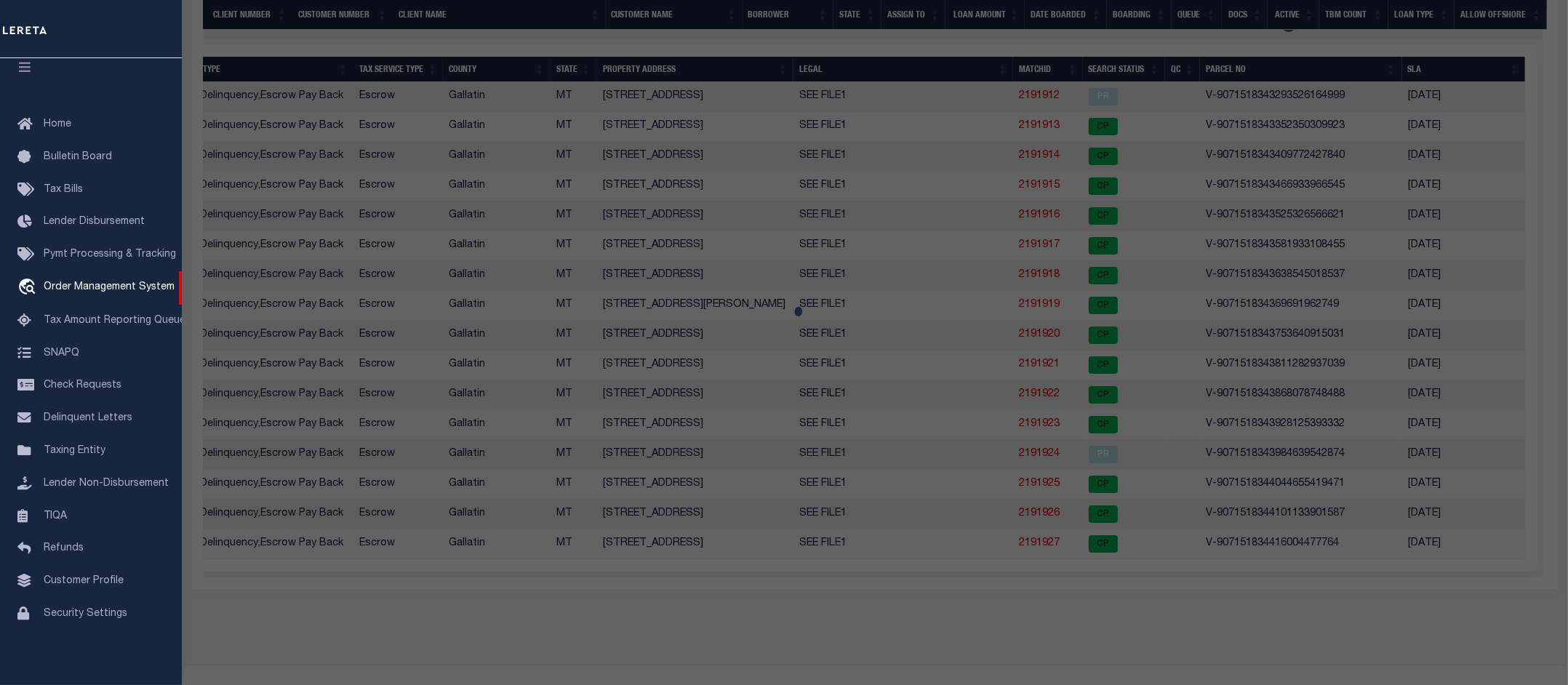
select select "AGW"
select select
type input "135 7TH AVE"
checkbox input "false"
type input "SHELBY MT 59474"
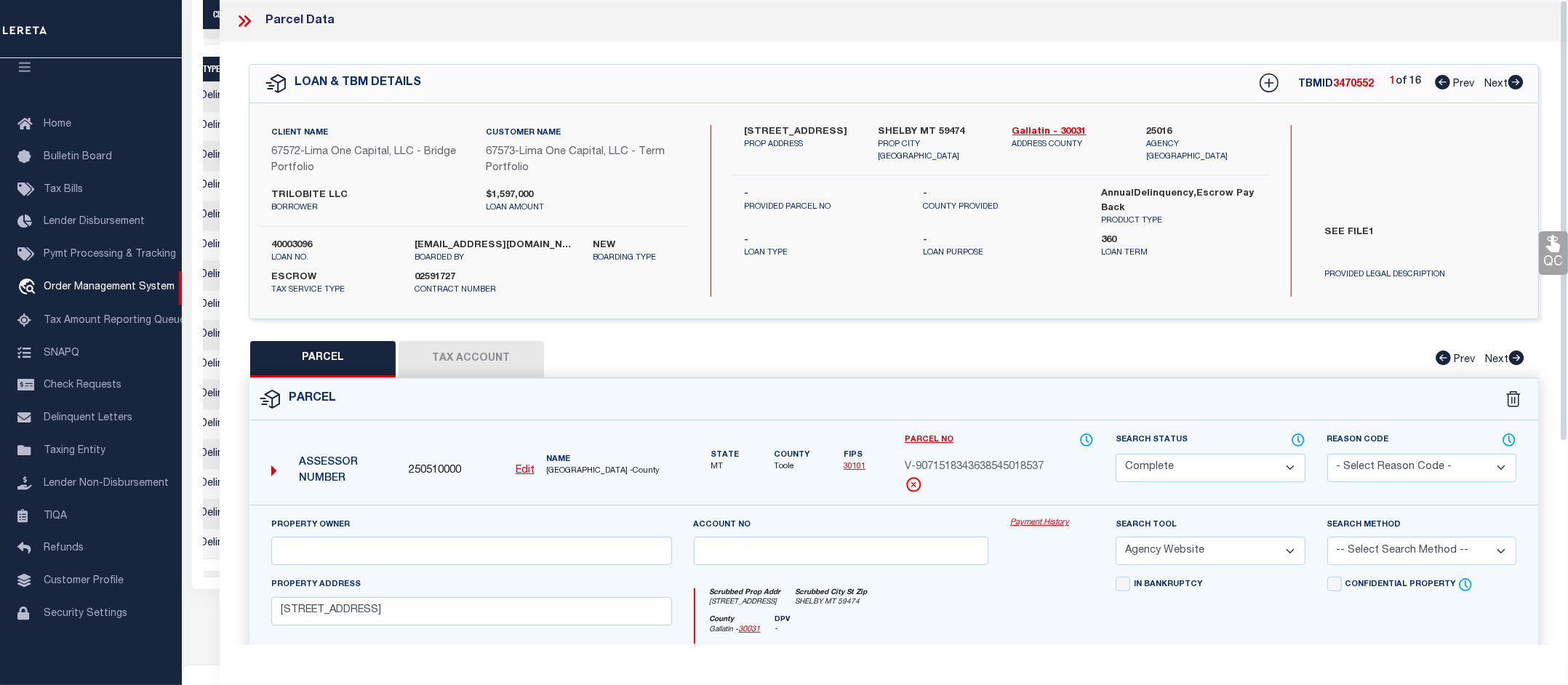
click at [1027, 524] on link "Payment History" at bounding box center [1051, 522] width 84 height 12
click at [249, 27] on icon at bounding box center [244, 21] width 19 height 19
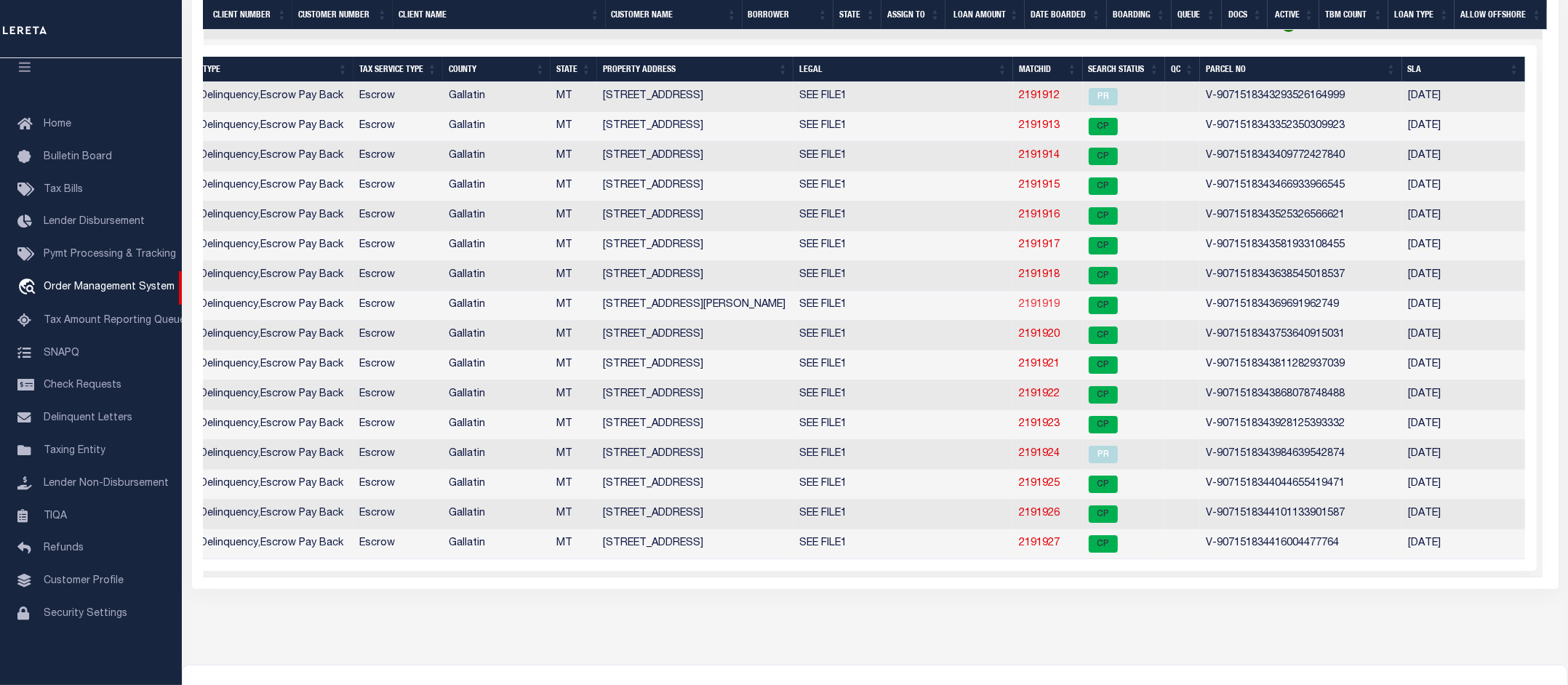
click at [1029, 309] on link "2191919" at bounding box center [1039, 304] width 40 height 10
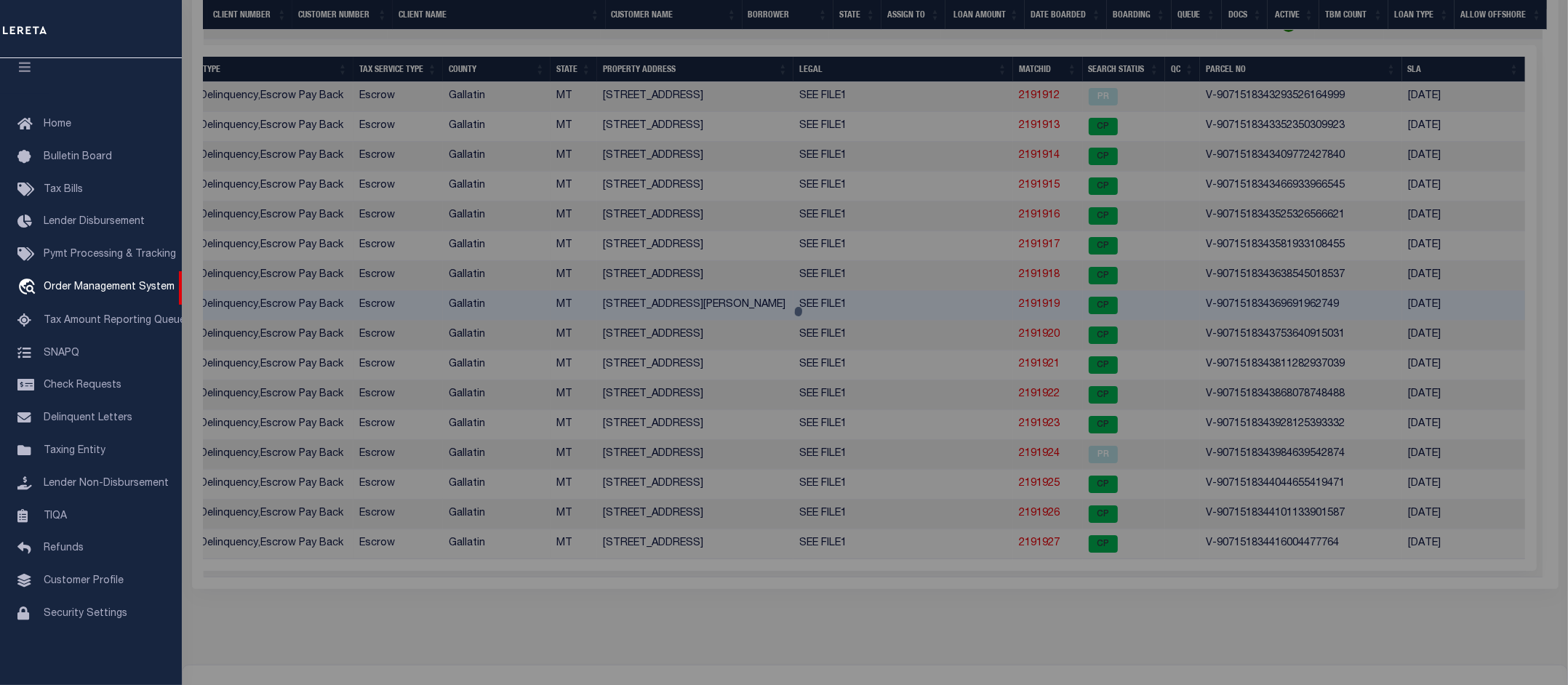
select select "AS"
select select
checkbox input "false"
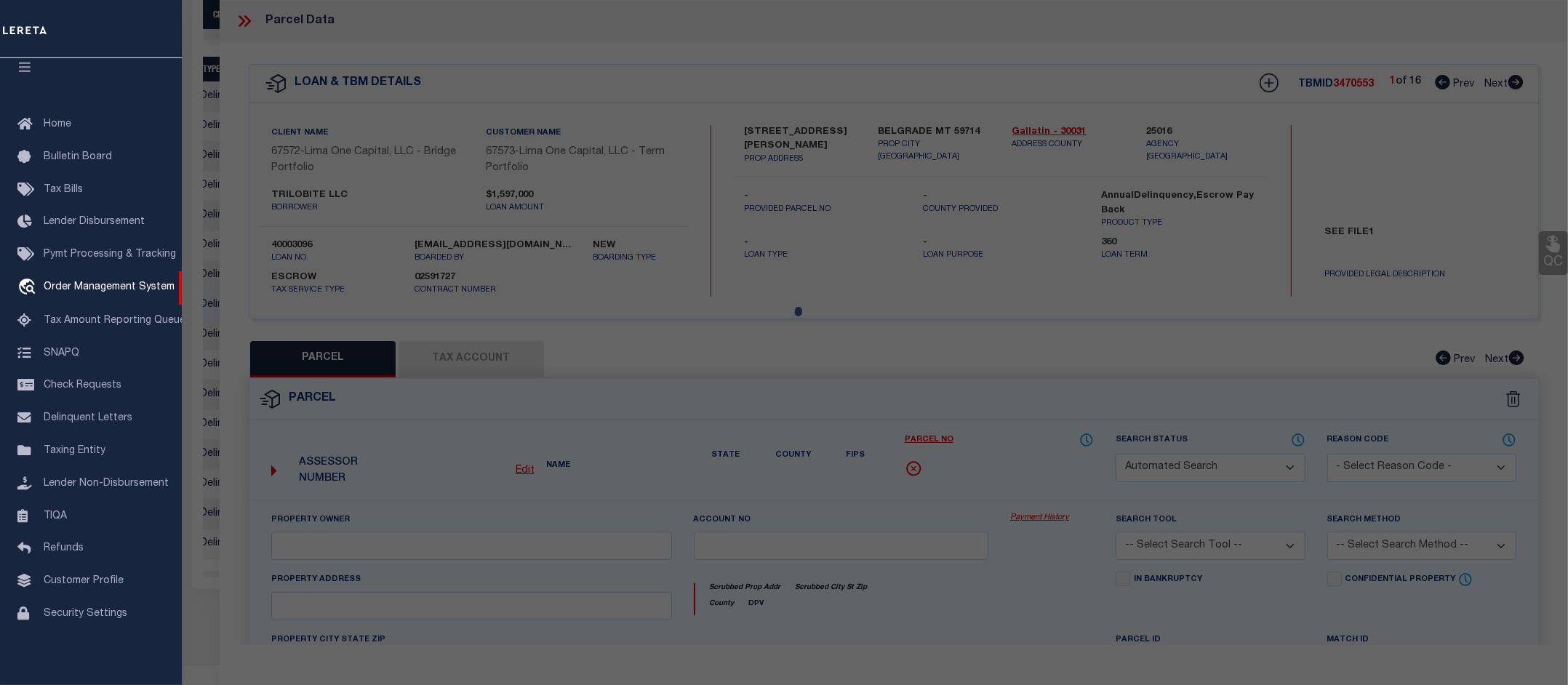
select select "CP"
select select "AGW"
select select
type input "350 HALE BOPP AVENUE"
checkbox input "false"
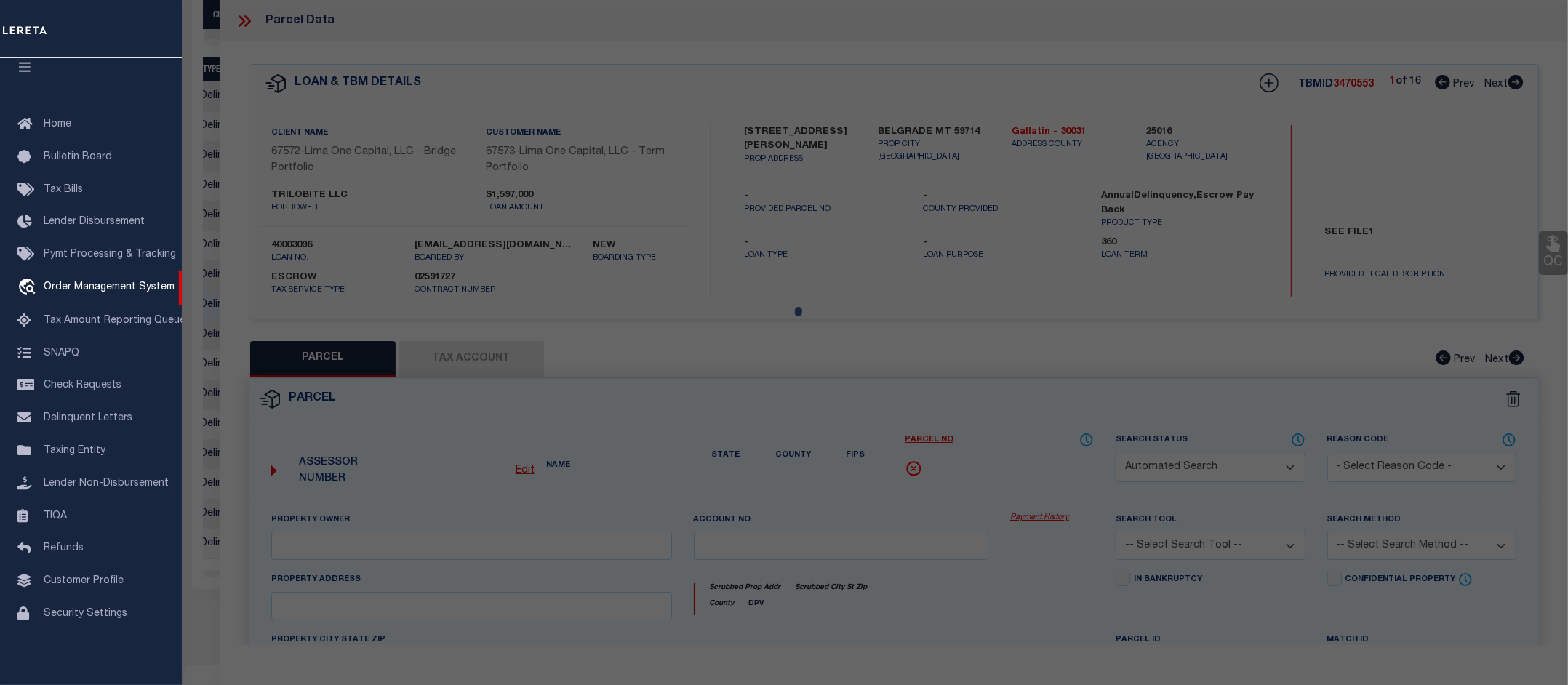
type input "BELGRADE MT 59714"
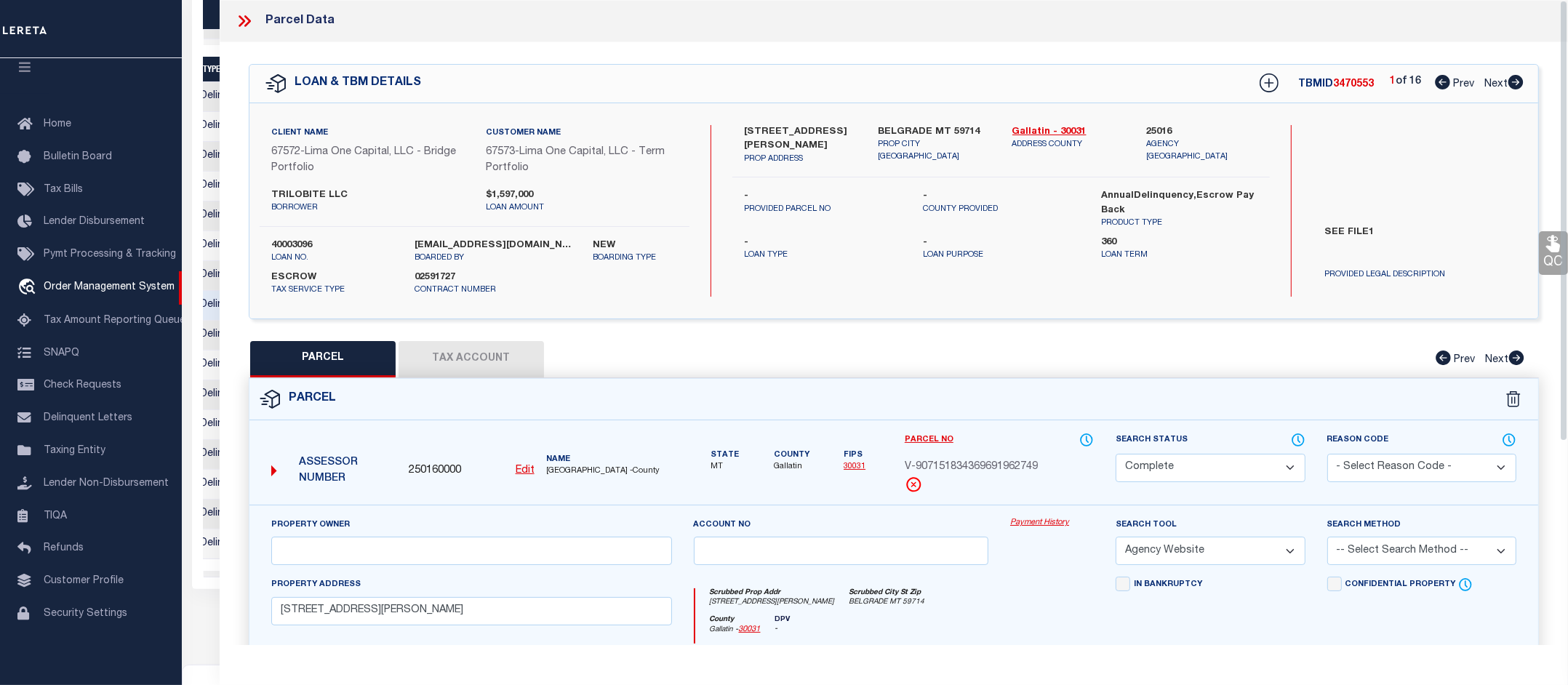
scroll to position [0, 211]
click at [1049, 515] on div "Property Owner Account no Payment History Search Tool -- Select Search Tool -- …" at bounding box center [893, 694] width 1289 height 381
click at [1049, 522] on link "Payment History" at bounding box center [1051, 522] width 84 height 12
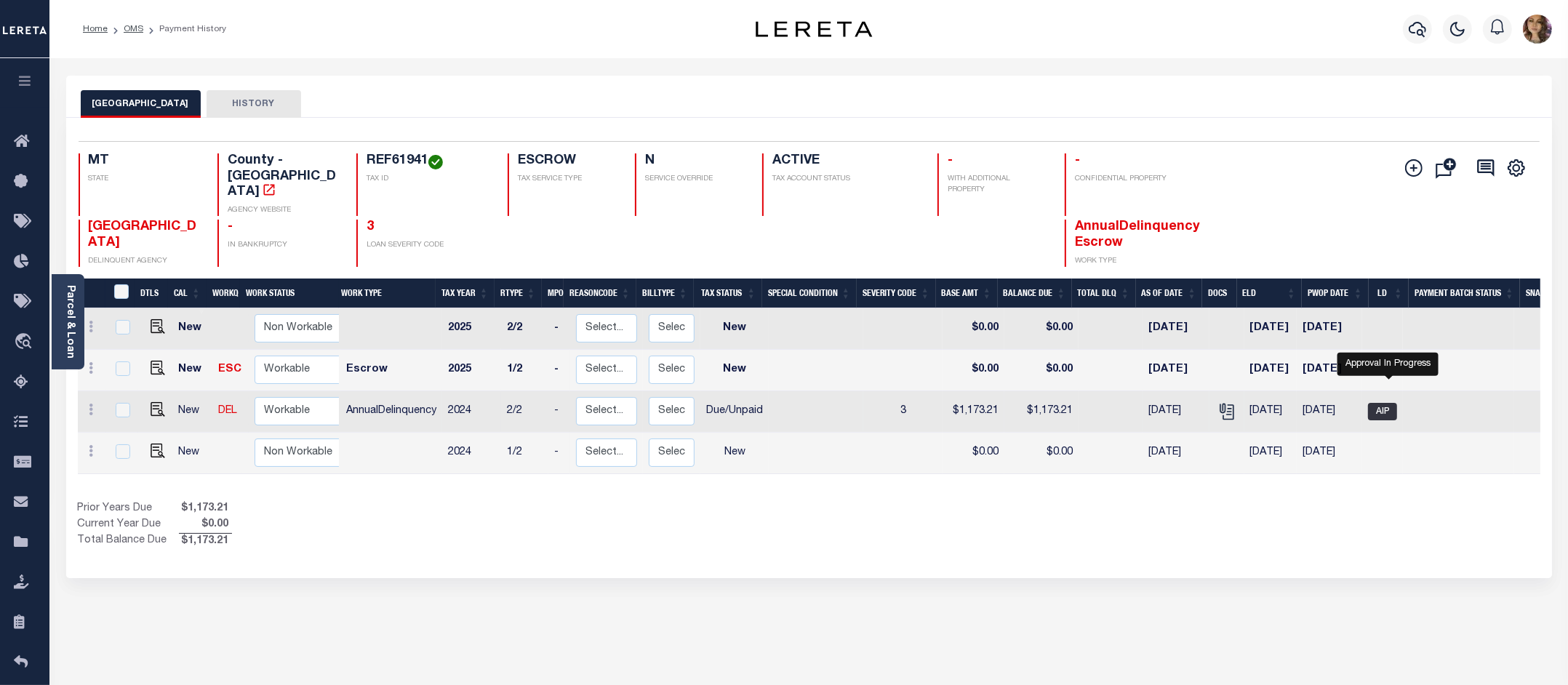
click at [1390, 402] on span "AIP" at bounding box center [1382, 411] width 29 height 18
checkbox input "true"
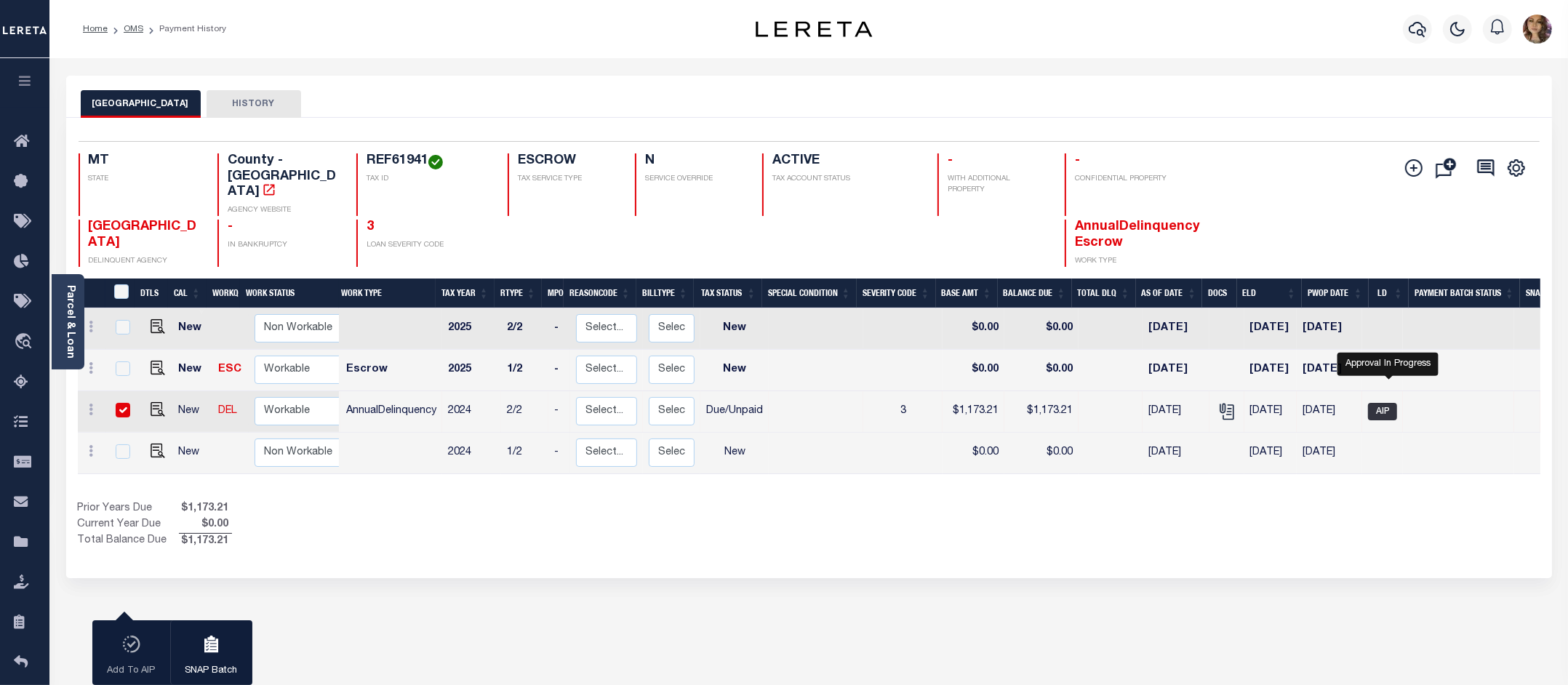
click at [1389, 402] on span "AIP" at bounding box center [1382, 411] width 29 height 18
checkbox input "false"
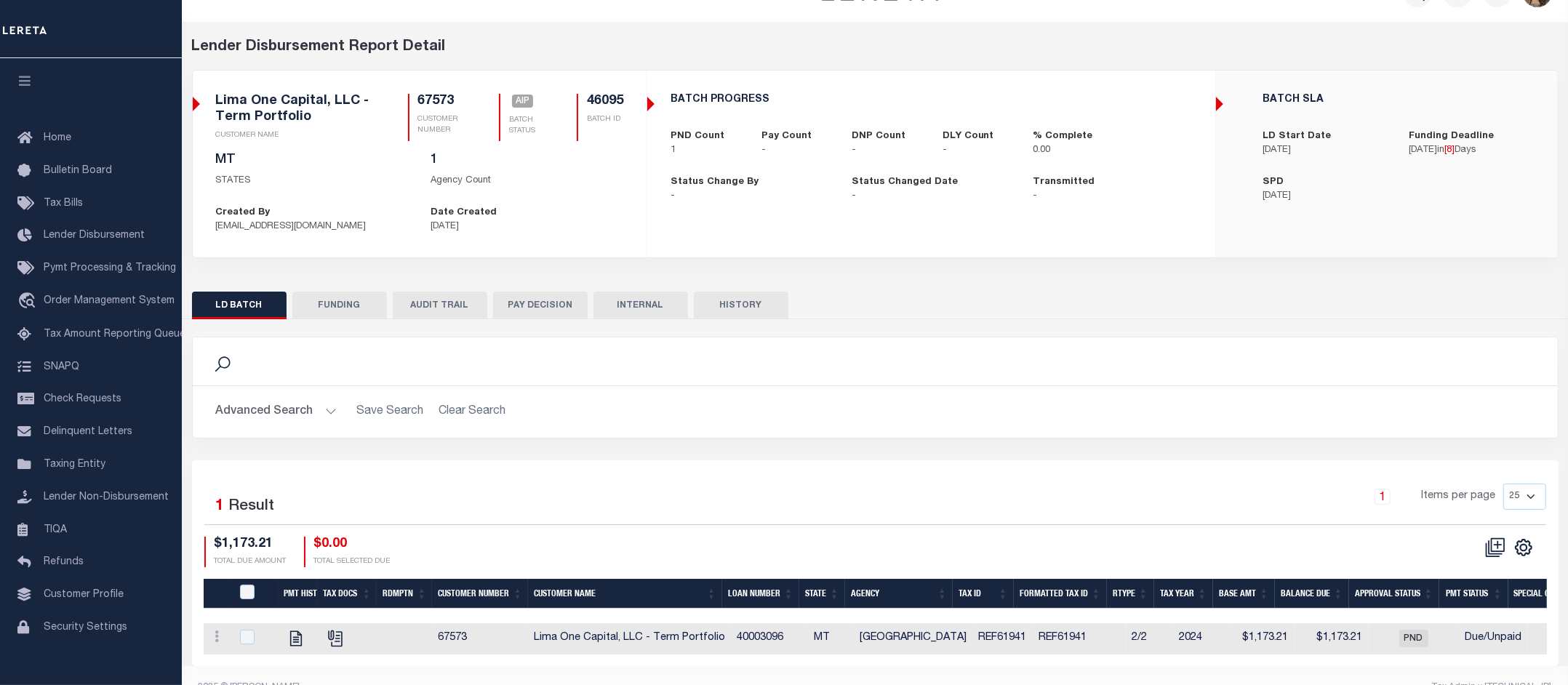
scroll to position [72, 0]
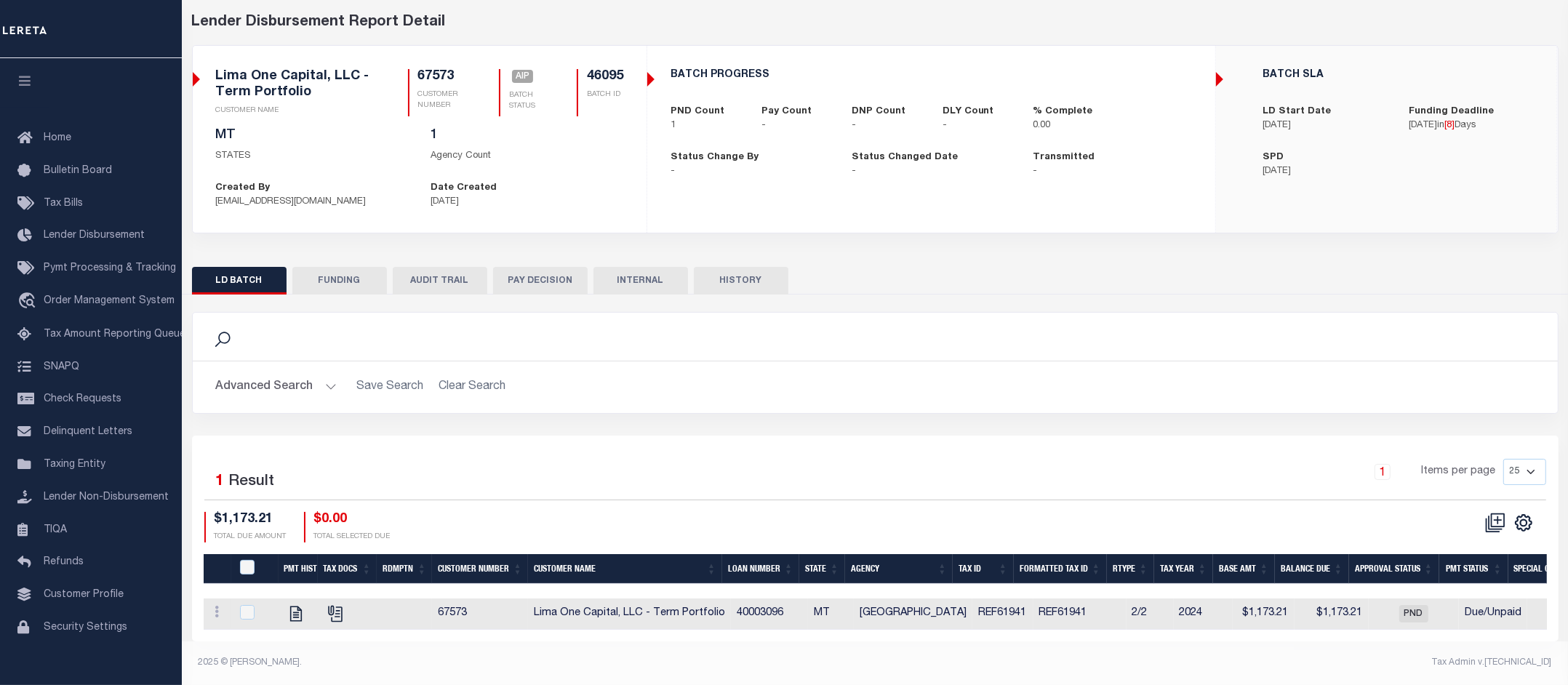
drag, startPoint x: 863, startPoint y: 631, endPoint x: 929, endPoint y: 631, distance: 66.0
click at [929, 631] on div "Selected 1 Result 1 Items per page 25 50 100 200 $1,173.21 $0.00" at bounding box center [874, 537] width 1366 height 206
drag, startPoint x: 983, startPoint y: 631, endPoint x: 1026, endPoint y: 630, distance: 43.0
click at [1026, 630] on div "Selected 1 Result 1 Items per page 25 50 100 200 $1,173.21 $0.00" at bounding box center [874, 537] width 1366 height 206
drag, startPoint x: 831, startPoint y: 633, endPoint x: 852, endPoint y: 632, distance: 21.0
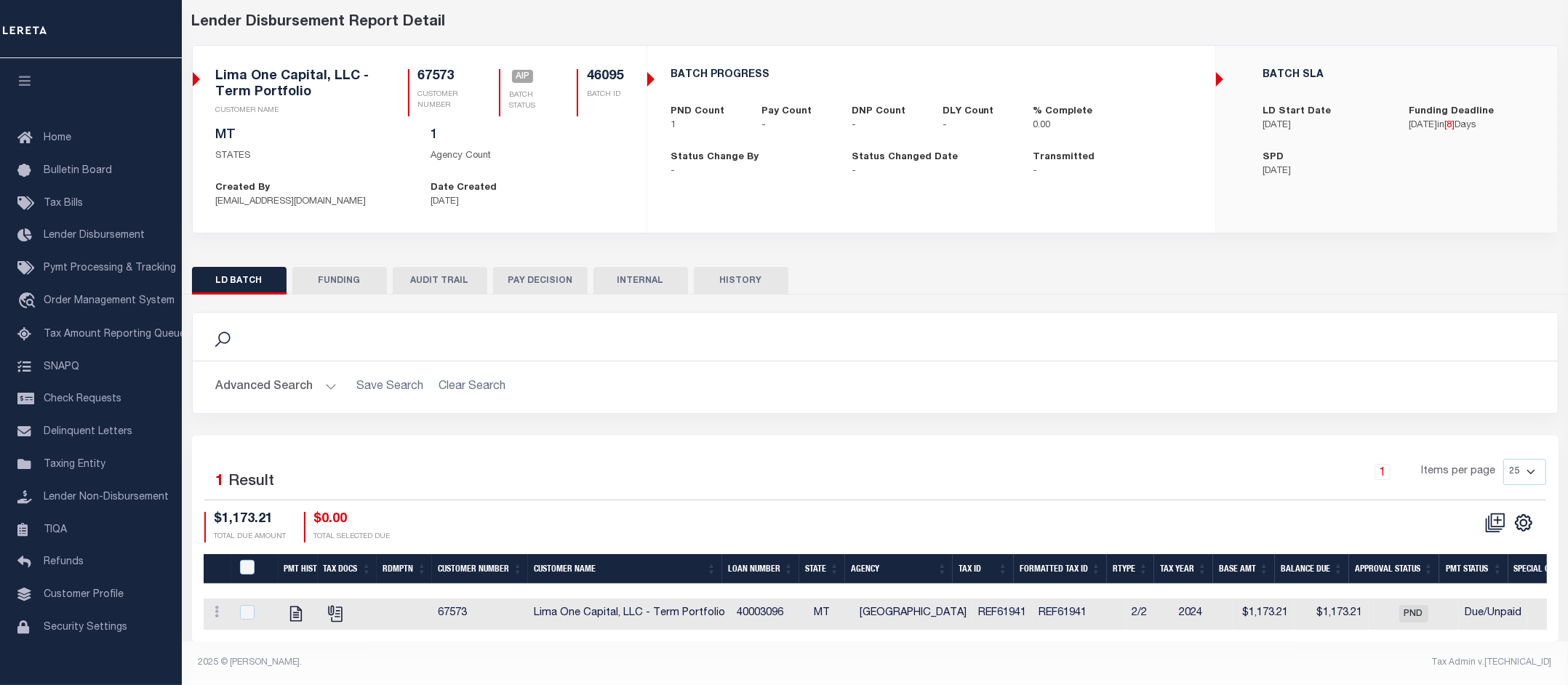
click at [852, 632] on div "Selected 1 Result 1 Items per page 25 50 100 200 $1,173.21 $0.00" at bounding box center [874, 537] width 1366 height 206
click at [332, 267] on button "FUNDING" at bounding box center [339, 280] width 95 height 27
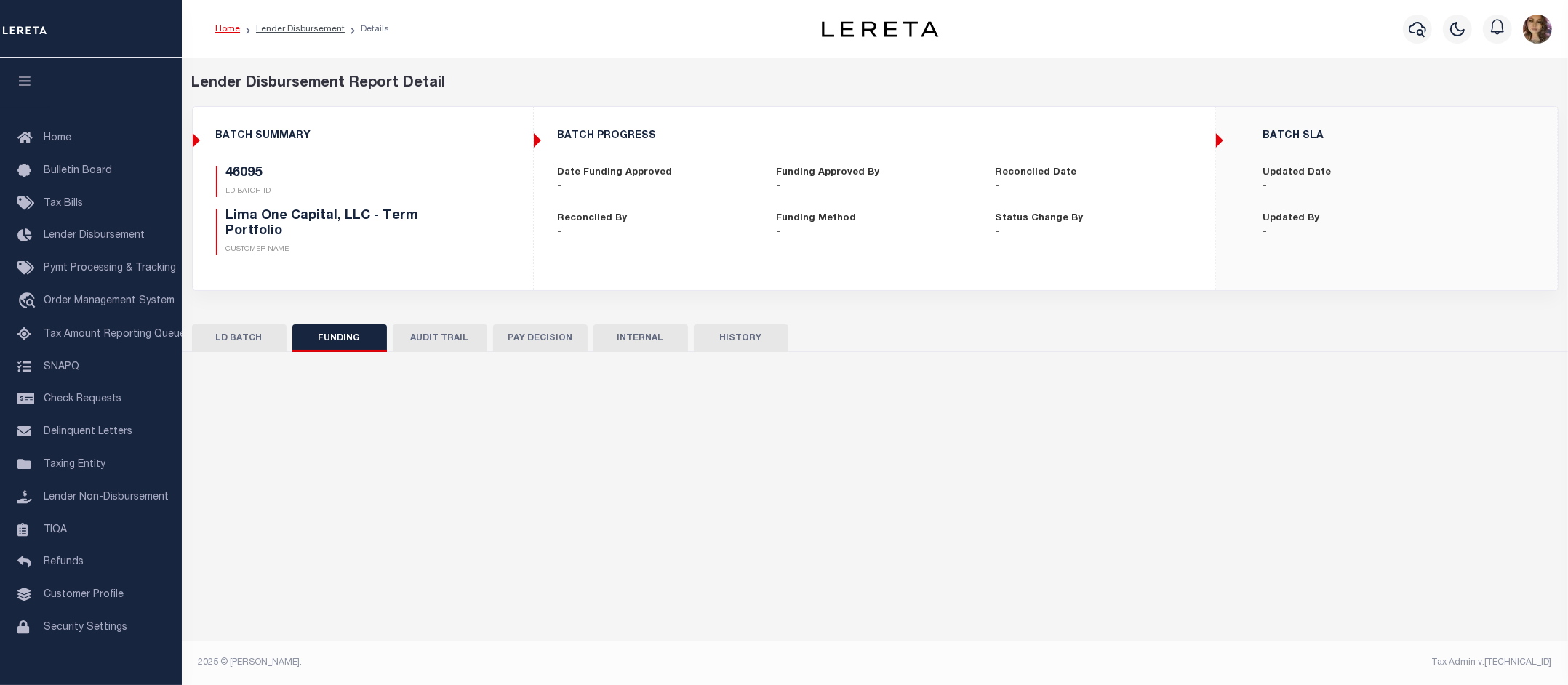
scroll to position [0, 0]
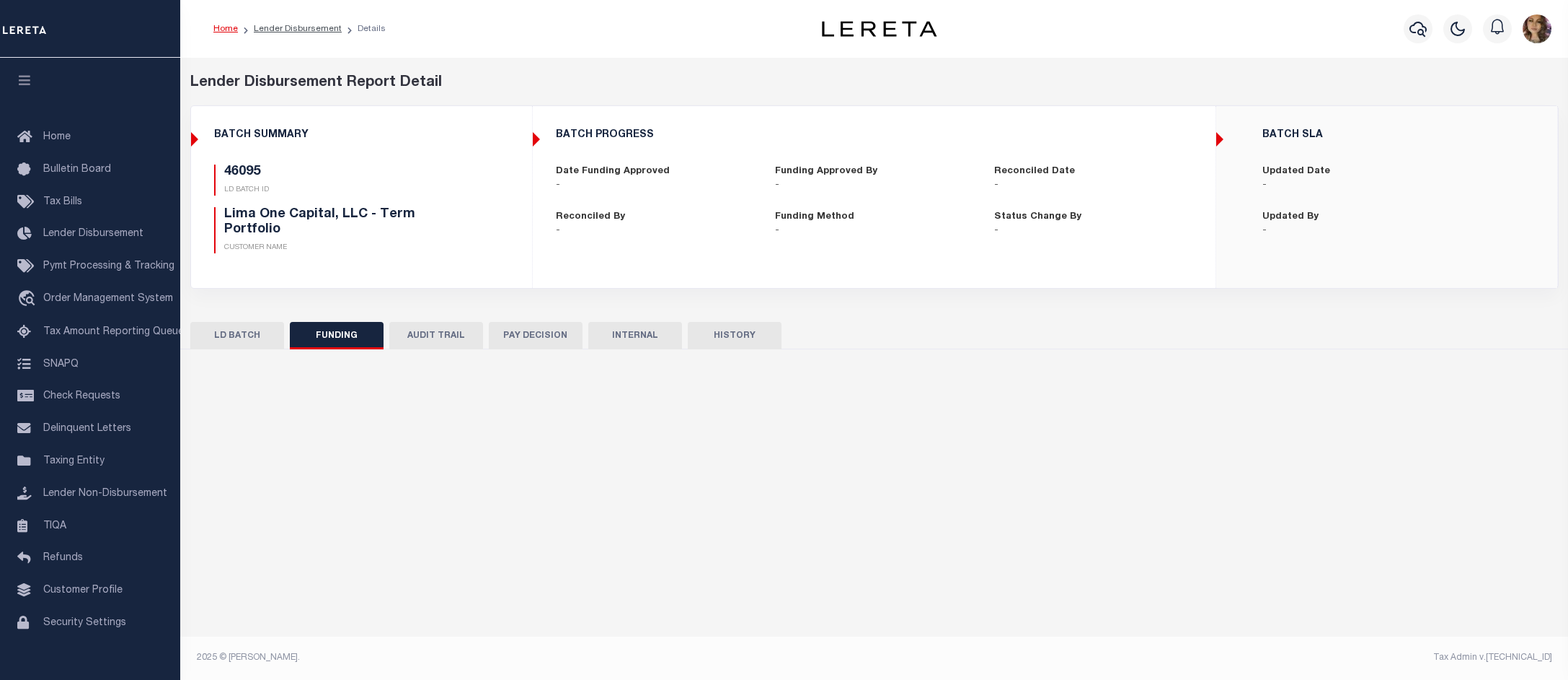
type input "$0"
type input "[DATE]"
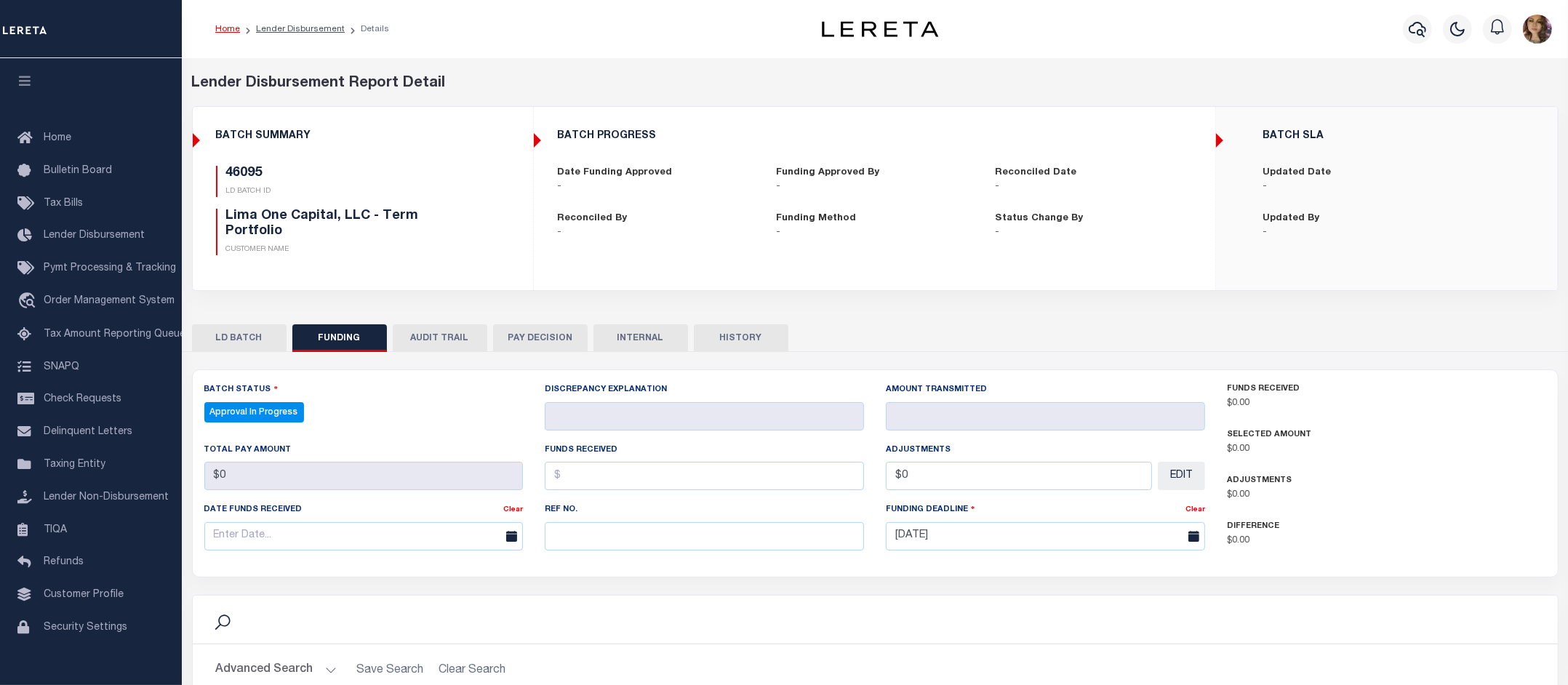
select select "100"
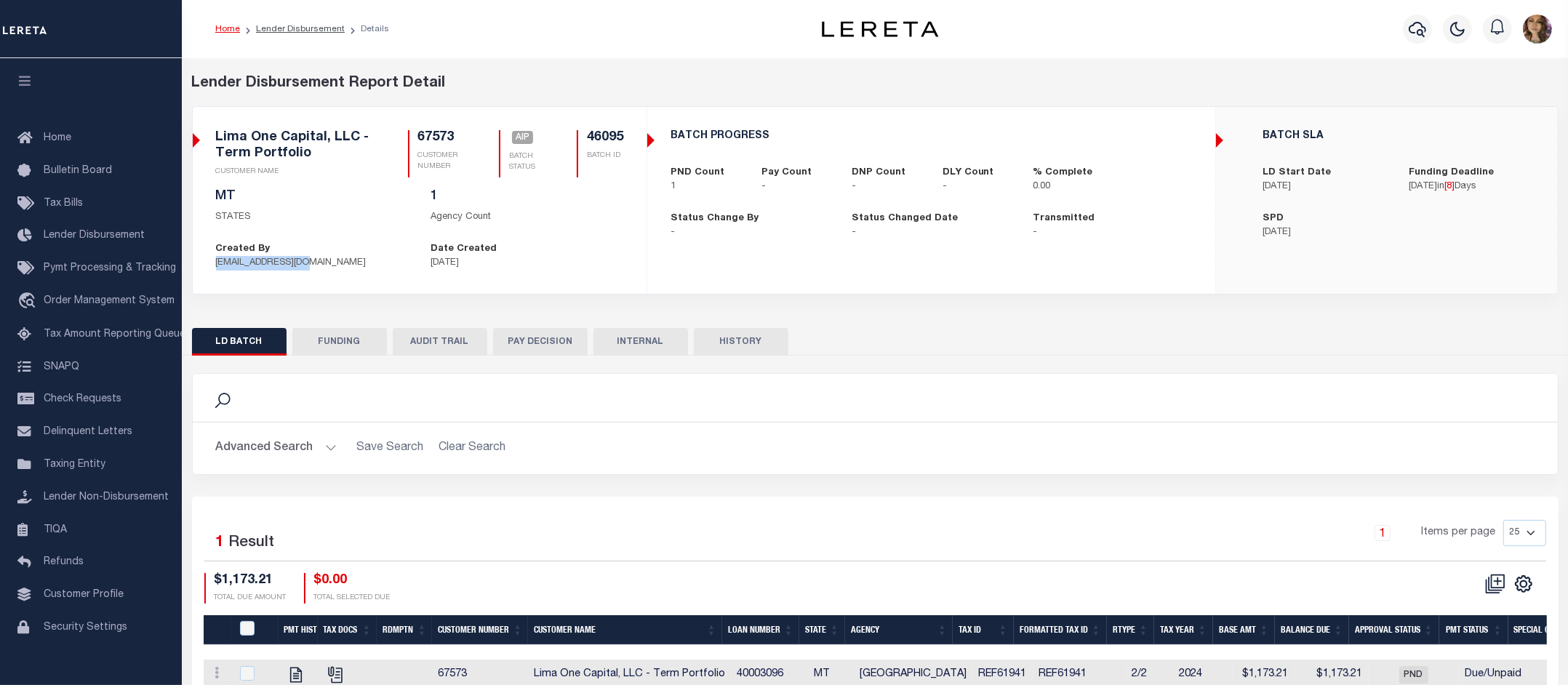
drag, startPoint x: 313, startPoint y: 271, endPoint x: 207, endPoint y: 263, distance: 106.3
click at [207, 263] on div "67572 CLIENT NUMBER Lima One Capital, LLC - Bridge Portfolio CLIENT NAME 67573 …" at bounding box center [420, 200] width 453 height 163
